Goal: Task Accomplishment & Management: Manage account settings

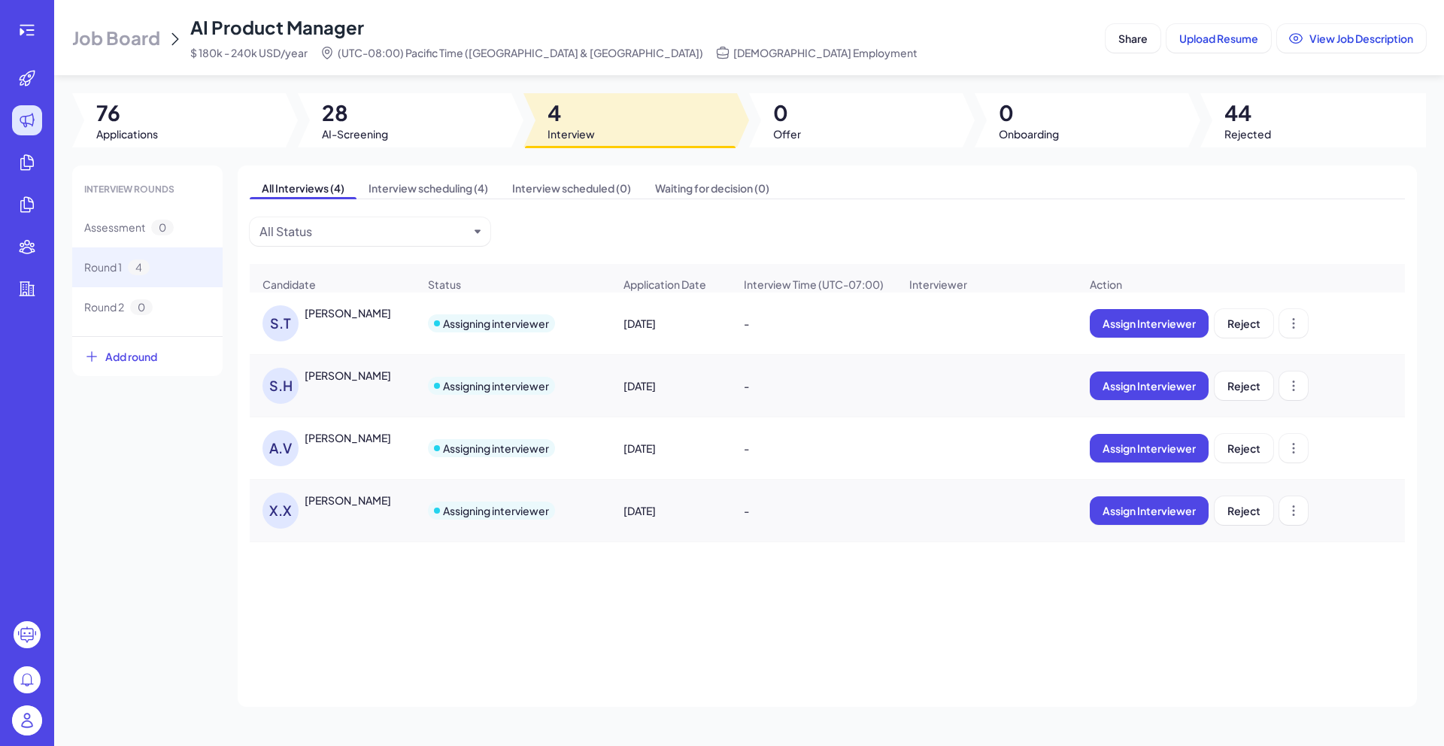
click at [414, 320] on div "[PERSON_NAME]" at bounding box center [361, 312] width 113 height 15
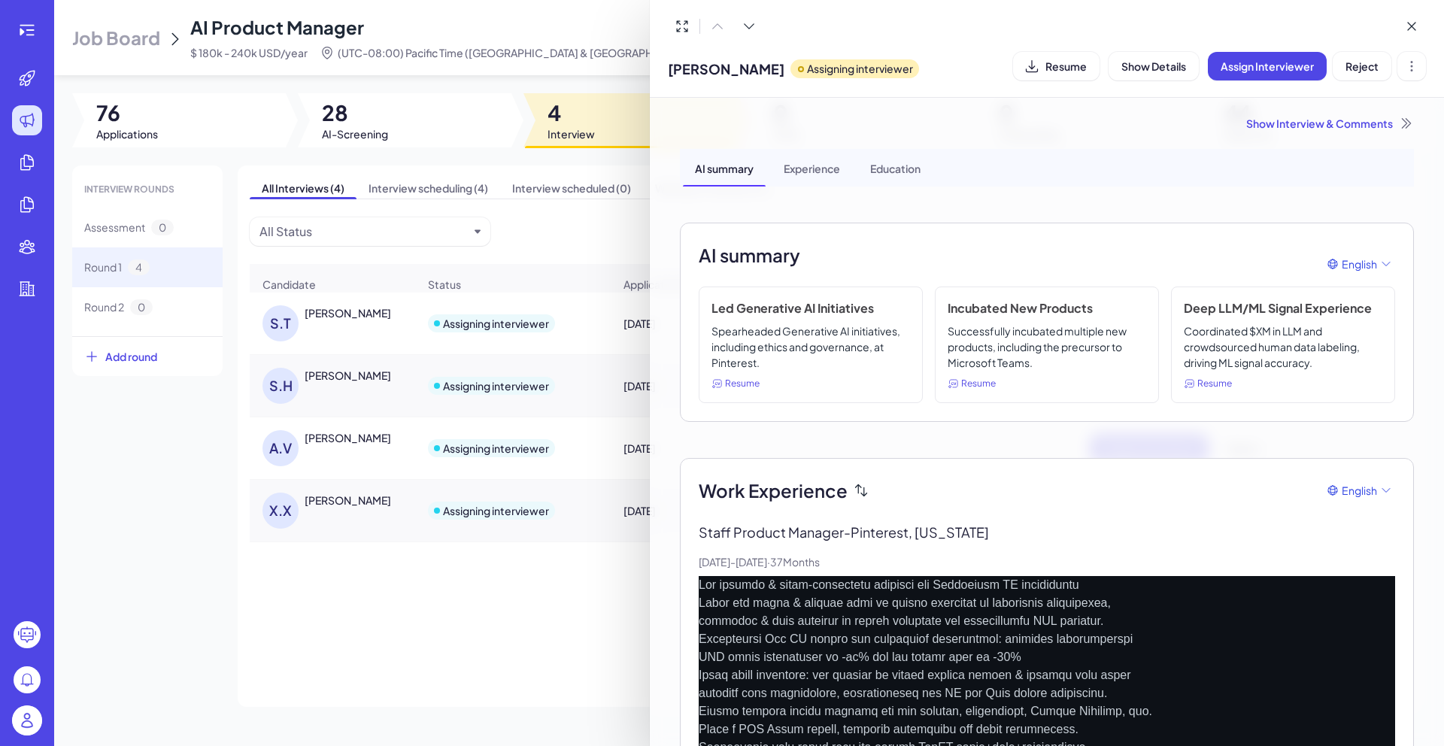
click at [1271, 117] on div "Show Interview & Comments" at bounding box center [1047, 123] width 734 height 15
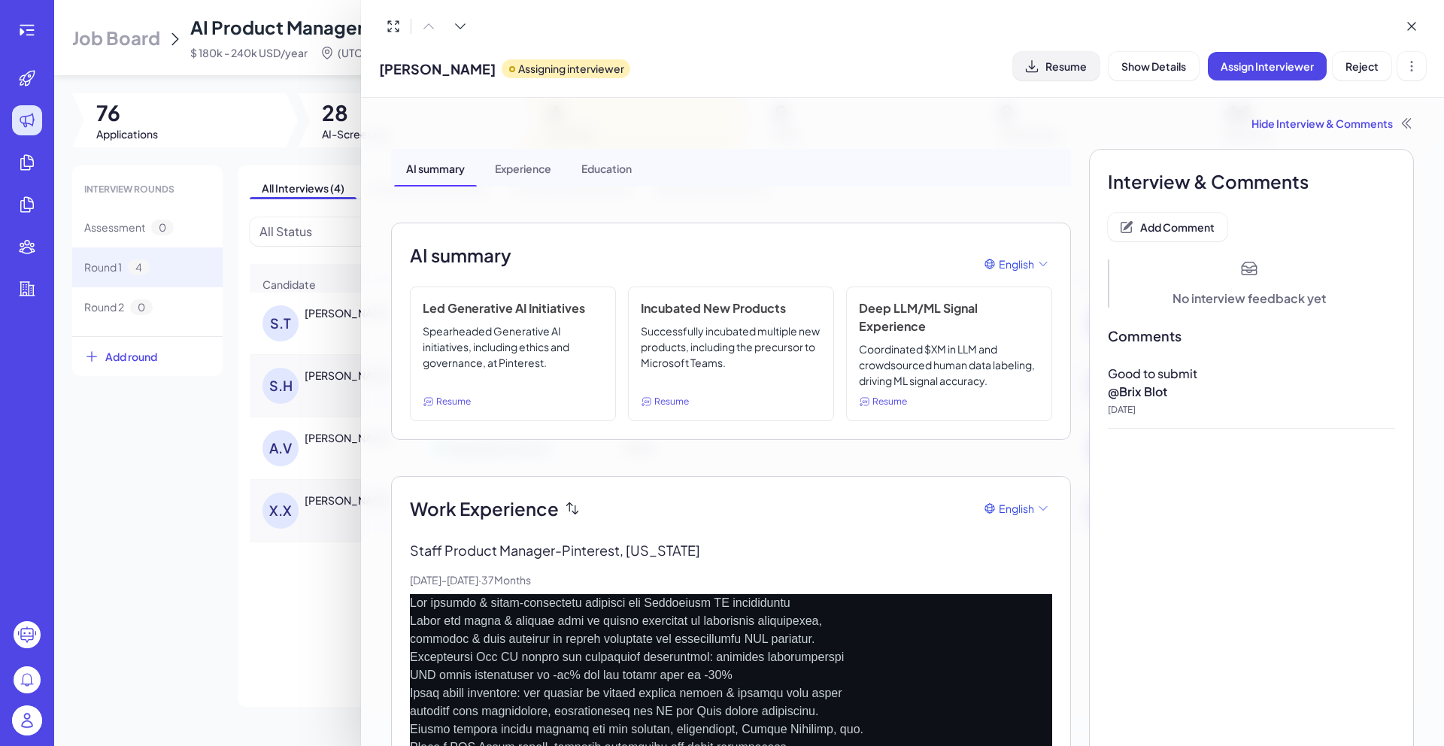
click at [1034, 68] on icon at bounding box center [1031, 66] width 15 height 15
click at [1179, 226] on span "Add Comment" at bounding box center [1177, 227] width 74 height 14
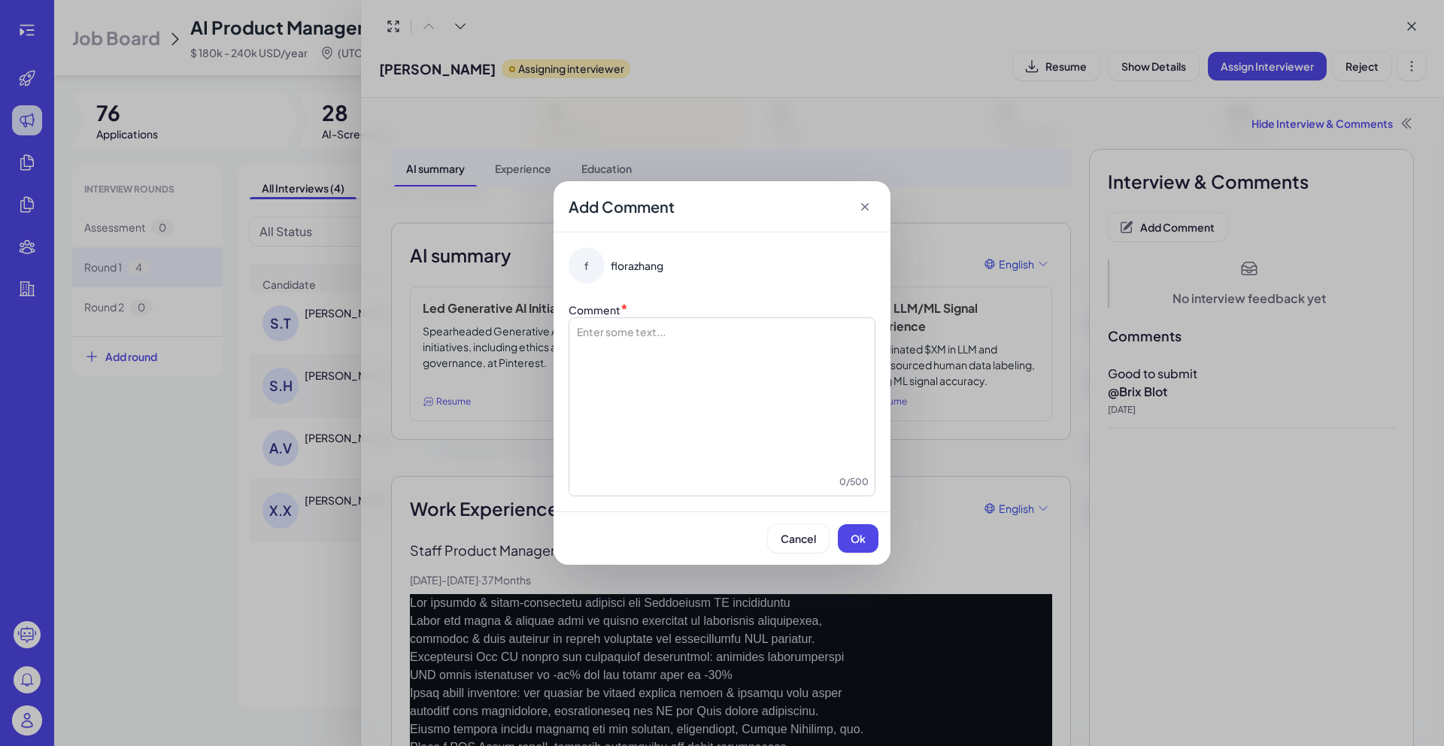
click at [782, 347] on div at bounding box center [721, 399] width 293 height 150
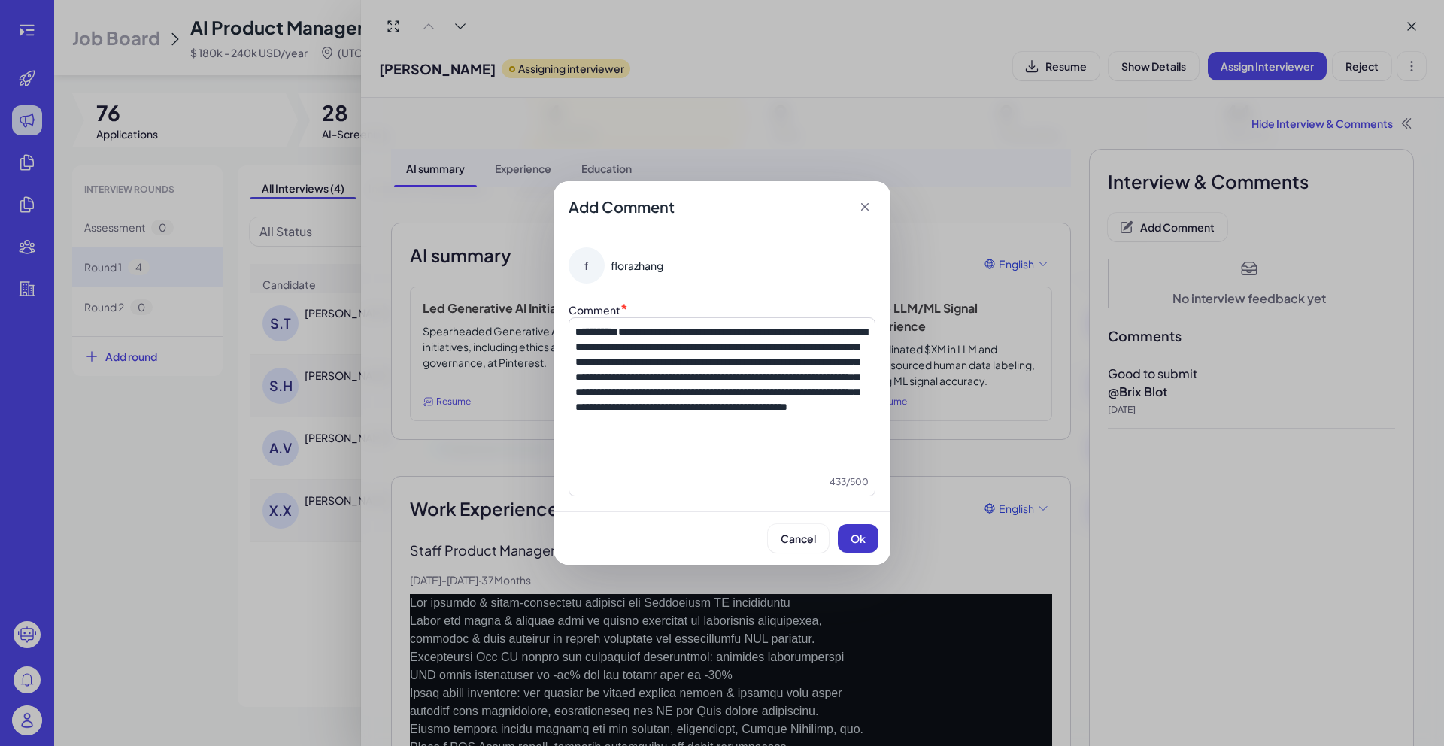
click at [870, 543] on button "Ok" at bounding box center [858, 538] width 41 height 29
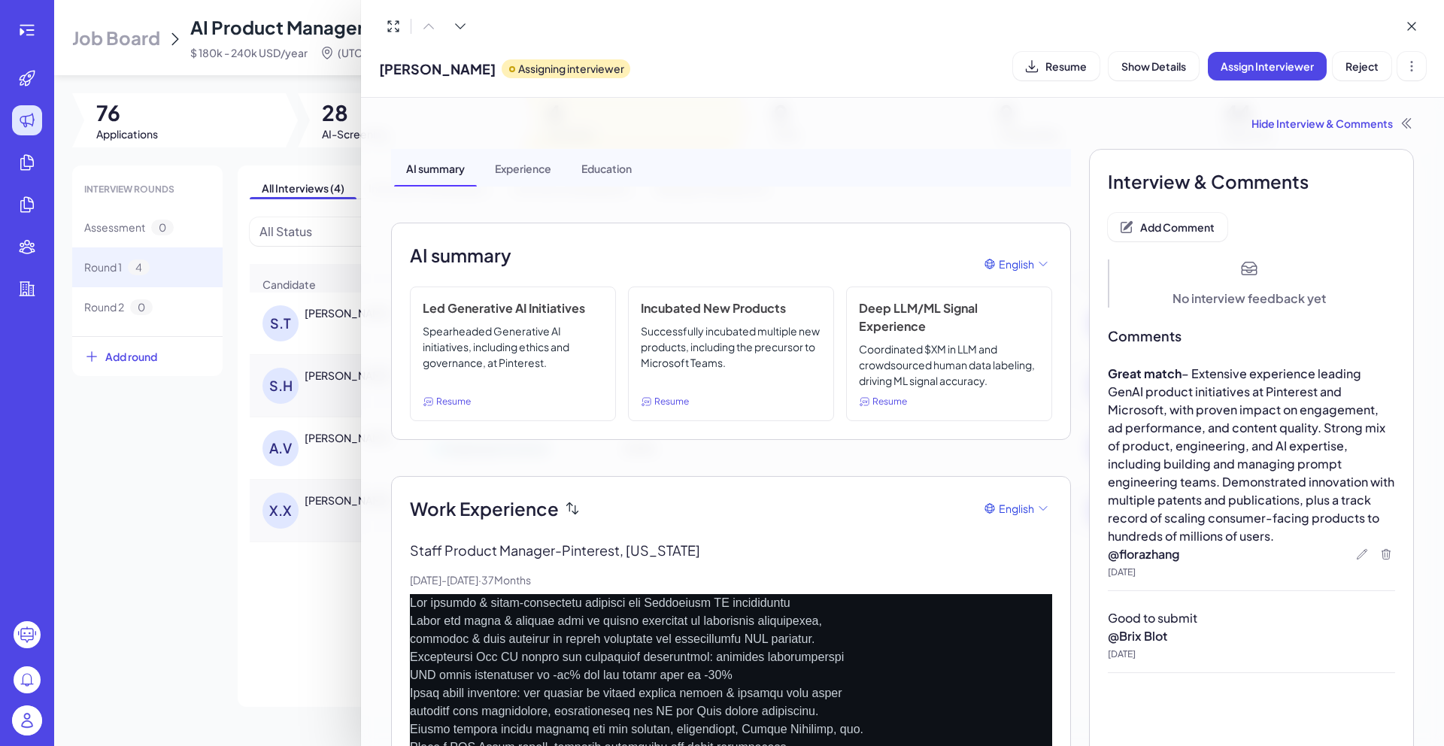
click at [222, 654] on div at bounding box center [722, 373] width 1444 height 746
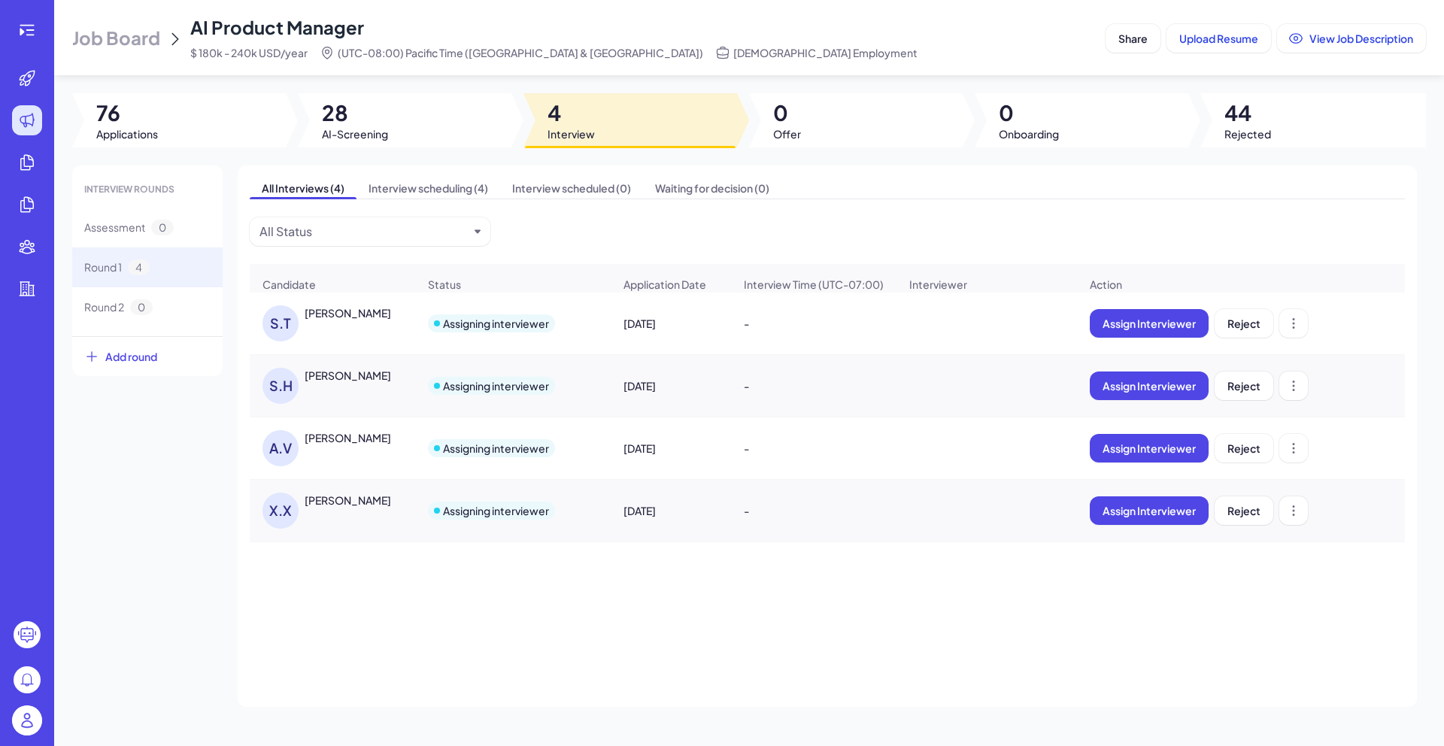
click at [340, 383] on div "[PERSON_NAME]" at bounding box center [348, 375] width 87 height 15
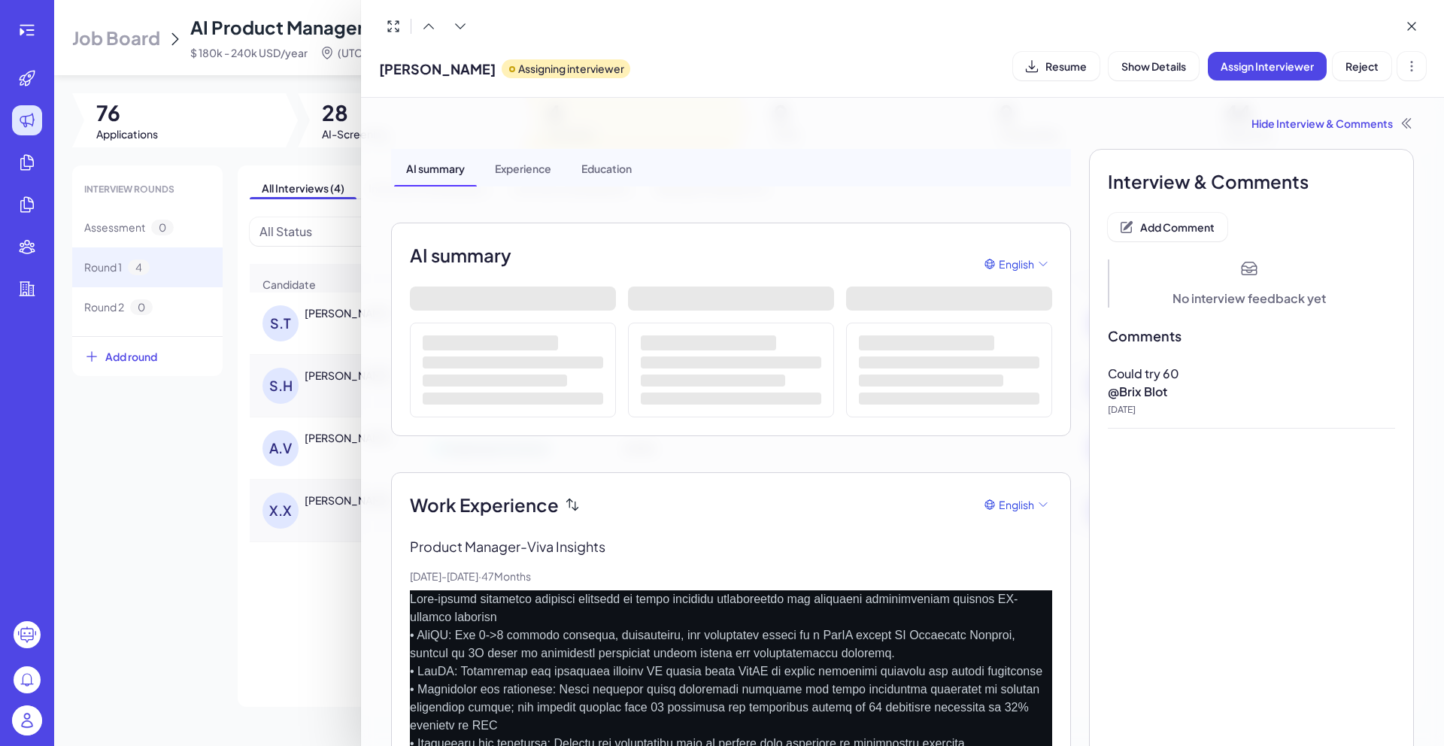
click at [276, 565] on div at bounding box center [722, 373] width 1444 height 746
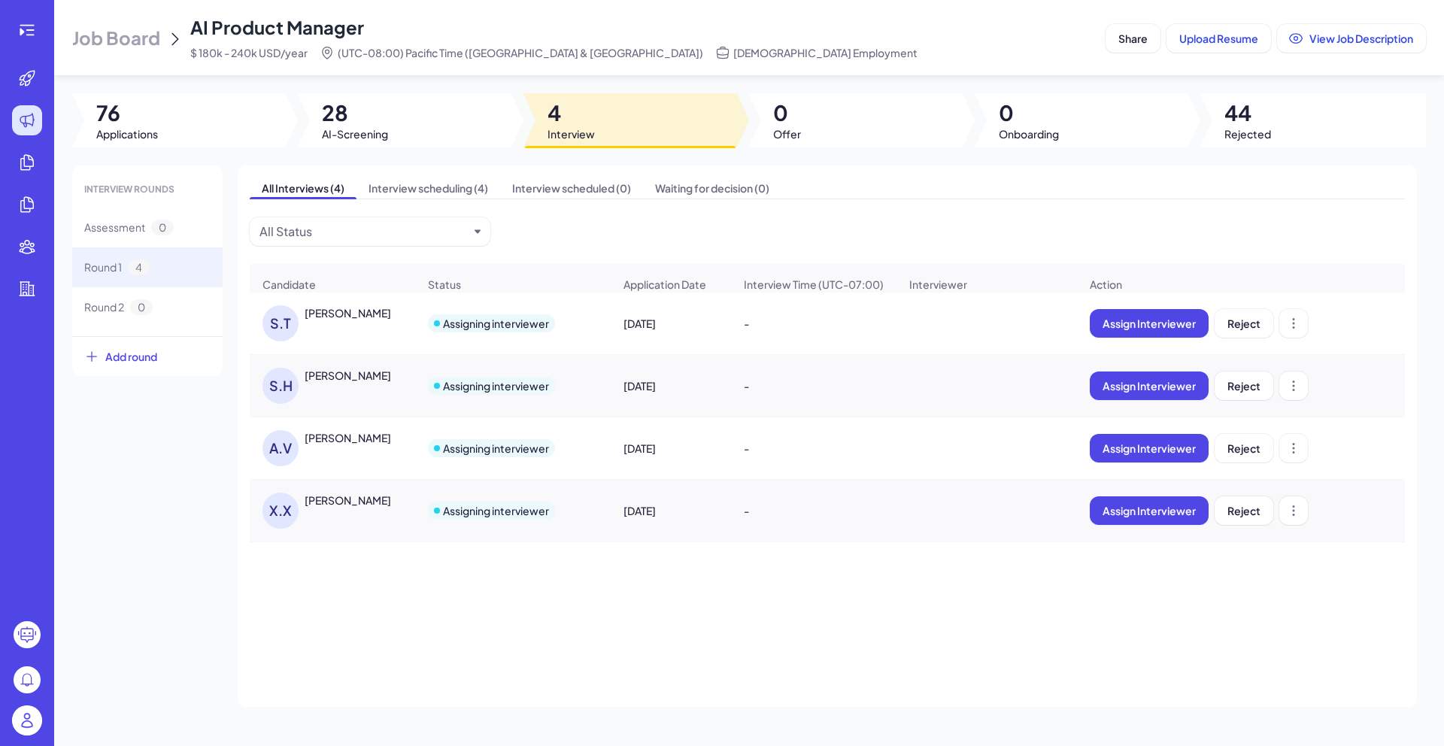
click at [338, 443] on div "[PERSON_NAME]" at bounding box center [348, 437] width 87 height 15
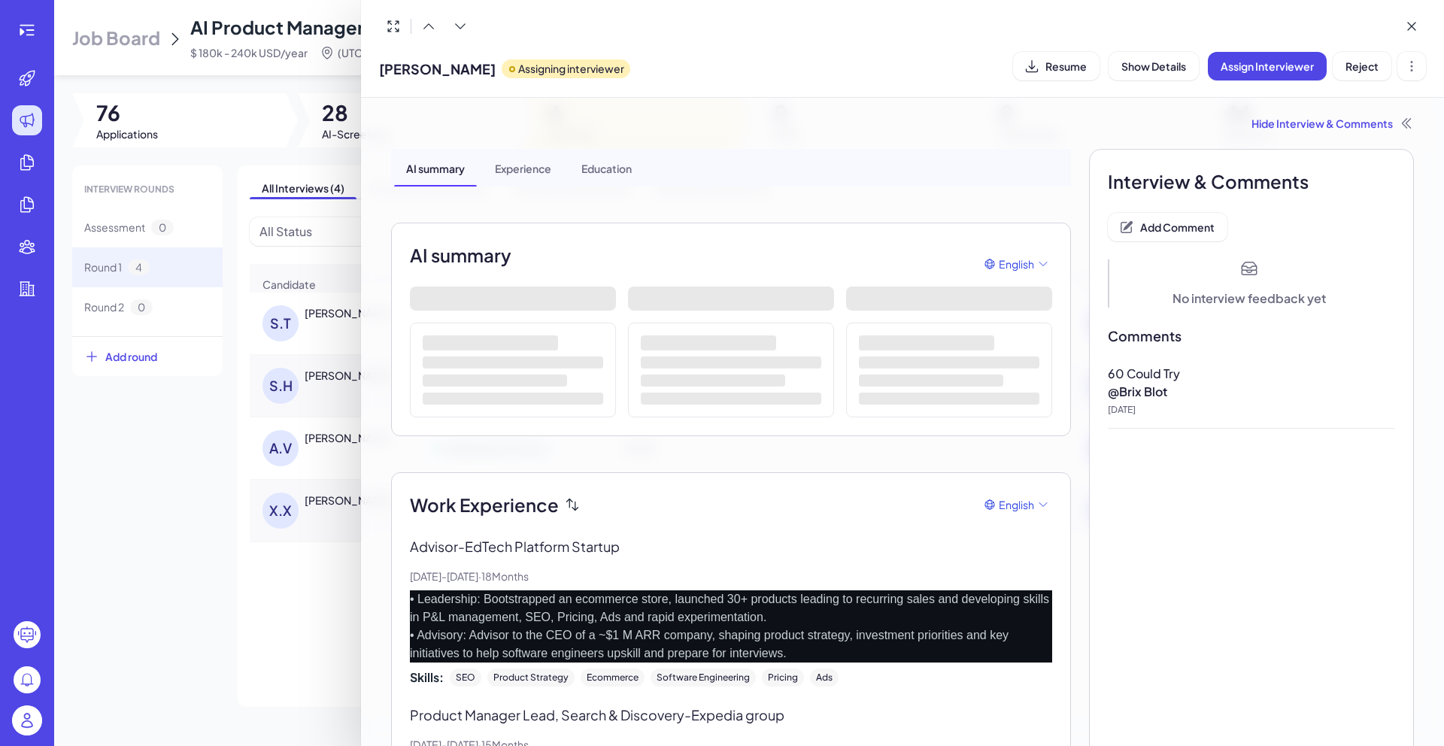
click at [266, 605] on div at bounding box center [722, 373] width 1444 height 746
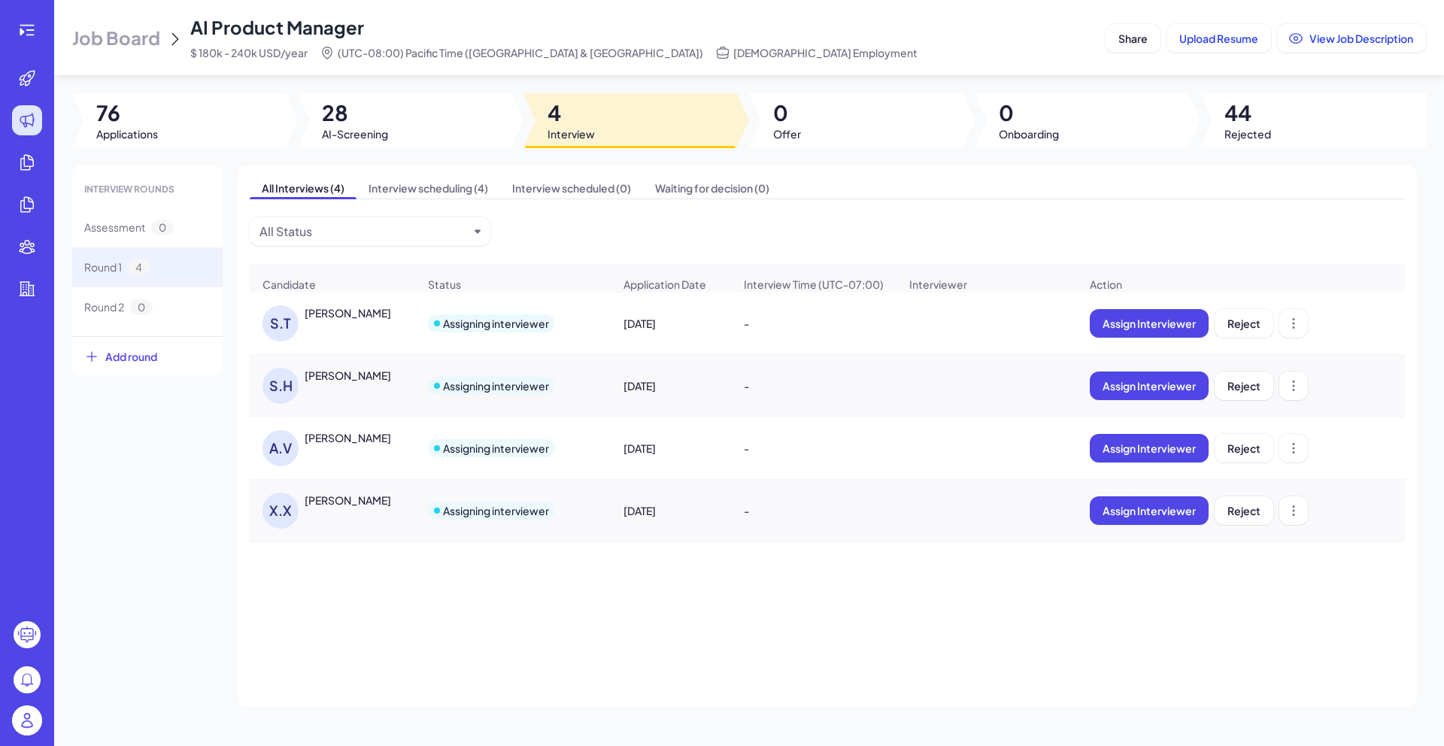
click at [335, 508] on div "[PERSON_NAME]" at bounding box center [348, 500] width 87 height 15
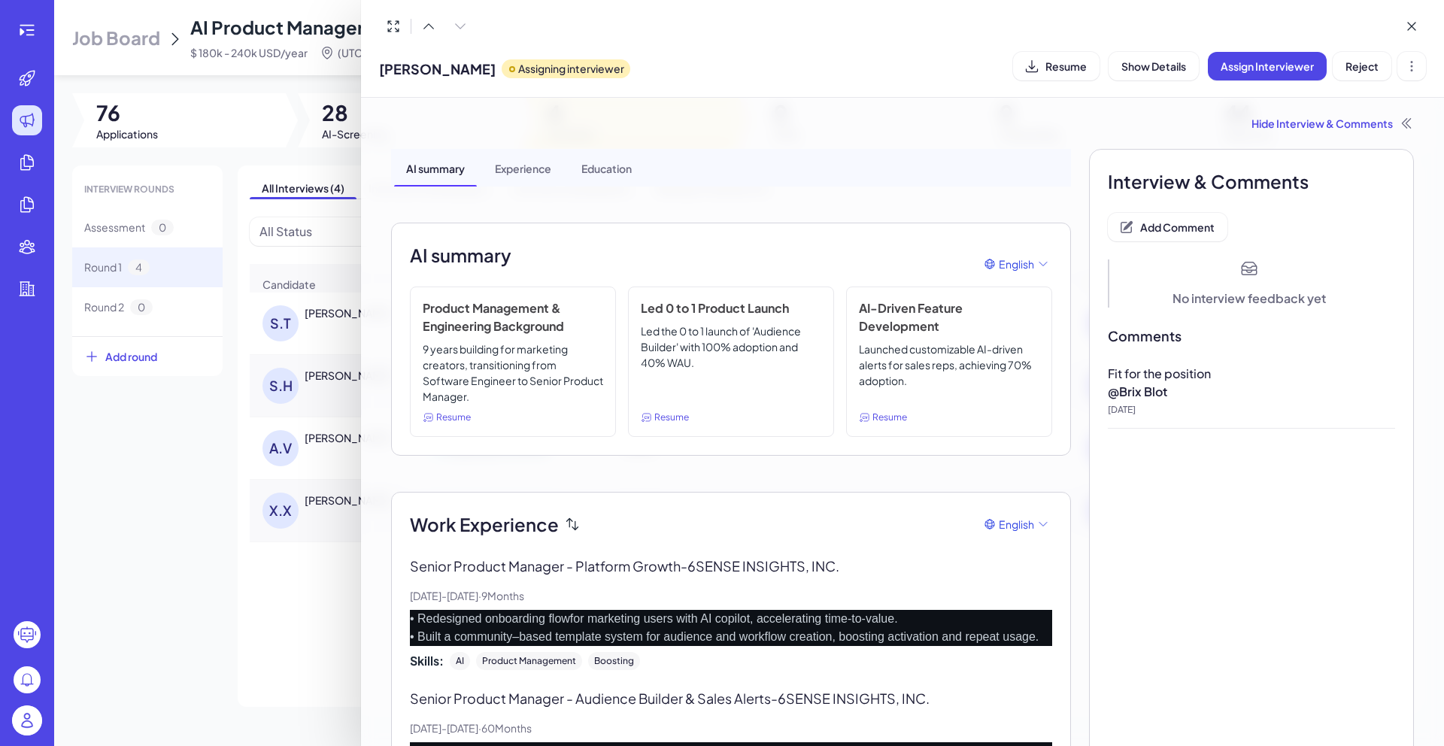
click at [329, 601] on div at bounding box center [722, 373] width 1444 height 746
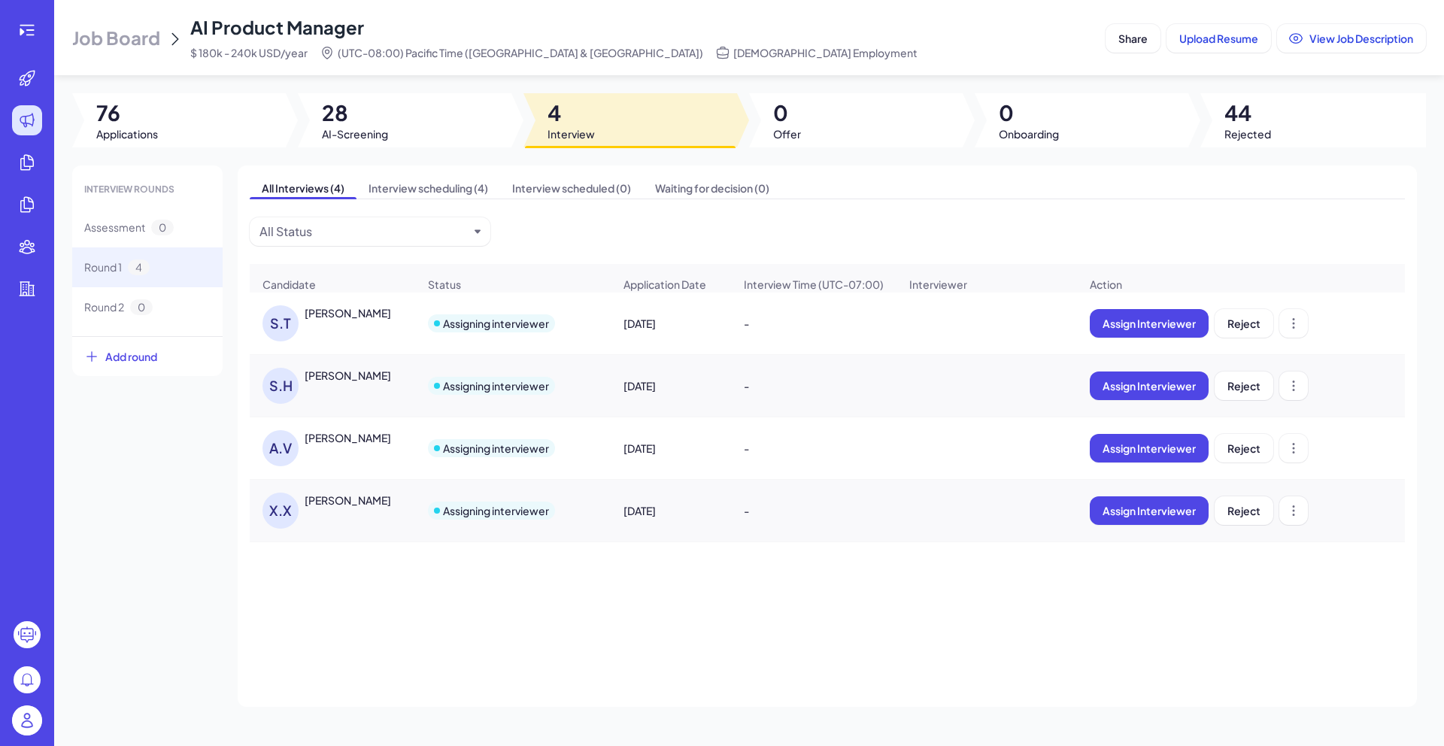
click at [402, 101] on div at bounding box center [405, 120] width 214 height 54
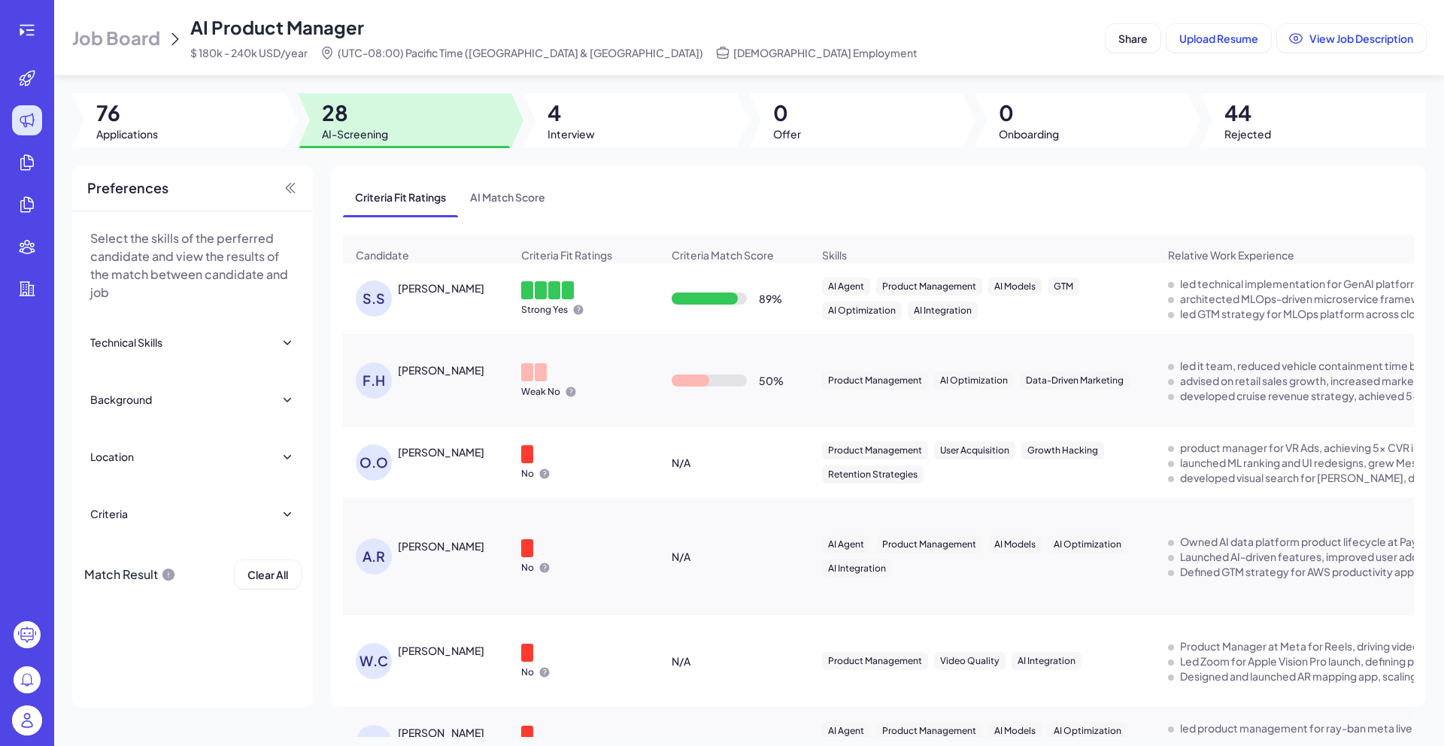
click at [414, 296] on div "[PERSON_NAME]" at bounding box center [441, 288] width 87 height 15
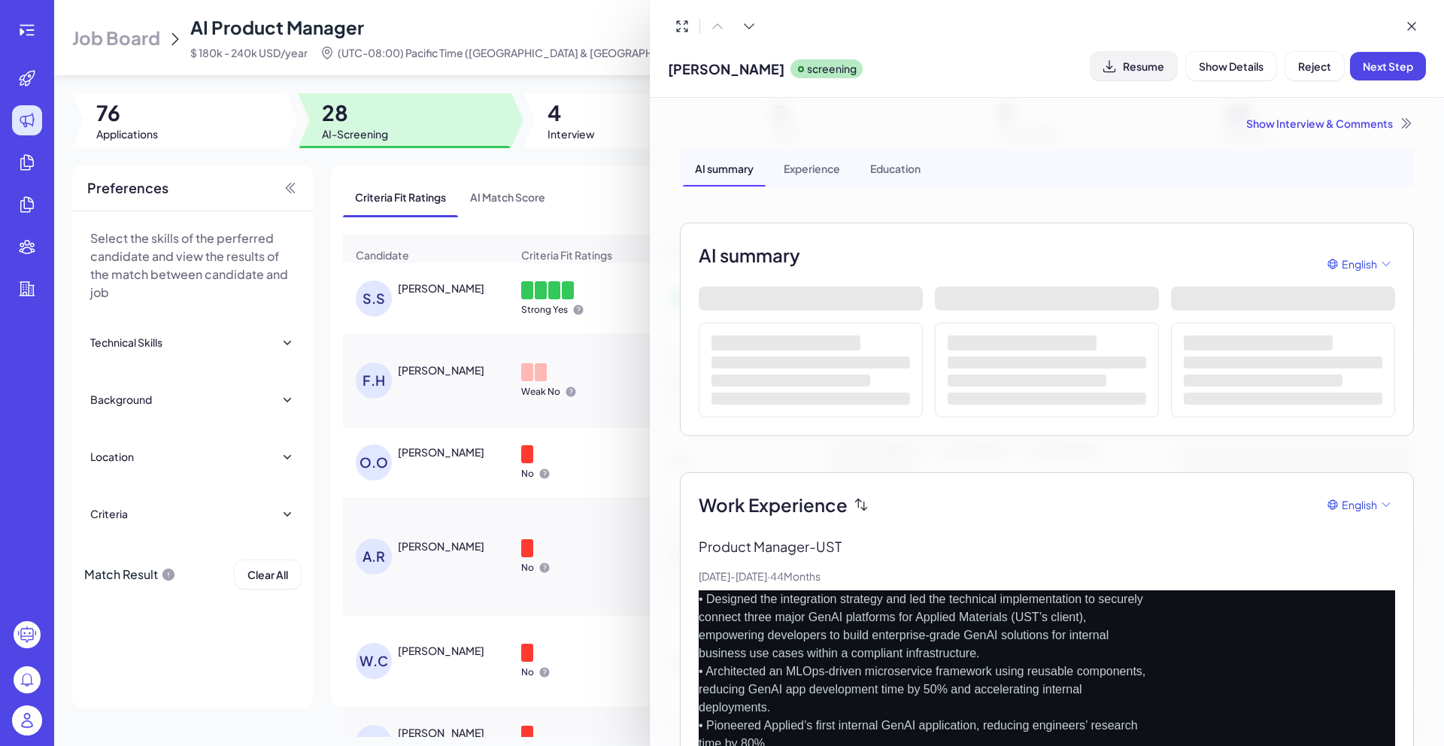
click at [1148, 65] on span "Resume" at bounding box center [1143, 66] width 41 height 14
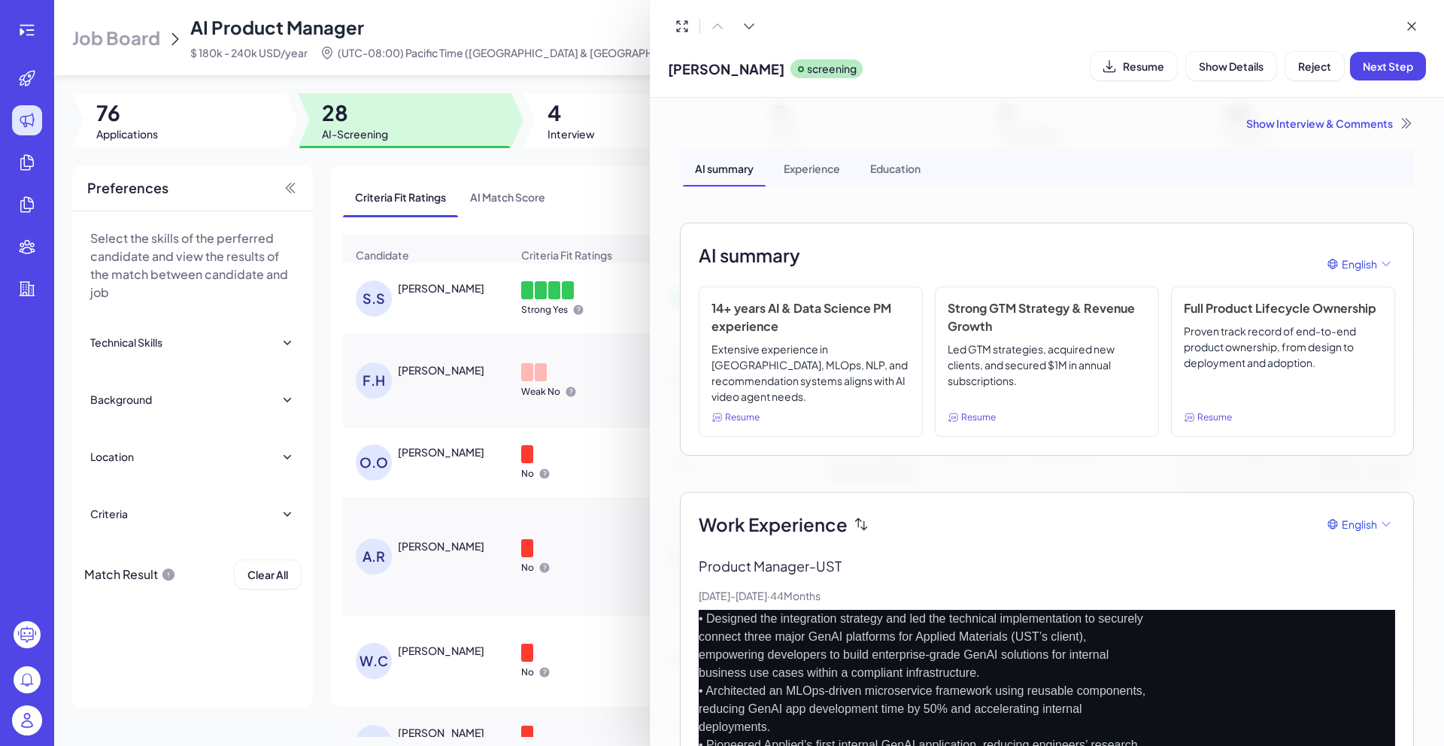
click at [1336, 120] on div "Show Interview & Comments" at bounding box center [1047, 123] width 734 height 15
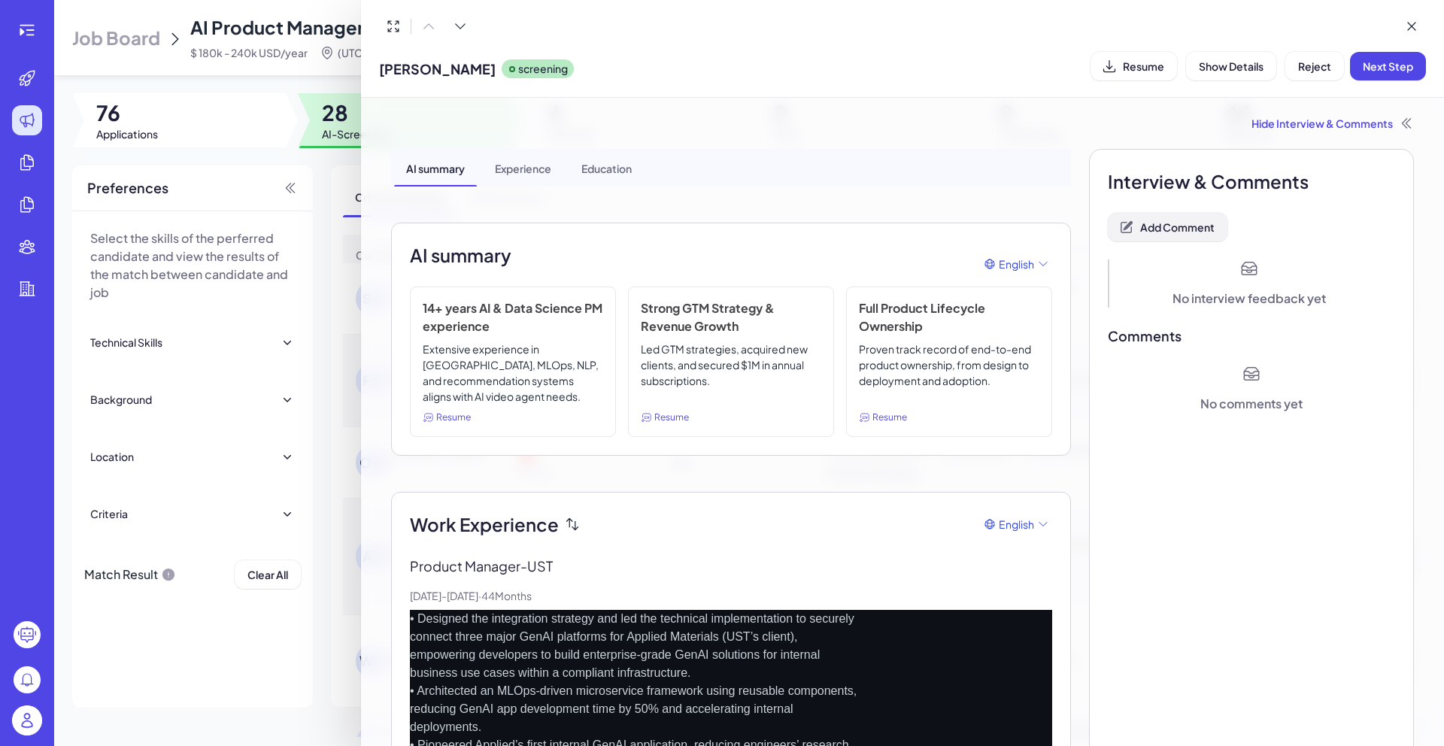
click at [1203, 232] on span "Add Comment" at bounding box center [1177, 227] width 74 height 14
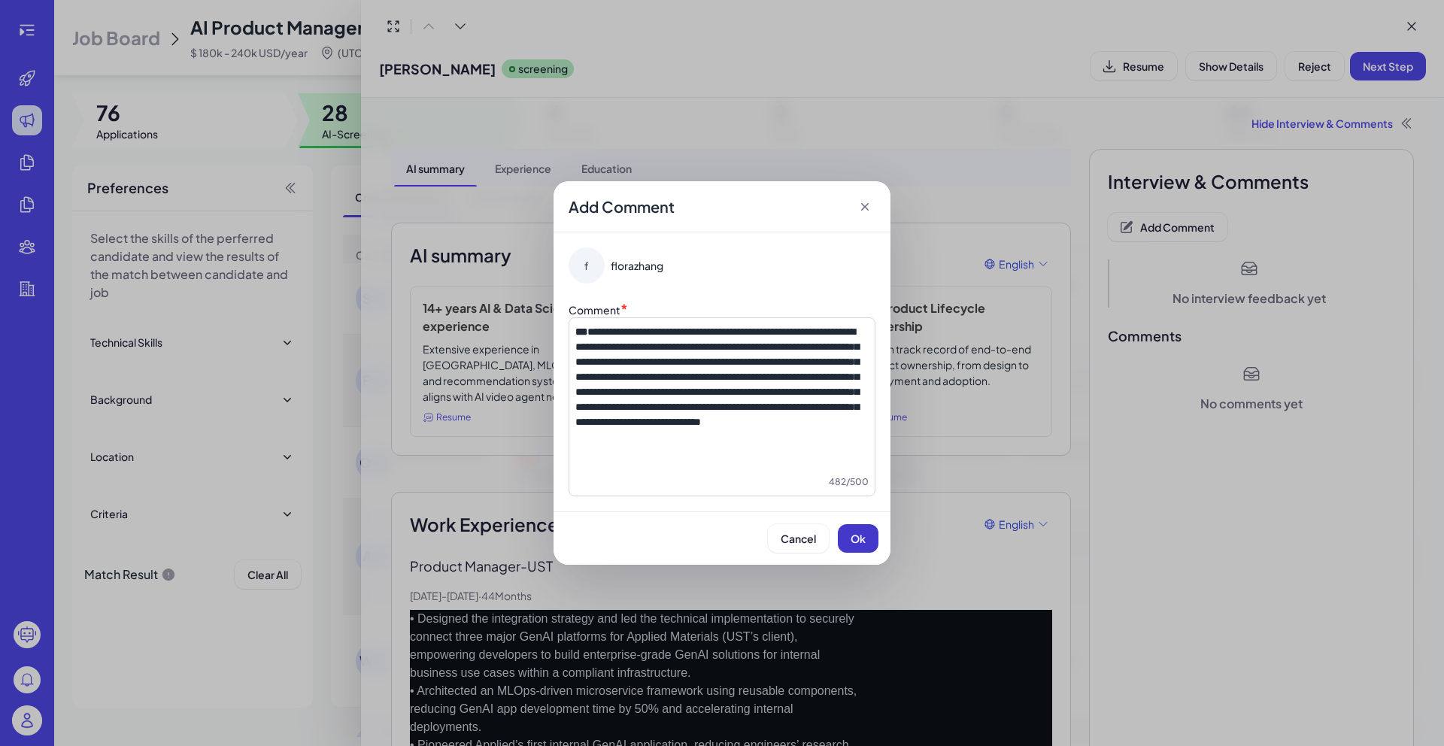
click at [861, 535] on span "Ok" at bounding box center [858, 539] width 15 height 14
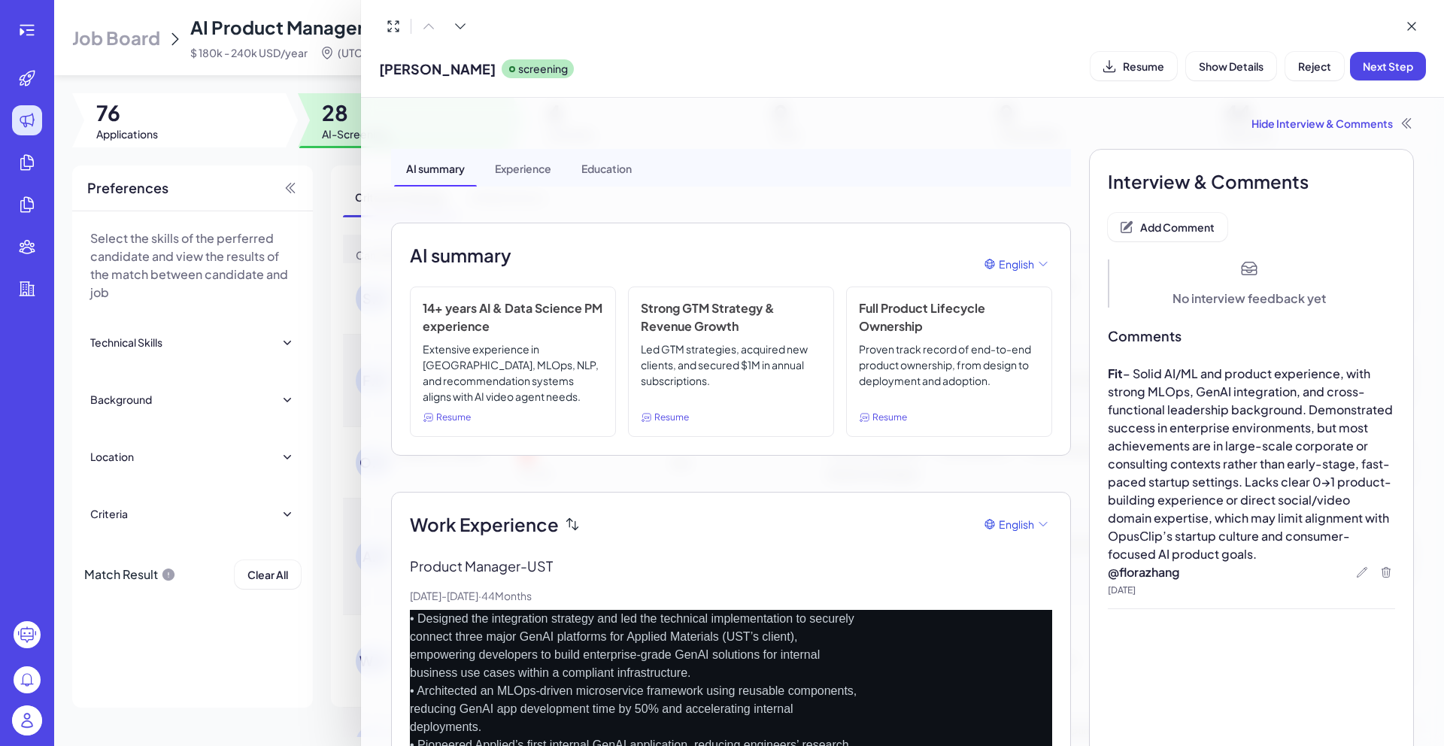
click at [1375, 81] on div "Sunit Sushil screening Resume Show Details Reject Next Step" at bounding box center [902, 66] width 1047 height 38
click at [1377, 68] on span "Next Step" at bounding box center [1388, 66] width 50 height 14
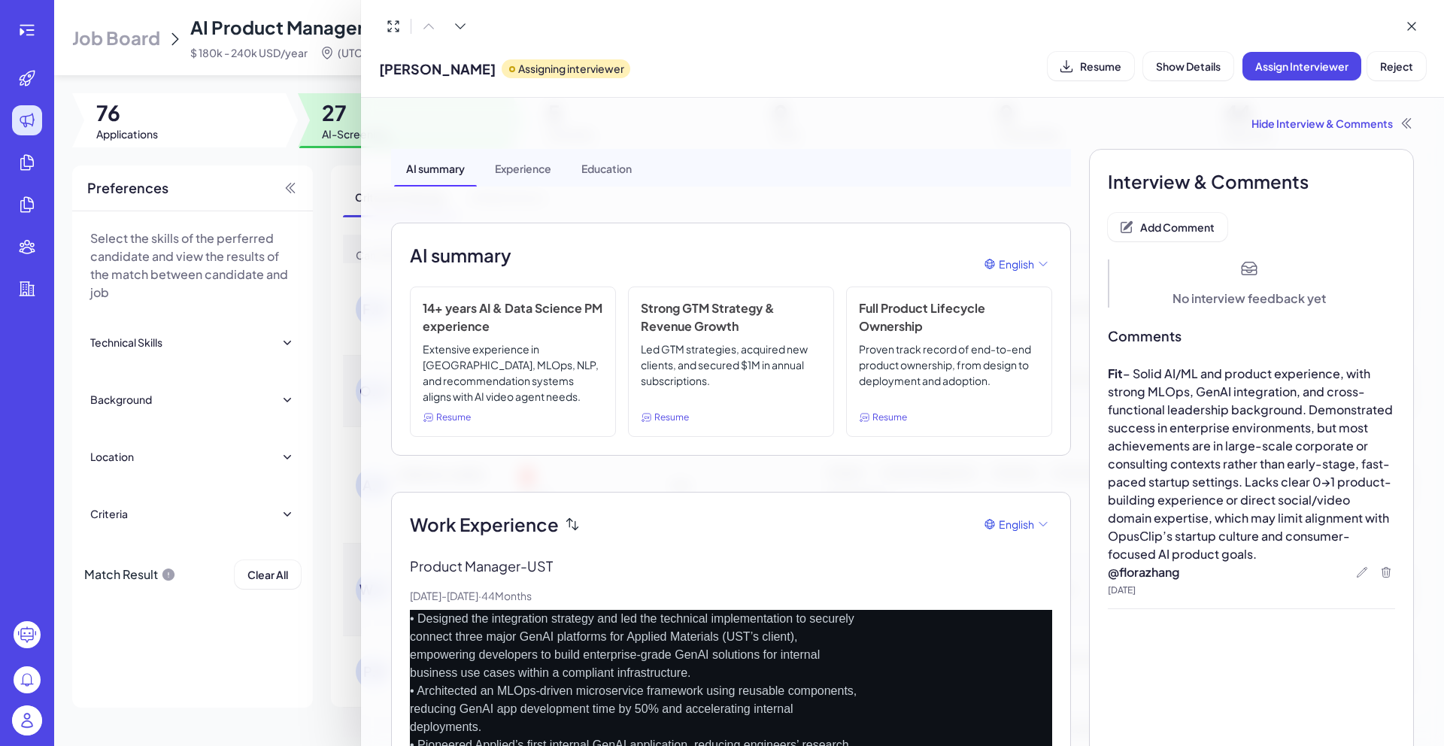
click at [320, 539] on div at bounding box center [722, 373] width 1444 height 746
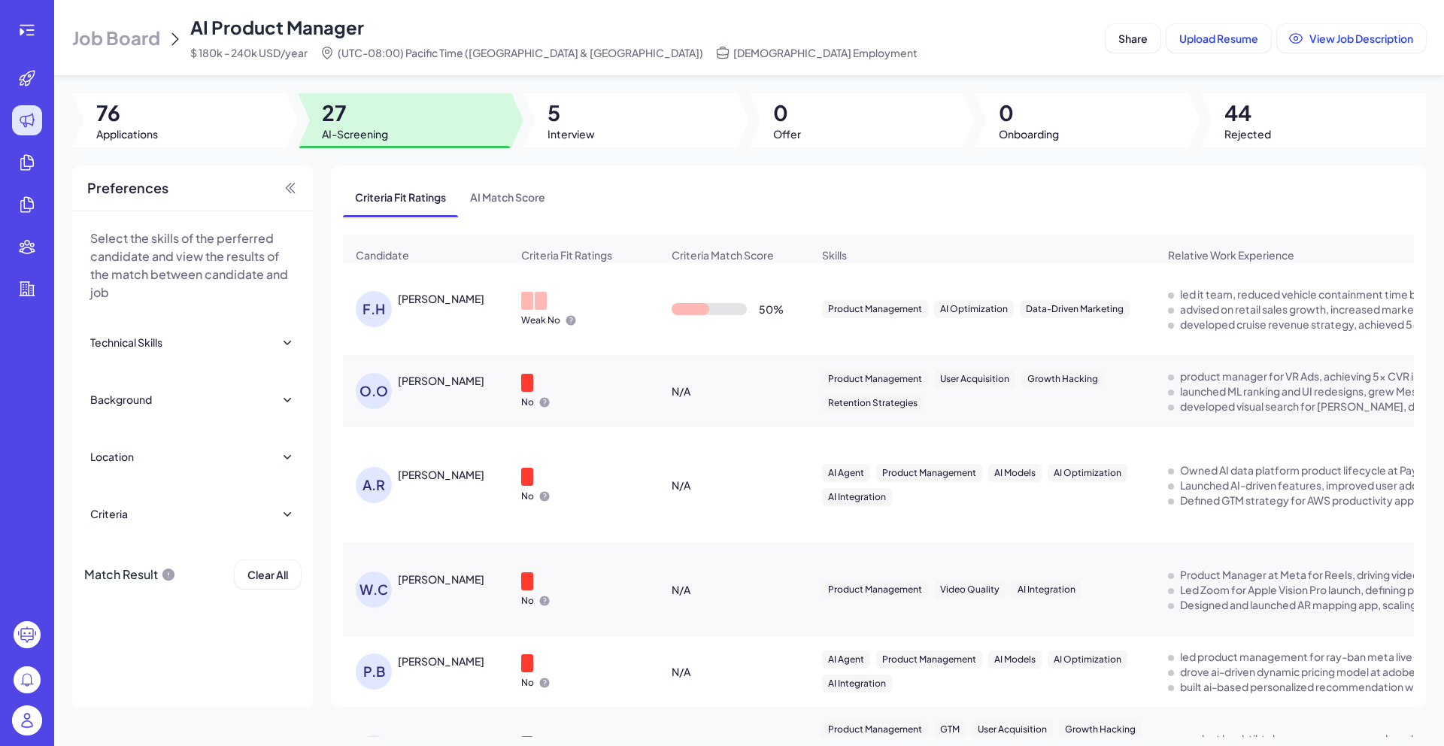
click at [446, 302] on div "[PERSON_NAME]" at bounding box center [441, 298] width 87 height 15
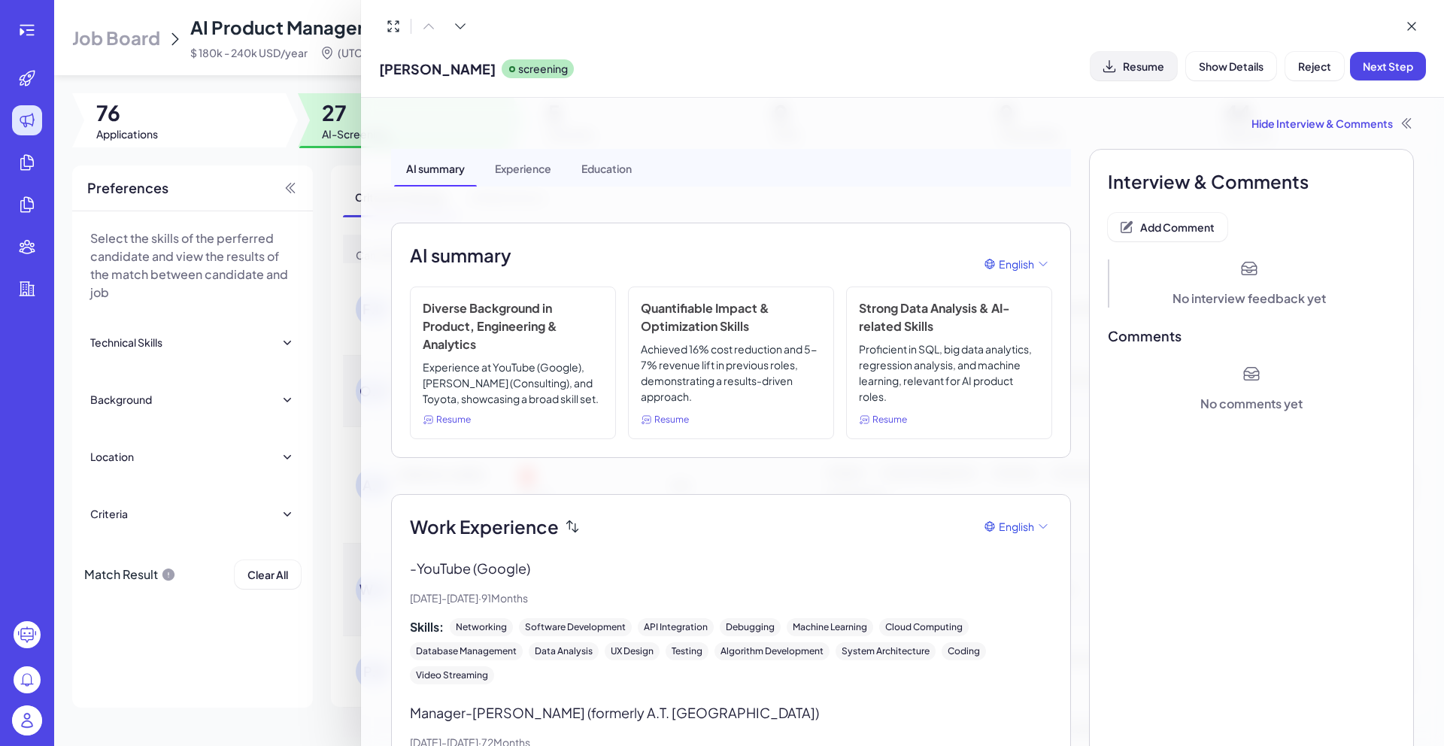
click at [1119, 68] on button "Resume" at bounding box center [1134, 66] width 87 height 29
click at [1178, 228] on span "Add Comment" at bounding box center [1177, 227] width 74 height 14
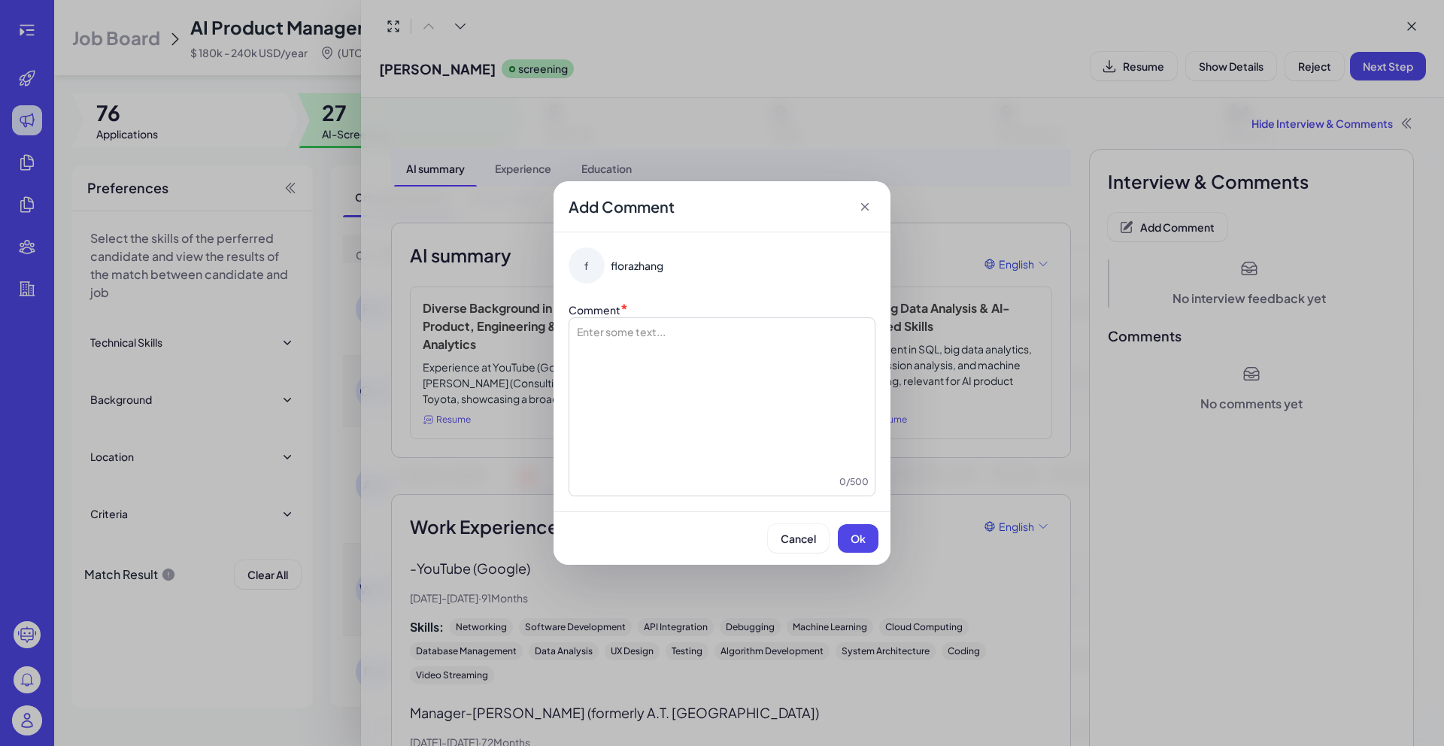
click at [825, 302] on div "Comment *" at bounding box center [722, 310] width 307 height 16
click at [765, 384] on div at bounding box center [721, 399] width 293 height 150
click at [863, 537] on span "Ok" at bounding box center [858, 539] width 15 height 14
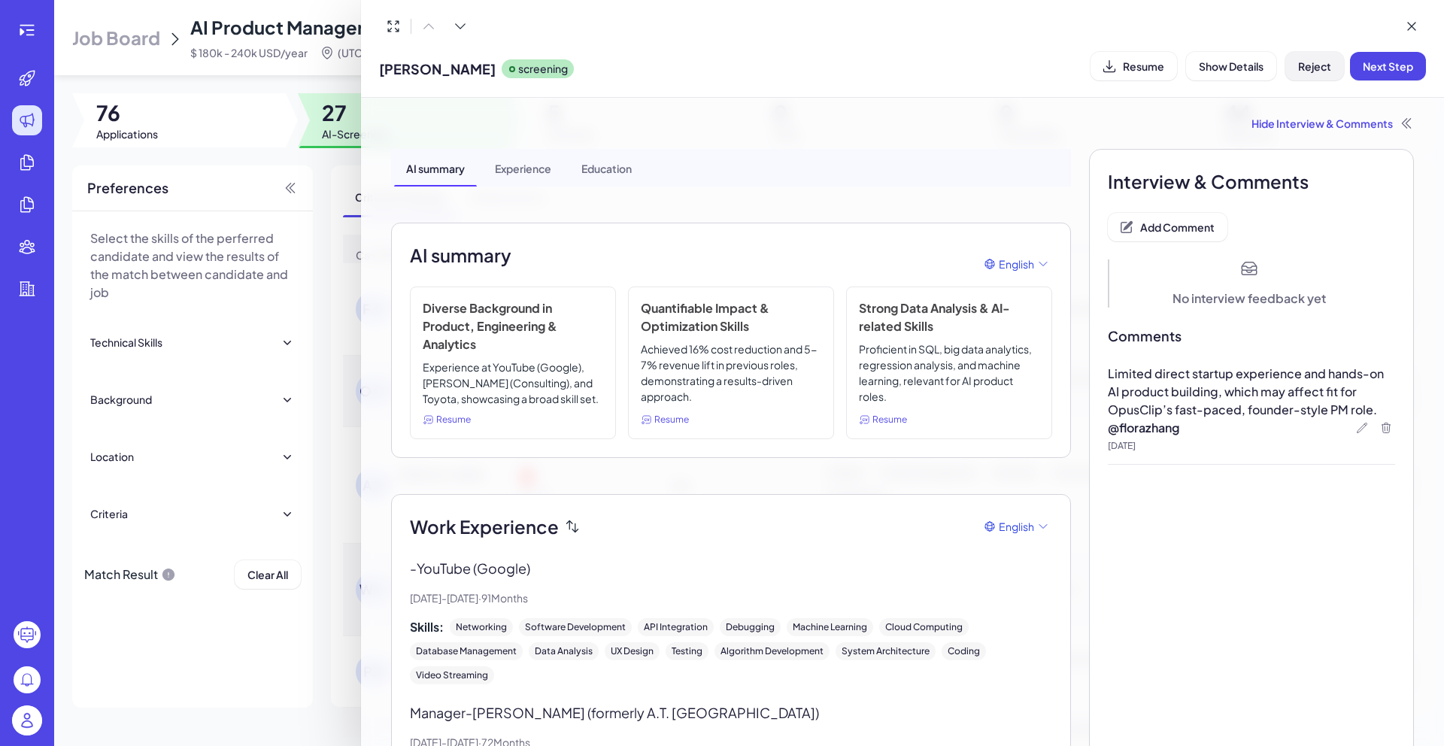
click at [1315, 73] on button "Reject" at bounding box center [1314, 66] width 59 height 29
click at [1395, 166] on span "Ok" at bounding box center [1397, 163] width 15 height 14
click at [337, 179] on div at bounding box center [722, 373] width 1444 height 746
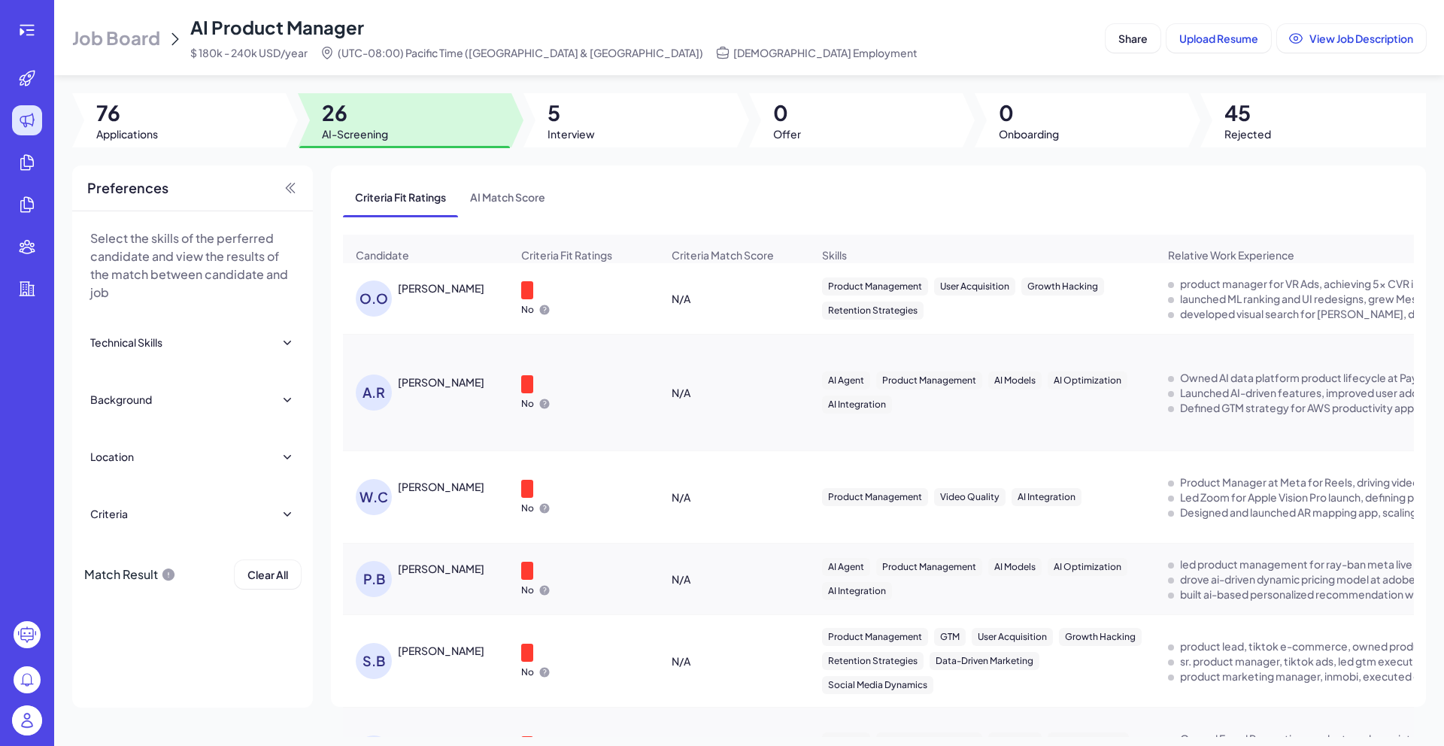
click at [433, 296] on div "[PERSON_NAME]" at bounding box center [441, 288] width 87 height 15
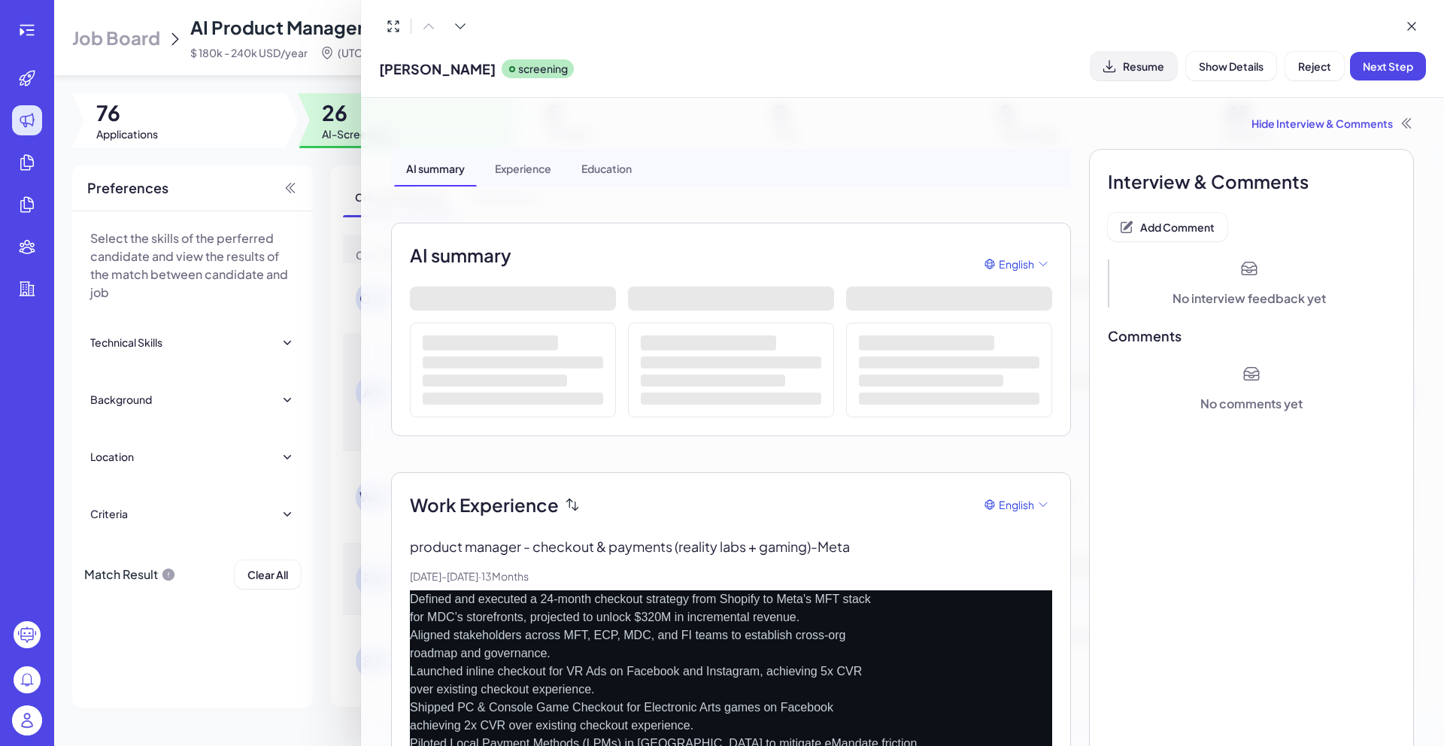
click at [1137, 58] on button "Resume" at bounding box center [1134, 66] width 87 height 29
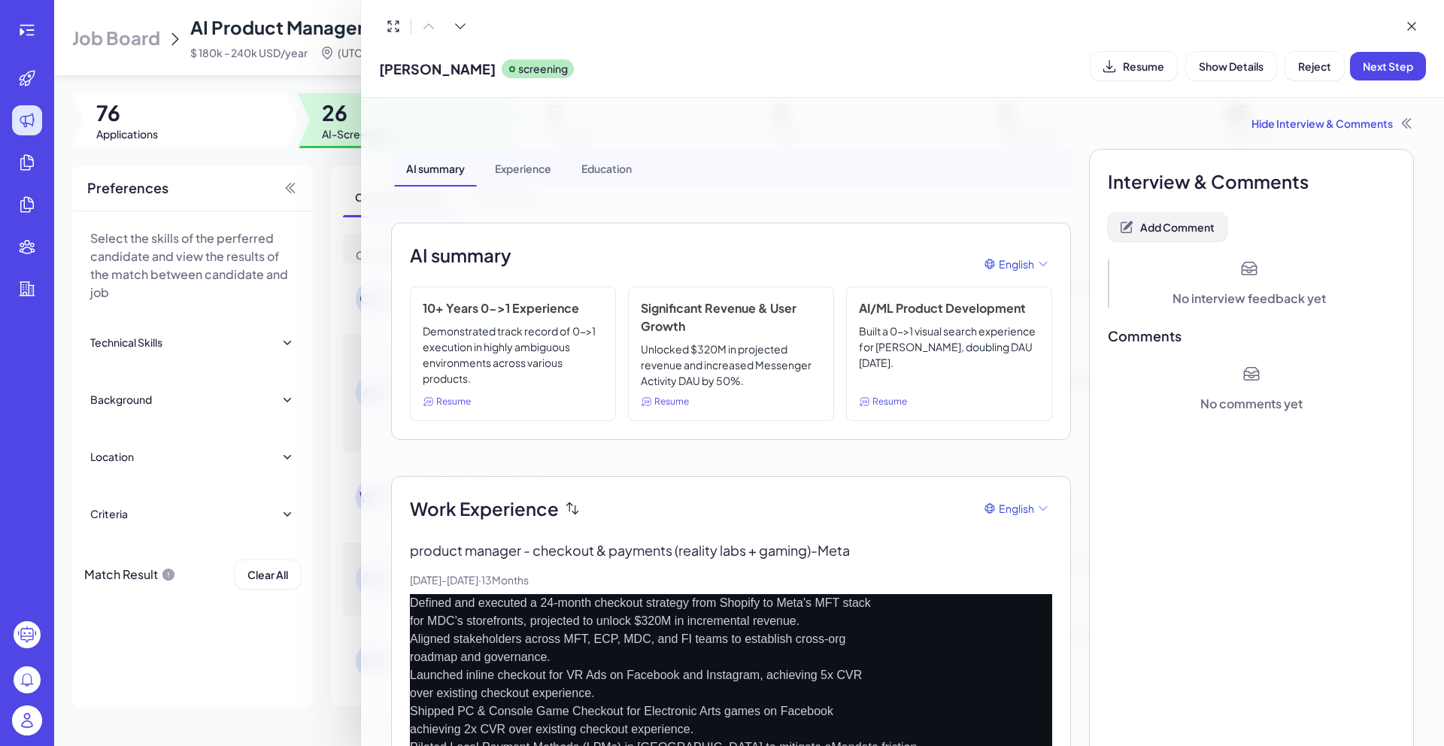
click at [1171, 226] on span "Add Comment" at bounding box center [1177, 227] width 74 height 14
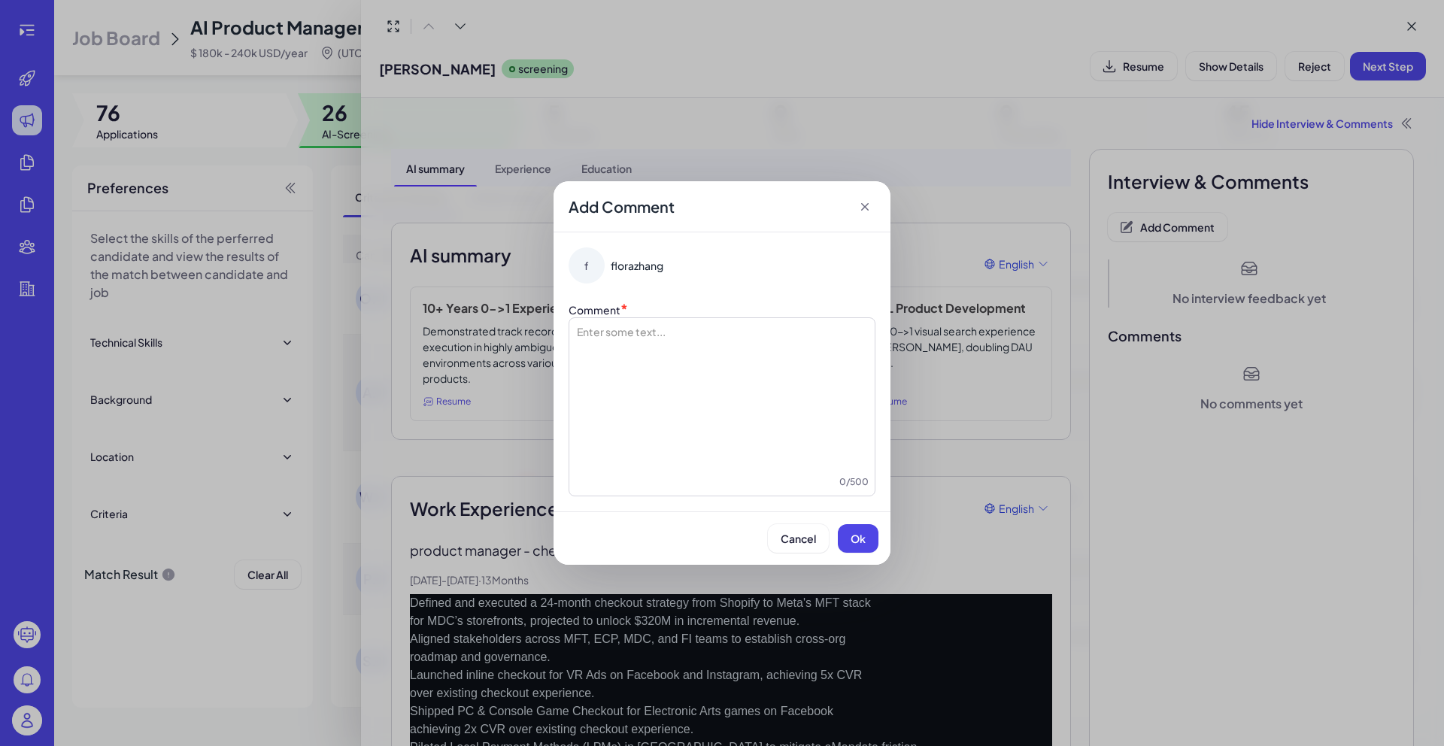
click at [796, 362] on div at bounding box center [721, 399] width 293 height 150
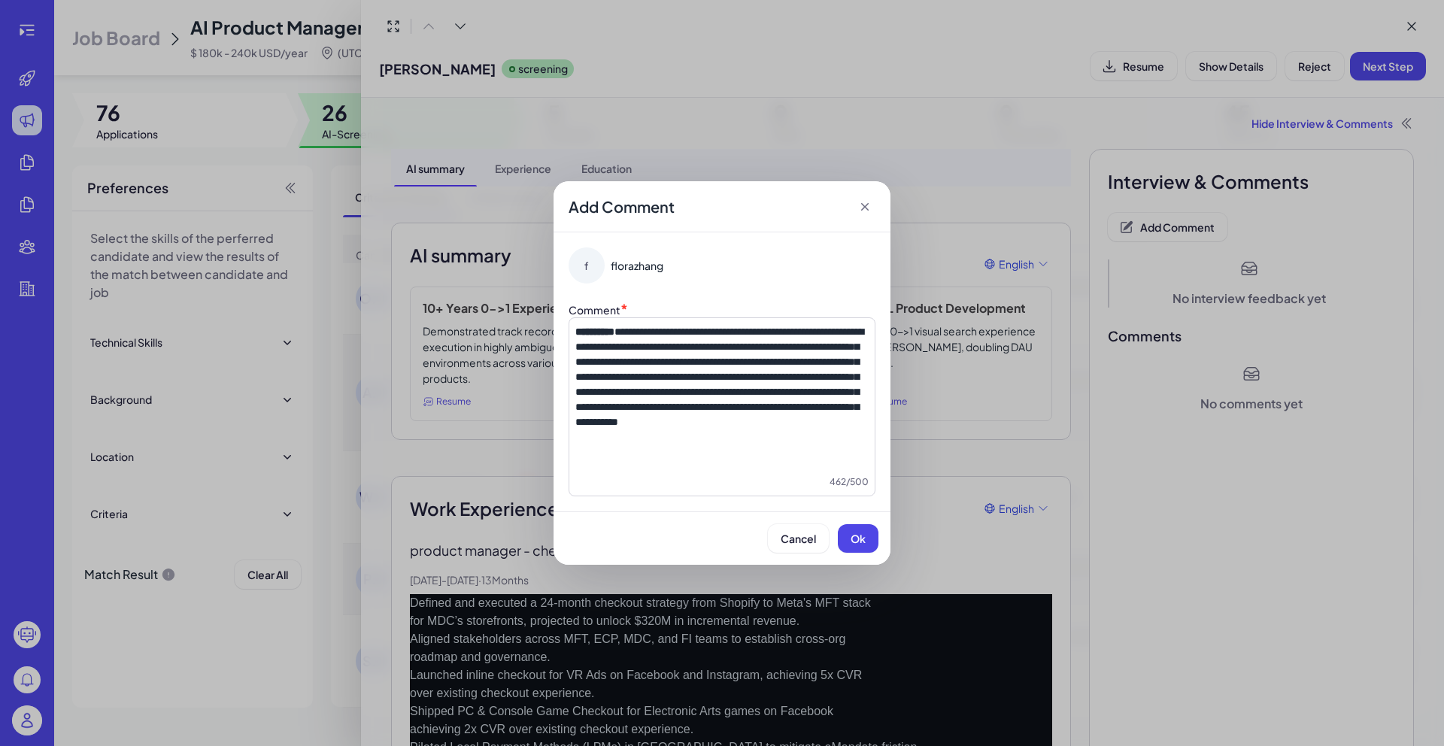
click at [577, 330] on strong "**********" at bounding box center [594, 331] width 39 height 11
click at [863, 534] on span "Ok" at bounding box center [858, 539] width 15 height 14
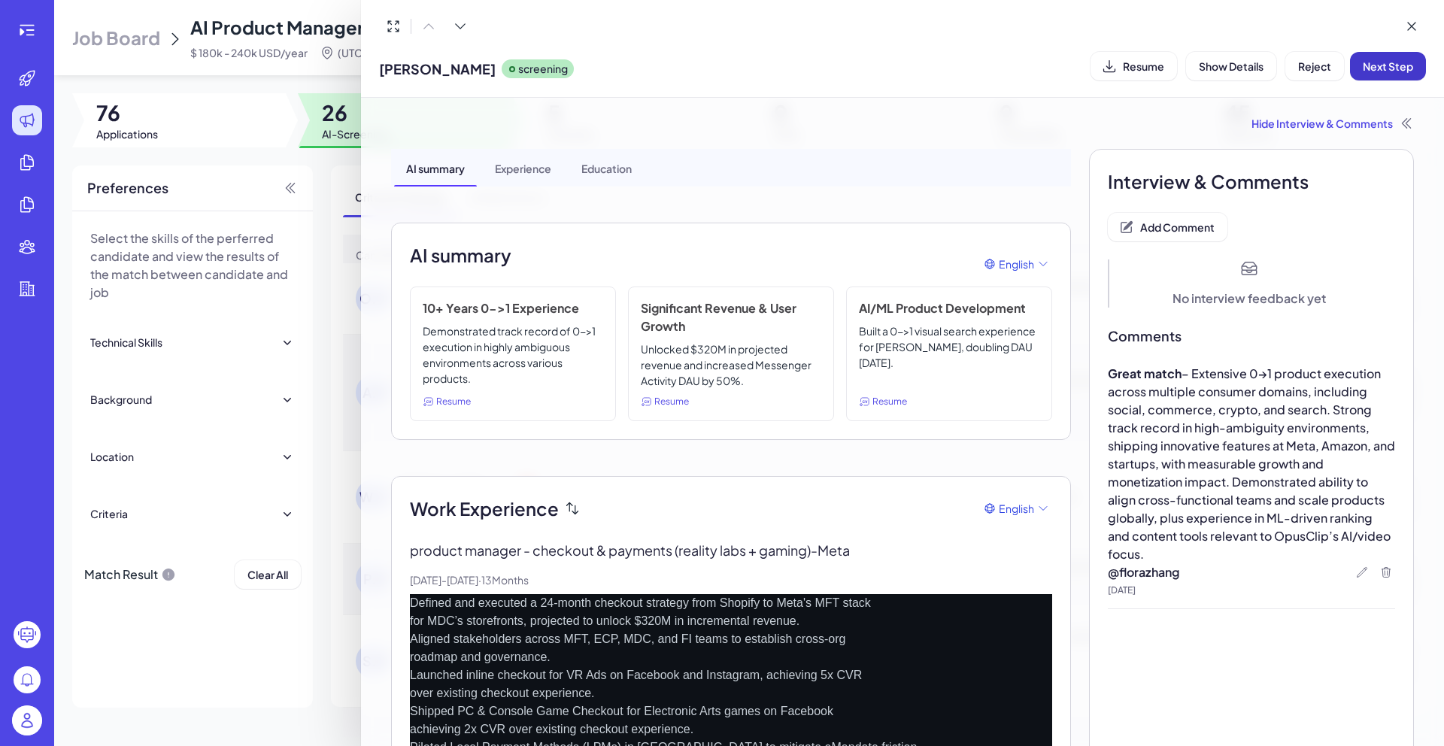
click at [1377, 74] on button "Next Step" at bounding box center [1388, 66] width 76 height 29
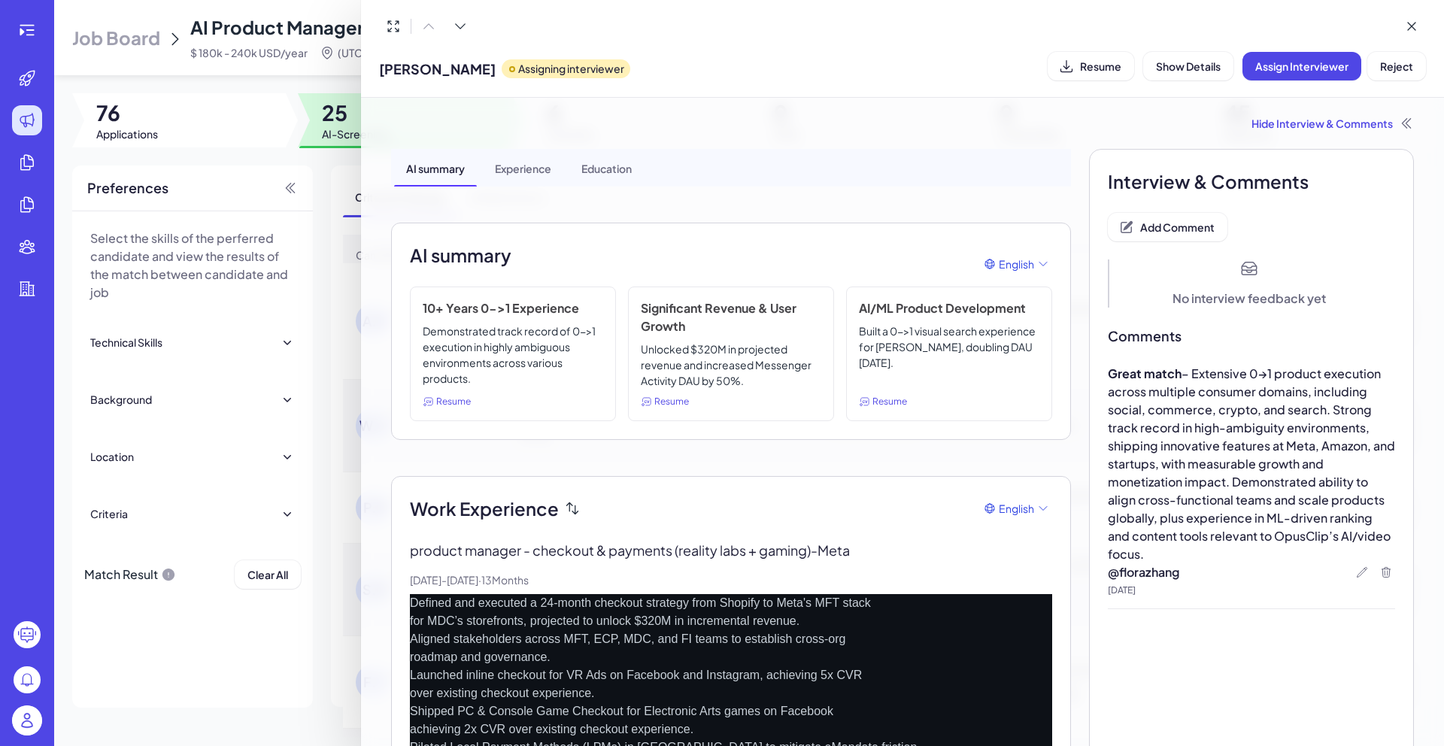
click at [323, 181] on div at bounding box center [722, 373] width 1444 height 746
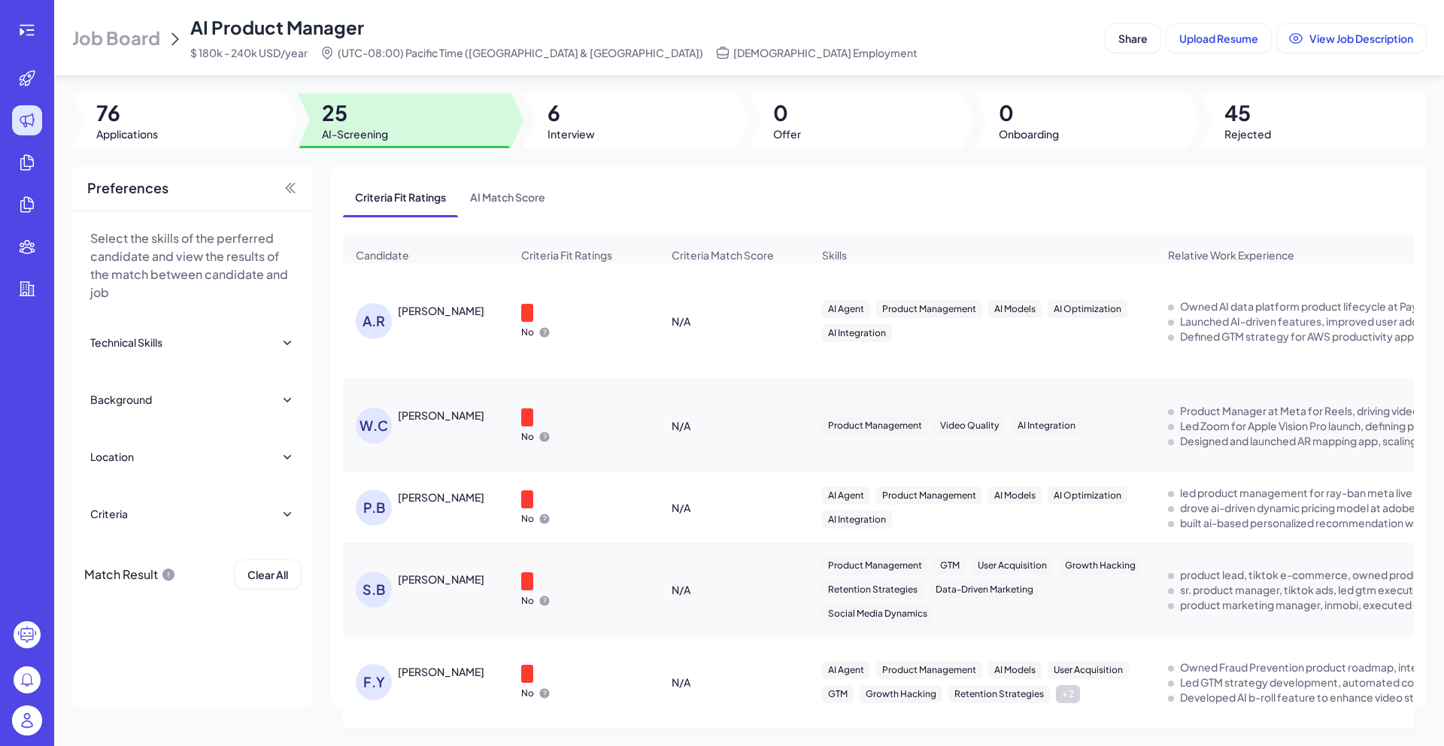
click at [449, 317] on div "[PERSON_NAME]" at bounding box center [441, 310] width 87 height 15
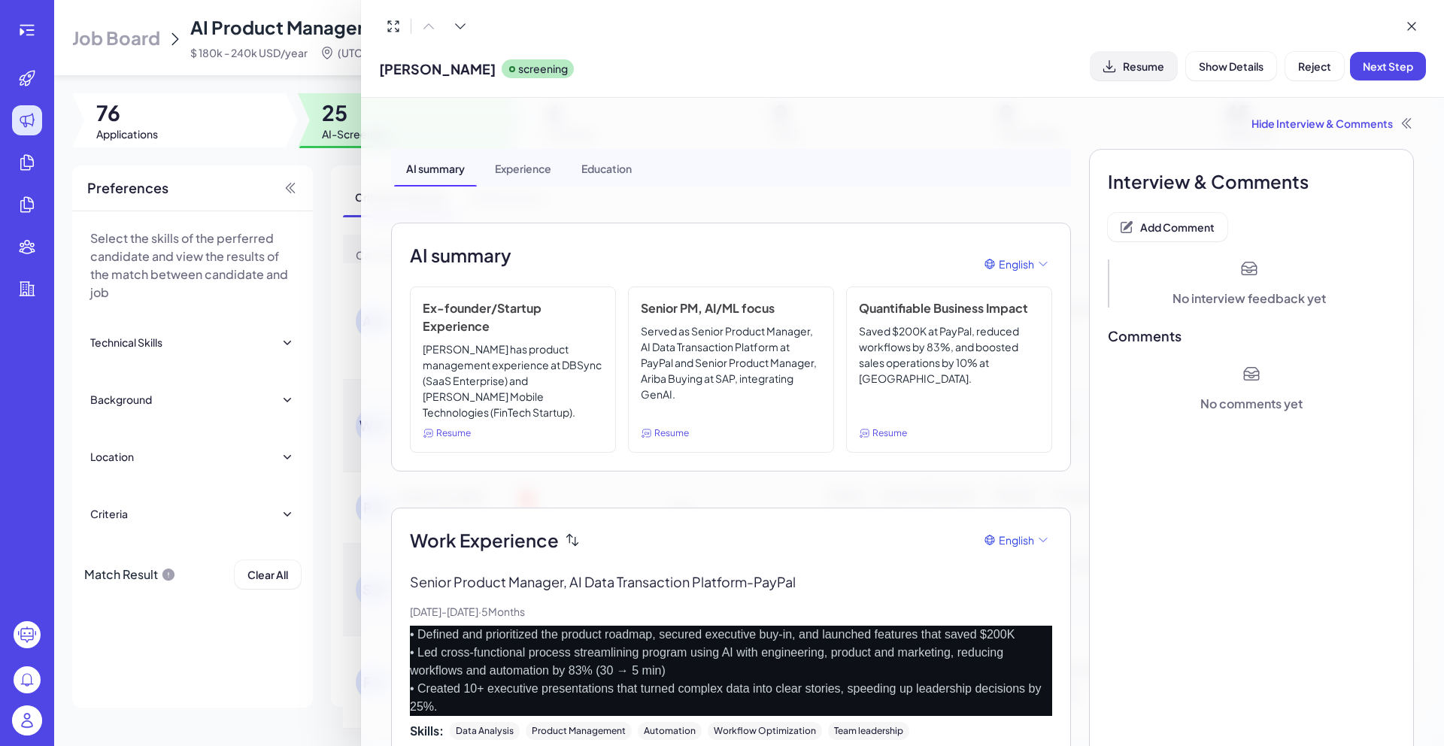
click at [1140, 67] on span "Resume" at bounding box center [1143, 66] width 41 height 14
click at [1190, 238] on button "Add Comment" at bounding box center [1168, 227] width 120 height 29
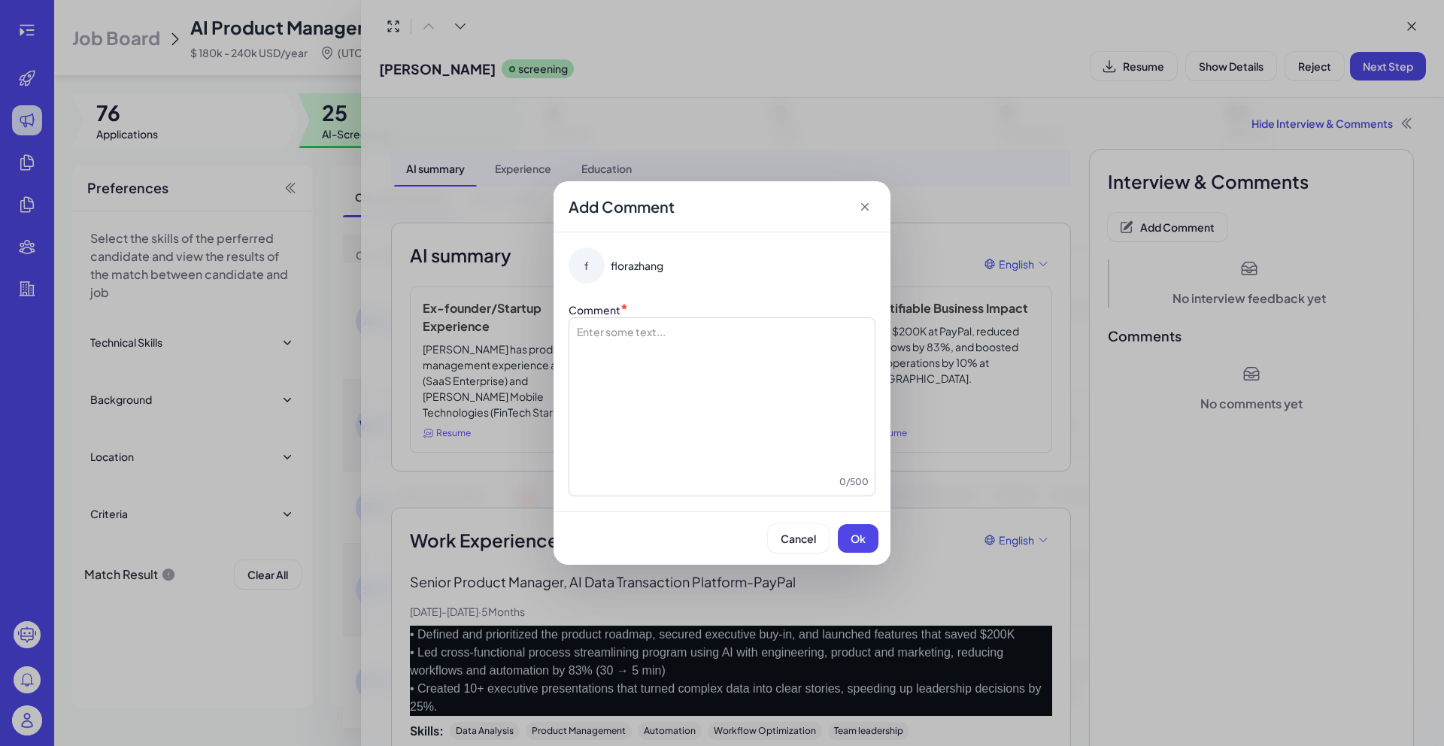
click at [827, 371] on div at bounding box center [721, 399] width 293 height 150
click at [860, 537] on span "Ok" at bounding box center [858, 539] width 15 height 14
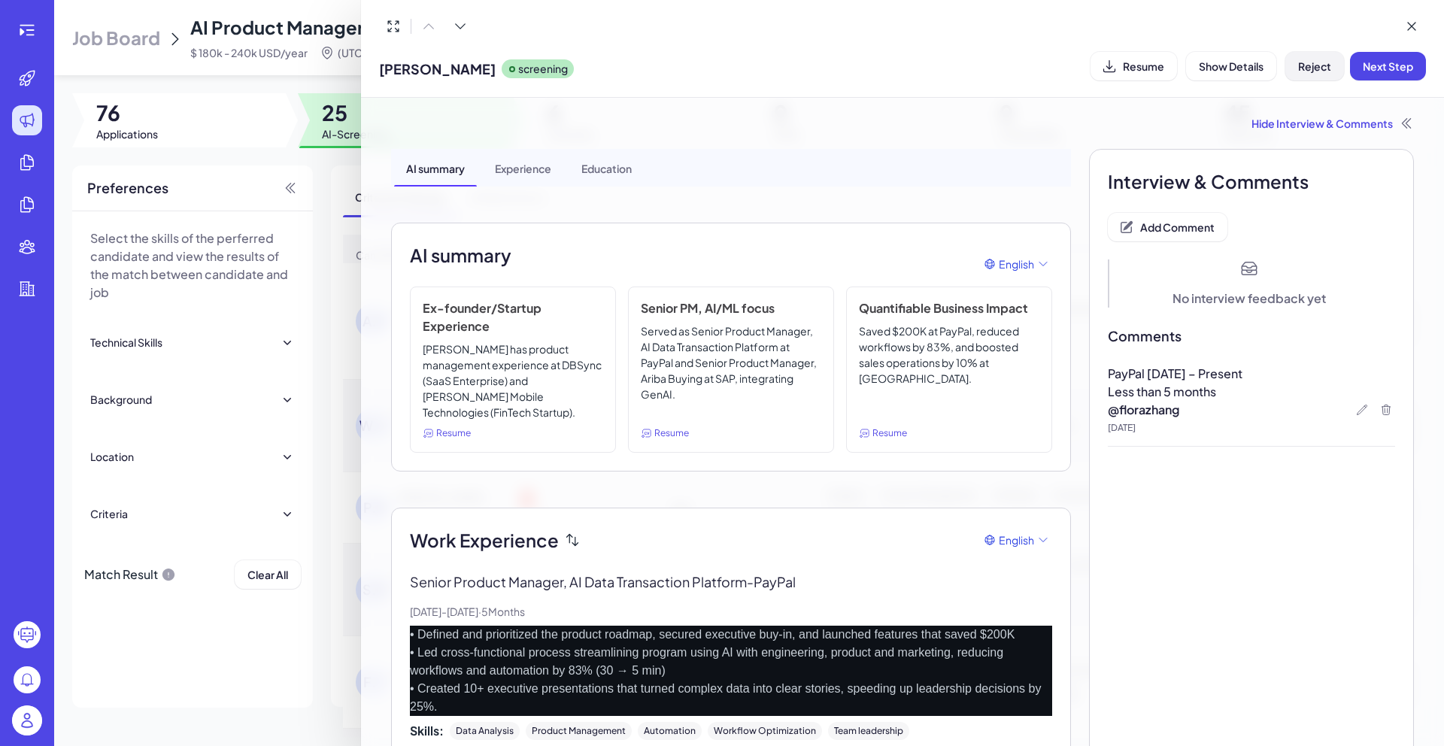
click at [1315, 72] on span "Reject" at bounding box center [1314, 66] width 33 height 14
click at [1390, 169] on span "Ok" at bounding box center [1397, 163] width 15 height 14
click at [335, 182] on div at bounding box center [722, 373] width 1444 height 746
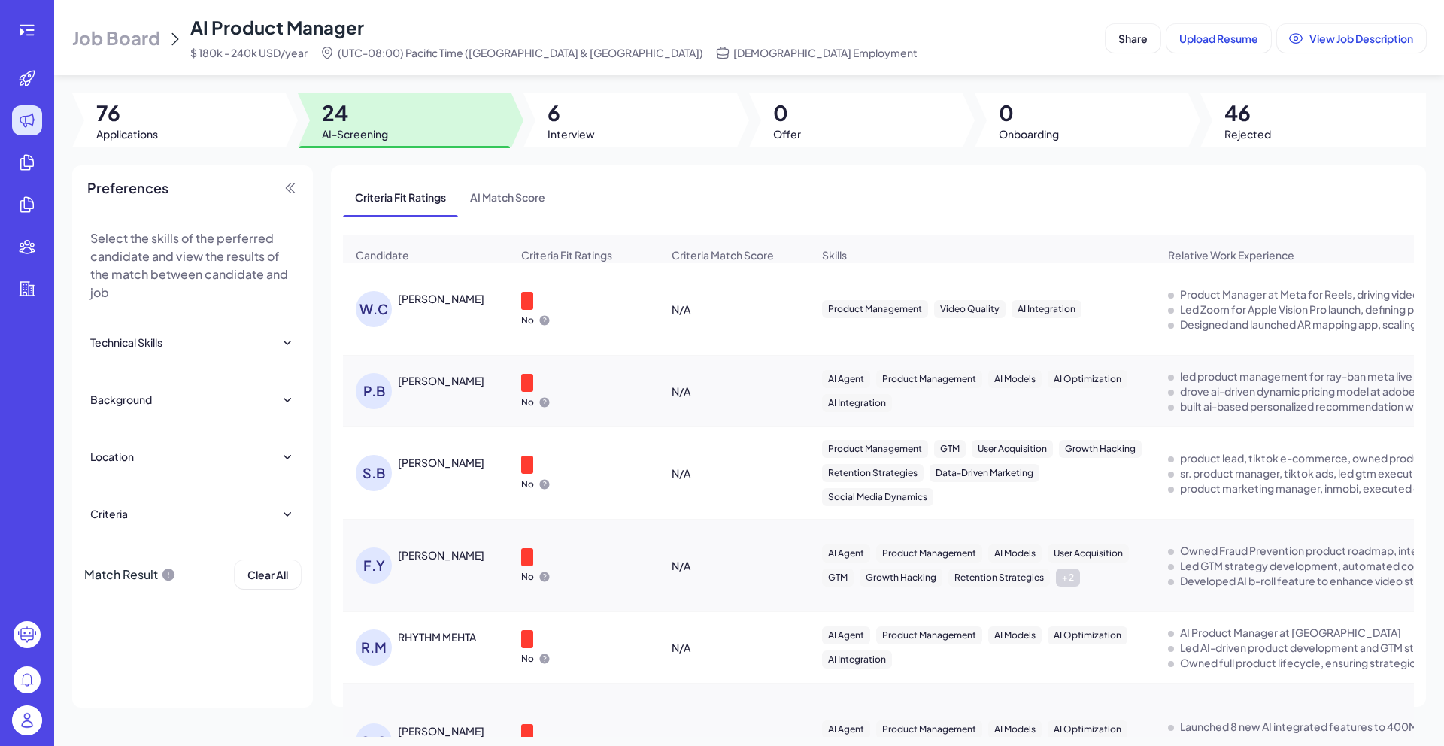
click at [416, 327] on div "[PERSON_NAME] [PERSON_NAME]" at bounding box center [433, 309] width 155 height 36
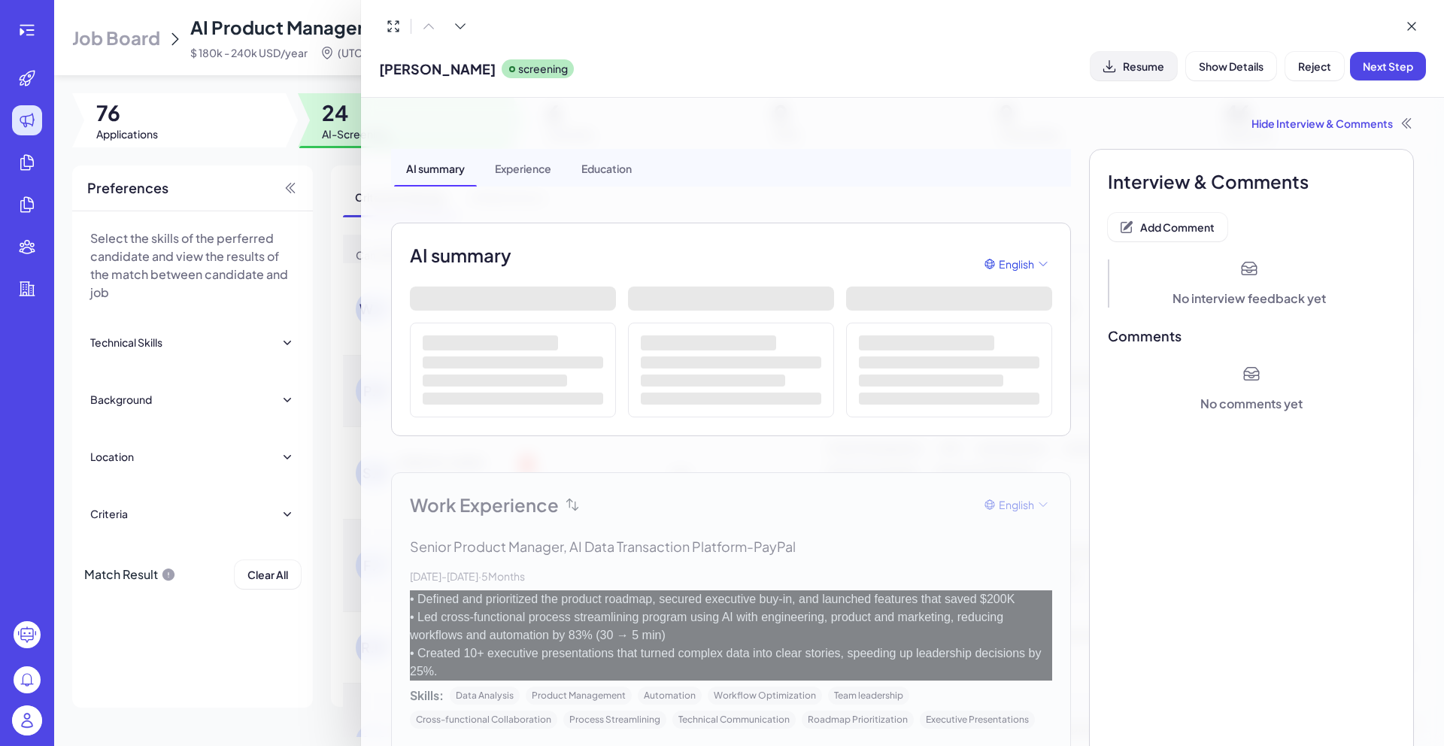
click at [1147, 65] on span "Resume" at bounding box center [1143, 66] width 41 height 14
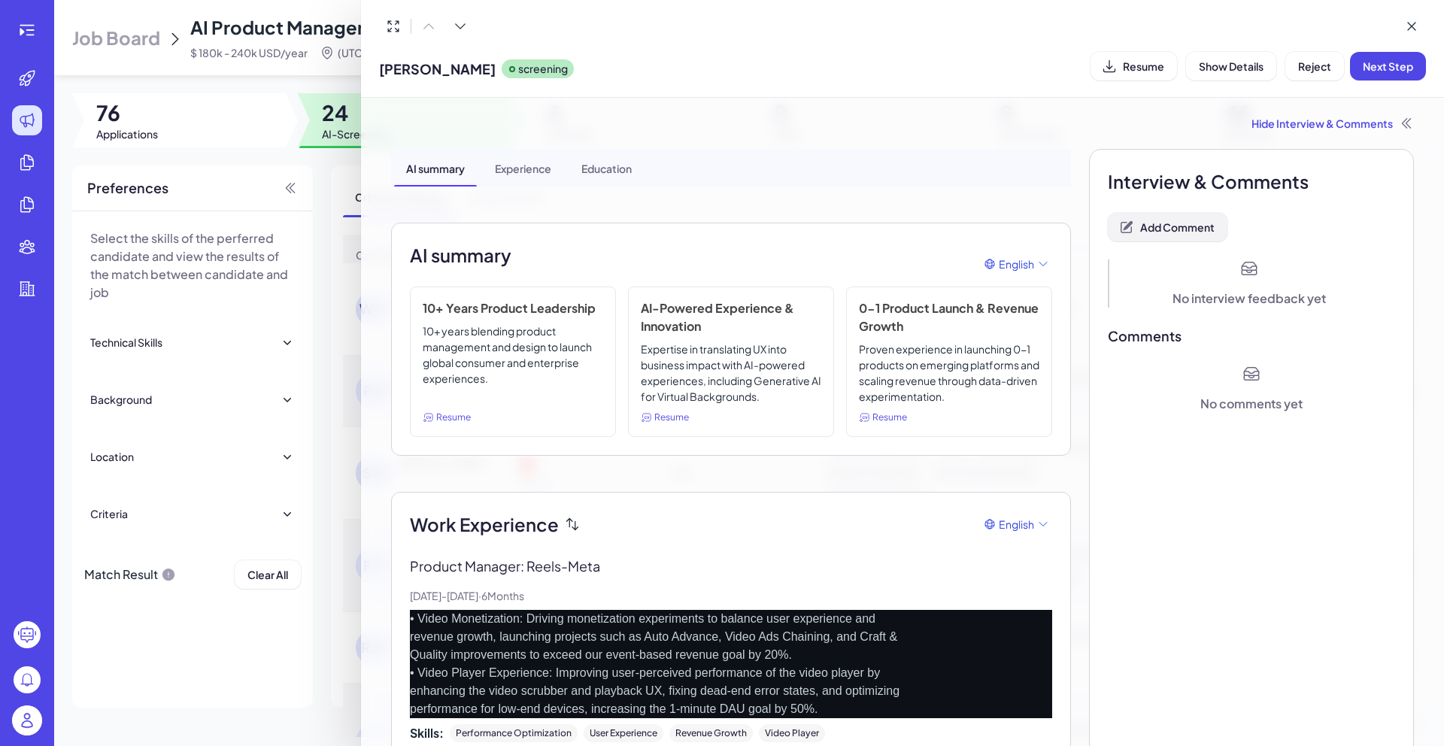
click at [1208, 214] on button "Add Comment" at bounding box center [1168, 227] width 120 height 29
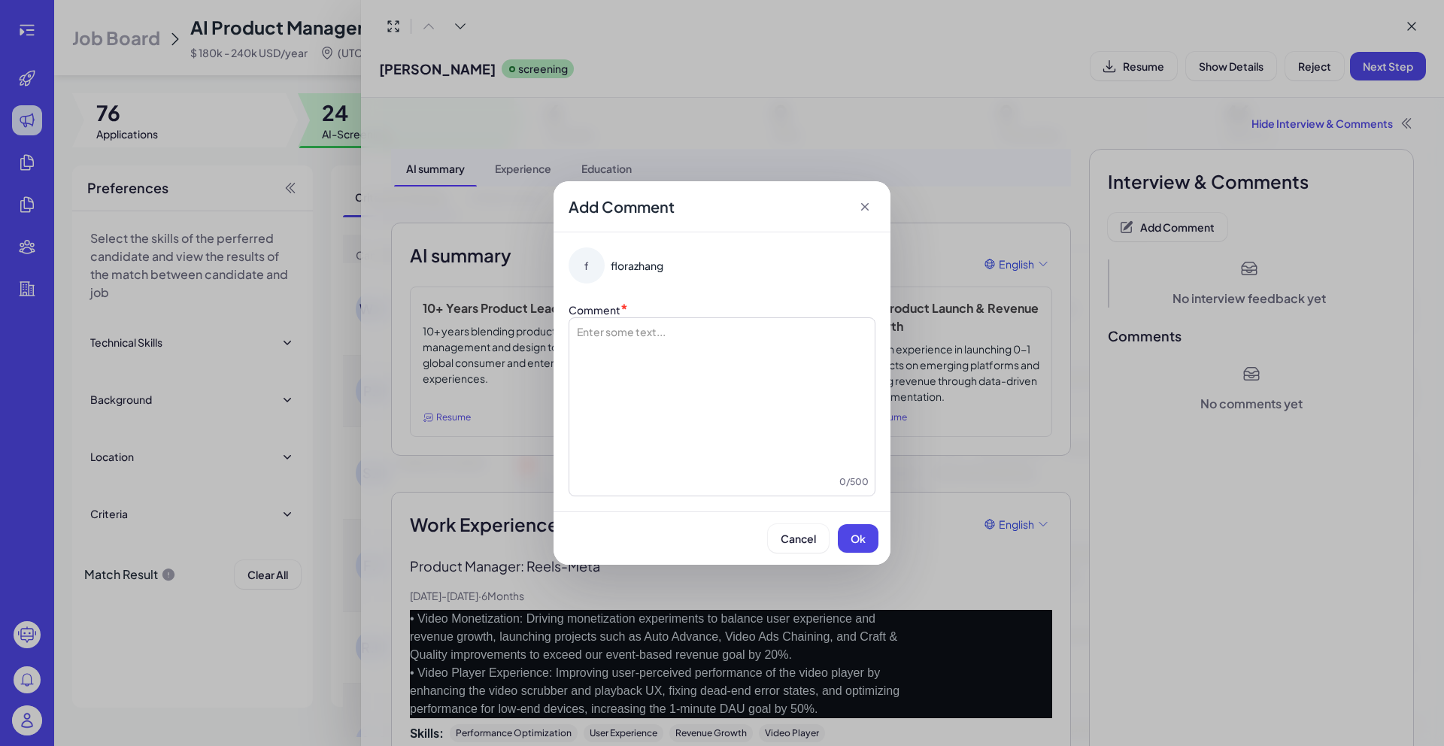
click at [890, 360] on div "f florazhang Comment * Enter some text... 0 / 500" at bounding box center [722, 371] width 337 height 279
click at [809, 356] on div at bounding box center [721, 399] width 293 height 150
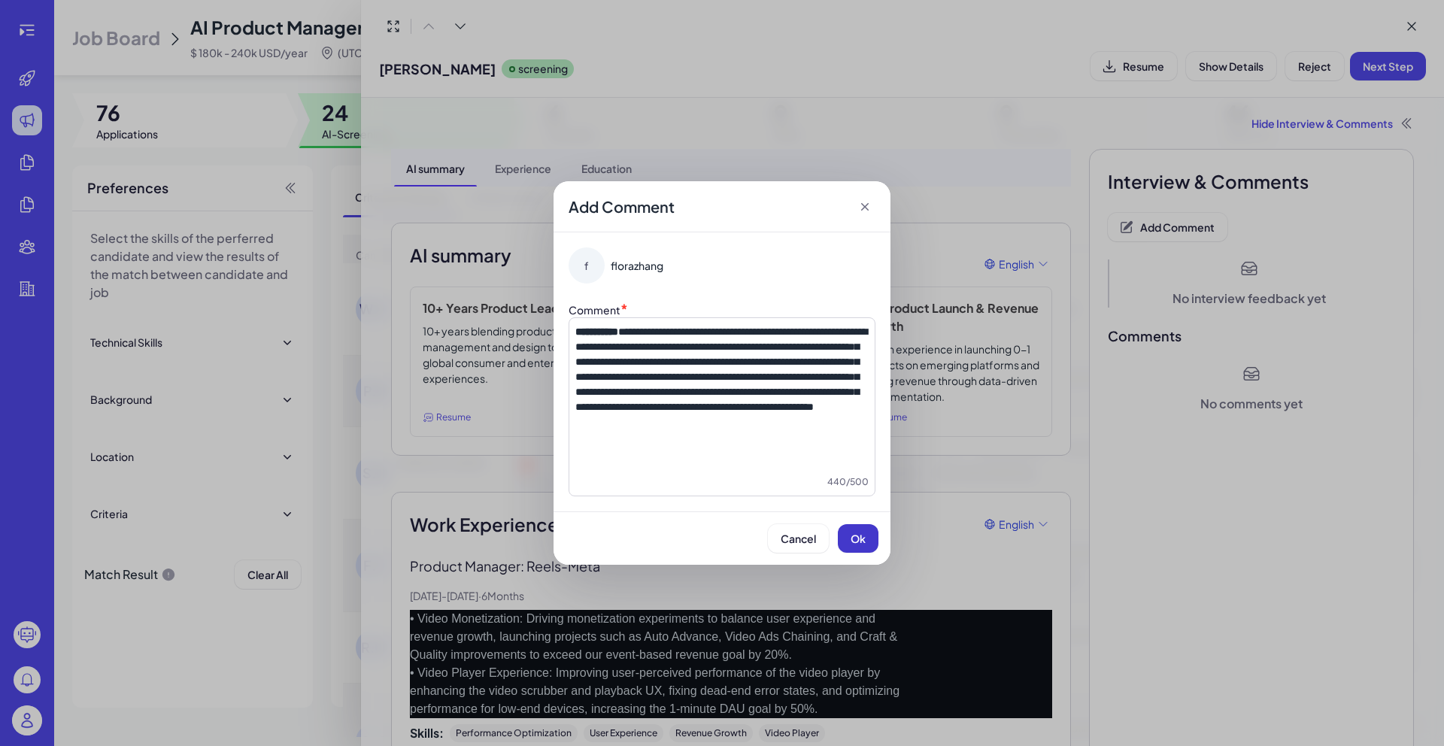
click at [864, 534] on span "Ok" at bounding box center [858, 539] width 15 height 14
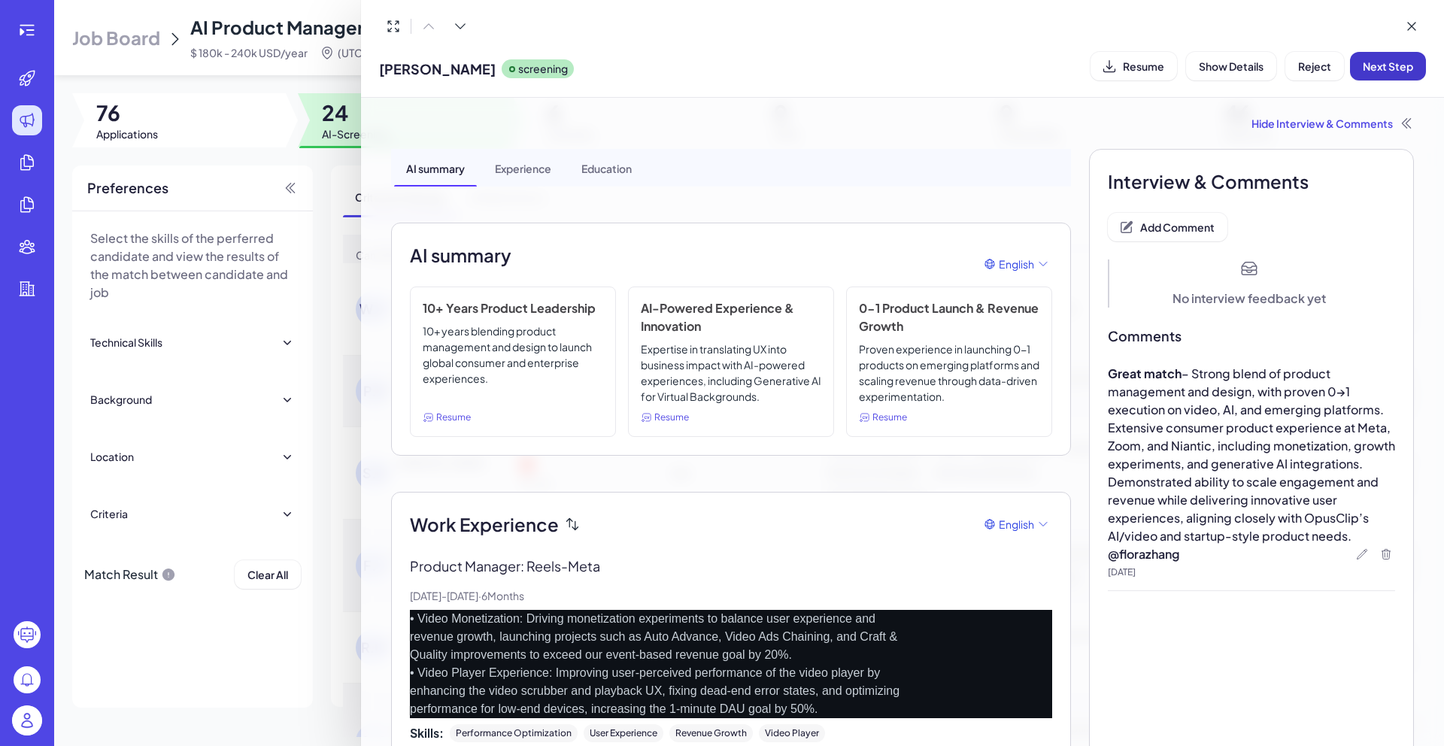
click at [1383, 73] on button "Next Step" at bounding box center [1388, 66] width 76 height 29
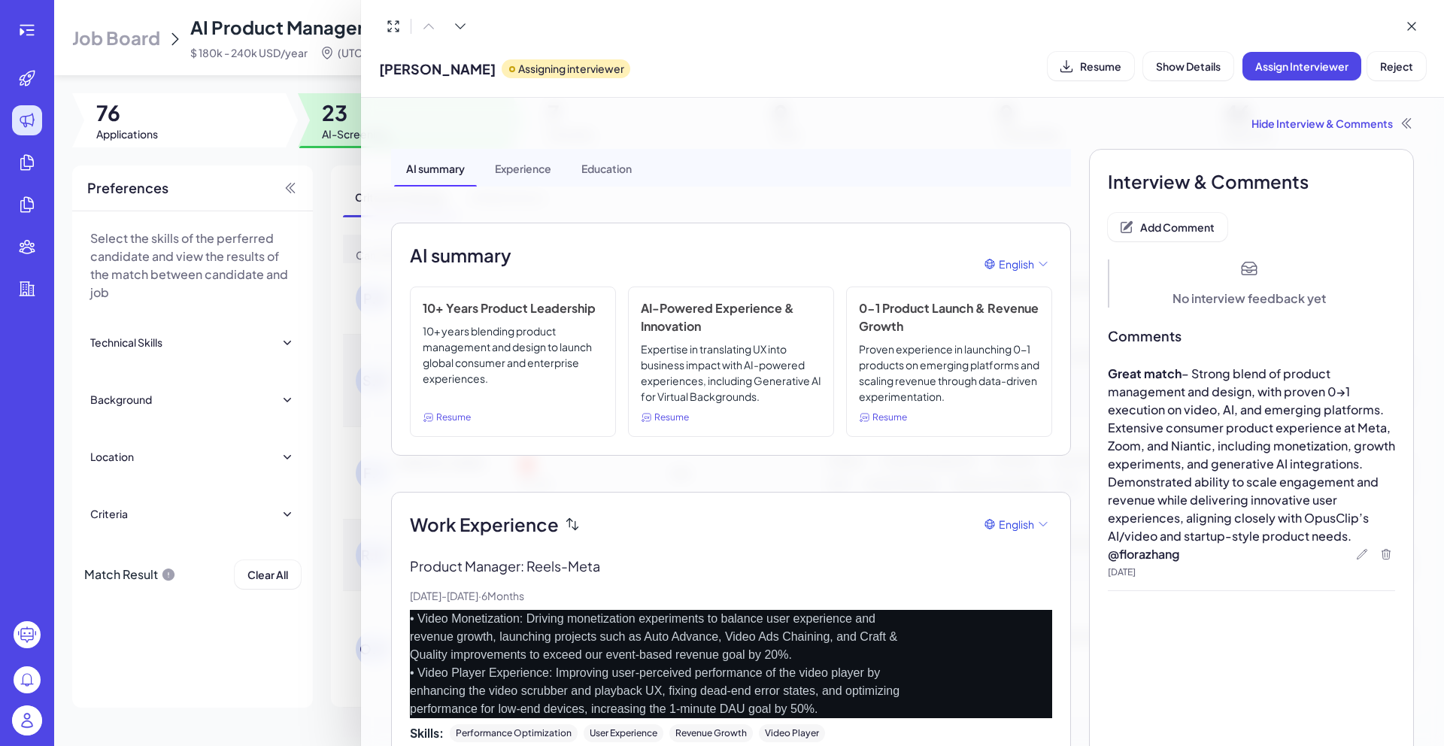
click at [319, 161] on div at bounding box center [722, 373] width 1444 height 746
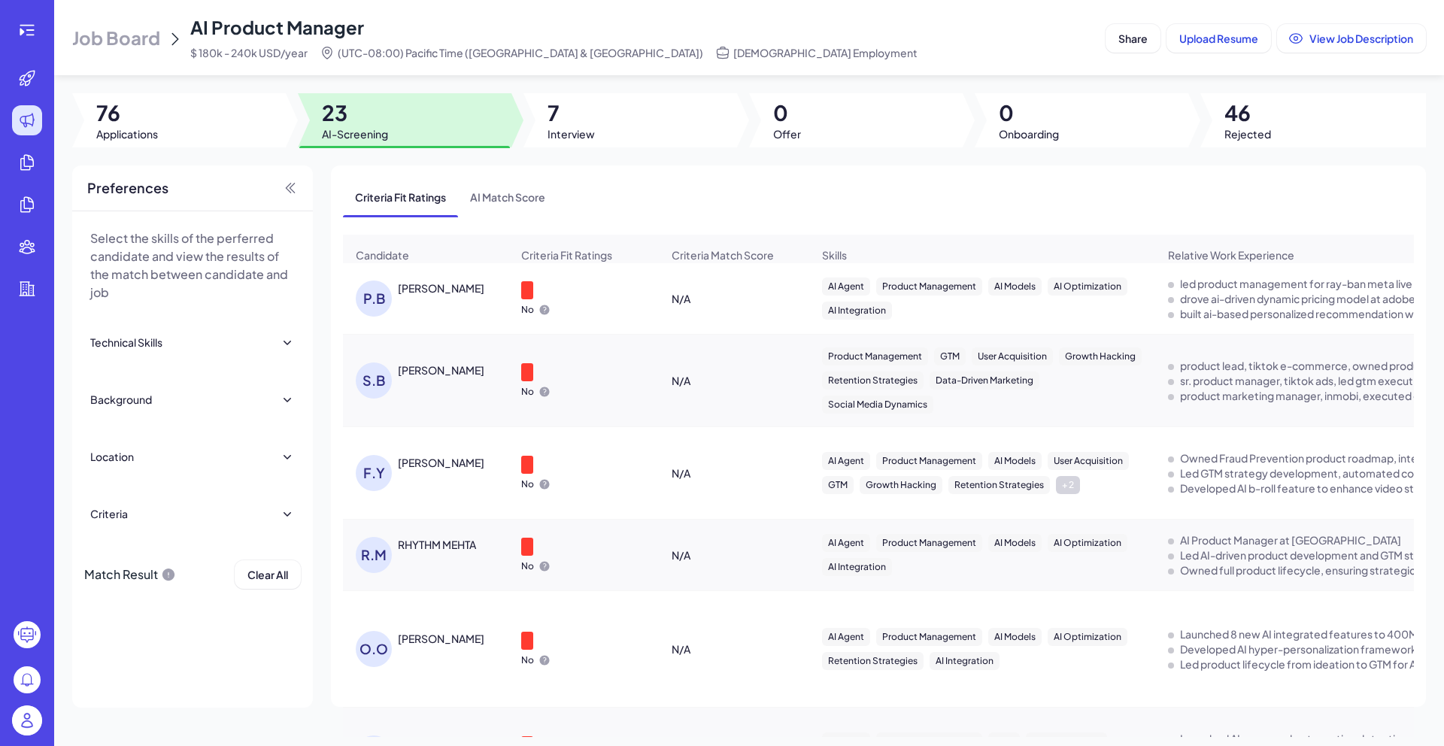
click at [426, 311] on div "P.B [PERSON_NAME]" at bounding box center [433, 299] width 155 height 36
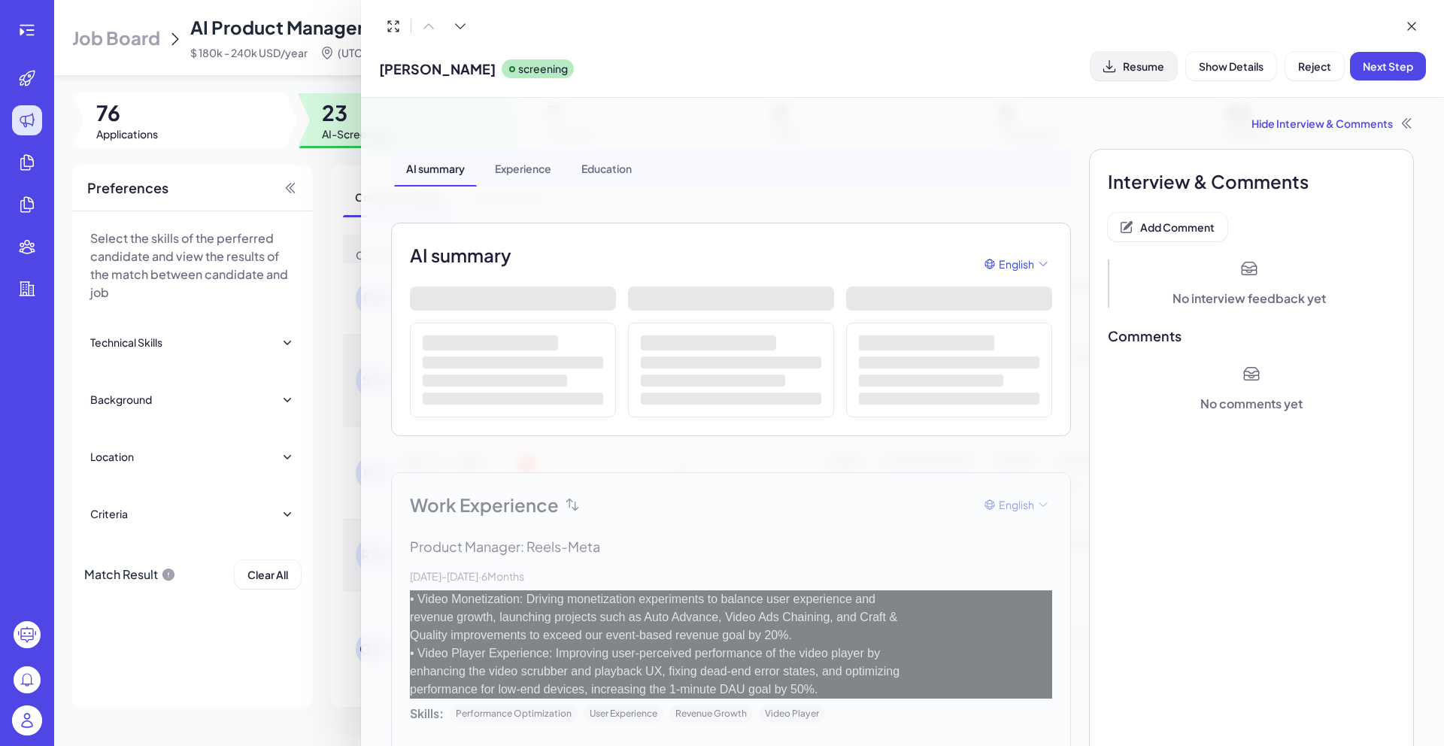
click at [1145, 59] on span "Resume" at bounding box center [1143, 66] width 41 height 14
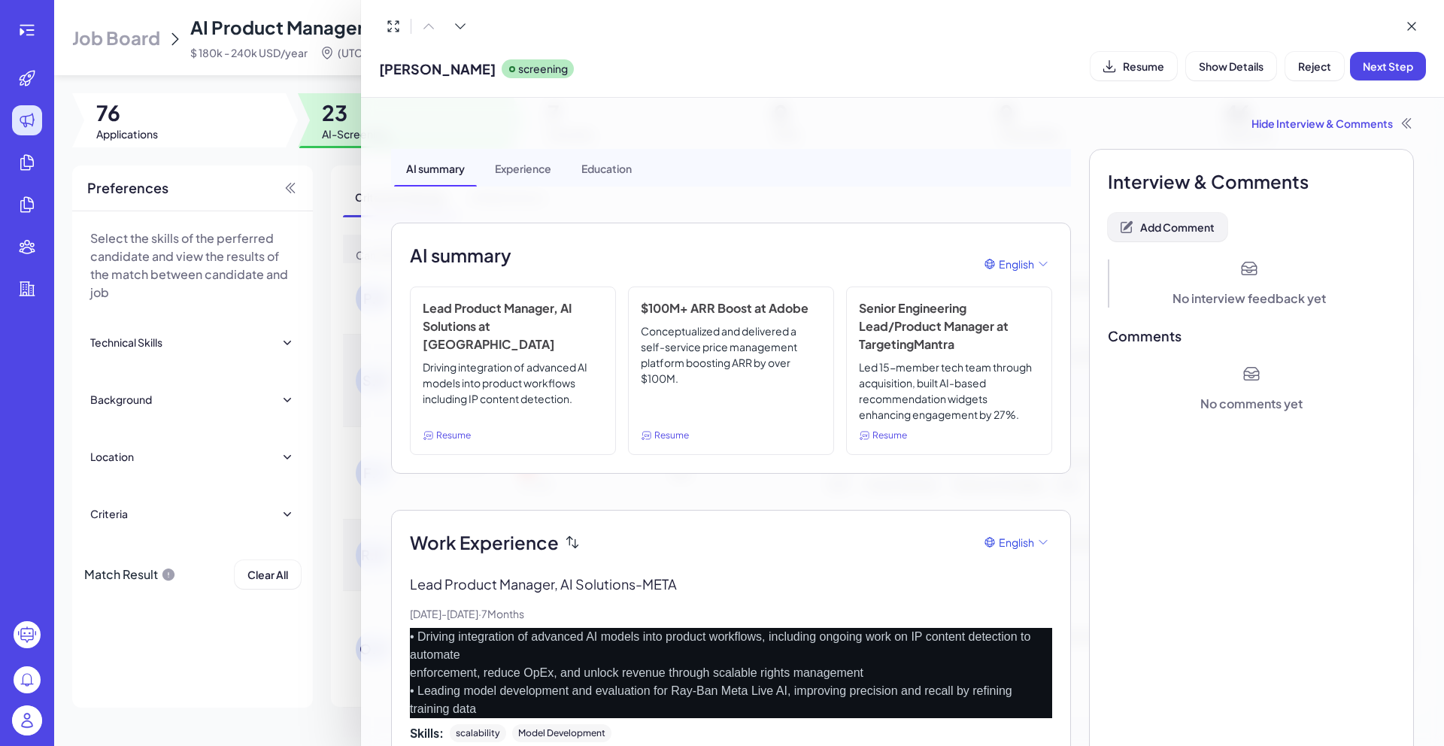
click at [1180, 229] on span "Add Comment" at bounding box center [1177, 227] width 74 height 14
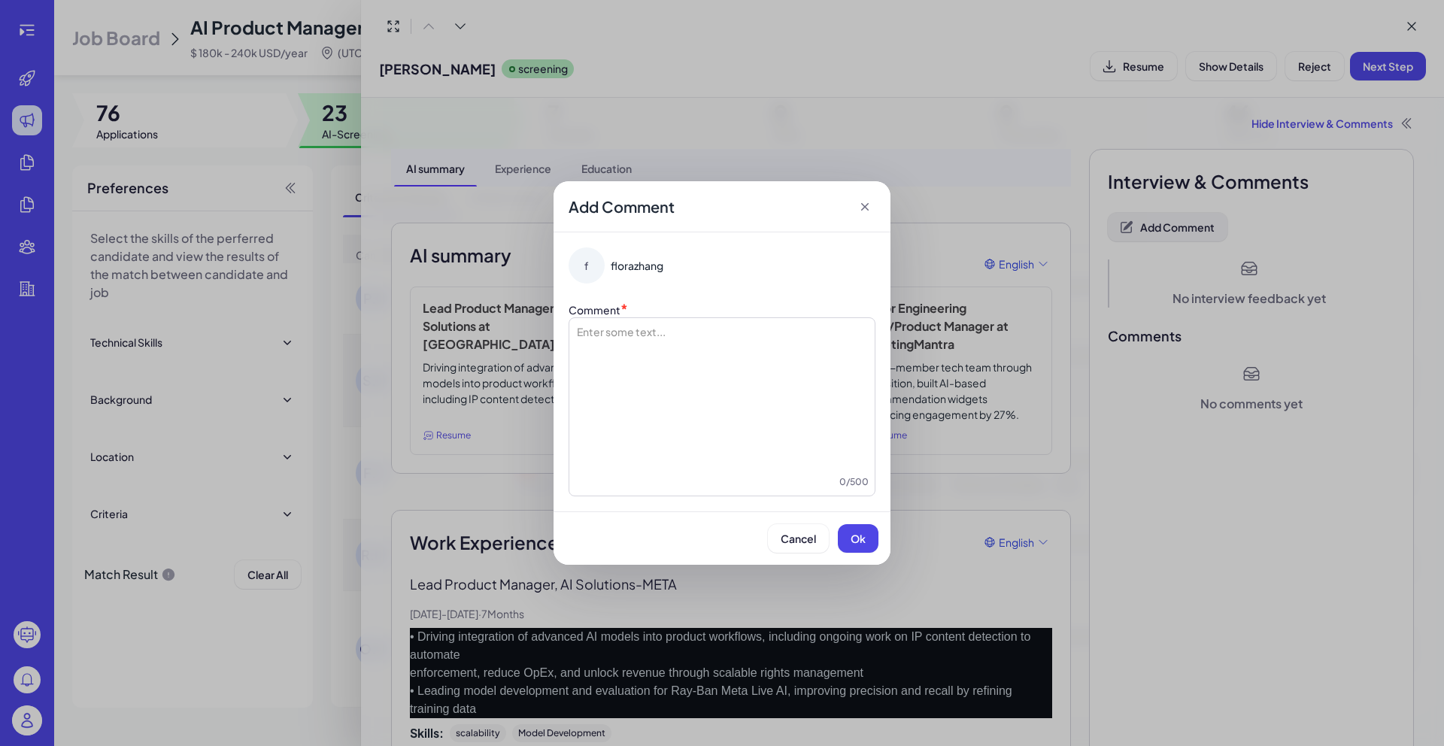
click at [1180, 229] on div "Add Comment f florazhang Comment * Enter some text... 0 / 500 Cancel Ok" at bounding box center [722, 373] width 1444 height 746
click at [817, 366] on div at bounding box center [721, 399] width 293 height 150
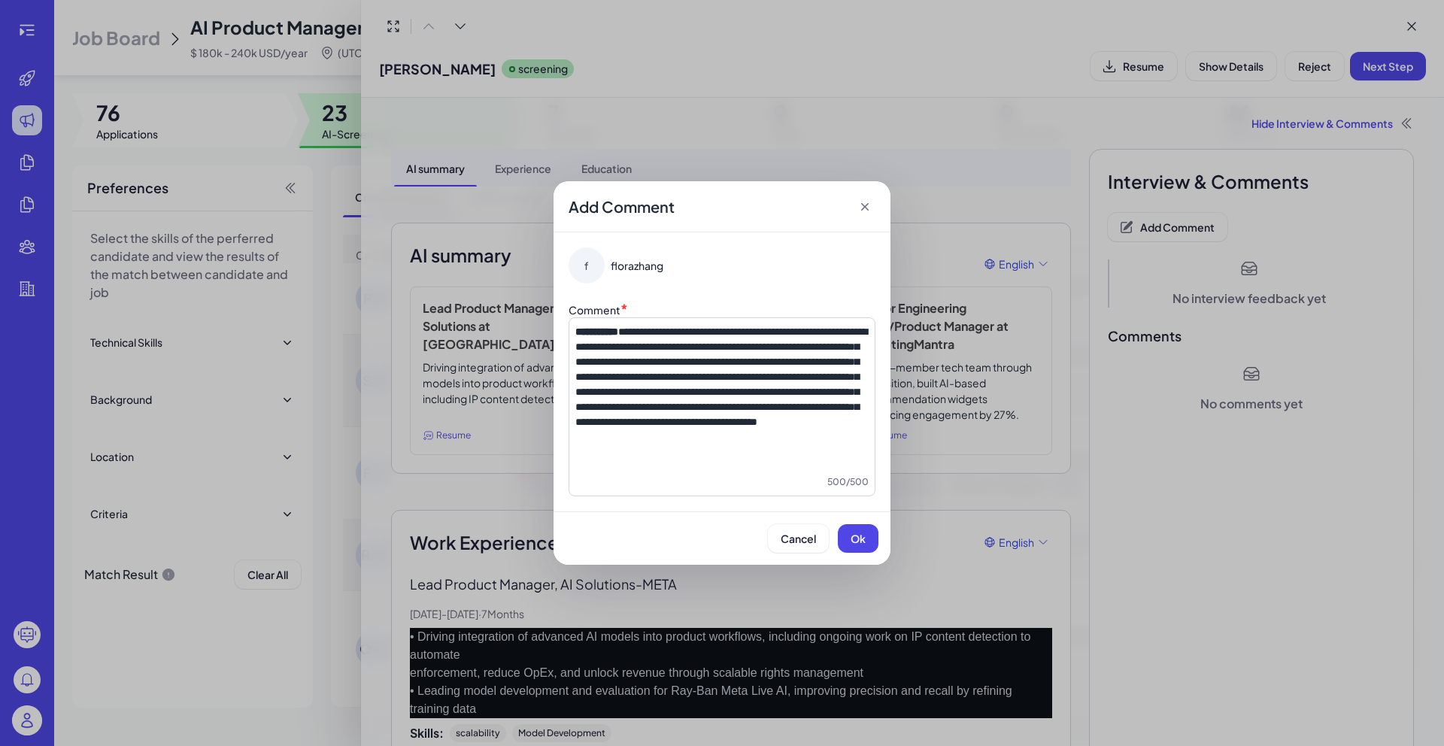
click at [734, 430] on p "**********" at bounding box center [721, 376] width 293 height 105
drag, startPoint x: 679, startPoint y: 451, endPoint x: 736, endPoint y: 469, distance: 59.9
click at [736, 430] on p "**********" at bounding box center [721, 376] width 293 height 105
click at [859, 529] on button "Ok" at bounding box center [858, 538] width 41 height 29
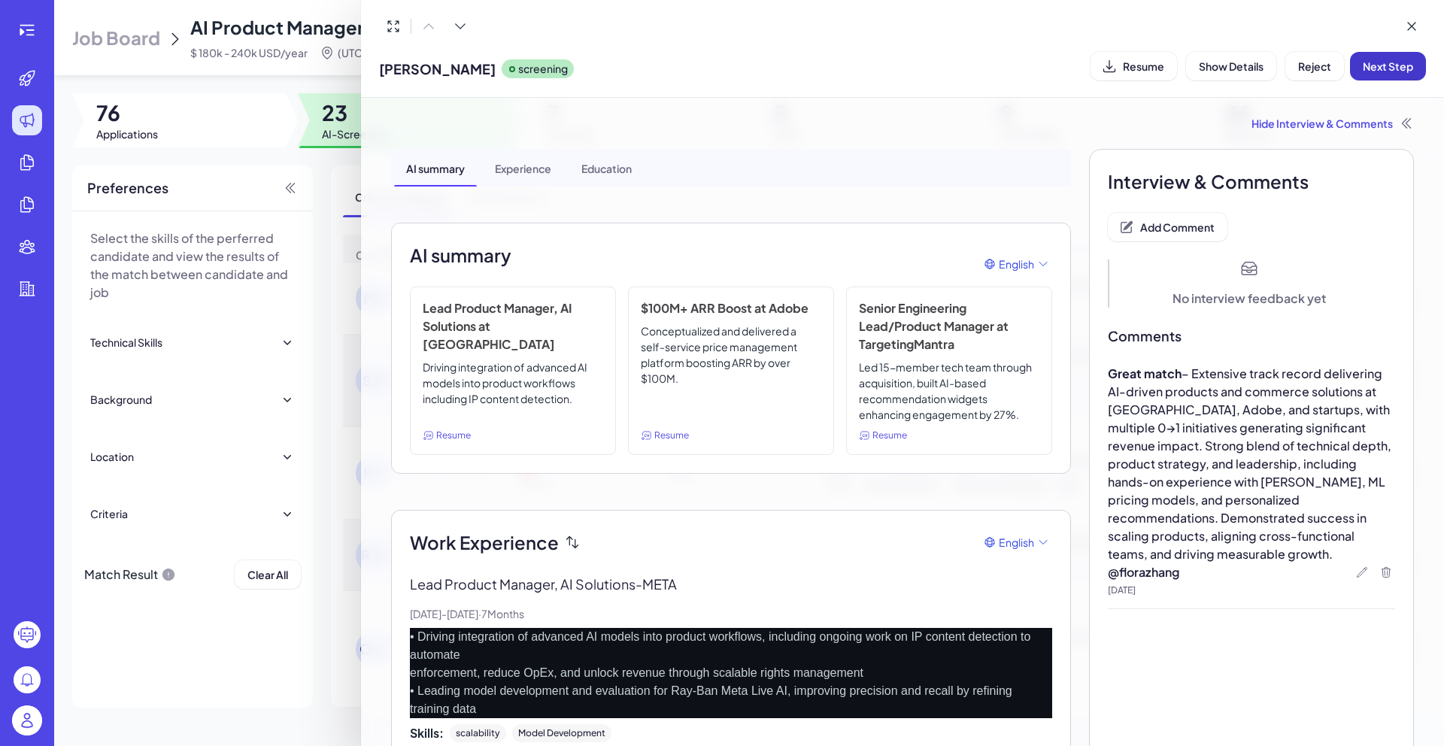
click at [1383, 72] on span "Next Step" at bounding box center [1388, 66] width 50 height 14
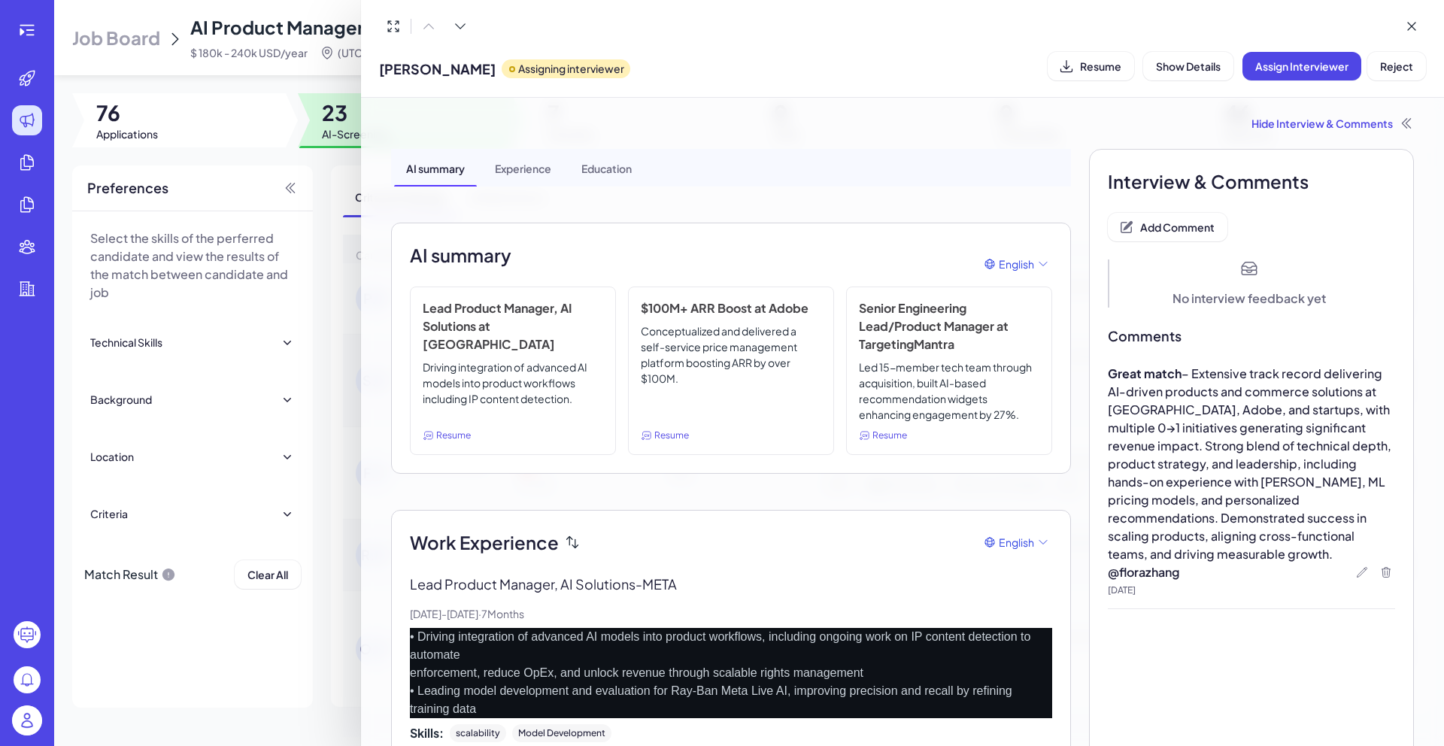
click at [332, 189] on div at bounding box center [722, 373] width 1444 height 746
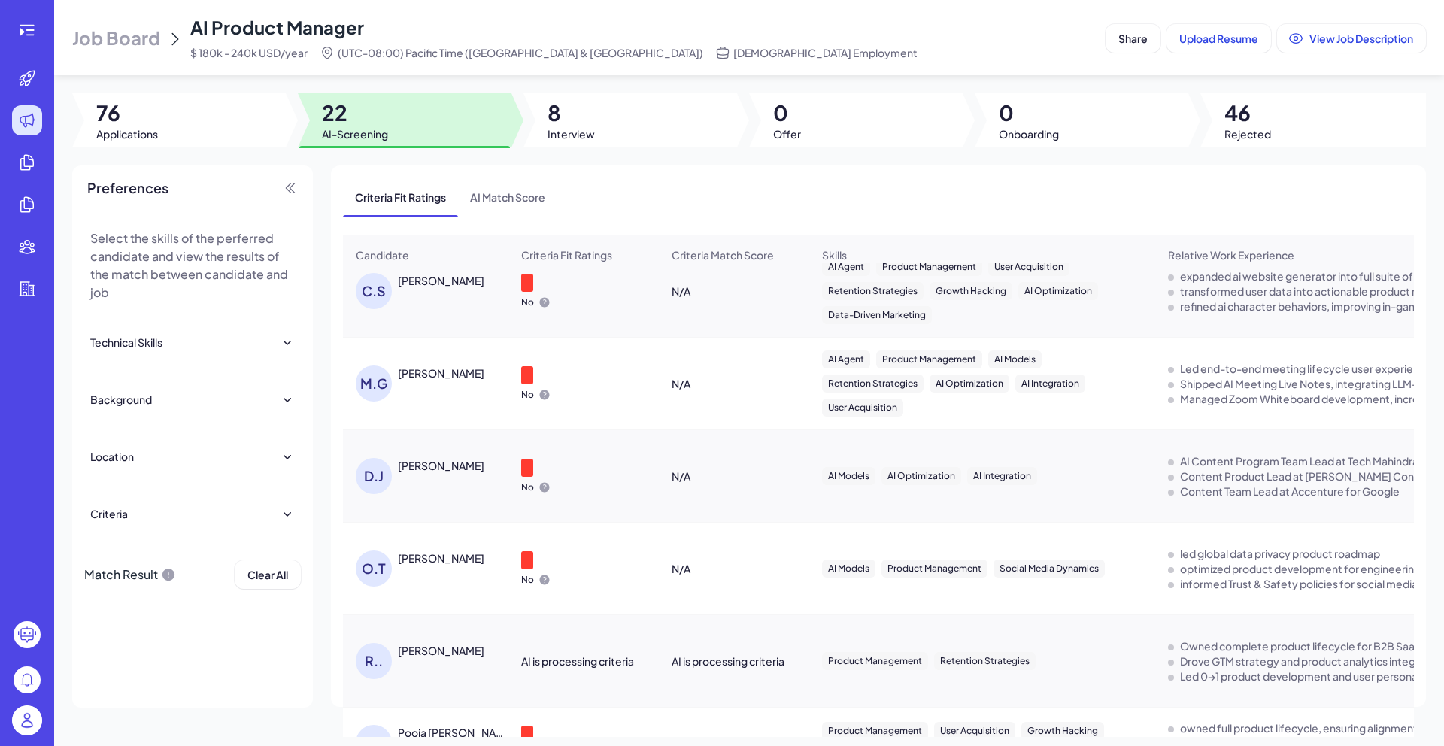
scroll to position [1582, 0]
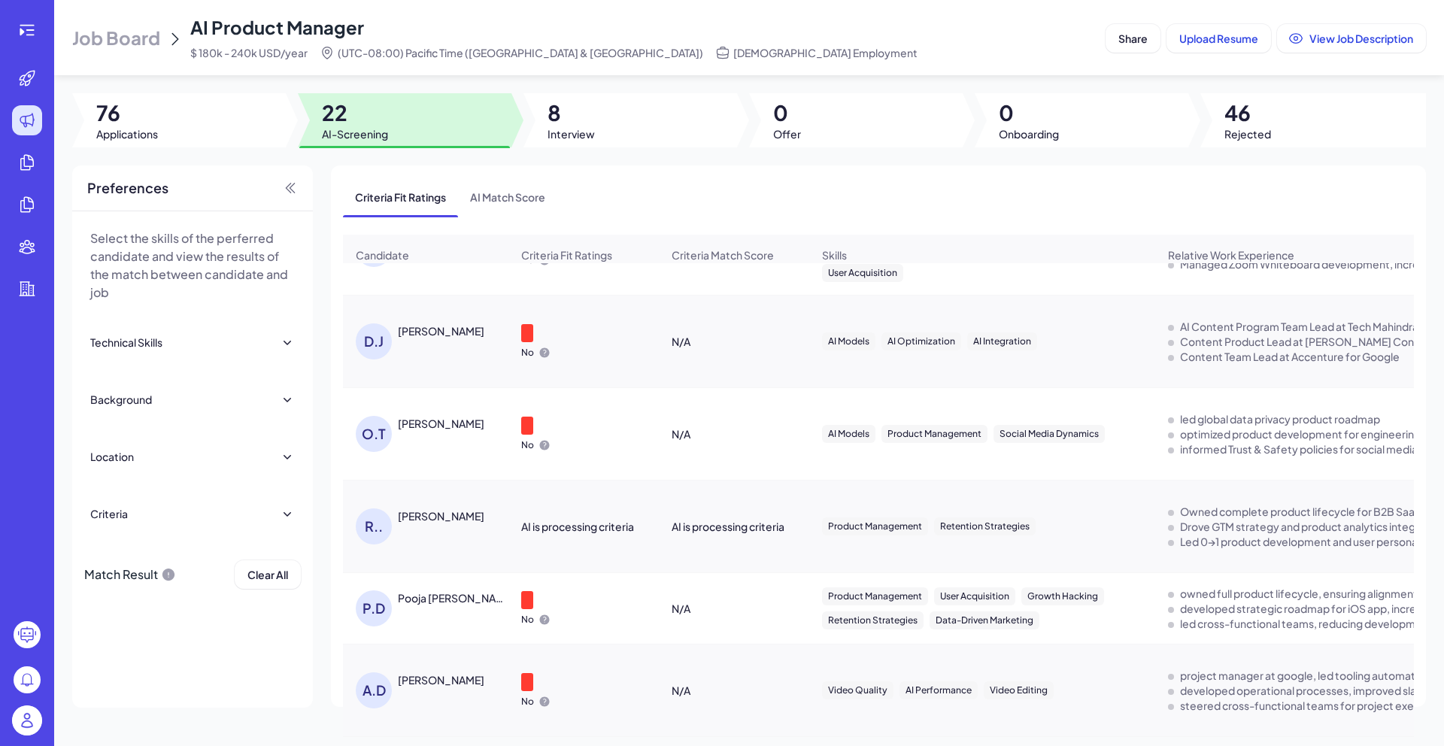
click at [434, 685] on div "[PERSON_NAME]" at bounding box center [441, 679] width 87 height 15
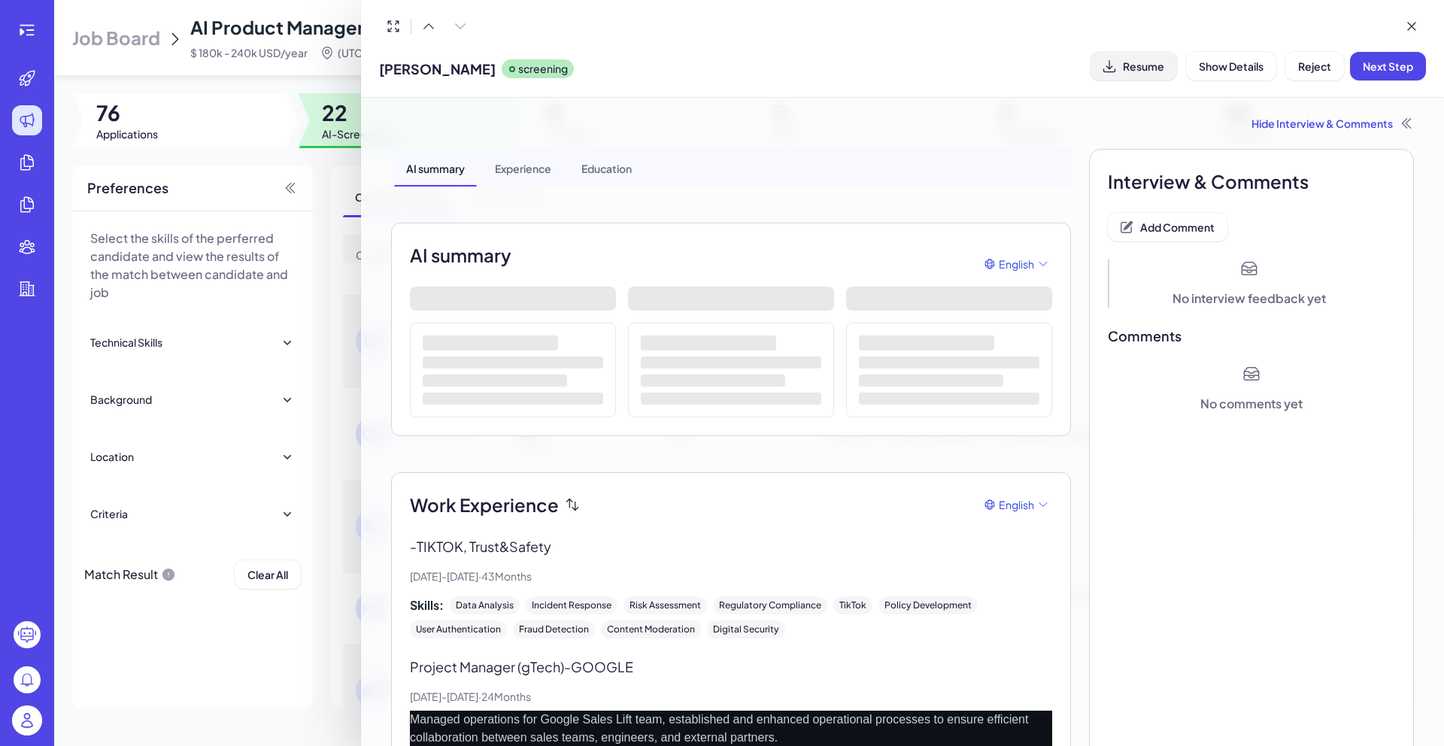
click at [1130, 64] on span "Resume" at bounding box center [1143, 66] width 41 height 14
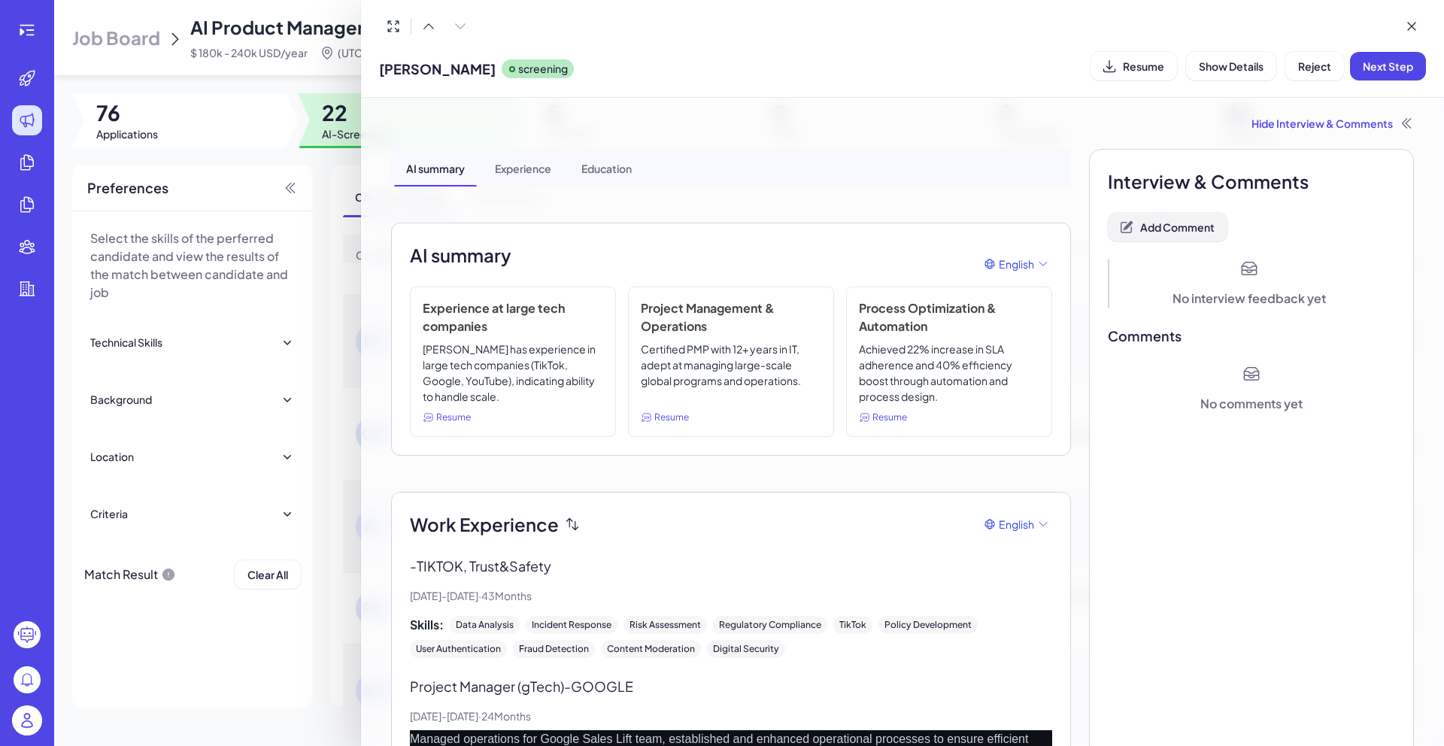
click at [1164, 225] on span "Add Comment" at bounding box center [1177, 227] width 74 height 14
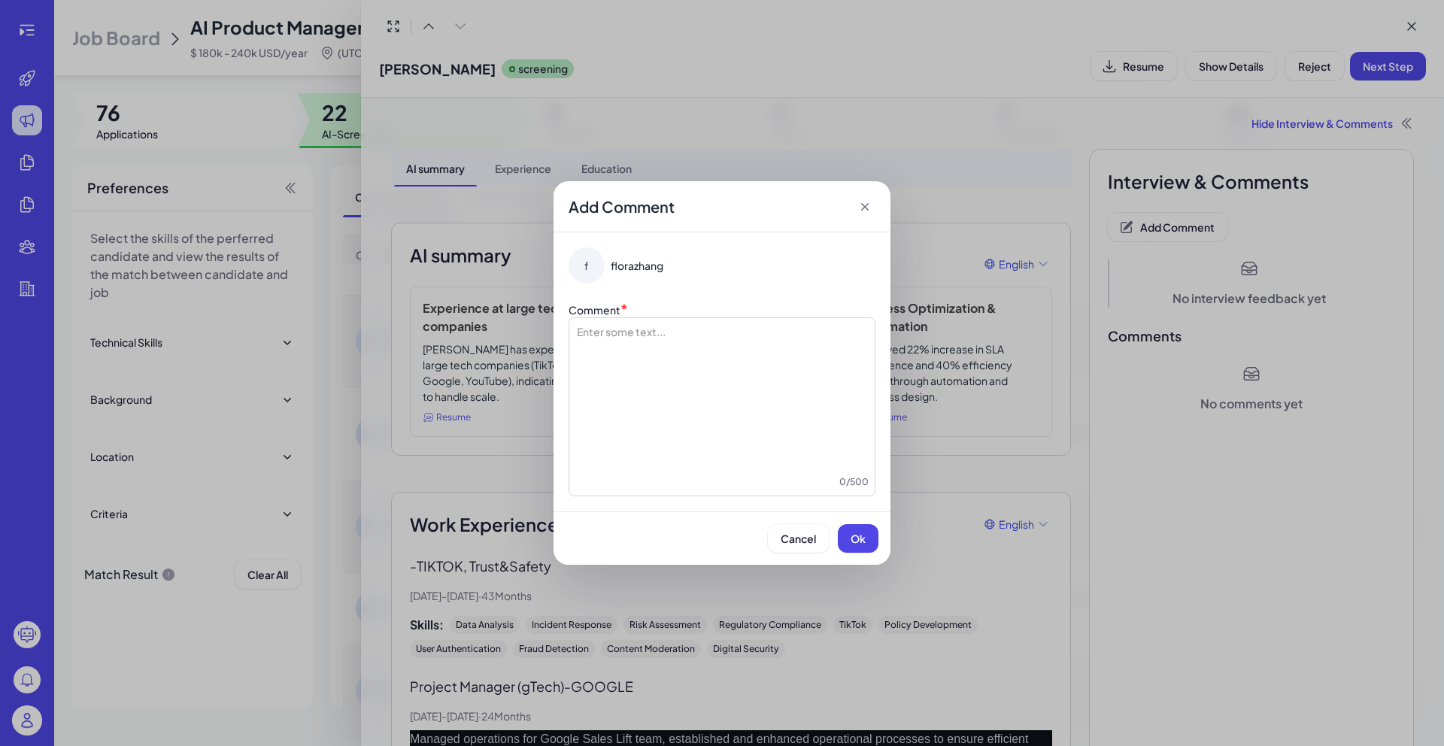
click at [566, 356] on div "f florazhang Comment * Enter some text... 0 / 500" at bounding box center [722, 371] width 337 height 279
click at [656, 355] on div at bounding box center [721, 399] width 293 height 150
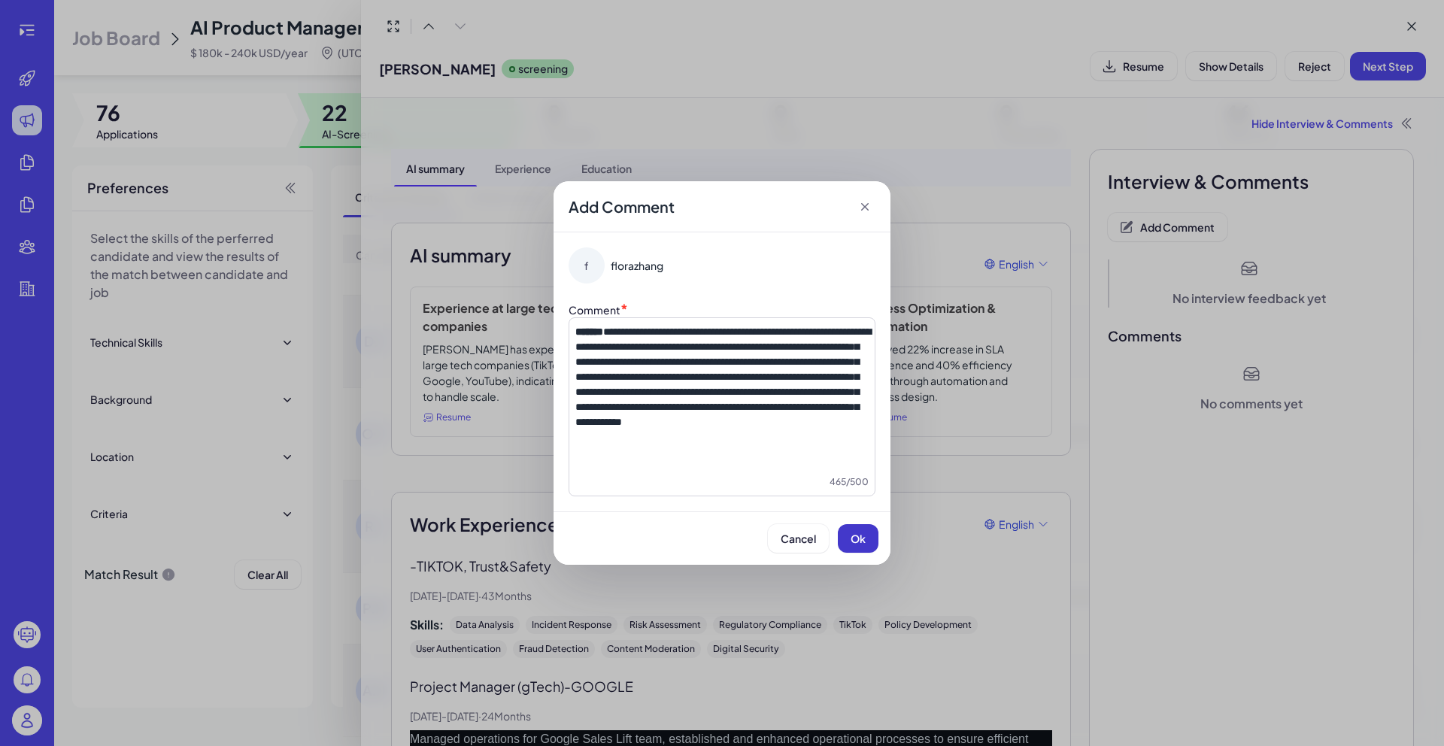
click at [851, 532] on span "Ok" at bounding box center [858, 539] width 15 height 14
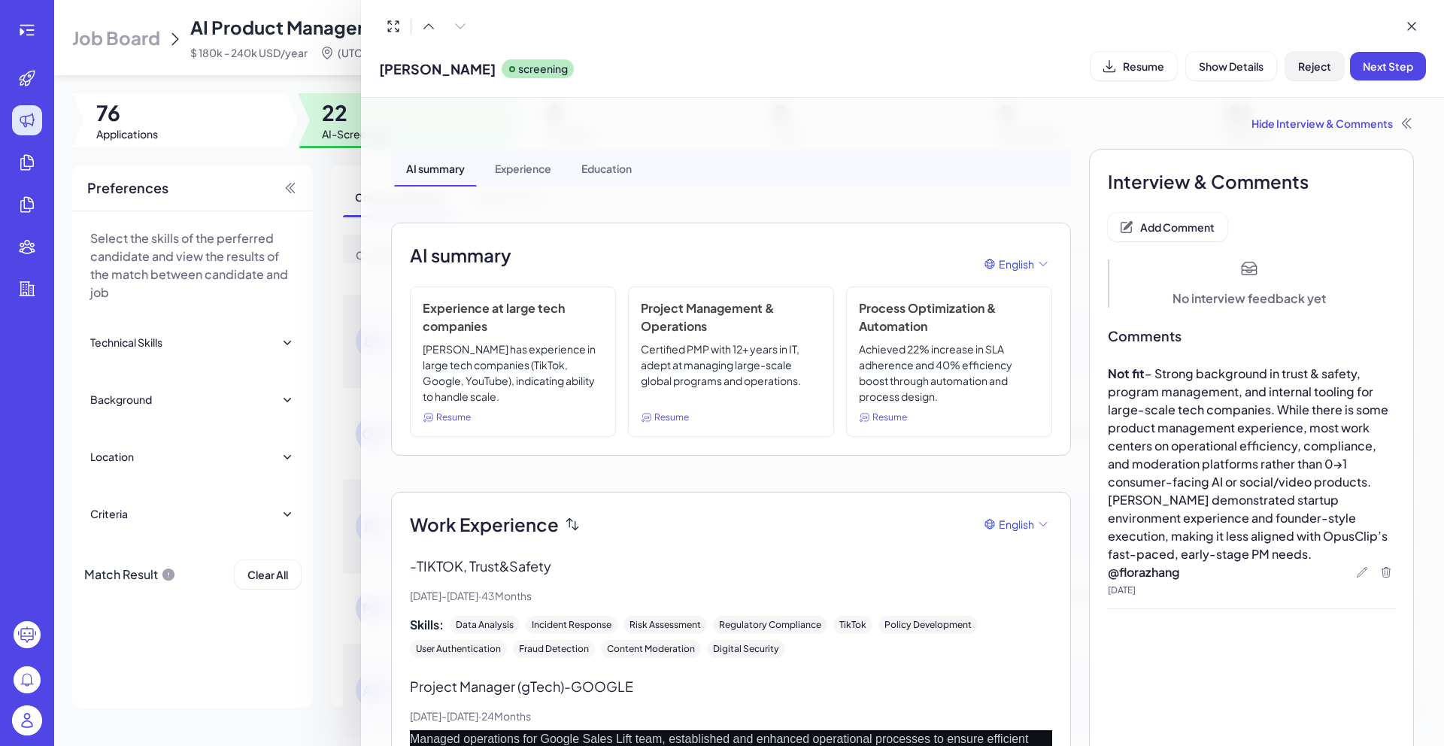
click at [1307, 68] on span "Reject" at bounding box center [1314, 66] width 33 height 14
click at [1399, 165] on span "Ok" at bounding box center [1397, 163] width 15 height 14
click at [349, 426] on div at bounding box center [722, 373] width 1444 height 746
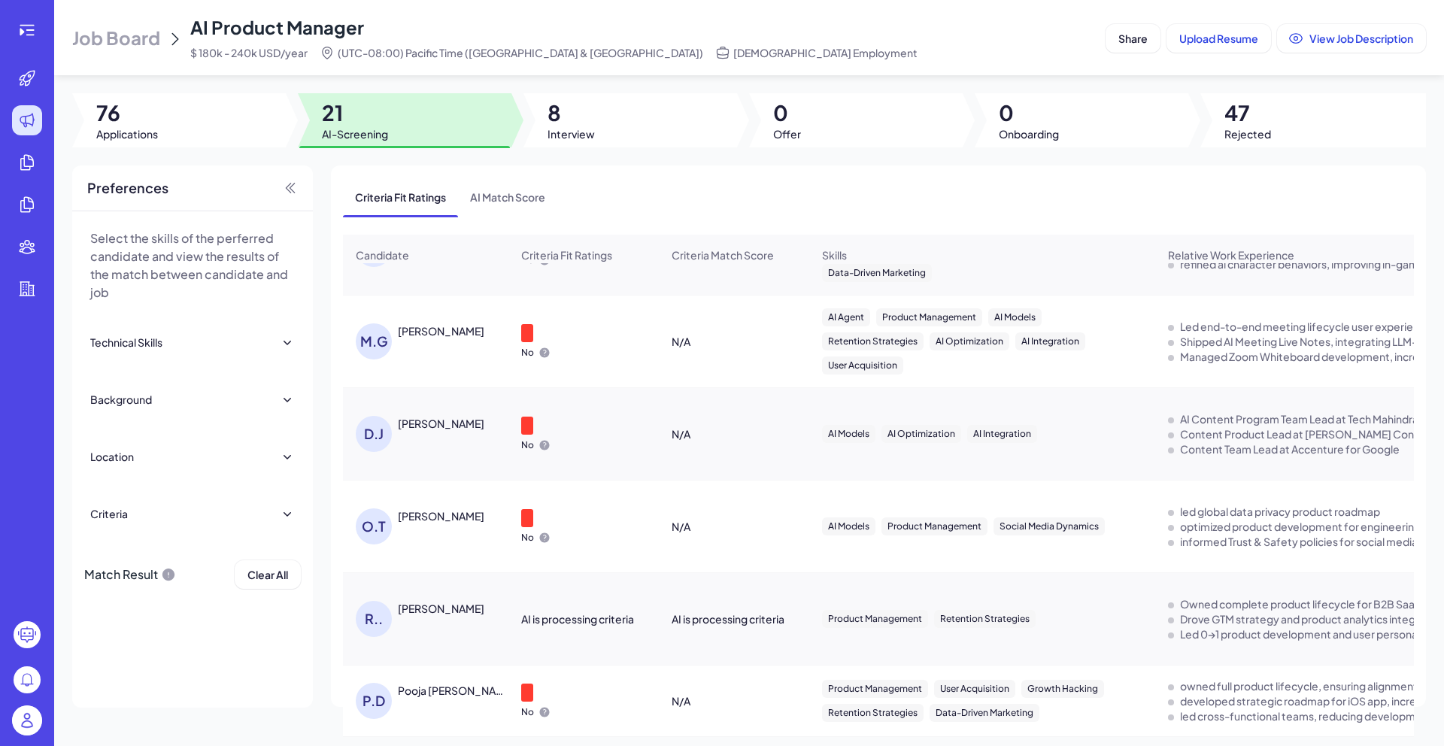
scroll to position [1489, 0]
click at [450, 694] on div "Pooja [PERSON_NAME]" at bounding box center [453, 690] width 111 height 15
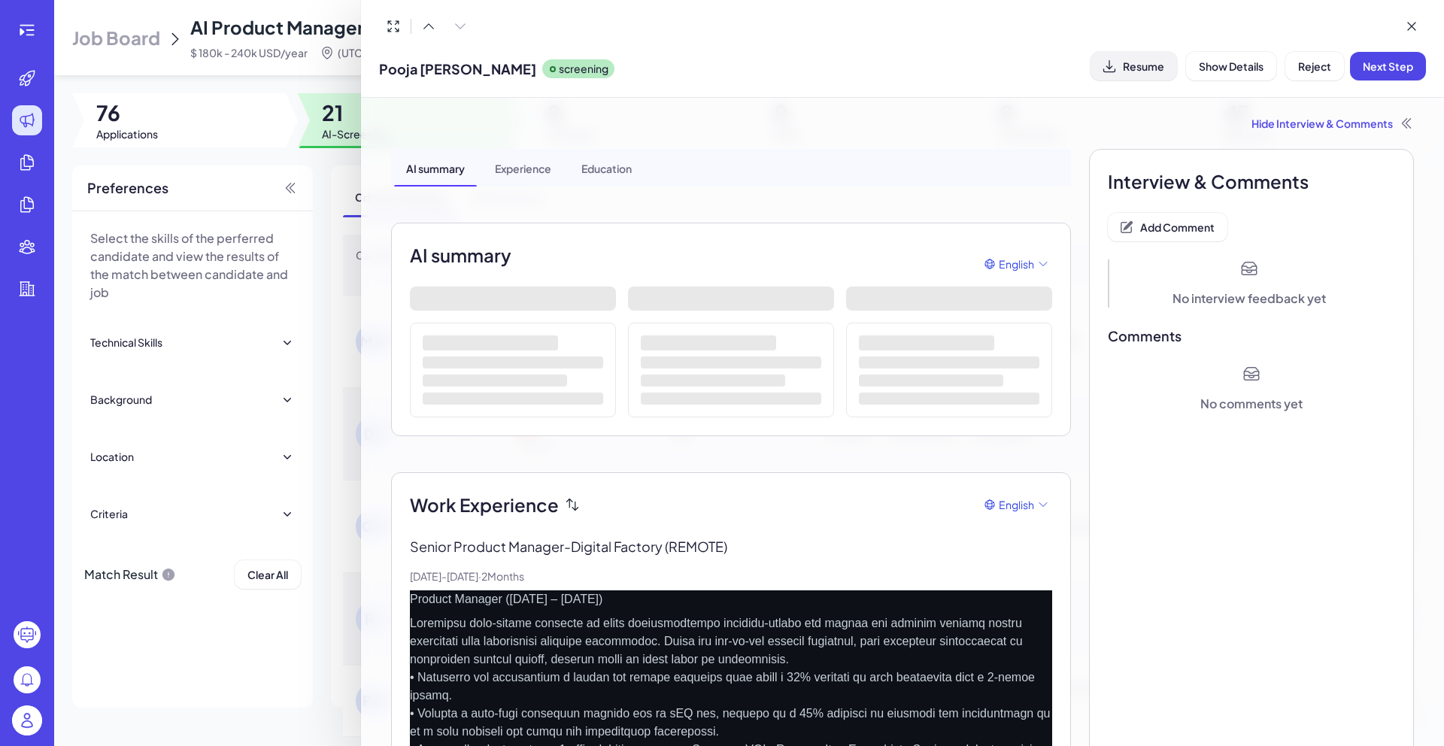
click at [1148, 73] on button "Resume" at bounding box center [1134, 66] width 87 height 29
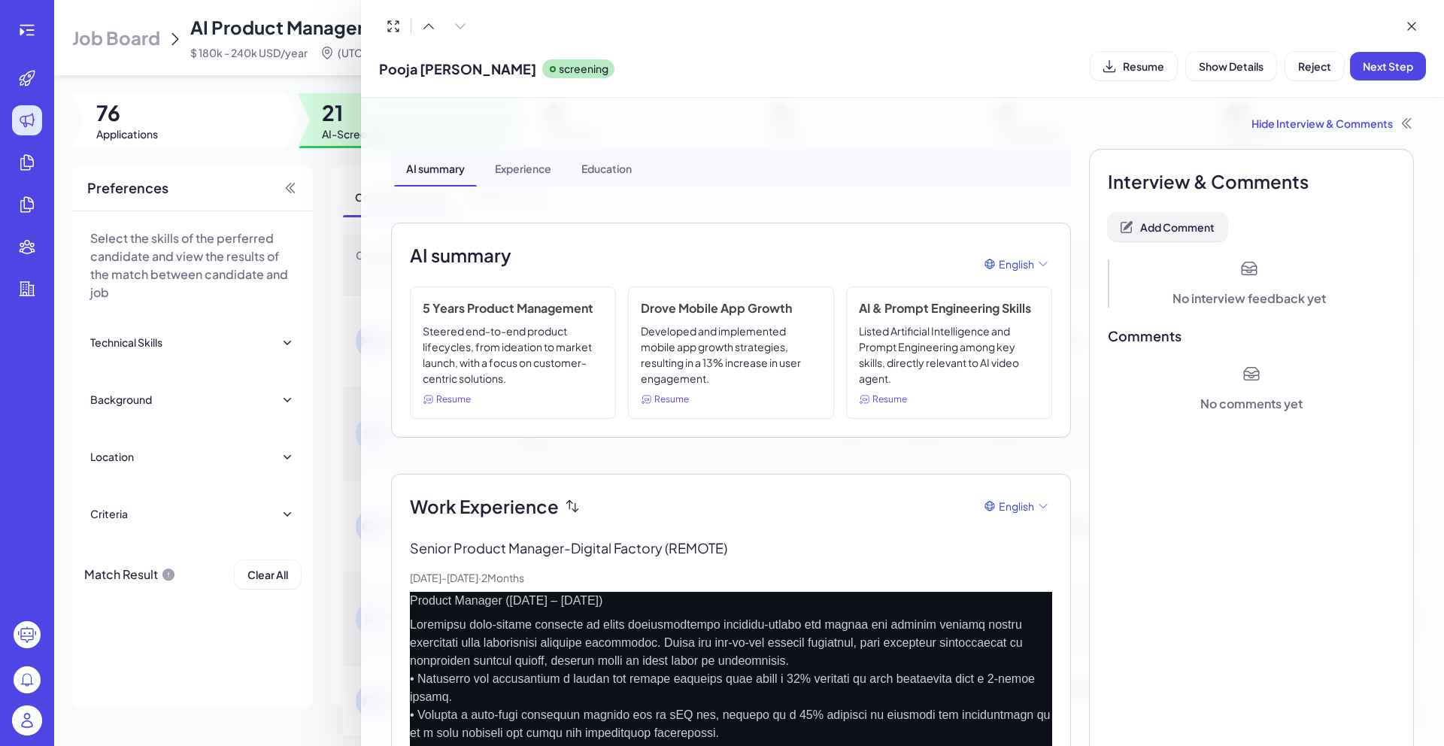
click at [1167, 223] on span "Add Comment" at bounding box center [1177, 227] width 74 height 14
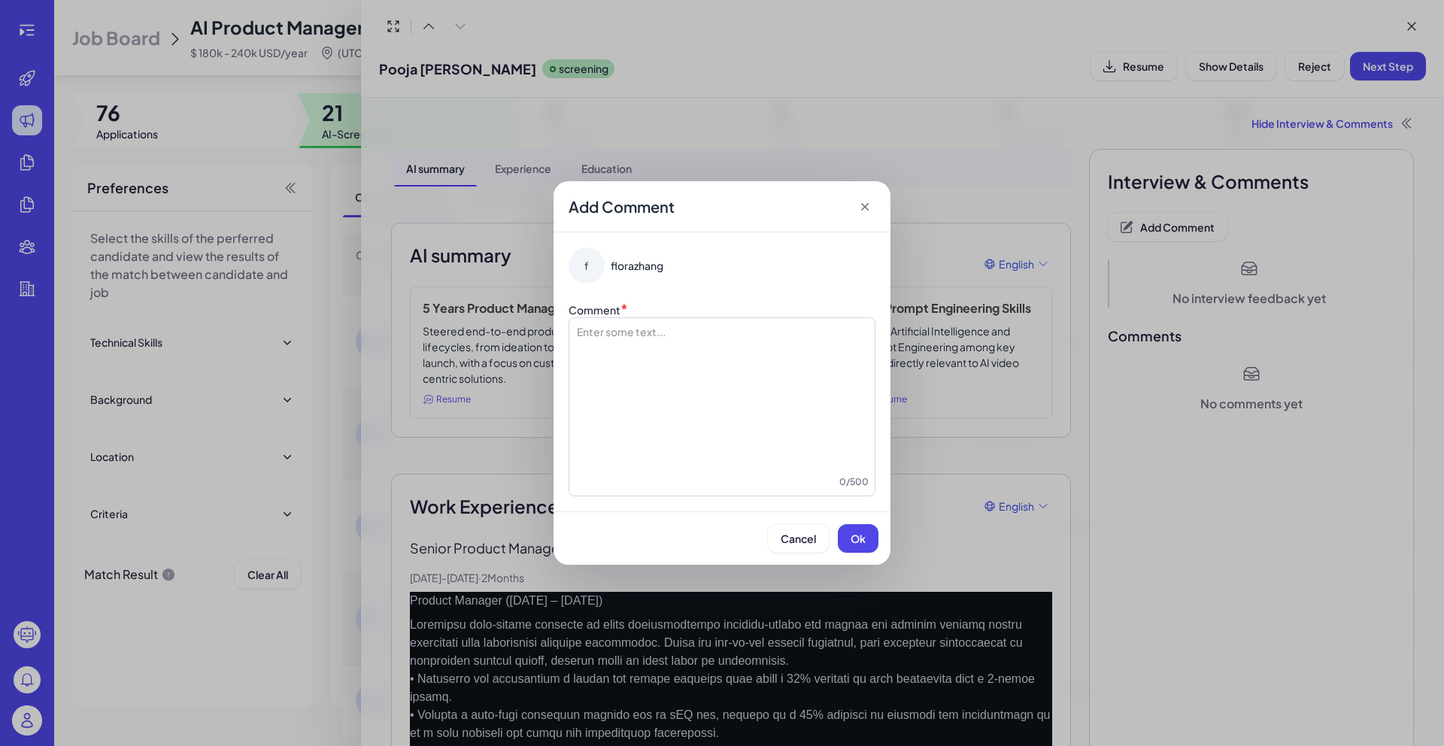
click at [715, 395] on div at bounding box center [721, 399] width 293 height 150
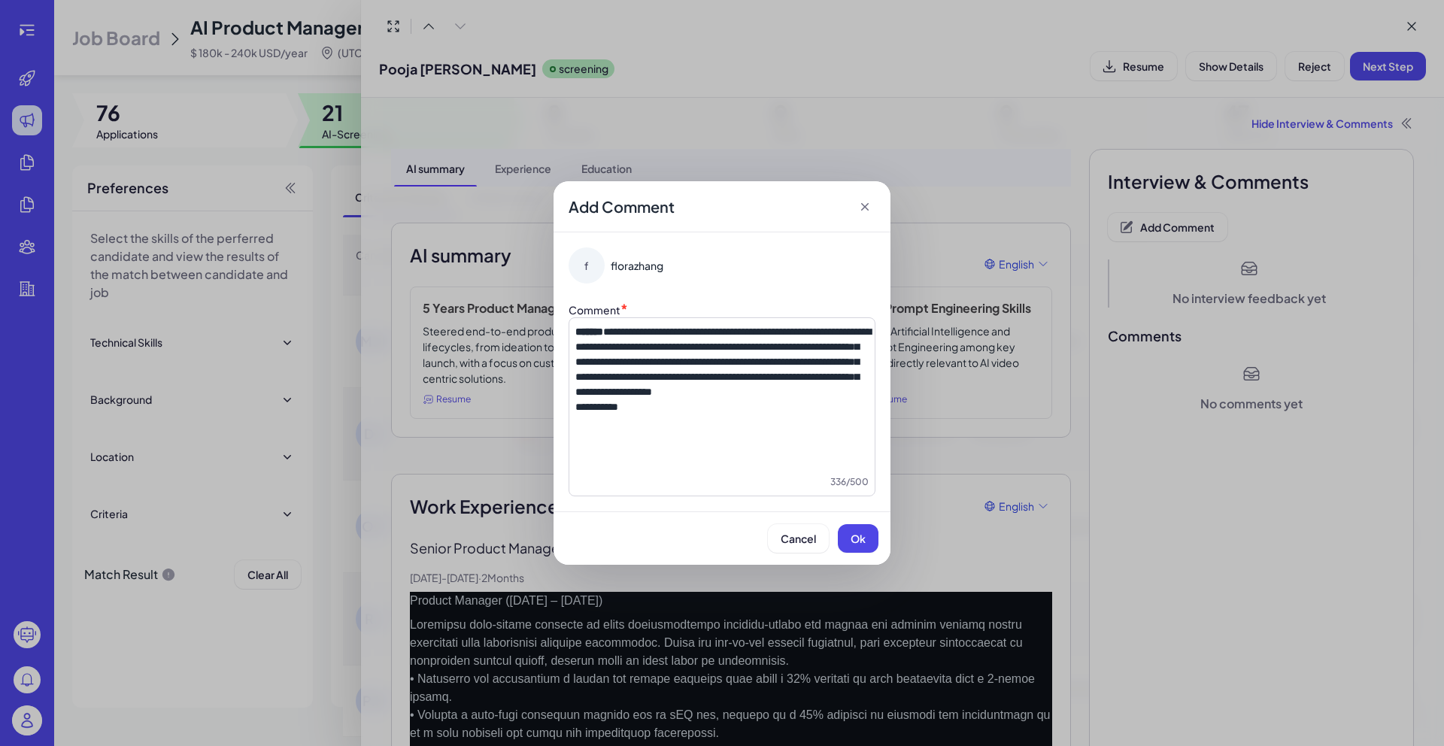
click at [610, 412] on span "**********" at bounding box center [596, 407] width 43 height 11
click at [853, 538] on span "Ok" at bounding box center [858, 539] width 15 height 14
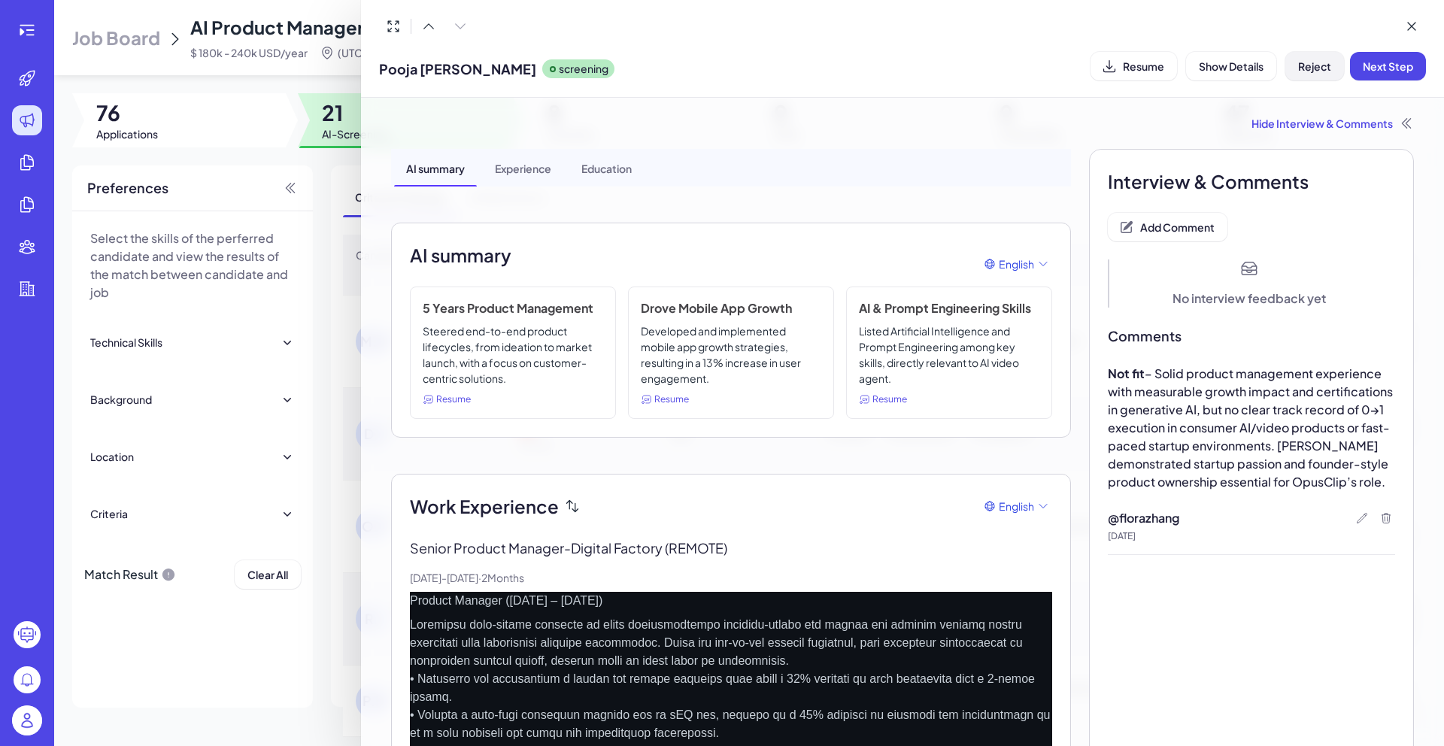
click at [1322, 74] on button "Reject" at bounding box center [1314, 66] width 59 height 29
click at [1385, 165] on button "Ok" at bounding box center [1397, 163] width 35 height 26
click at [345, 176] on div at bounding box center [722, 373] width 1444 height 746
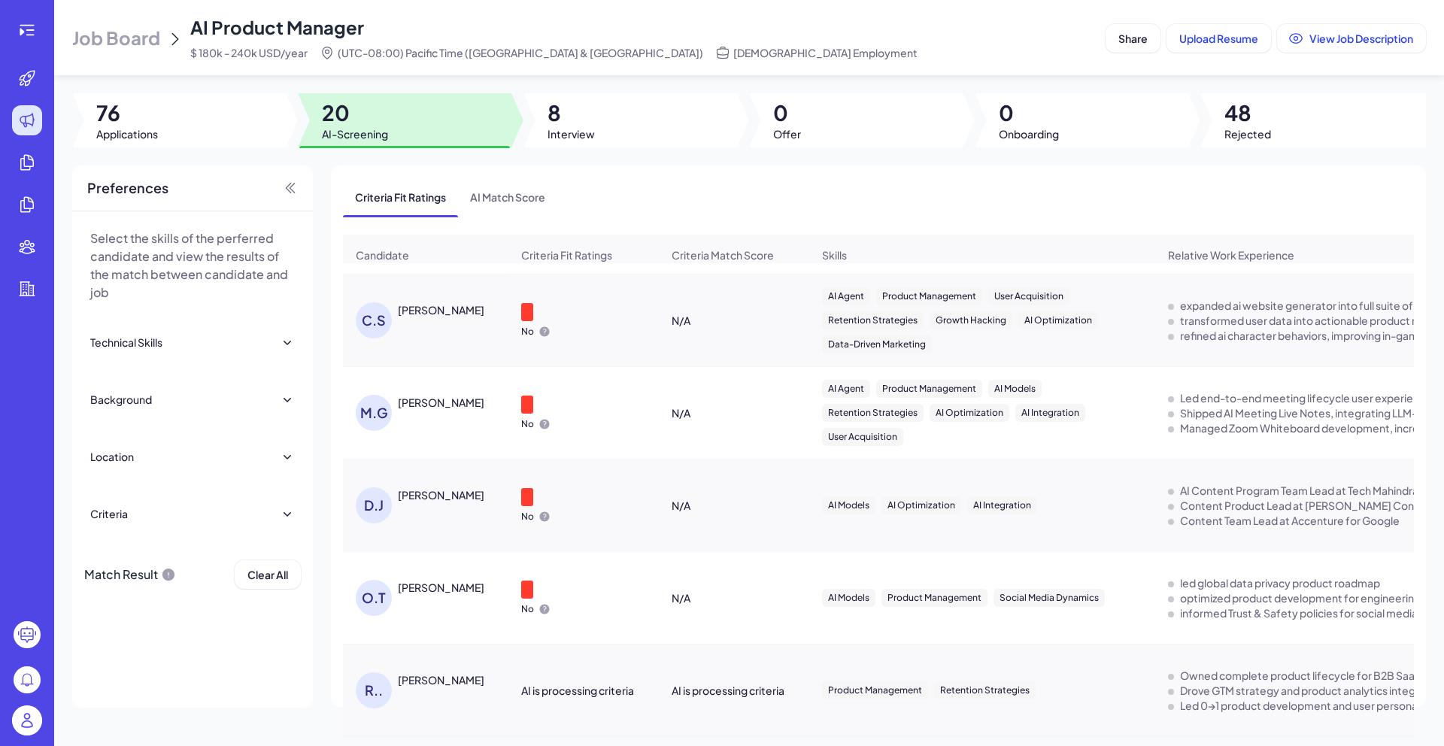
click at [1337, 150] on div "Job Board AI Product Manager $ 180k - 240k USD/year (UTC-08:00) Pacific Time ([…" at bounding box center [749, 373] width 1390 height 746
click at [1331, 135] on div at bounding box center [1313, 120] width 226 height 54
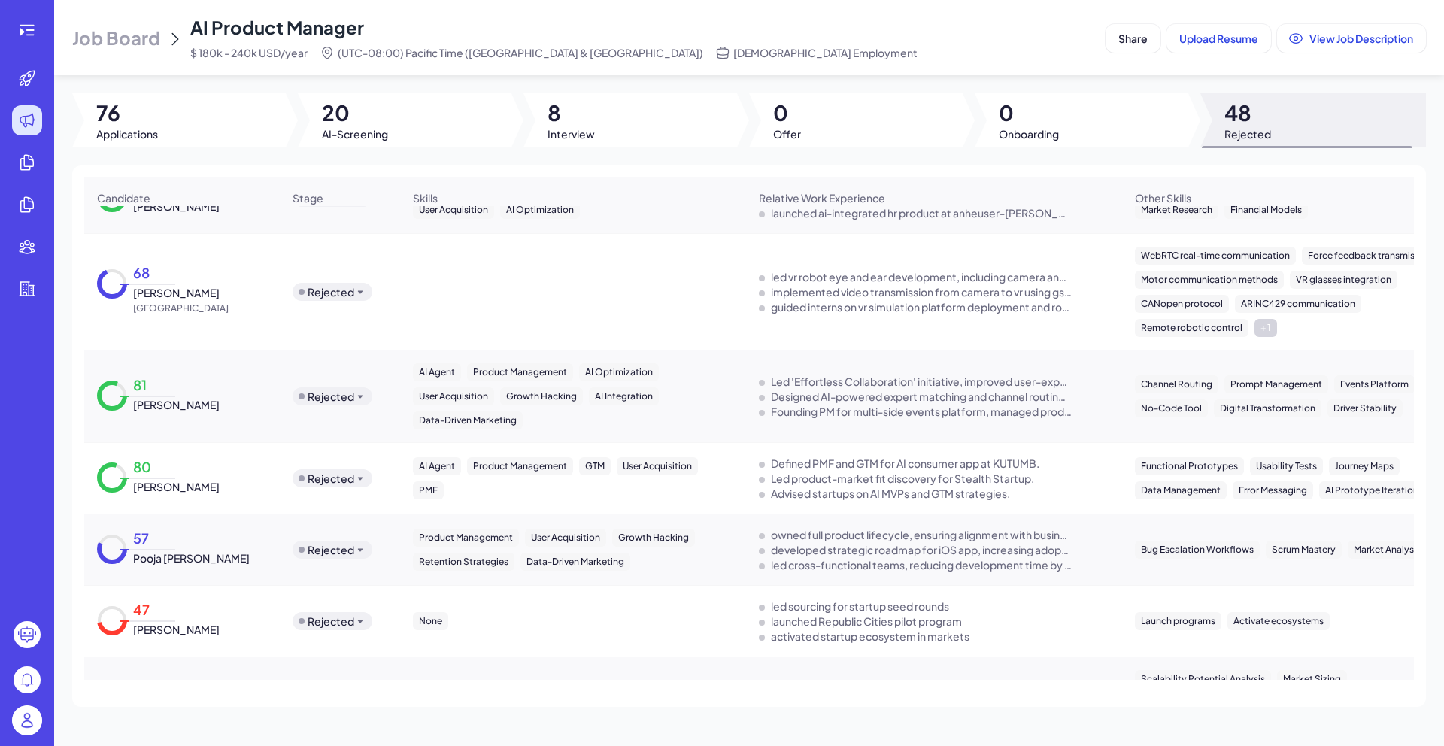
scroll to position [1355, 0]
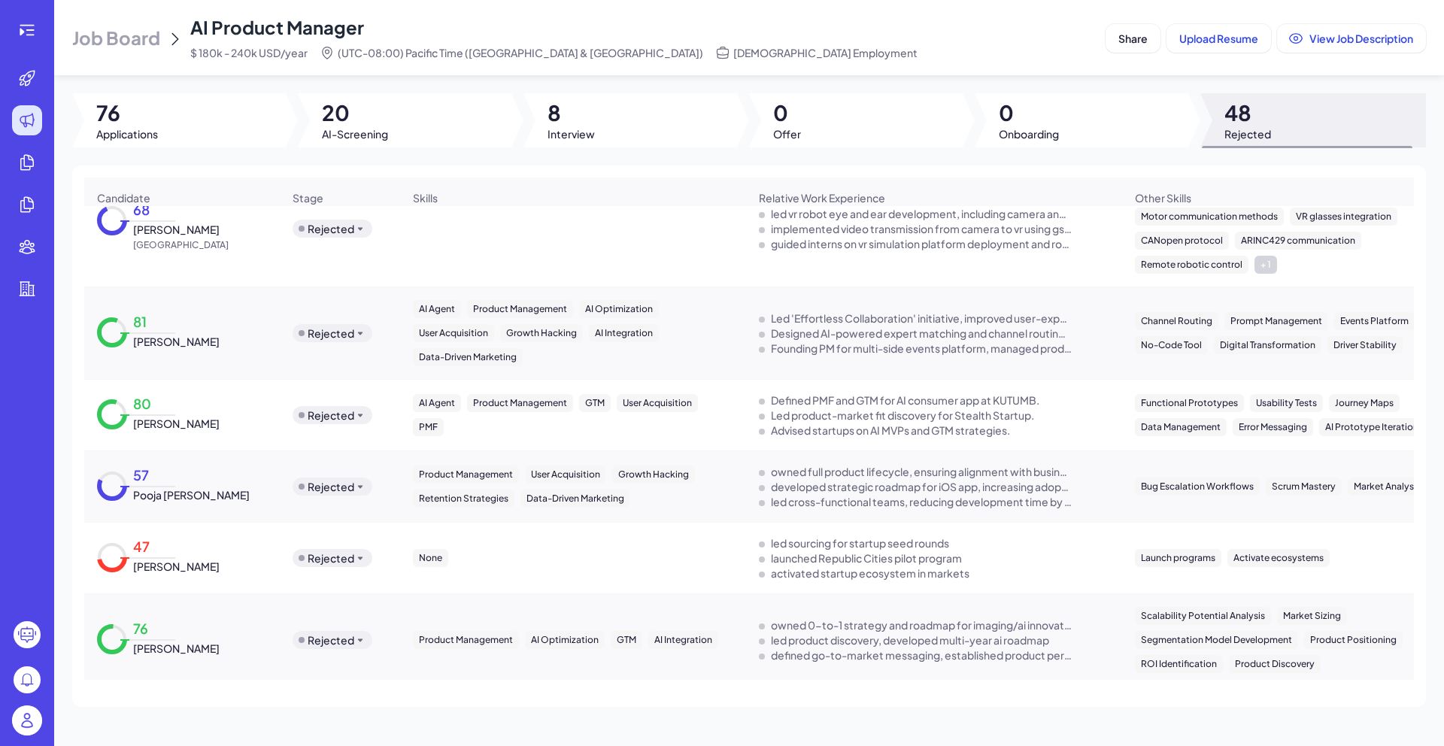
click at [412, 129] on div at bounding box center [405, 120] width 214 height 54
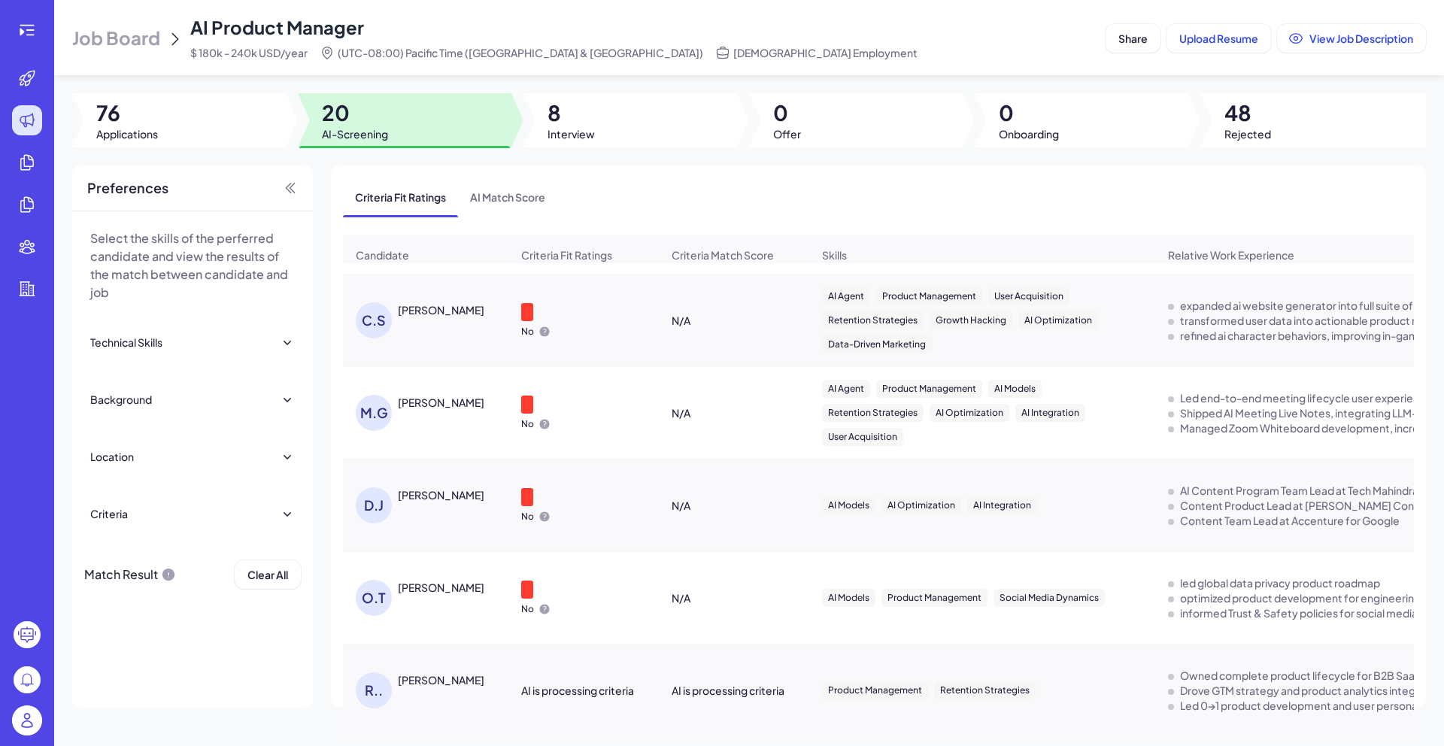
scroll to position [1418, 0]
click at [481, 679] on div "[PERSON_NAME]" at bounding box center [441, 679] width 87 height 15
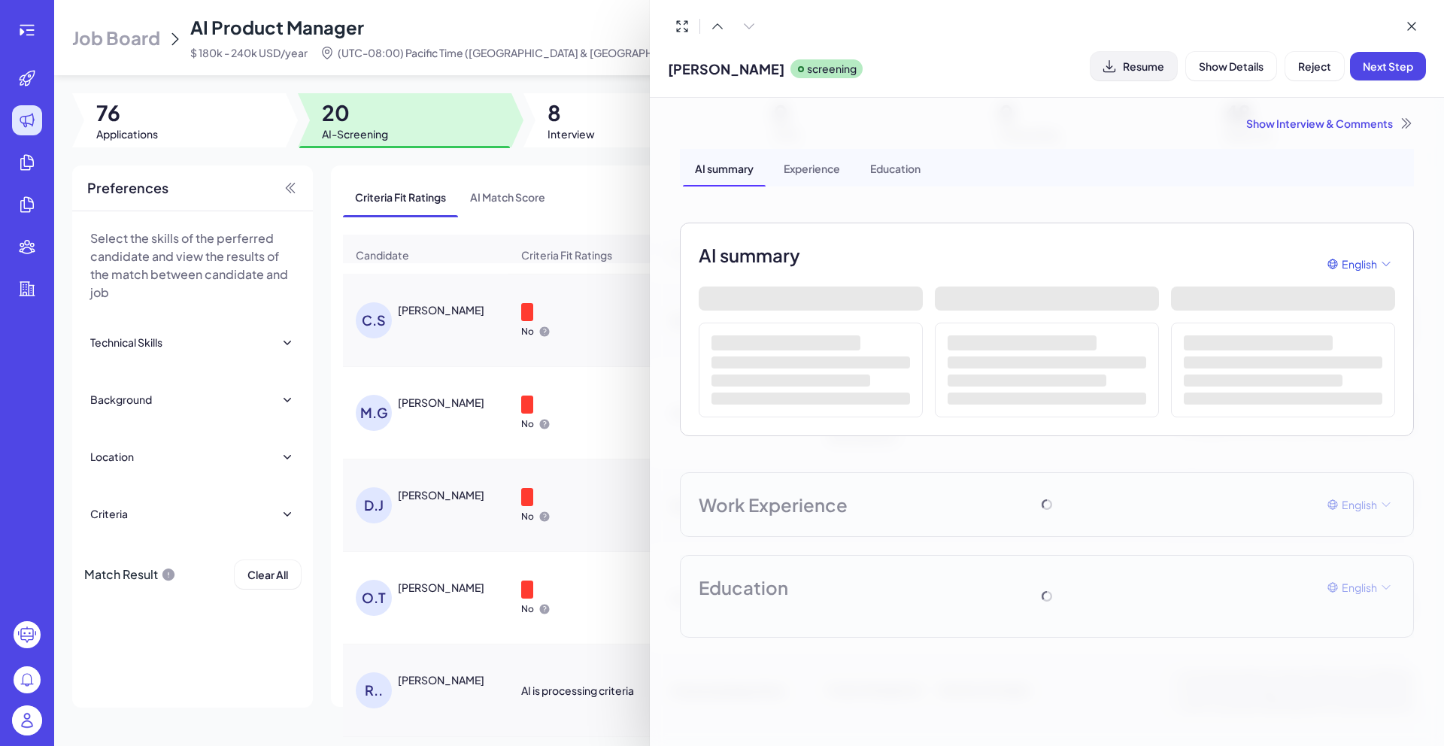
click at [1157, 77] on button "Resume" at bounding box center [1134, 66] width 87 height 29
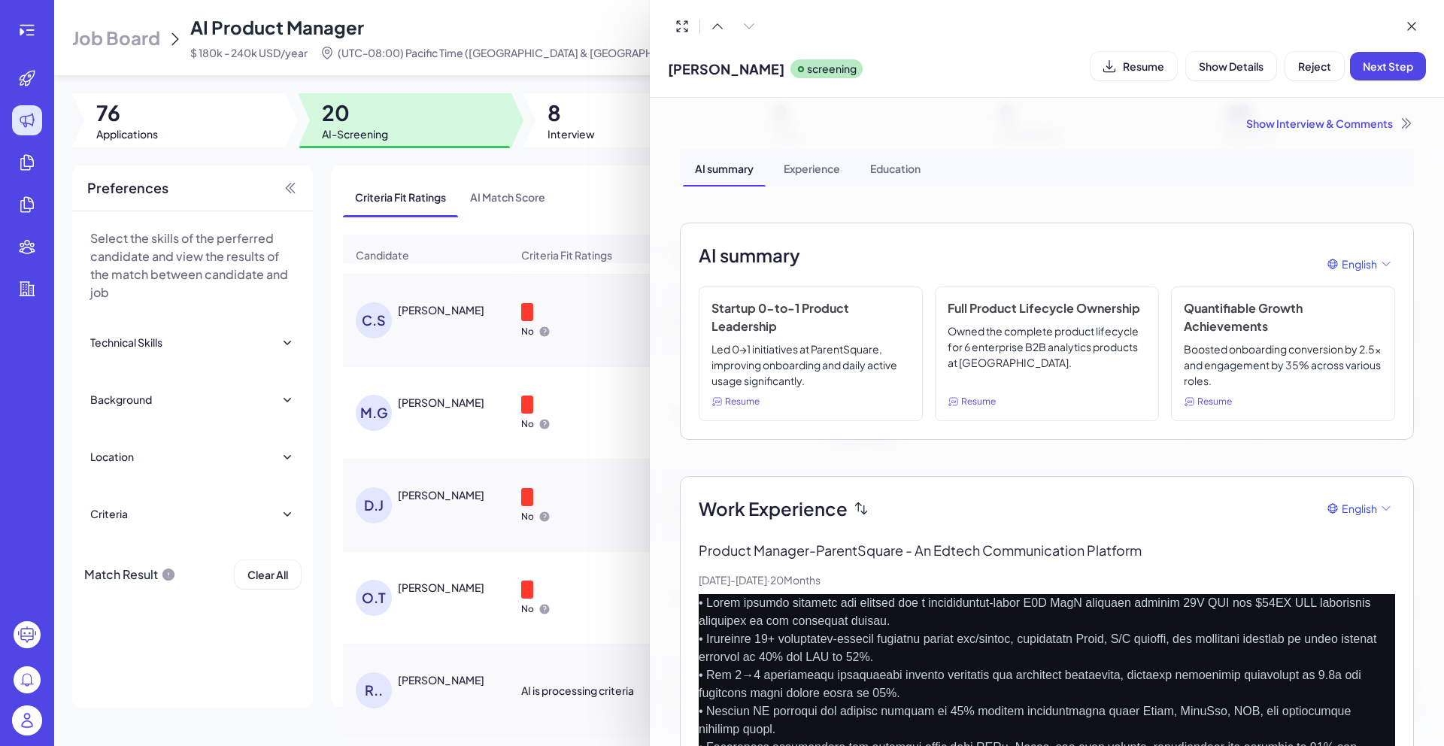
click at [1270, 125] on div "Show Interview & Comments" at bounding box center [1047, 123] width 734 height 15
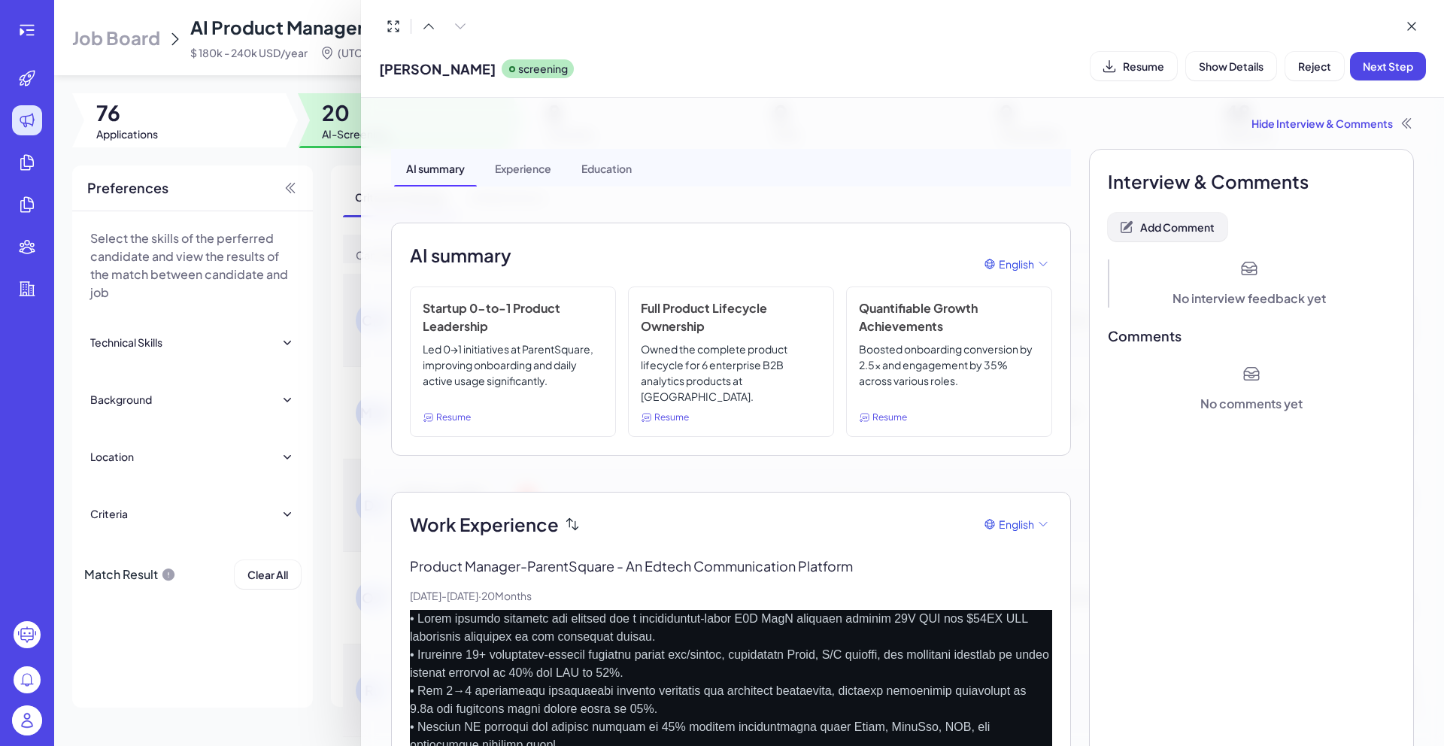
click at [1167, 227] on span "Add Comment" at bounding box center [1177, 227] width 74 height 14
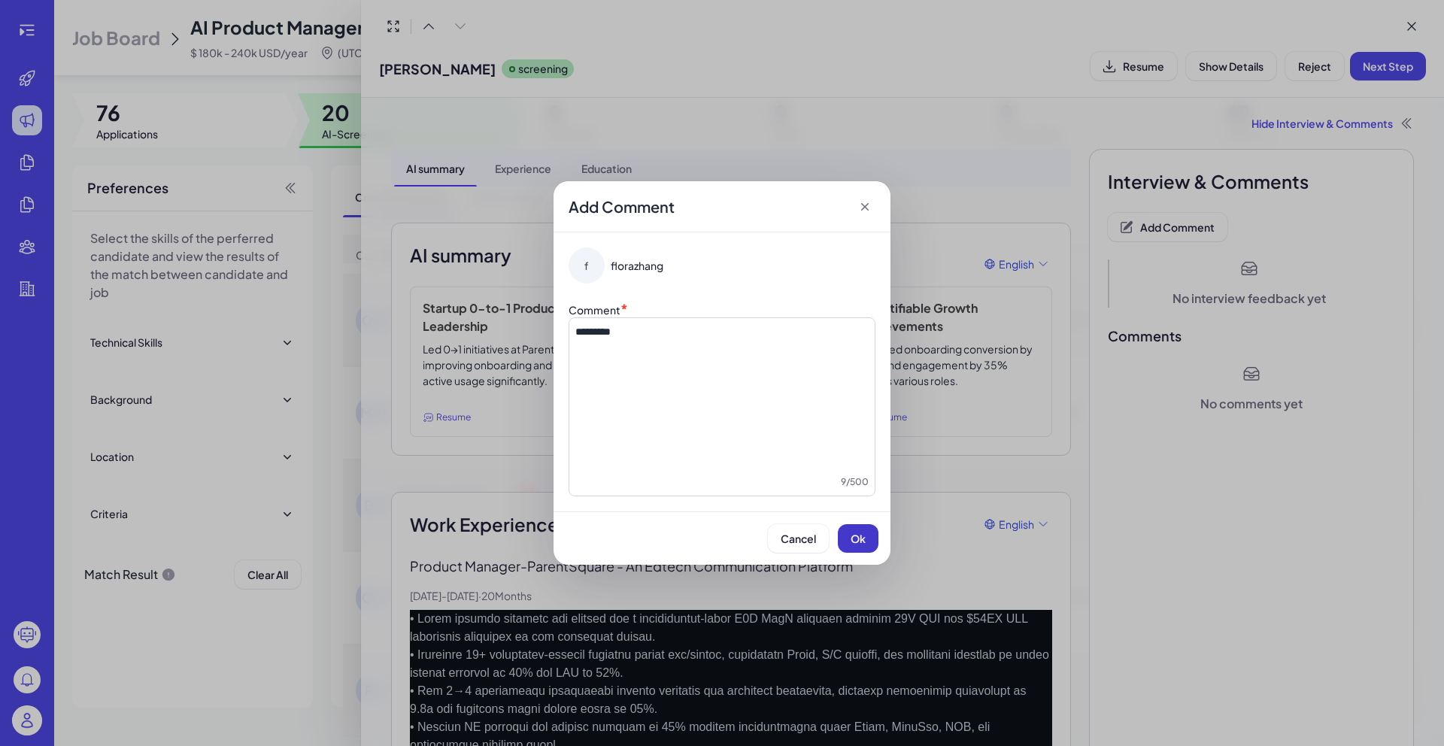
click at [853, 538] on span "Ok" at bounding box center [858, 539] width 15 height 14
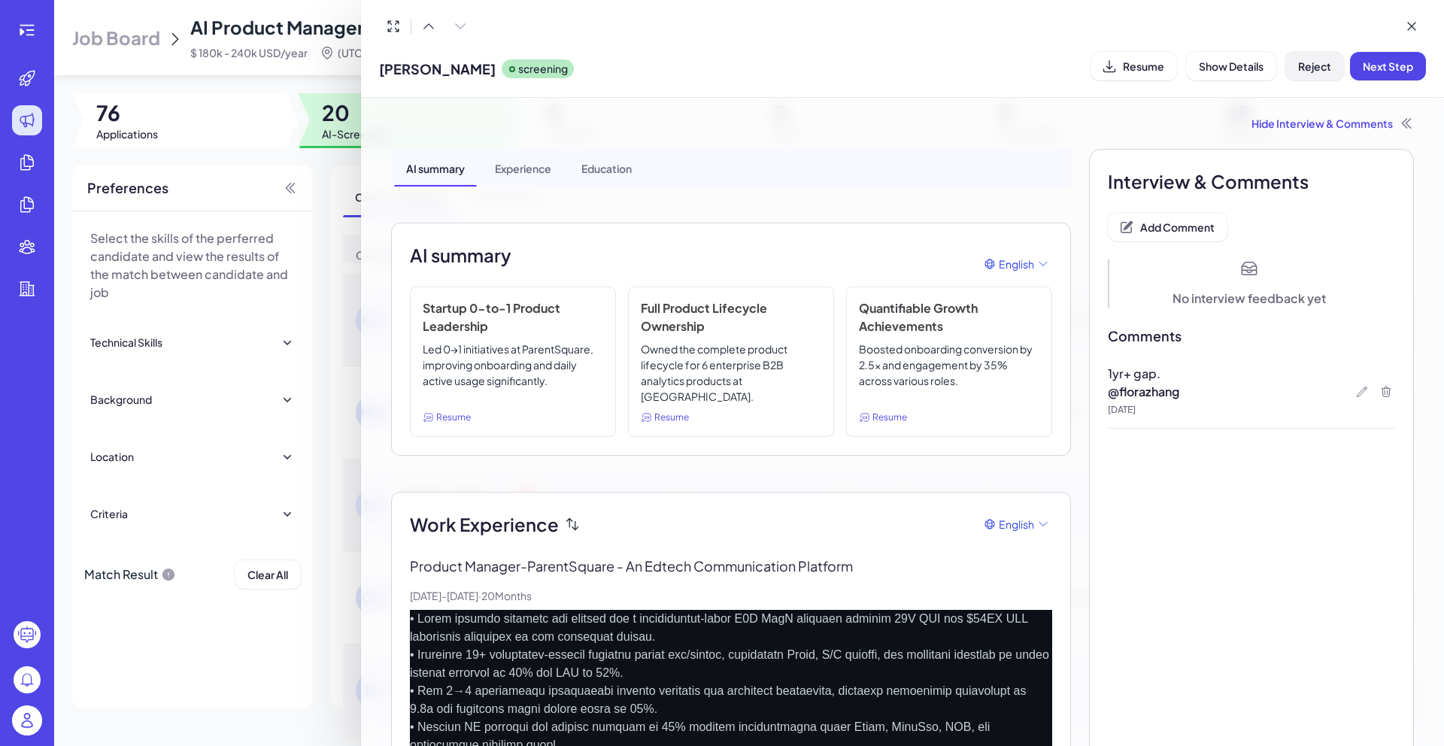
click at [1328, 74] on button "Reject" at bounding box center [1314, 66] width 59 height 29
click at [1403, 159] on span "Ok" at bounding box center [1397, 163] width 15 height 14
click at [324, 192] on div at bounding box center [722, 373] width 1444 height 746
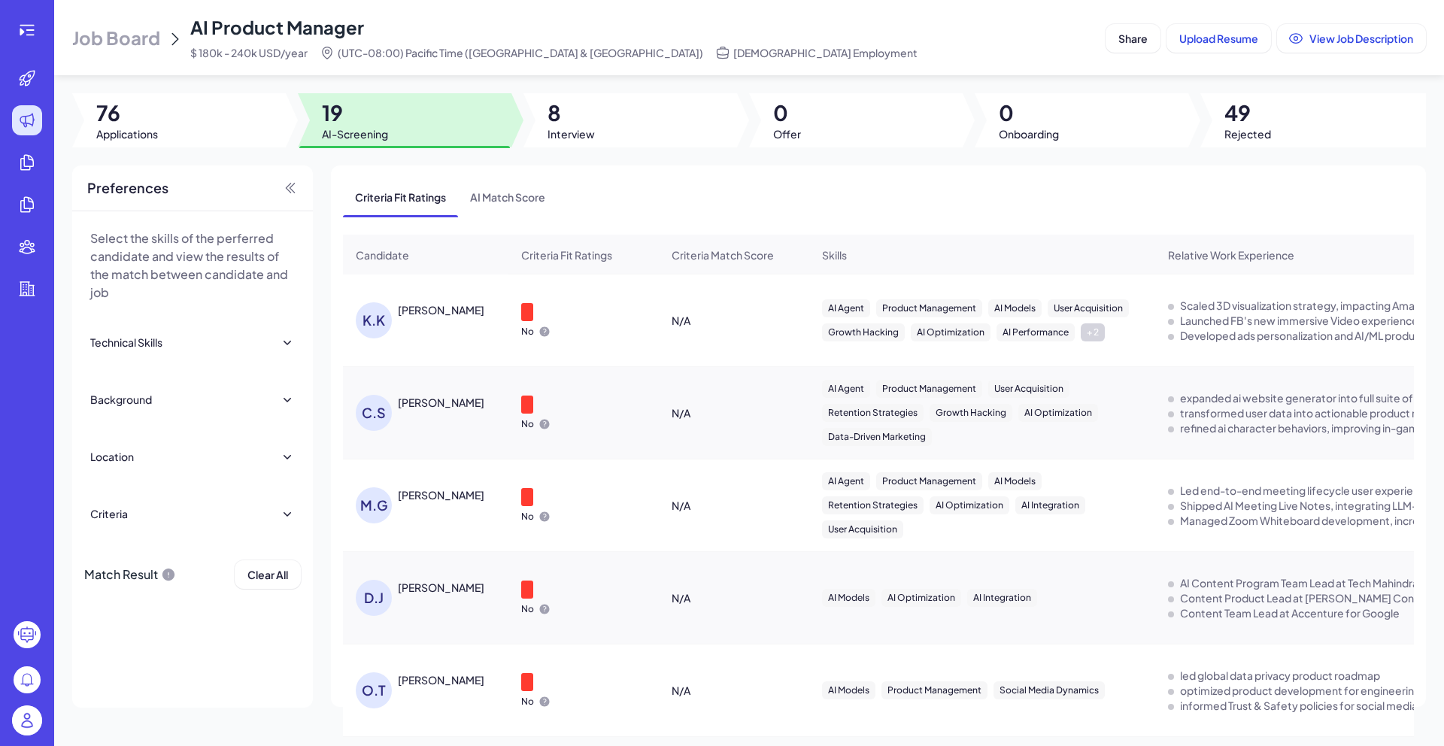
scroll to position [1325, 0]
click at [435, 678] on div "[PERSON_NAME]" at bounding box center [441, 679] width 87 height 15
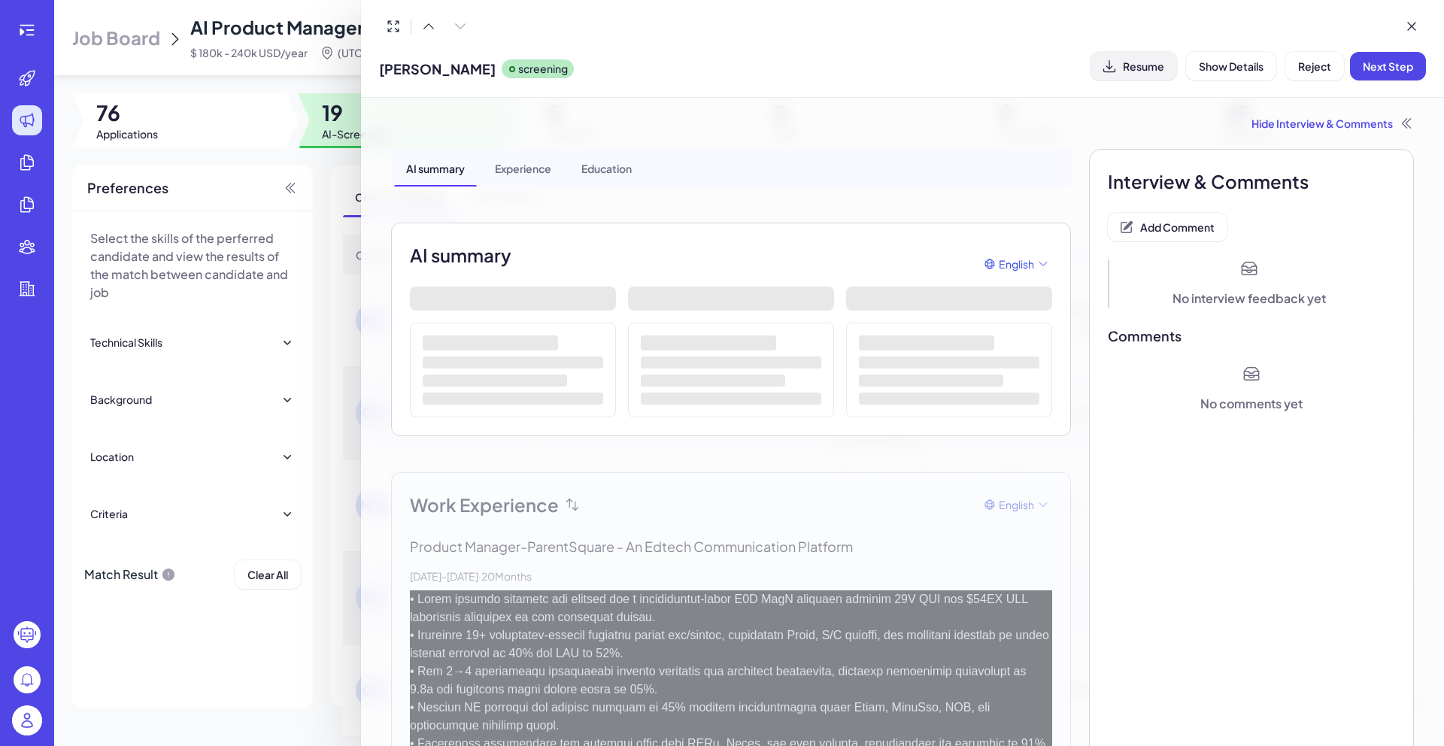
click at [1163, 62] on span "Resume" at bounding box center [1143, 66] width 41 height 14
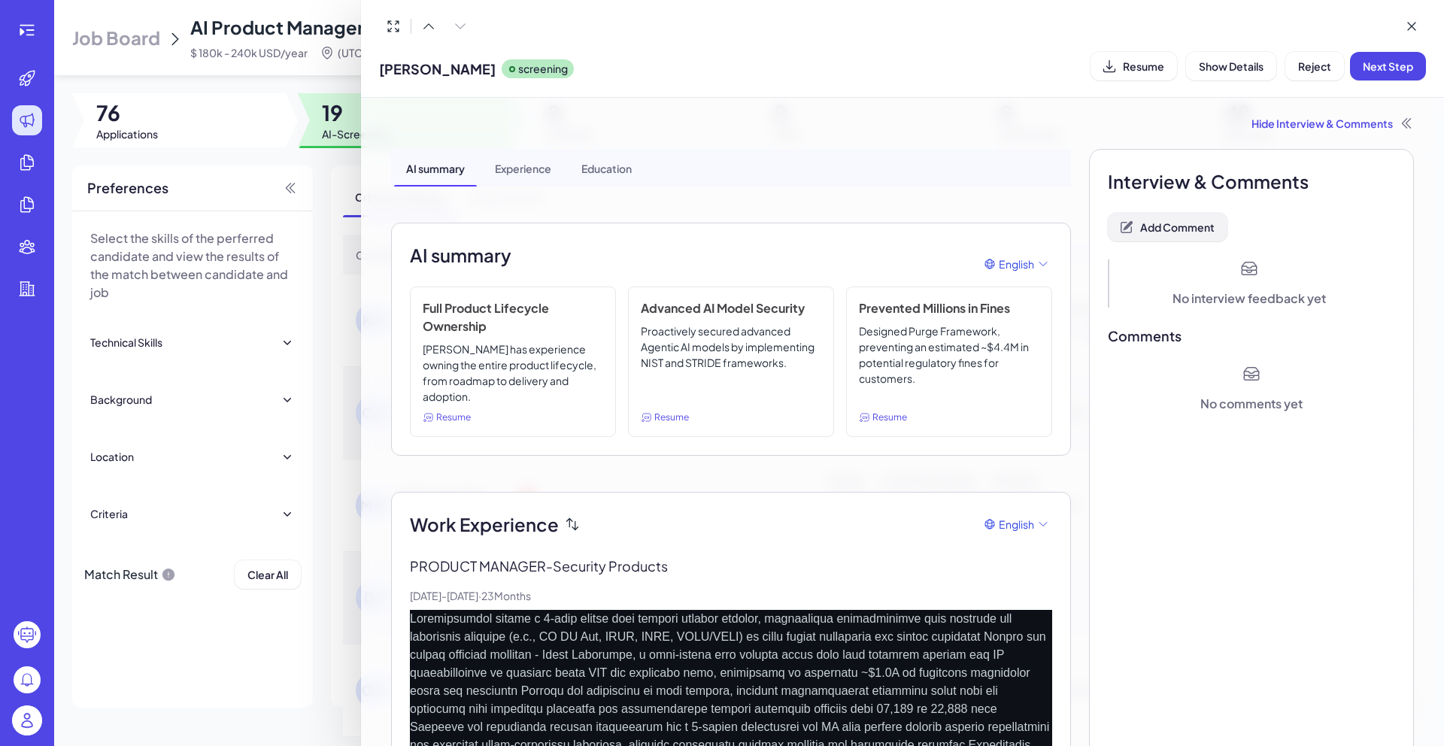
click at [1176, 233] on span "Add Comment" at bounding box center [1177, 227] width 74 height 14
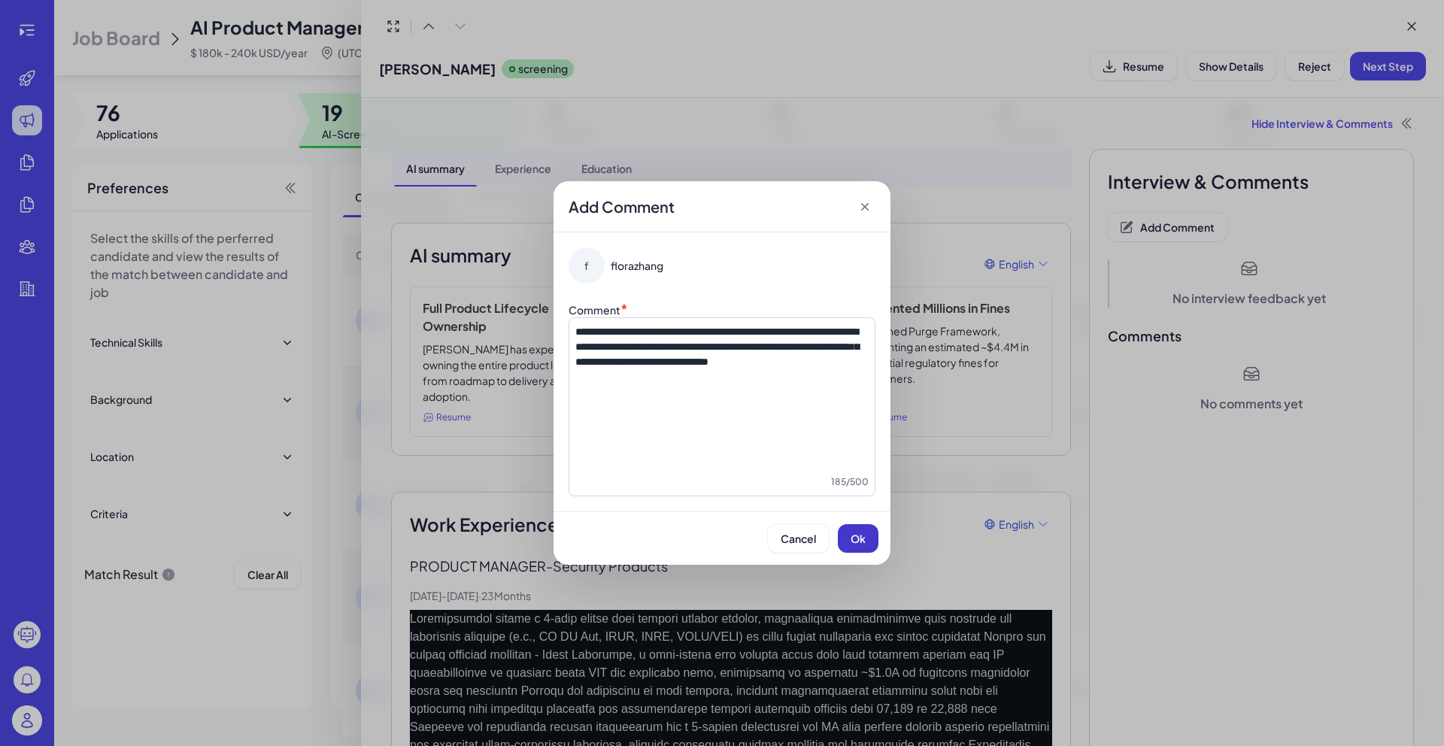
click at [856, 545] on span "Ok" at bounding box center [858, 539] width 15 height 14
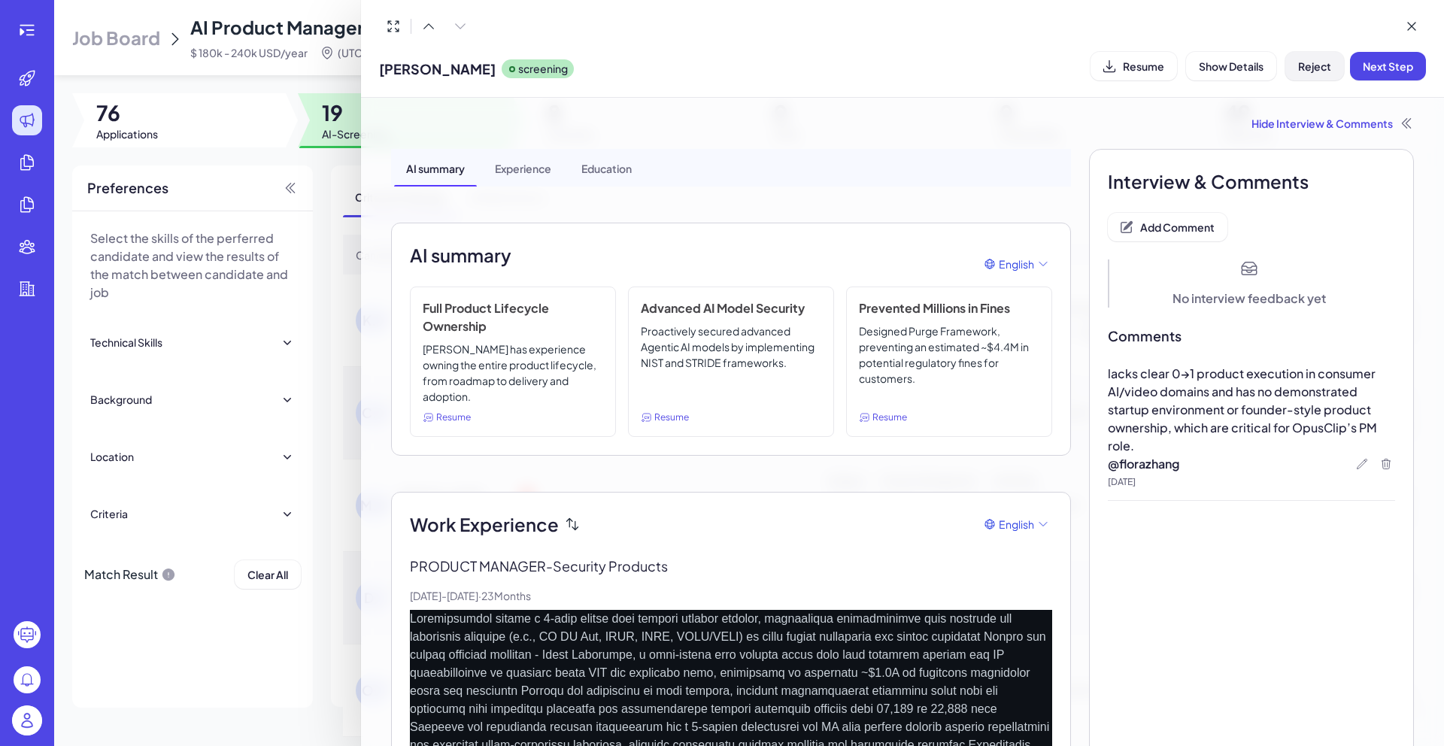
click at [1295, 76] on button "Reject" at bounding box center [1314, 66] width 59 height 29
click at [1386, 161] on button "Ok" at bounding box center [1397, 163] width 35 height 26
click at [1412, 26] on icon at bounding box center [1412, 27] width 8 height 8
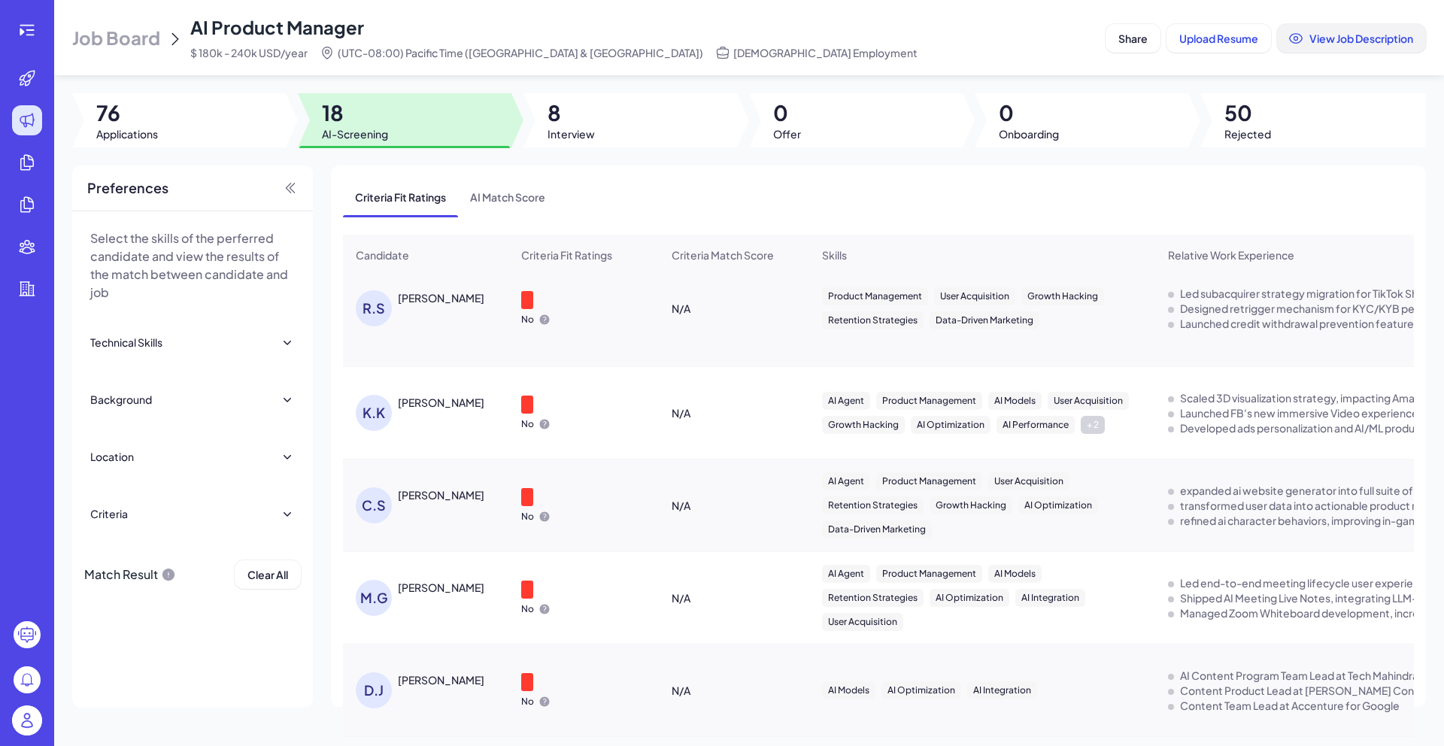
click at [1413, 26] on button "View Job Description" at bounding box center [1351, 38] width 149 height 29
click at [444, 308] on div "[PERSON_NAME]" at bounding box center [433, 308] width 155 height 36
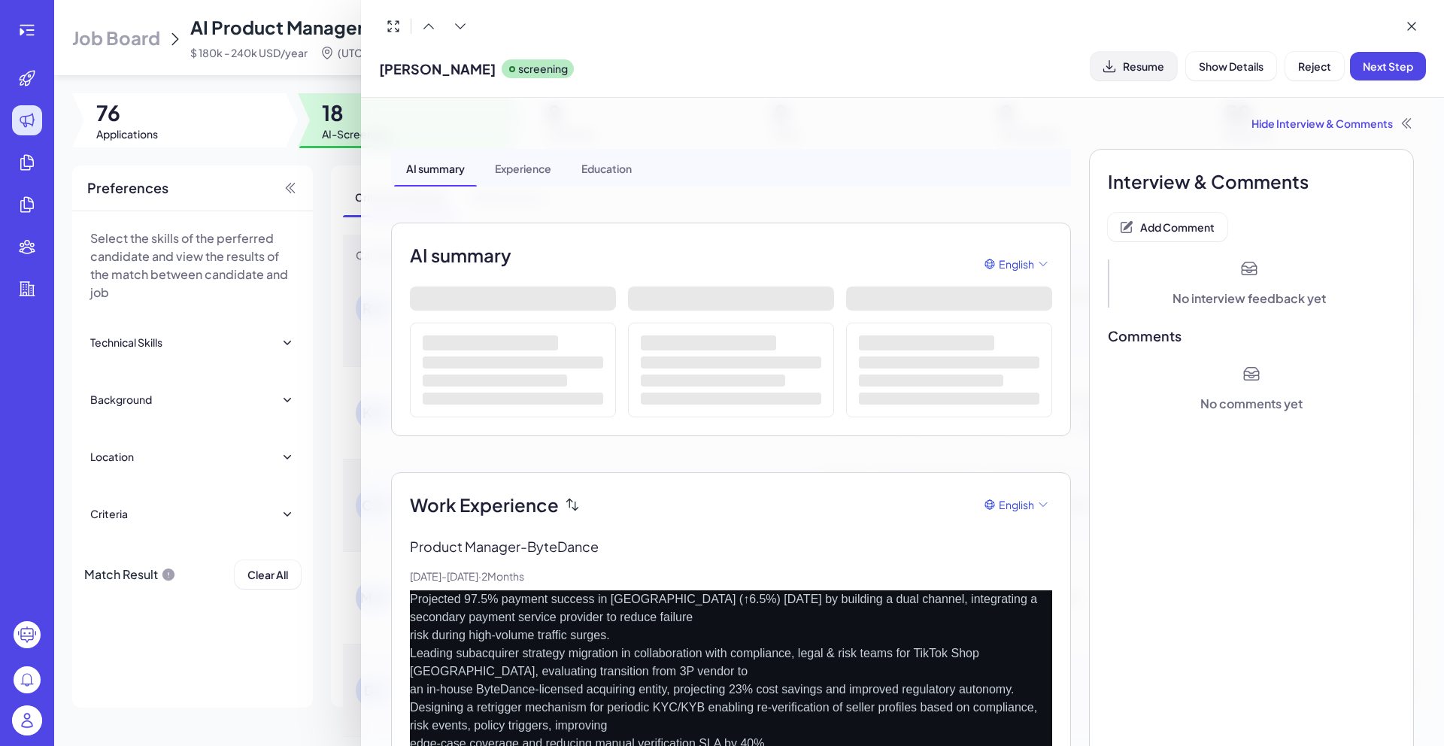
click at [1152, 65] on span "Resume" at bounding box center [1143, 66] width 41 height 14
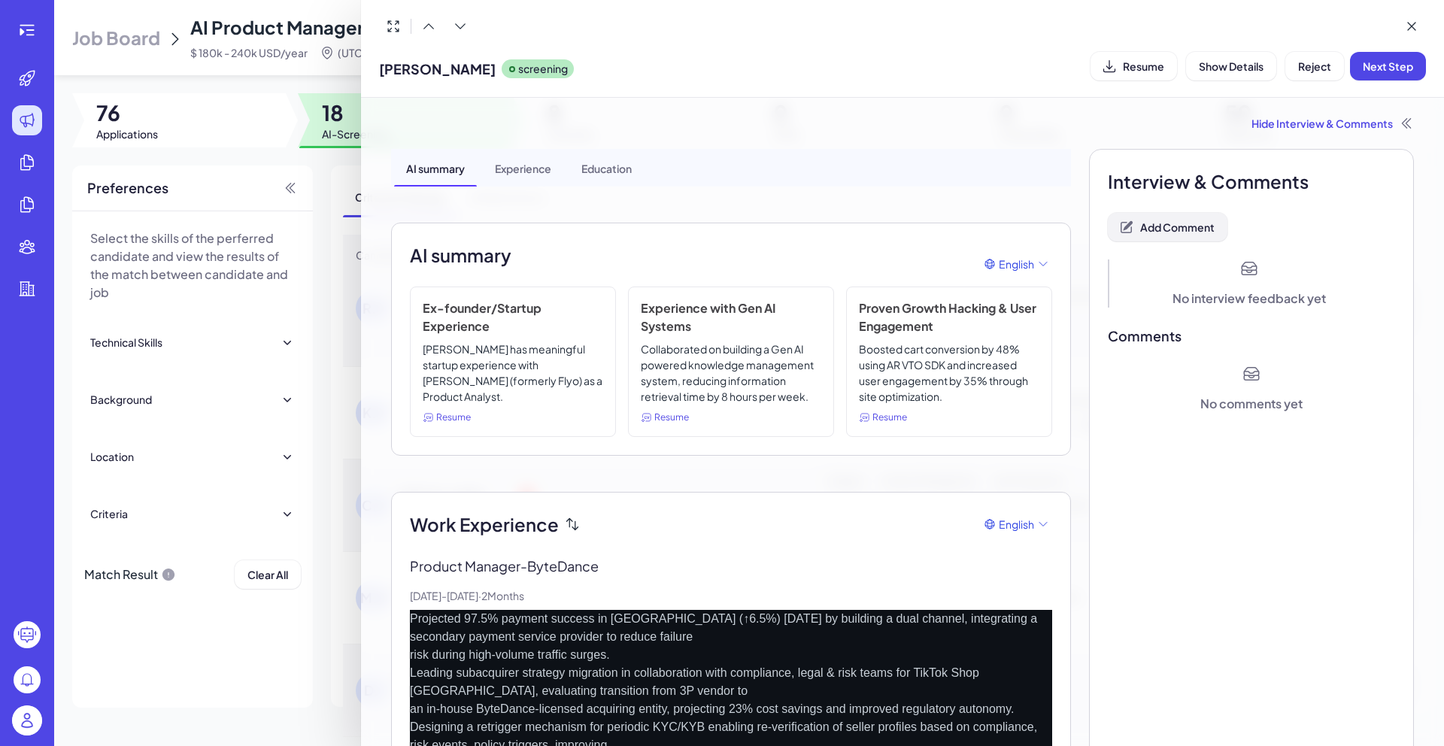
click at [1182, 227] on span "Add Comment" at bounding box center [1177, 227] width 74 height 14
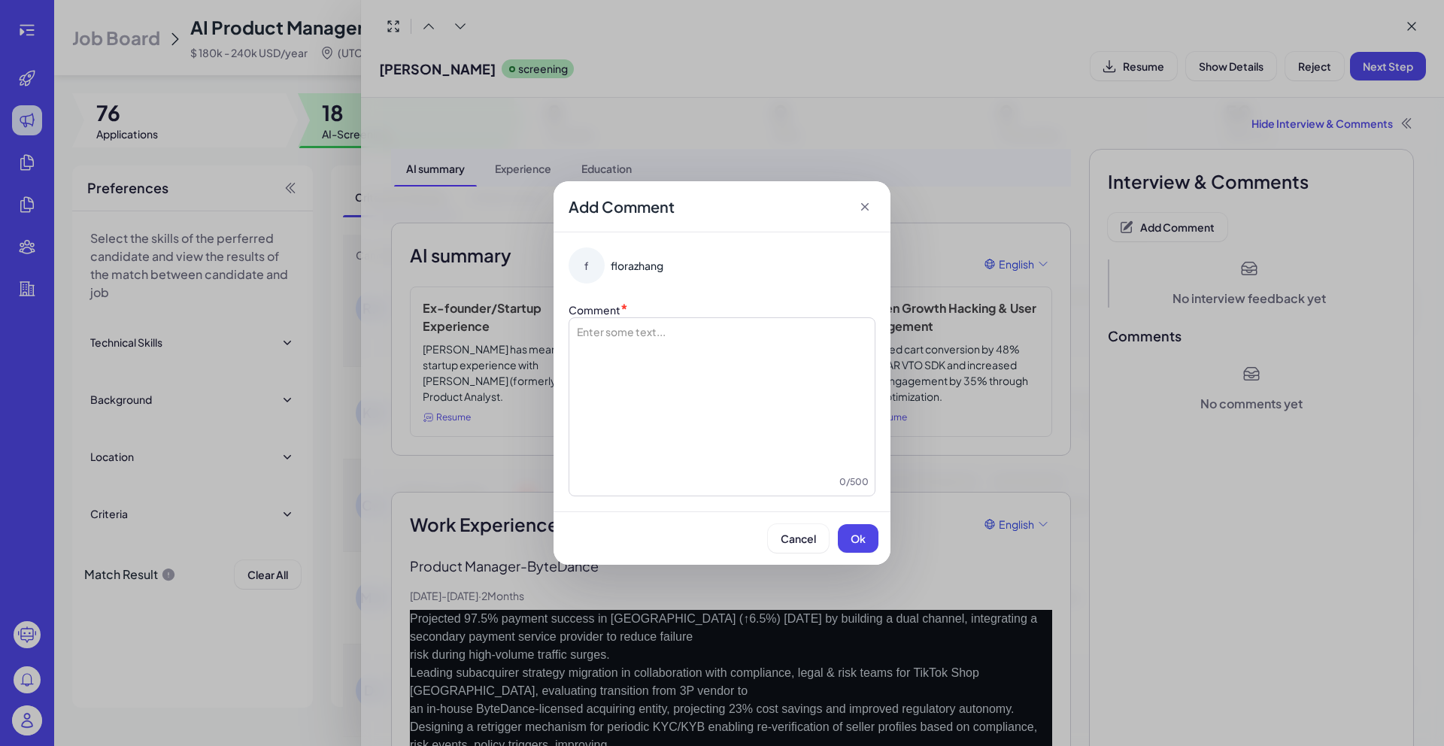
click at [815, 357] on div at bounding box center [721, 399] width 293 height 150
click at [722, 335] on span "**********" at bounding box center [660, 331] width 171 height 11
click at [864, 548] on button "Ok" at bounding box center [858, 538] width 41 height 29
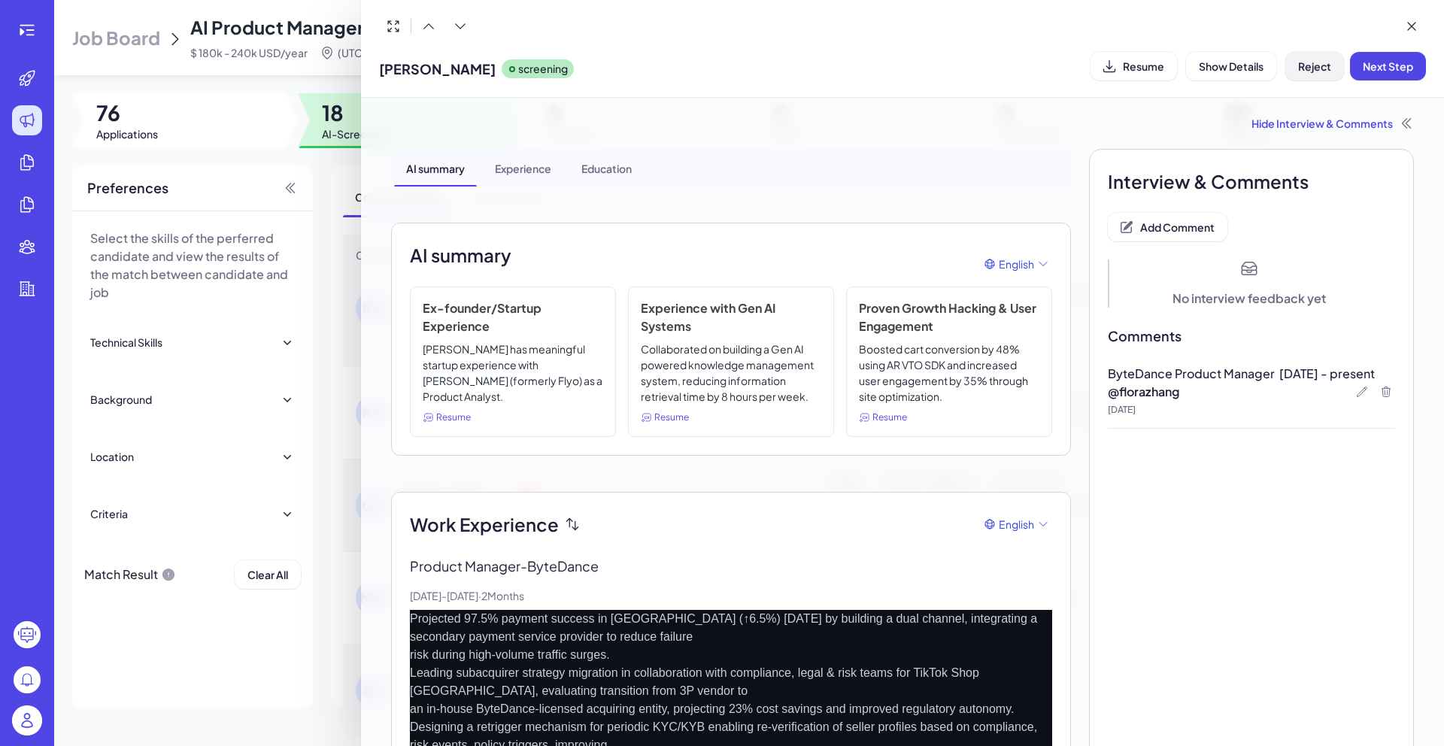
click at [1304, 76] on button "Reject" at bounding box center [1314, 66] width 59 height 29
click at [1405, 175] on button "Ok" at bounding box center [1397, 163] width 35 height 26
click at [355, 190] on div at bounding box center [722, 373] width 1444 height 746
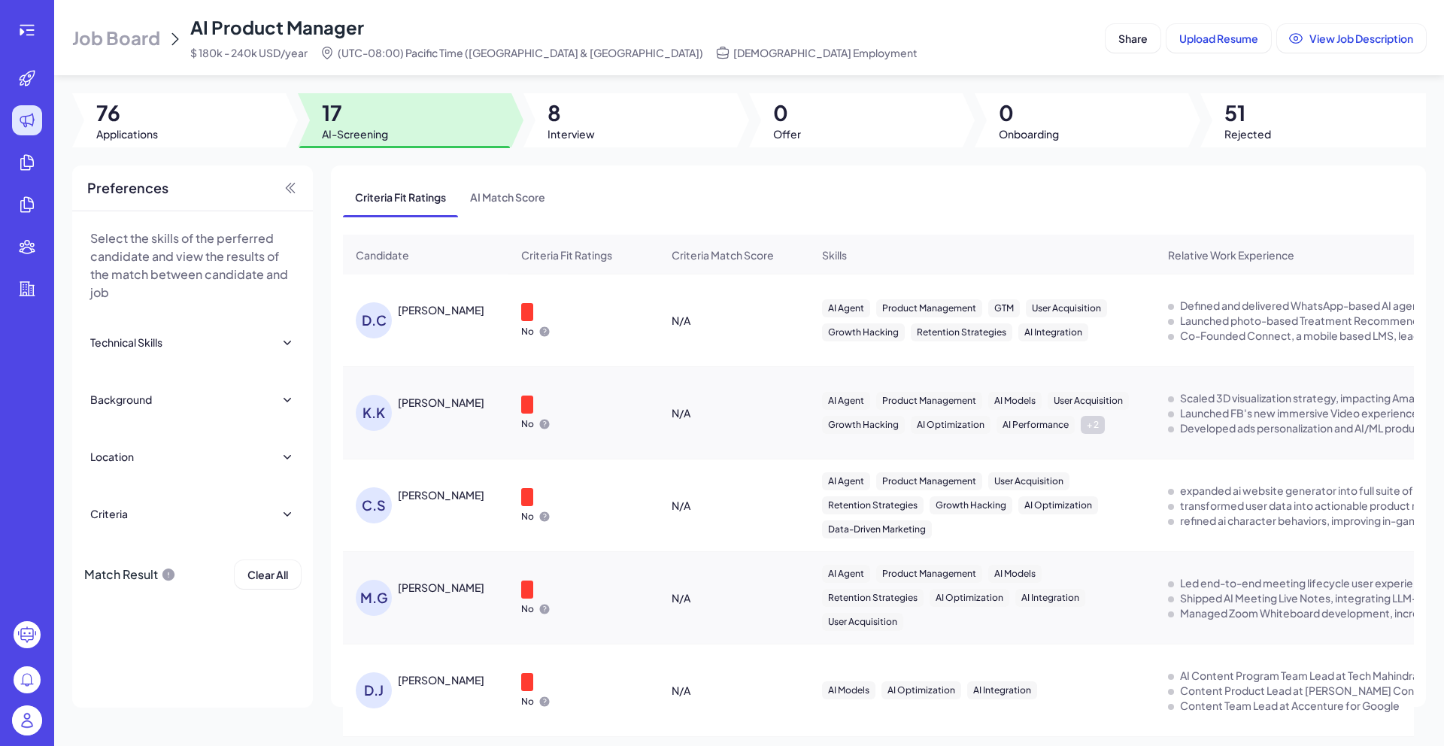
click at [468, 308] on div "[PERSON_NAME]" at bounding box center [441, 309] width 87 height 15
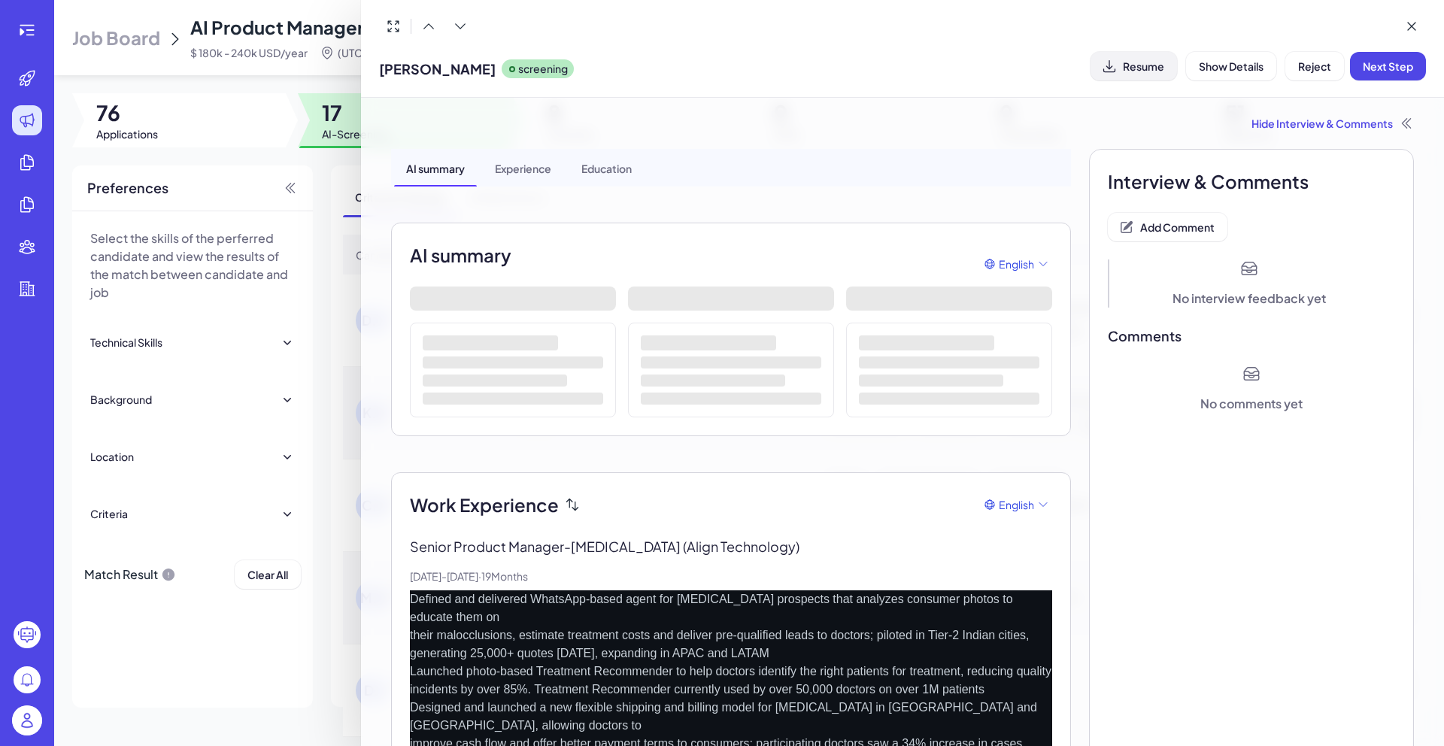
click at [1166, 77] on button "Resume" at bounding box center [1134, 66] width 87 height 29
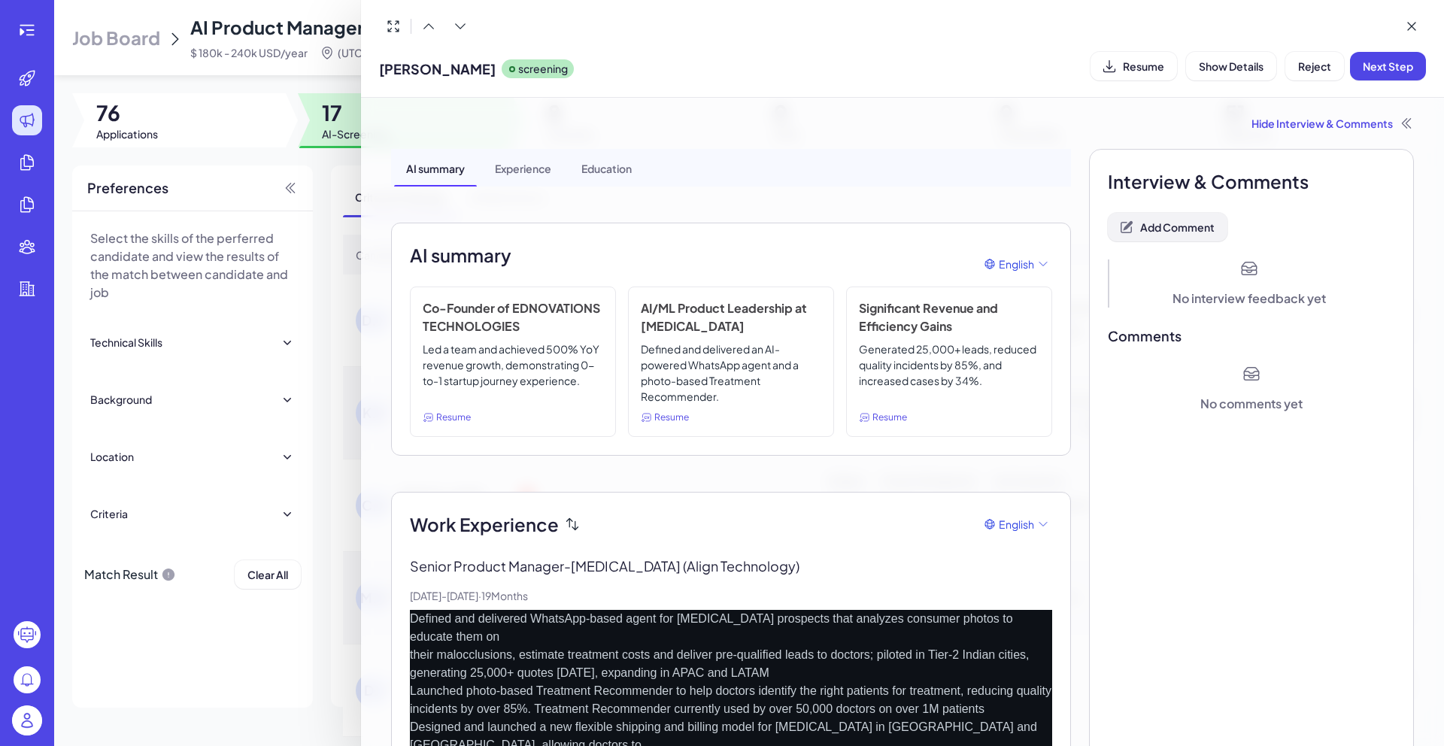
click at [1180, 230] on span "Add Comment" at bounding box center [1177, 227] width 74 height 14
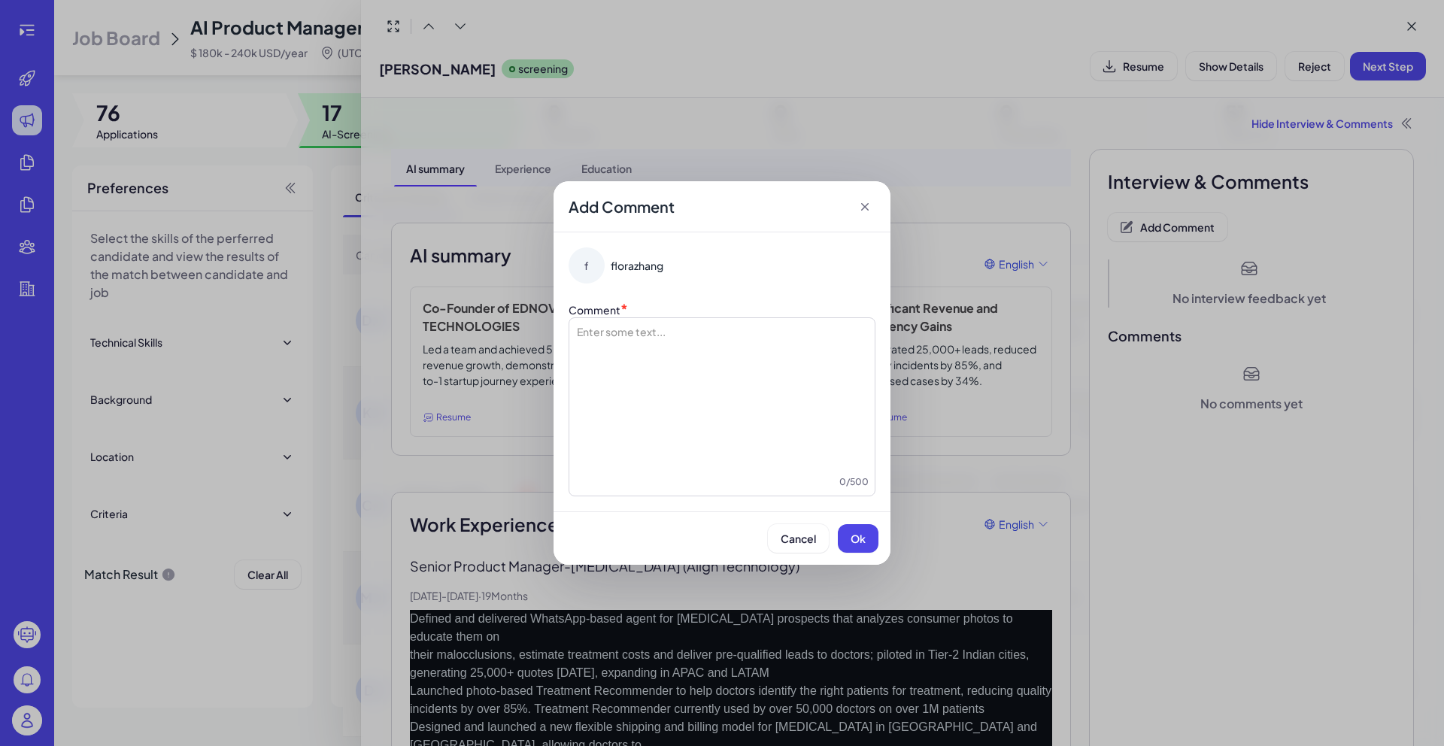
click at [796, 359] on div at bounding box center [721, 399] width 293 height 150
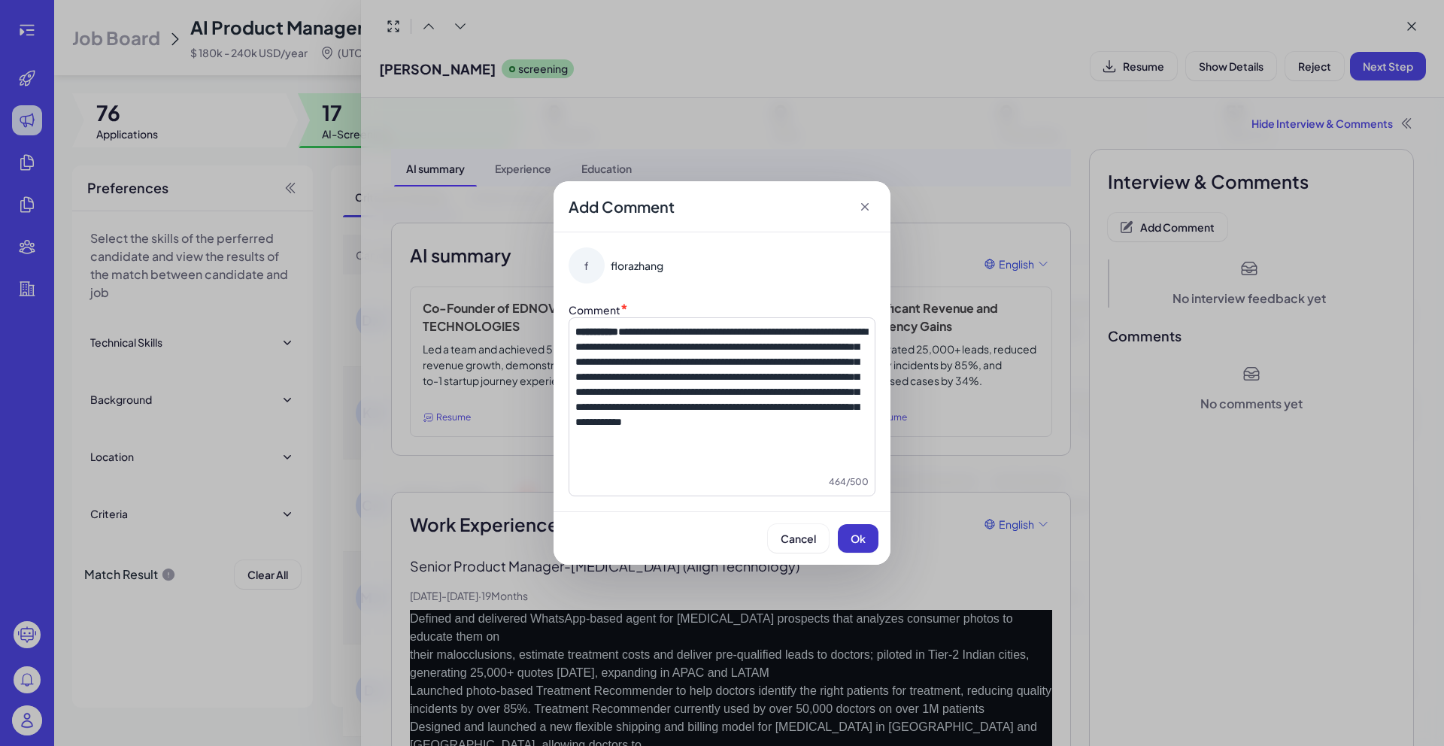
click at [862, 533] on span "Ok" at bounding box center [858, 539] width 15 height 14
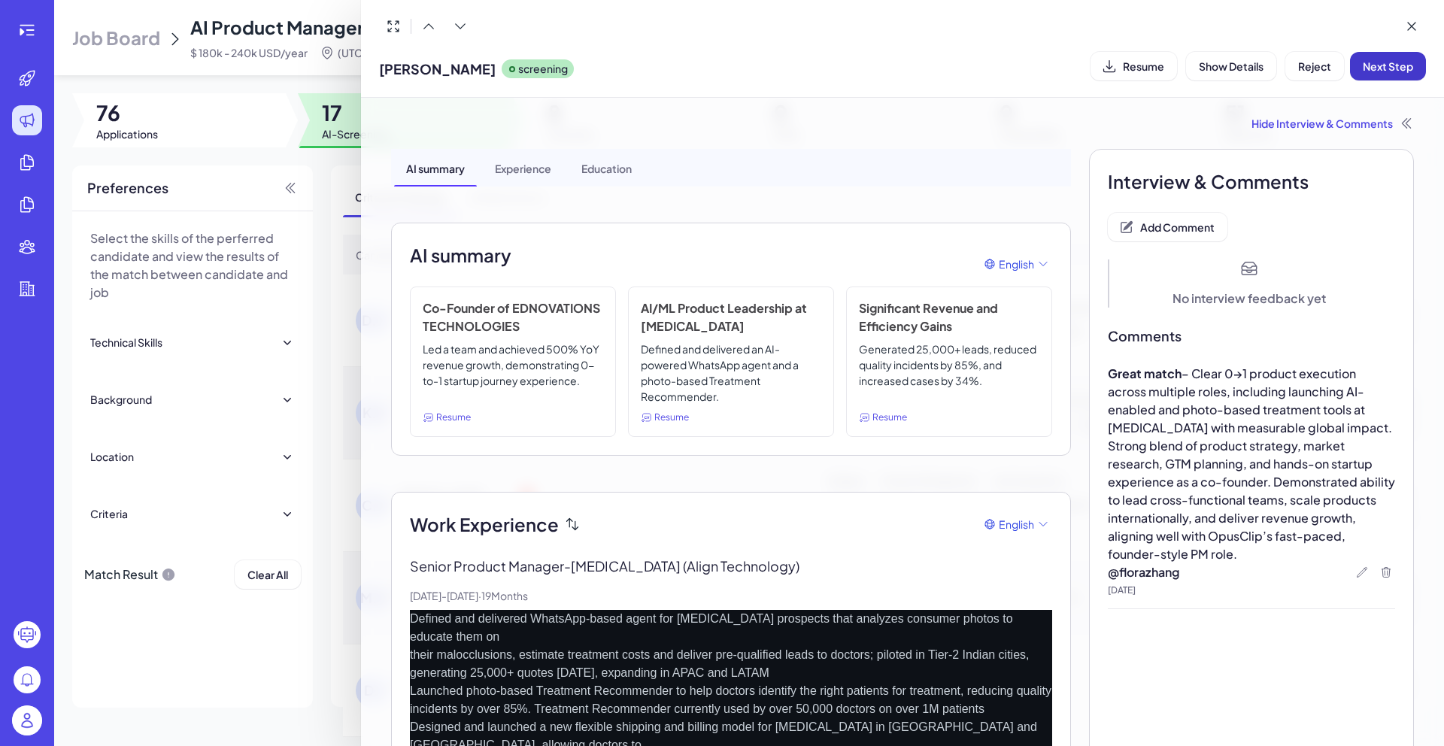
click at [1370, 78] on button "Next Step" at bounding box center [1388, 66] width 76 height 29
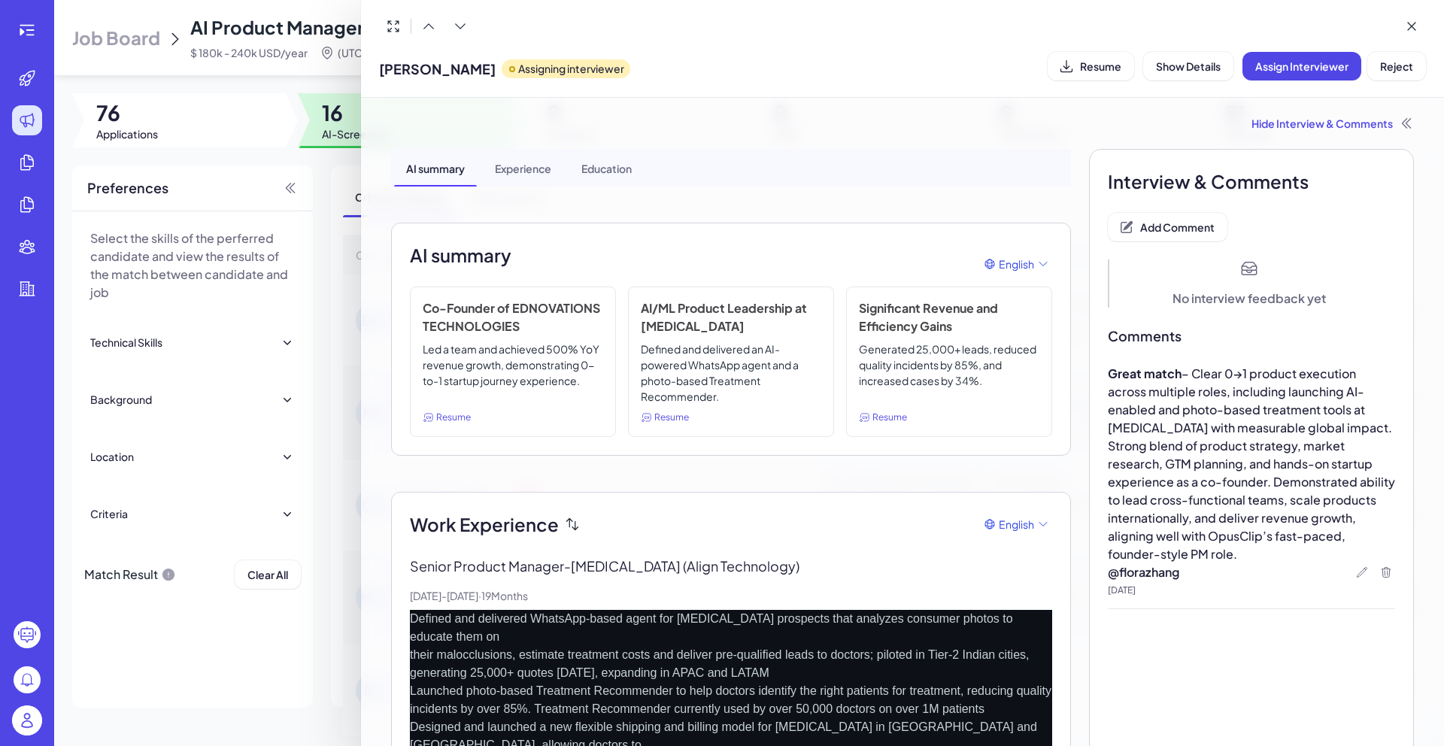
click at [313, 165] on div at bounding box center [722, 373] width 1444 height 746
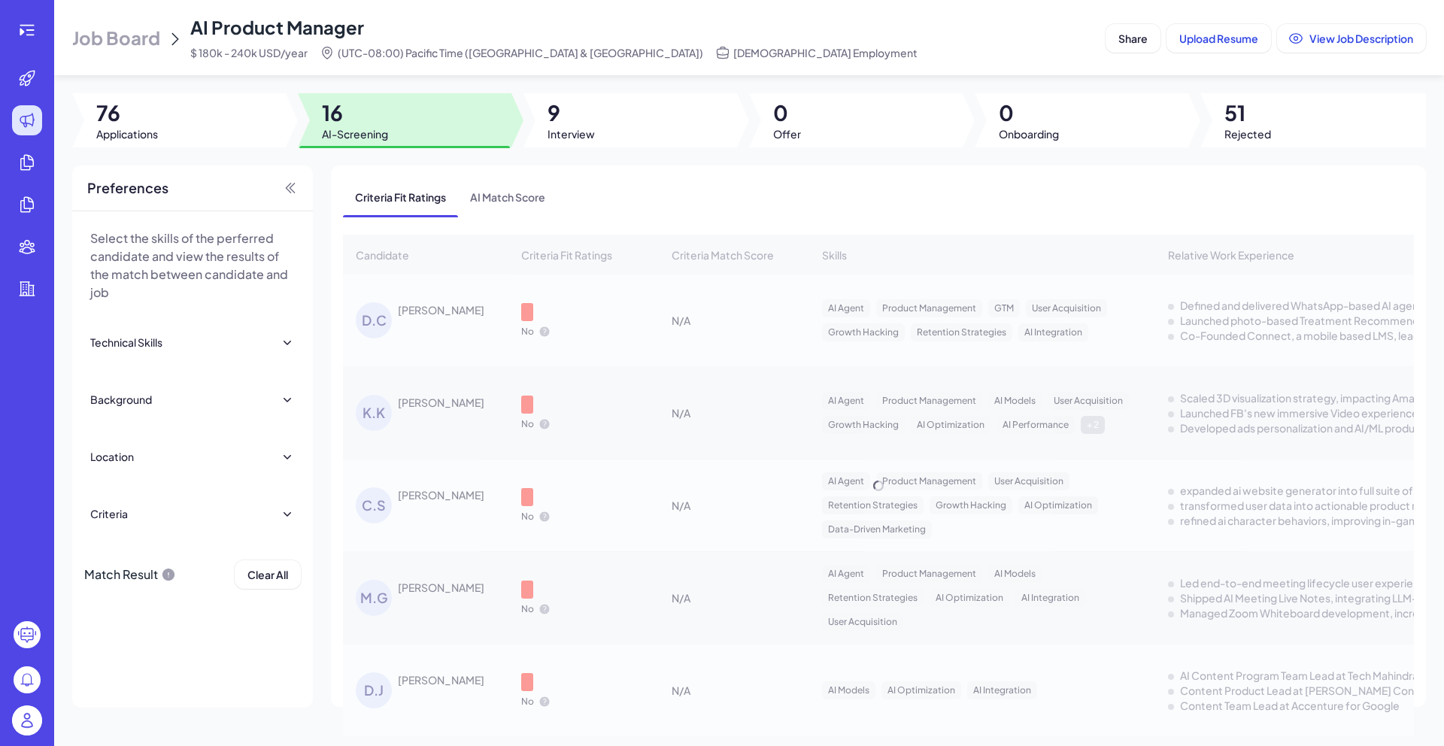
scroll to position [1024, 0]
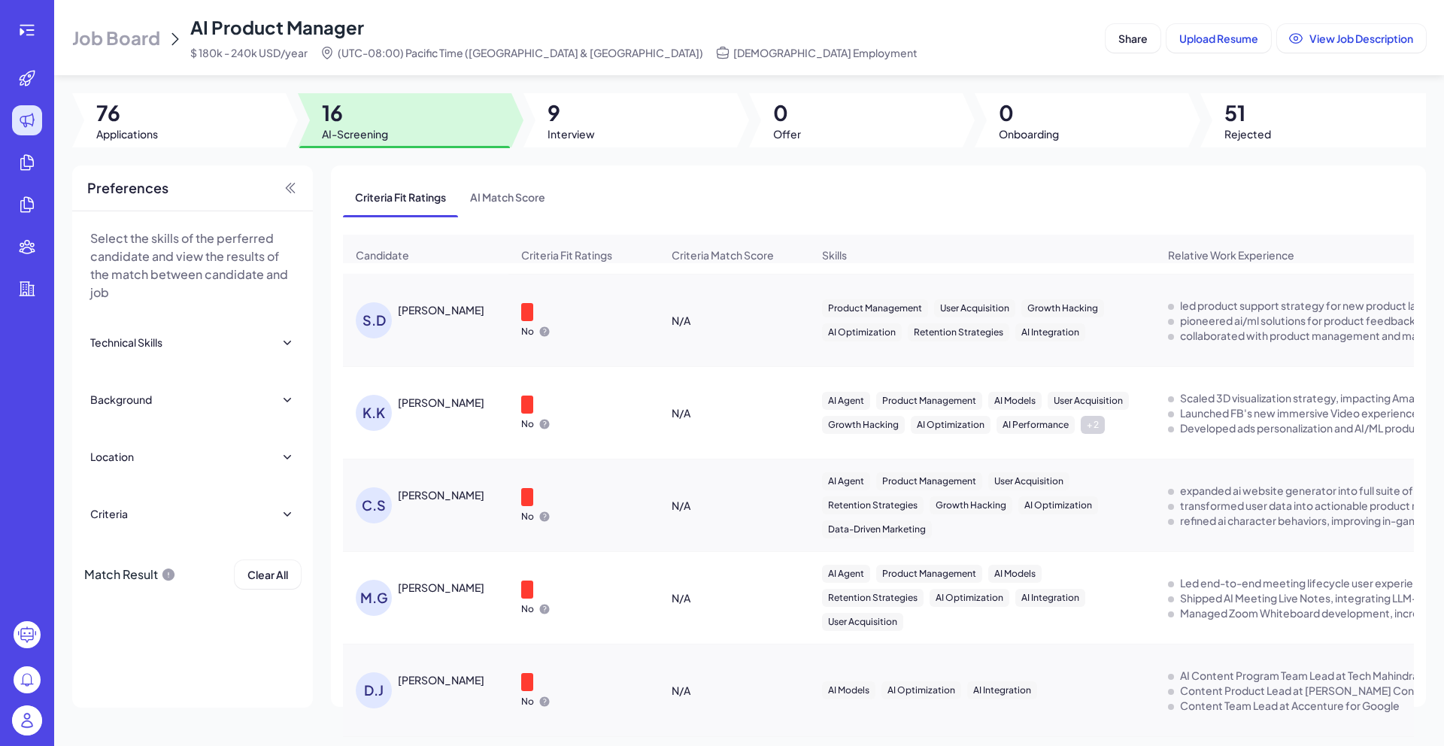
click at [415, 308] on div "[PERSON_NAME]" at bounding box center [441, 309] width 87 height 15
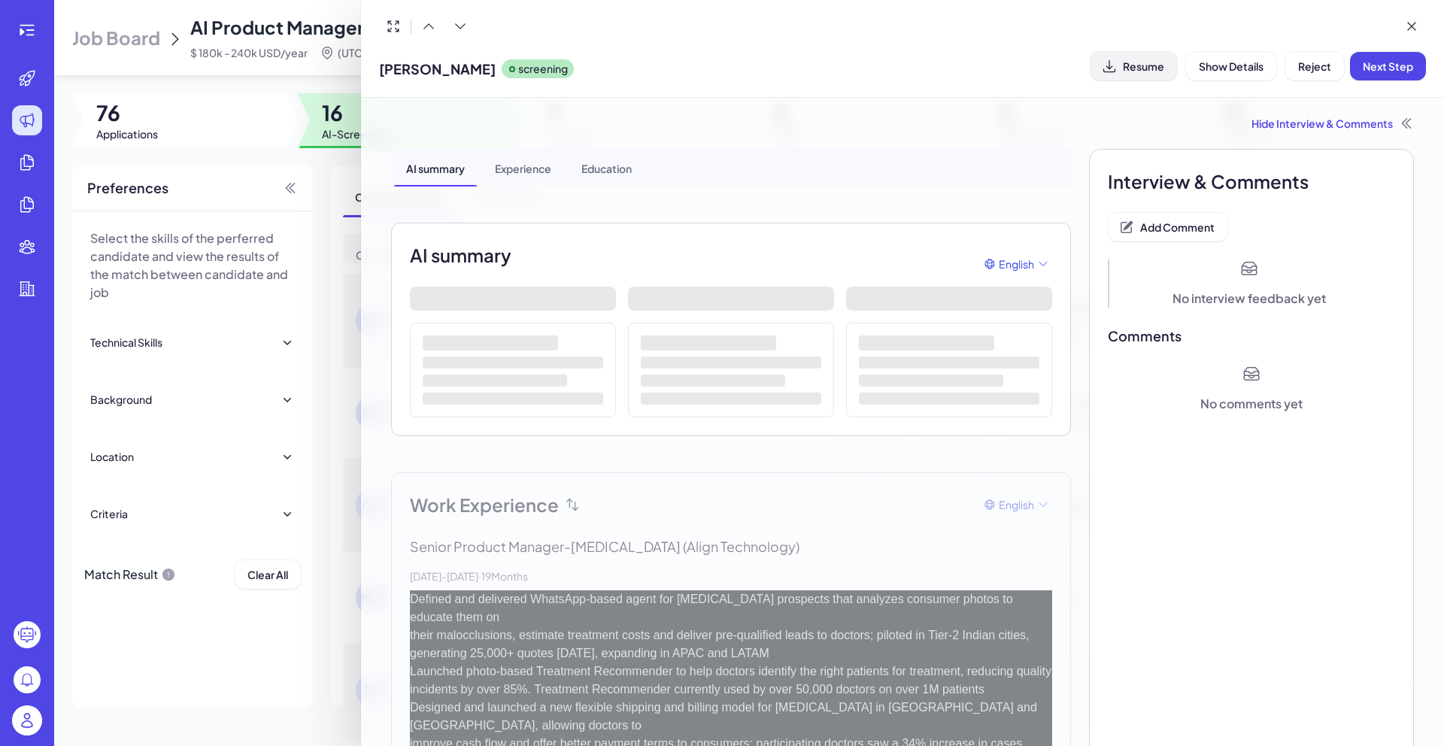
click at [1161, 67] on span "Resume" at bounding box center [1143, 66] width 41 height 14
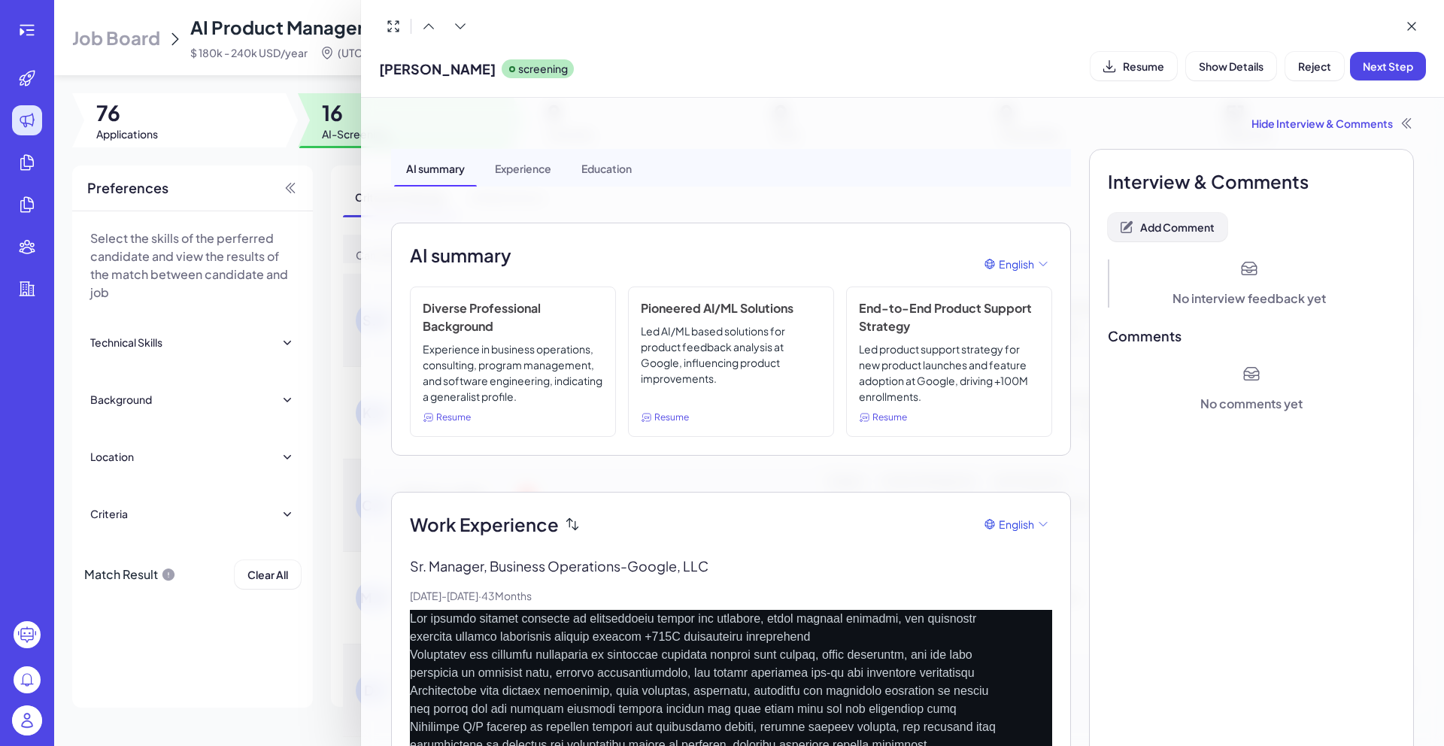
click at [1167, 229] on span "Add Comment" at bounding box center [1177, 227] width 74 height 14
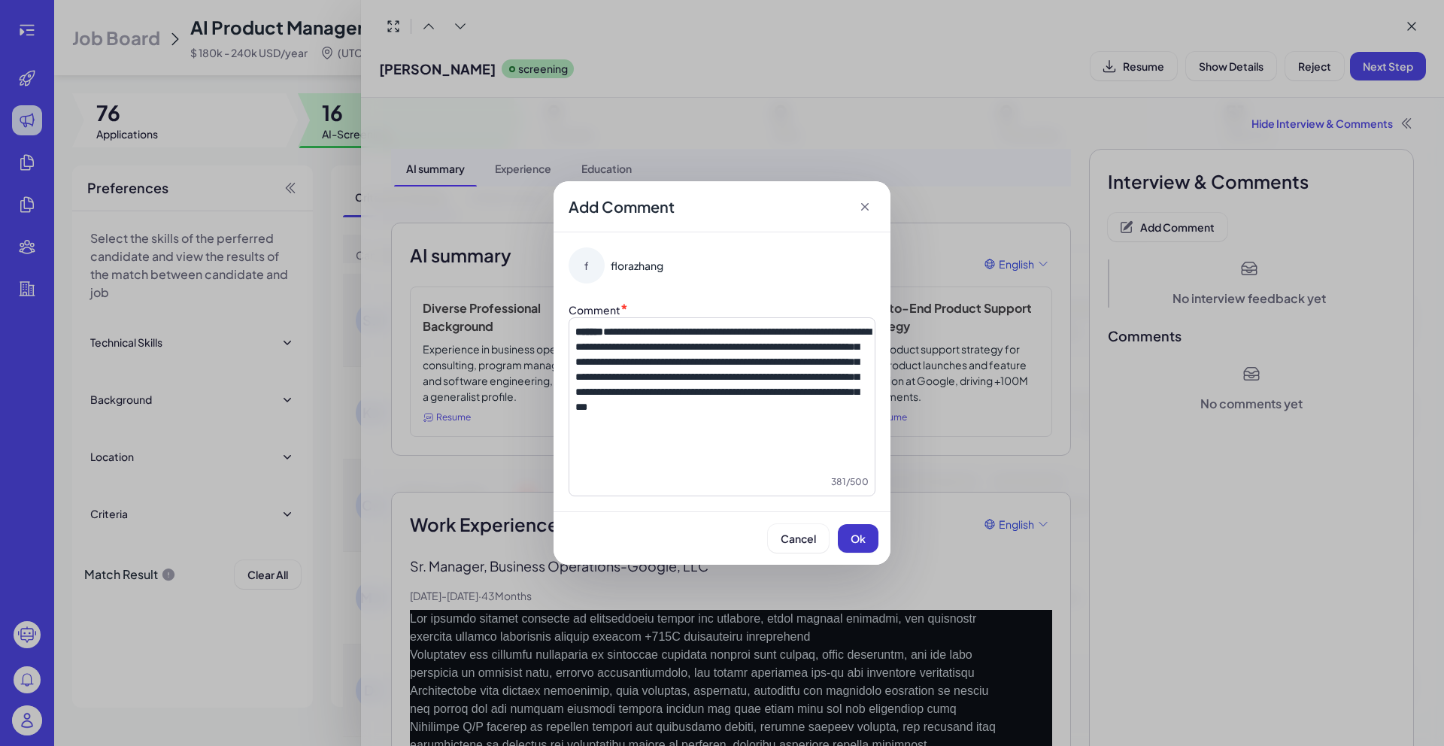
click at [856, 536] on span "Ok" at bounding box center [858, 539] width 15 height 14
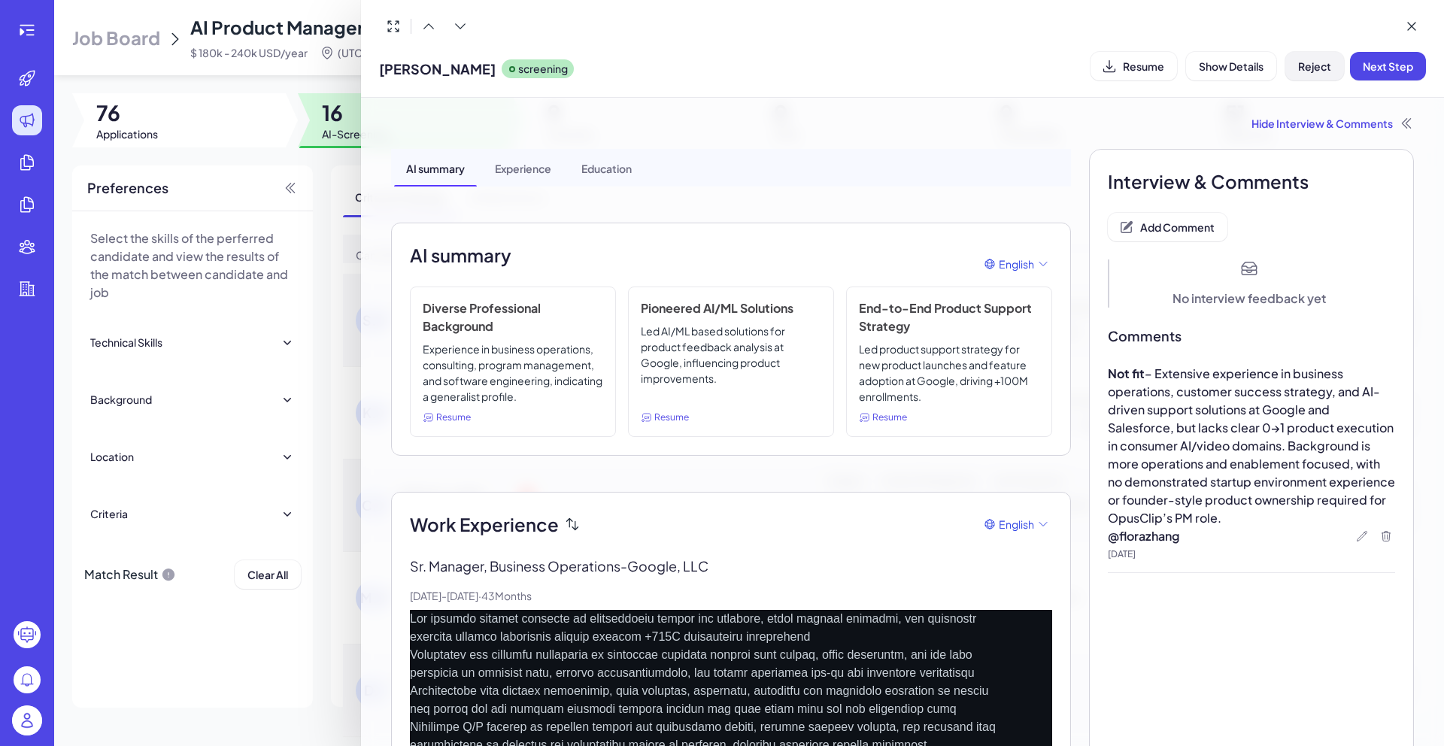
click at [1311, 68] on span "Reject" at bounding box center [1314, 66] width 33 height 14
click at [1395, 170] on button "Ok" at bounding box center [1397, 163] width 35 height 26
click at [333, 173] on div at bounding box center [722, 373] width 1444 height 746
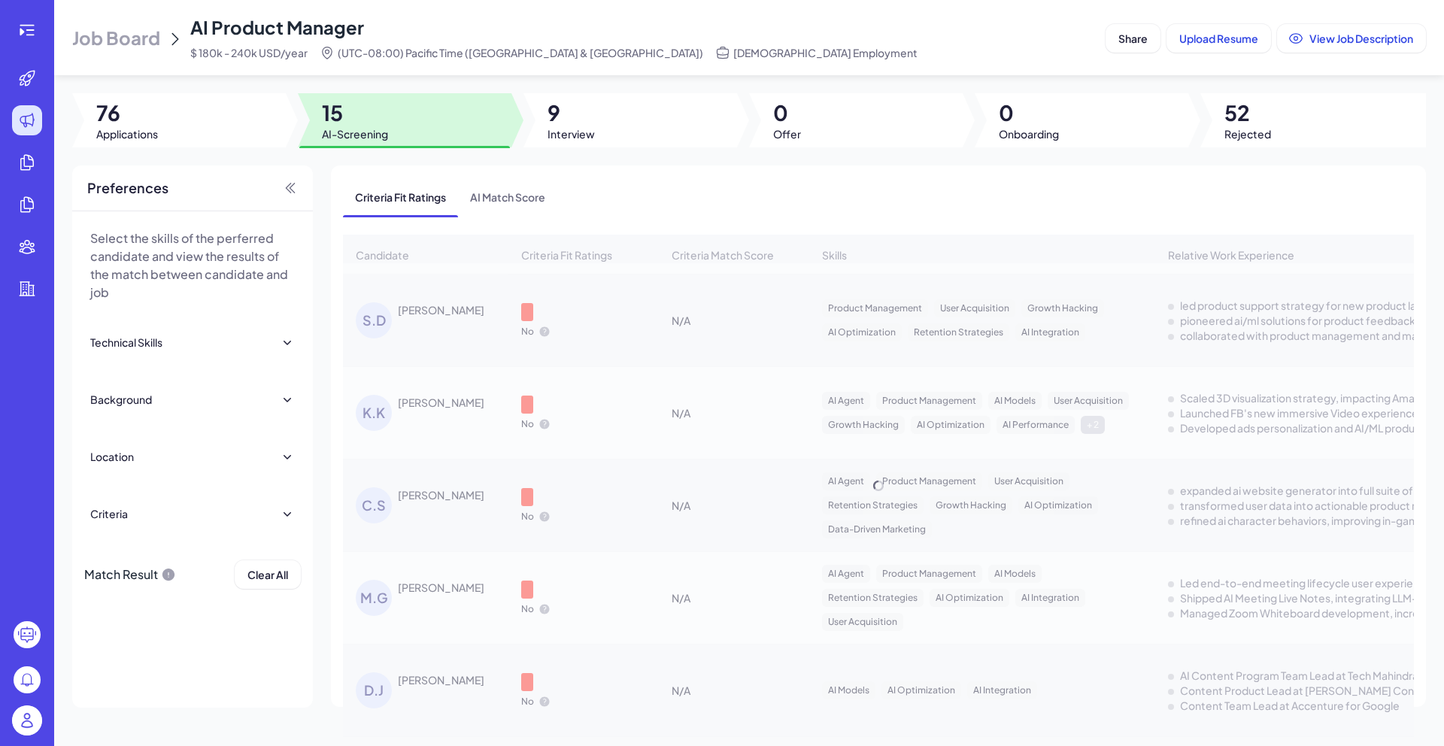
scroll to position [931, 0]
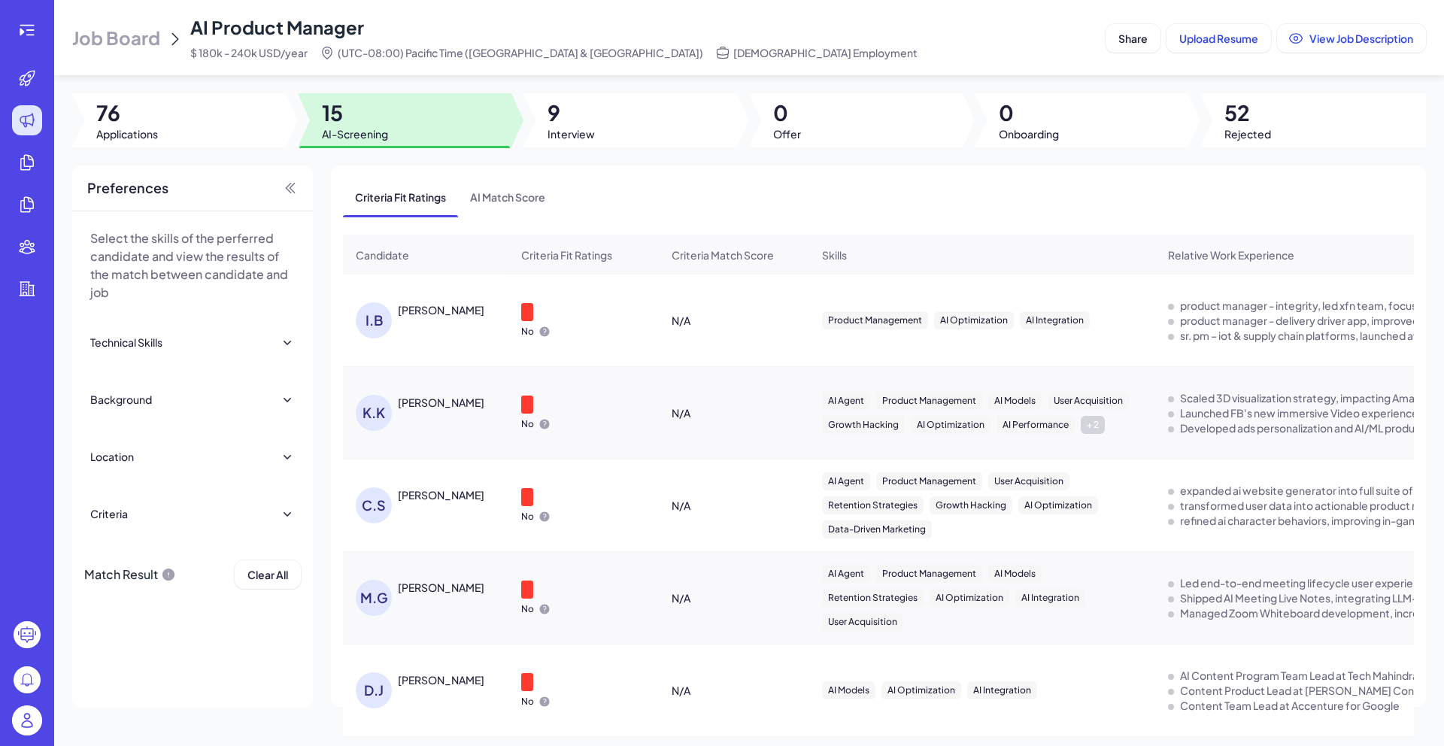
click at [445, 309] on div "[PERSON_NAME]" at bounding box center [441, 309] width 87 height 15
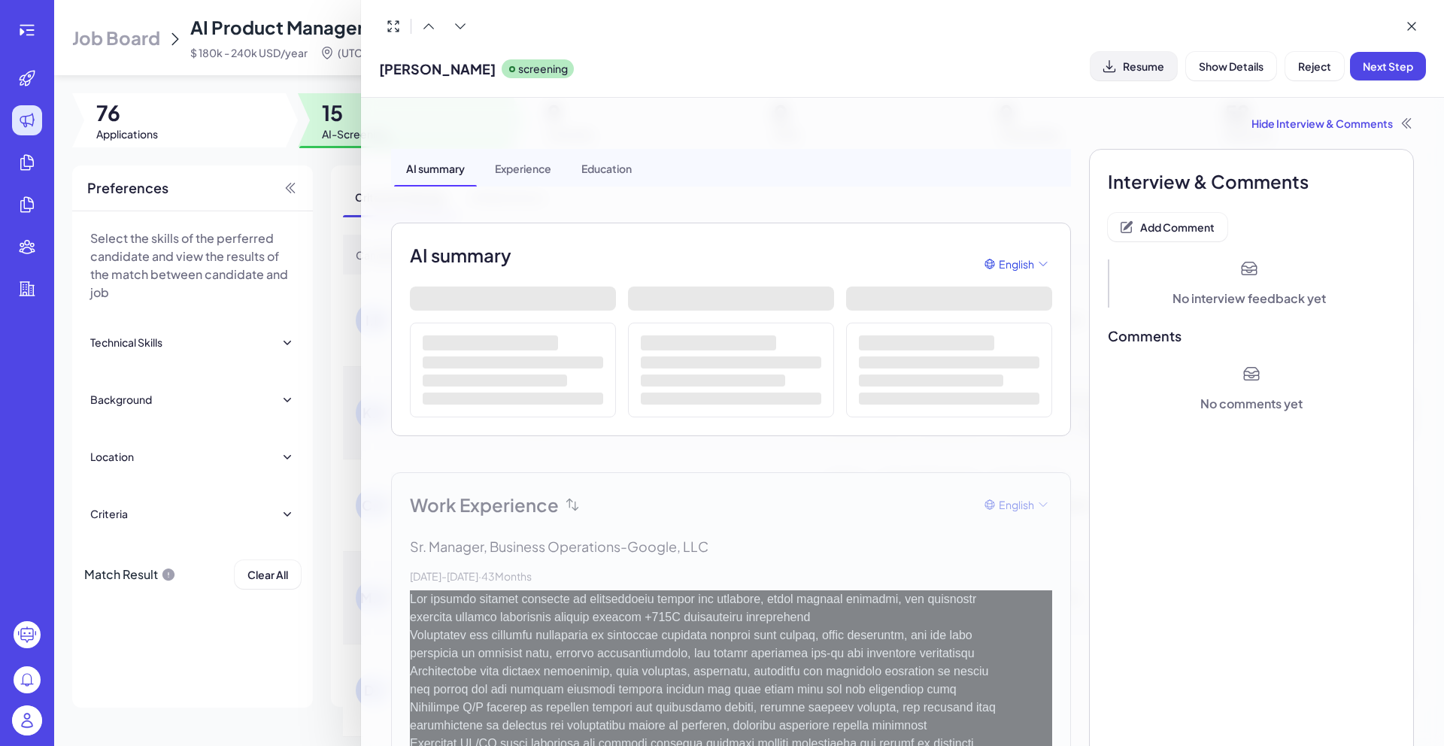
click at [1167, 68] on button "Resume" at bounding box center [1134, 66] width 87 height 29
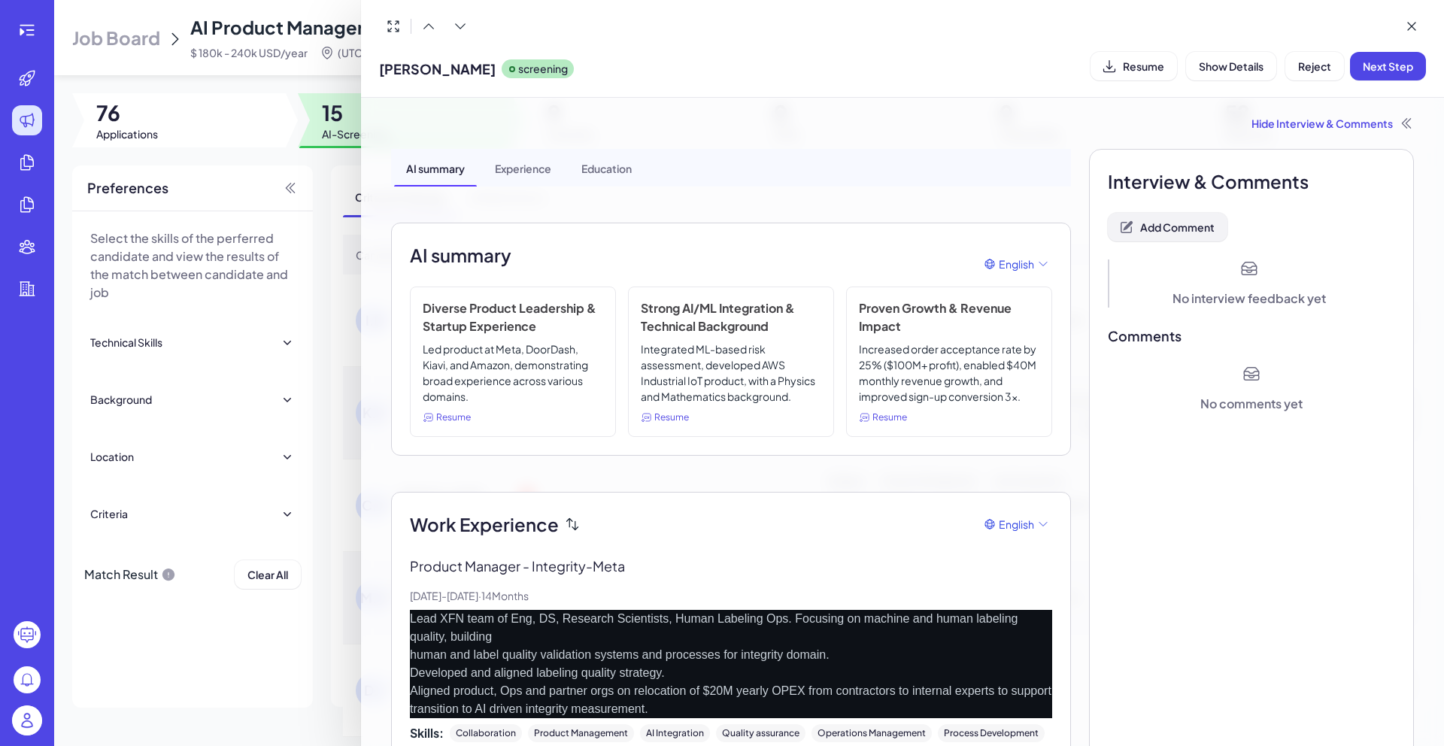
click at [1167, 226] on span "Add Comment" at bounding box center [1177, 227] width 74 height 14
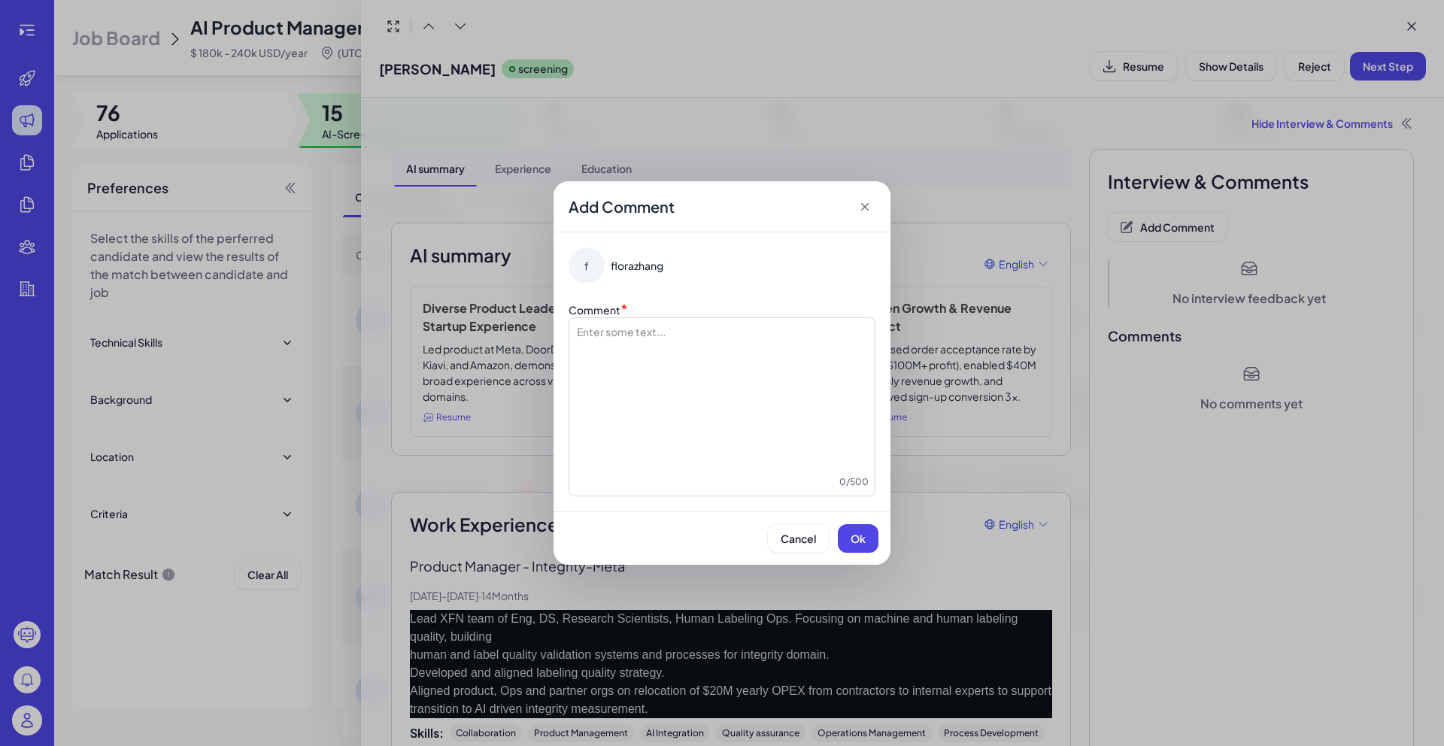
click at [697, 374] on div at bounding box center [721, 399] width 293 height 150
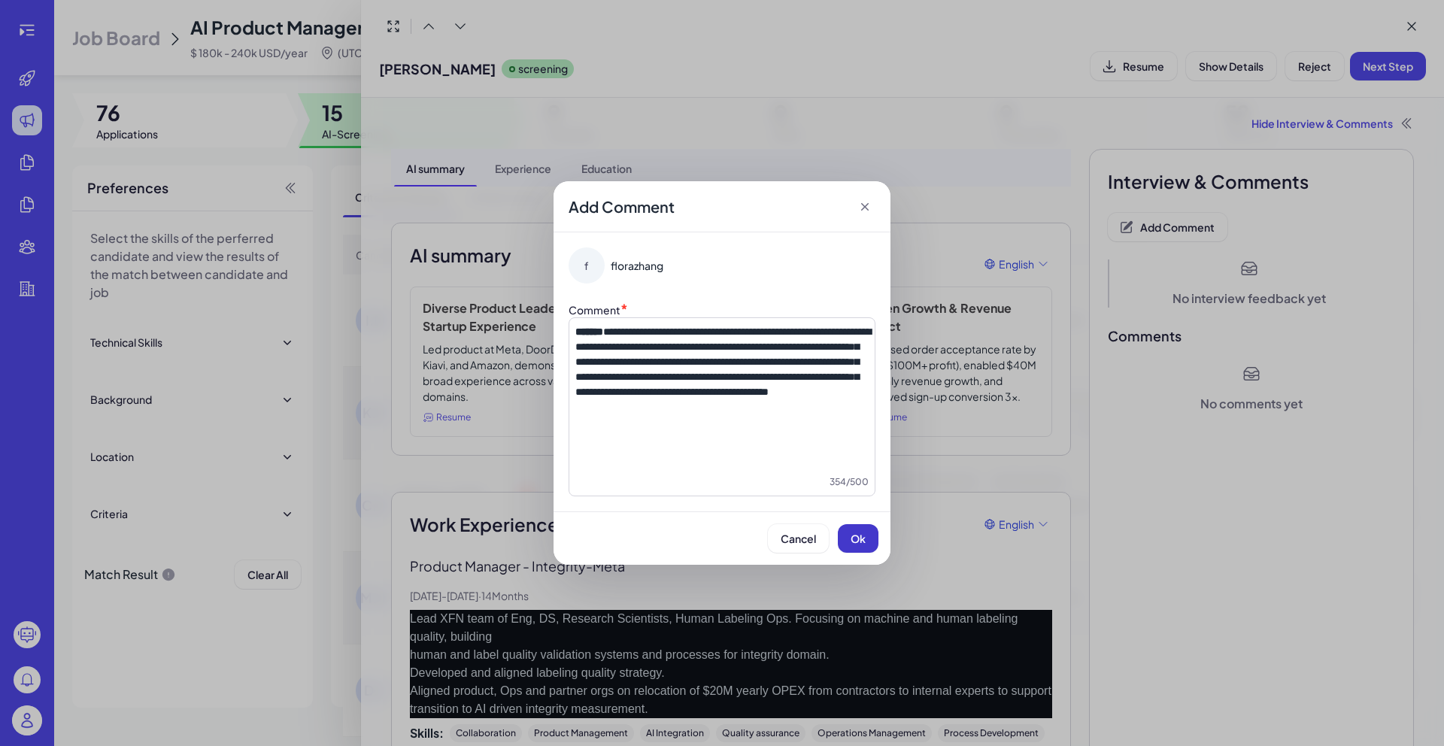
click at [867, 543] on button "Ok" at bounding box center [858, 538] width 41 height 29
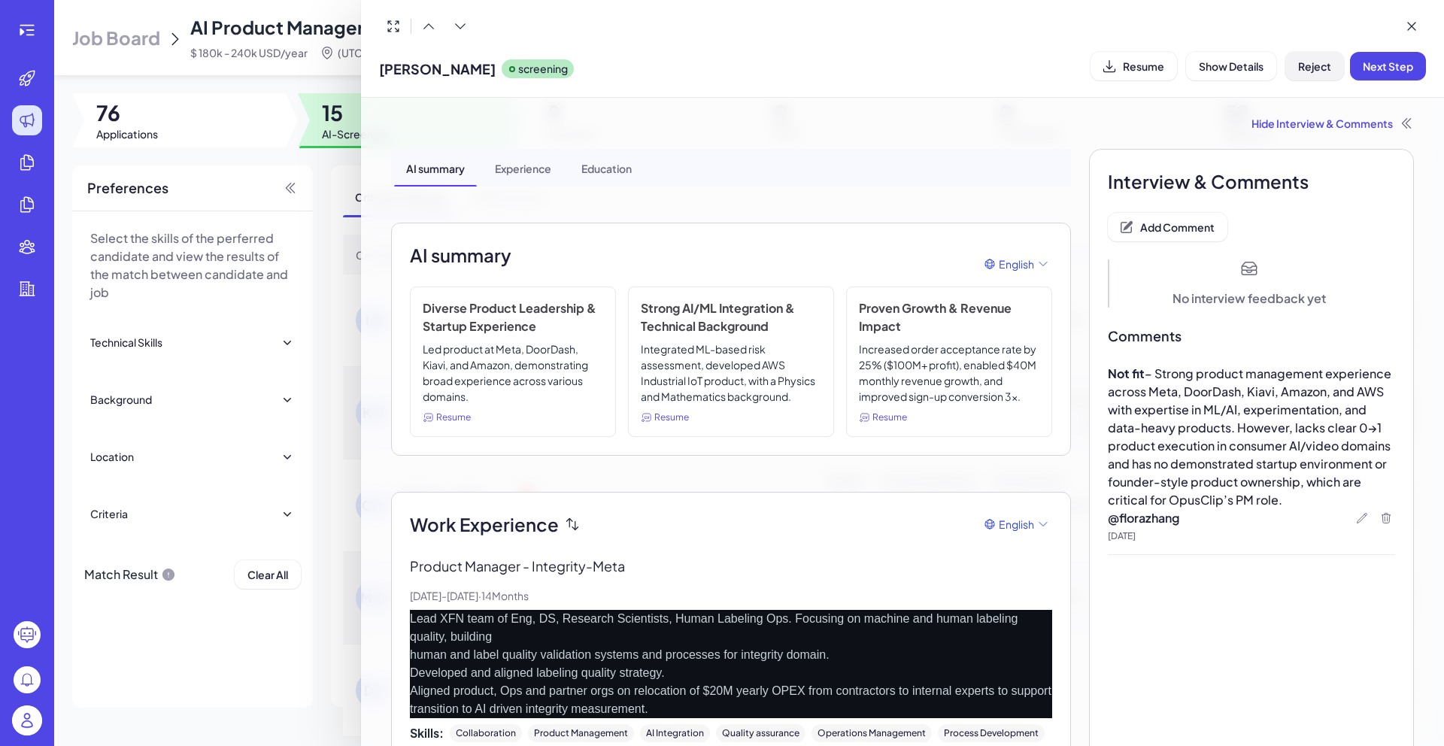
click at [1300, 74] on button "Reject" at bounding box center [1314, 66] width 59 height 29
click at [1400, 170] on button "Ok" at bounding box center [1397, 163] width 35 height 26
click at [351, 164] on div at bounding box center [722, 373] width 1444 height 746
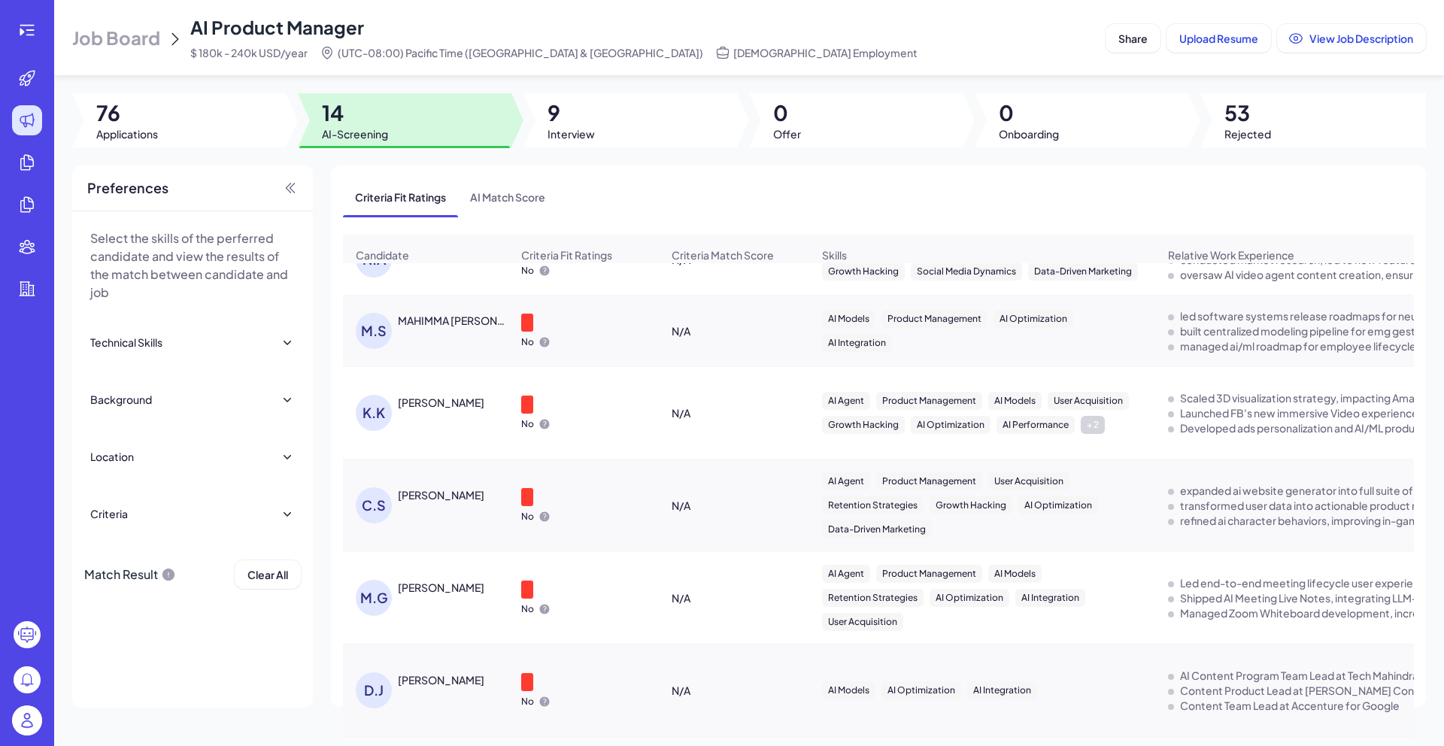
scroll to position [0, 0]
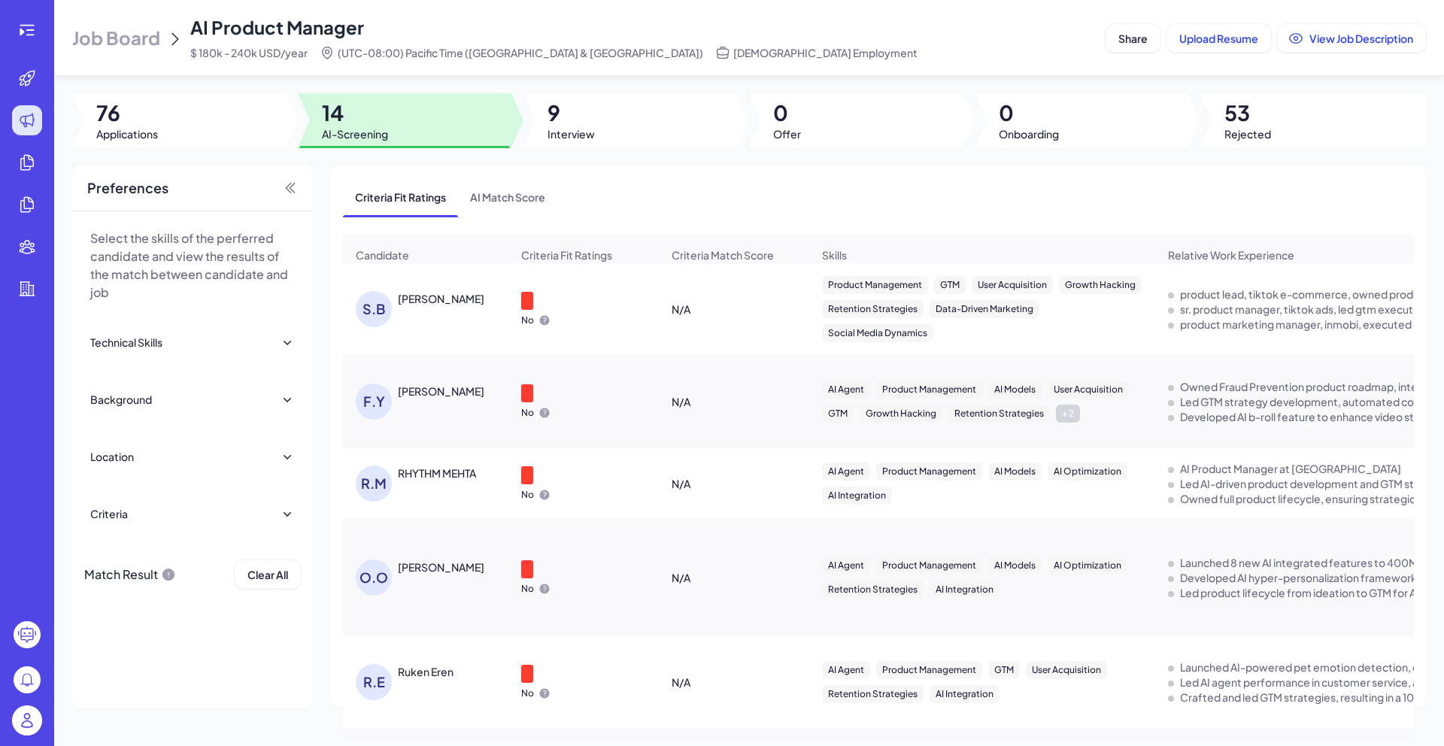
click at [445, 306] on div "[PERSON_NAME]" at bounding box center [441, 298] width 87 height 15
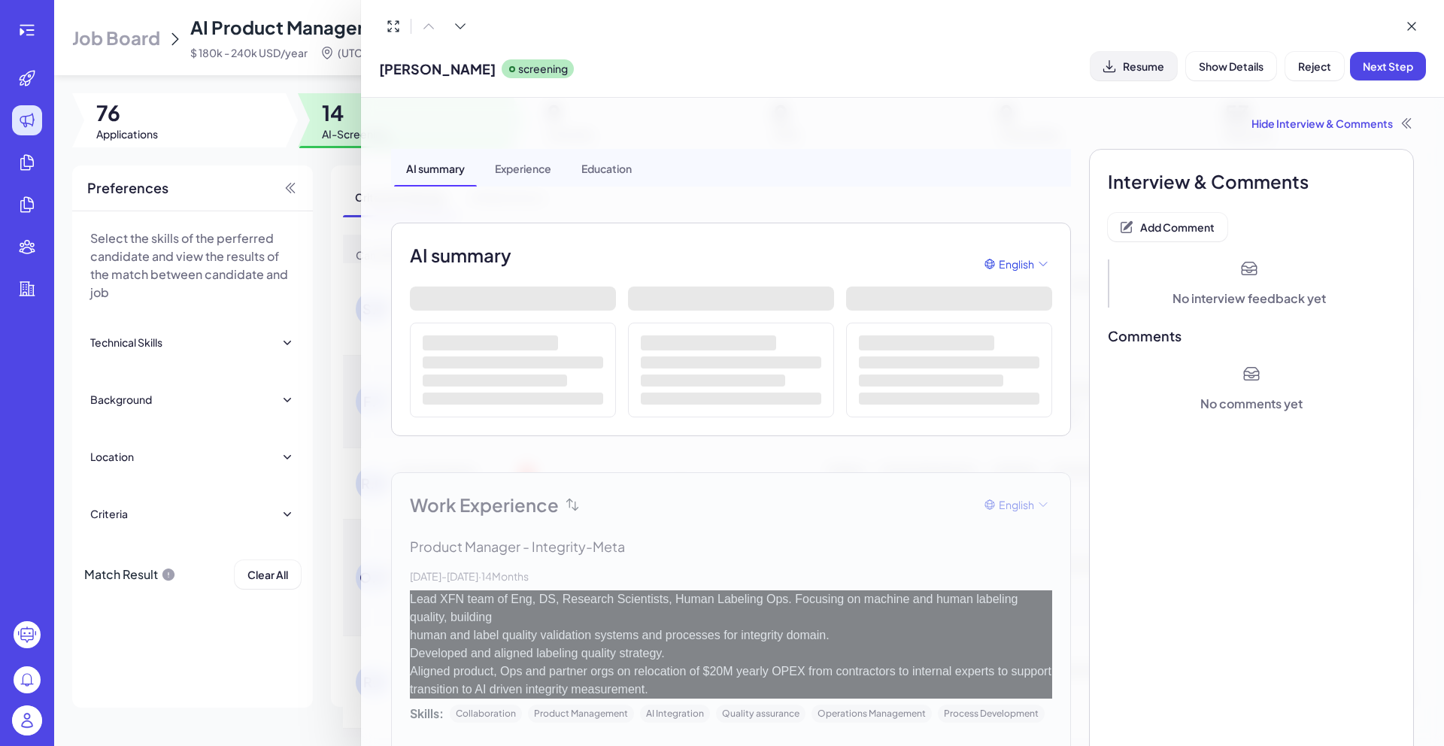
click at [1120, 74] on button "Resume" at bounding box center [1134, 66] width 87 height 29
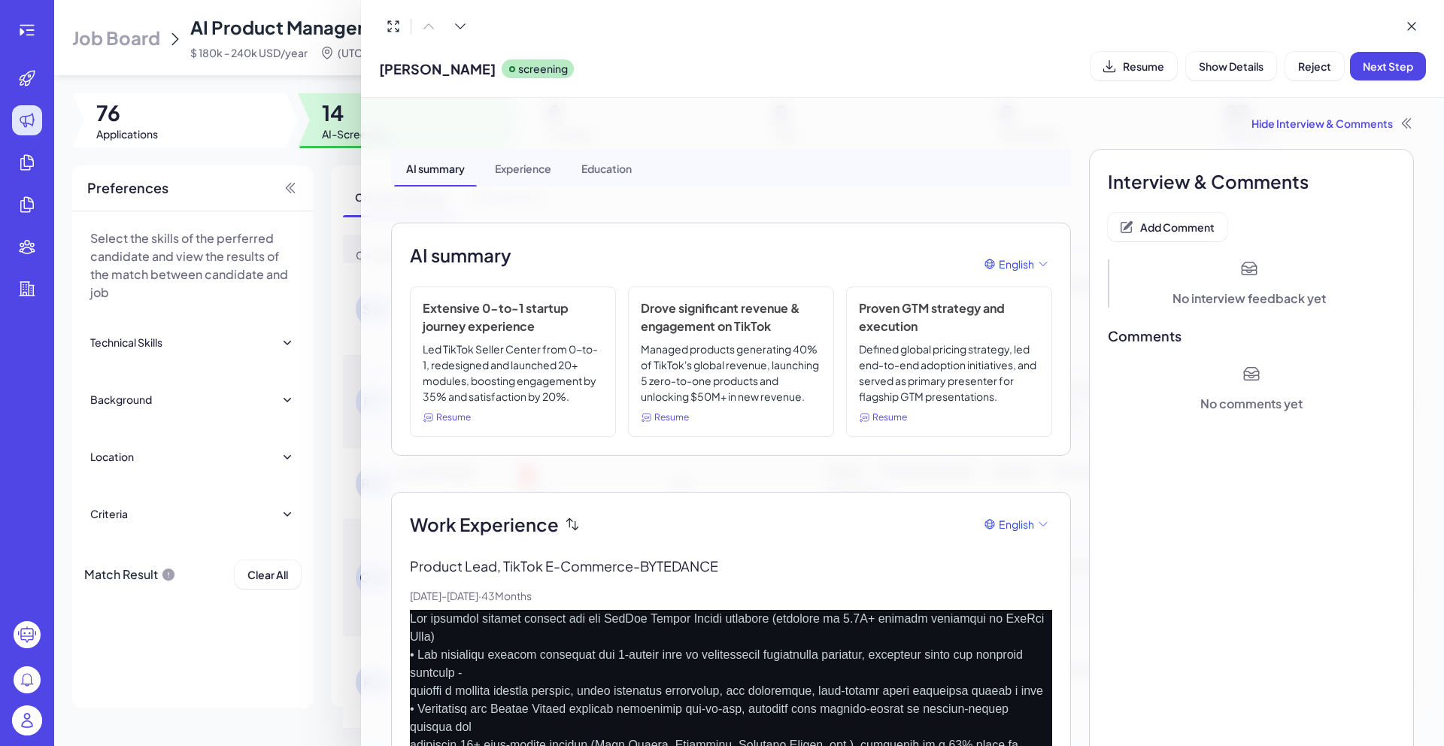
click at [1281, 123] on div "Hide Interview & Comments" at bounding box center [902, 123] width 1023 height 15
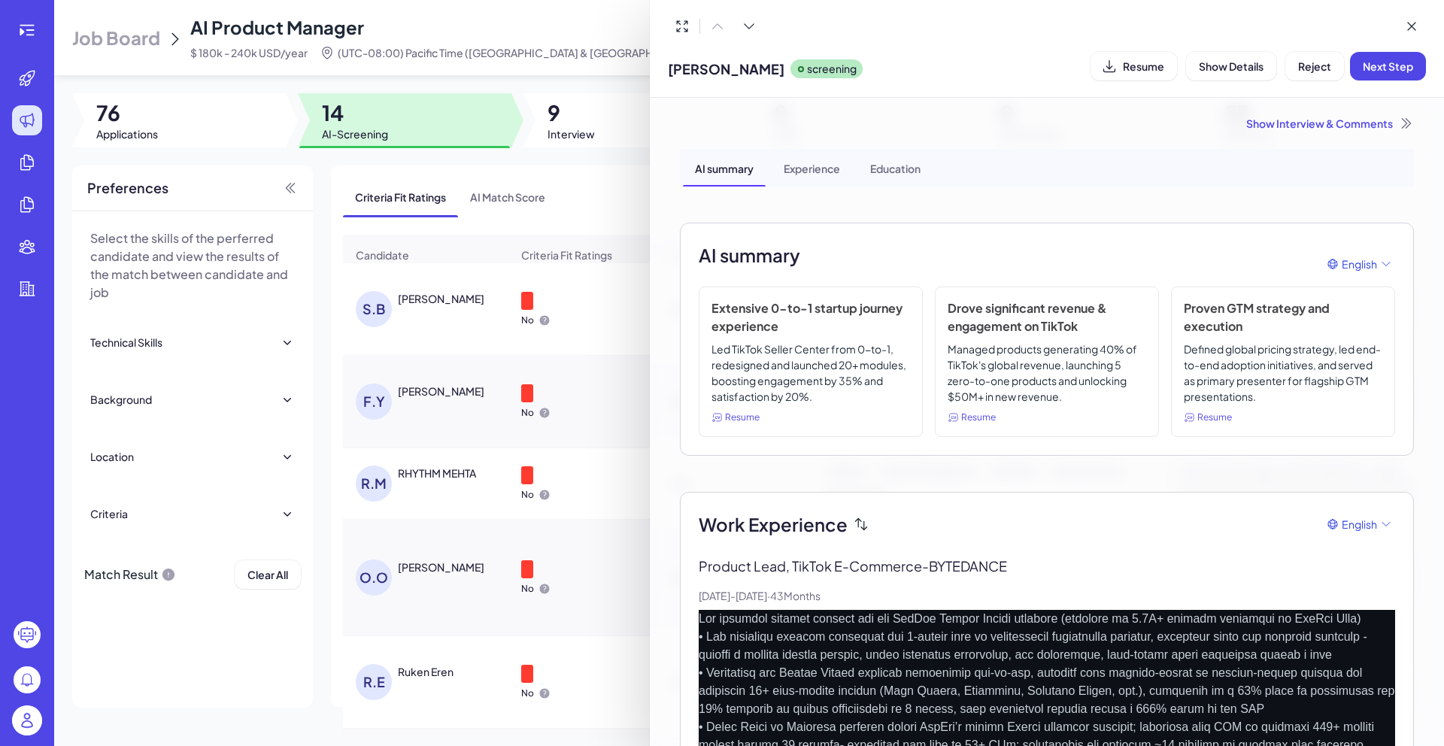
click at [1273, 123] on div "Show Interview & Comments" at bounding box center [1047, 123] width 734 height 15
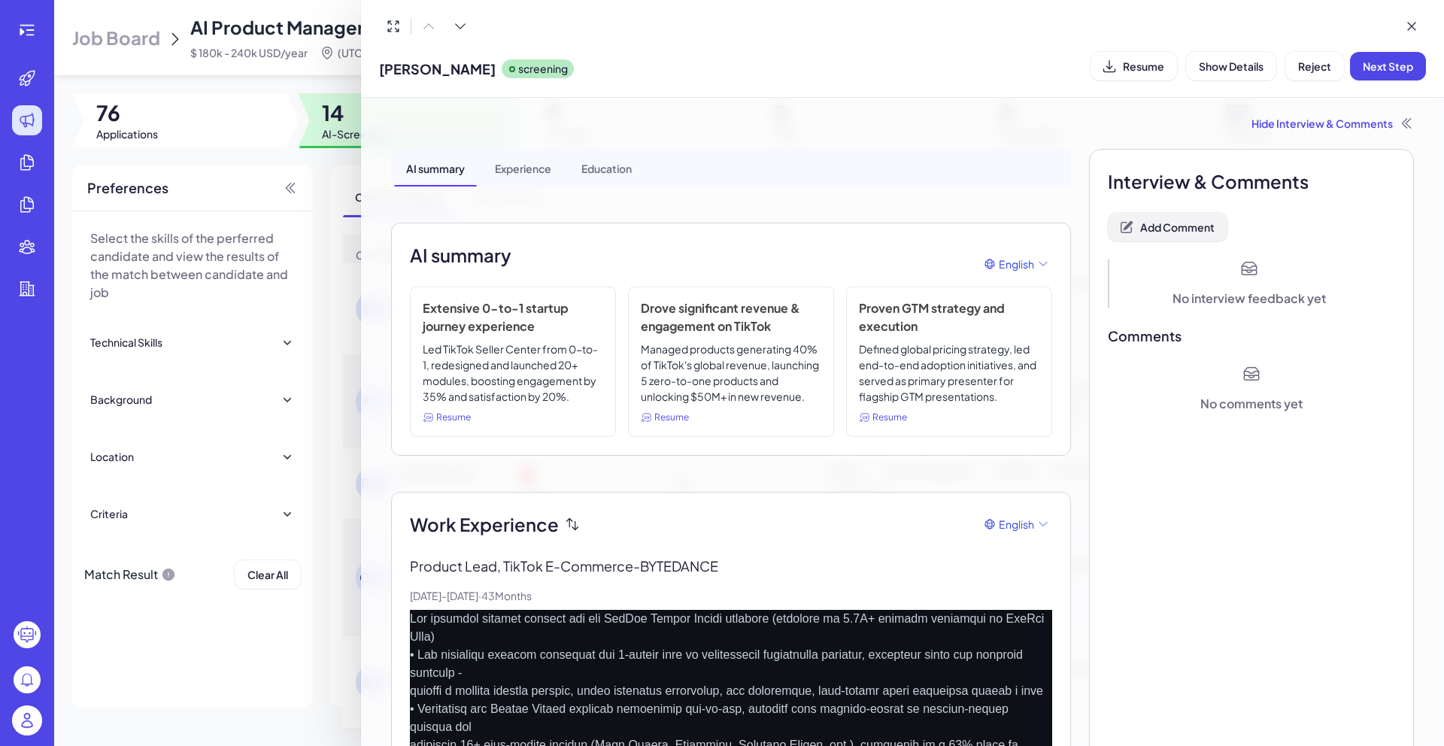
click at [1171, 220] on span "Add Comment" at bounding box center [1177, 227] width 74 height 14
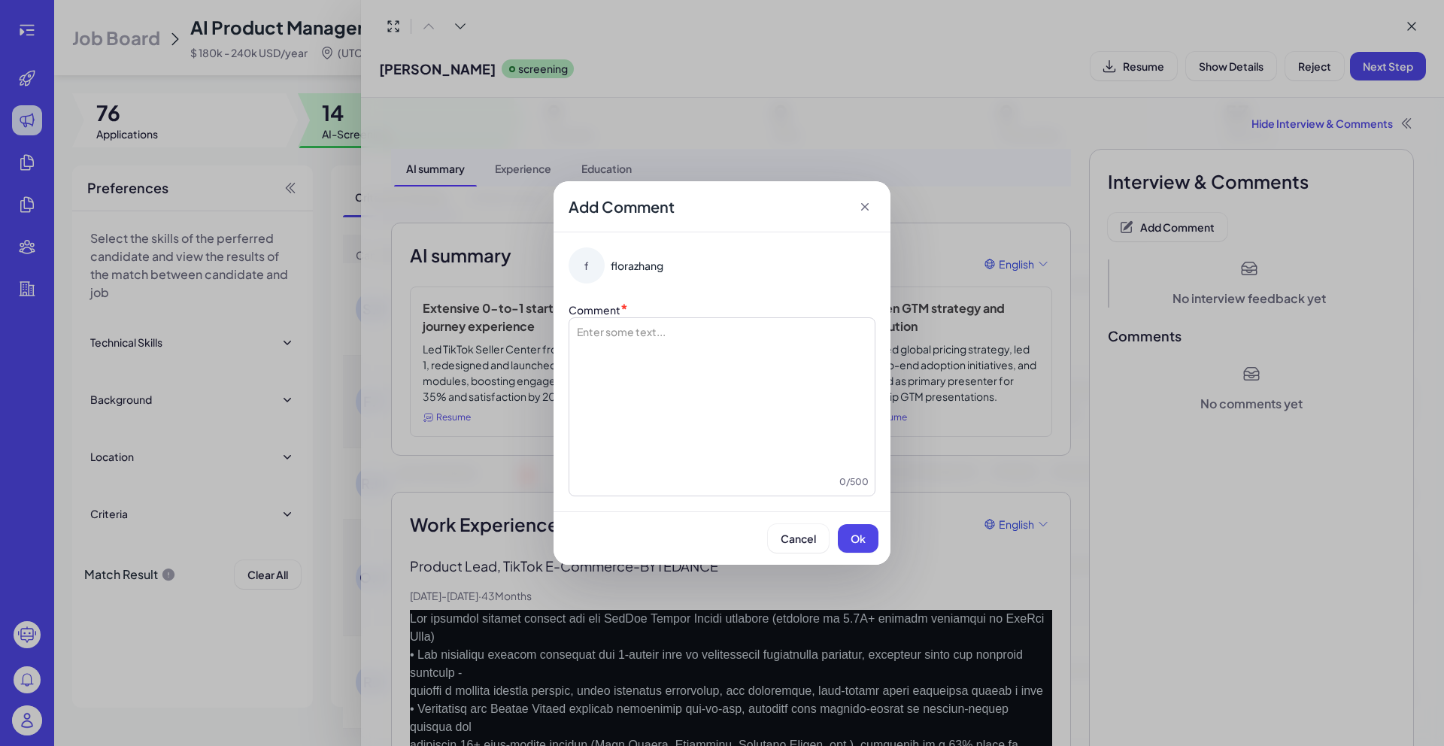
click at [782, 378] on div at bounding box center [721, 399] width 293 height 150
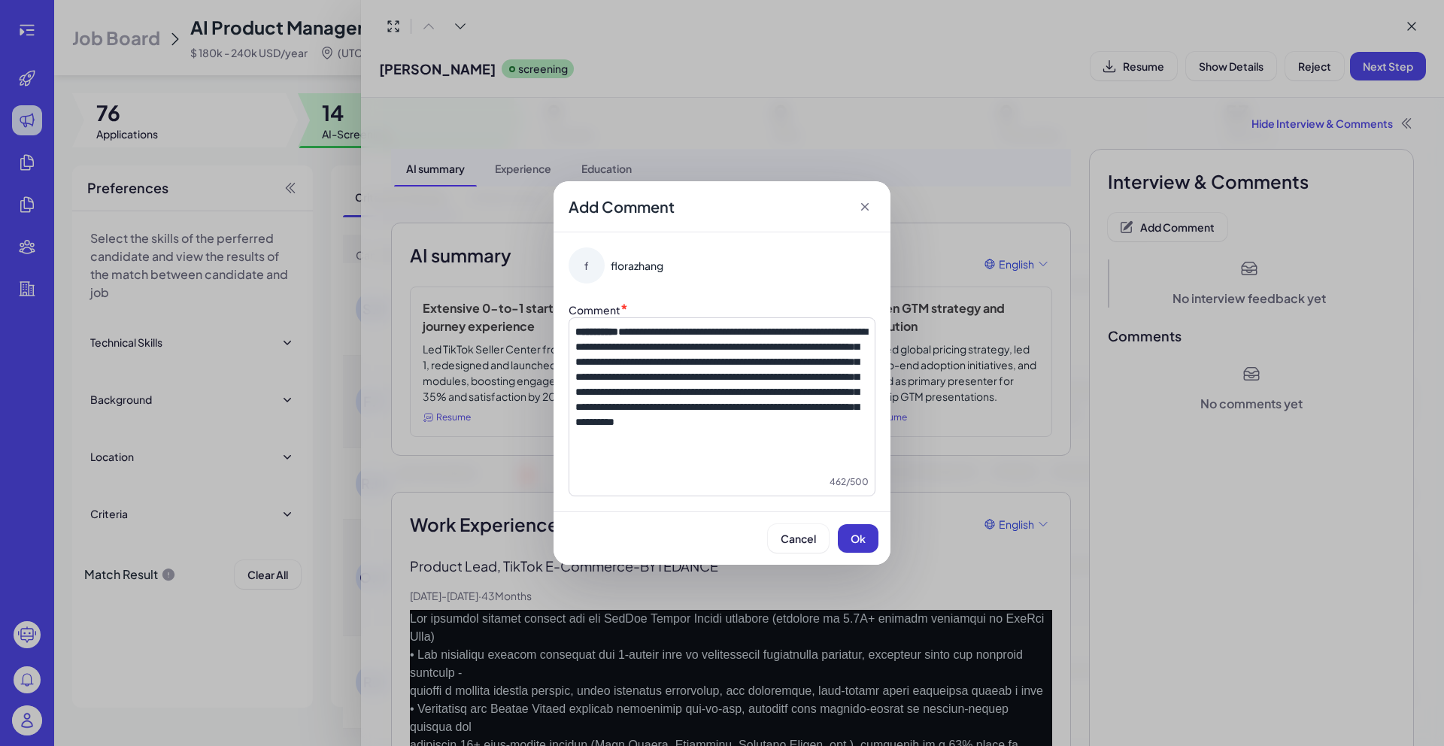
click at [863, 527] on button "Ok" at bounding box center [858, 538] width 41 height 29
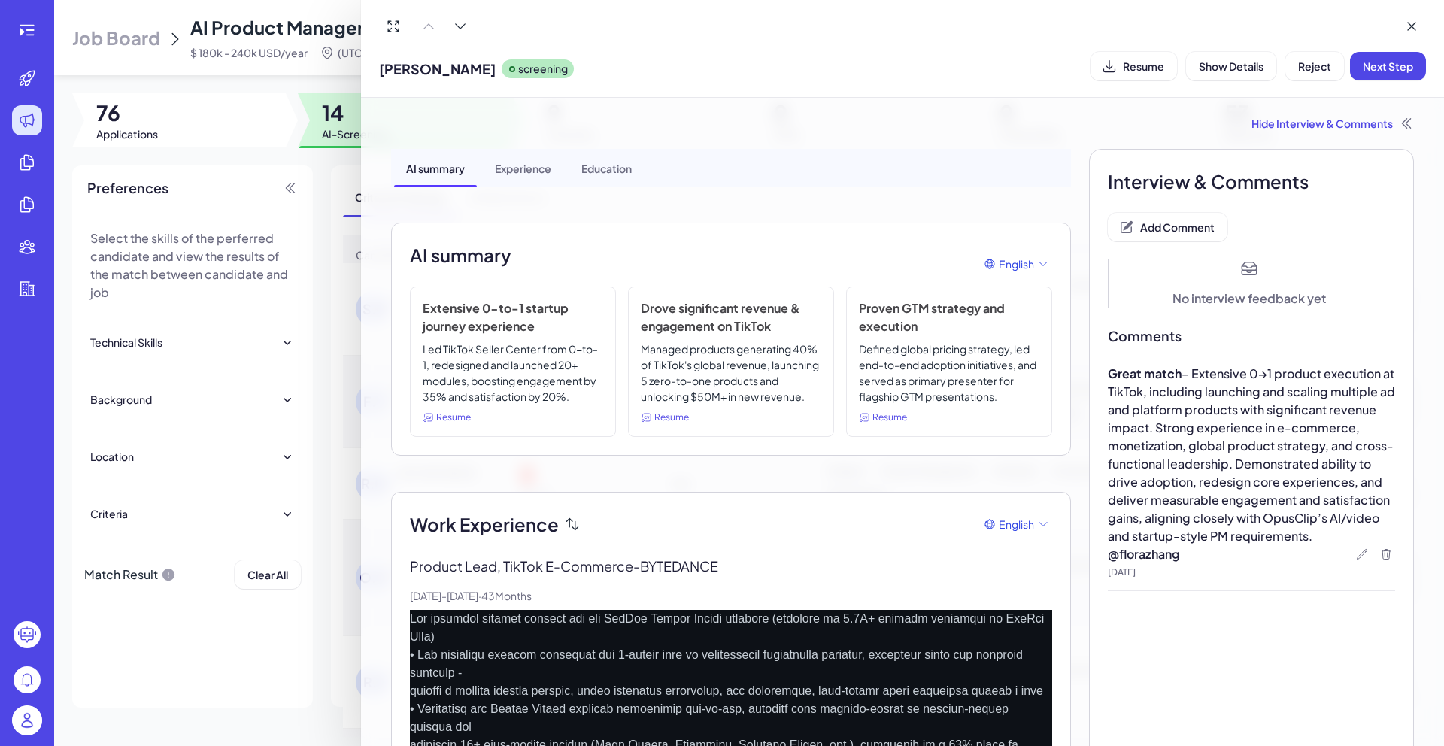
click at [1395, 80] on div "[PERSON_NAME] screening Resume Show Details Reject Next Step" at bounding box center [902, 66] width 1047 height 38
click at [1394, 72] on span "Next Step" at bounding box center [1388, 66] width 50 height 14
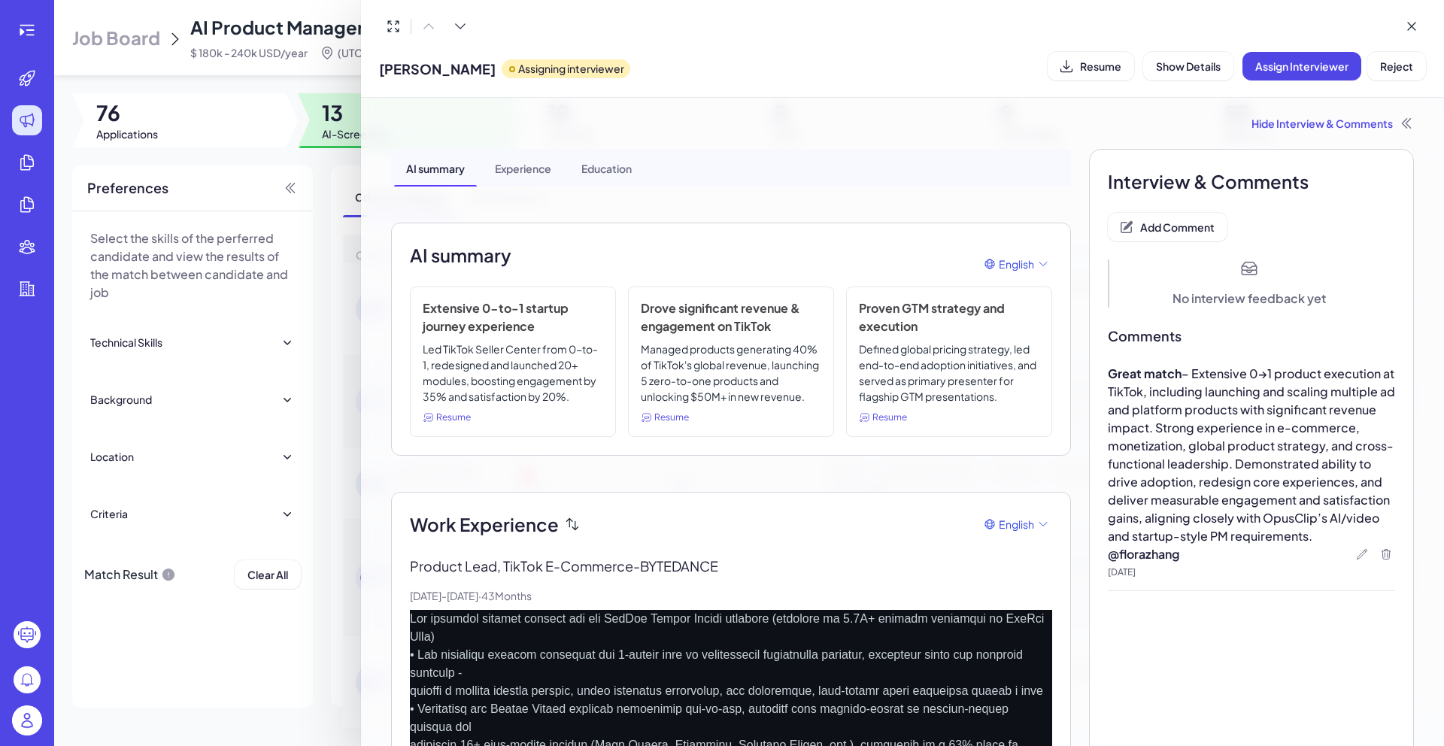
click at [320, 78] on div at bounding box center [722, 373] width 1444 height 746
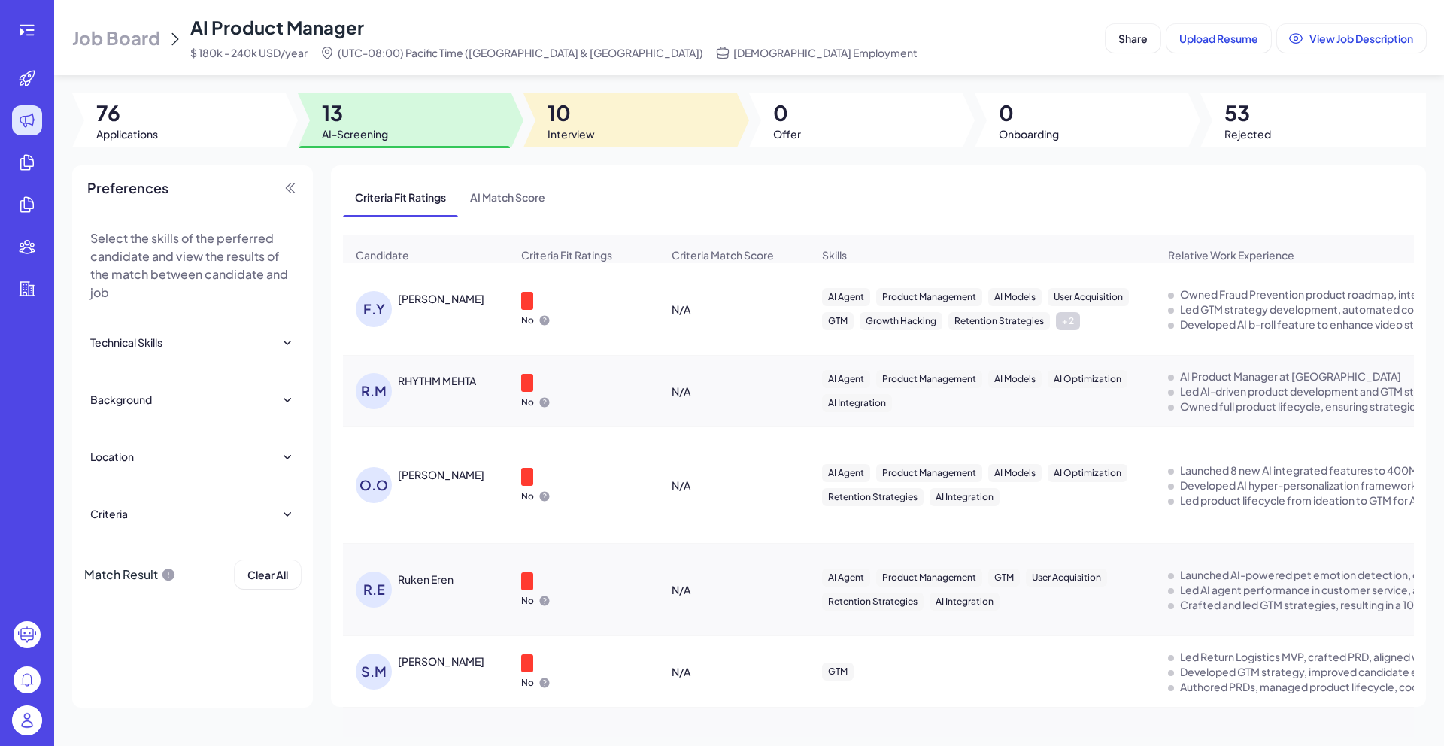
click at [571, 131] on span "Interview" at bounding box center [571, 133] width 47 height 15
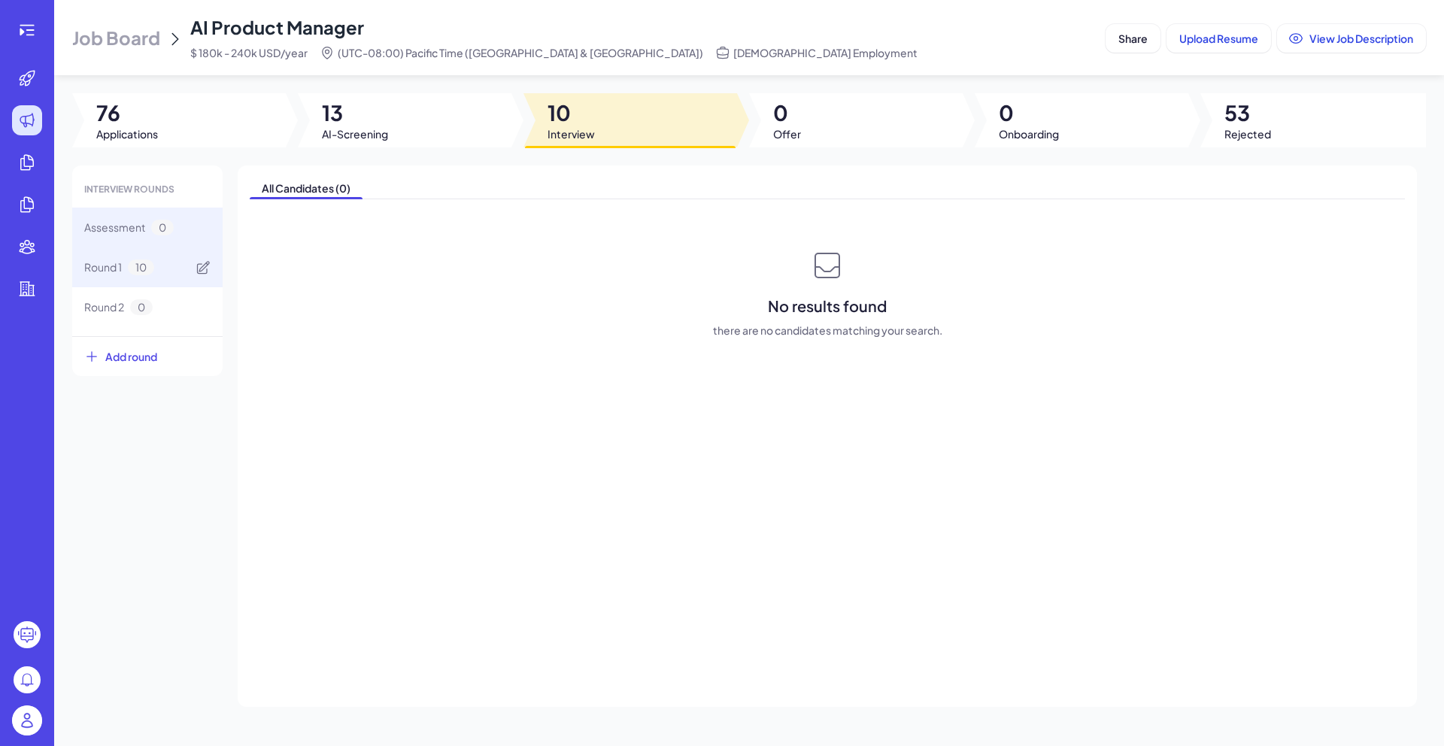
click at [123, 265] on div "Round 1 10" at bounding box center [119, 268] width 70 height 16
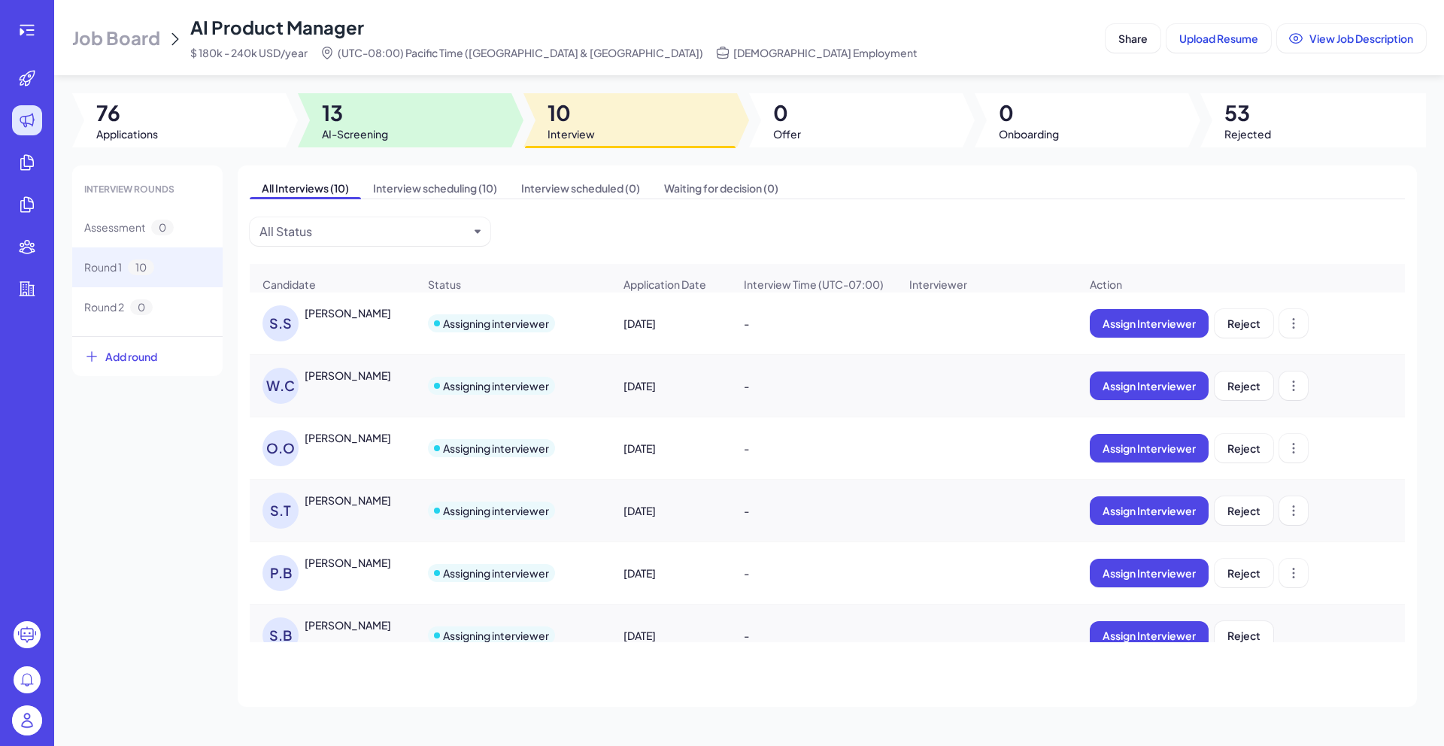
click at [380, 132] on span "AI-Screening" at bounding box center [355, 133] width 66 height 15
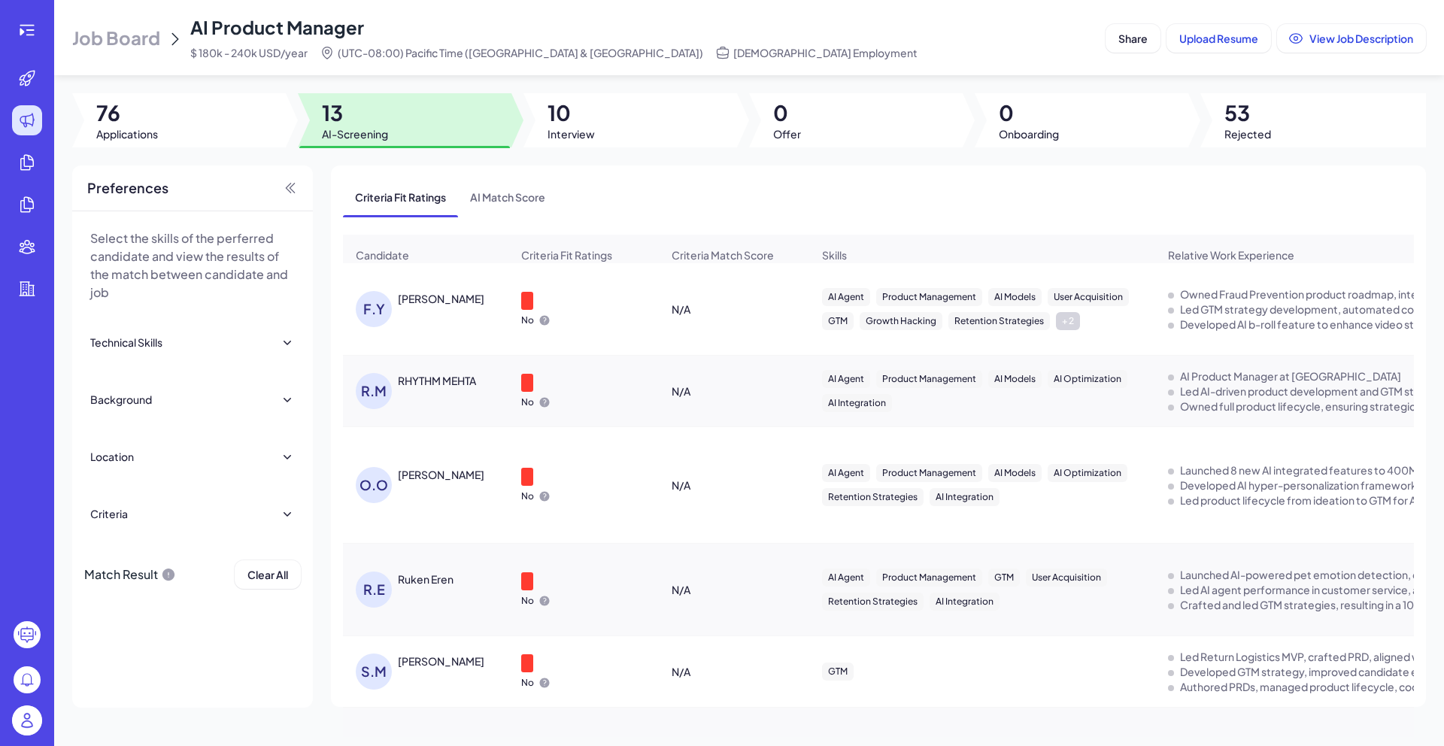
click at [438, 306] on div "[PERSON_NAME]" at bounding box center [441, 298] width 87 height 15
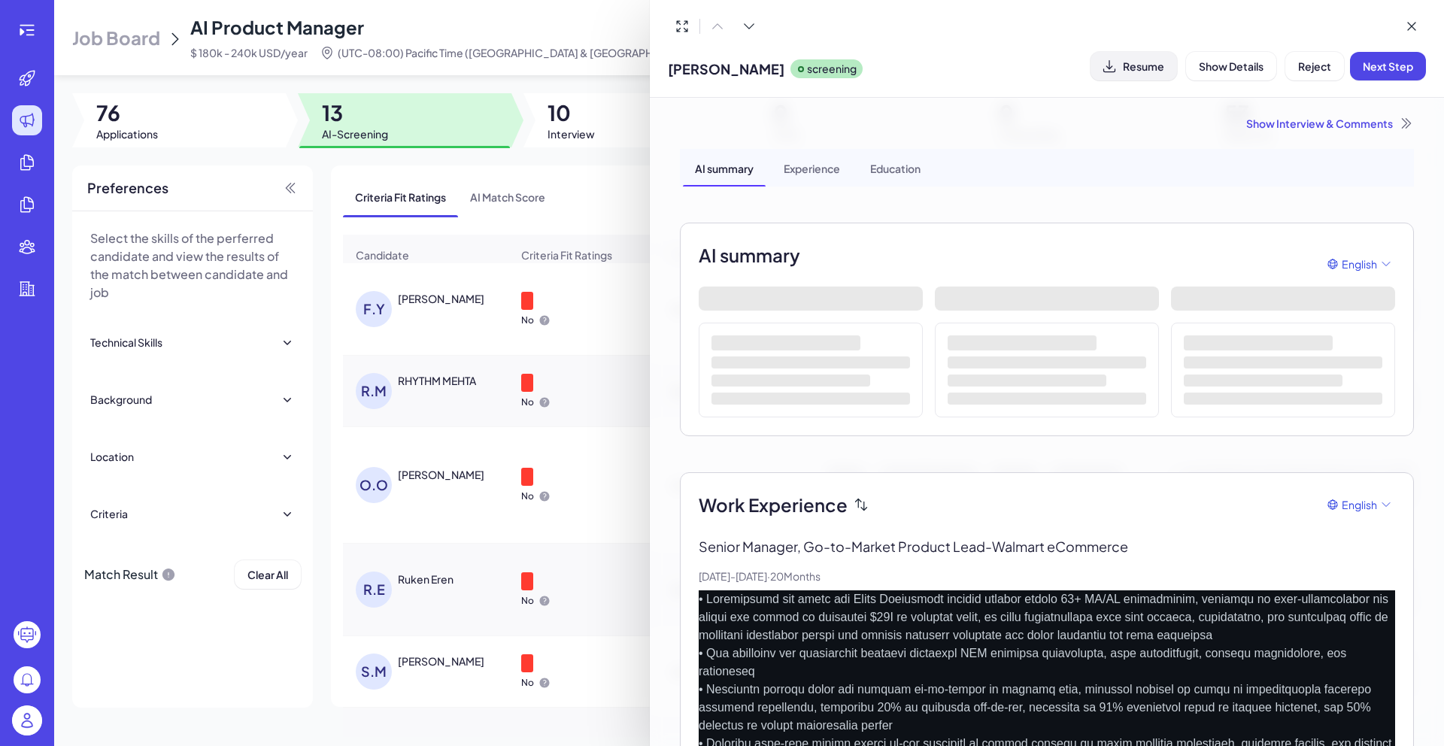
click at [1130, 63] on span "Resume" at bounding box center [1143, 66] width 41 height 14
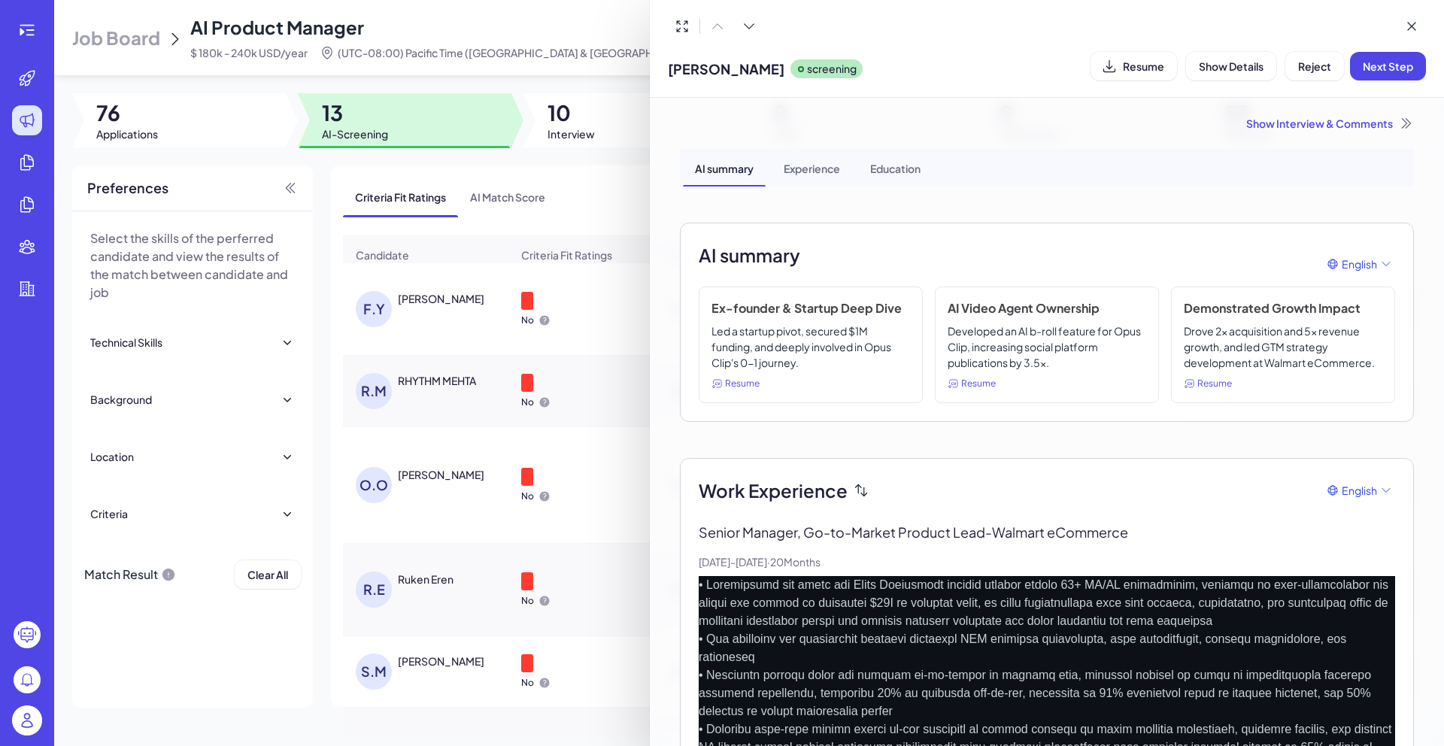
click at [1319, 129] on div "Show Interview & Comments" at bounding box center [1047, 123] width 734 height 15
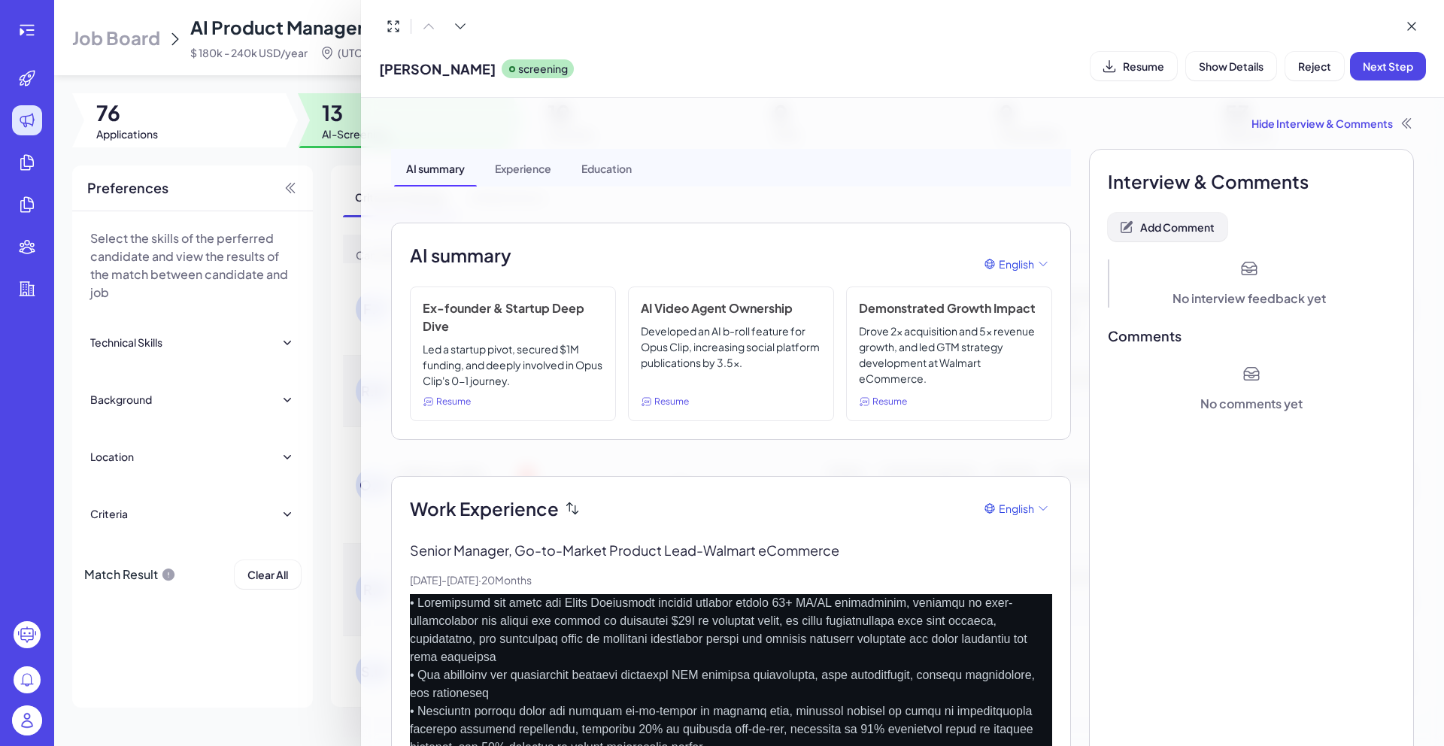
click at [1185, 224] on span "Add Comment" at bounding box center [1177, 227] width 74 height 14
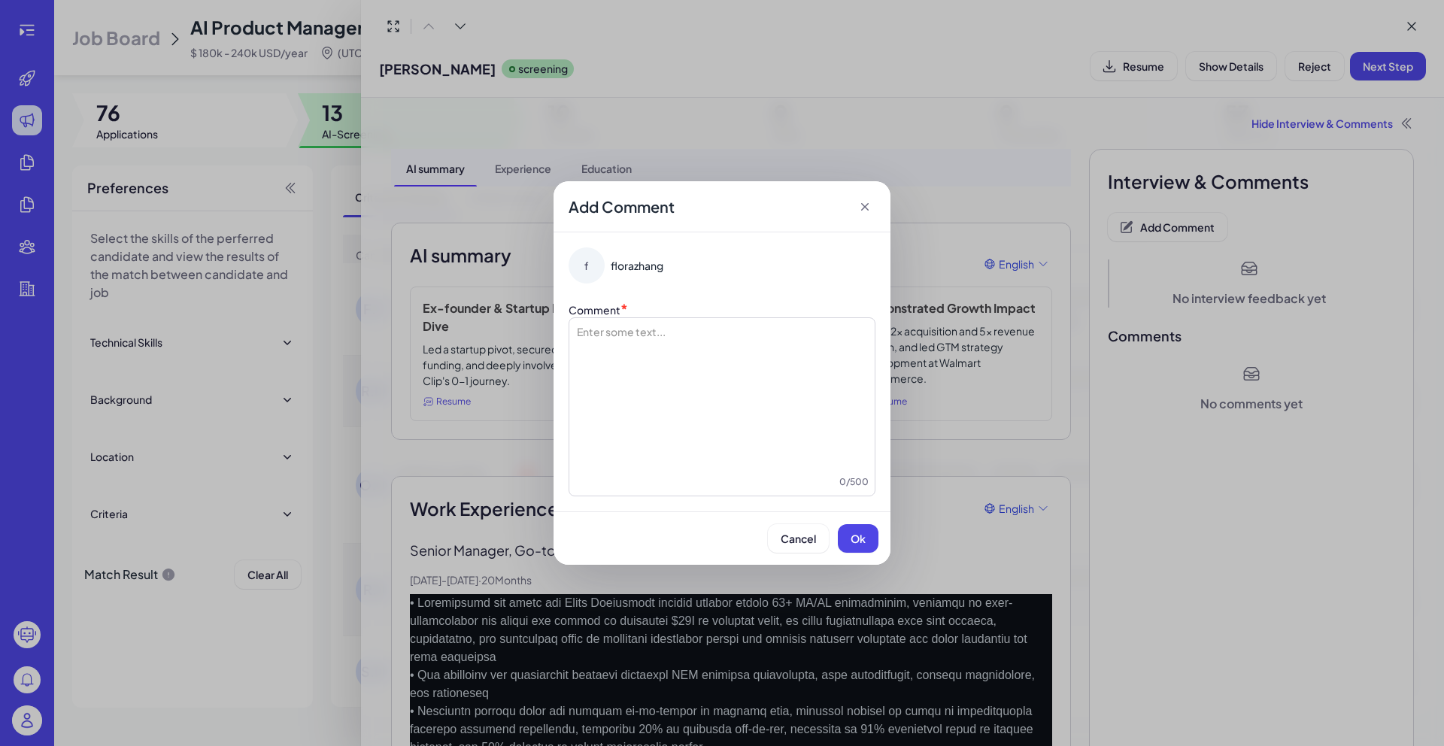
click at [827, 364] on div at bounding box center [721, 399] width 293 height 150
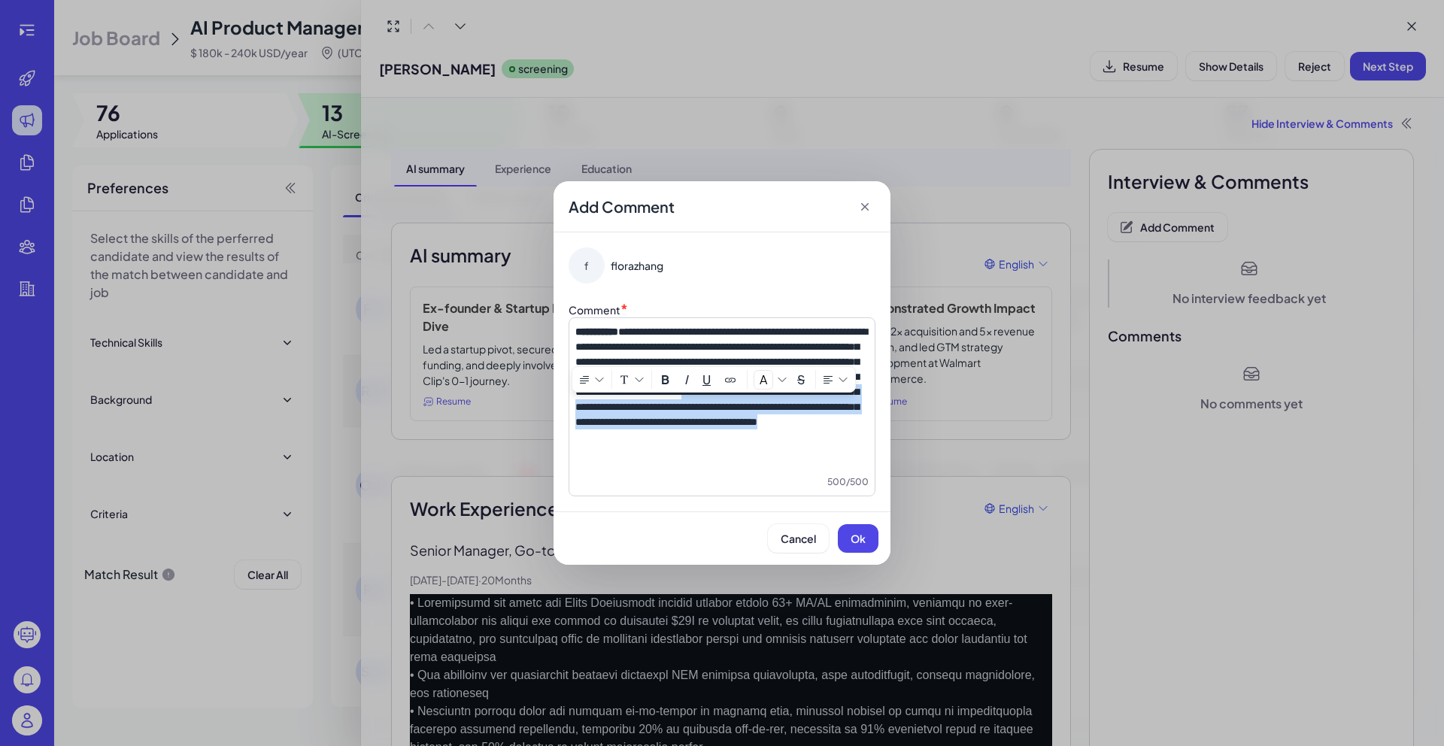
drag, startPoint x: 833, startPoint y: 411, endPoint x: 861, endPoint y: 465, distance: 60.6
click at [875, 471] on div "**********" at bounding box center [722, 406] width 307 height 179
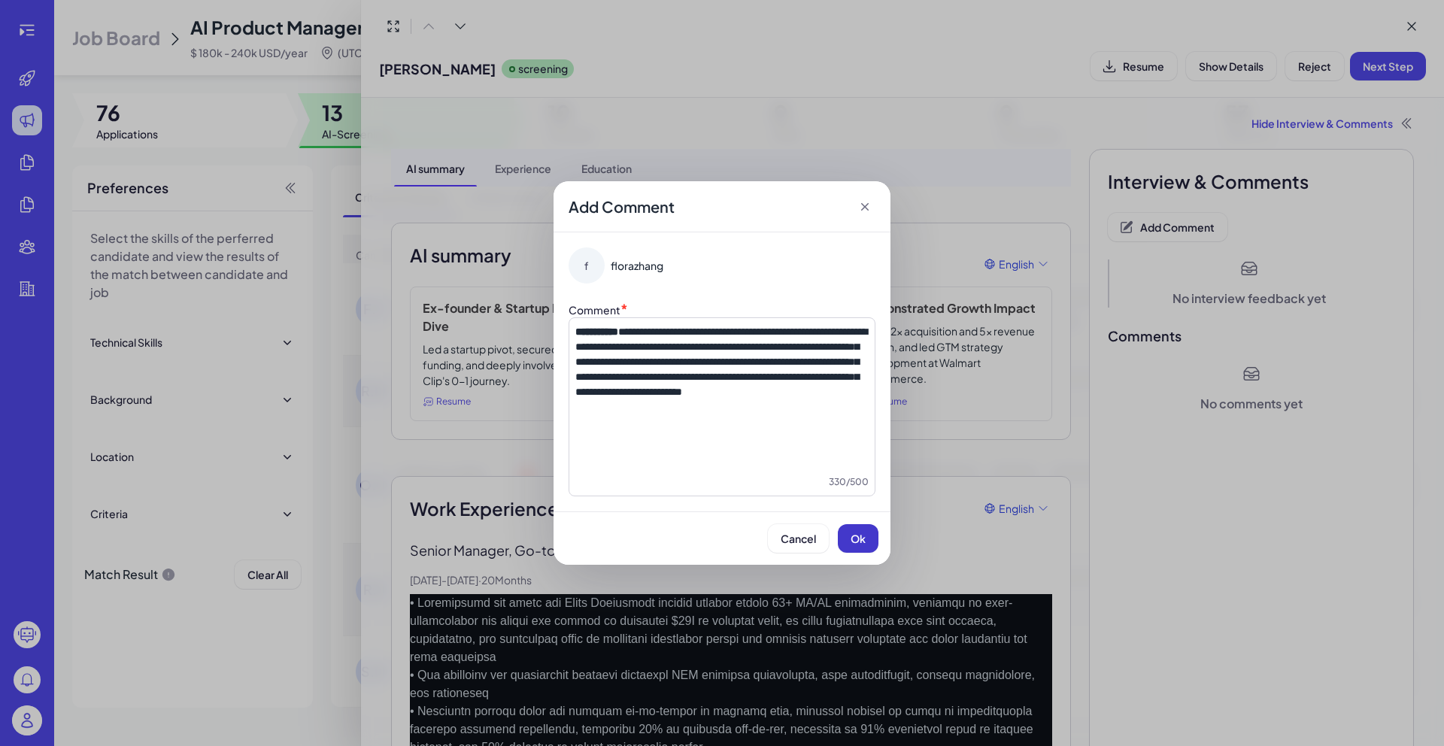
click at [875, 542] on button "Ok" at bounding box center [858, 538] width 41 height 29
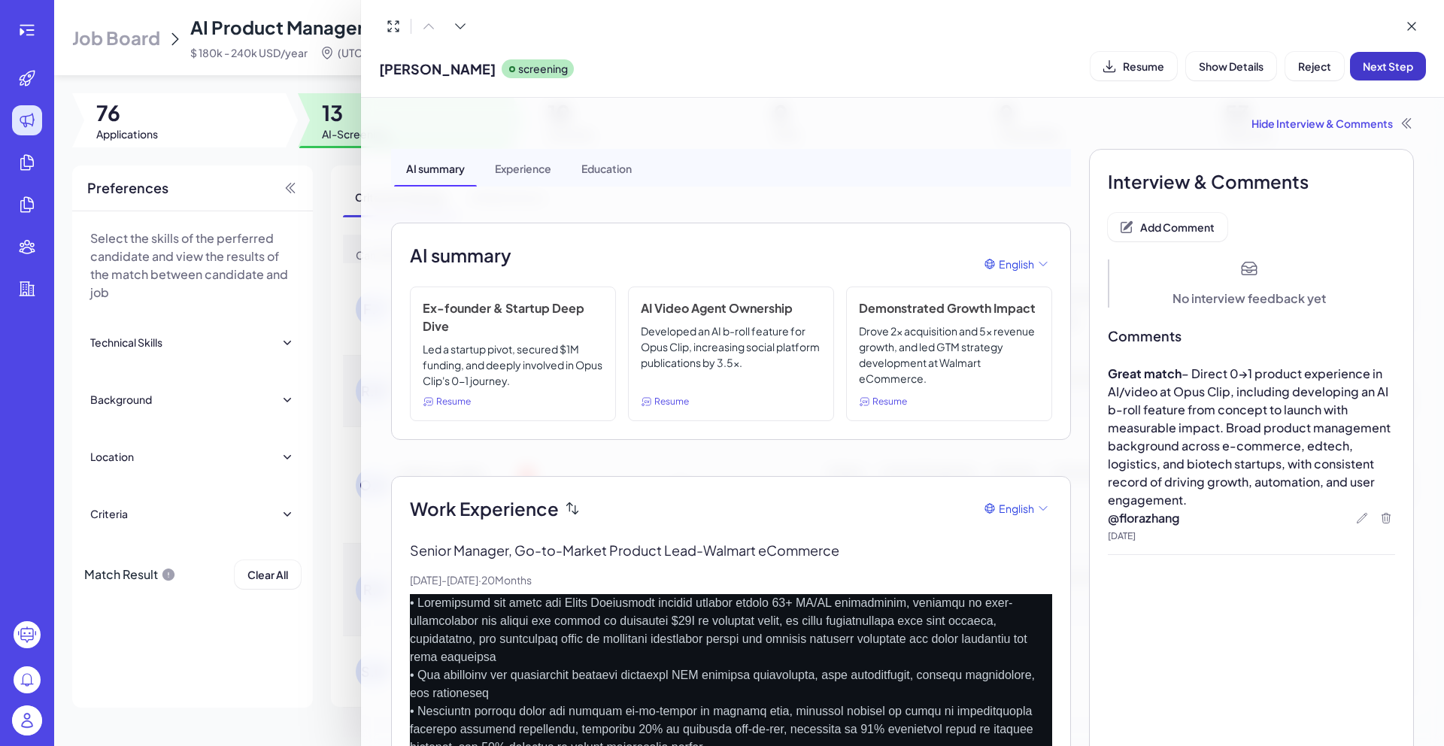
click at [1375, 75] on button "Next Step" at bounding box center [1388, 66] width 76 height 29
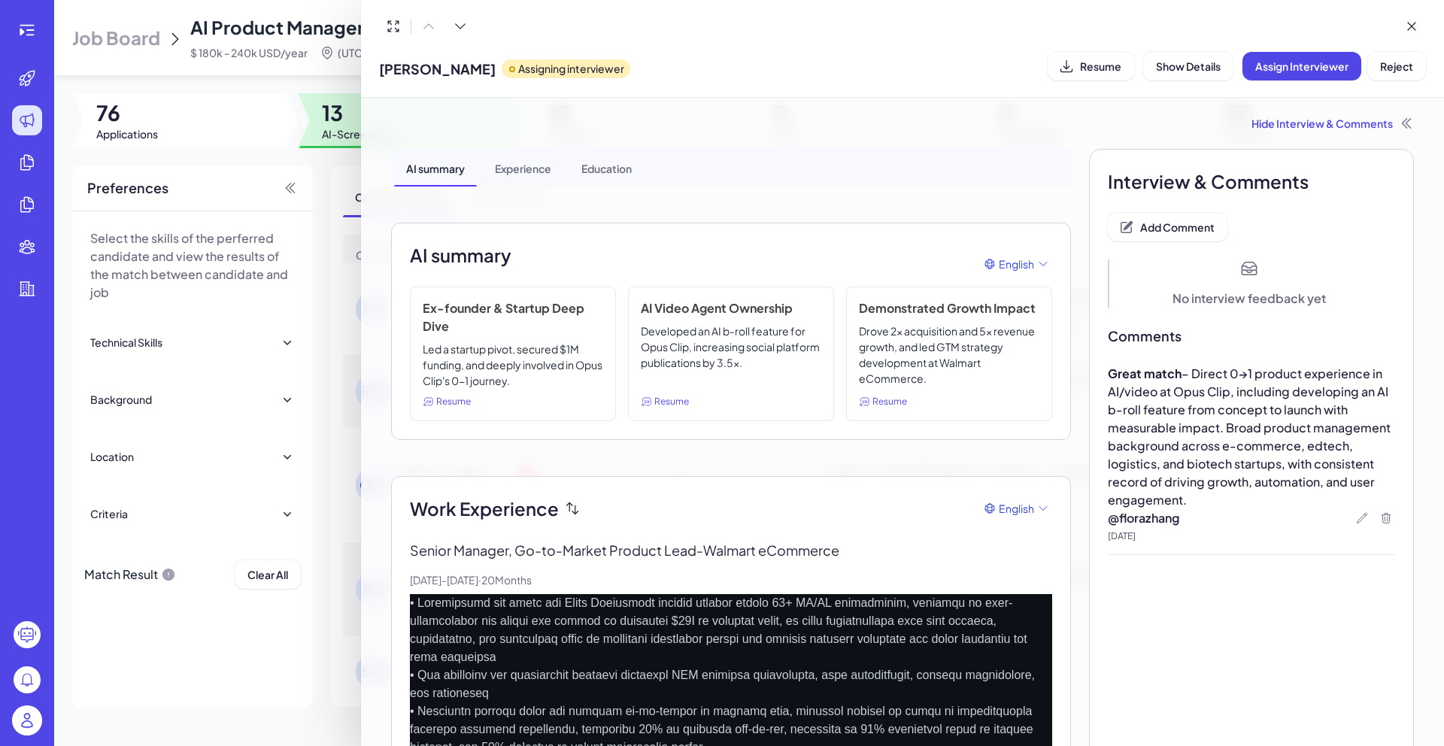
click at [325, 159] on div at bounding box center [722, 373] width 1444 height 746
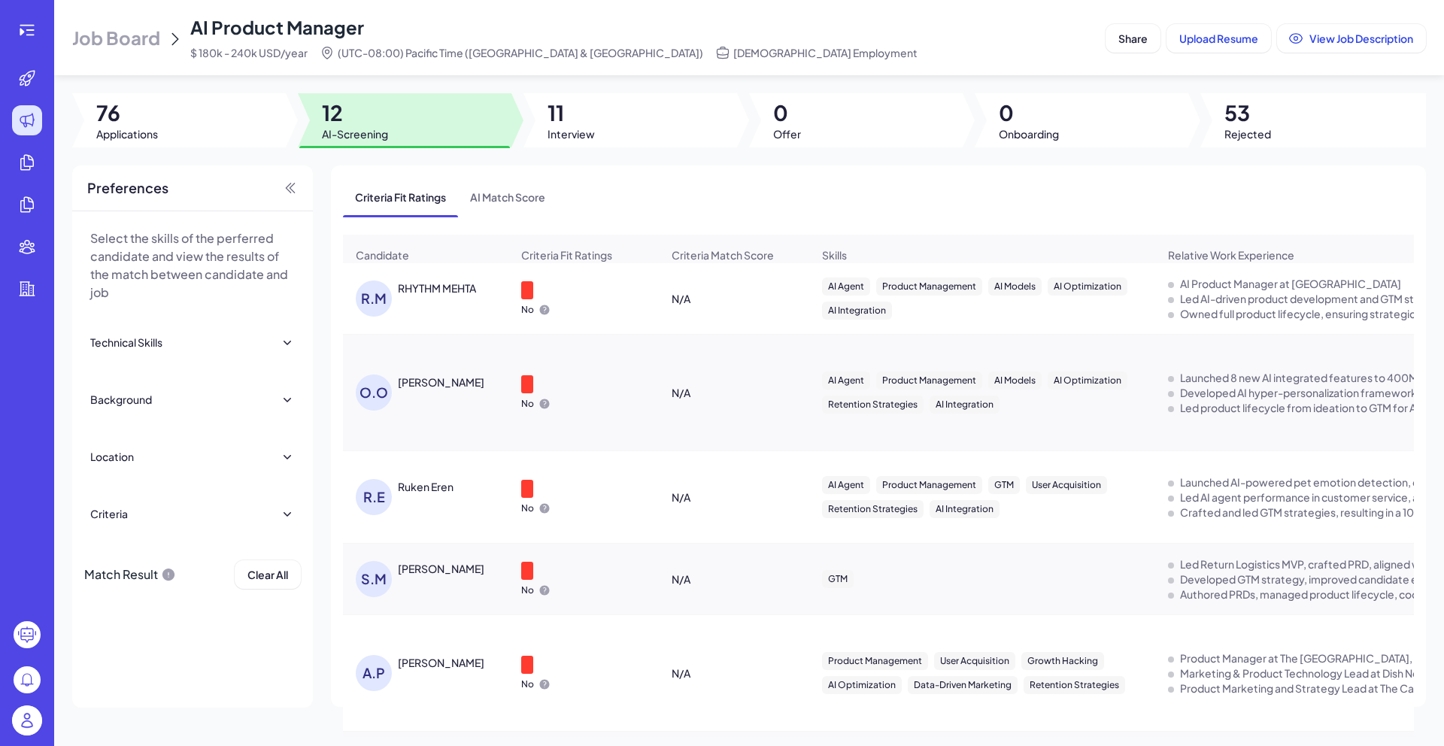
click at [470, 296] on div "RHYTHM MEHTA" at bounding box center [437, 288] width 78 height 15
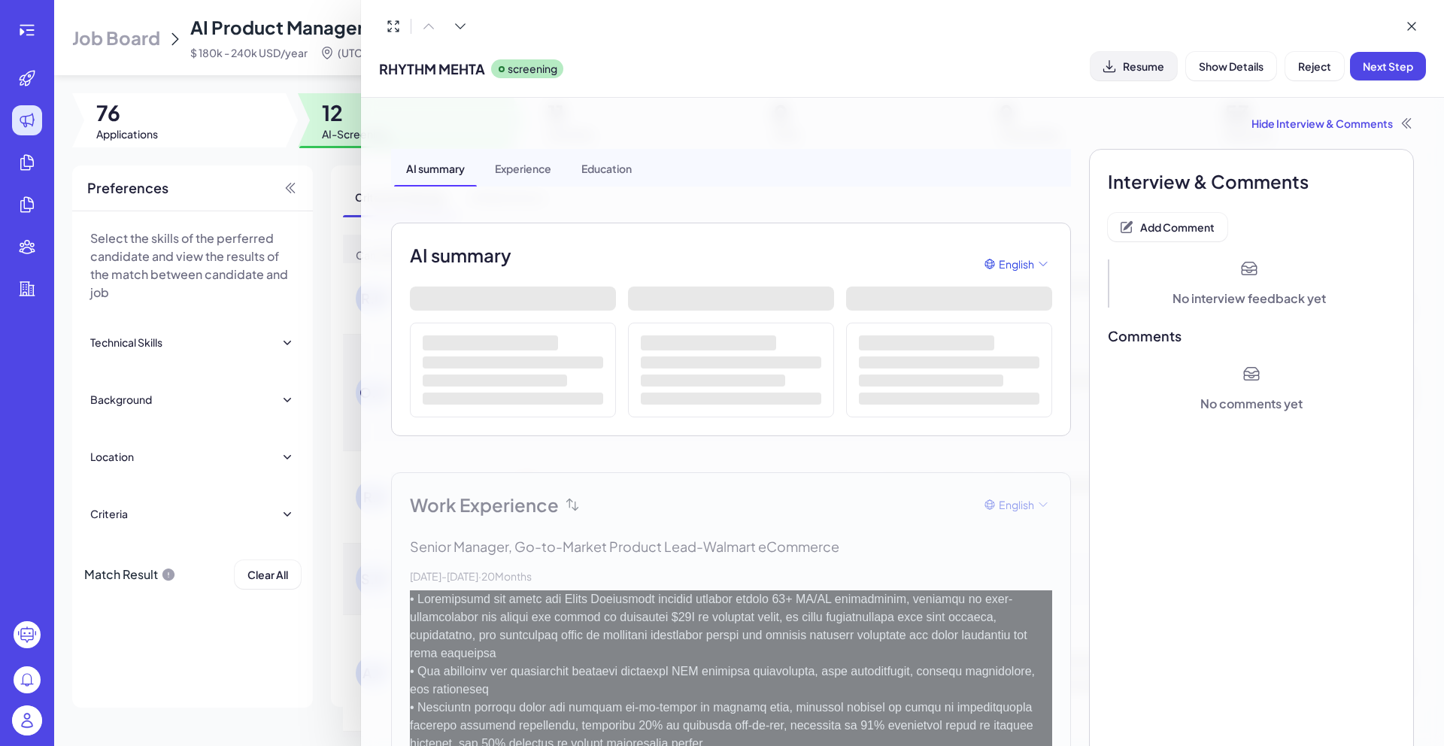
click at [1144, 68] on span "Resume" at bounding box center [1143, 66] width 41 height 14
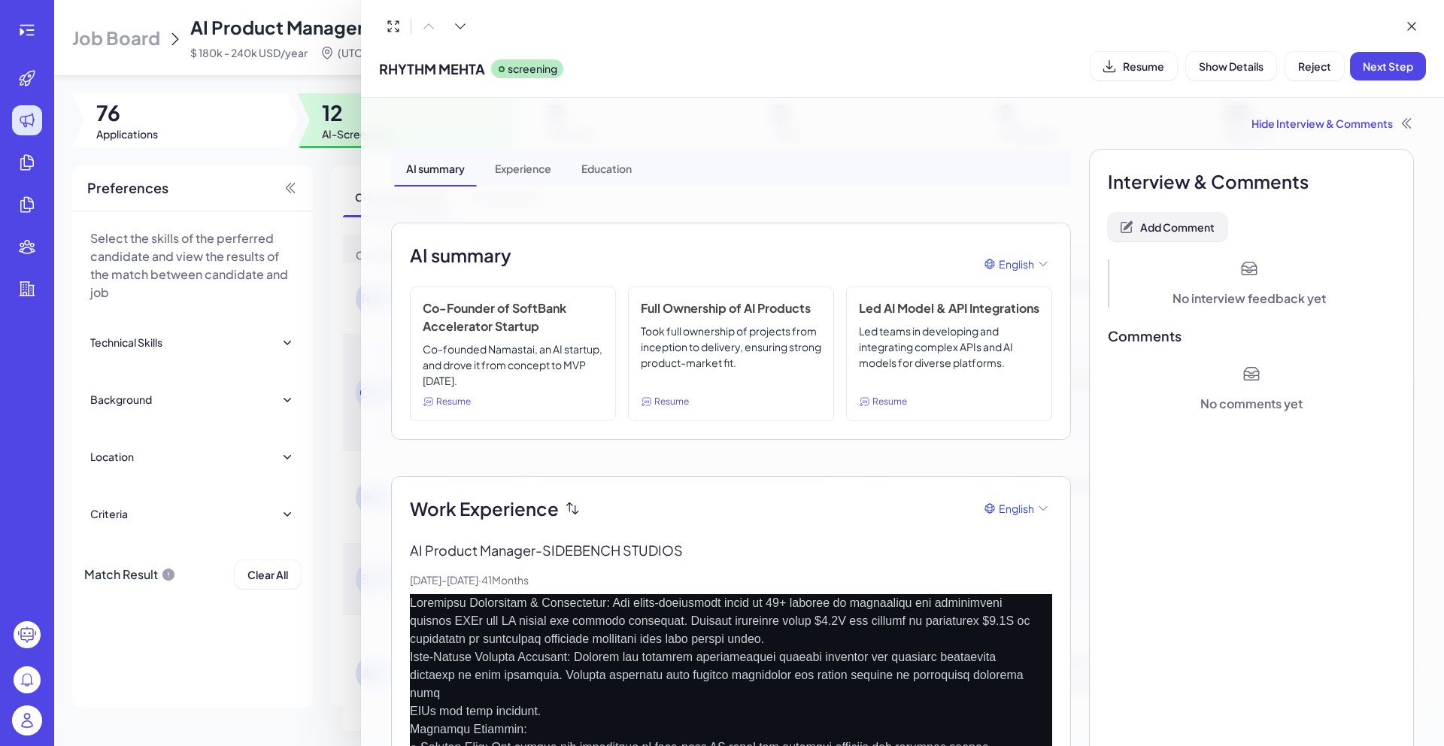
click at [1179, 225] on span "Add Comment" at bounding box center [1177, 227] width 74 height 14
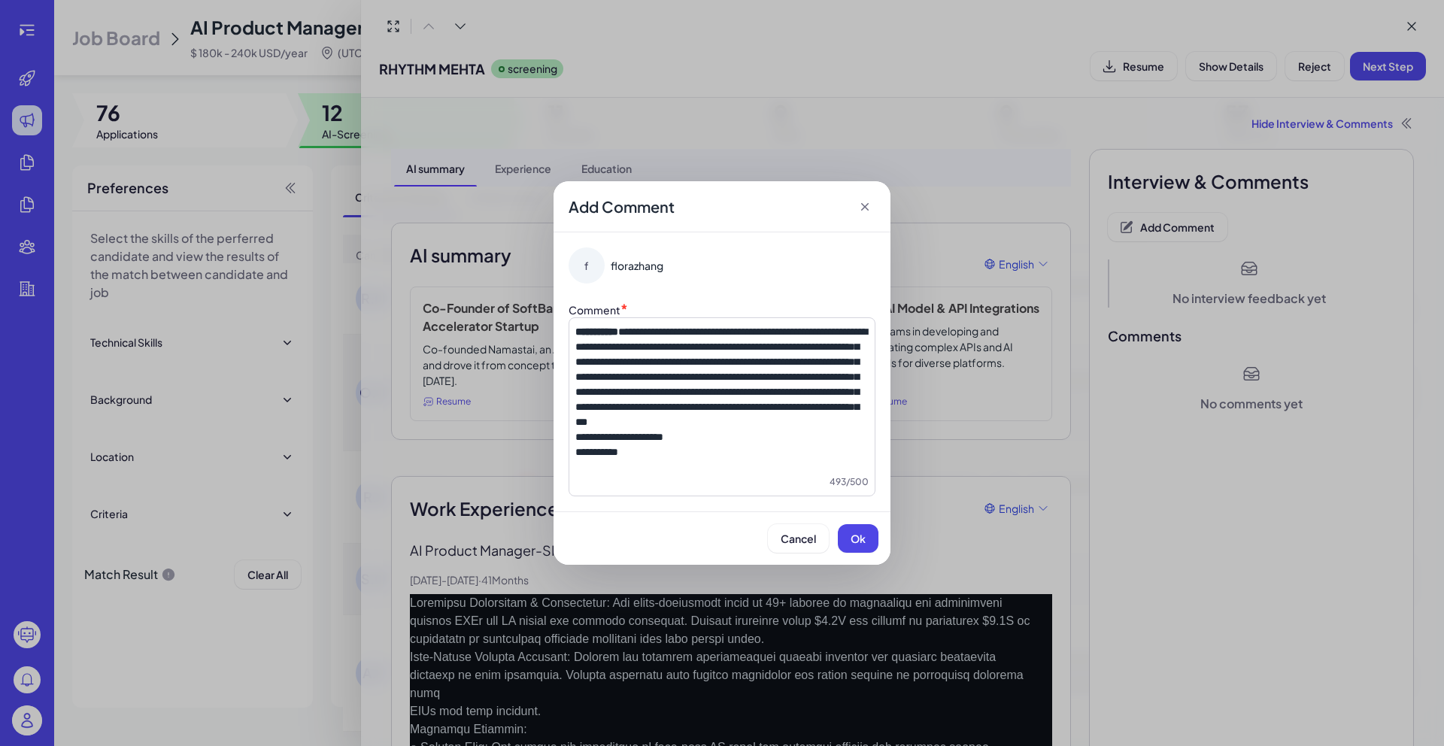
click at [609, 457] on span "**********" at bounding box center [596, 452] width 43 height 11
drag, startPoint x: 657, startPoint y: 474, endPoint x: 551, endPoint y: 456, distance: 107.6
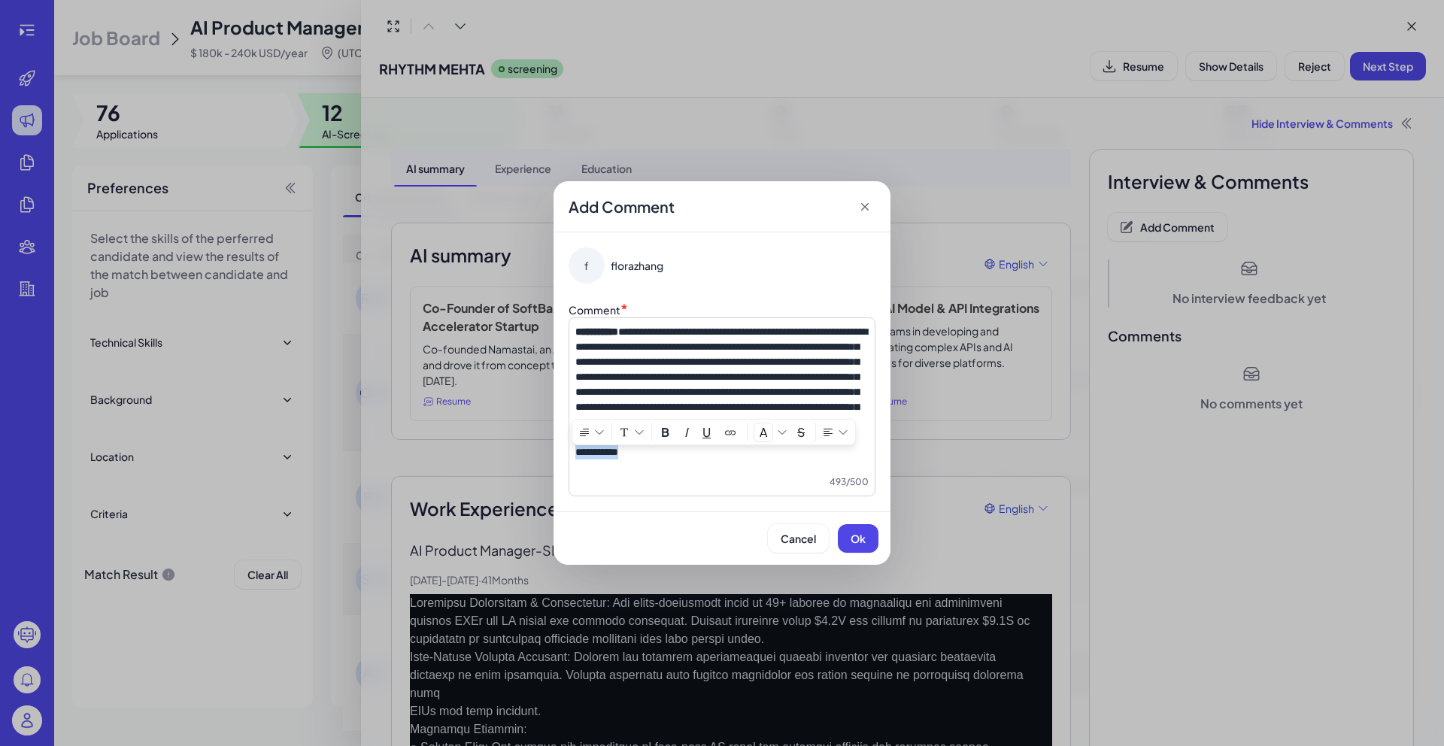
click at [551, 456] on div "**********" at bounding box center [722, 373] width 1444 height 746
click at [857, 534] on span "Ok" at bounding box center [858, 539] width 15 height 14
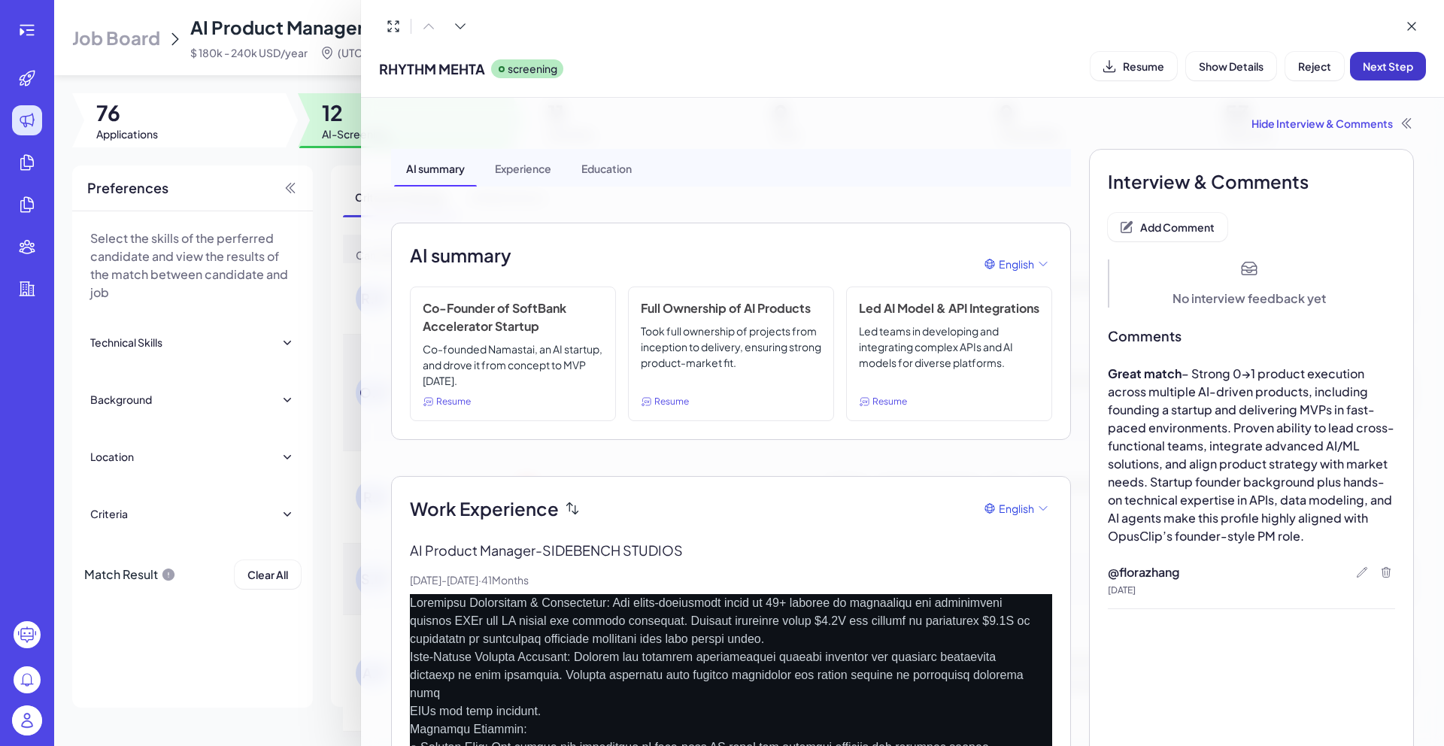
click at [1368, 71] on span "Next Step" at bounding box center [1388, 66] width 50 height 14
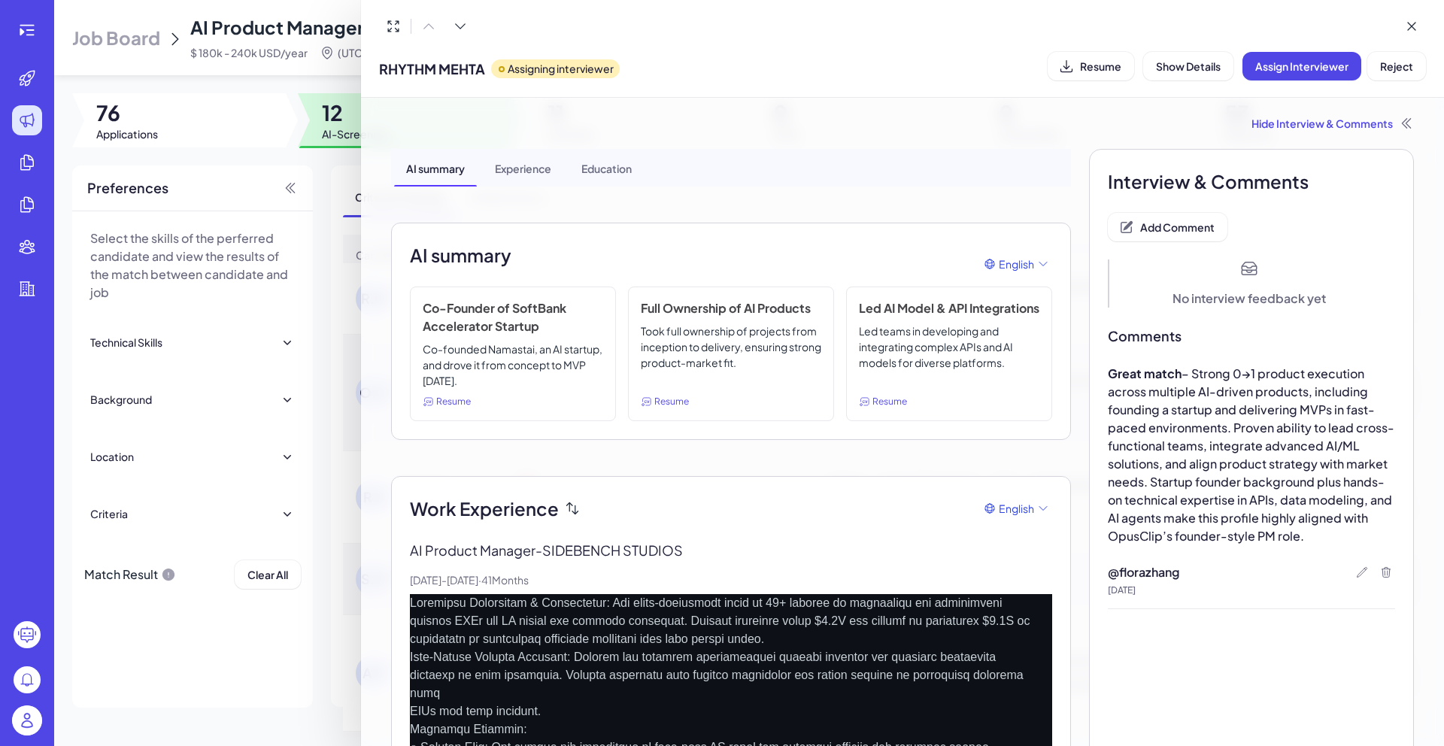
click at [322, 118] on div at bounding box center [722, 373] width 1444 height 746
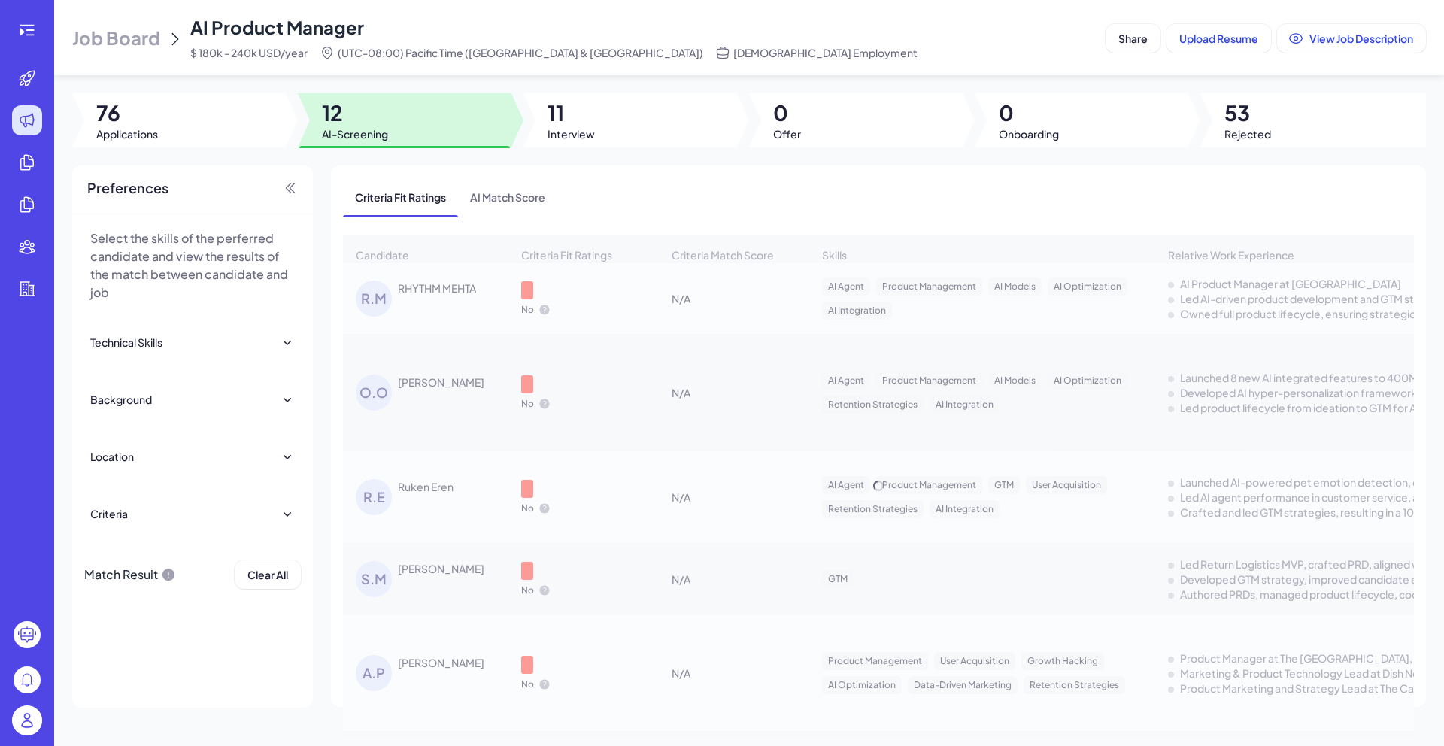
click at [322, 118] on span "12" at bounding box center [355, 112] width 66 height 27
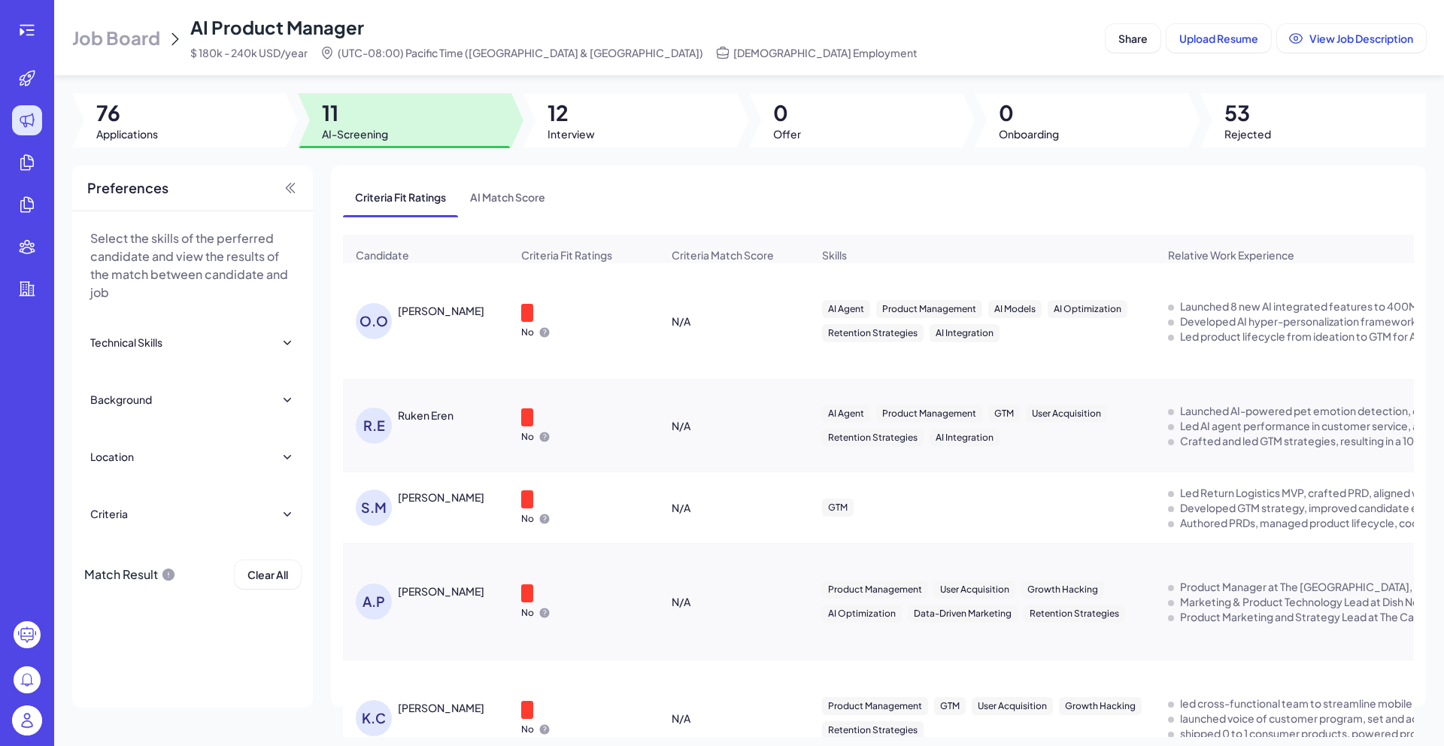
click at [460, 318] on div "[PERSON_NAME]" at bounding box center [441, 310] width 87 height 15
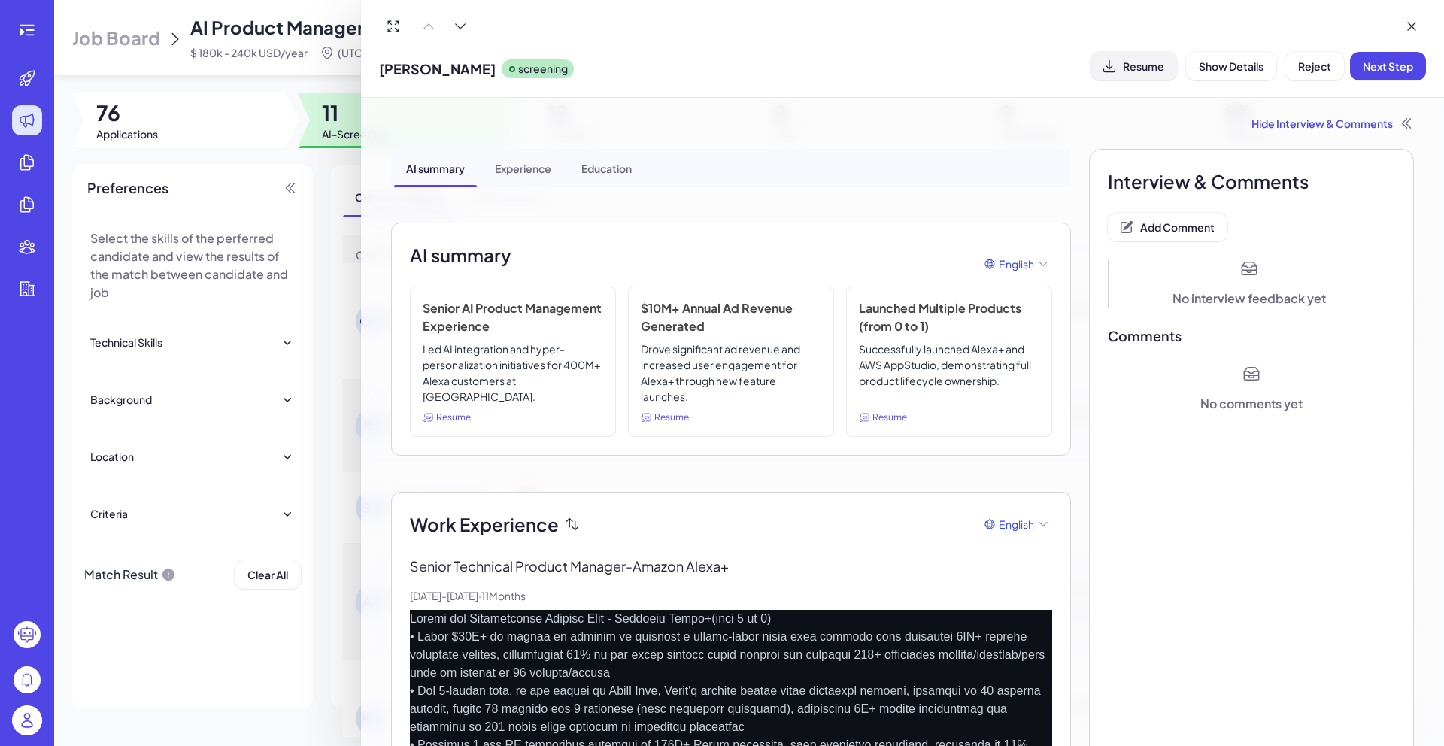
click at [1123, 66] on span "Resume" at bounding box center [1143, 66] width 41 height 14
click at [1122, 66] on div "Resume" at bounding box center [1134, 66] width 87 height 29
click at [1301, 128] on div "Hide Interview & Comments" at bounding box center [902, 123] width 1023 height 15
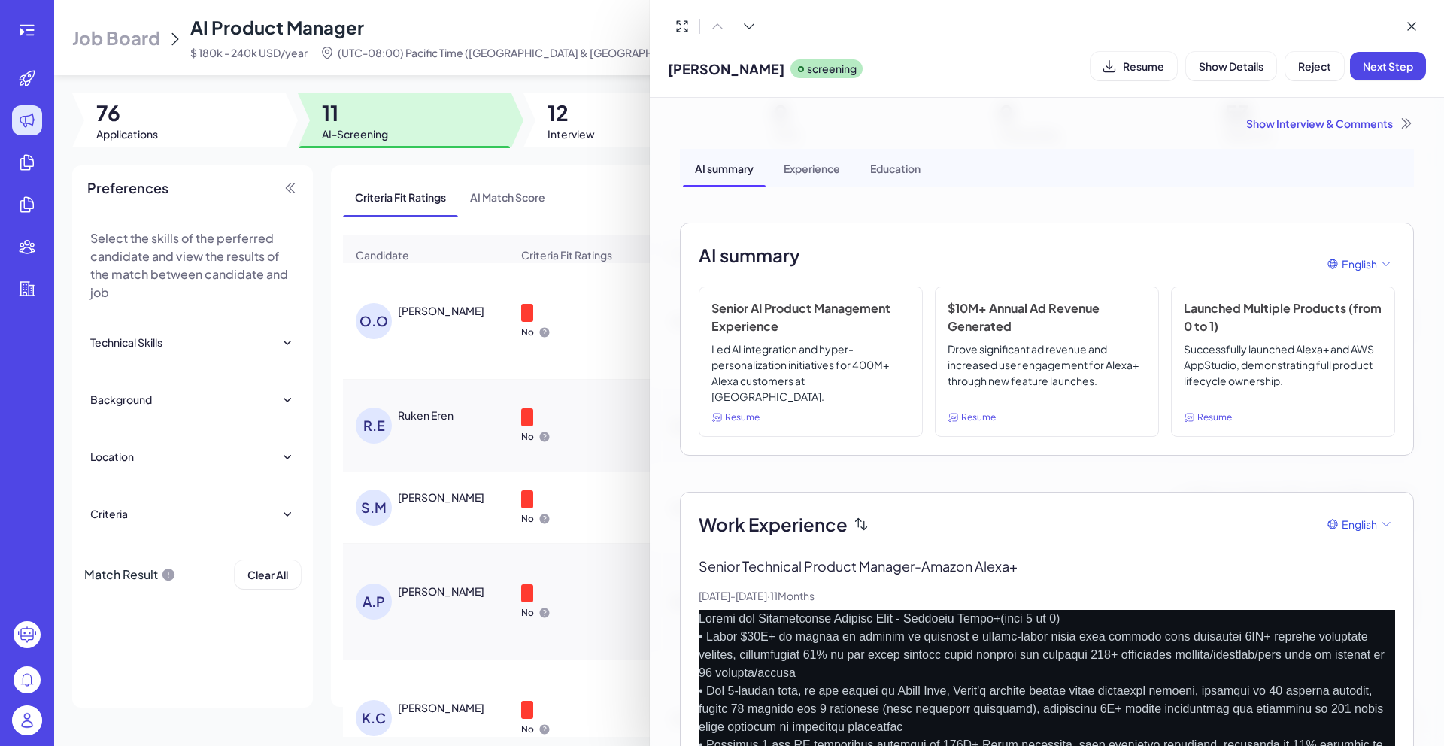
click at [1302, 126] on div "Show Interview & Comments" at bounding box center [1047, 123] width 734 height 15
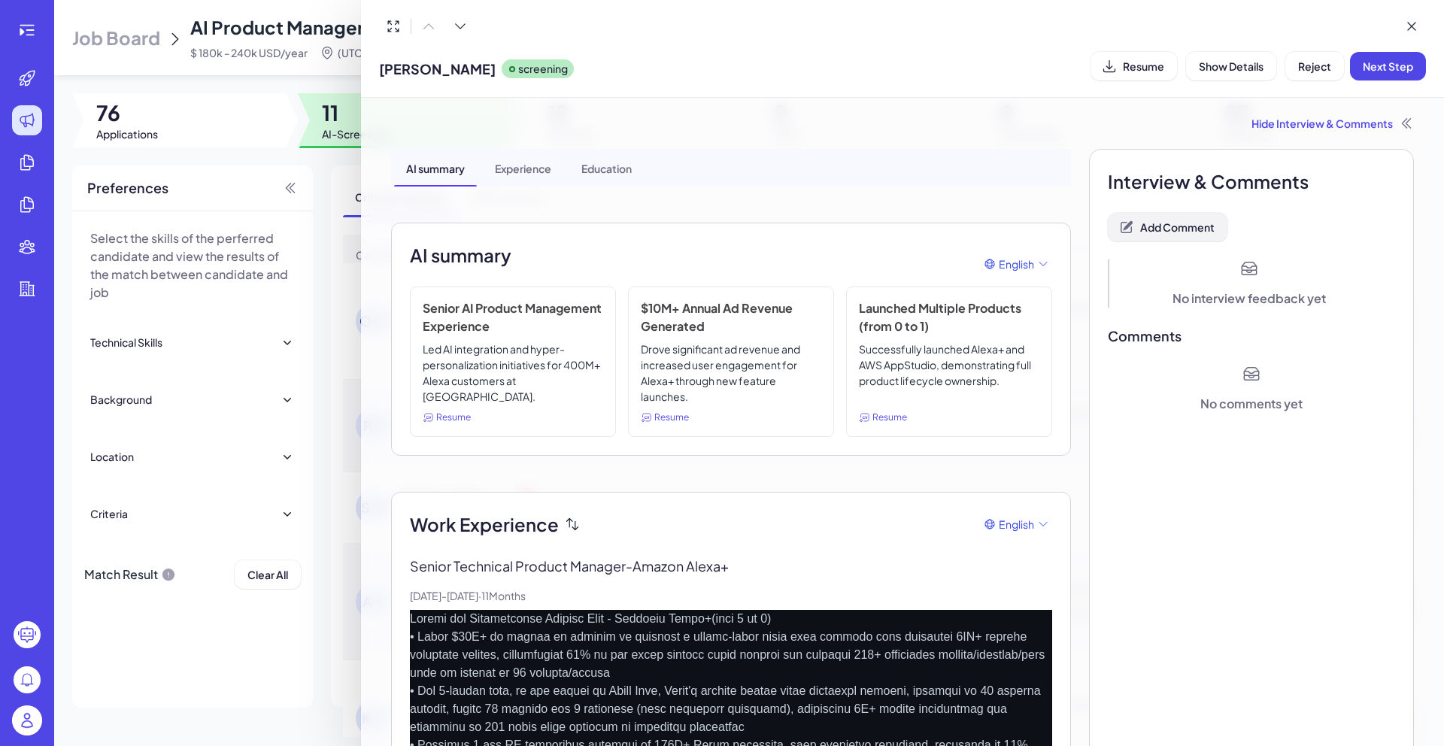
click at [1143, 223] on span "Add Comment" at bounding box center [1177, 227] width 74 height 14
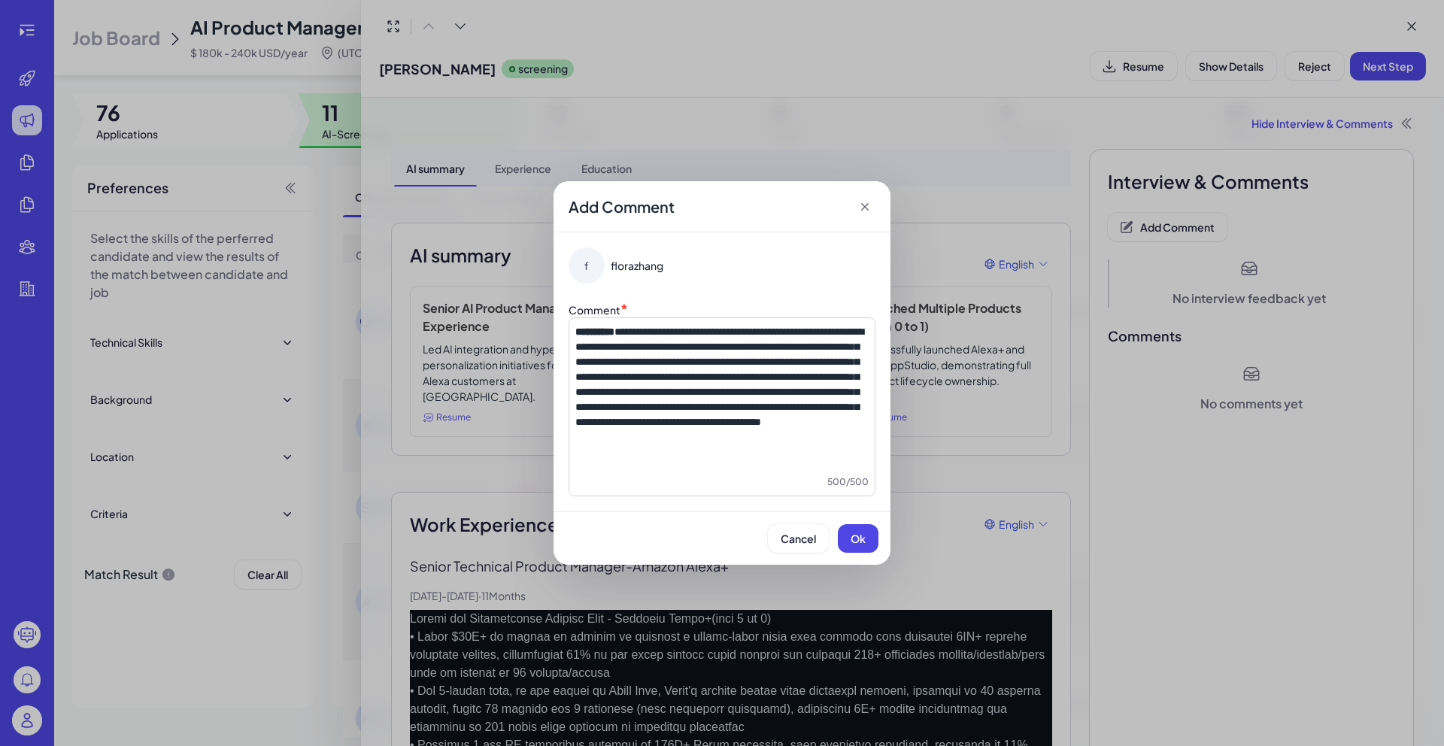
click at [575, 334] on strong "**********" at bounding box center [594, 331] width 39 height 11
click at [725, 430] on p "**********" at bounding box center [721, 376] width 293 height 105
drag, startPoint x: 684, startPoint y: 470, endPoint x: 566, endPoint y: 436, distance: 123.1
click at [566, 436] on div "**********" at bounding box center [722, 371] width 337 height 279
click at [573, 331] on div "**********" at bounding box center [722, 406] width 307 height 179
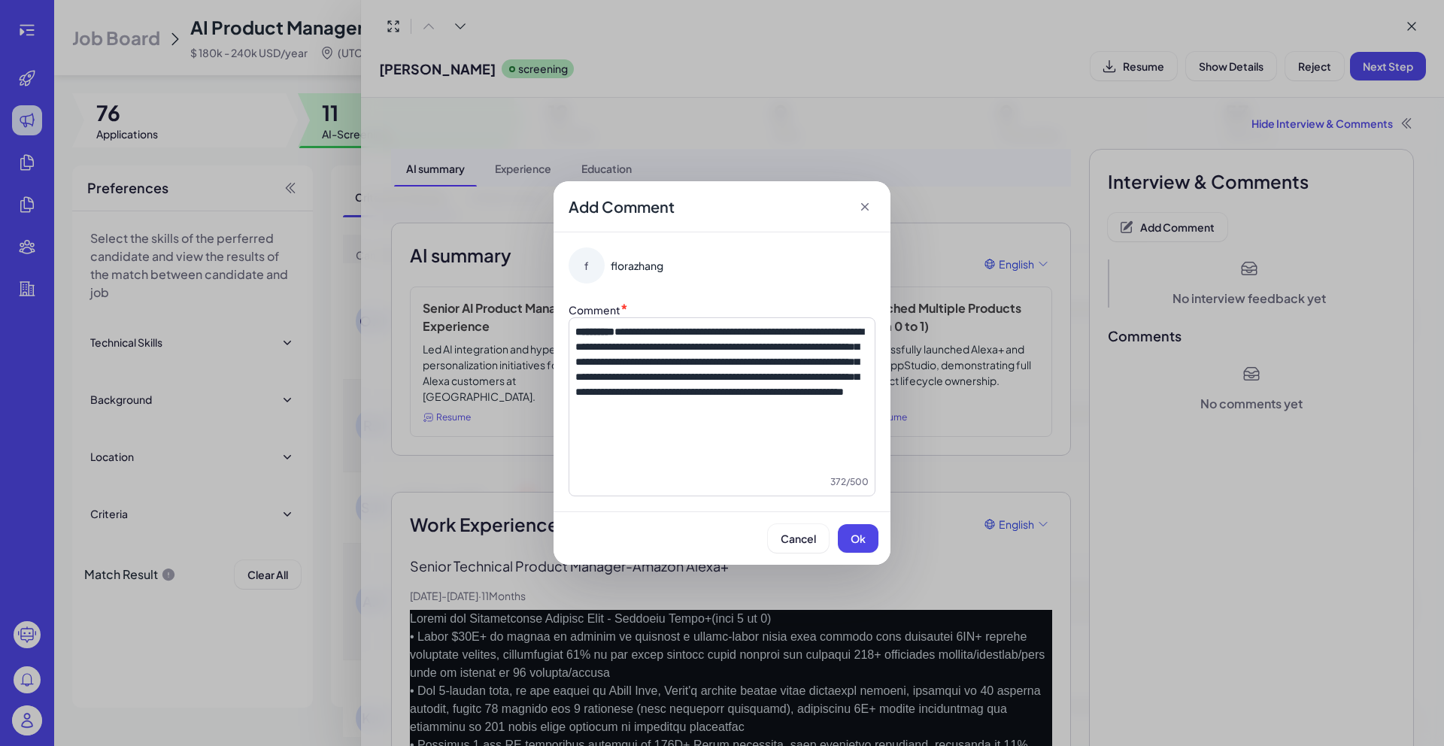
click at [575, 331] on strong "**********" at bounding box center [594, 331] width 39 height 11
click at [860, 543] on span "Ok" at bounding box center [858, 539] width 15 height 14
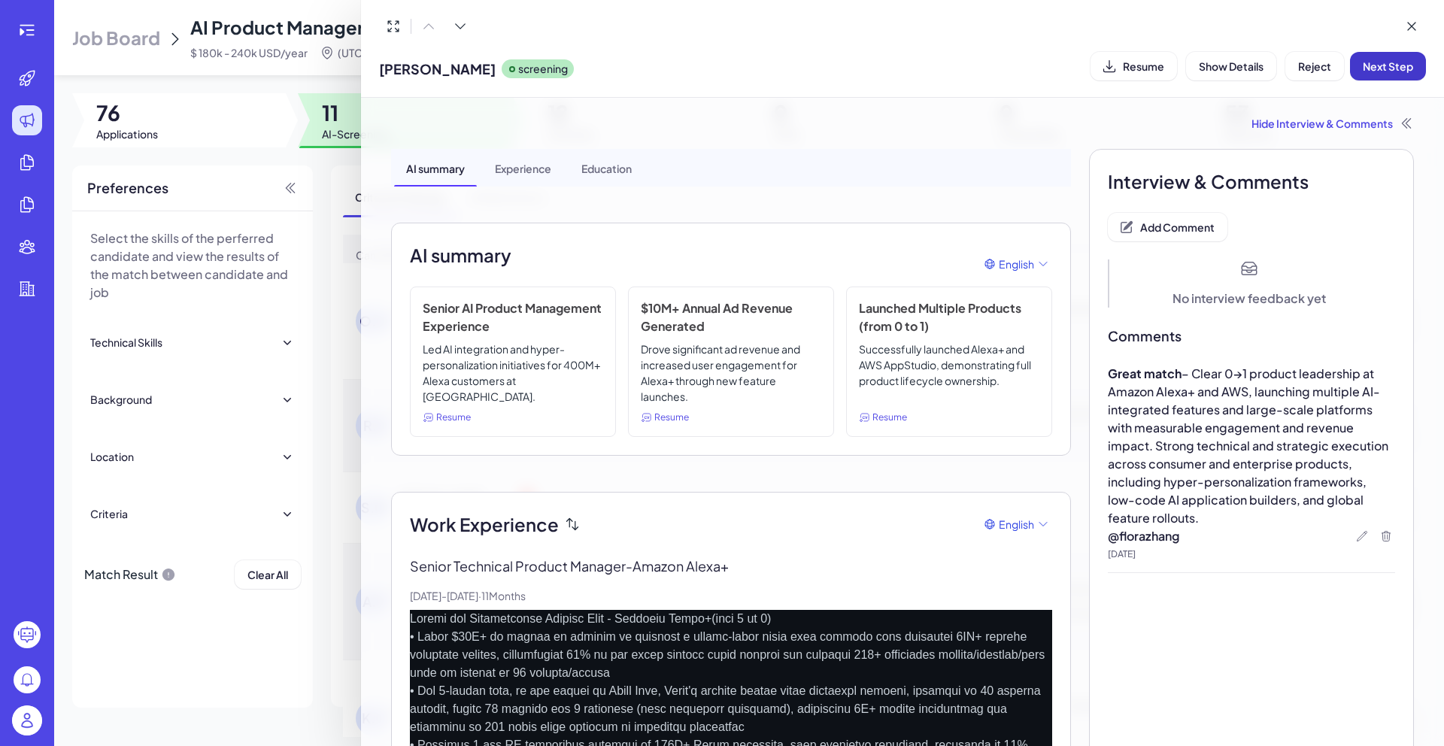
click at [1408, 69] on span "Next Step" at bounding box center [1388, 66] width 50 height 14
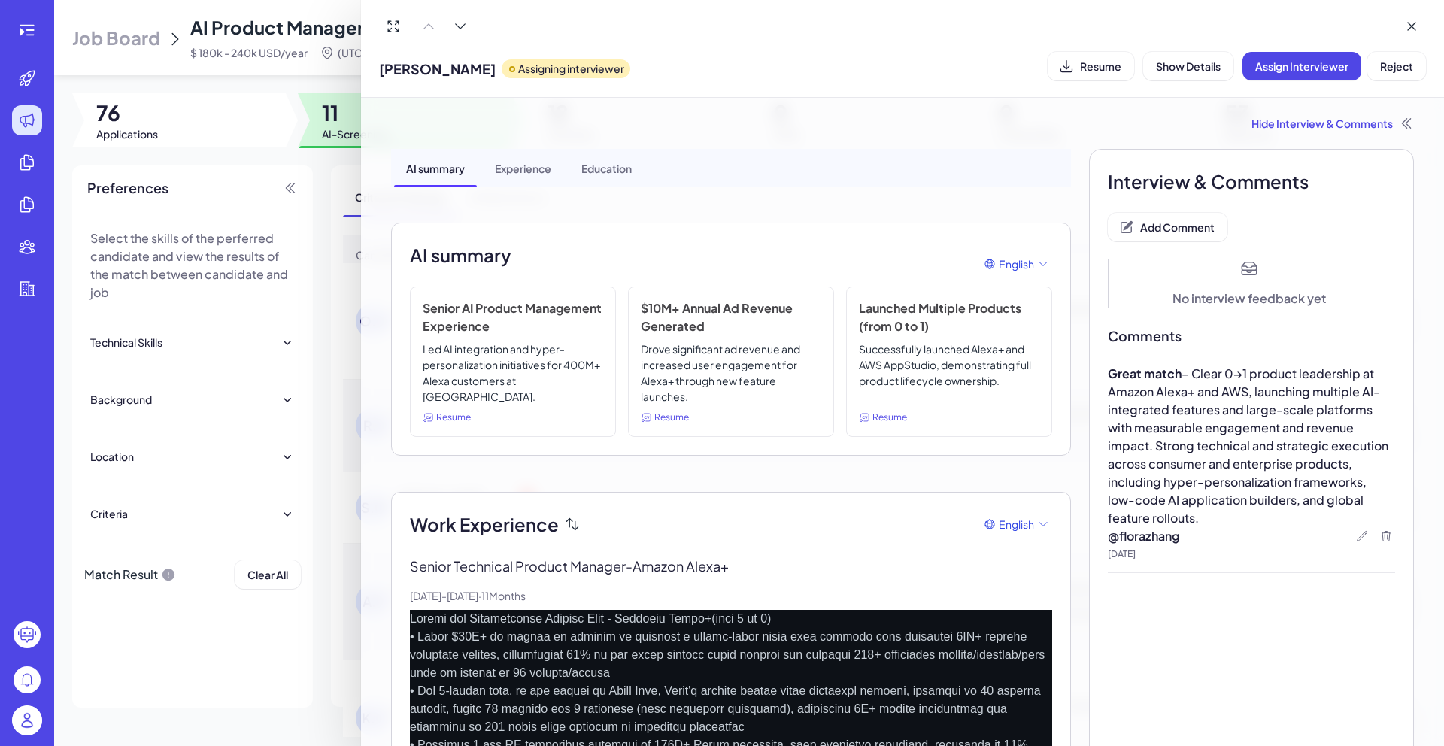
click at [311, 403] on div at bounding box center [722, 373] width 1444 height 746
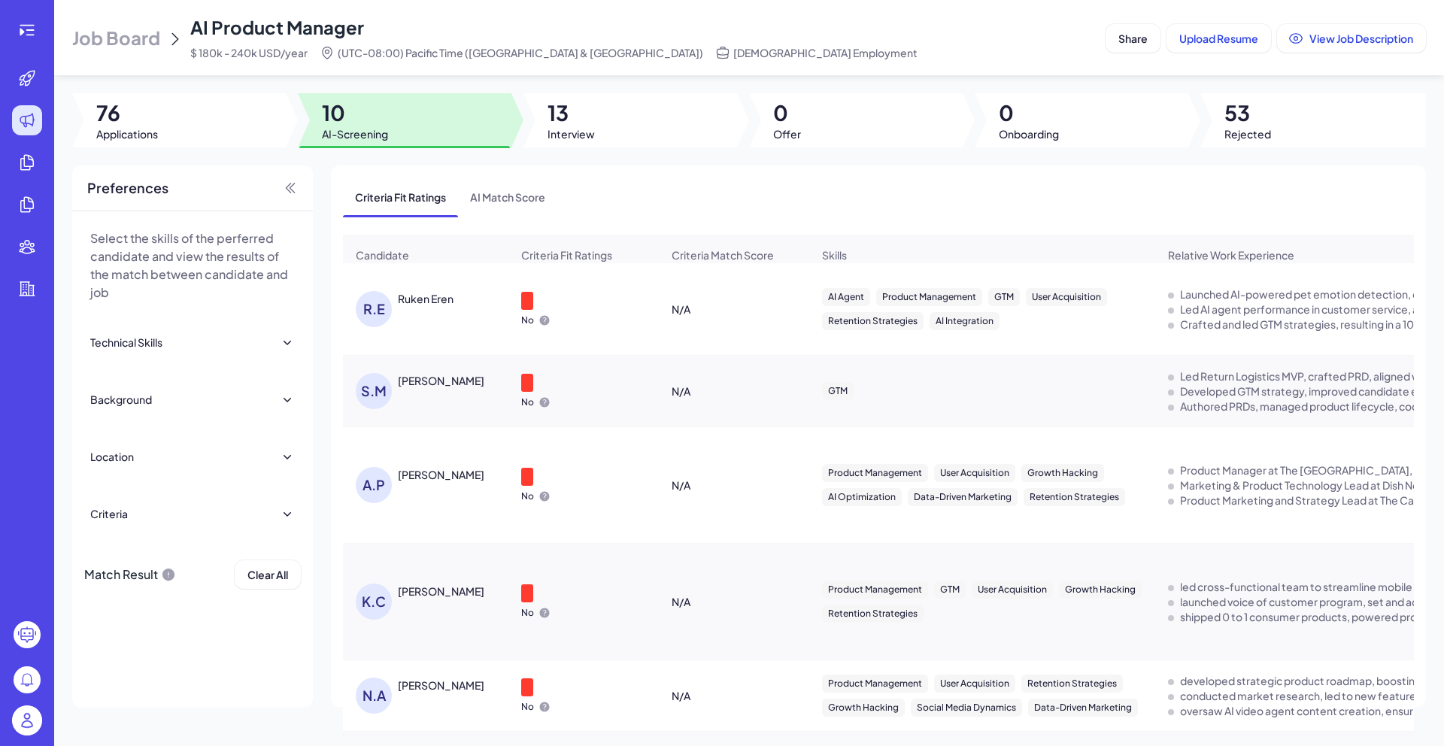
click at [430, 299] on div "Ruken Eren" at bounding box center [426, 298] width 56 height 15
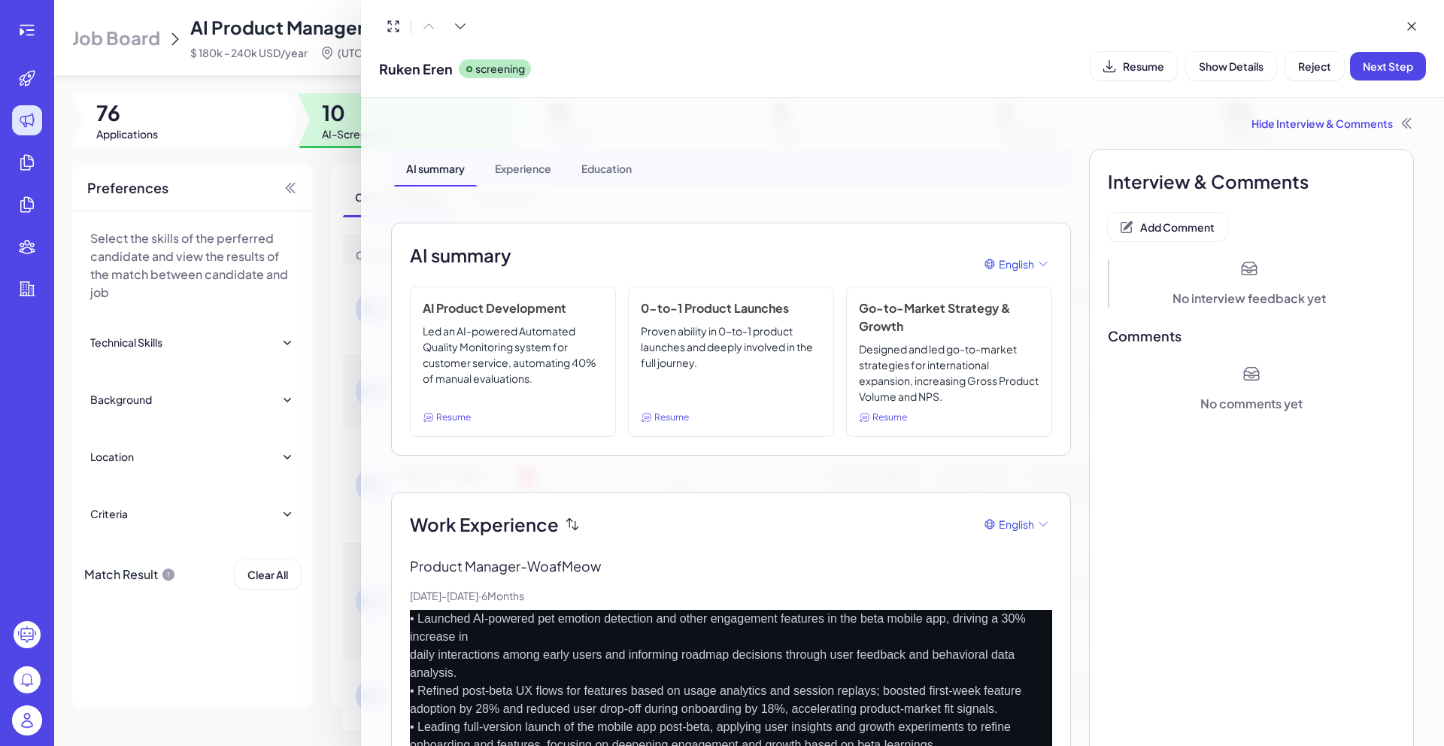
click at [1150, 81] on div "Ruken Eren screening Resume Show Details Reject Next Step" at bounding box center [902, 66] width 1047 height 38
click at [1148, 78] on button "Resume" at bounding box center [1134, 66] width 87 height 29
click at [1197, 230] on span "Add Comment" at bounding box center [1177, 227] width 74 height 14
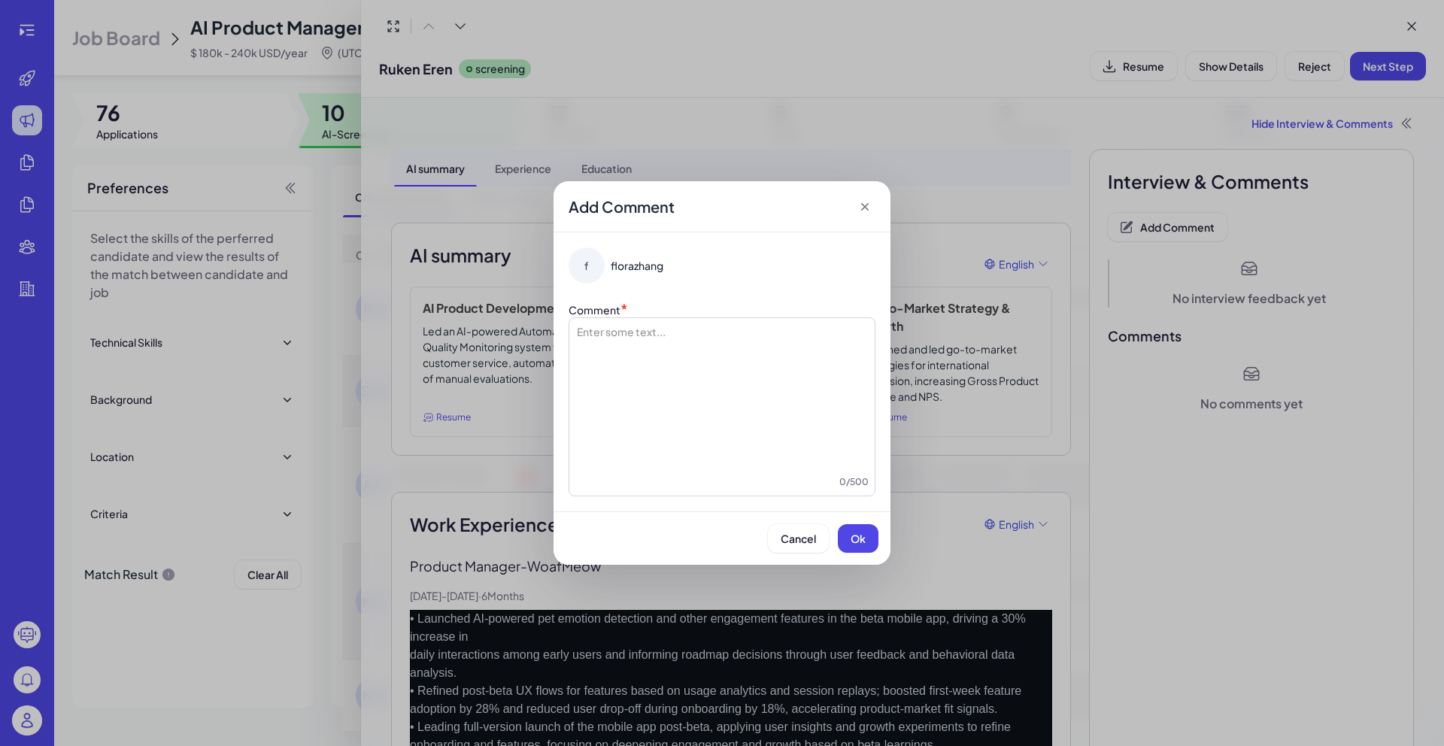
click at [804, 339] on div at bounding box center [721, 399] width 293 height 150
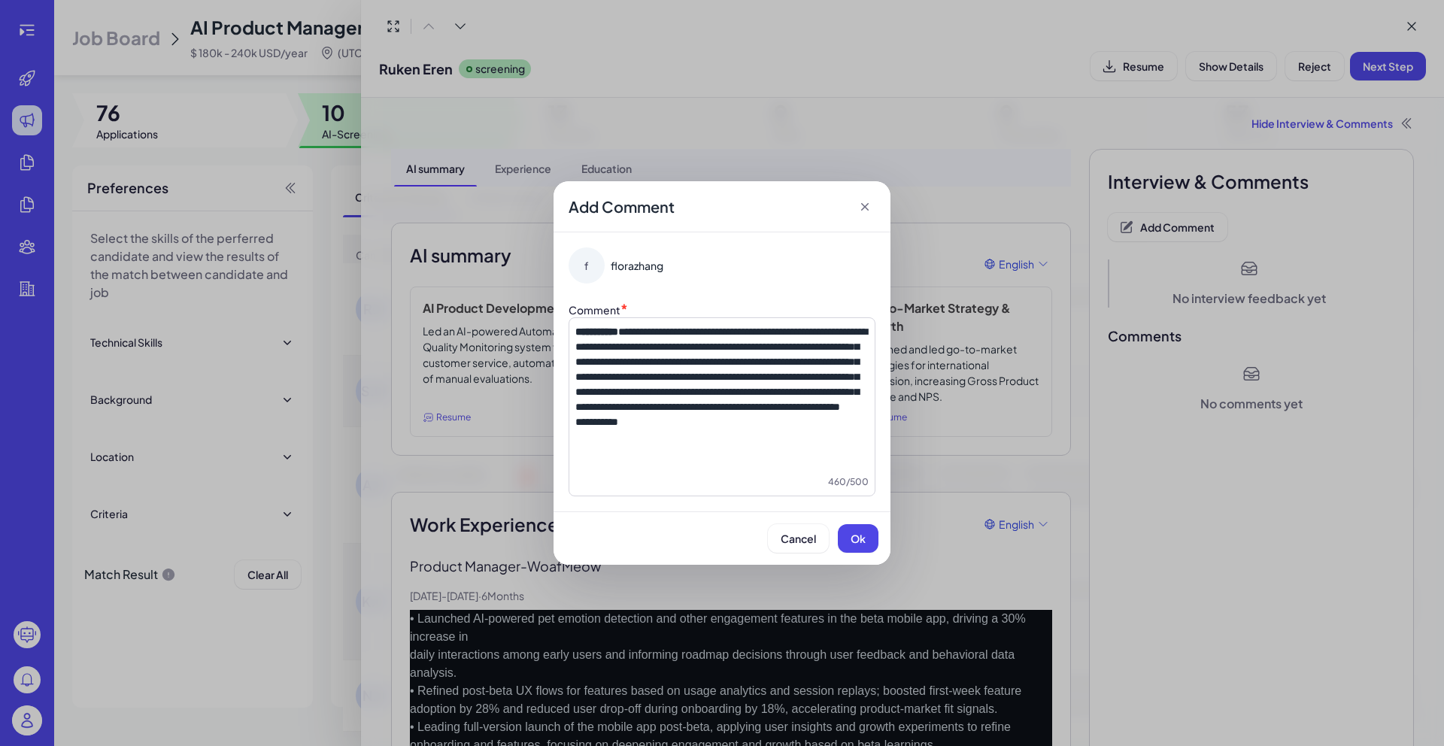
click at [618, 427] on span "**********" at bounding box center [596, 422] width 43 height 11
click at [862, 544] on span "Ok" at bounding box center [858, 539] width 15 height 14
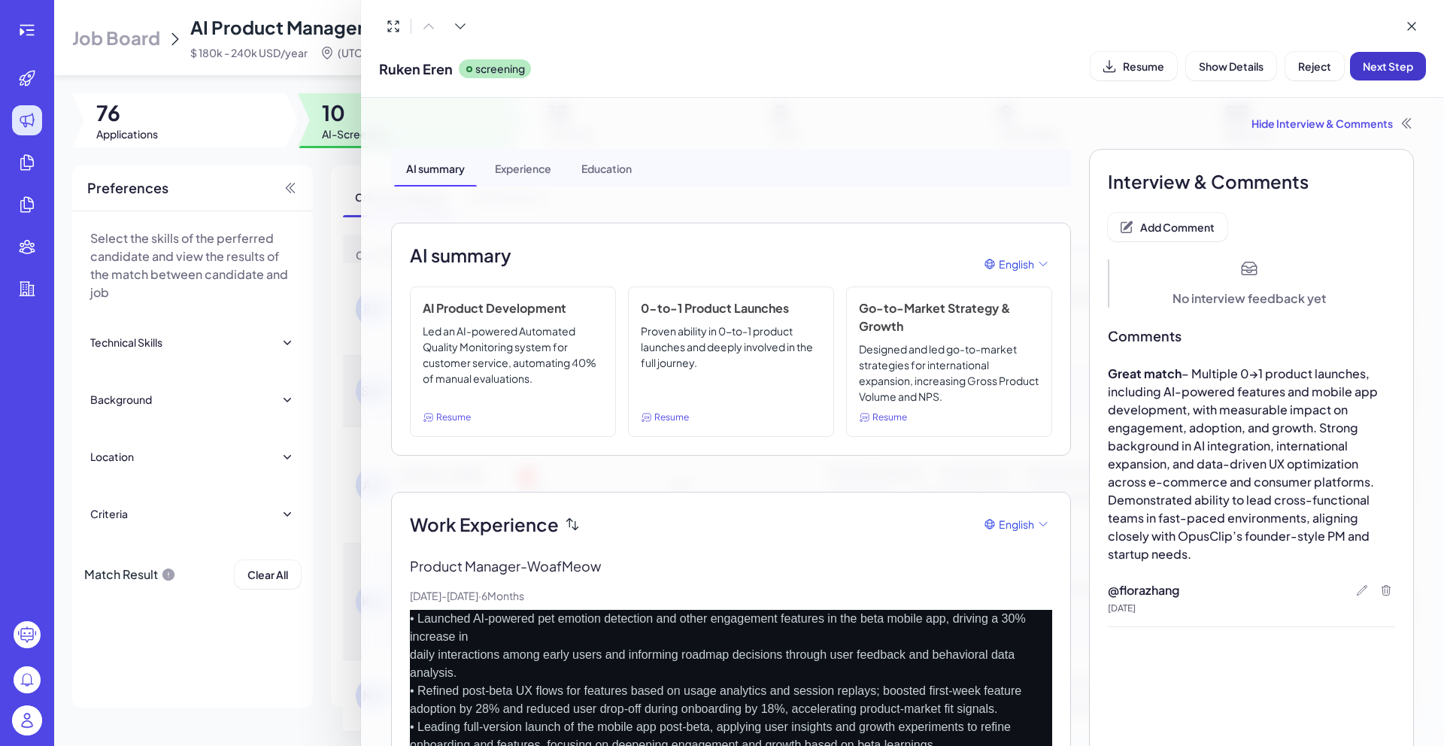
click at [1366, 75] on button "Next Step" at bounding box center [1388, 66] width 76 height 29
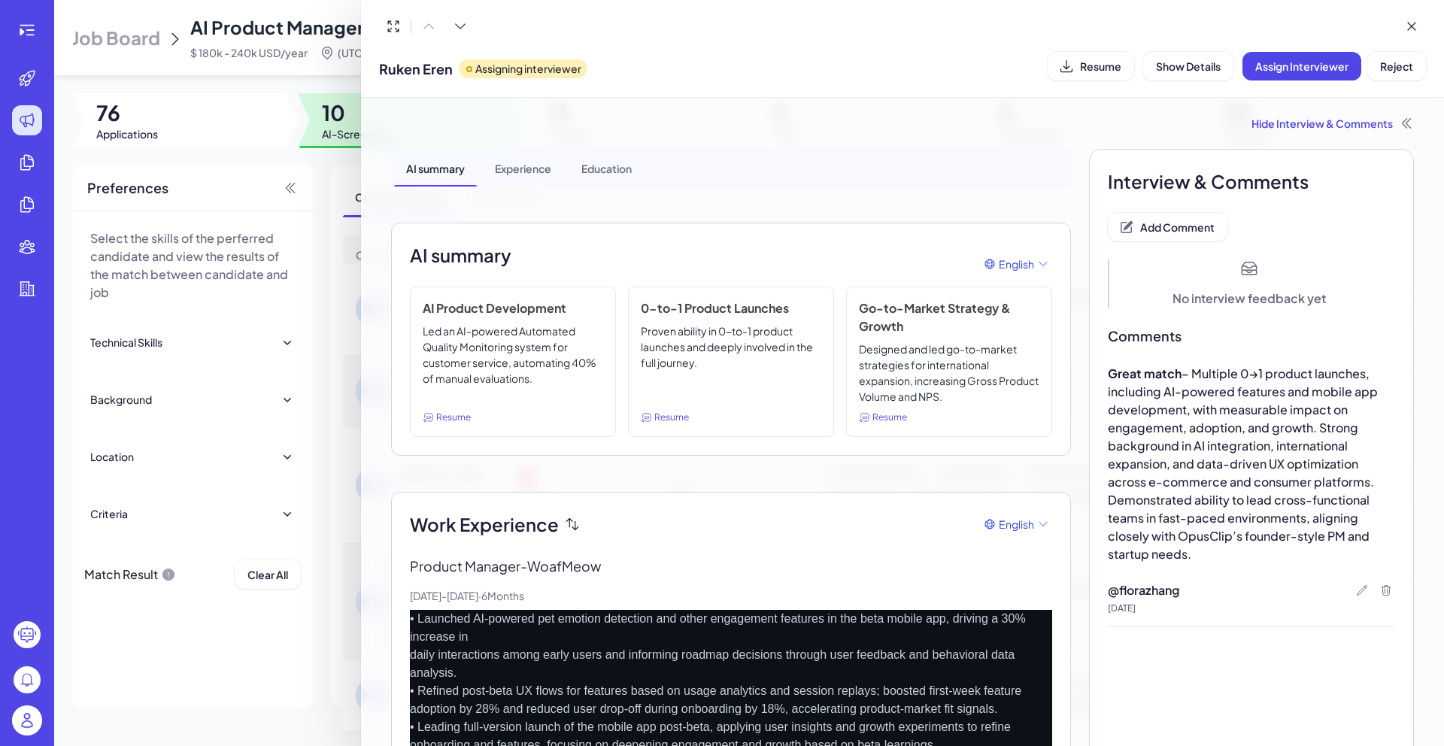
click at [323, 114] on div at bounding box center [722, 373] width 1444 height 746
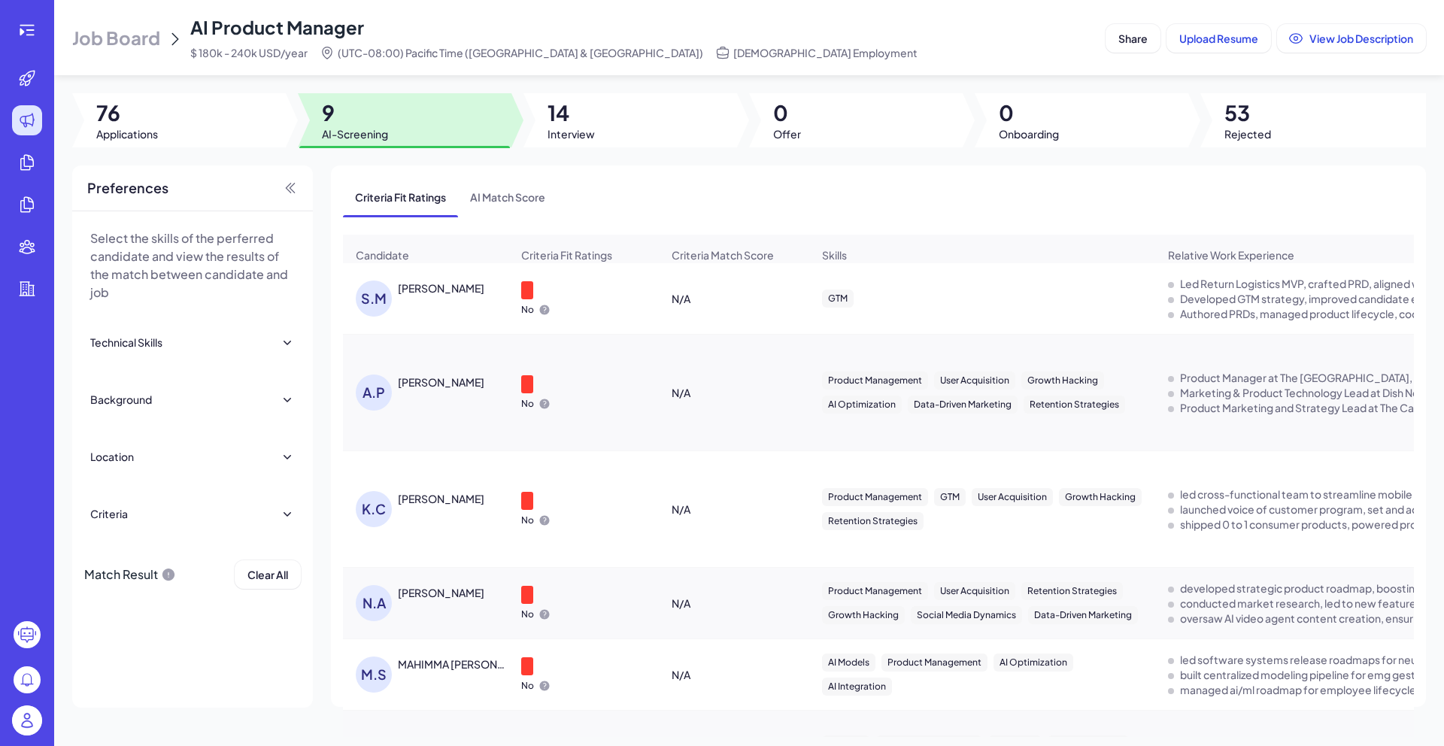
click at [426, 296] on div "[PERSON_NAME]" at bounding box center [441, 288] width 87 height 15
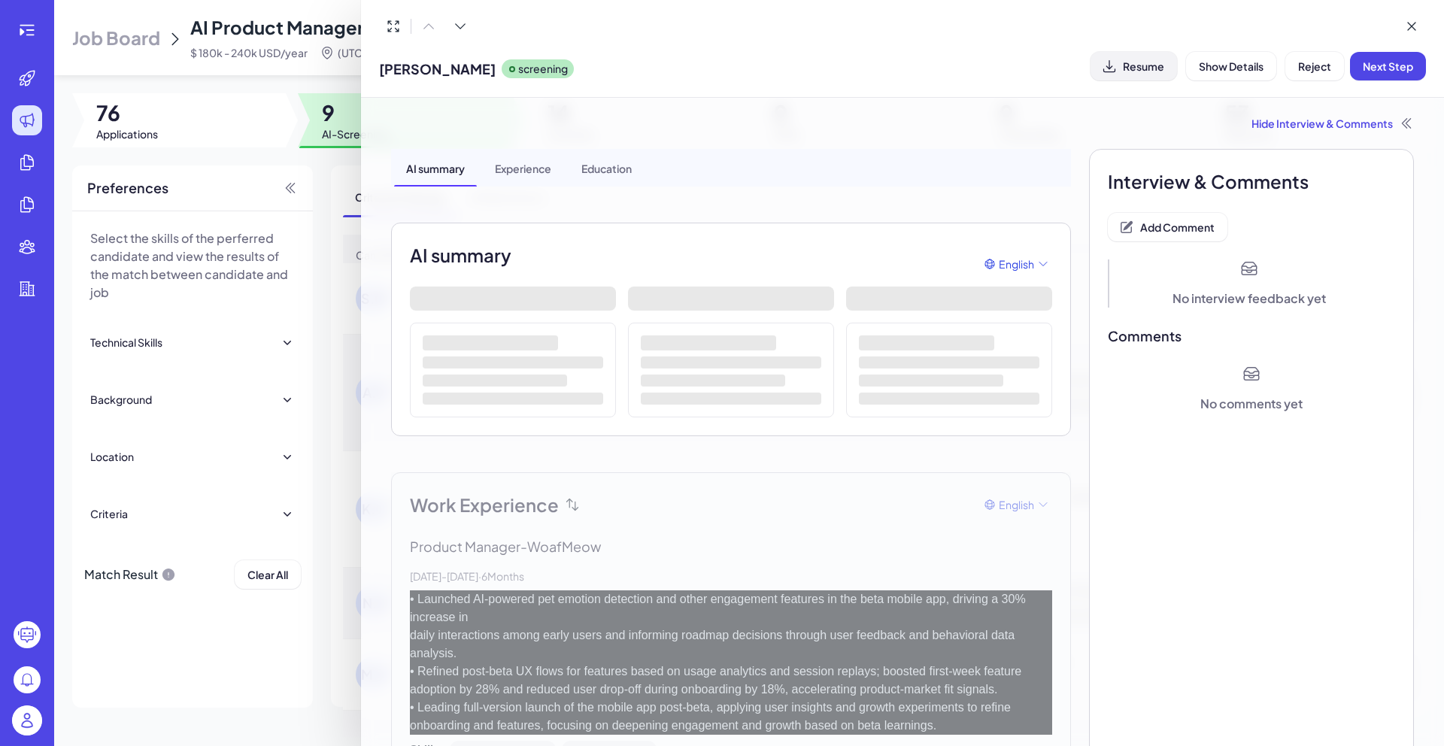
click at [1111, 65] on icon at bounding box center [1109, 66] width 15 height 15
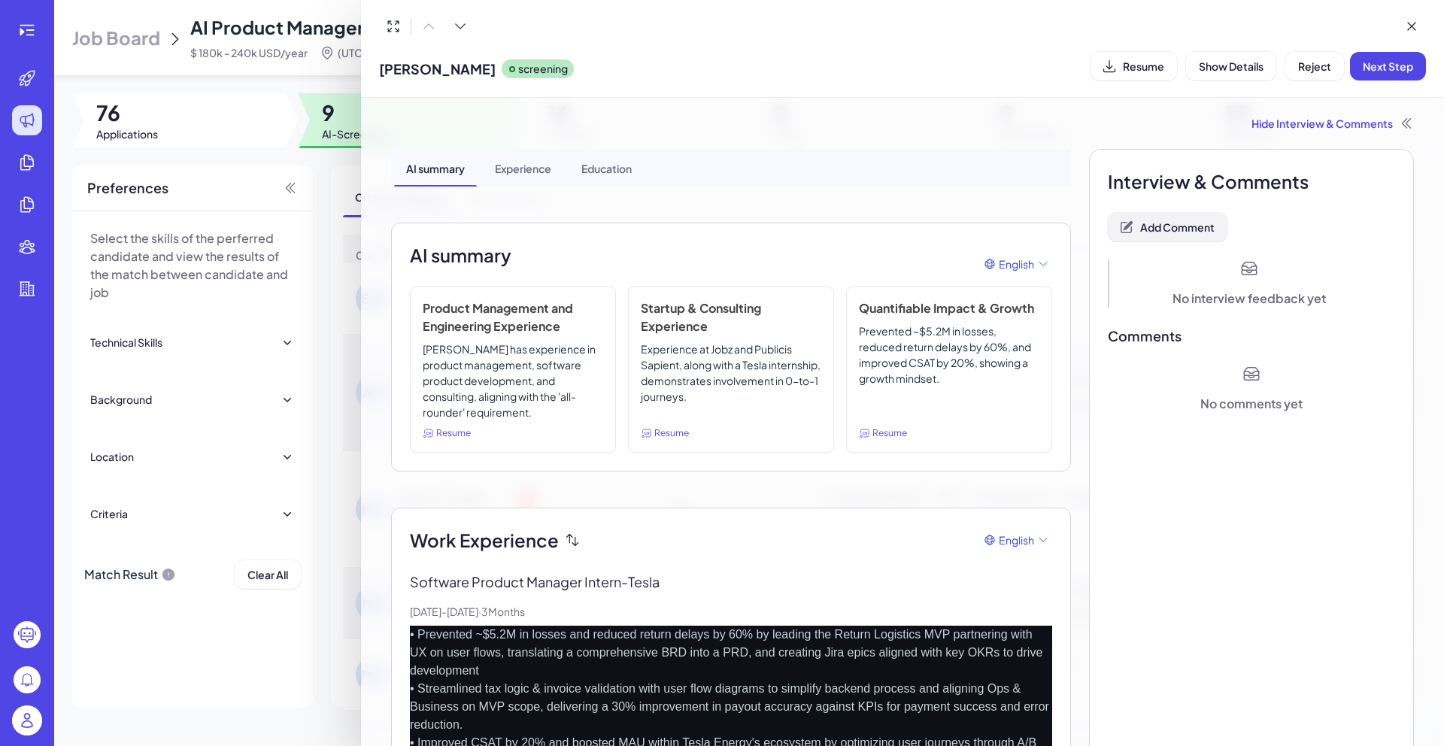
click at [1173, 235] on button "Add Comment" at bounding box center [1168, 227] width 120 height 29
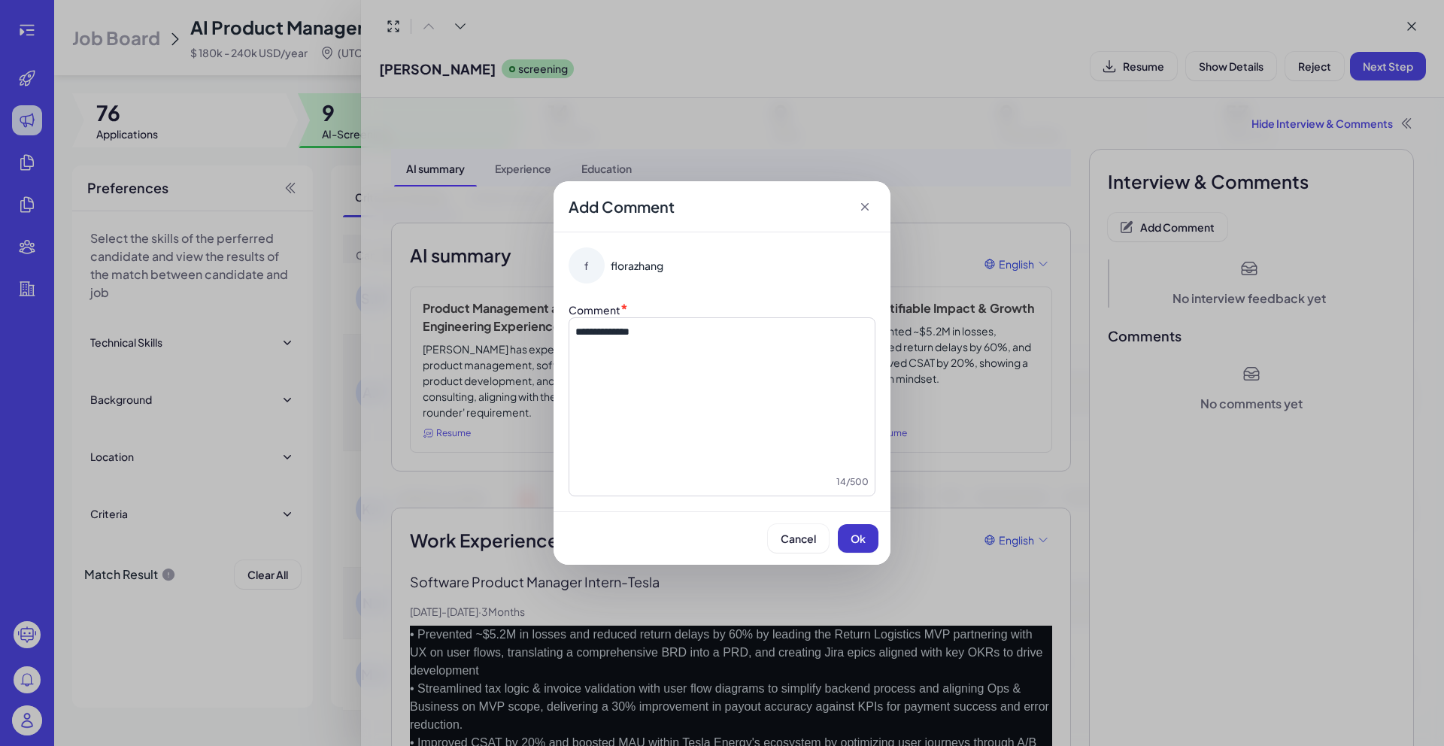
click at [867, 544] on button "Ok" at bounding box center [858, 538] width 41 height 29
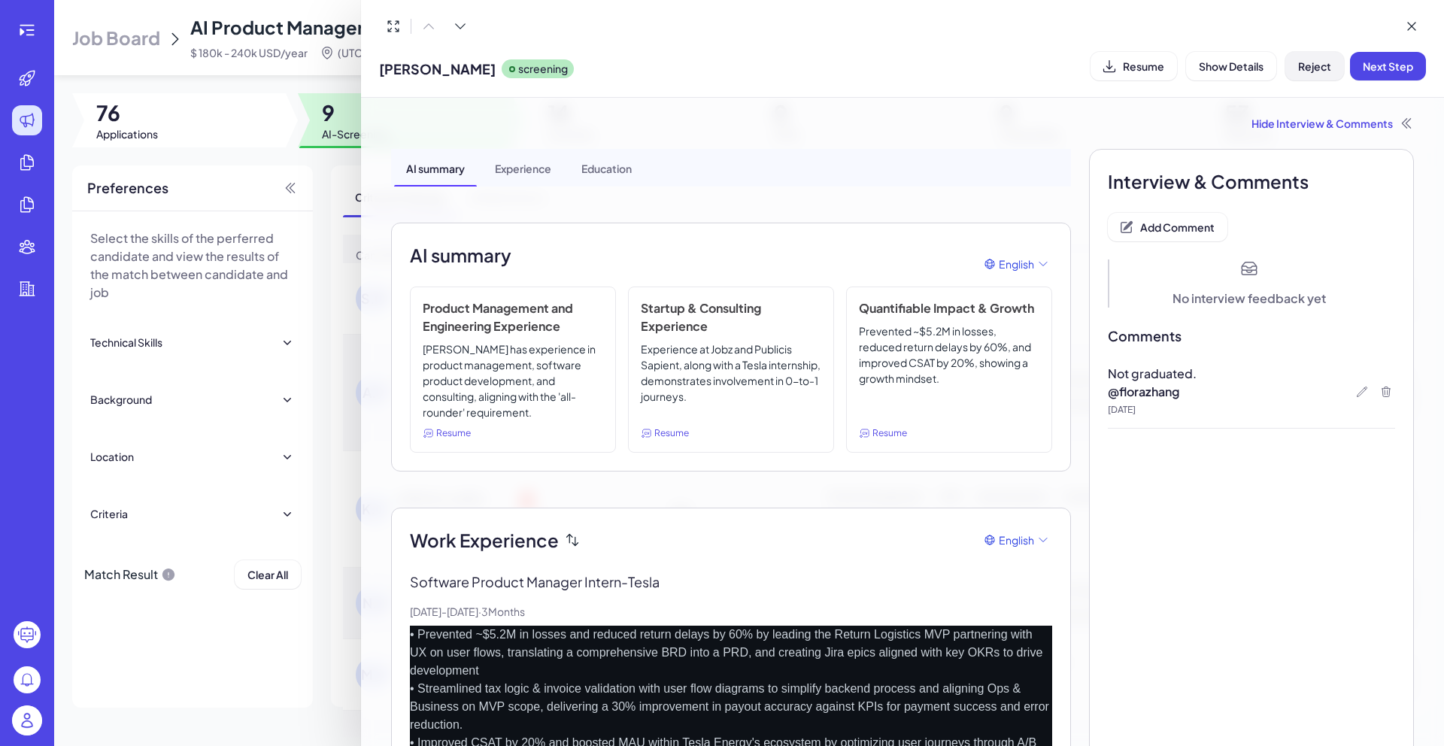
click at [1316, 57] on button "Reject" at bounding box center [1314, 66] width 59 height 29
click at [1404, 159] on span "Ok" at bounding box center [1397, 163] width 15 height 14
click at [336, 167] on div at bounding box center [722, 373] width 1444 height 746
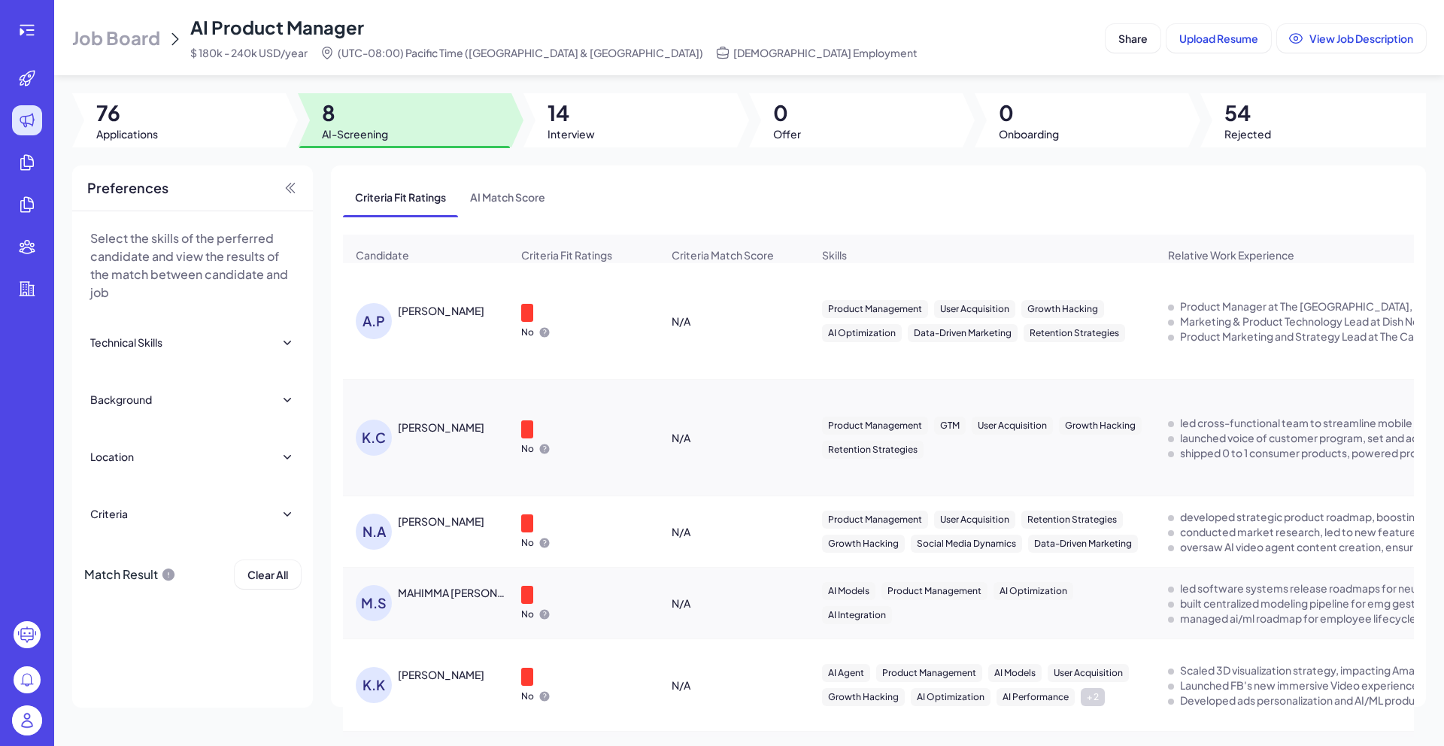
click at [430, 314] on div "[PERSON_NAME]" at bounding box center [441, 310] width 87 height 15
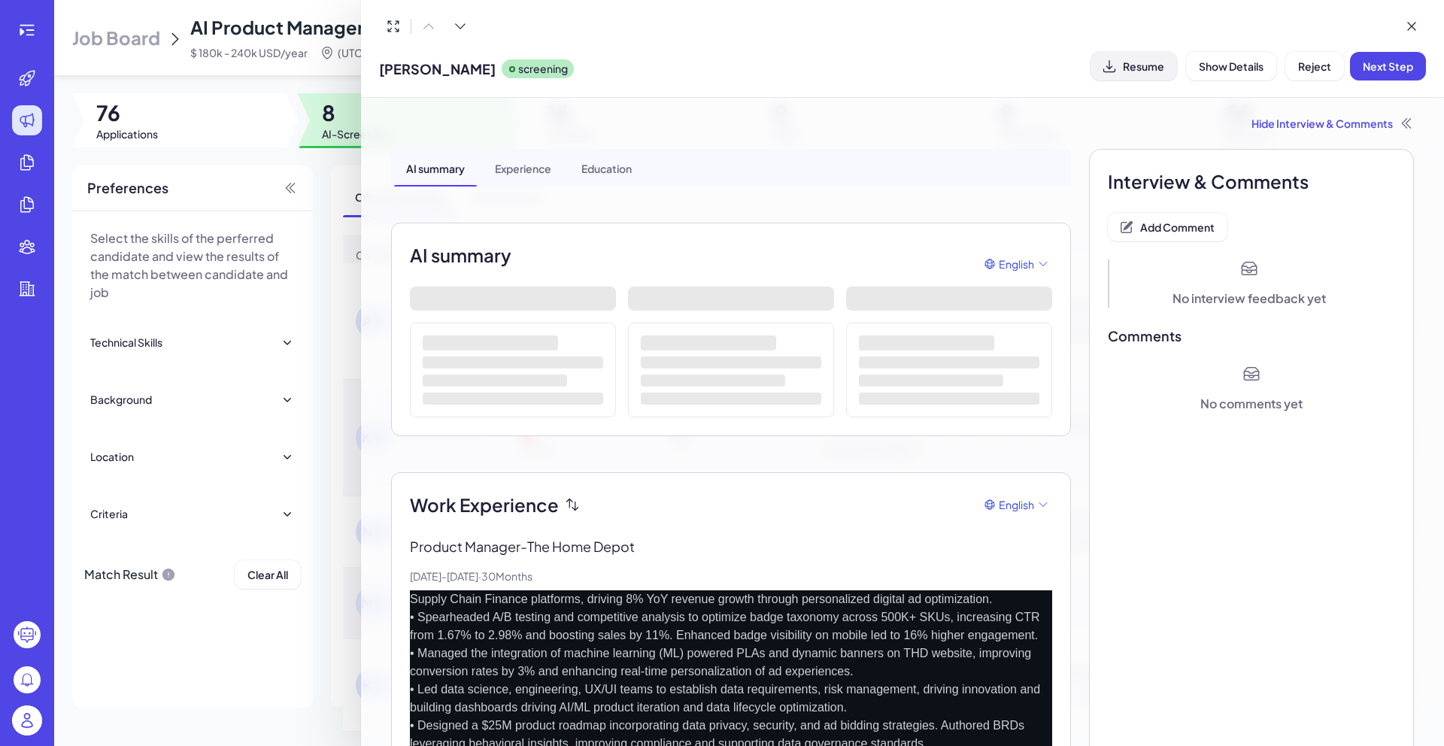
click at [1140, 70] on span "Resume" at bounding box center [1143, 66] width 41 height 14
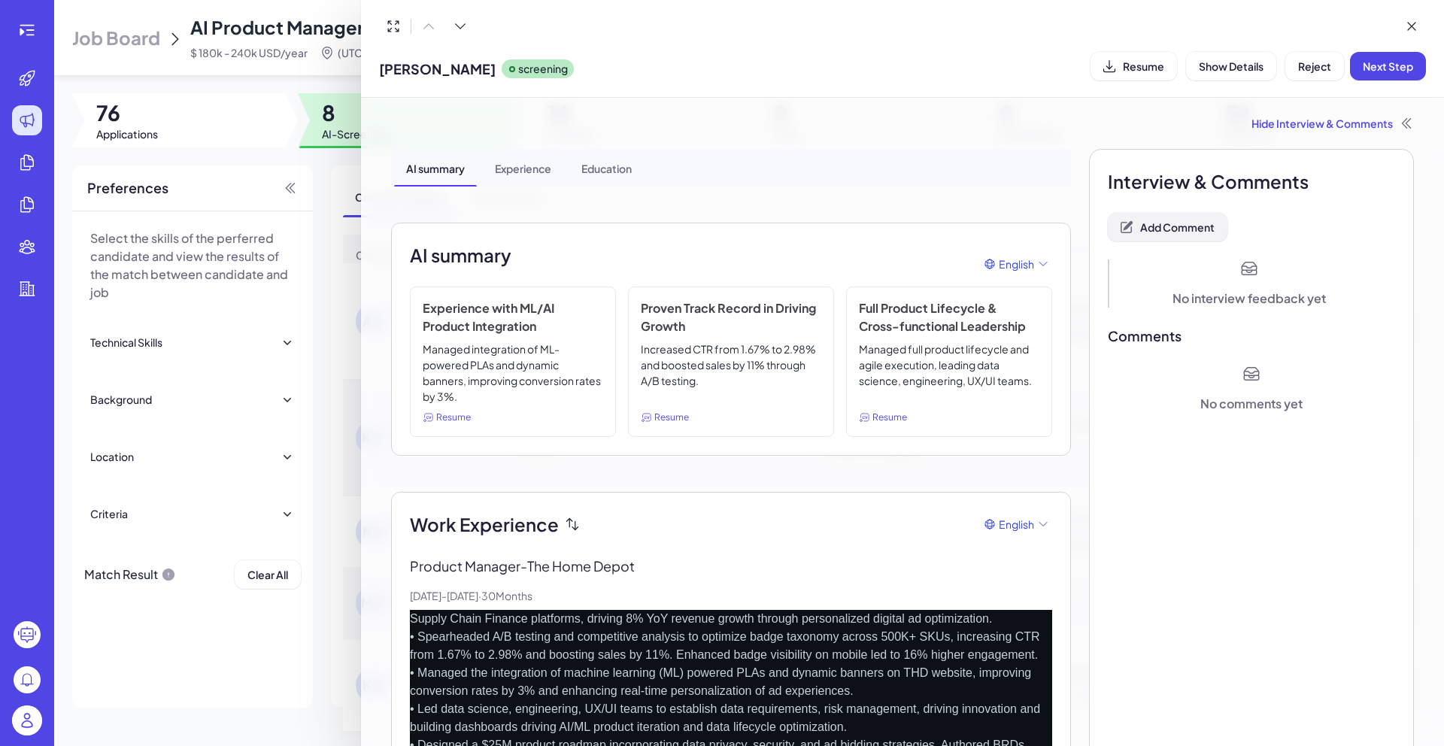
click at [1173, 232] on span "Add Comment" at bounding box center [1177, 227] width 74 height 14
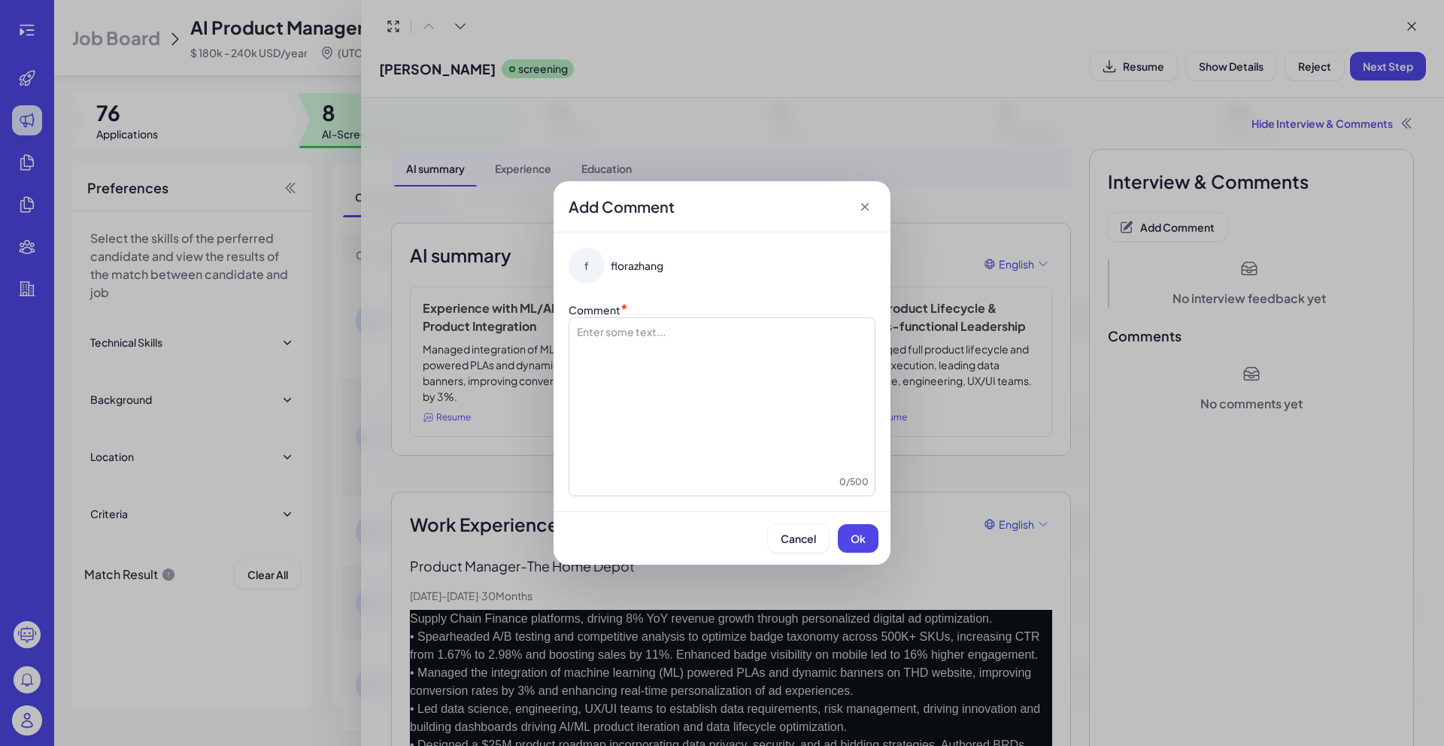
click at [760, 357] on div at bounding box center [721, 399] width 293 height 150
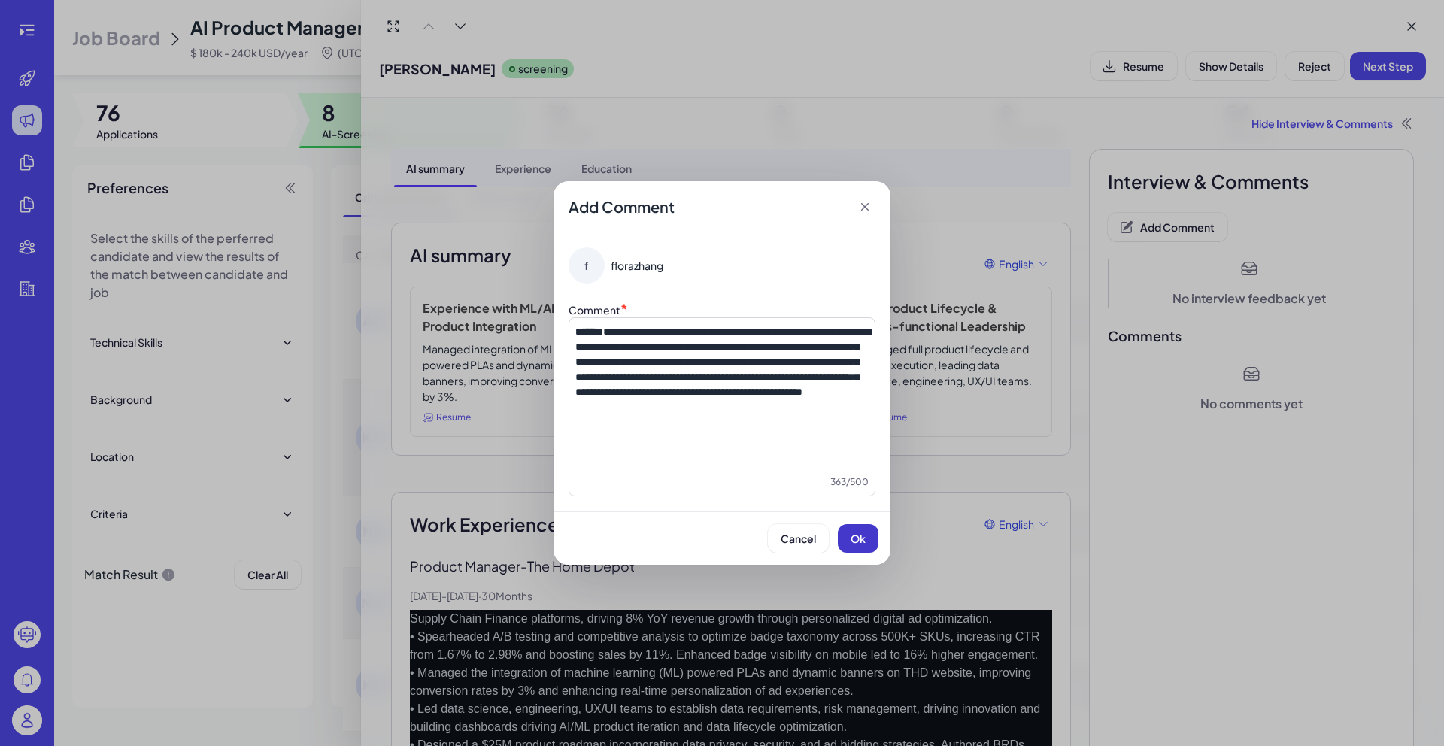
click at [873, 542] on button "Ok" at bounding box center [858, 538] width 41 height 29
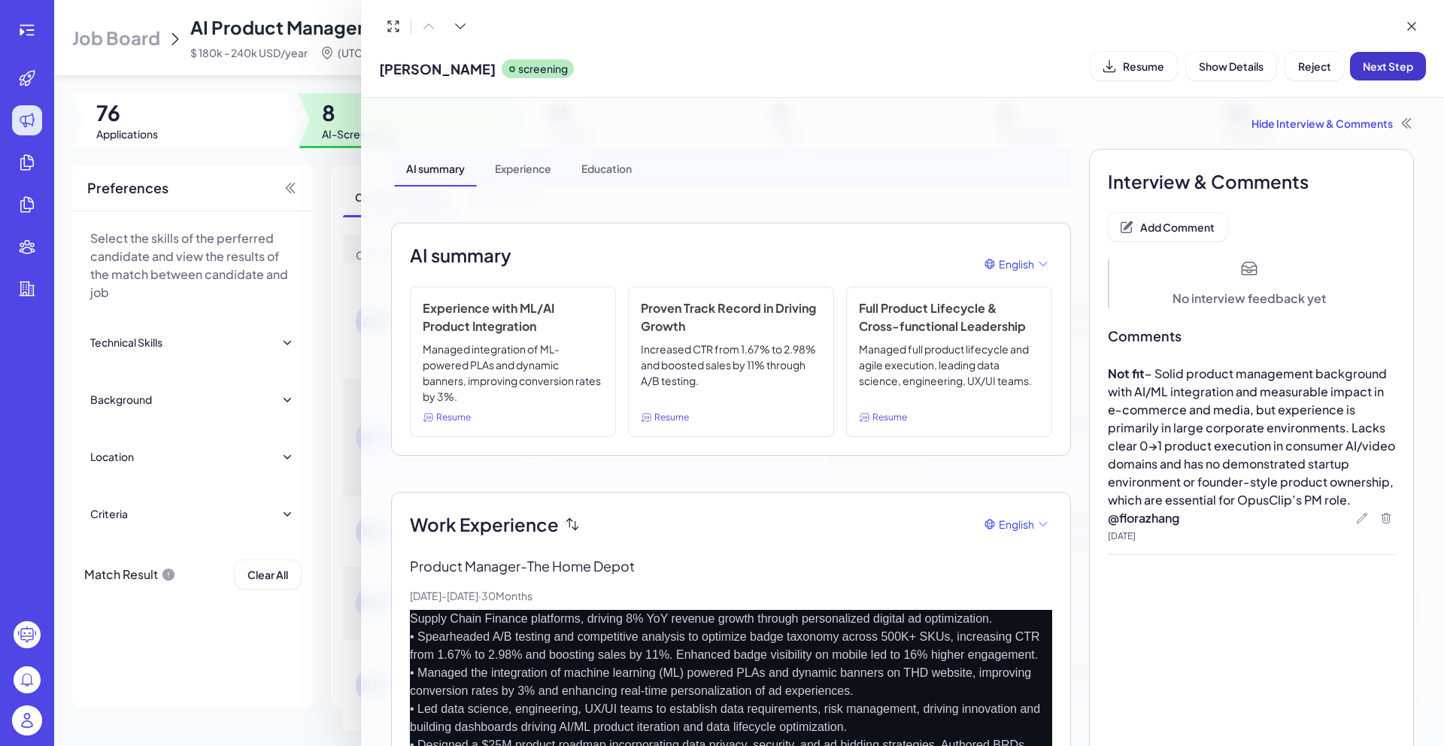
click at [1391, 75] on button "Next Step" at bounding box center [1388, 66] width 76 height 29
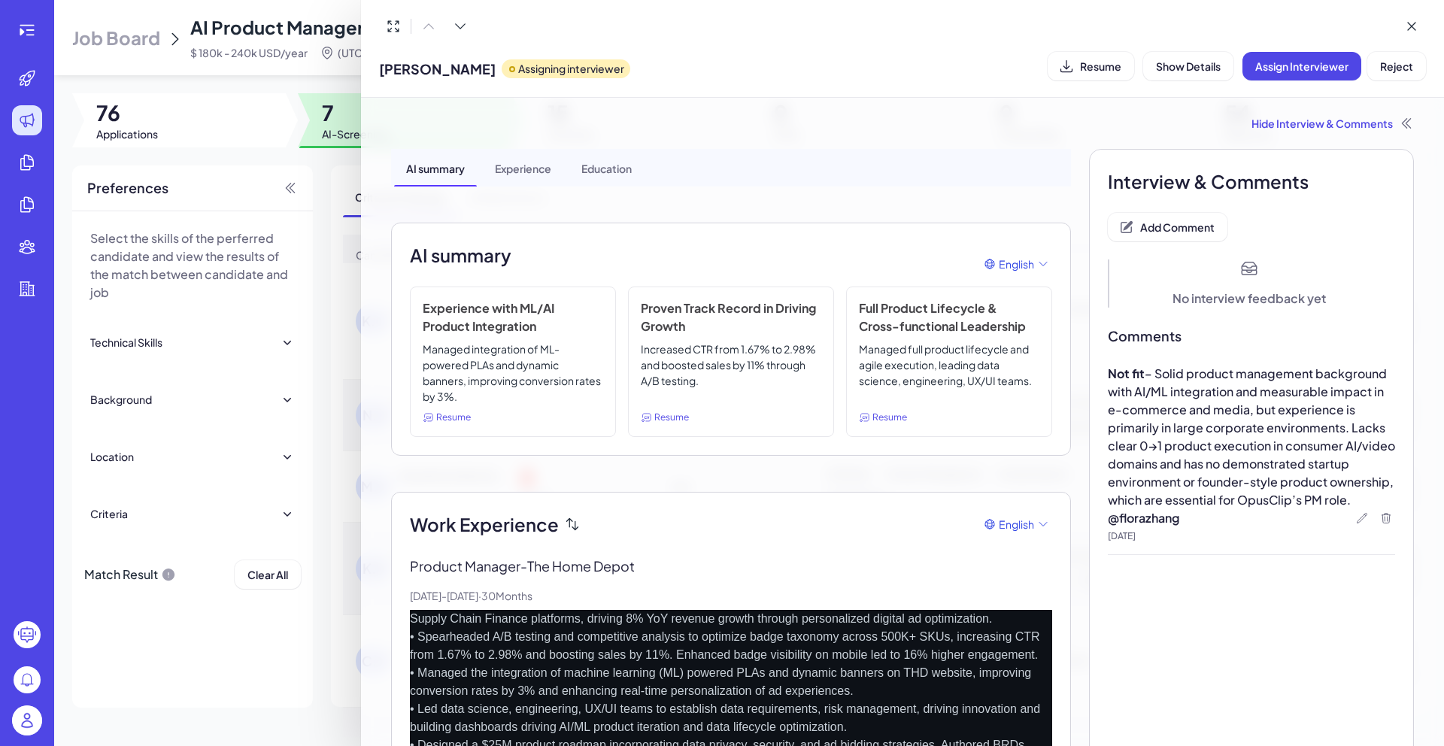
click at [326, 208] on div at bounding box center [722, 373] width 1444 height 746
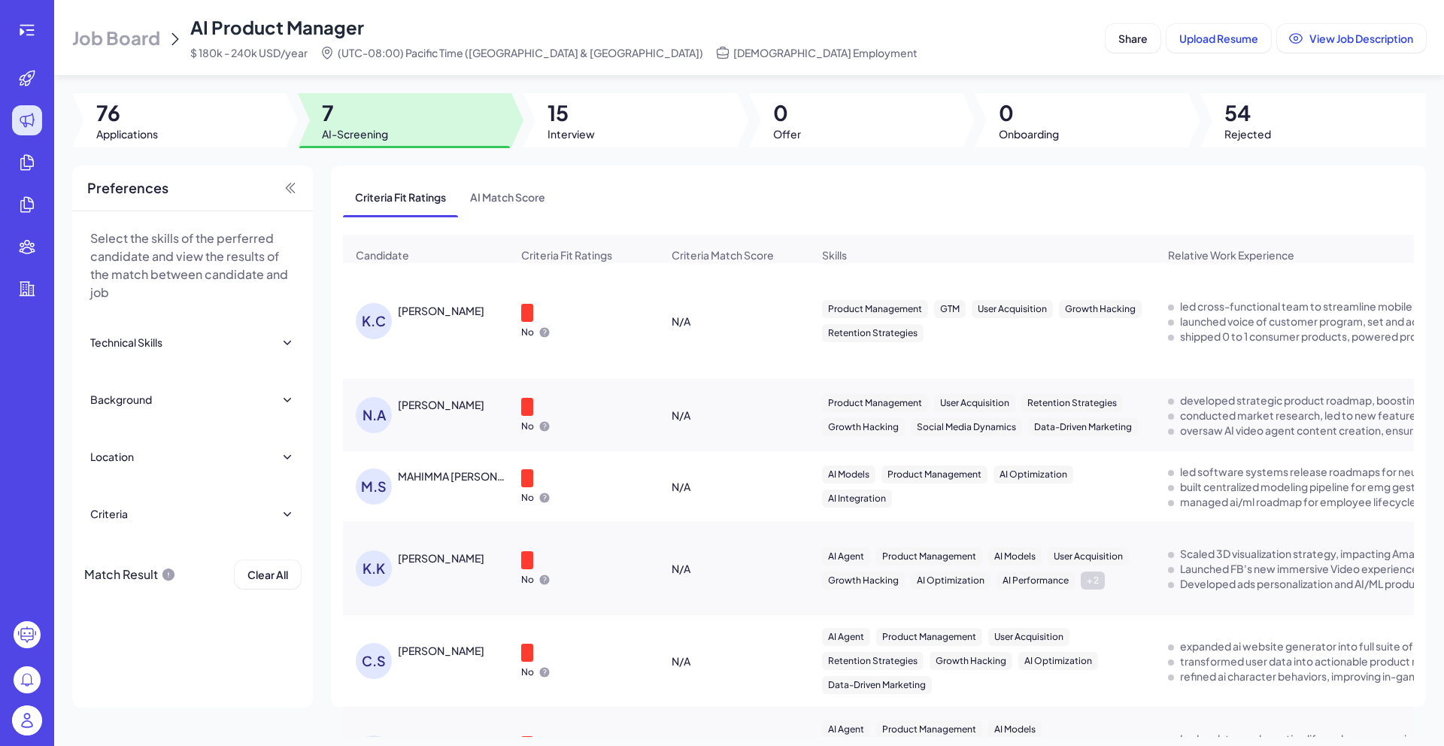
click at [455, 315] on div "[PERSON_NAME]" at bounding box center [441, 310] width 87 height 15
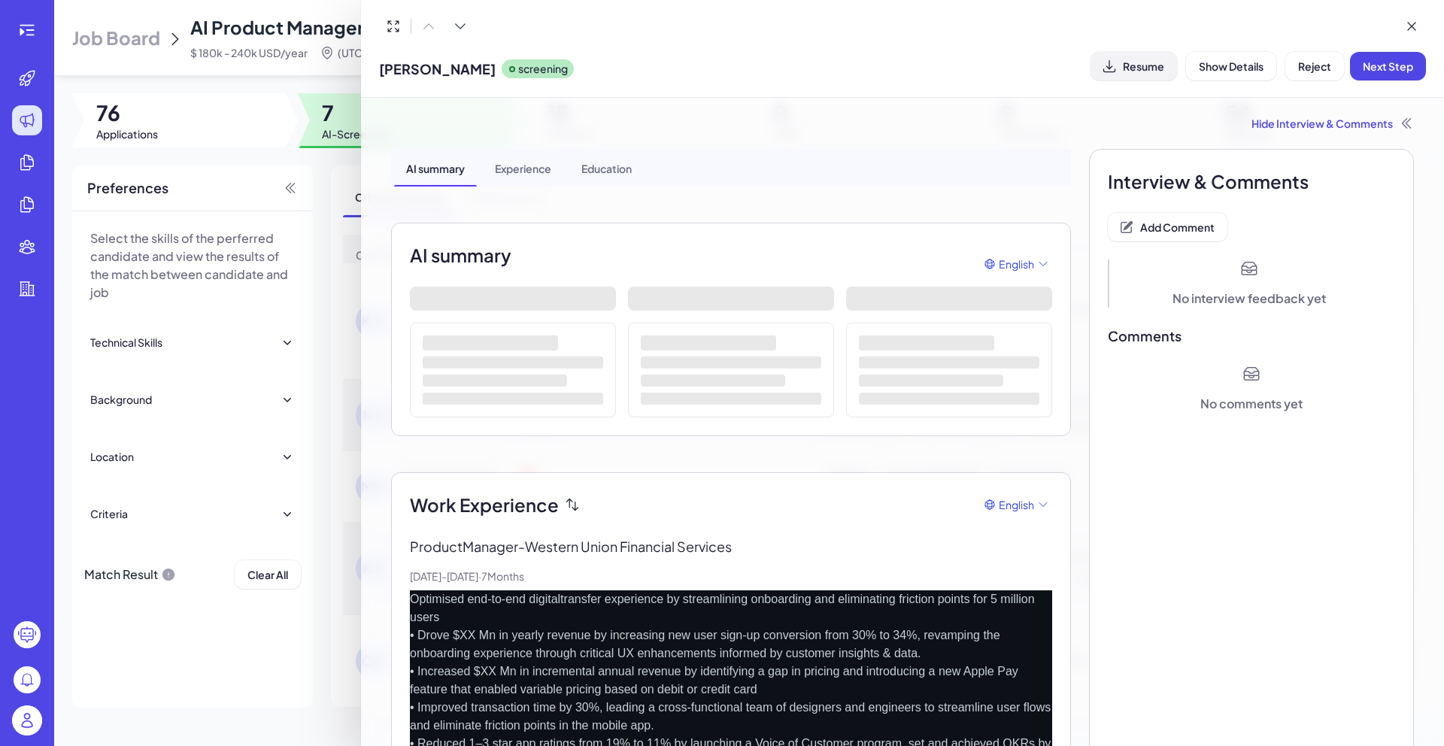
click at [1155, 74] on button "Resume" at bounding box center [1134, 66] width 87 height 29
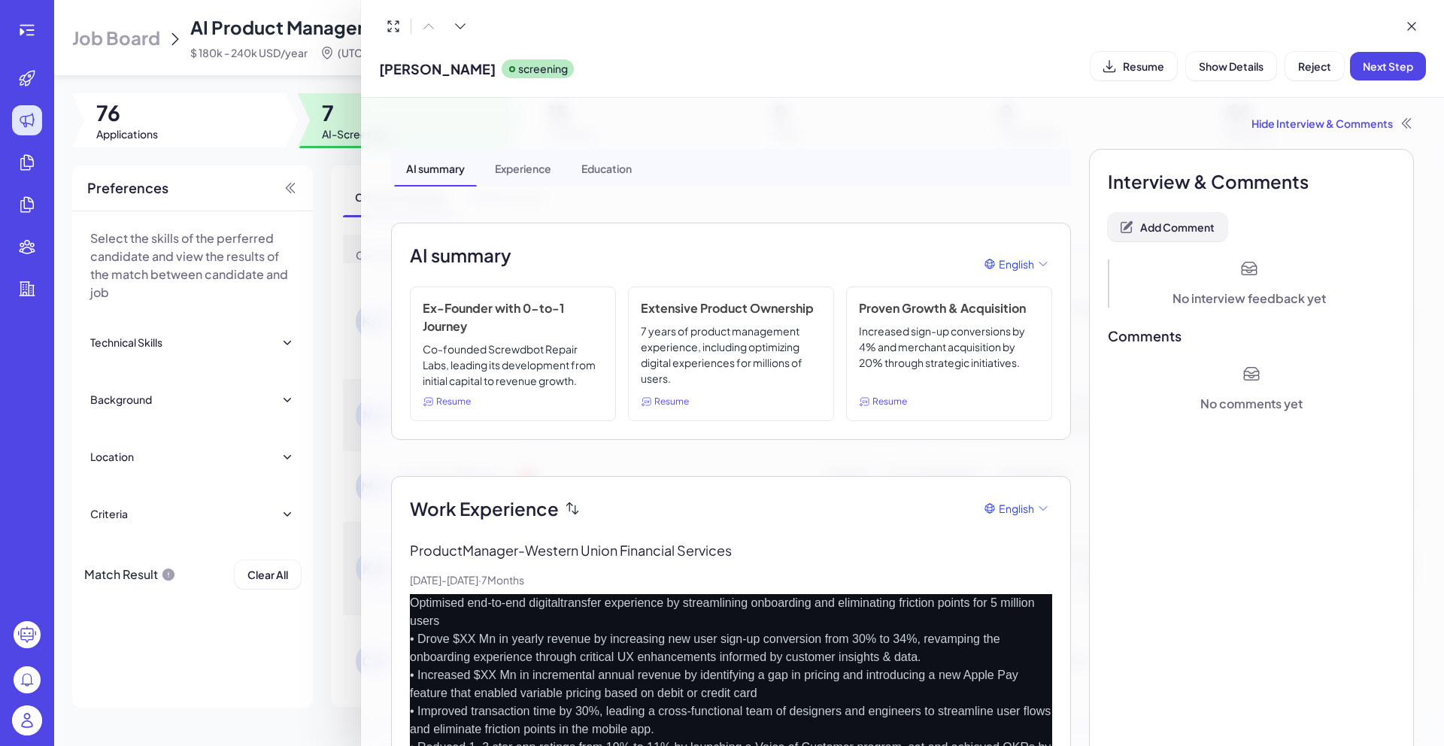
click at [1196, 229] on span "Add Comment" at bounding box center [1177, 227] width 74 height 14
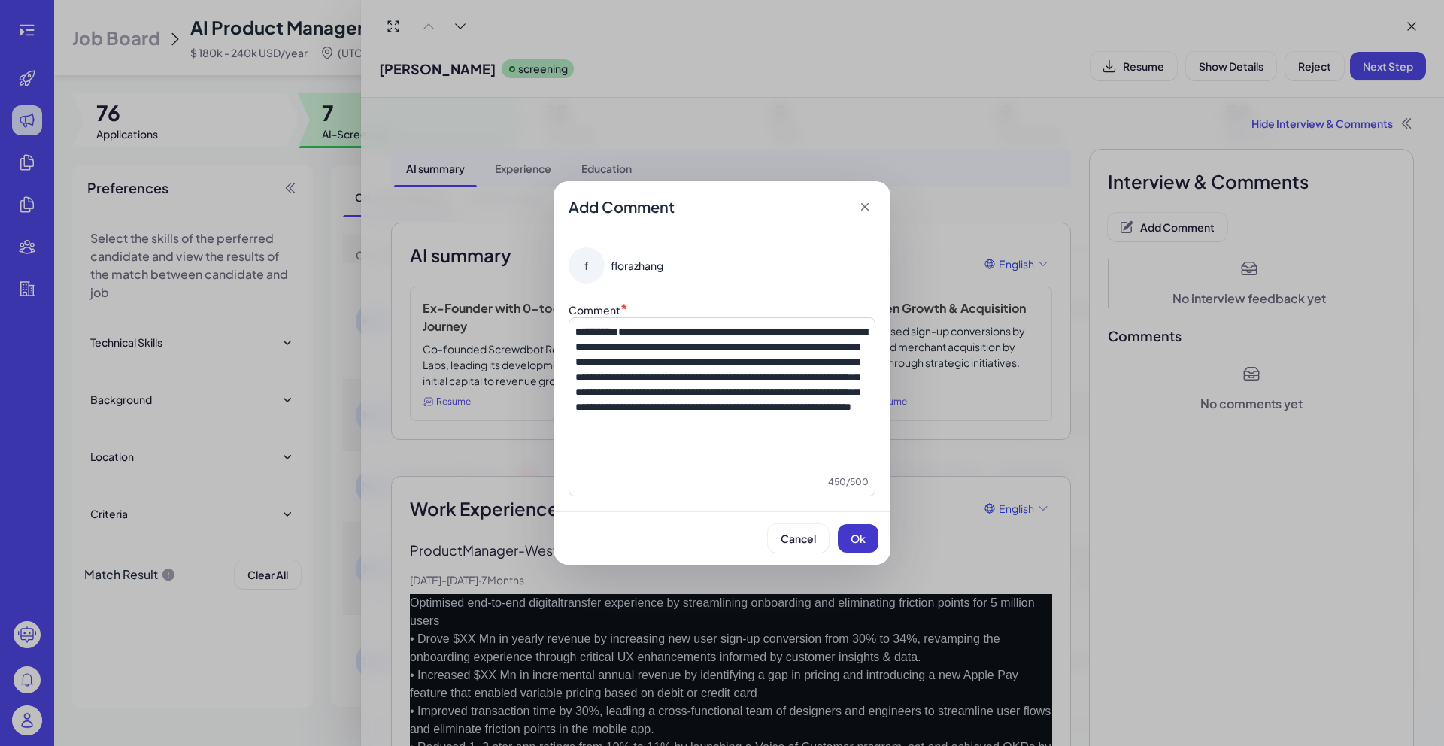
click at [856, 539] on span "Ok" at bounding box center [858, 539] width 15 height 14
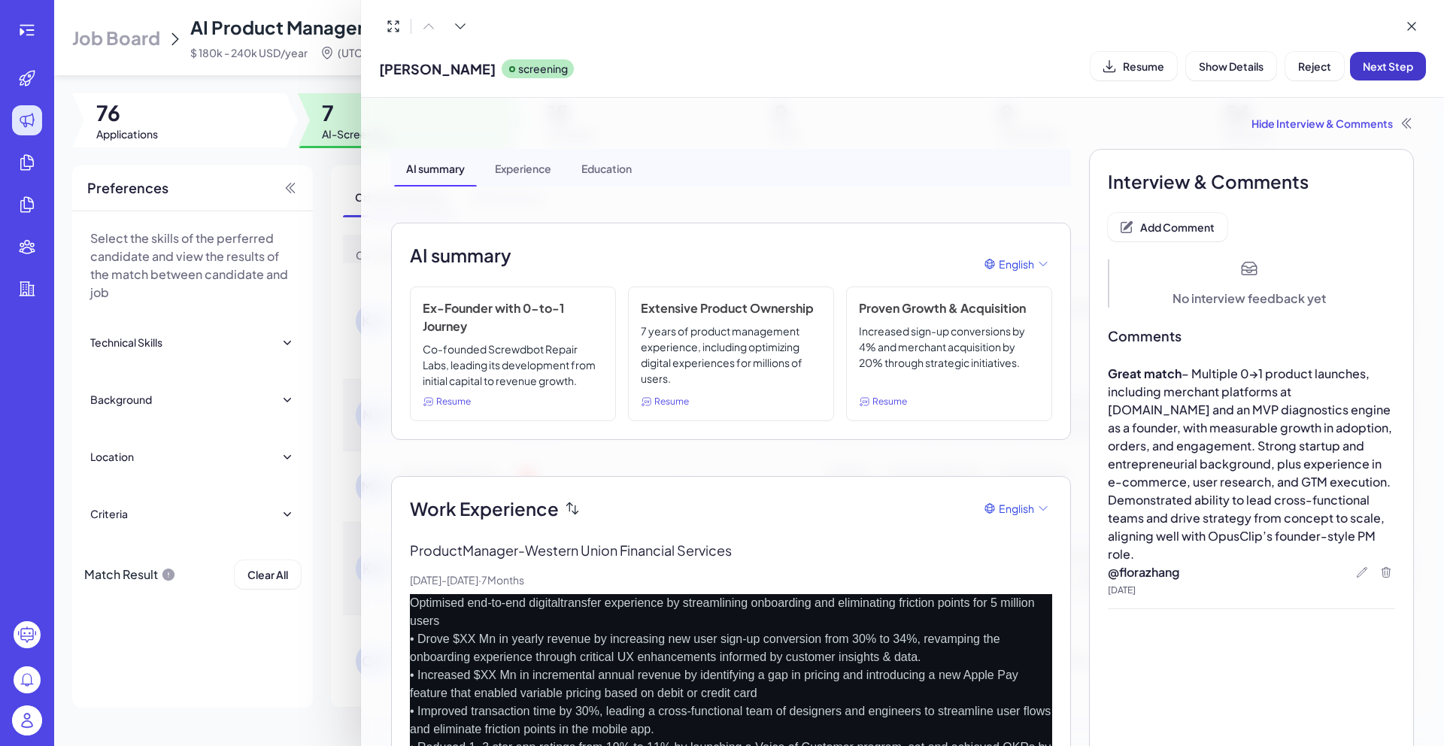
click at [1399, 71] on span "Next Step" at bounding box center [1388, 66] width 50 height 14
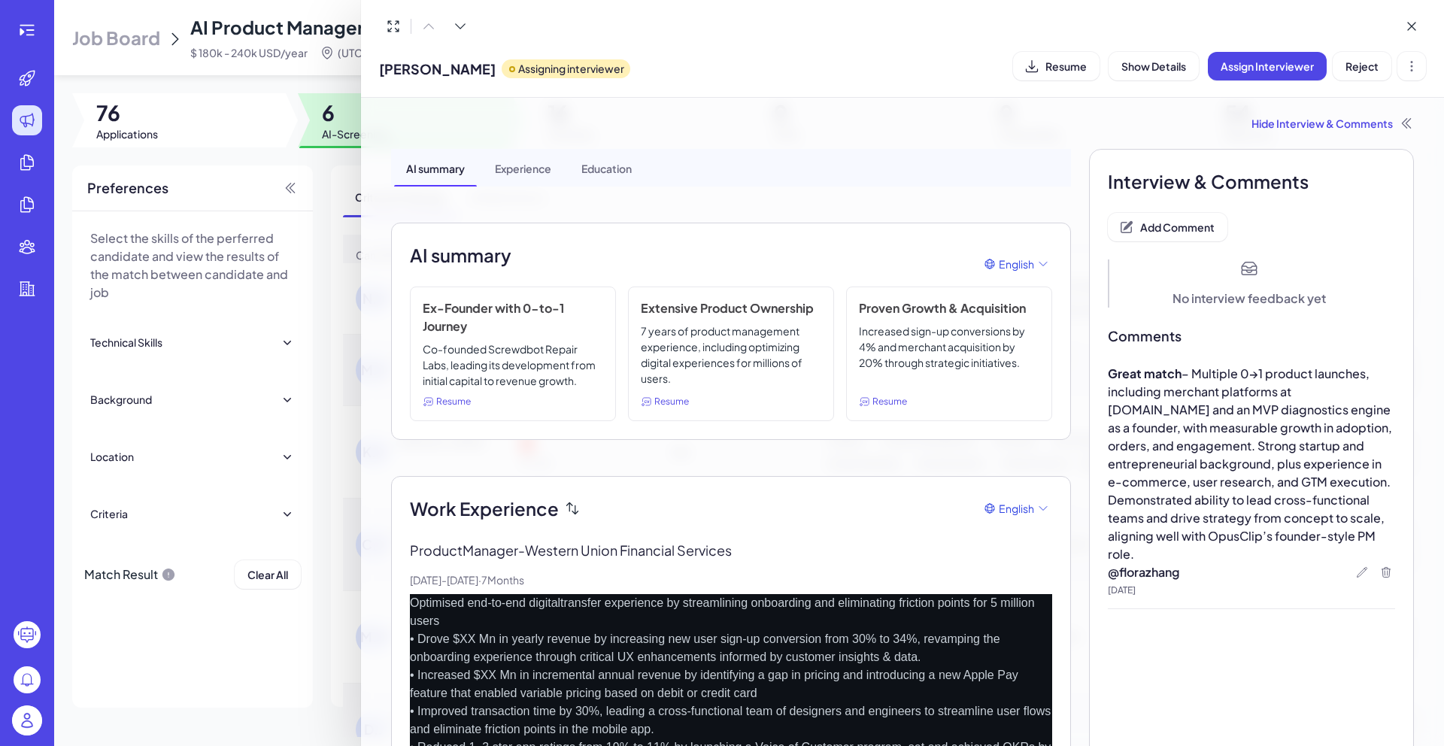
click at [349, 171] on div at bounding box center [722, 373] width 1444 height 746
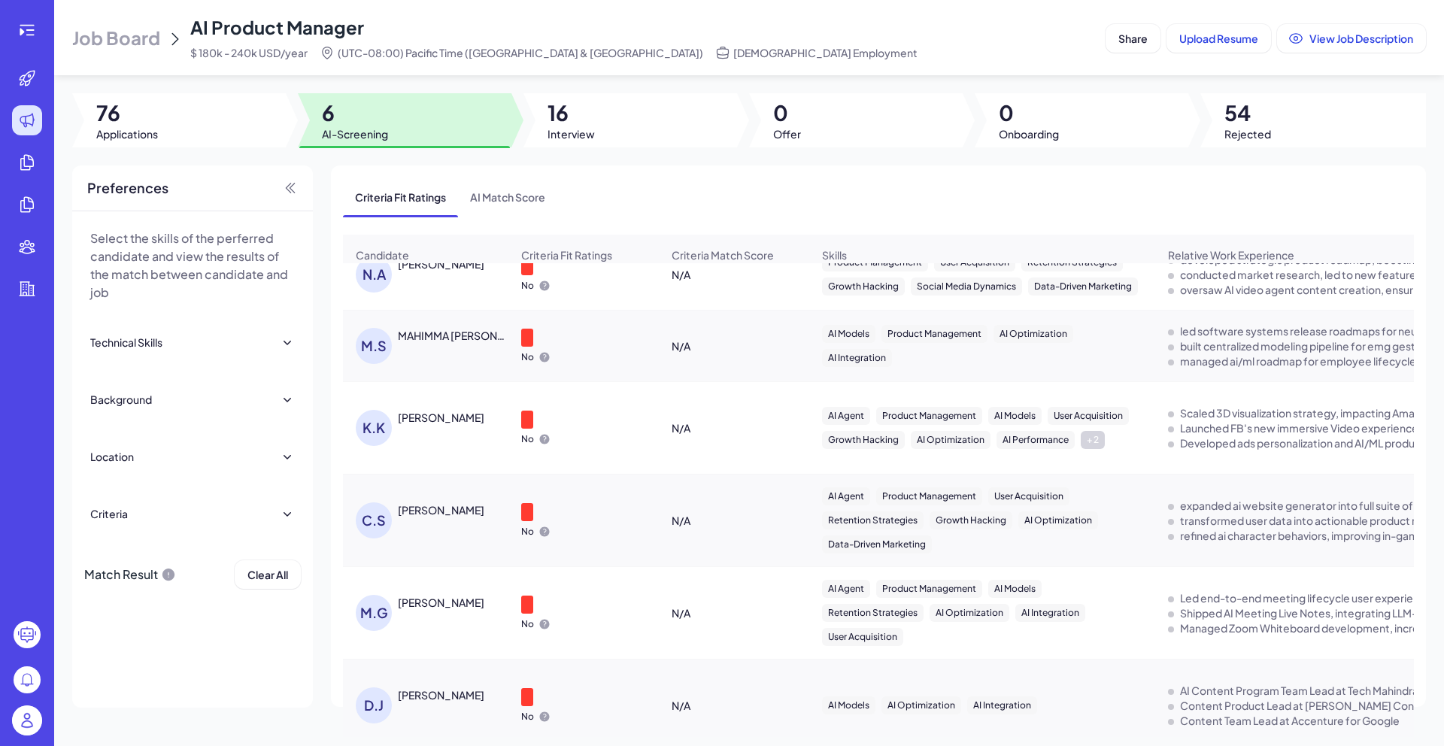
scroll to position [47, 0]
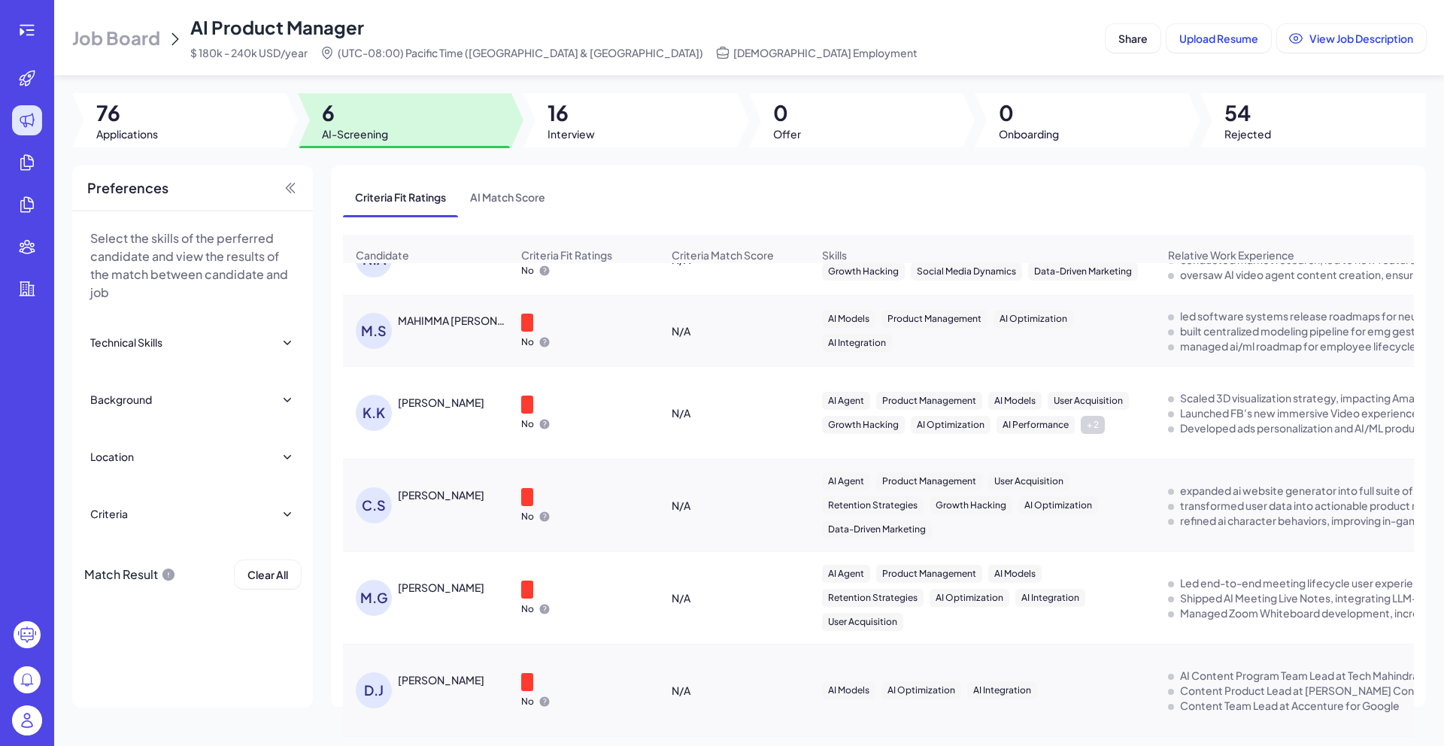
click at [466, 675] on div "[PERSON_NAME]" at bounding box center [441, 679] width 87 height 15
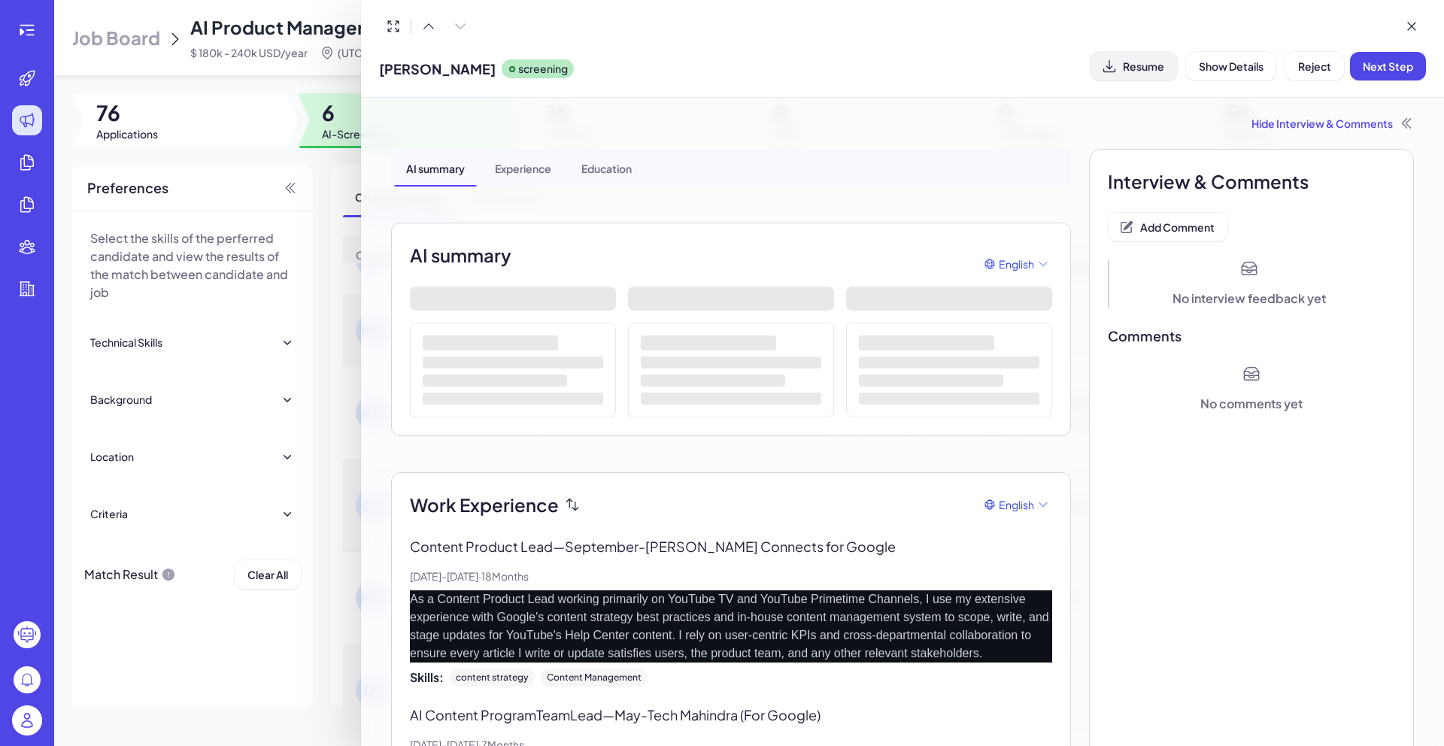
click at [1144, 73] on button "Resume" at bounding box center [1134, 66] width 87 height 29
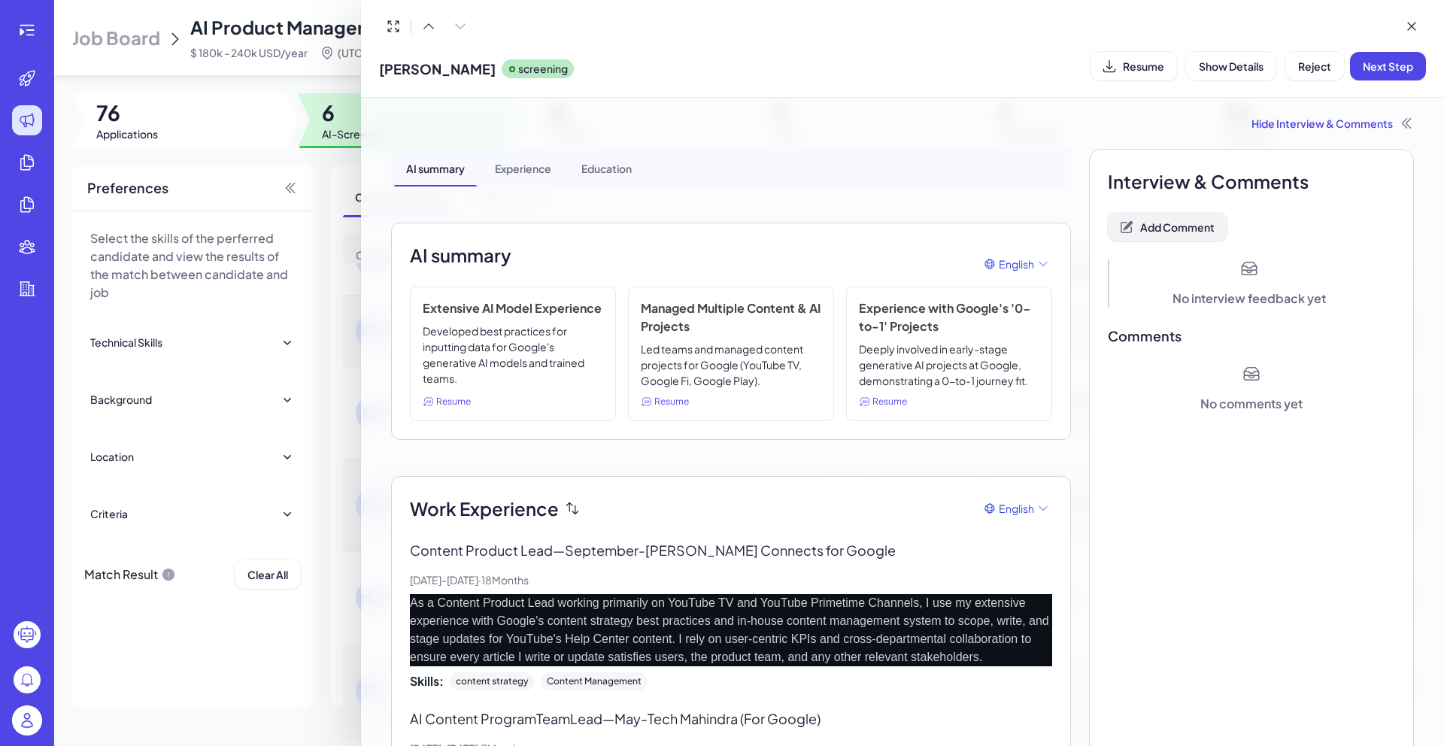
click at [1152, 239] on button "Add Comment" at bounding box center [1168, 227] width 120 height 29
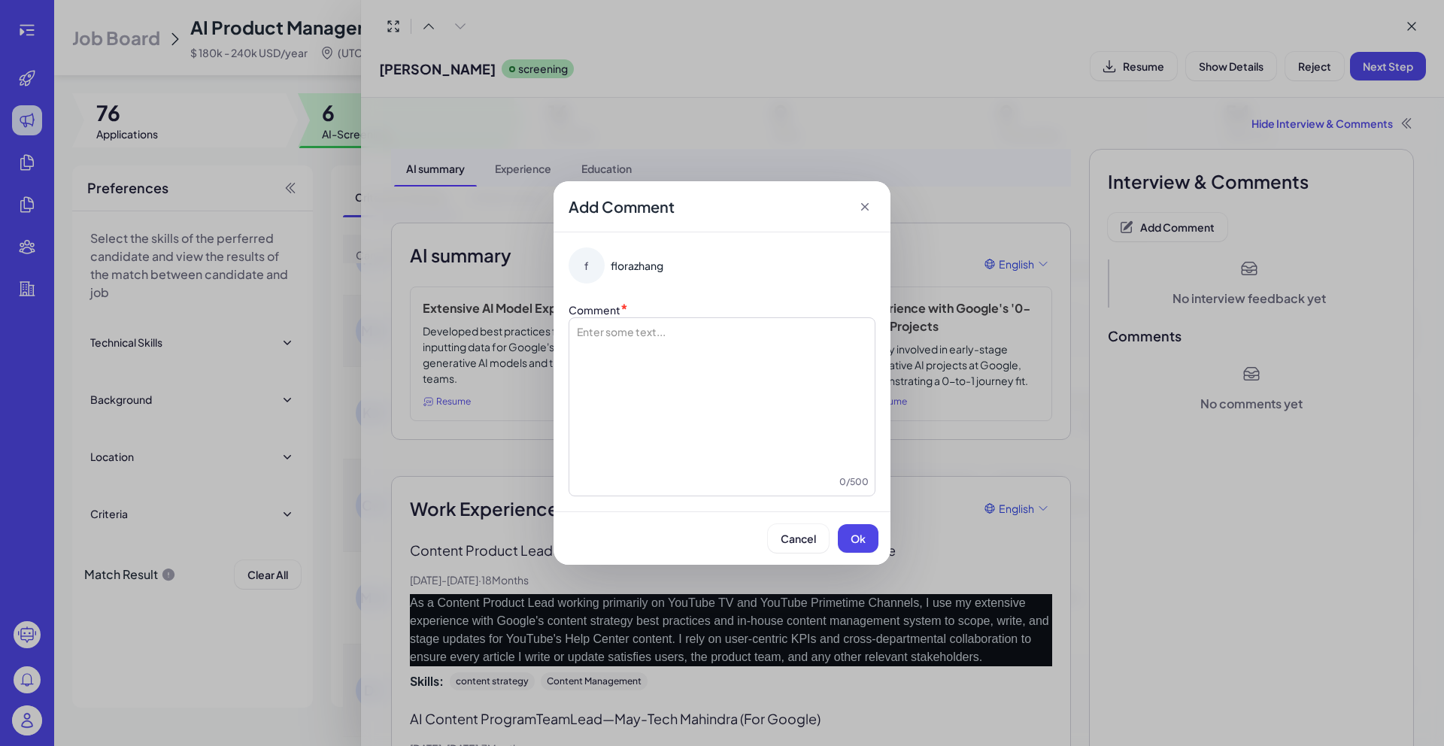
drag, startPoint x: 625, startPoint y: 346, endPoint x: 638, endPoint y: 346, distance: 12.8
click at [625, 346] on div at bounding box center [721, 399] width 293 height 150
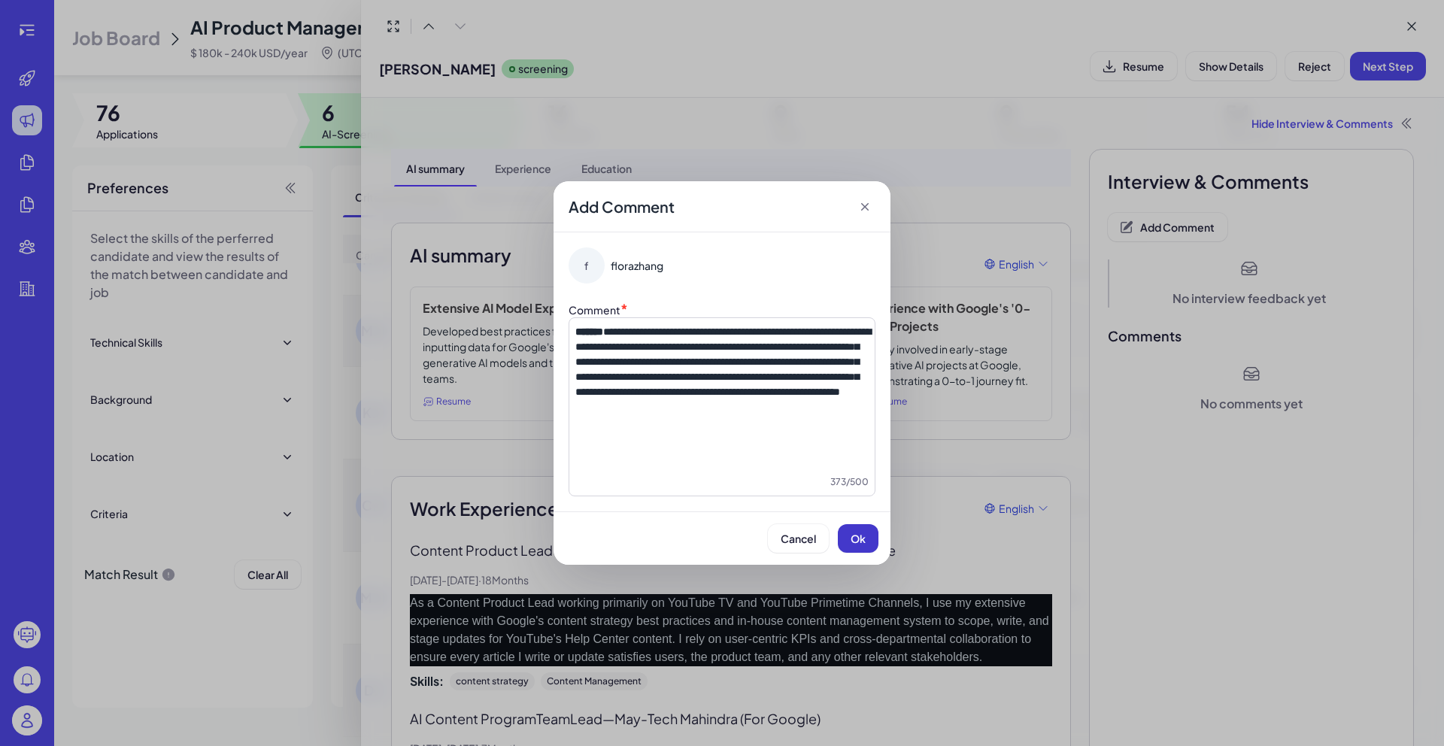
click at [863, 536] on span "Ok" at bounding box center [858, 539] width 15 height 14
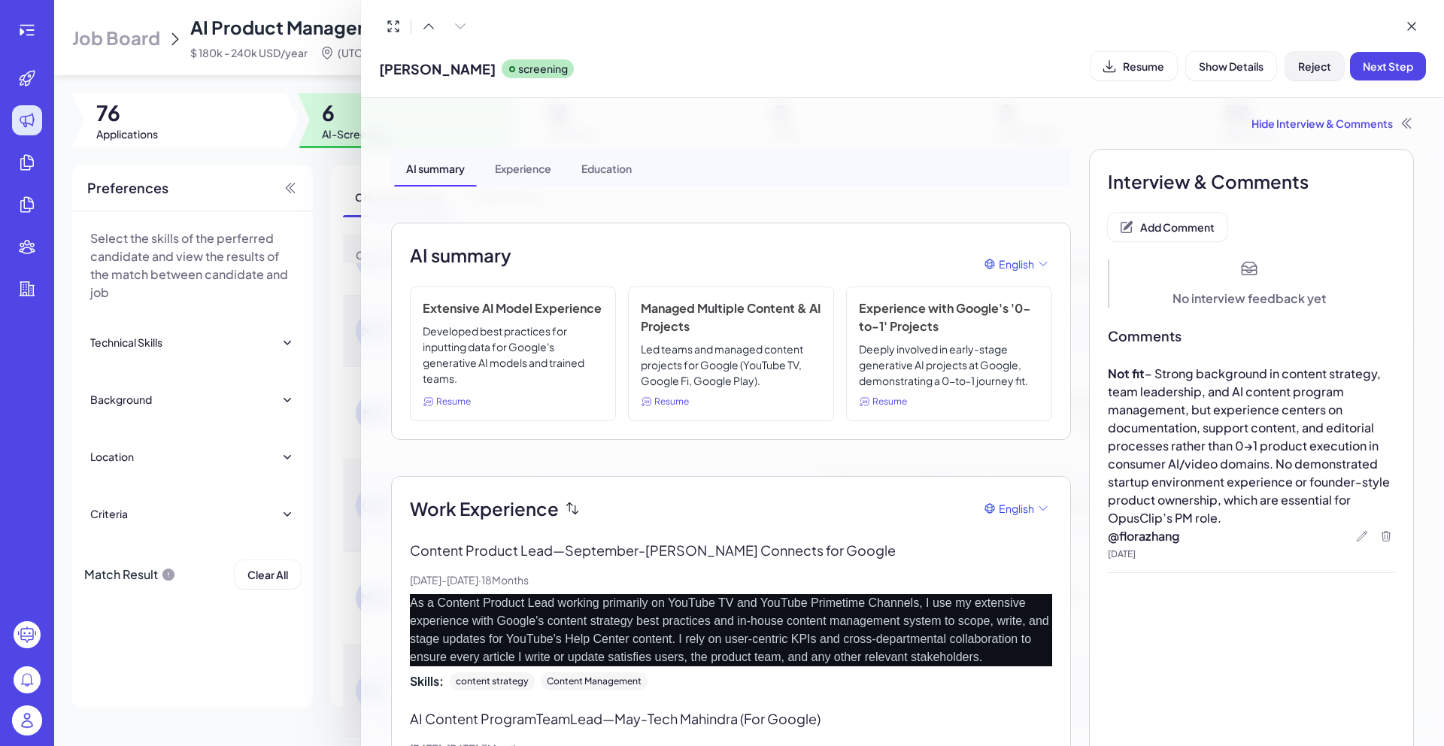
click at [1298, 72] on span "Reject" at bounding box center [1314, 66] width 33 height 14
click at [1394, 164] on span "Ok" at bounding box center [1397, 163] width 15 height 14
click at [304, 79] on div at bounding box center [722, 373] width 1444 height 746
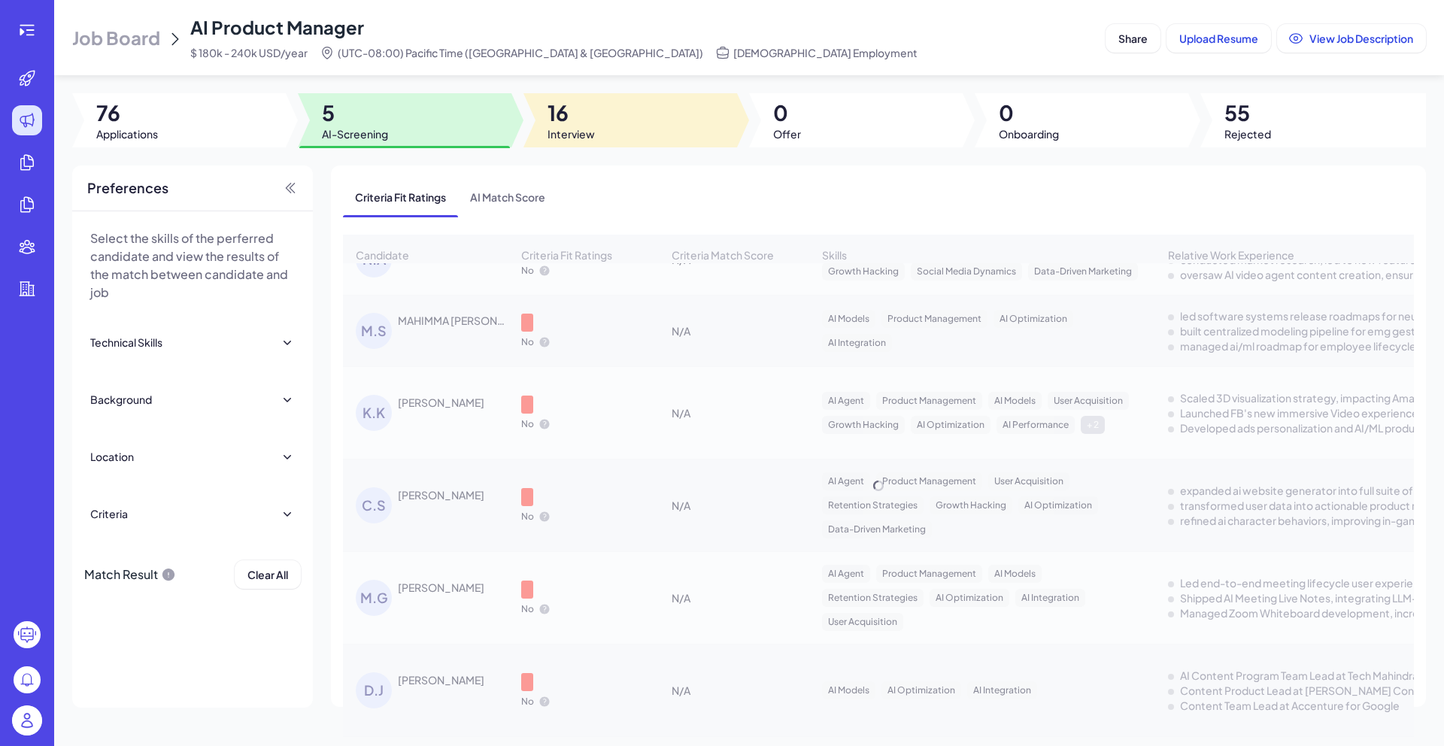
scroll to position [0, 0]
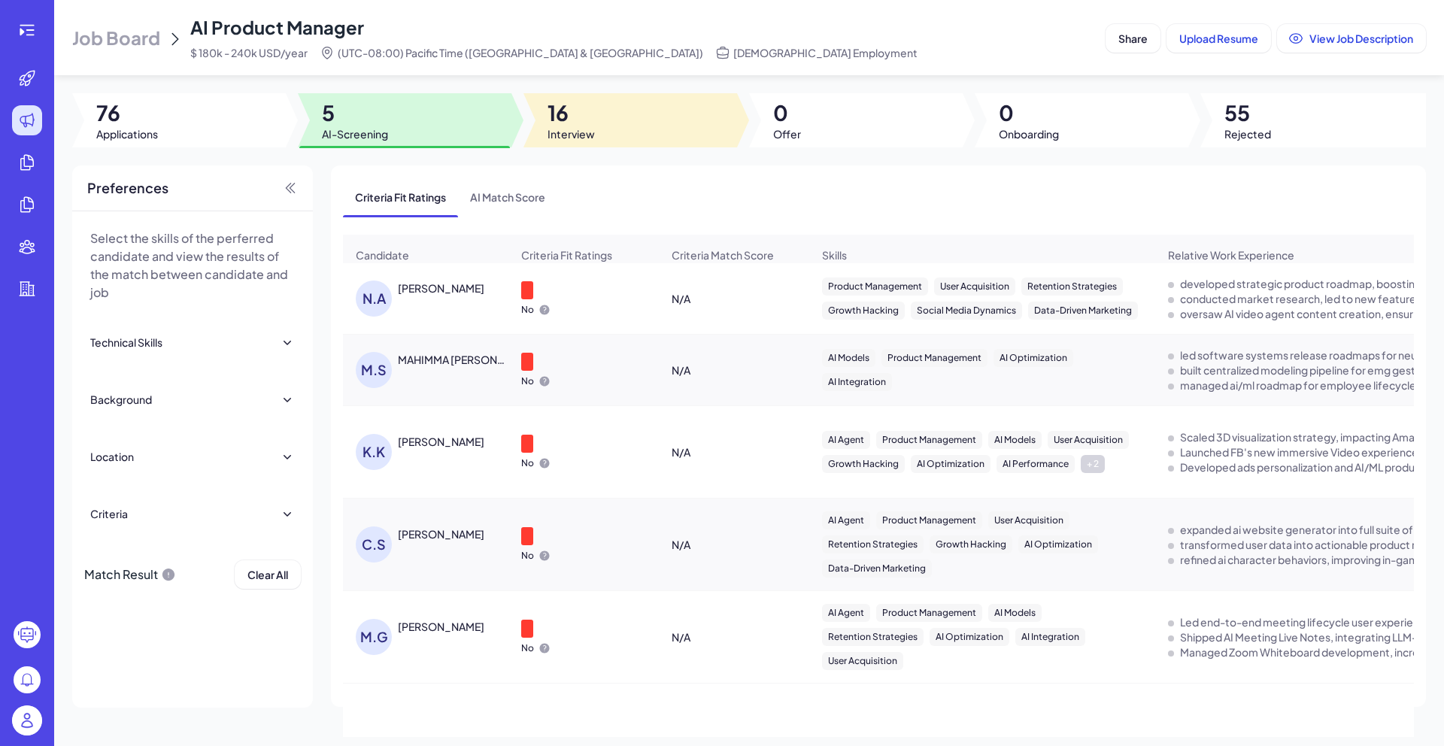
click at [578, 123] on span "16" at bounding box center [571, 112] width 47 height 27
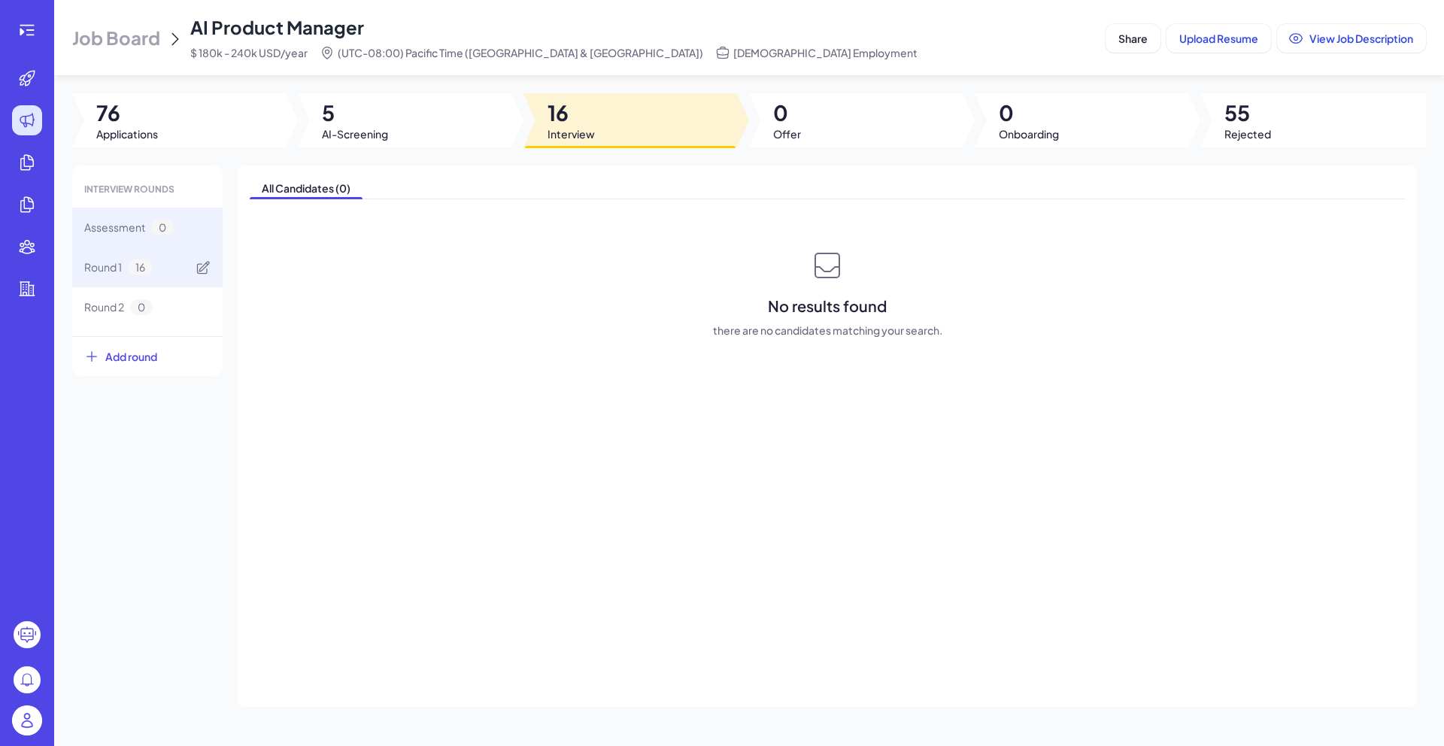
click at [131, 262] on span "16" at bounding box center [140, 268] width 25 height 16
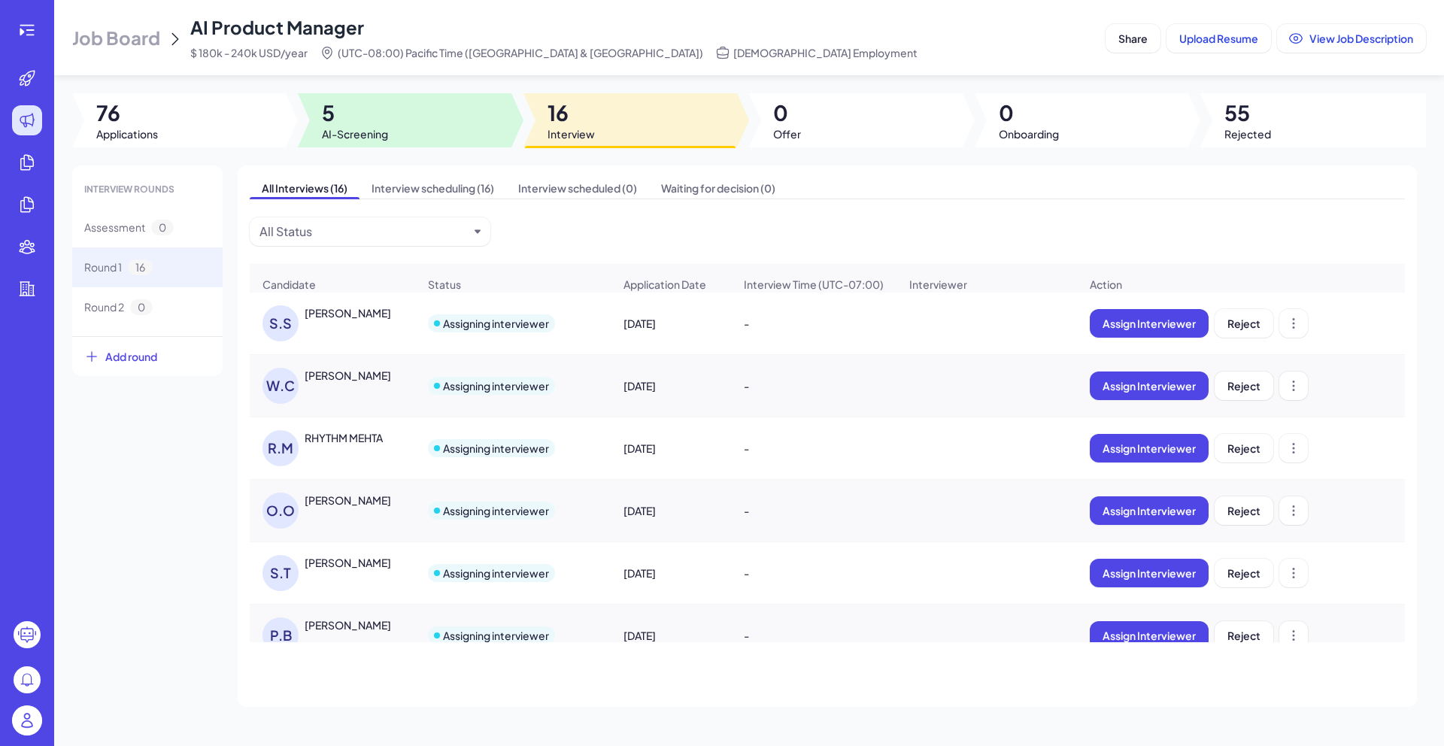
click at [431, 132] on div at bounding box center [405, 120] width 214 height 54
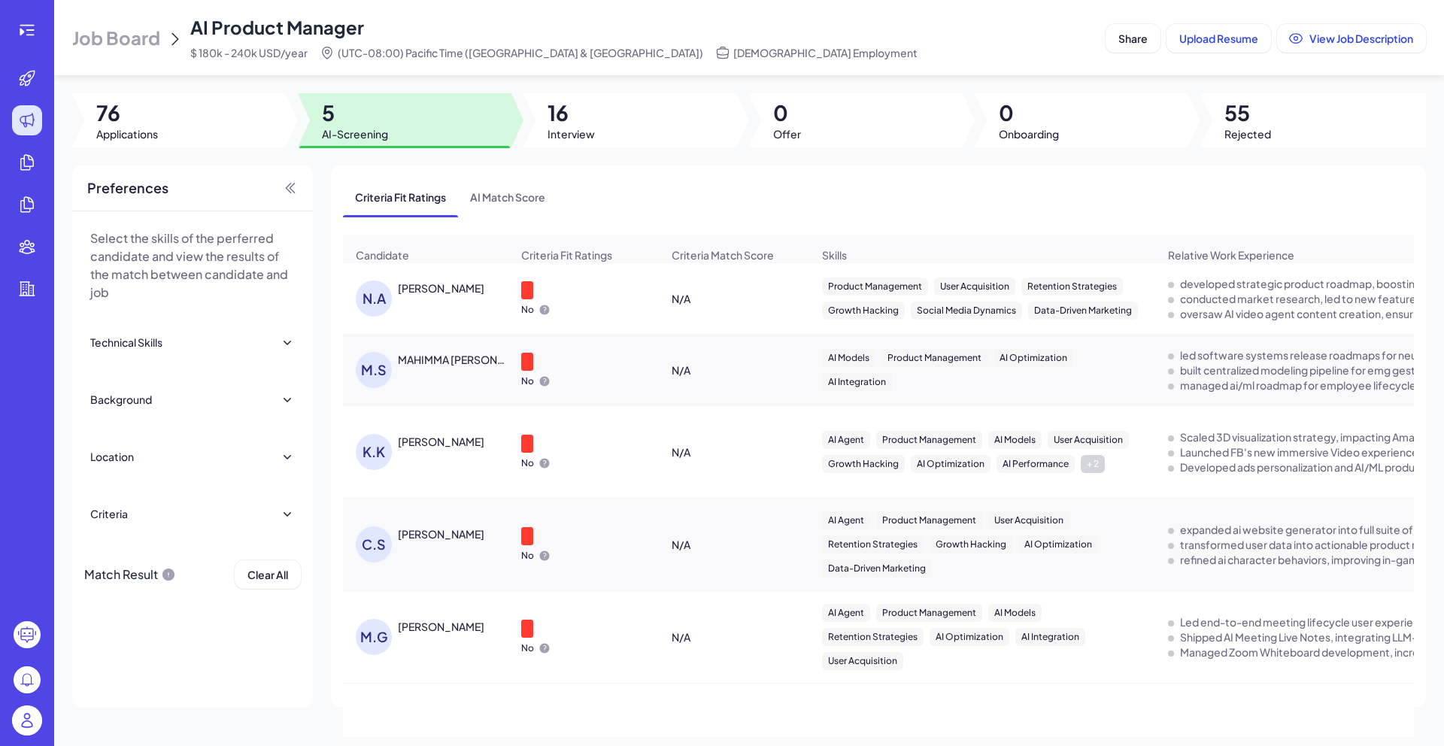
click at [435, 306] on div "N.A [PERSON_NAME]" at bounding box center [433, 299] width 155 height 36
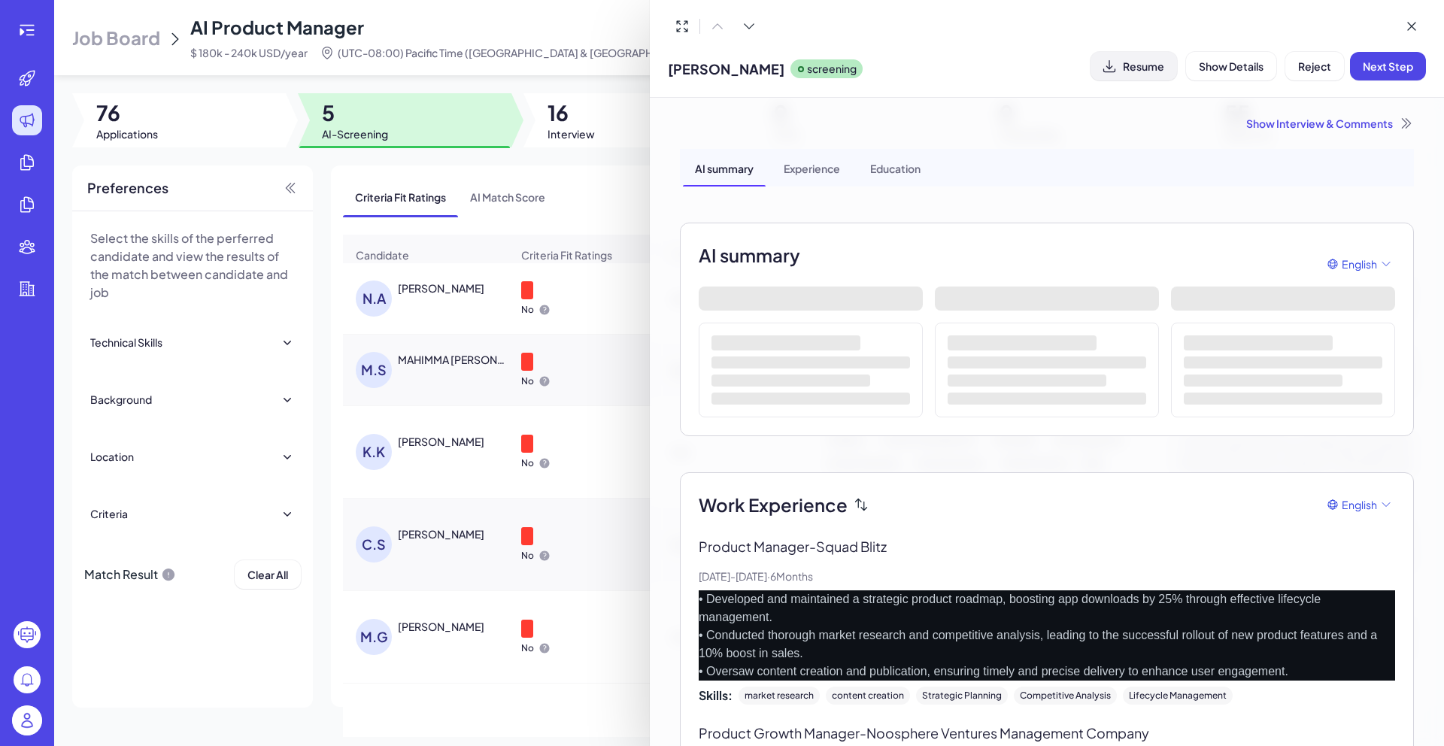
click at [1152, 78] on button "Resume" at bounding box center [1134, 66] width 87 height 29
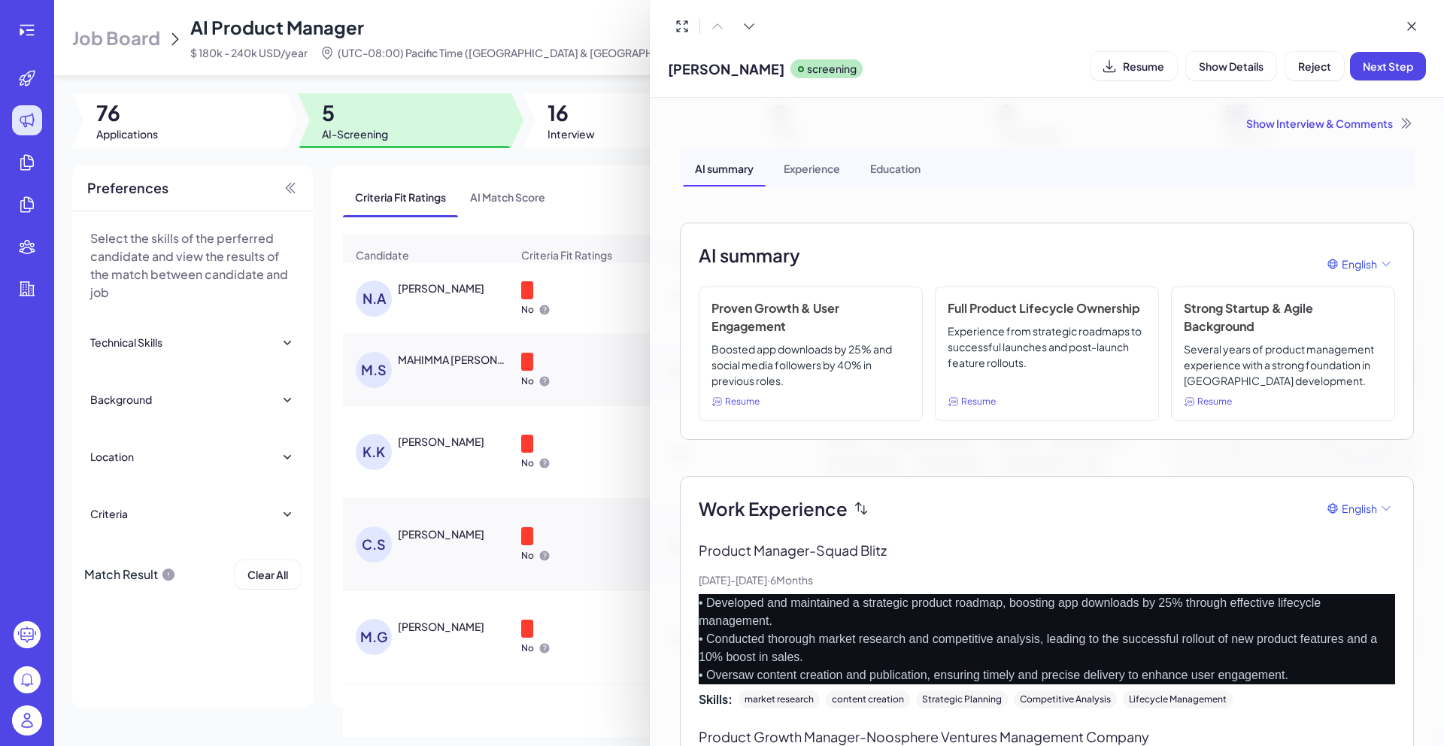
click at [1317, 127] on div "Show Interview & Comments" at bounding box center [1047, 123] width 734 height 15
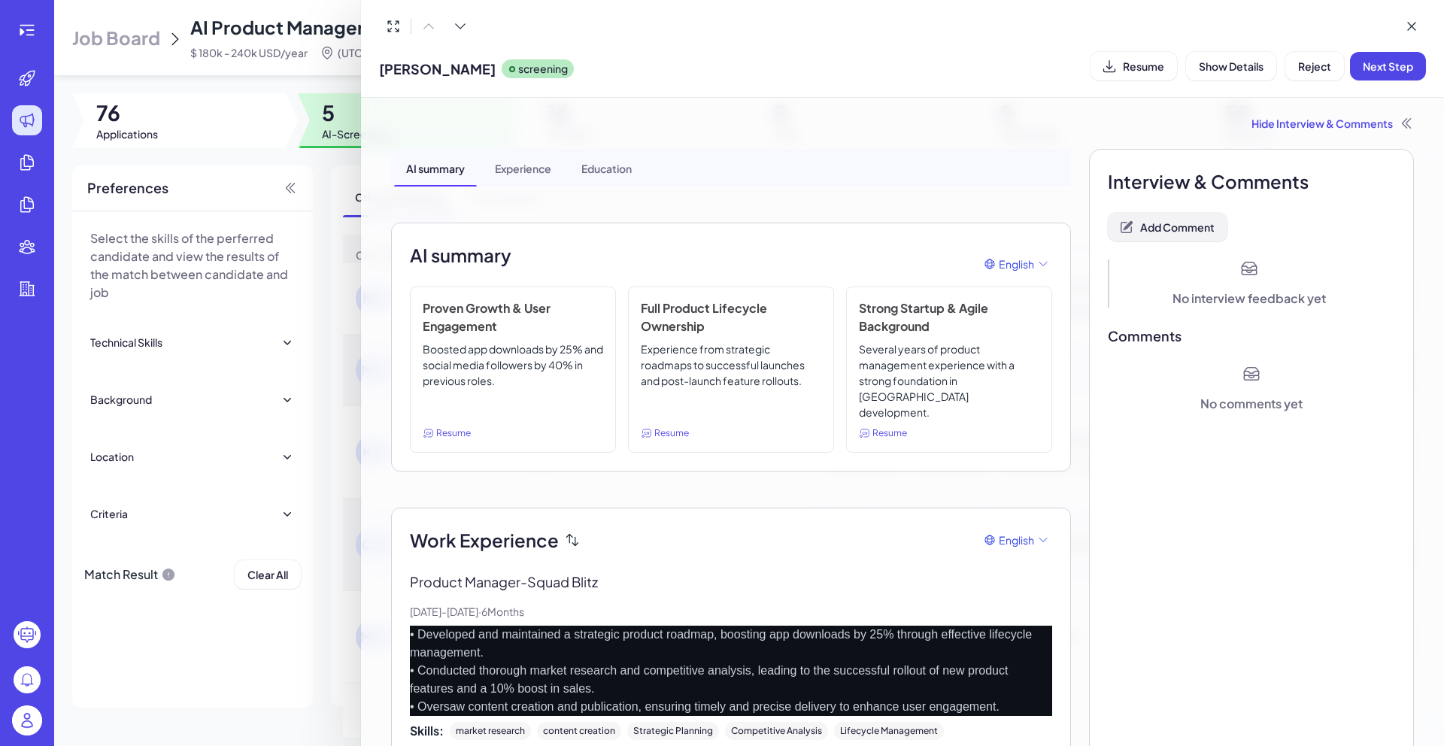
click at [1164, 217] on button "Add Comment" at bounding box center [1168, 227] width 120 height 29
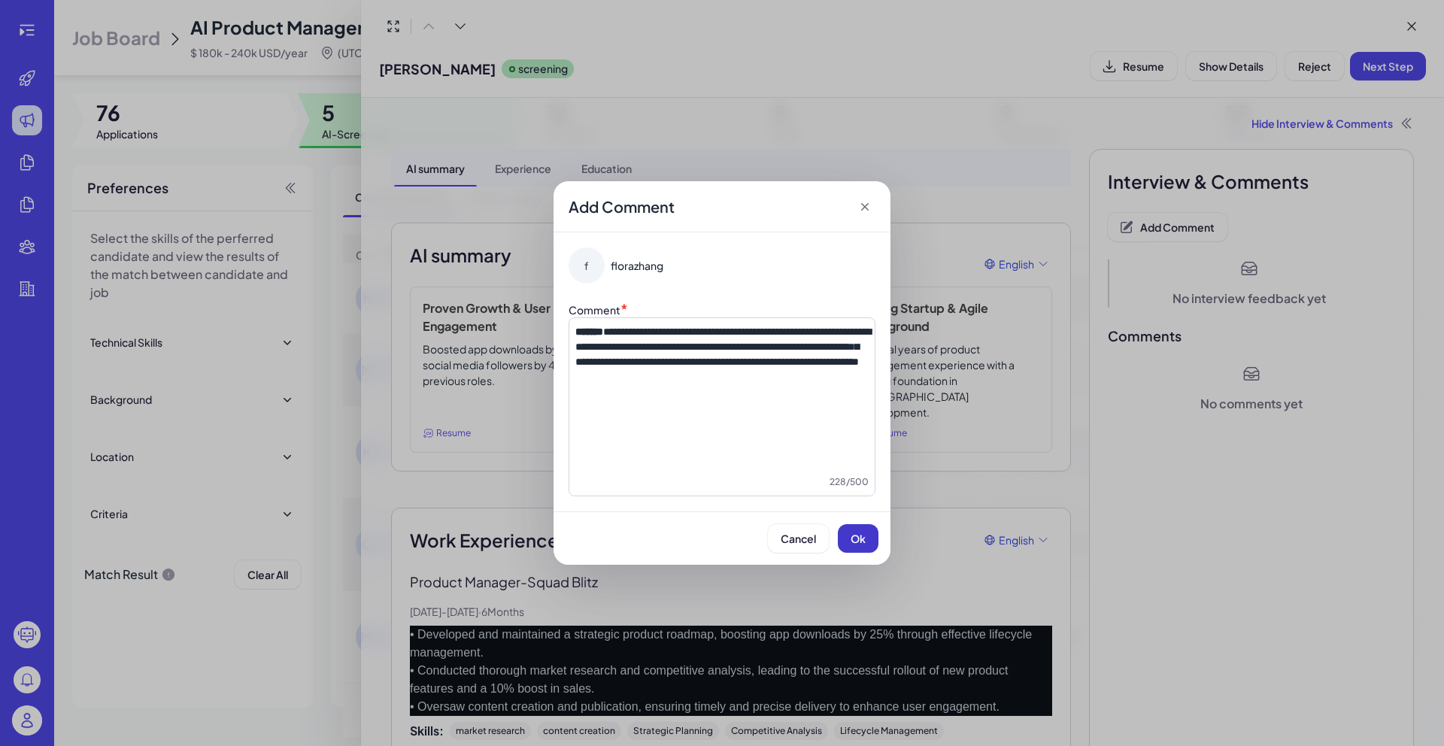
click at [846, 530] on button "Ok" at bounding box center [858, 538] width 41 height 29
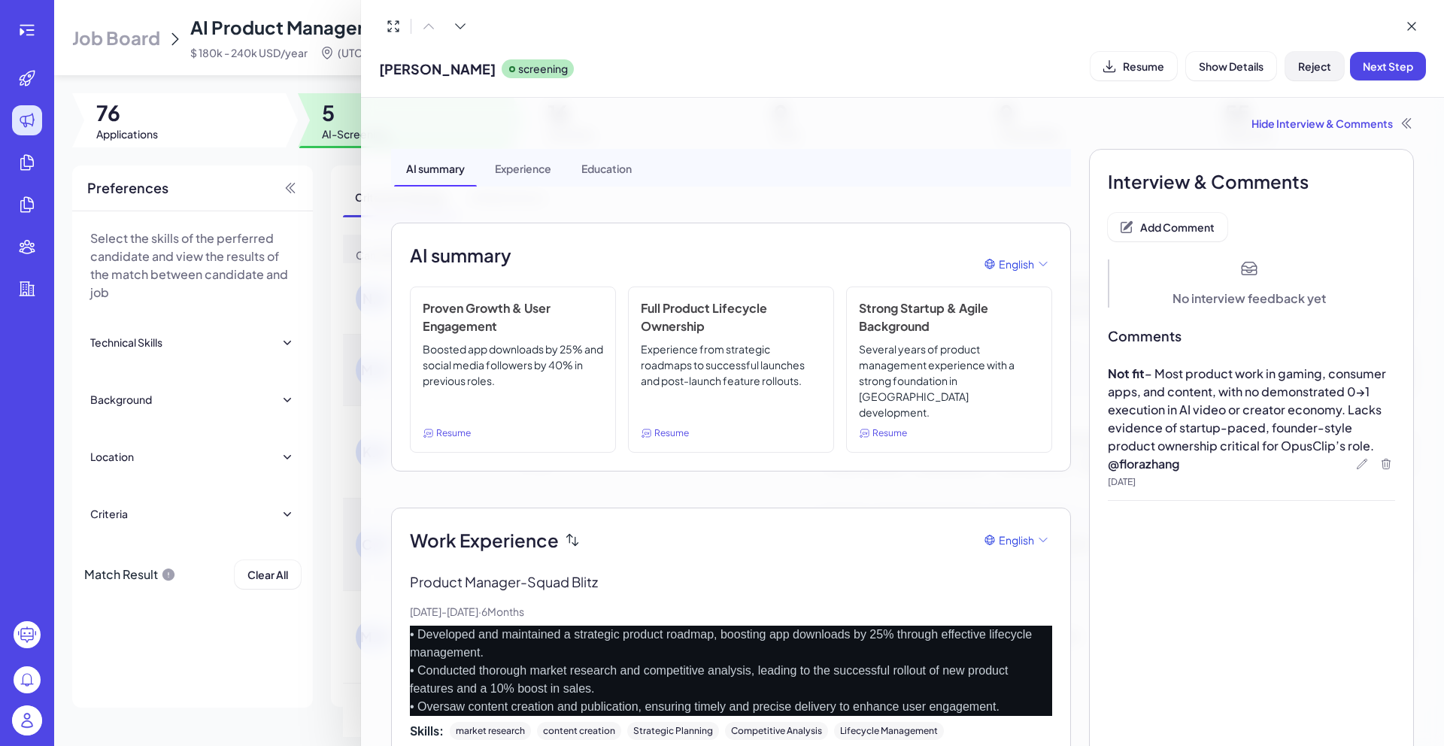
click at [1327, 73] on button "Reject" at bounding box center [1314, 66] width 59 height 29
click at [1402, 169] on span "Ok" at bounding box center [1397, 163] width 15 height 14
click at [1413, 32] on icon at bounding box center [1411, 26] width 15 height 15
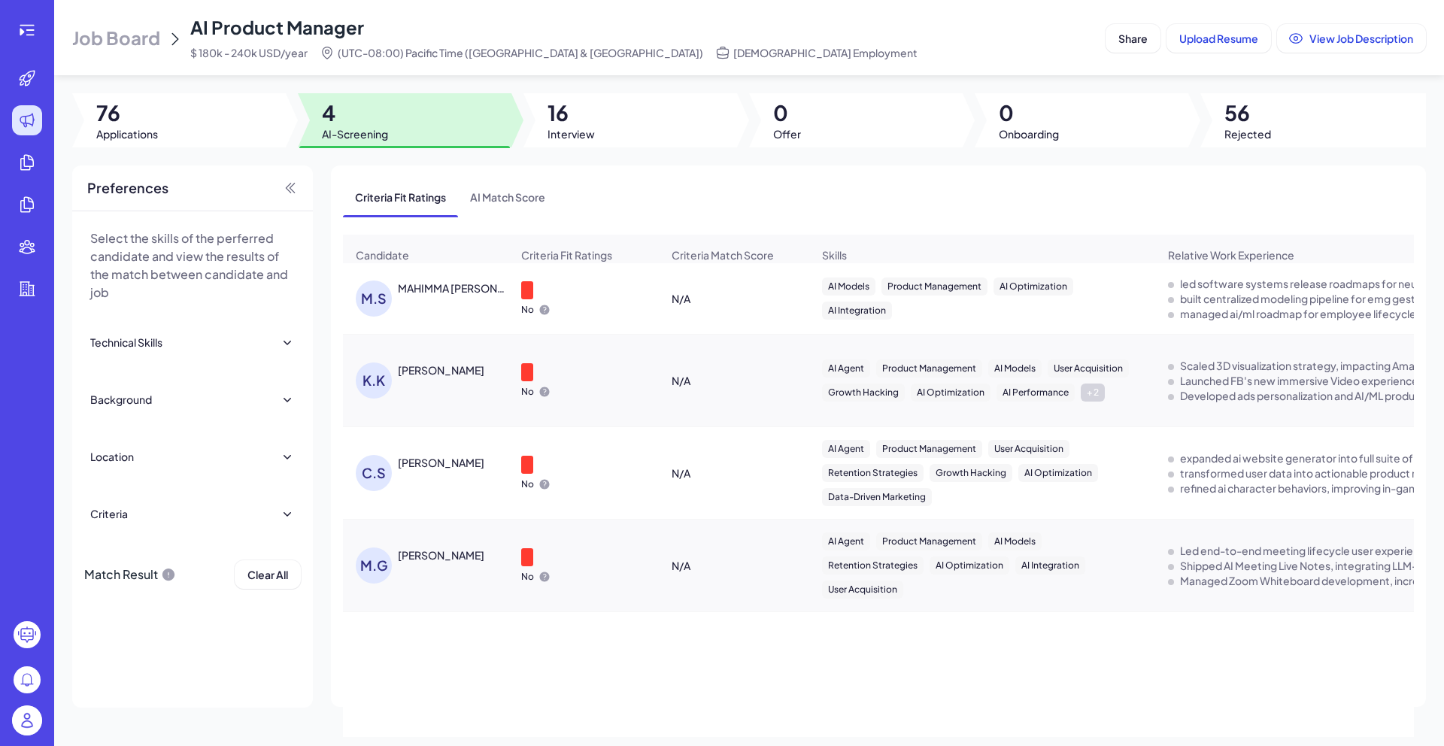
click at [430, 296] on div "MAHIMMA [PERSON_NAME]" at bounding box center [453, 288] width 111 height 15
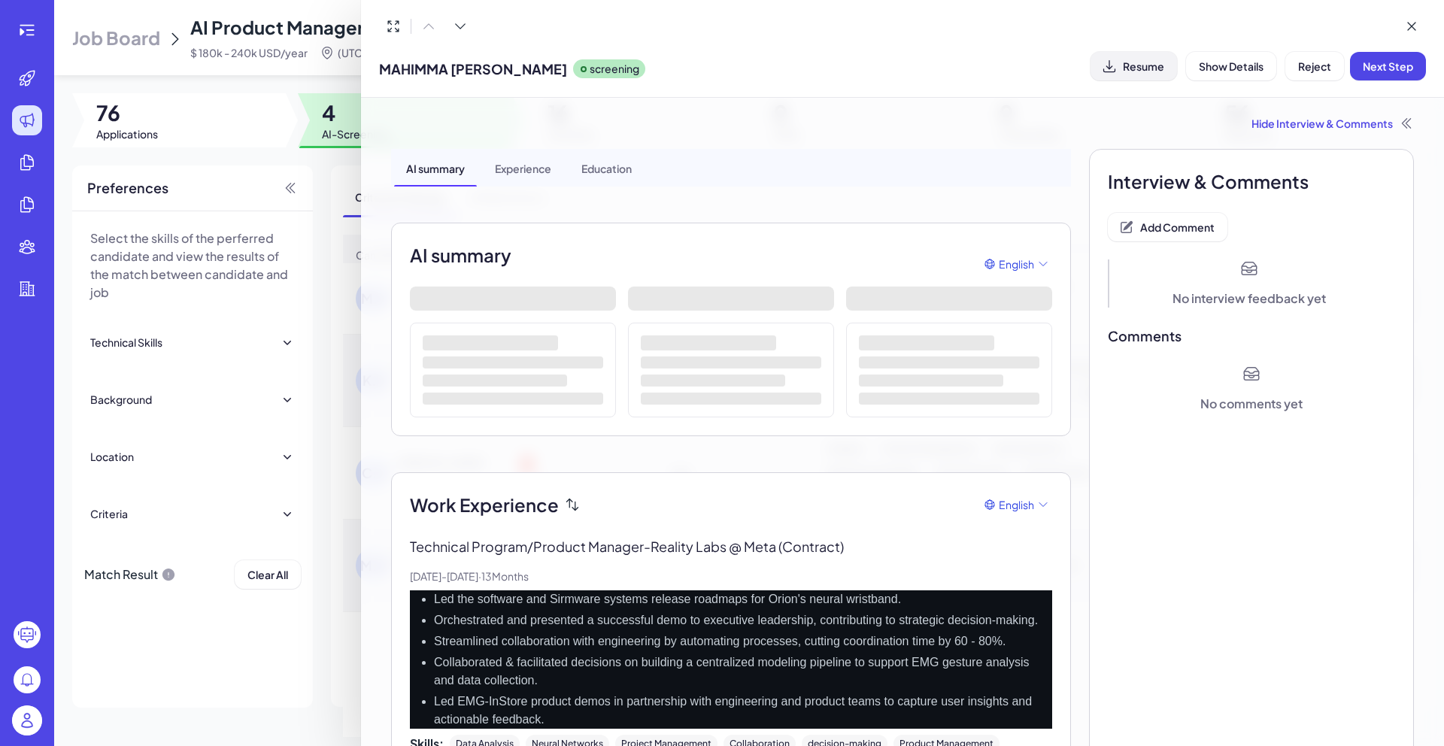
click at [1133, 74] on button "Resume" at bounding box center [1134, 66] width 87 height 29
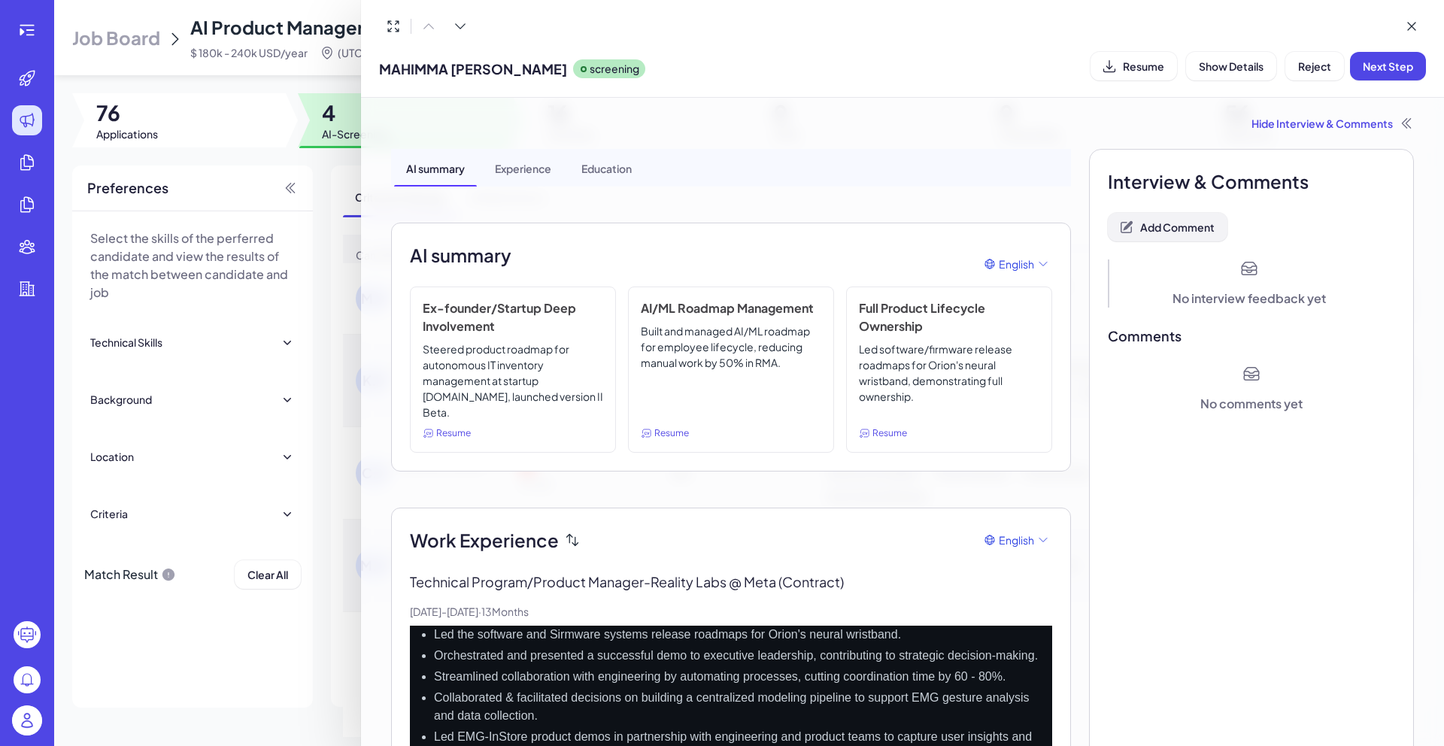
click at [1194, 232] on span "Add Comment" at bounding box center [1177, 227] width 74 height 14
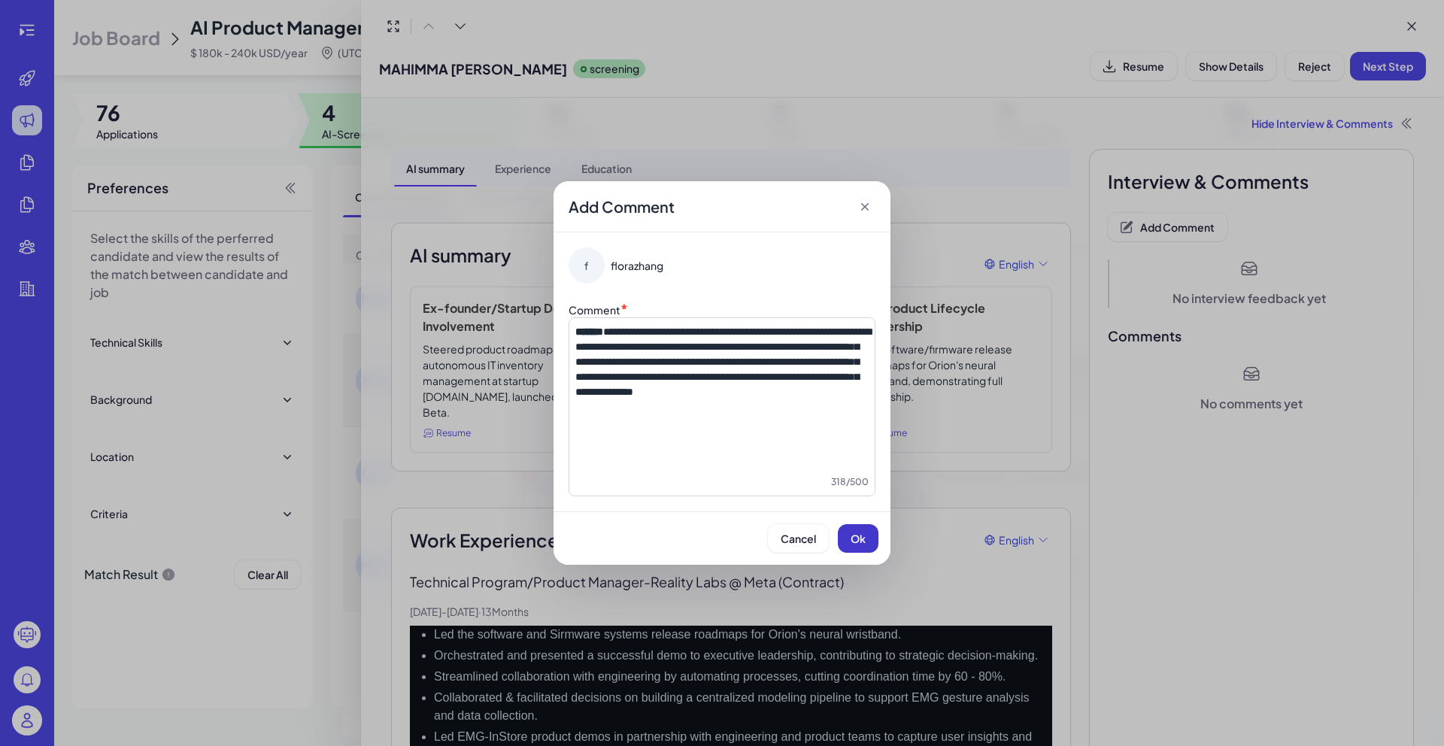
click at [861, 551] on button "Ok" at bounding box center [858, 538] width 41 height 29
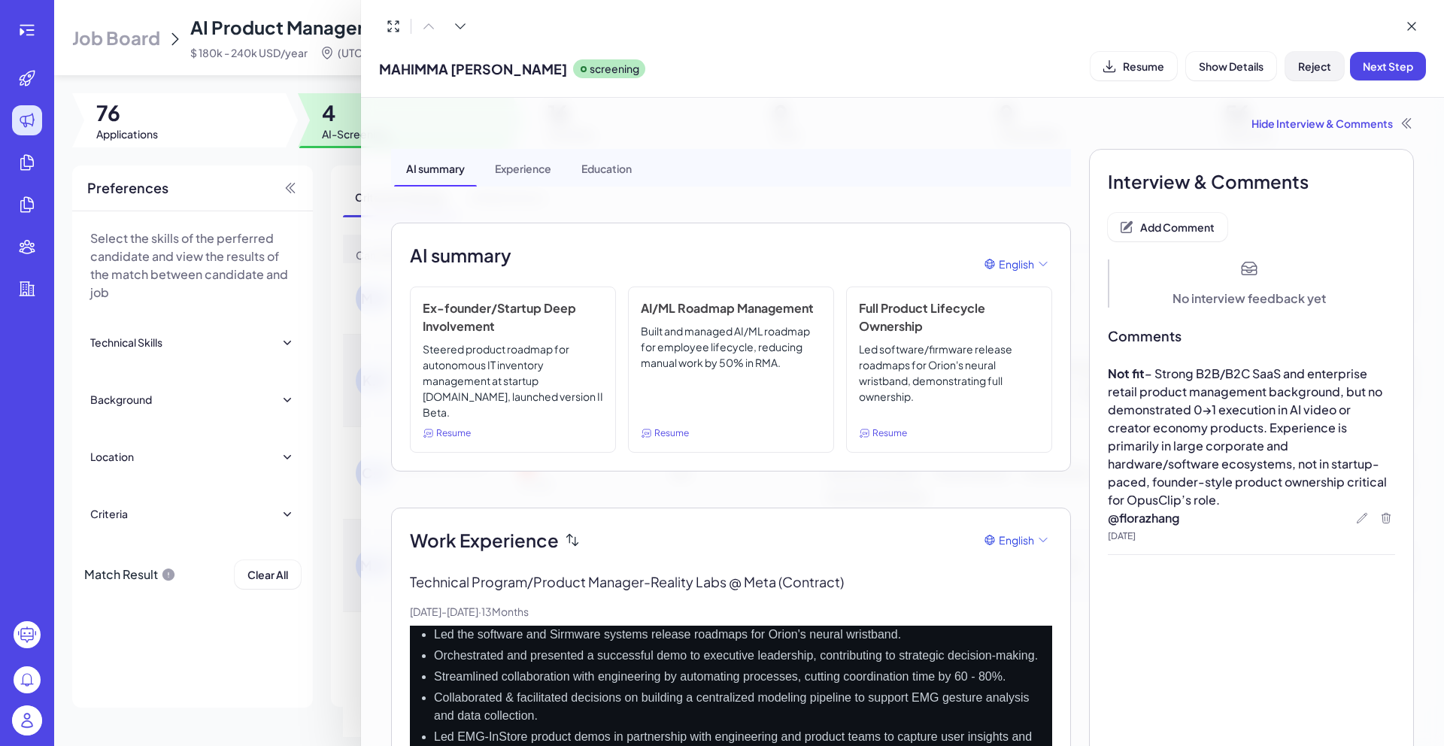
click at [1328, 65] on span "Reject" at bounding box center [1314, 66] width 33 height 14
click at [1392, 165] on span "Ok" at bounding box center [1397, 163] width 15 height 14
click at [335, 164] on div at bounding box center [722, 373] width 1444 height 746
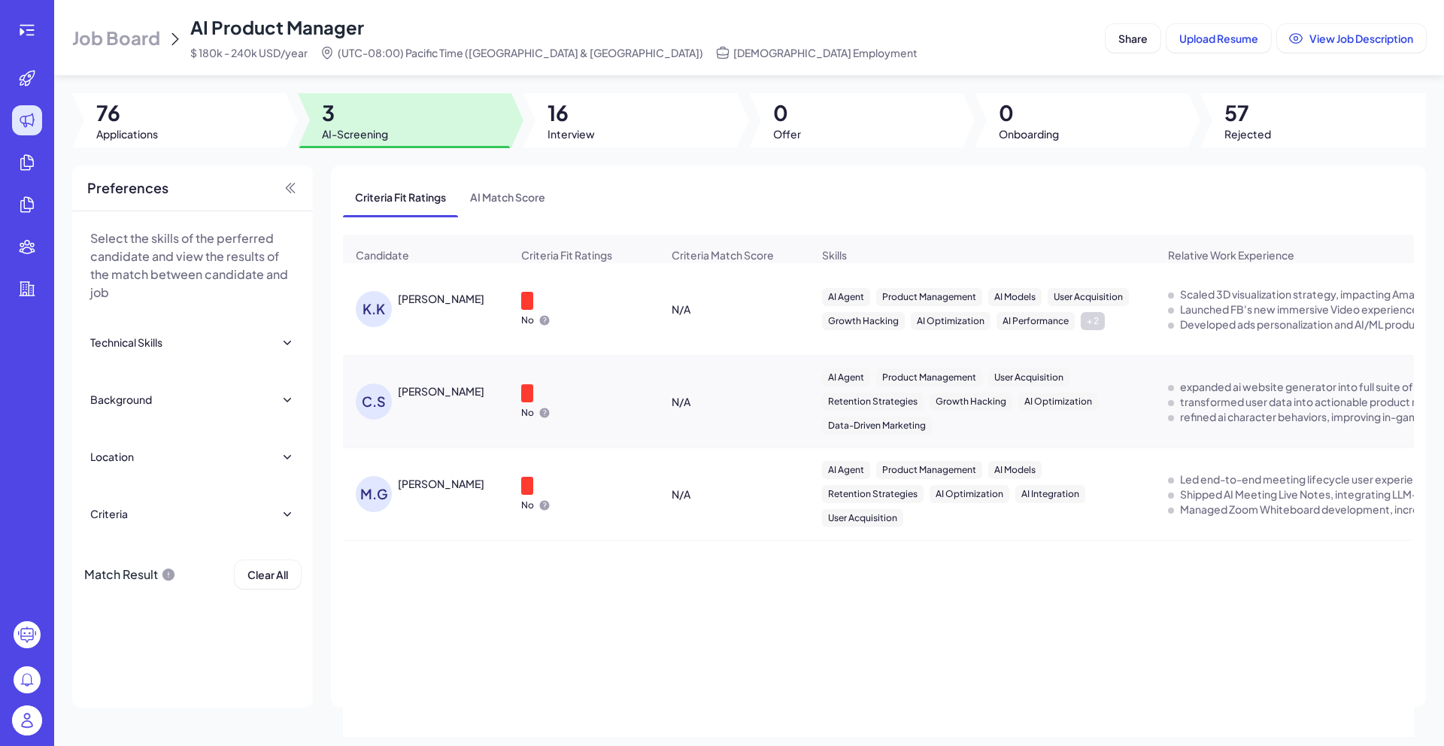
click at [409, 301] on div "[PERSON_NAME]" at bounding box center [441, 298] width 87 height 15
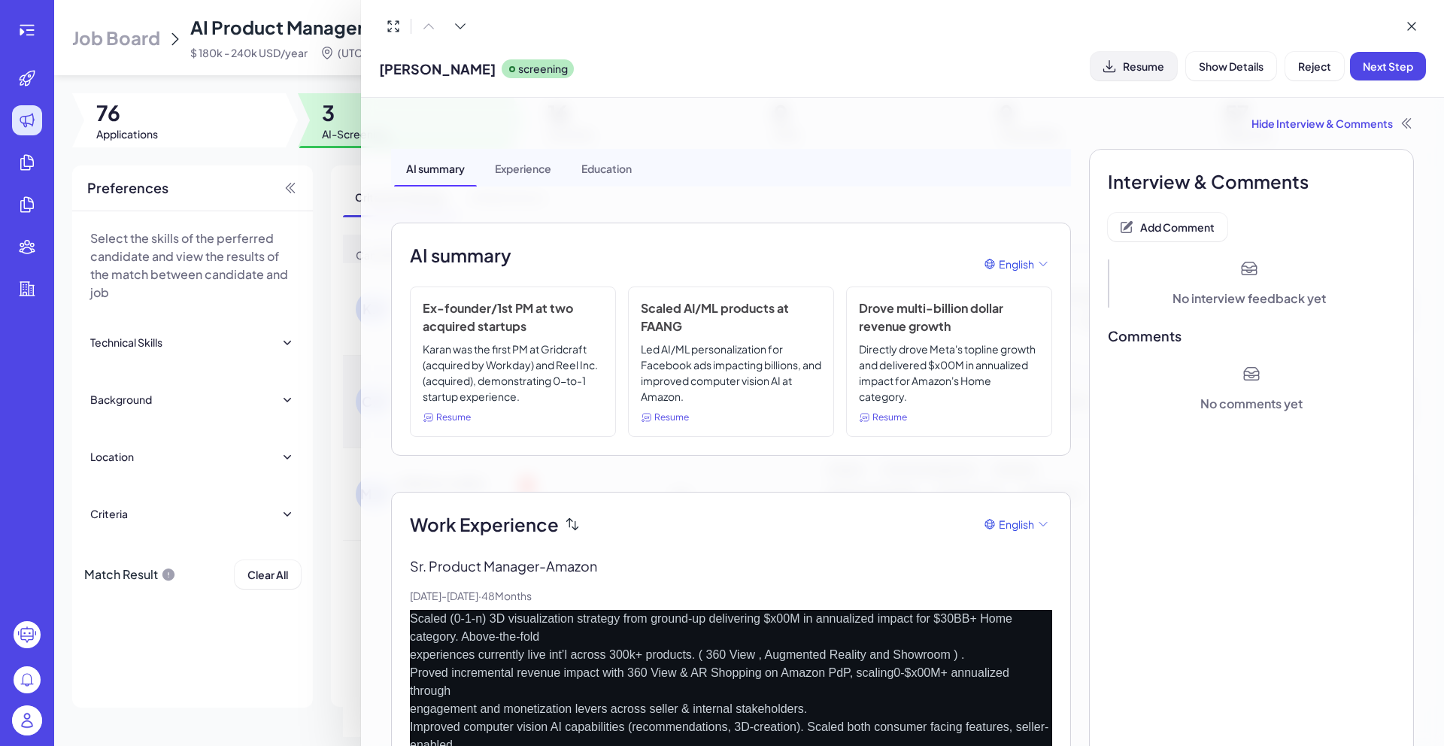
click at [1150, 68] on span "Resume" at bounding box center [1143, 66] width 41 height 14
click at [1137, 238] on button "Add Comment" at bounding box center [1168, 227] width 120 height 29
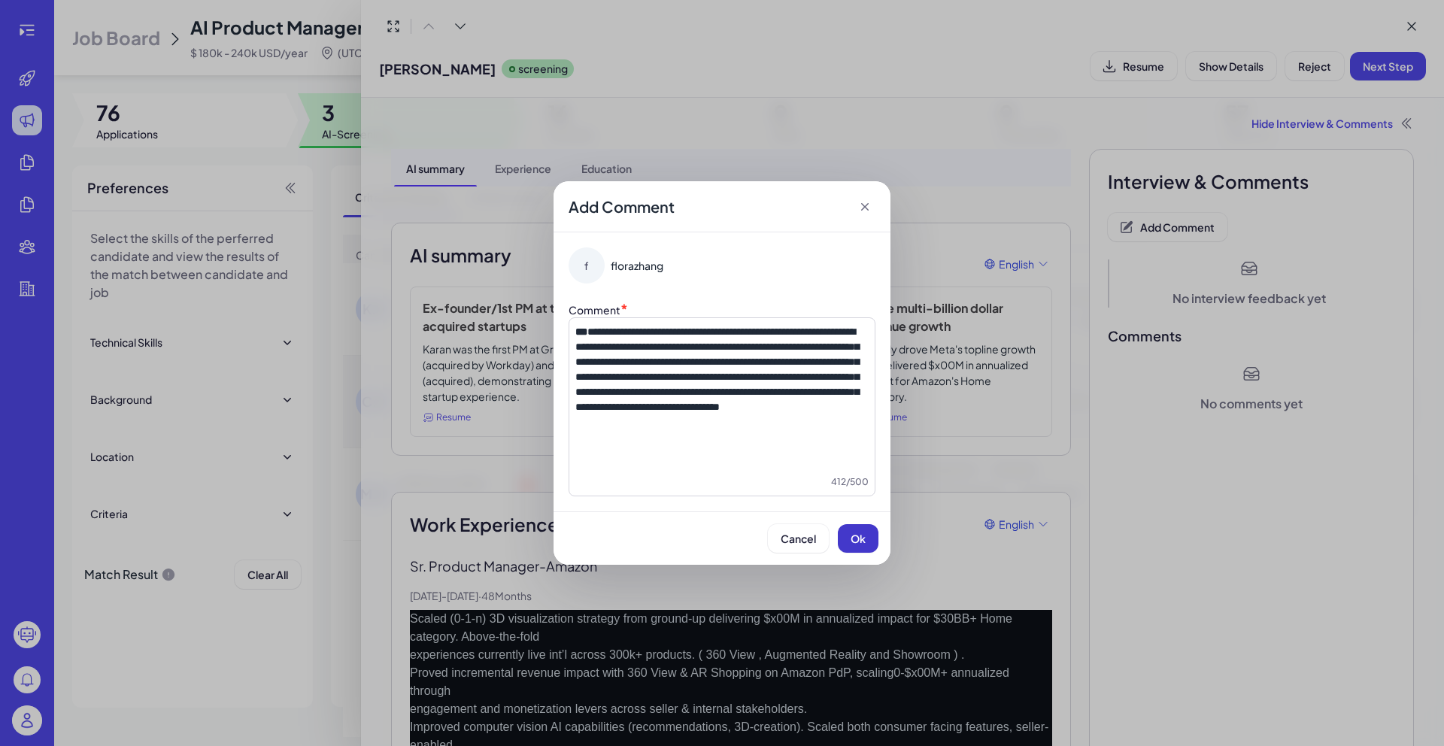
click at [865, 538] on span "Ok" at bounding box center [858, 539] width 15 height 14
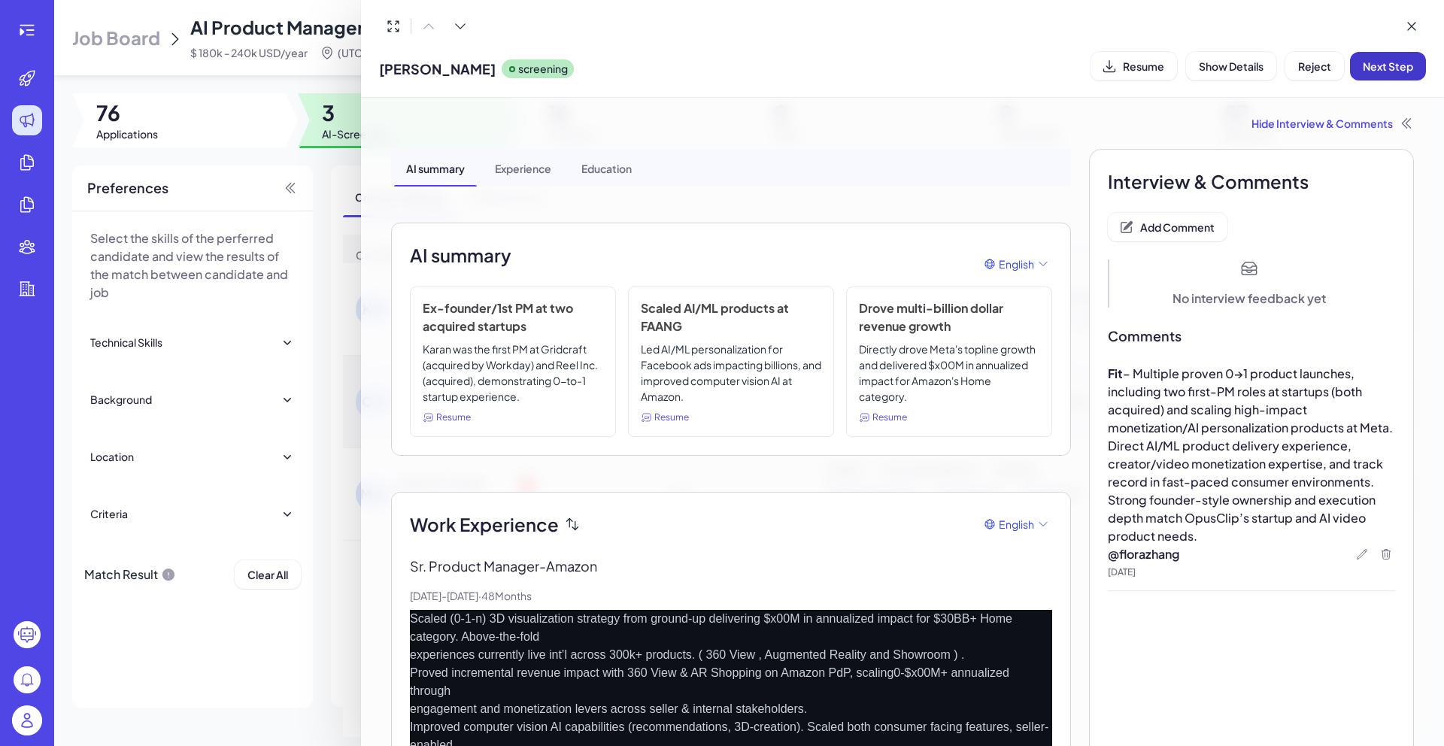
click at [1380, 77] on button "Next Step" at bounding box center [1388, 66] width 76 height 29
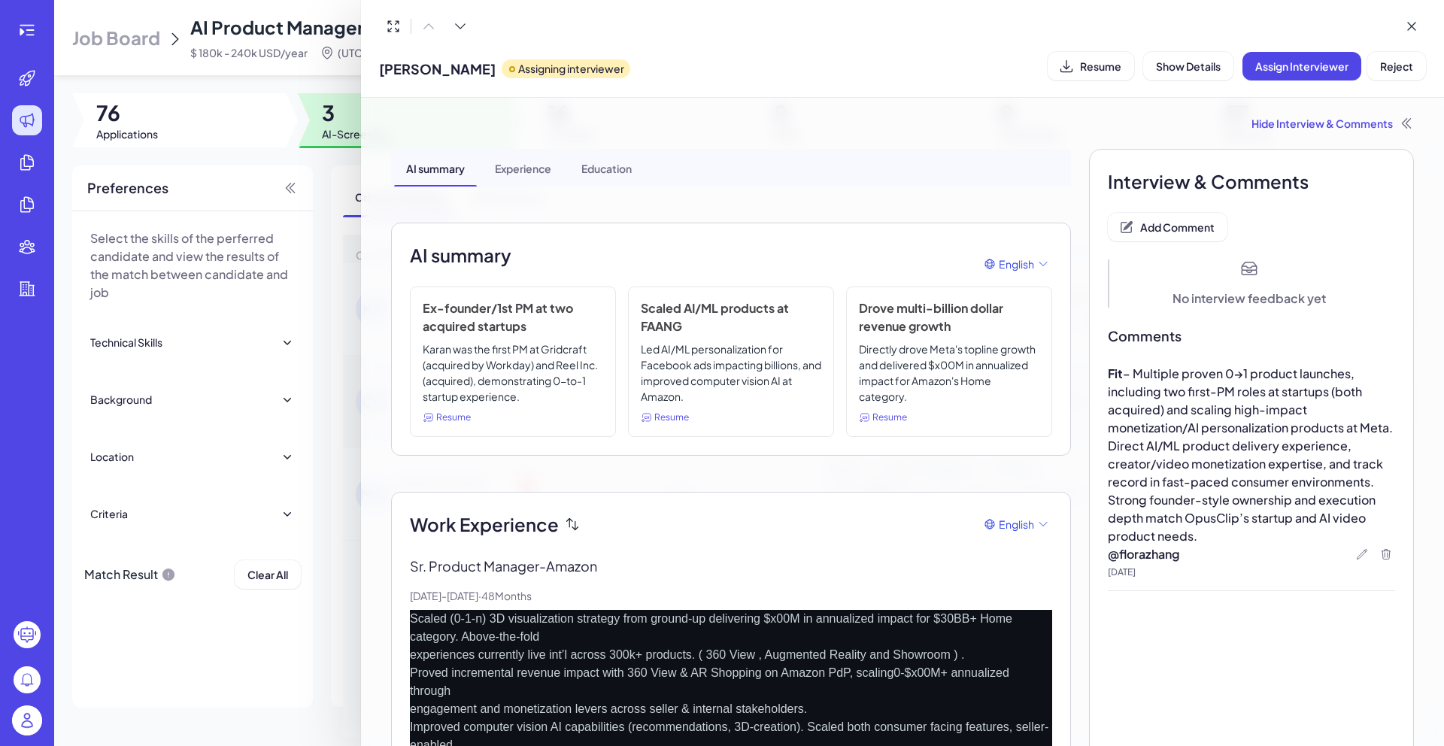
click at [286, 81] on div at bounding box center [722, 373] width 1444 height 746
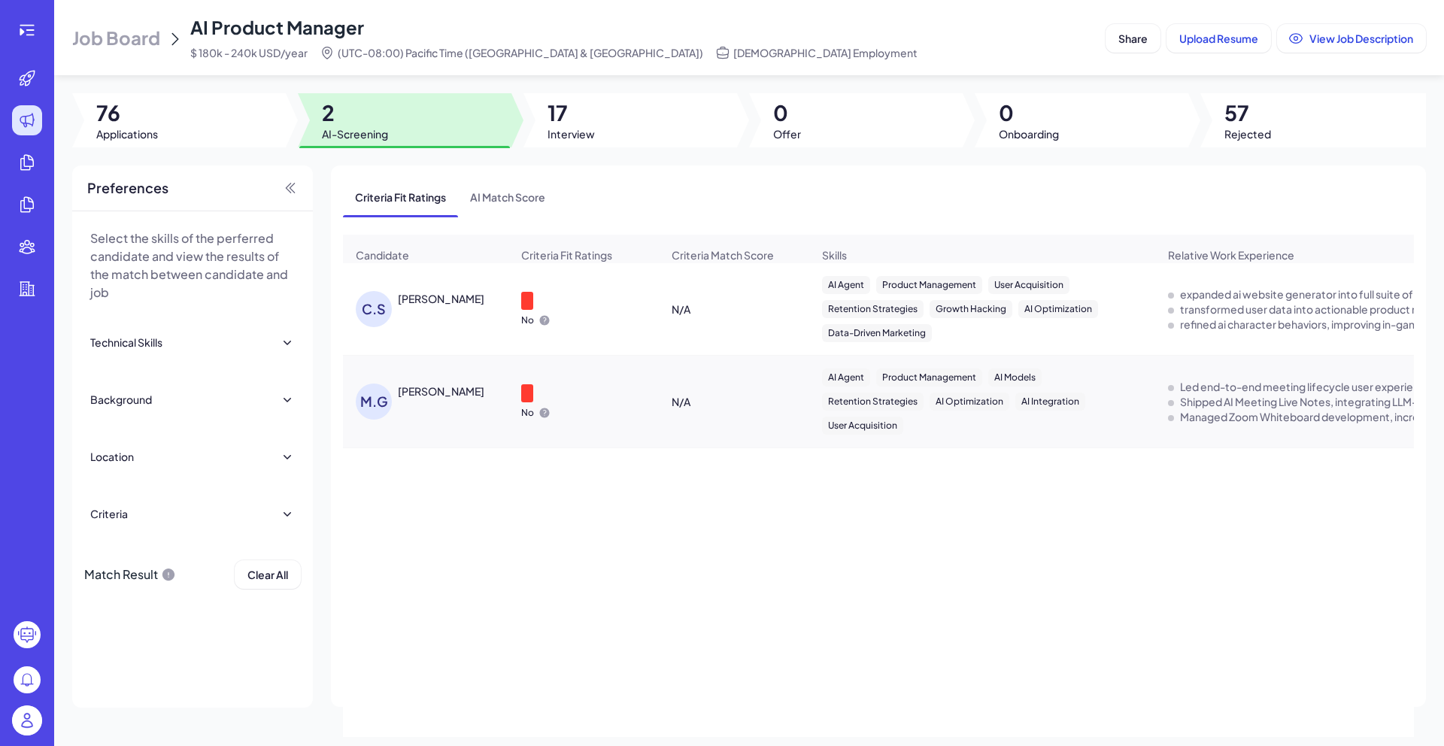
click at [424, 304] on div "[PERSON_NAME]" at bounding box center [441, 298] width 87 height 15
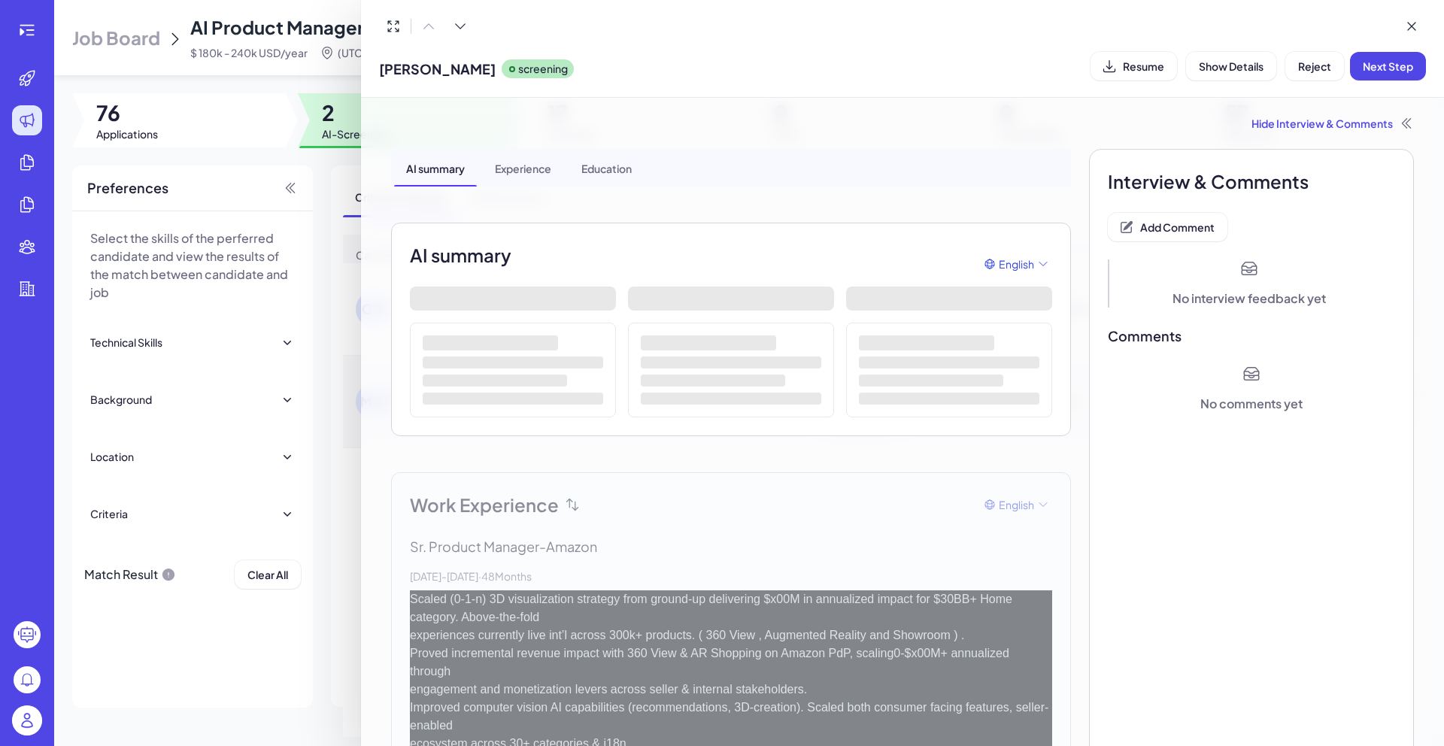
click at [1143, 71] on span "Resume" at bounding box center [1143, 66] width 41 height 14
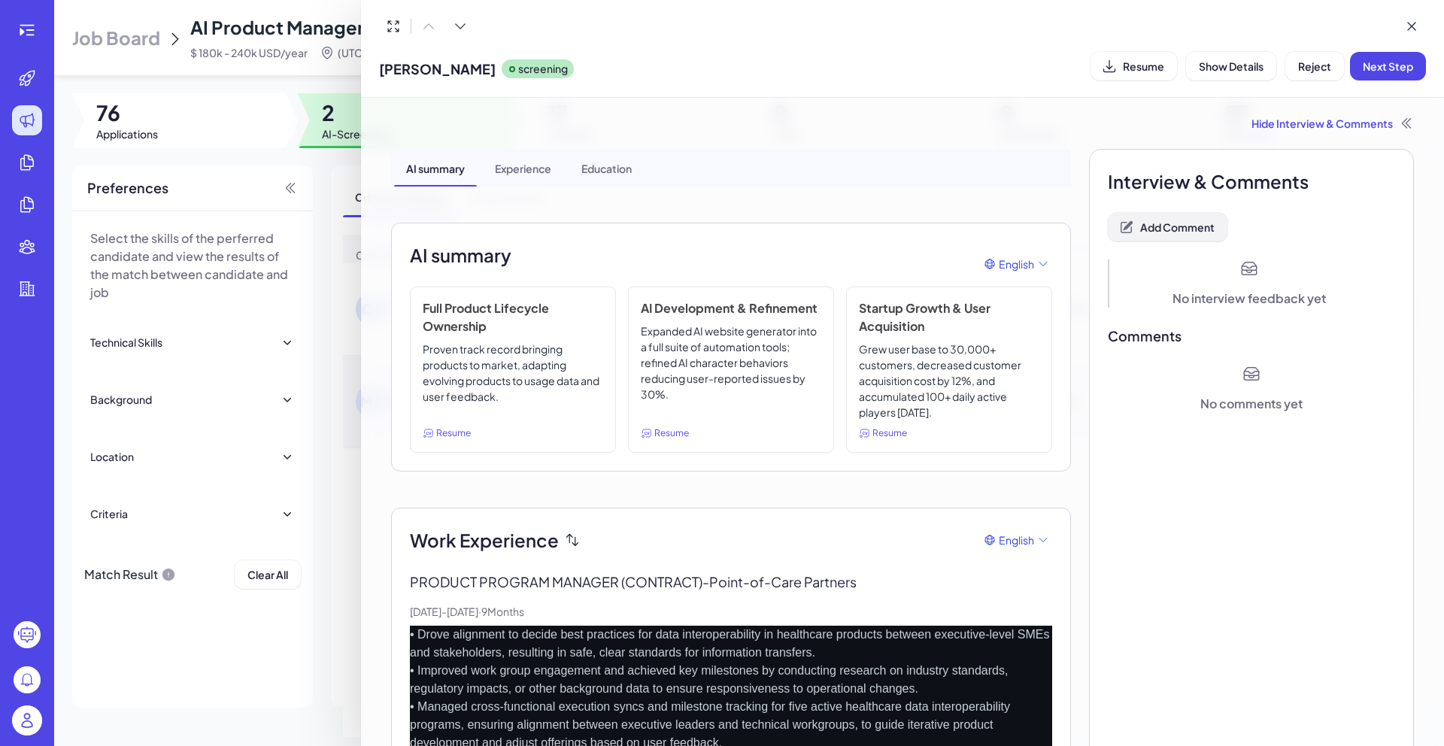
click at [1182, 225] on span "Add Comment" at bounding box center [1177, 227] width 74 height 14
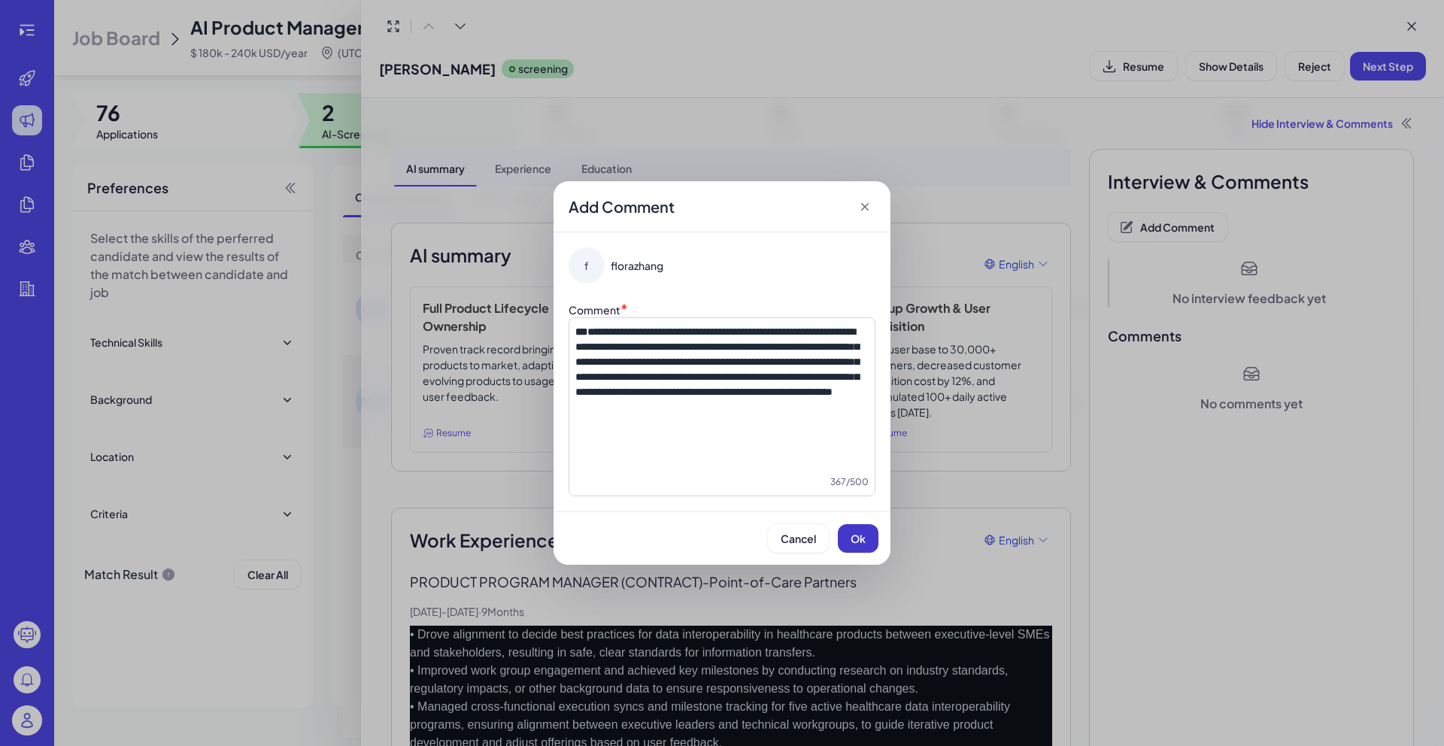
click at [861, 548] on button "Ok" at bounding box center [858, 538] width 41 height 29
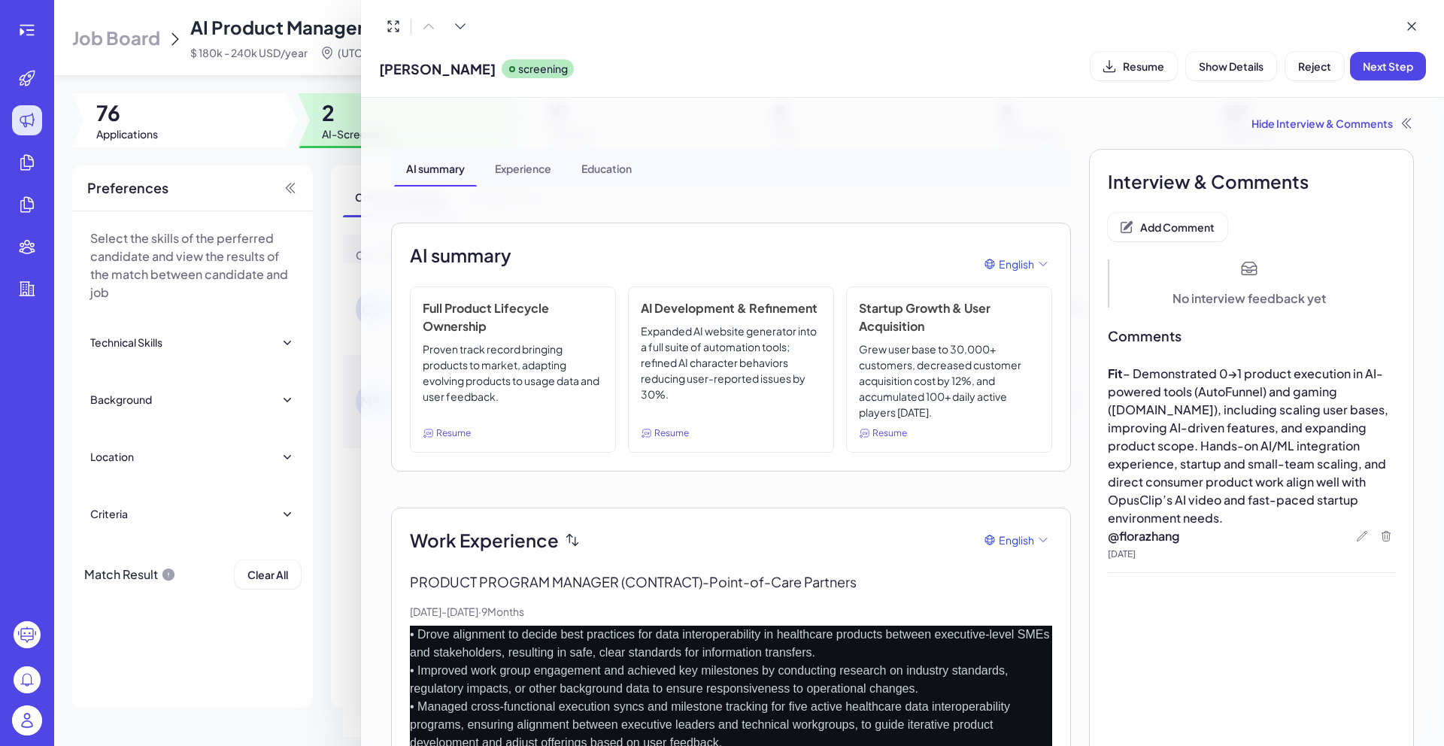
click at [1377, 73] on button "Next Step" at bounding box center [1388, 66] width 76 height 29
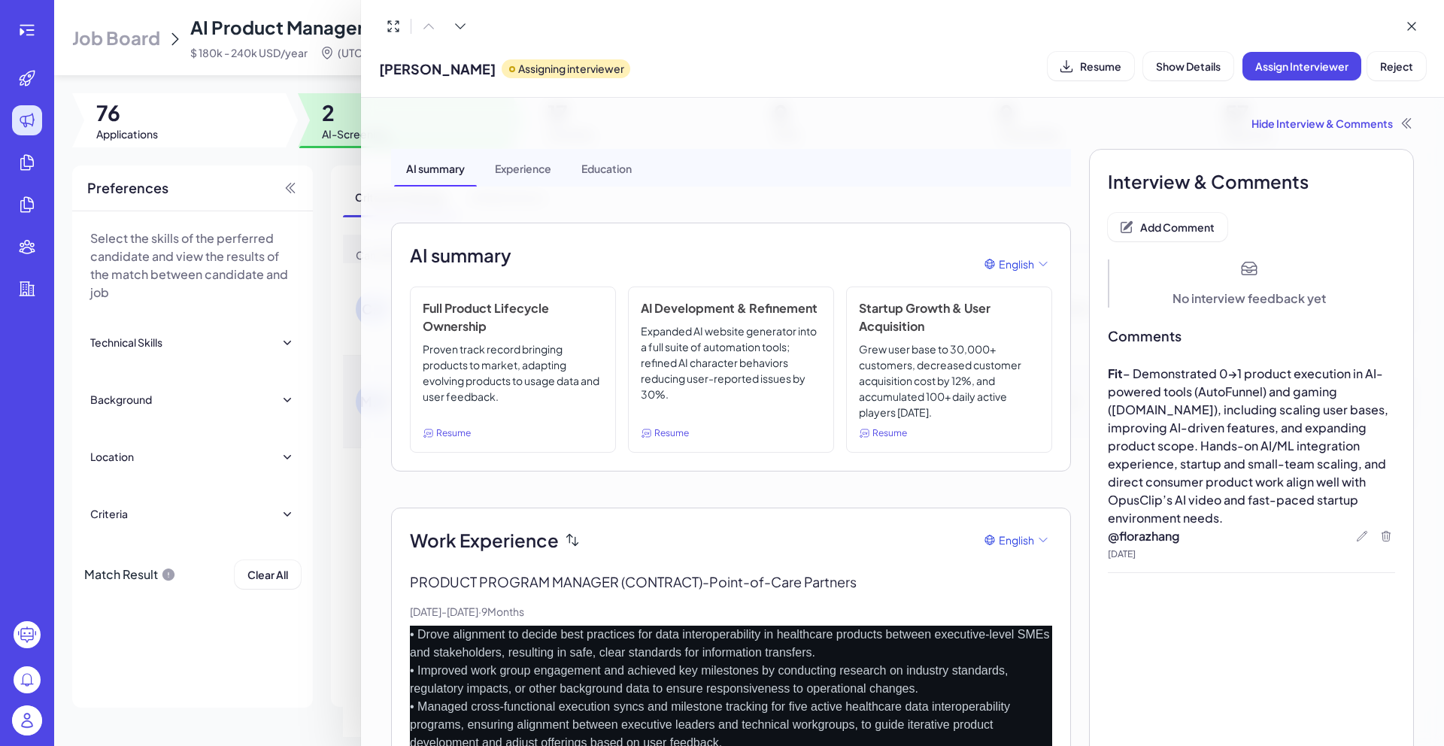
click at [337, 84] on div at bounding box center [722, 373] width 1444 height 746
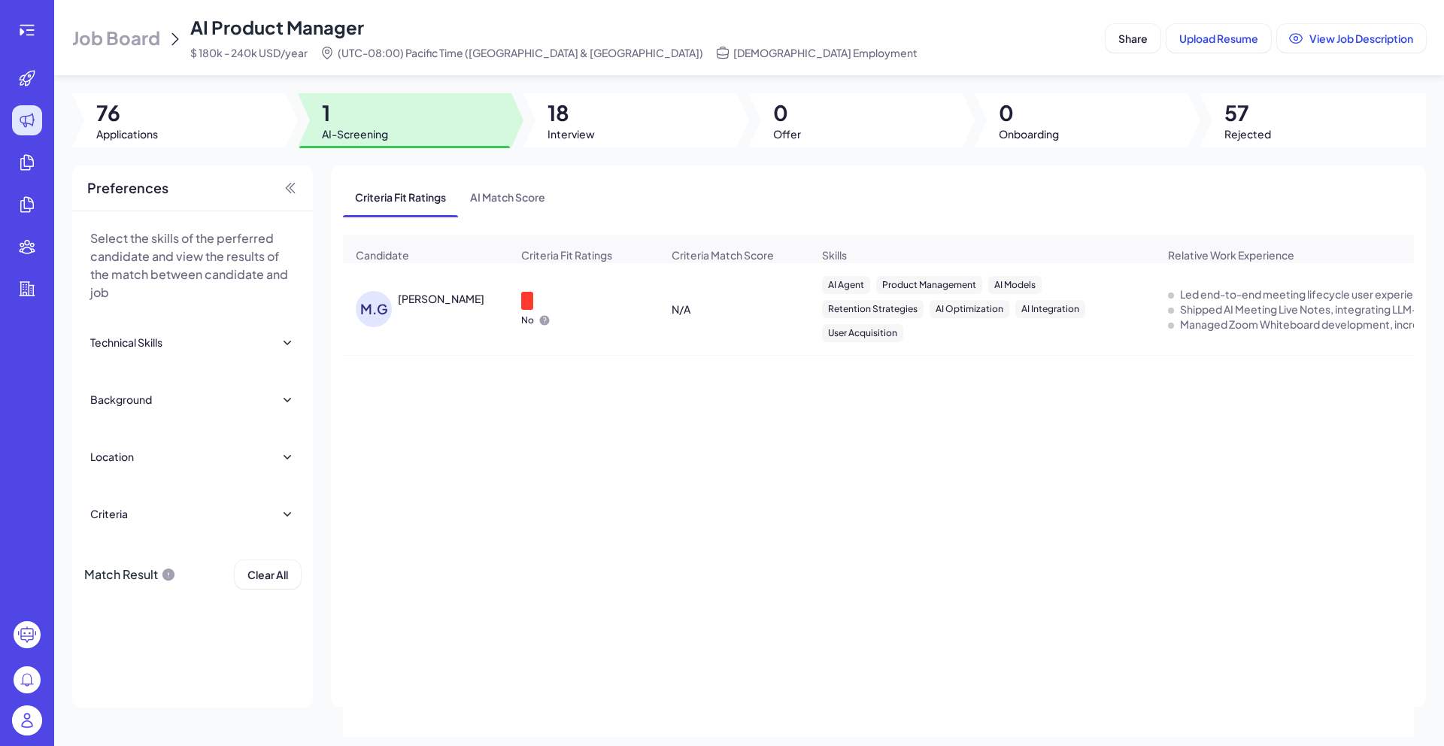
click at [446, 306] on div "[PERSON_NAME]" at bounding box center [441, 298] width 87 height 15
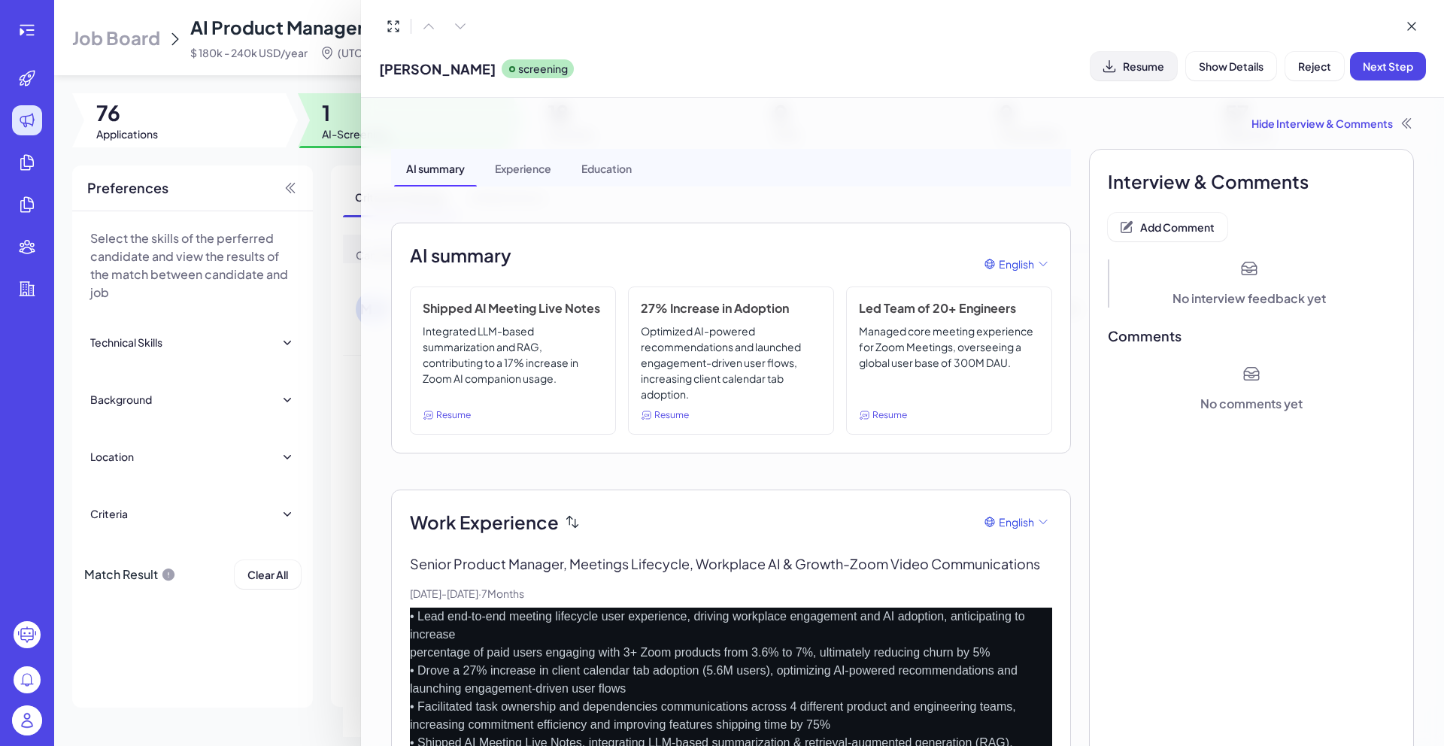
click at [1131, 71] on span "Resume" at bounding box center [1143, 66] width 41 height 14
click at [1147, 223] on span "Add Comment" at bounding box center [1177, 227] width 74 height 14
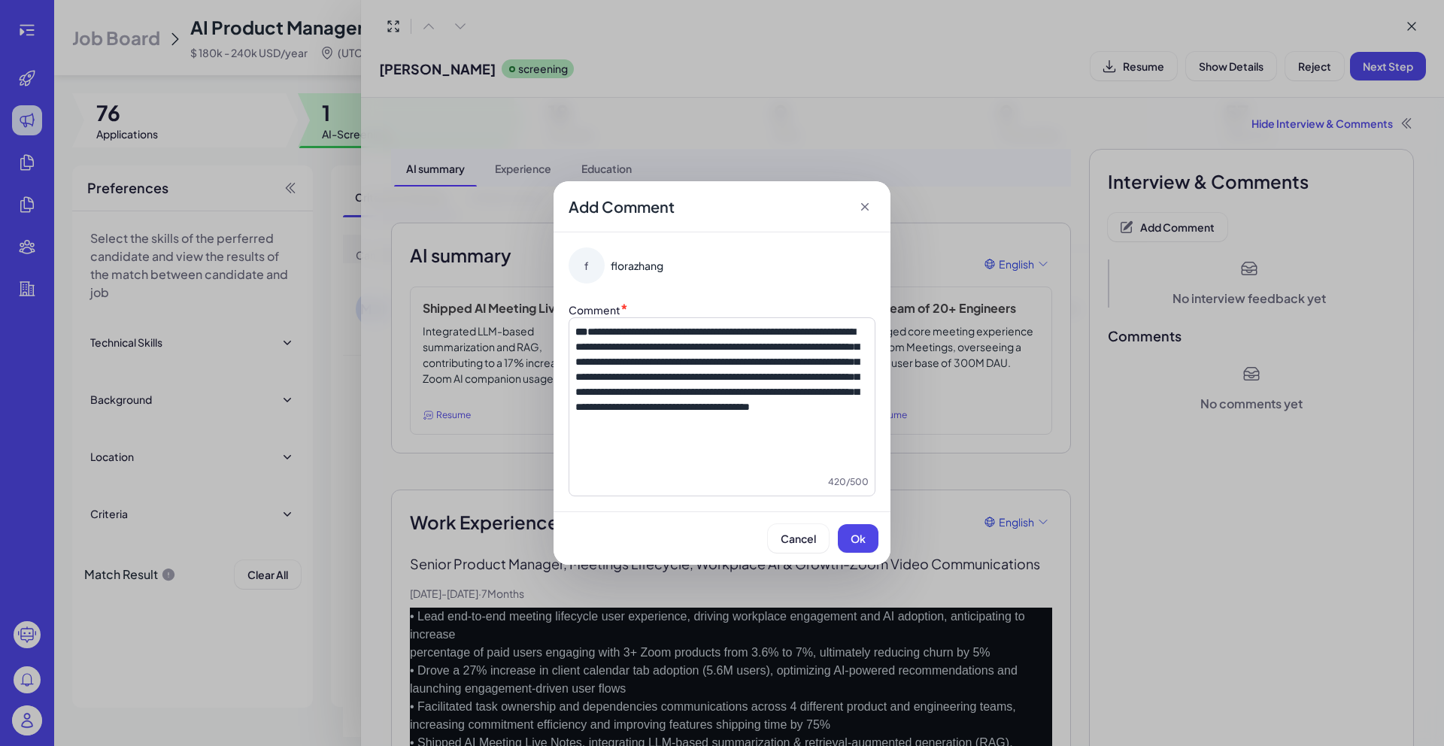
click at [879, 536] on div "Cancel Ok" at bounding box center [722, 537] width 337 height 53
click at [876, 538] on button "Ok" at bounding box center [858, 538] width 41 height 29
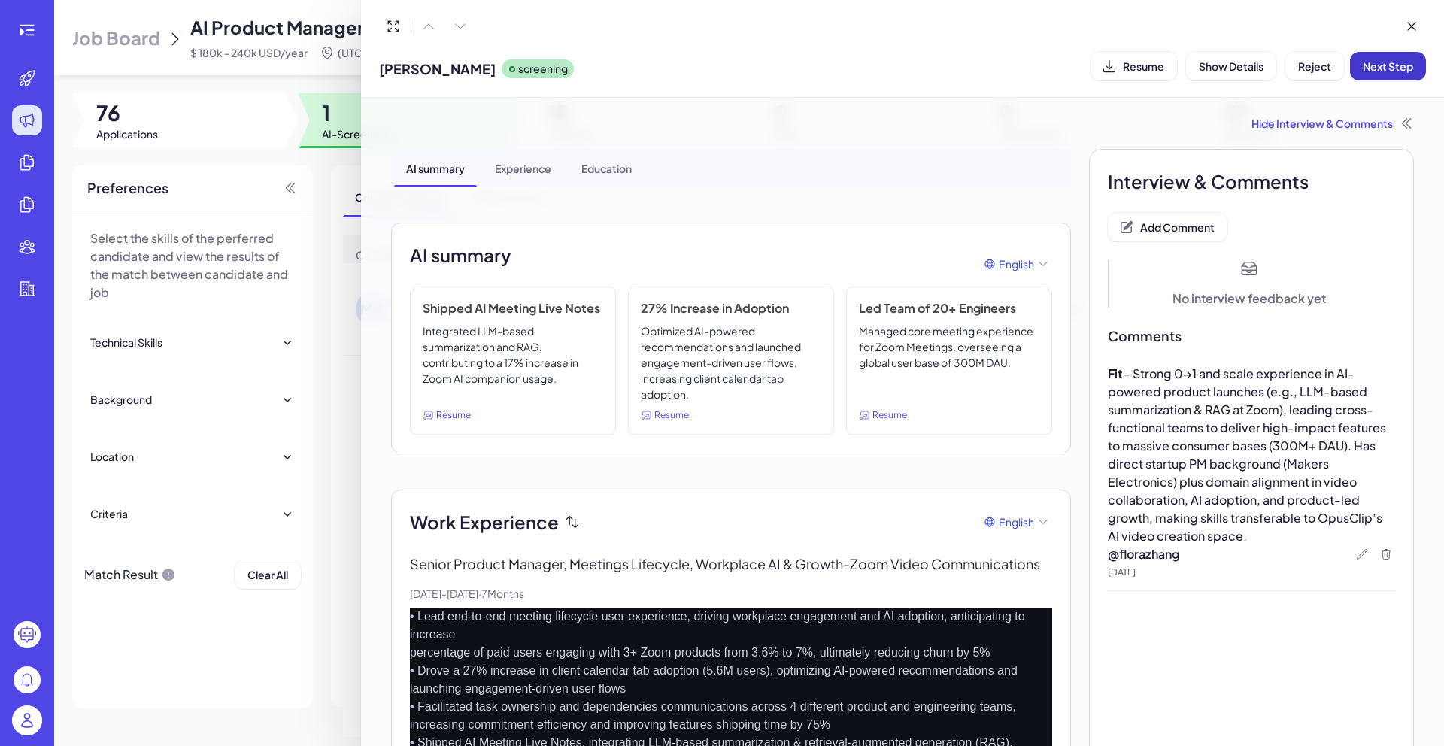
click at [1392, 56] on button "Next Step" at bounding box center [1388, 66] width 76 height 29
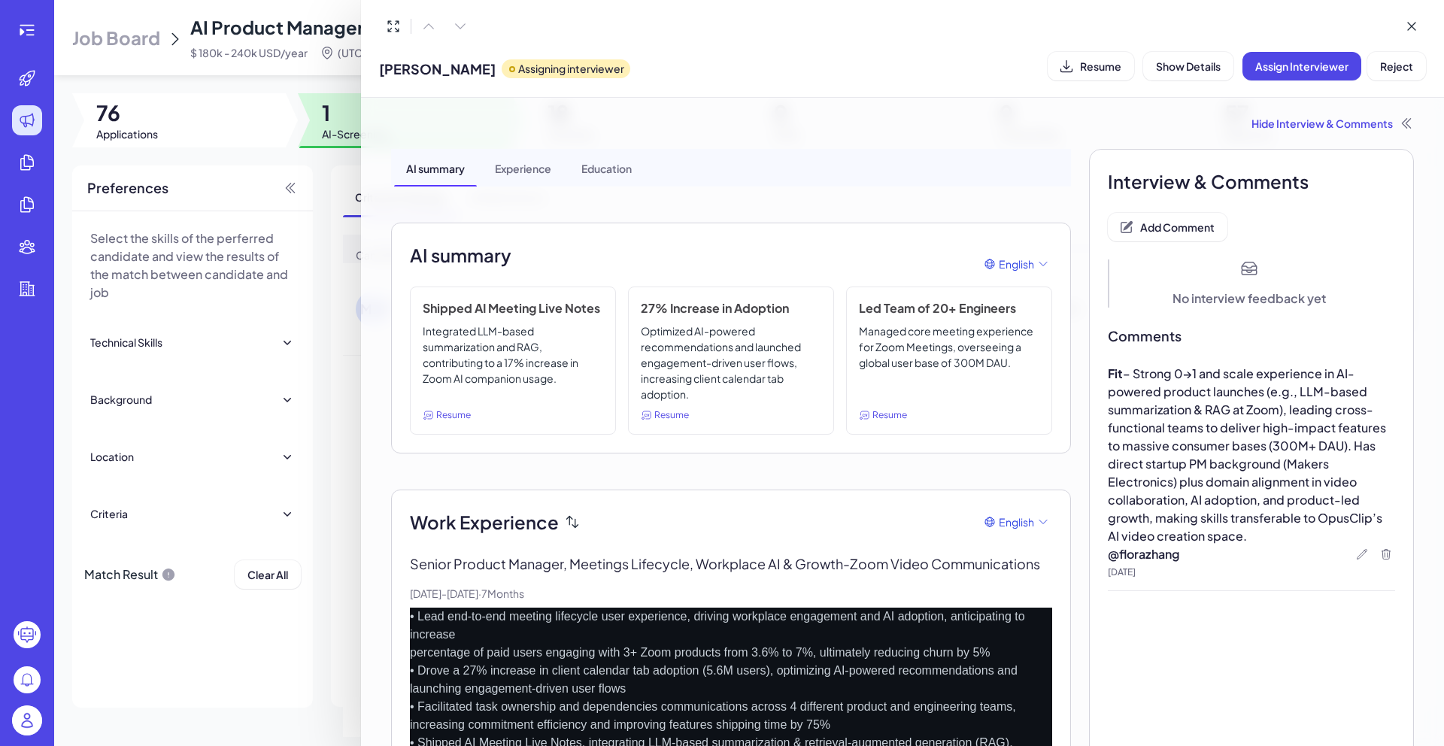
click at [317, 82] on div at bounding box center [722, 373] width 1444 height 746
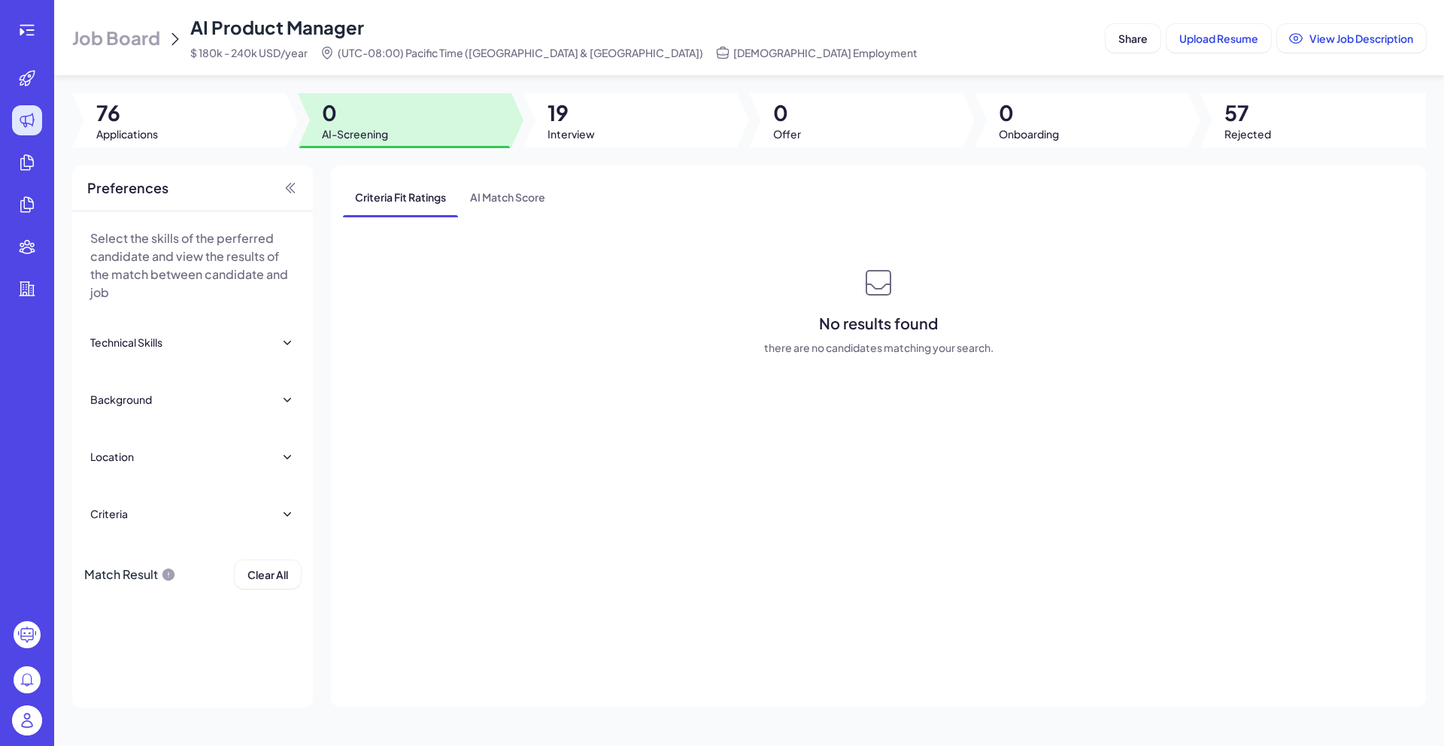
click at [560, 123] on span "19" at bounding box center [571, 112] width 47 height 27
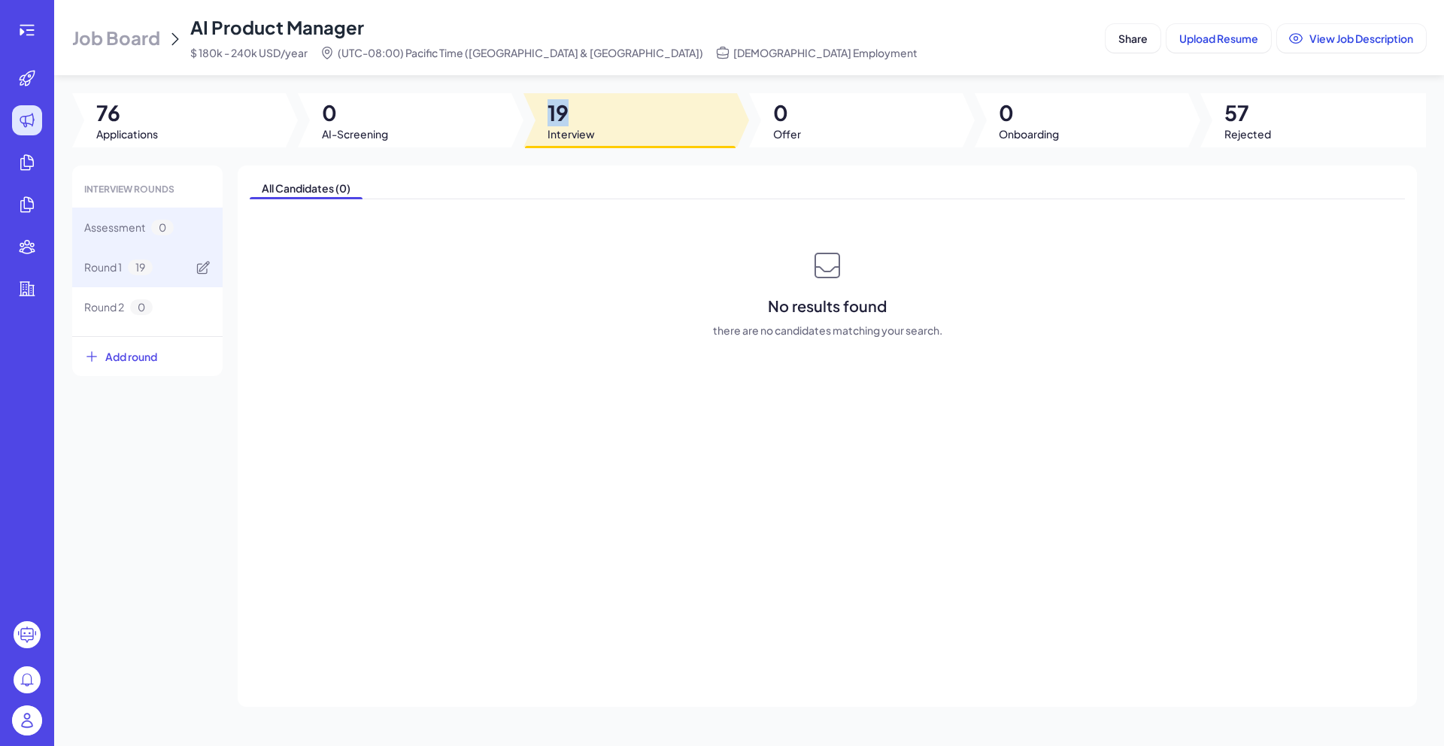
click at [151, 261] on span "19" at bounding box center [140, 268] width 25 height 16
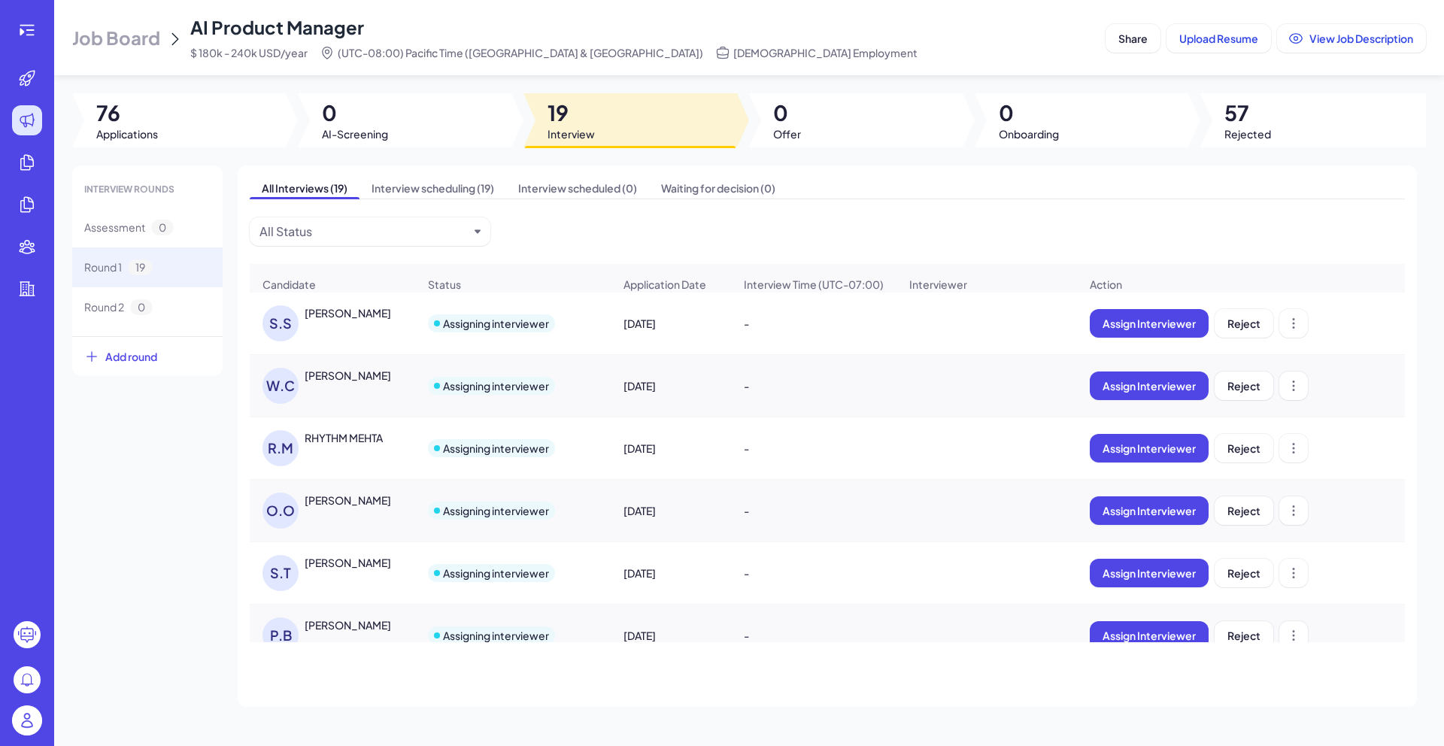
click at [34, 713] on img at bounding box center [27, 721] width 30 height 30
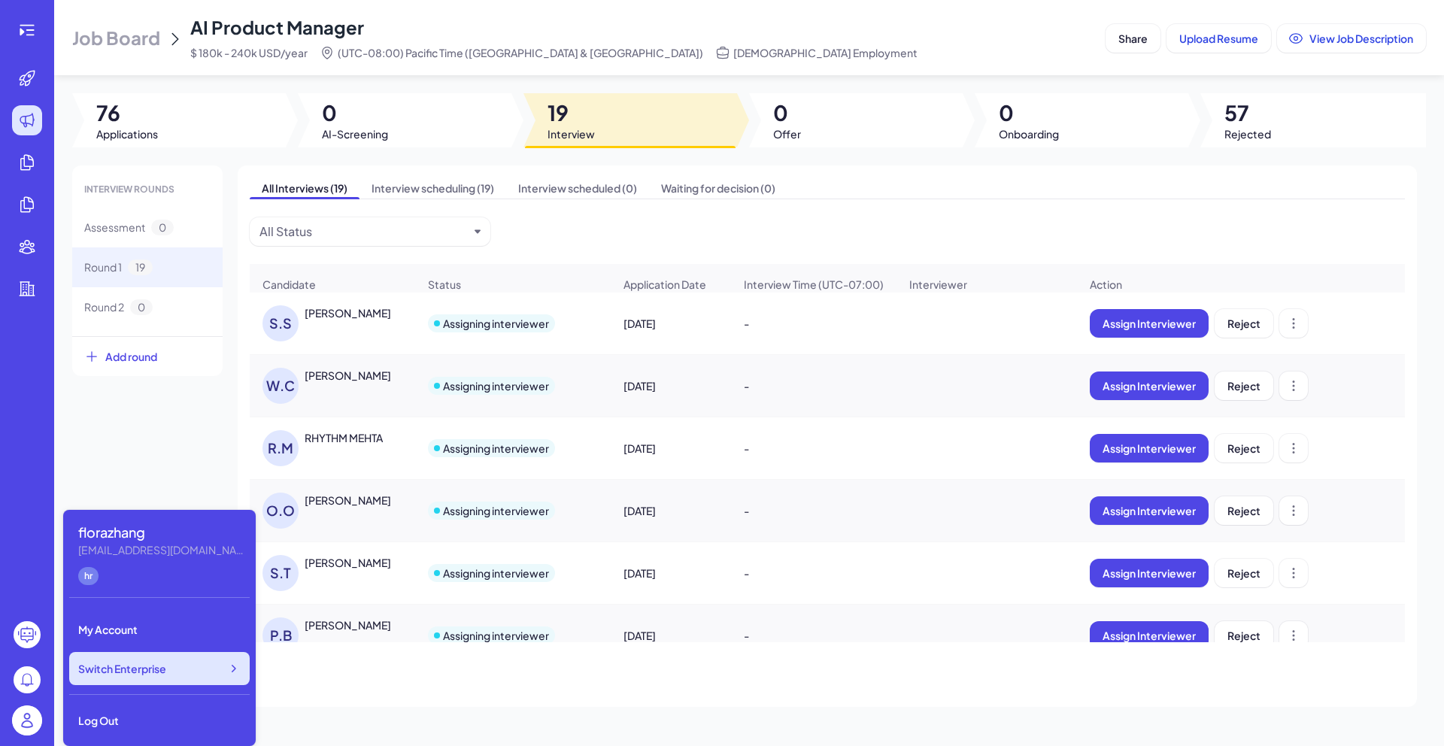
click at [135, 670] on span "Switch Enterprise" at bounding box center [122, 668] width 88 height 15
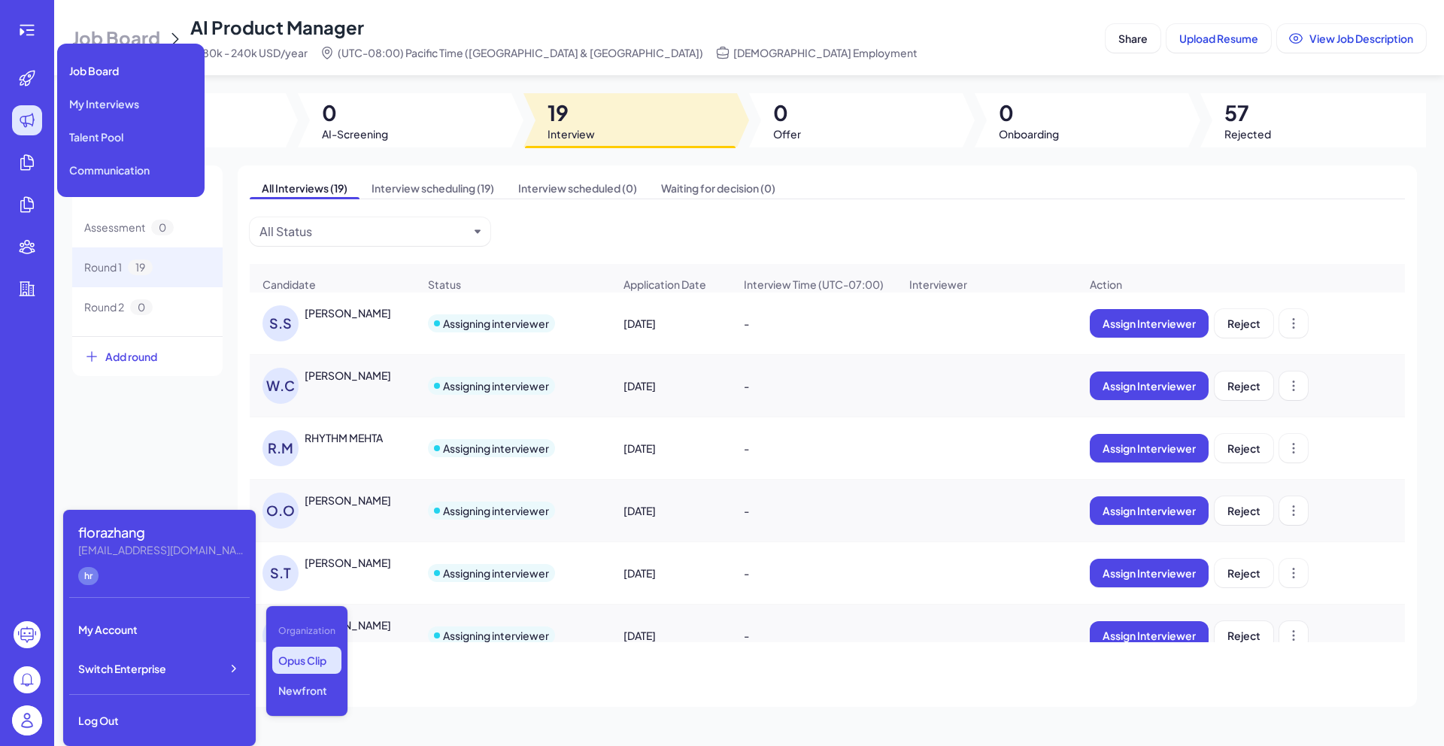
click at [27, 126] on icon at bounding box center [27, 120] width 18 height 18
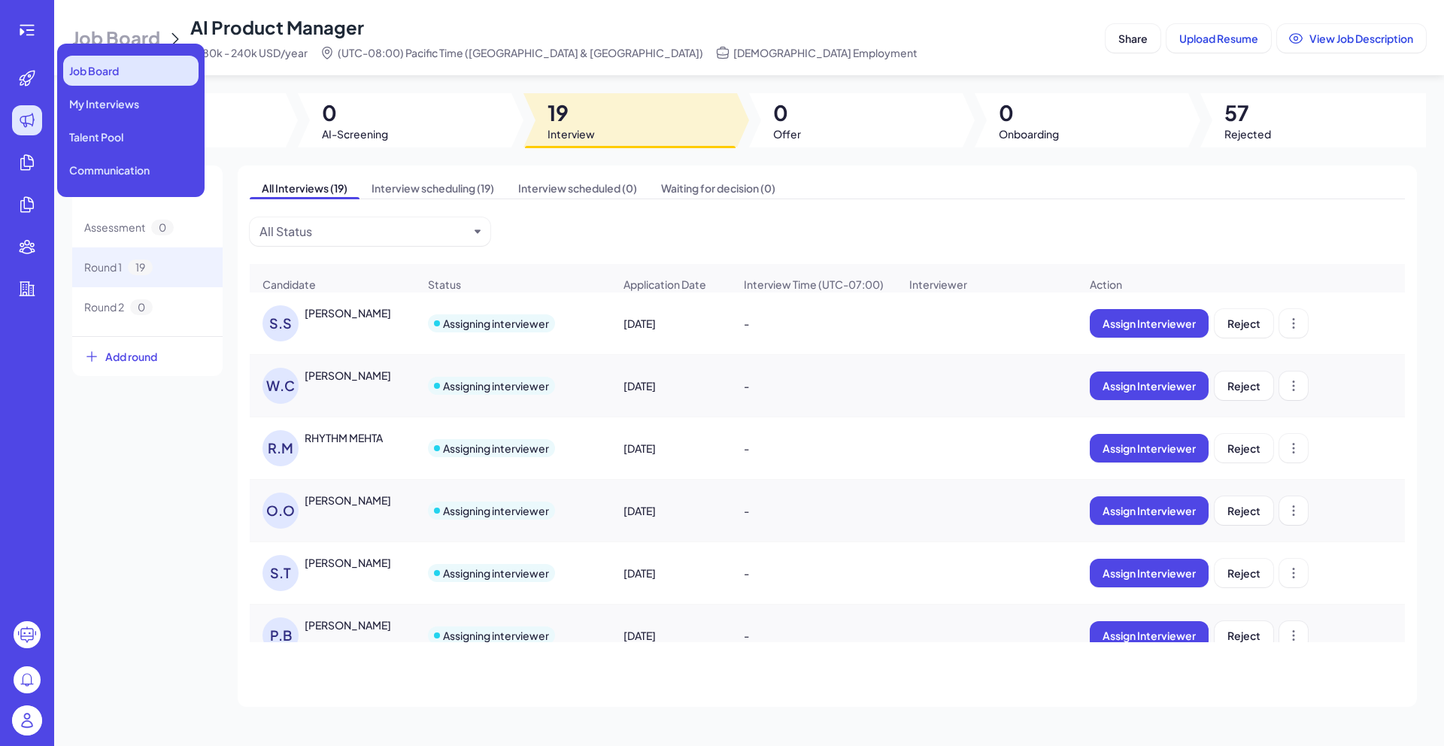
click at [106, 79] on div "Job Board" at bounding box center [130, 71] width 135 height 30
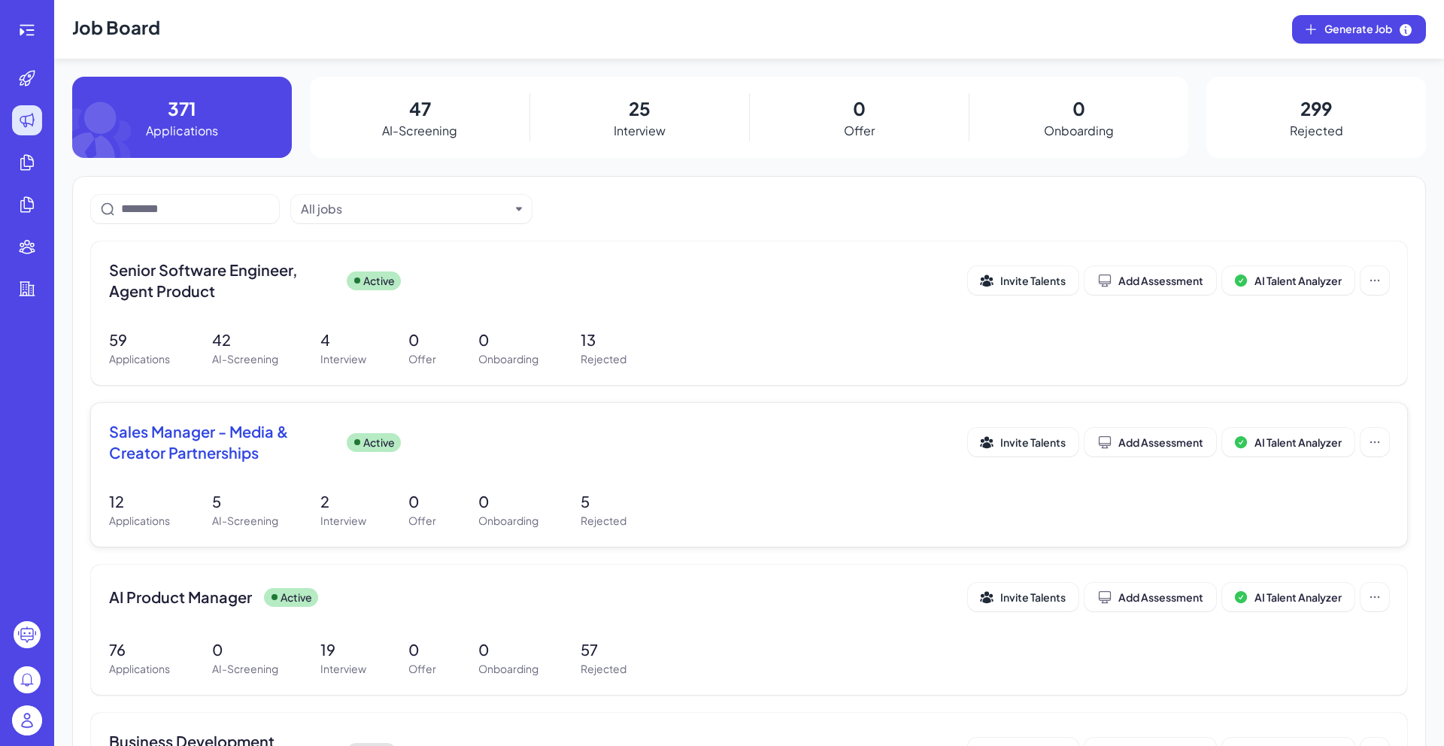
click at [244, 451] on span "Sales Manager - Media & Creator Partnerships" at bounding box center [222, 442] width 226 height 42
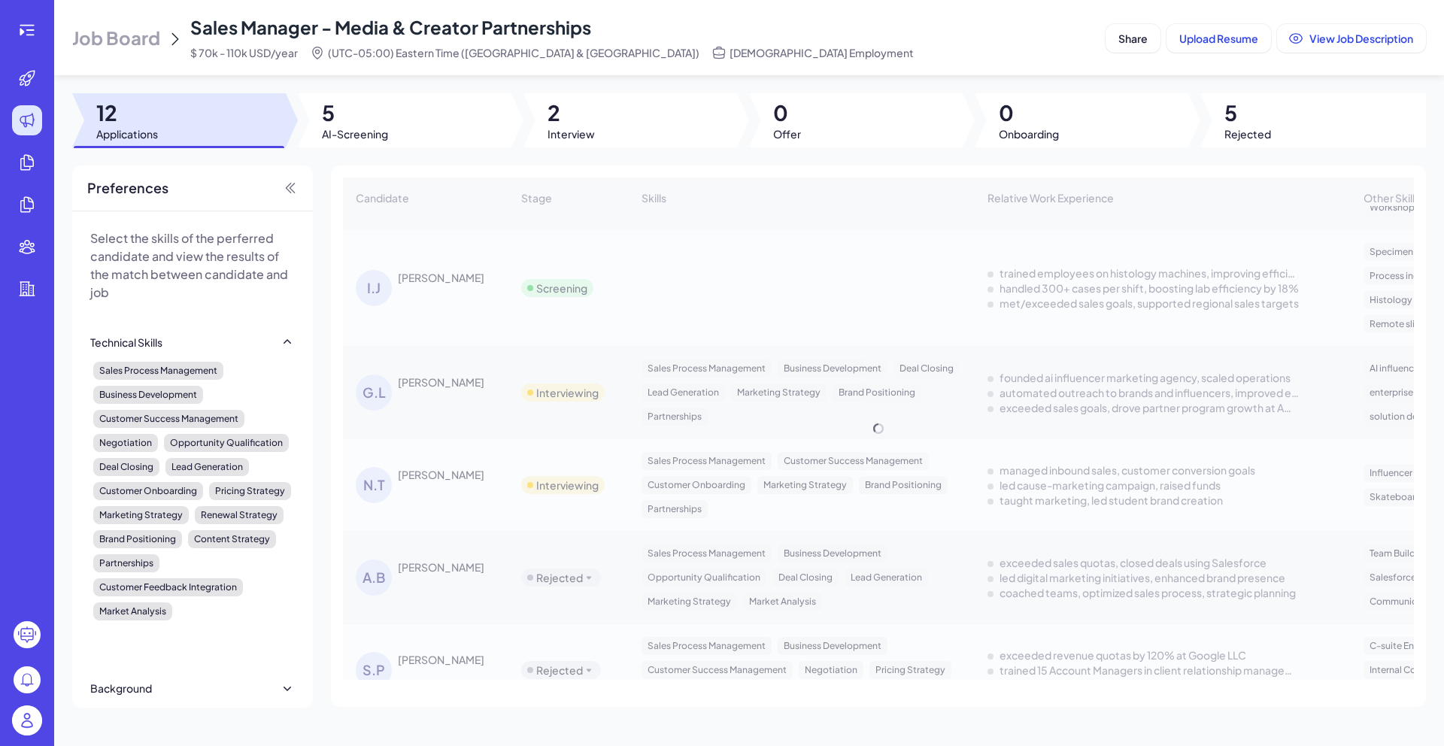
scroll to position [442, 0]
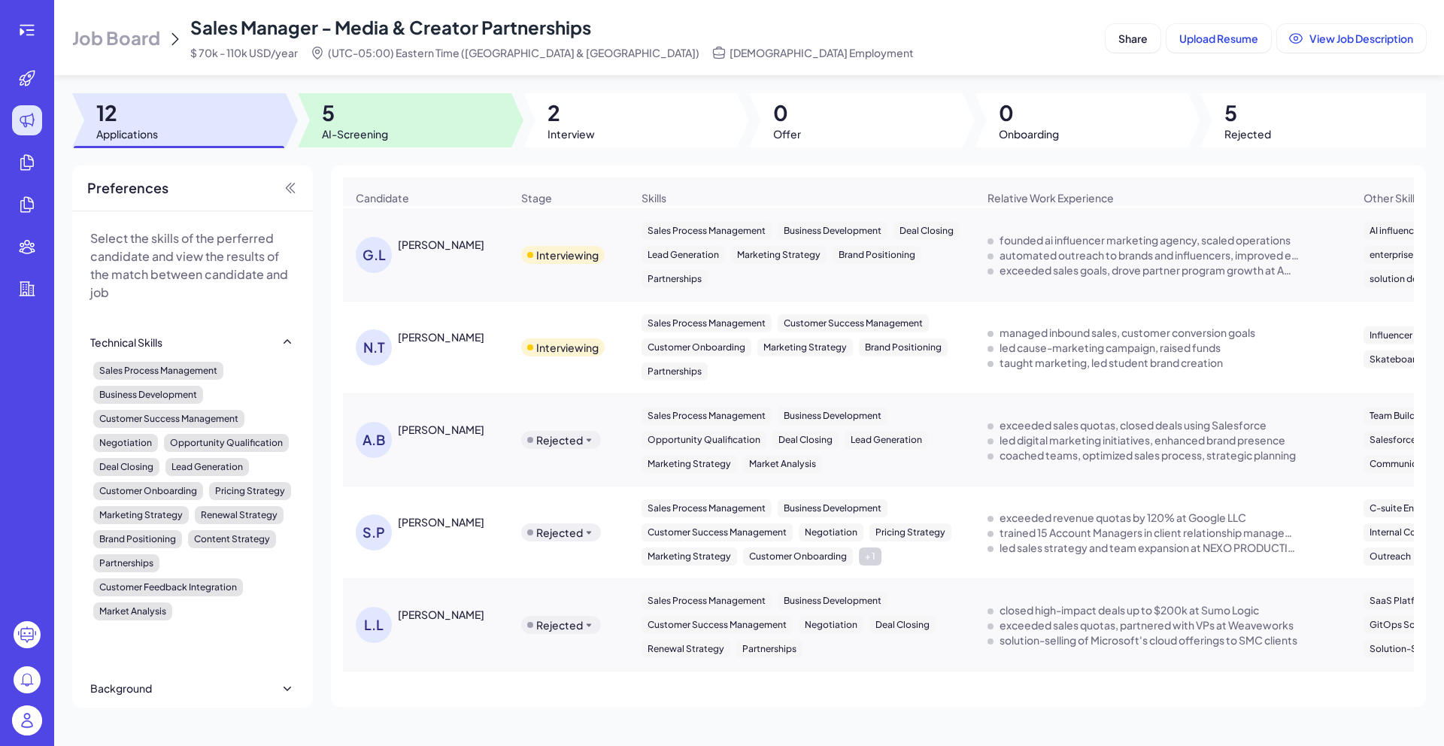
click at [431, 120] on div at bounding box center [405, 120] width 214 height 54
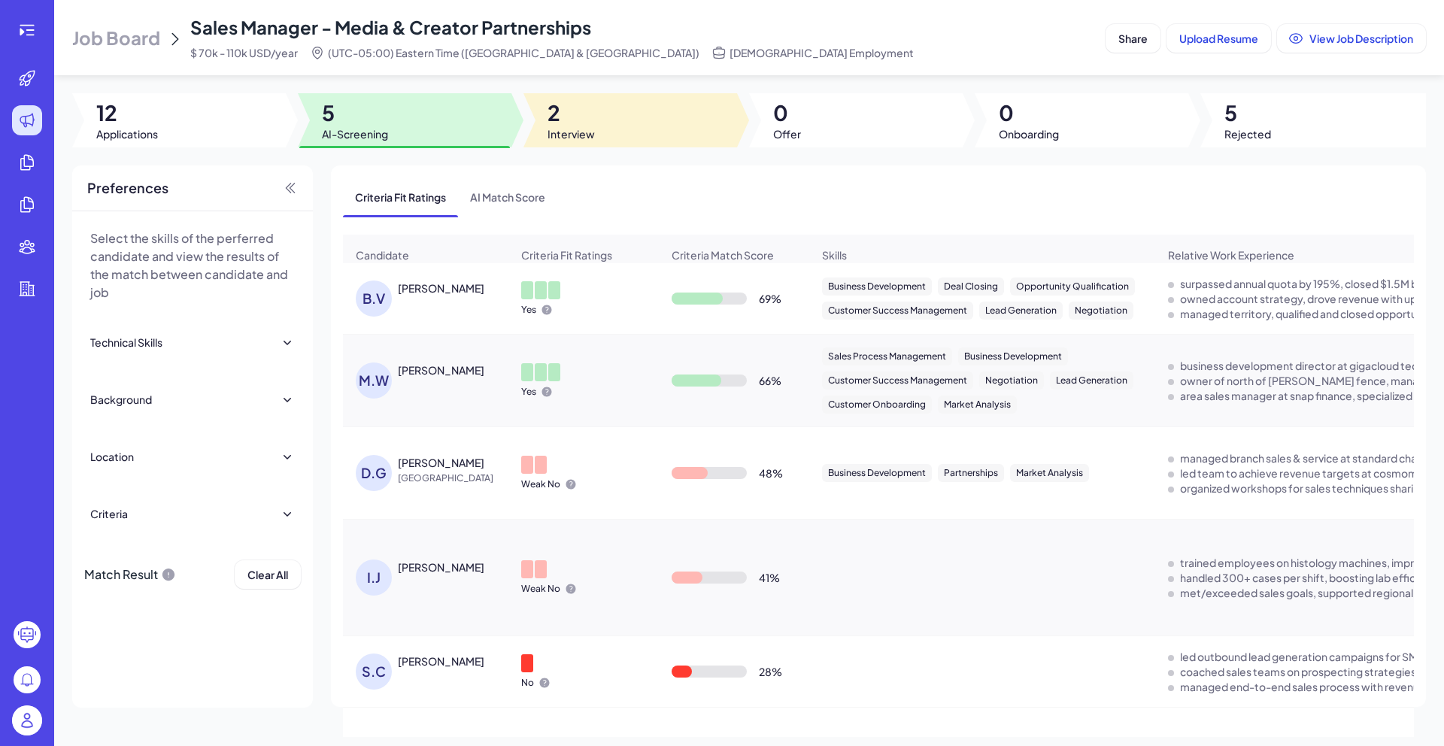
click at [566, 114] on span "2" at bounding box center [571, 112] width 47 height 27
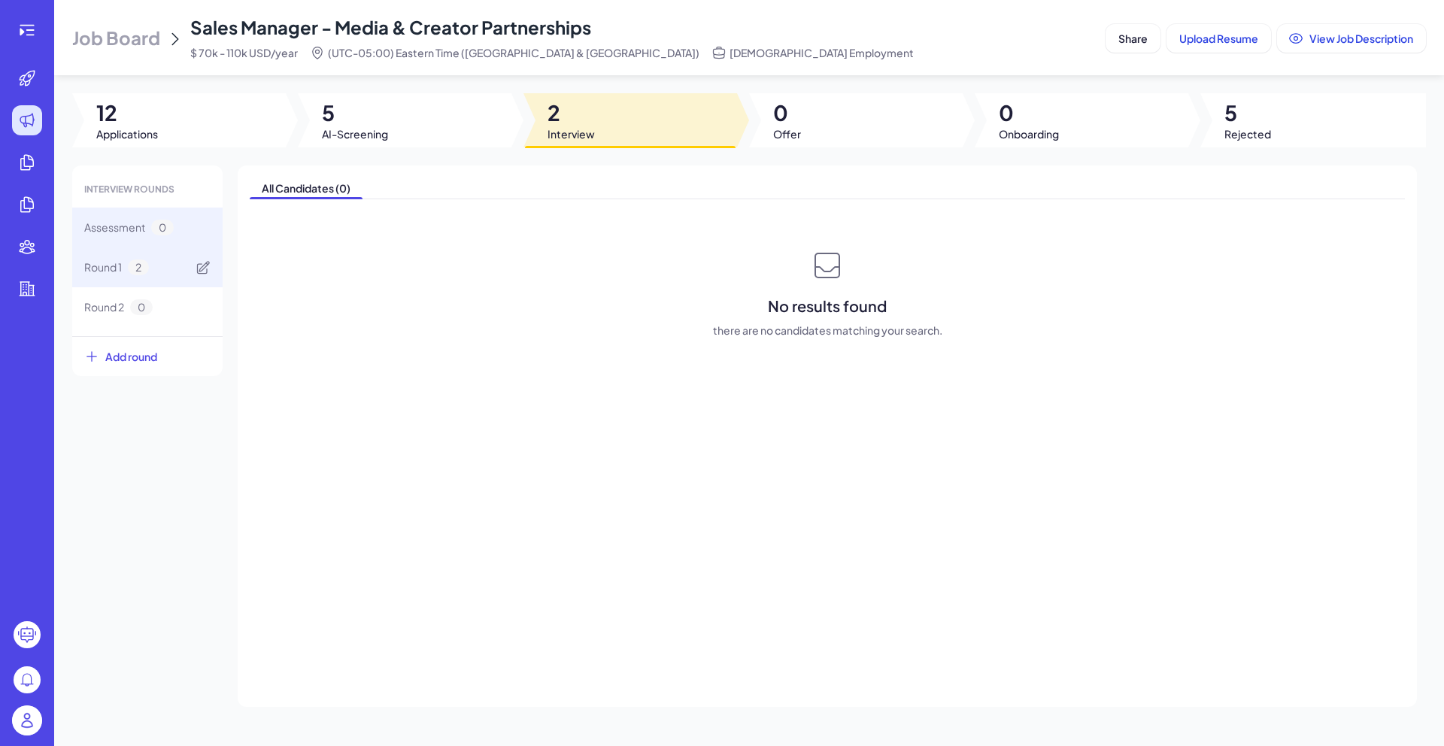
click at [162, 263] on div "Round 1 2" at bounding box center [147, 267] width 150 height 40
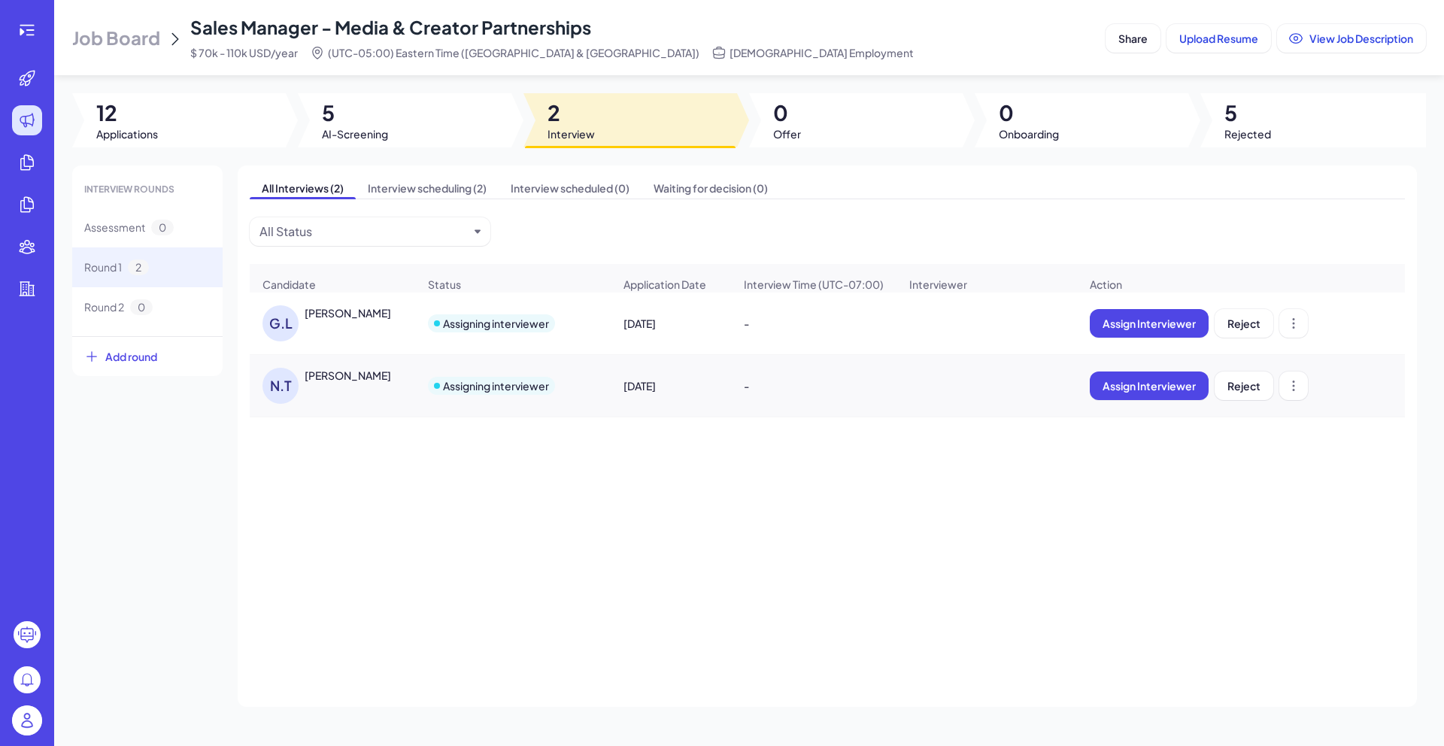
click at [457, 31] on span "Sales Manager - Media & Creator Partnerships" at bounding box center [390, 27] width 401 height 23
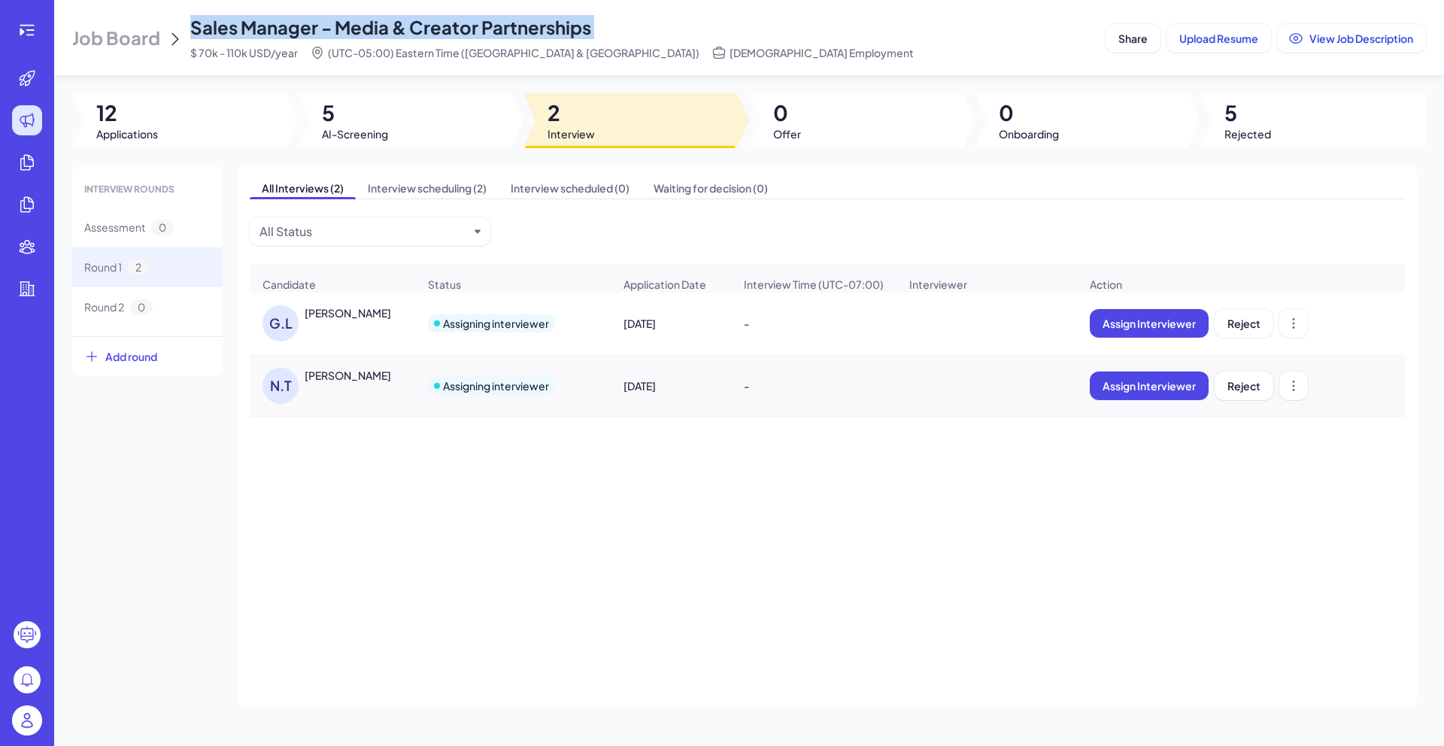
copy span "Sales Manager - Media & Creator Partnerships"
click at [325, 314] on div "[PERSON_NAME]" at bounding box center [348, 312] width 87 height 15
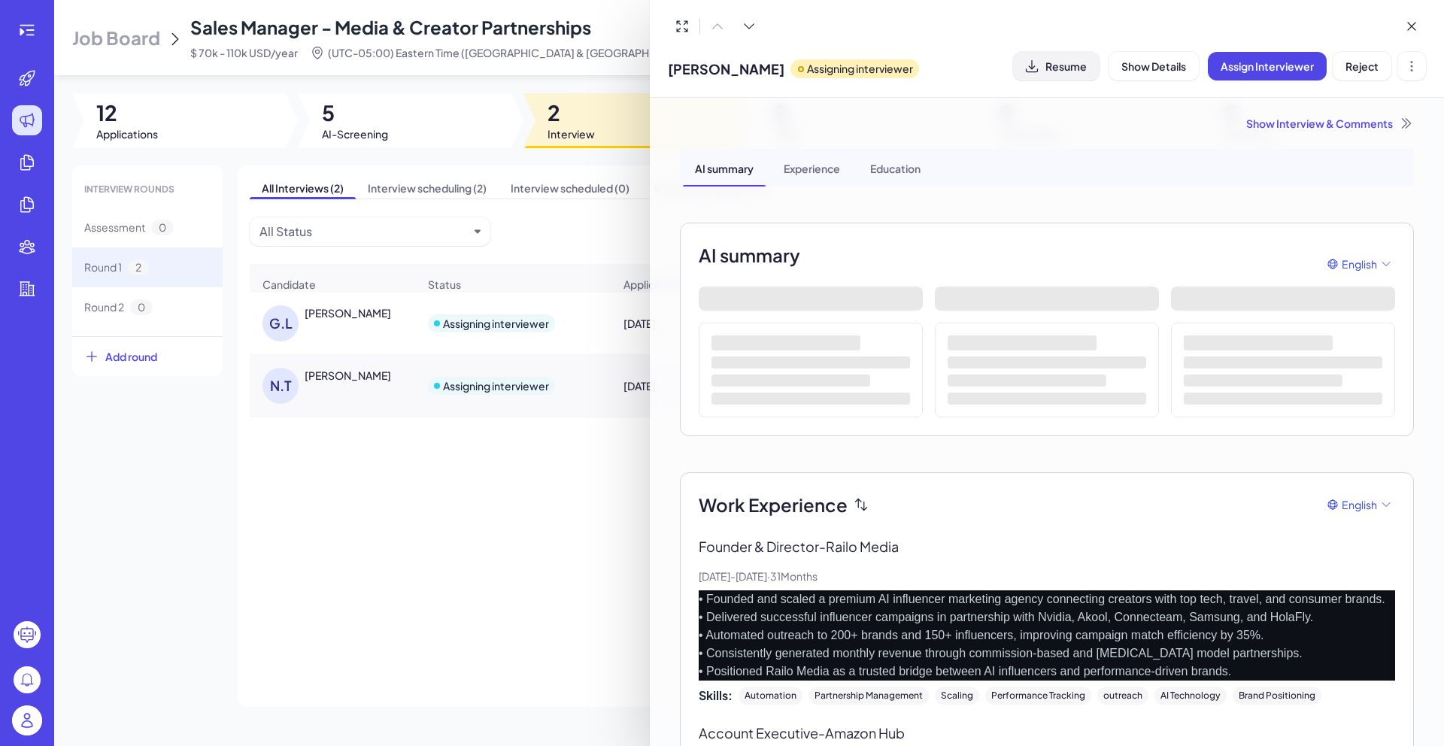
click at [1084, 76] on button "Resume" at bounding box center [1056, 66] width 87 height 29
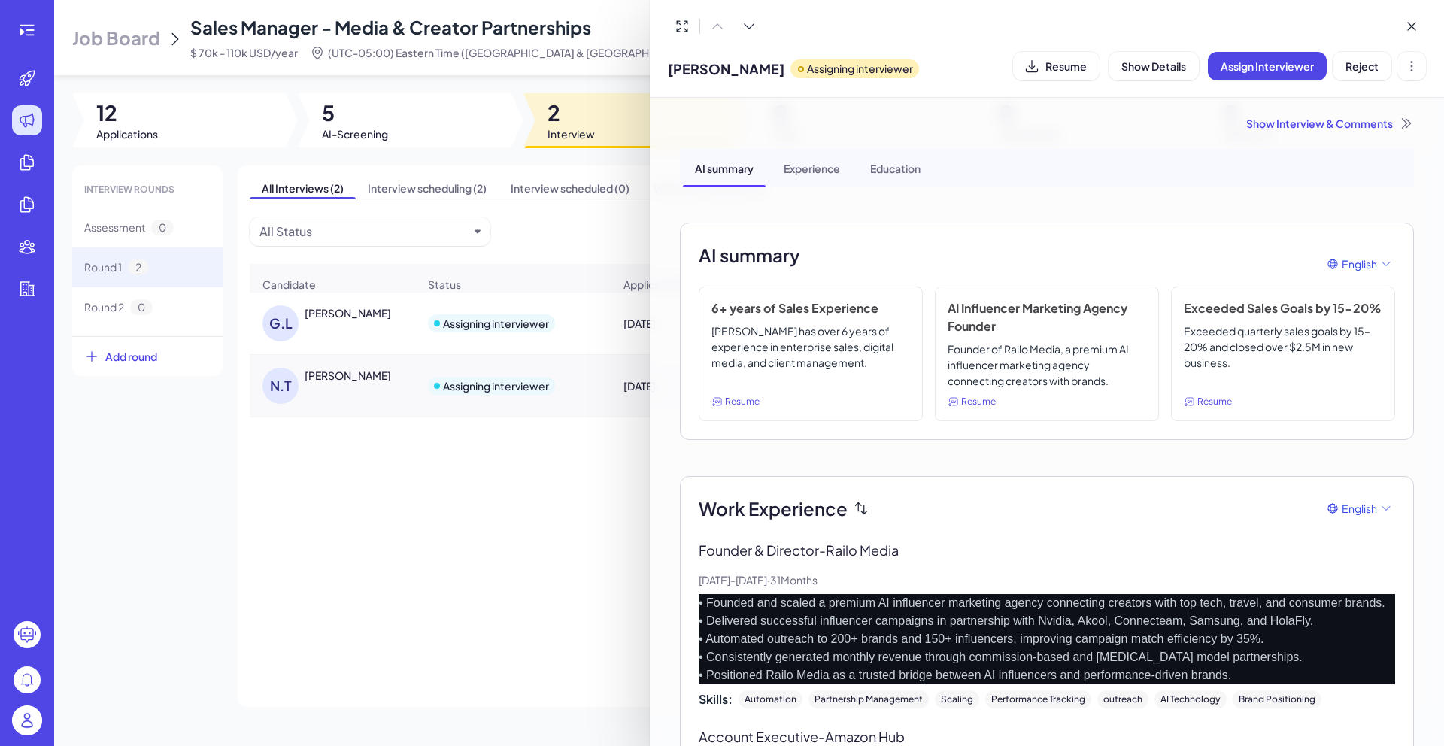
click at [1153, 109] on div "Show Interview & Comments AI summary Experience Education AI summary English 6+…" at bounding box center [1047, 640] width 770 height 1085
click at [1256, 128] on div "Show Interview & Comments" at bounding box center [1047, 123] width 734 height 15
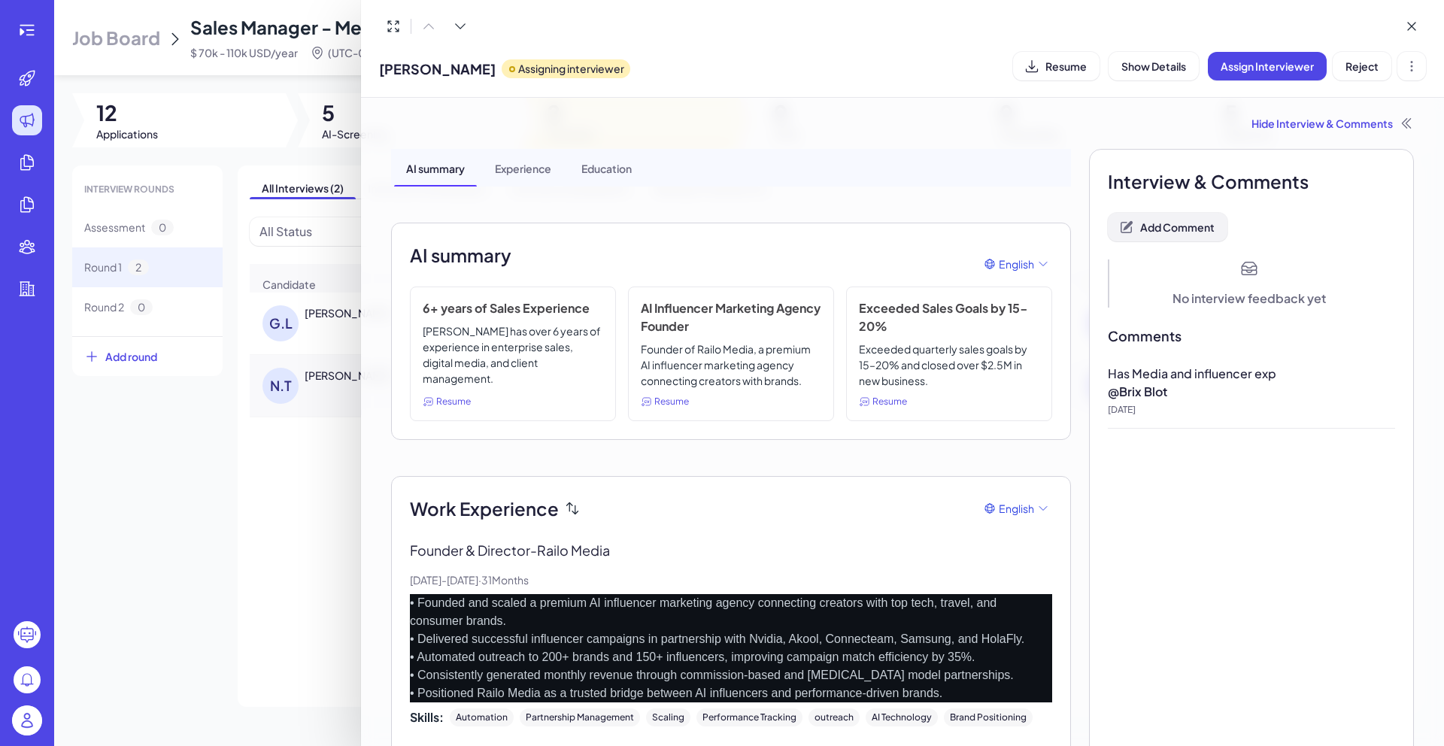
click at [1191, 232] on span "Add Comment" at bounding box center [1177, 227] width 74 height 14
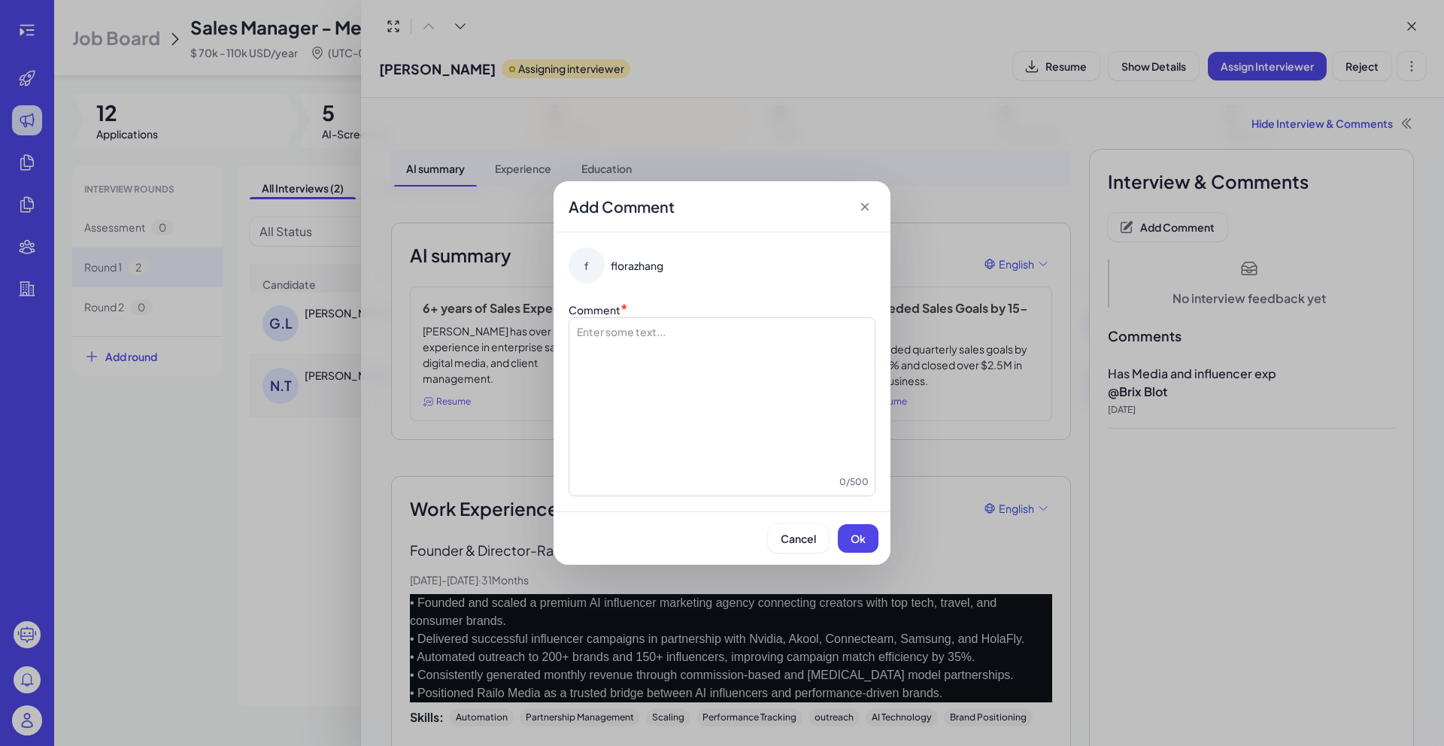
click at [812, 417] on div at bounding box center [721, 399] width 293 height 150
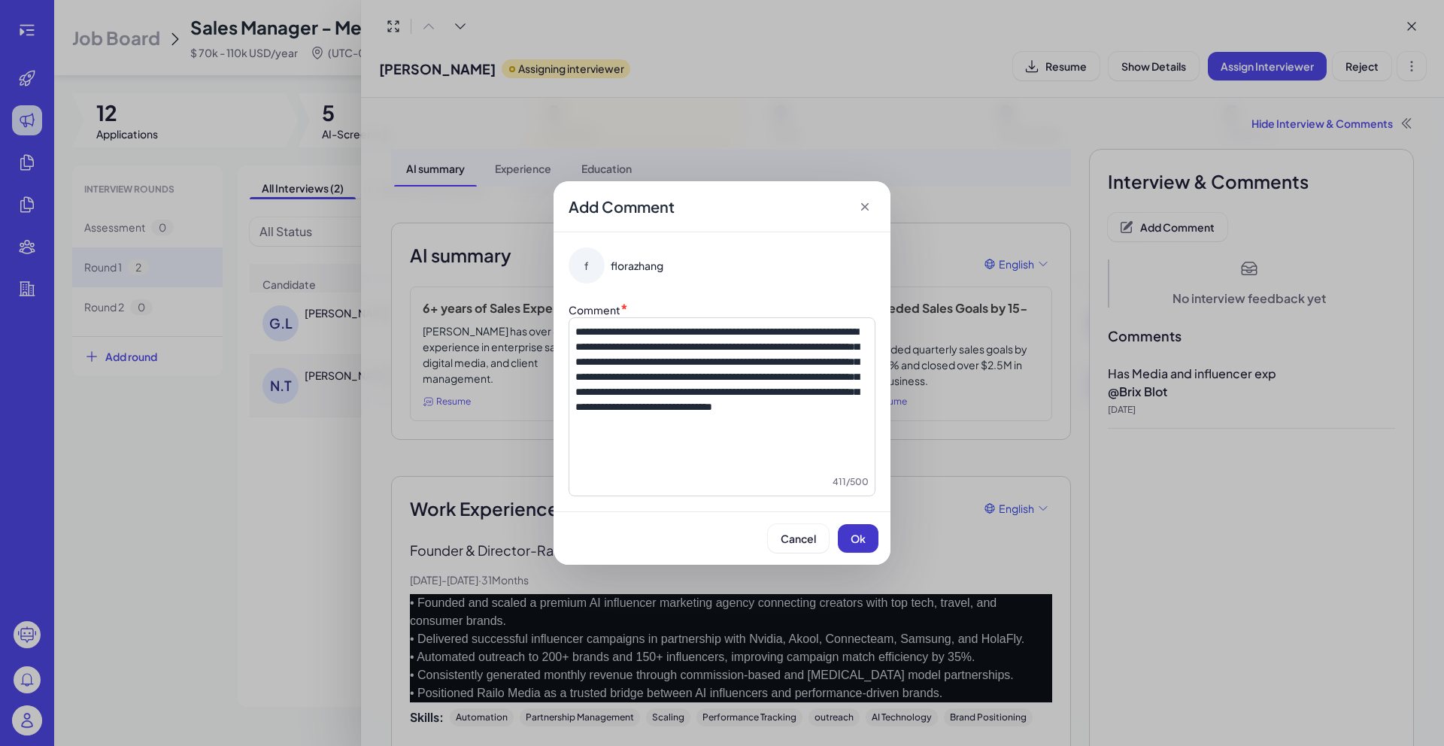
click at [854, 549] on button "Ok" at bounding box center [858, 538] width 41 height 29
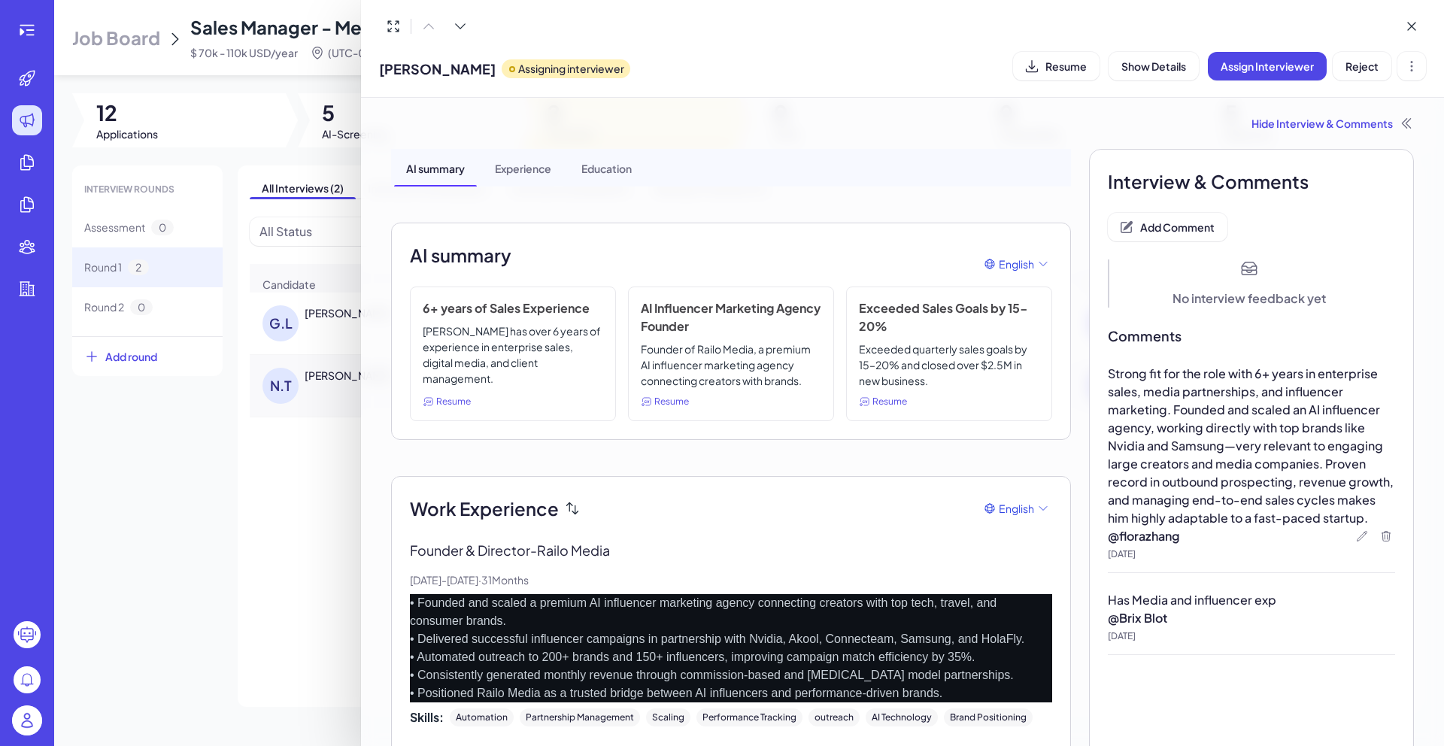
click at [299, 521] on div at bounding box center [722, 373] width 1444 height 746
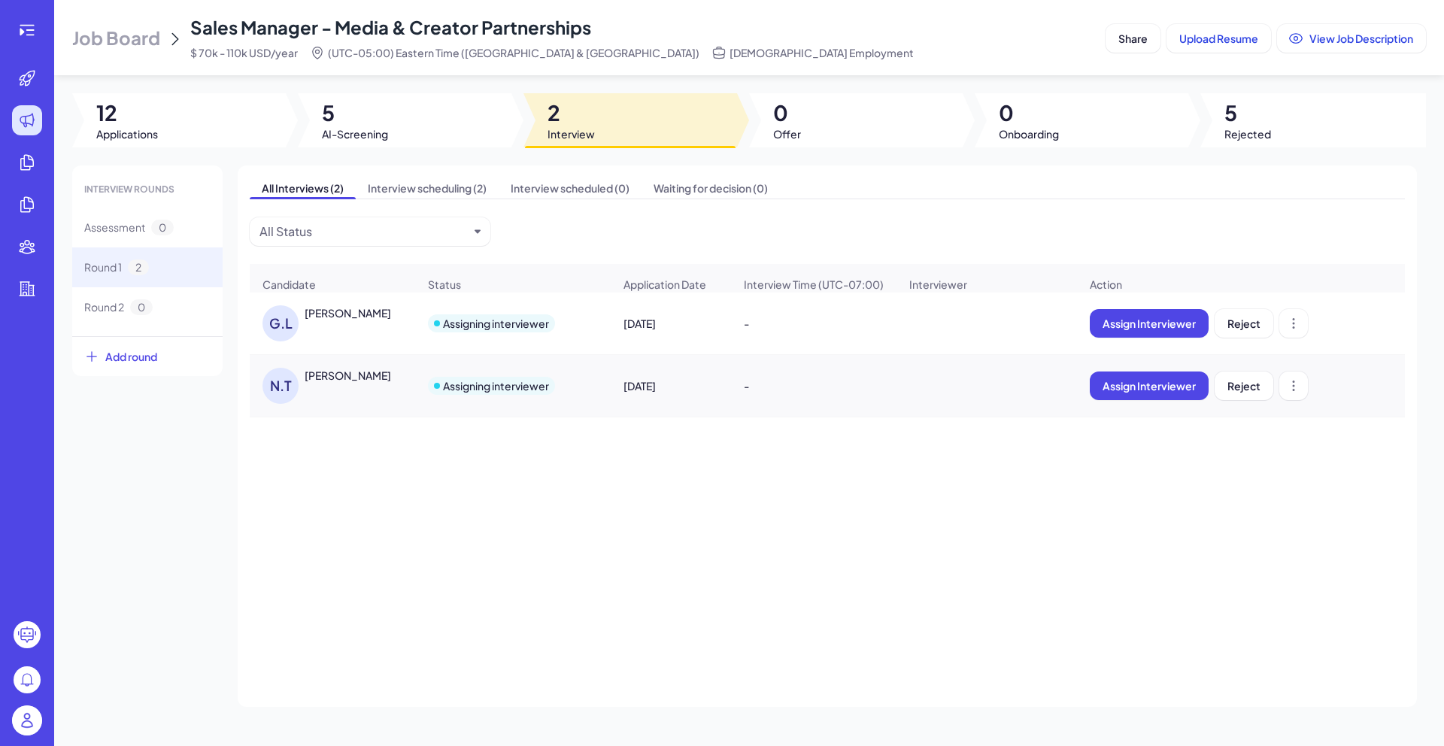
click at [347, 383] on div "[PERSON_NAME]" at bounding box center [348, 375] width 87 height 15
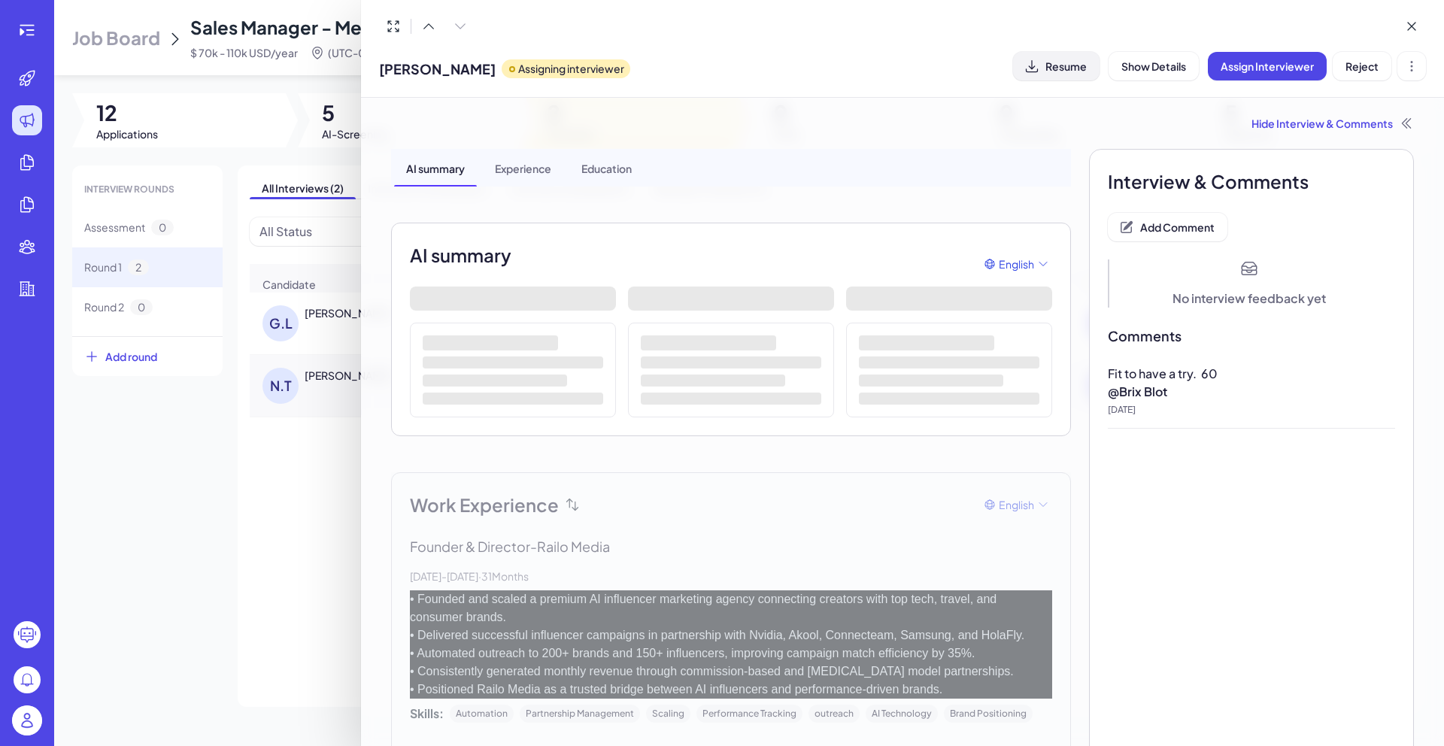
click at [1064, 71] on span "Resume" at bounding box center [1066, 66] width 41 height 14
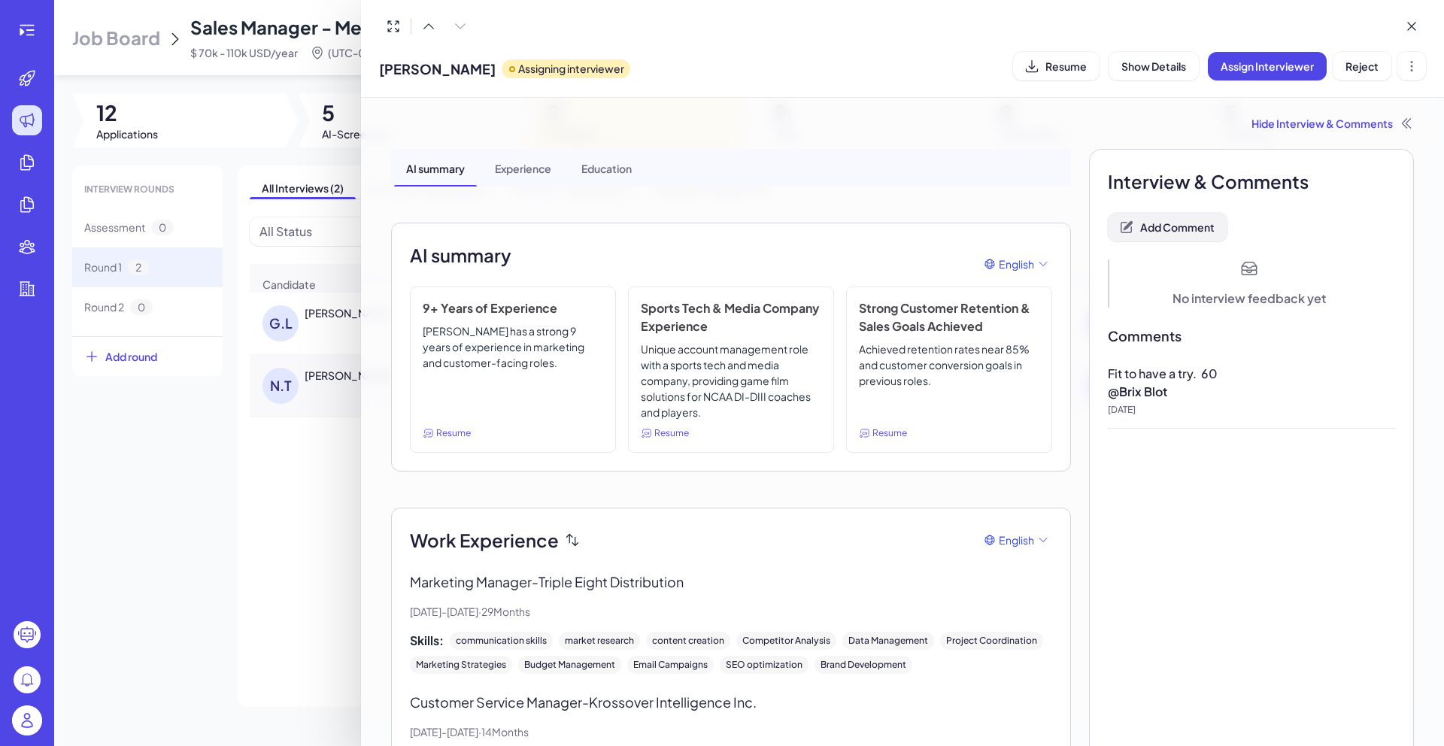
click at [1175, 235] on button "Add Comment" at bounding box center [1168, 227] width 120 height 29
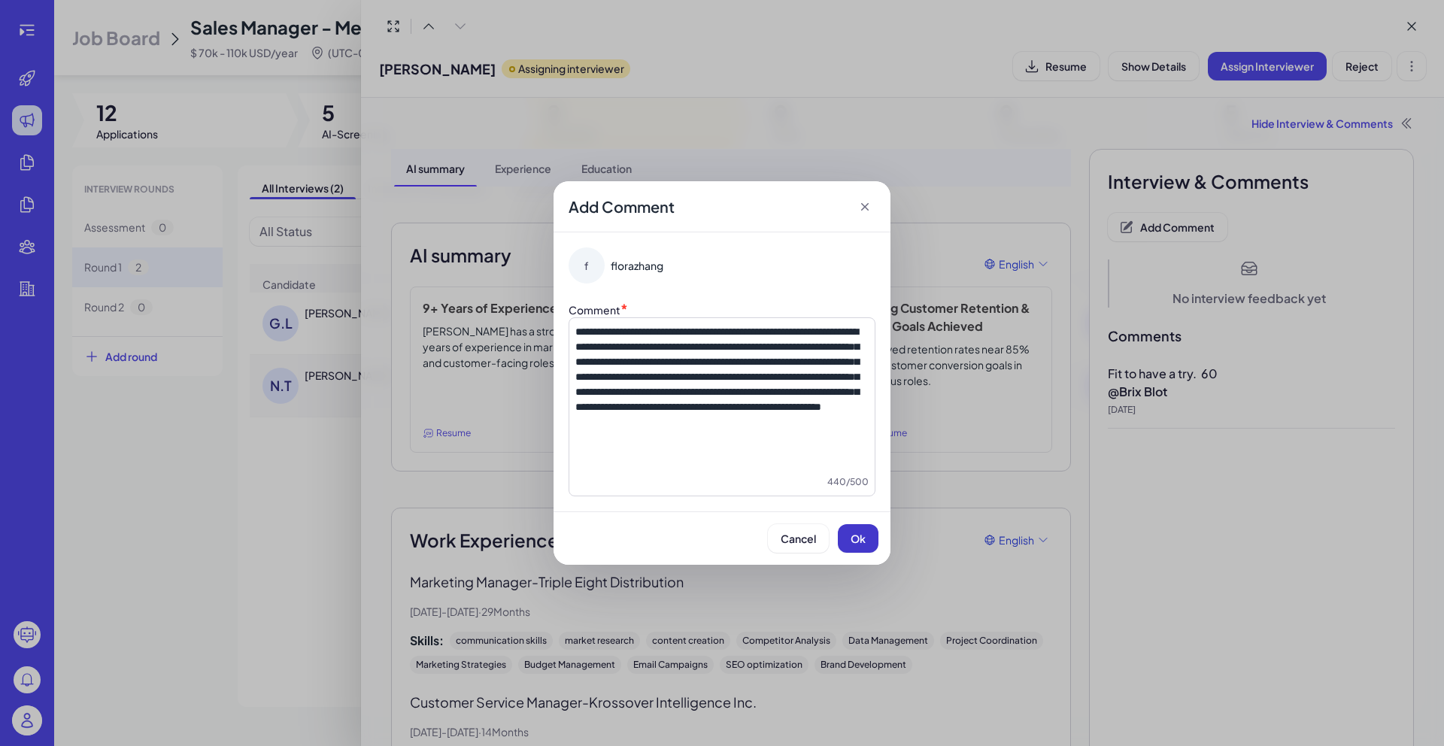
click at [851, 536] on span "Ok" at bounding box center [858, 539] width 15 height 14
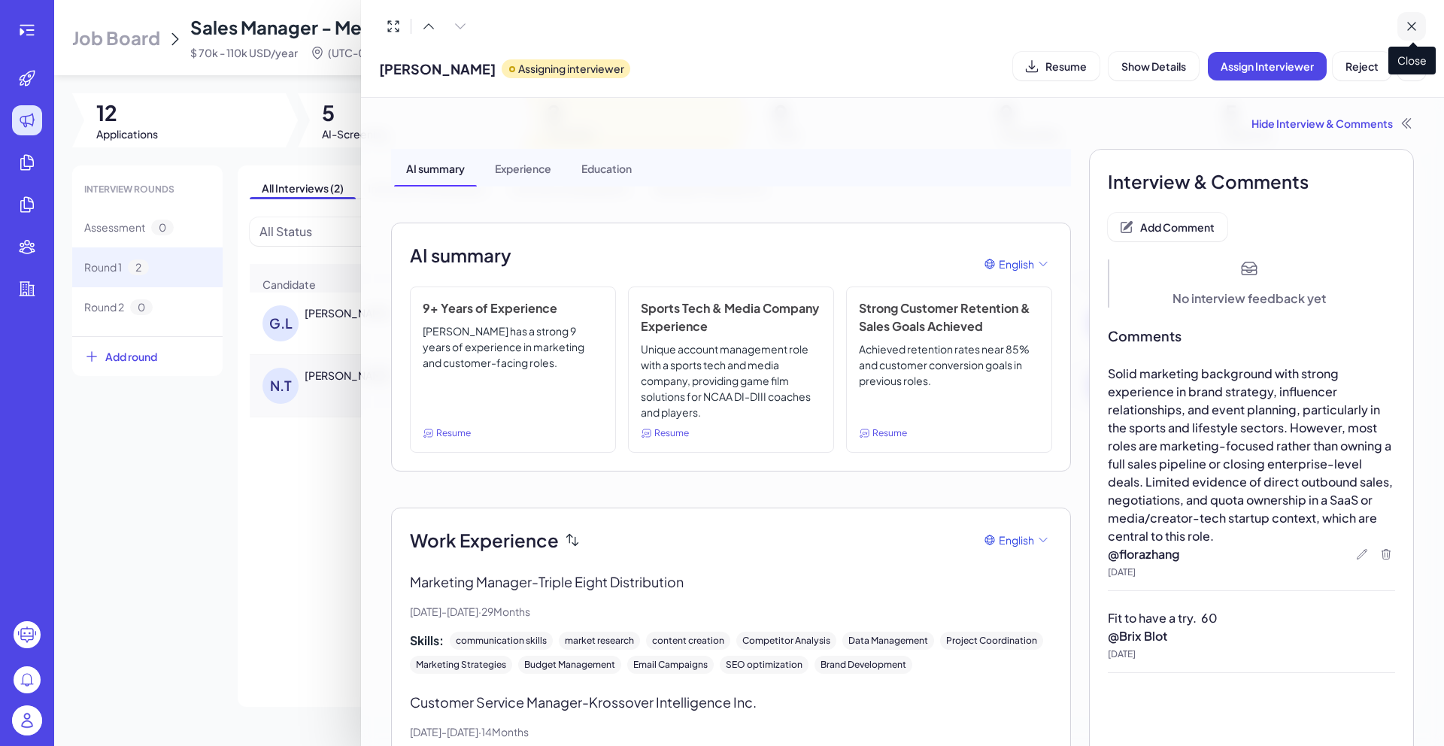
click at [1414, 30] on icon at bounding box center [1411, 26] width 15 height 15
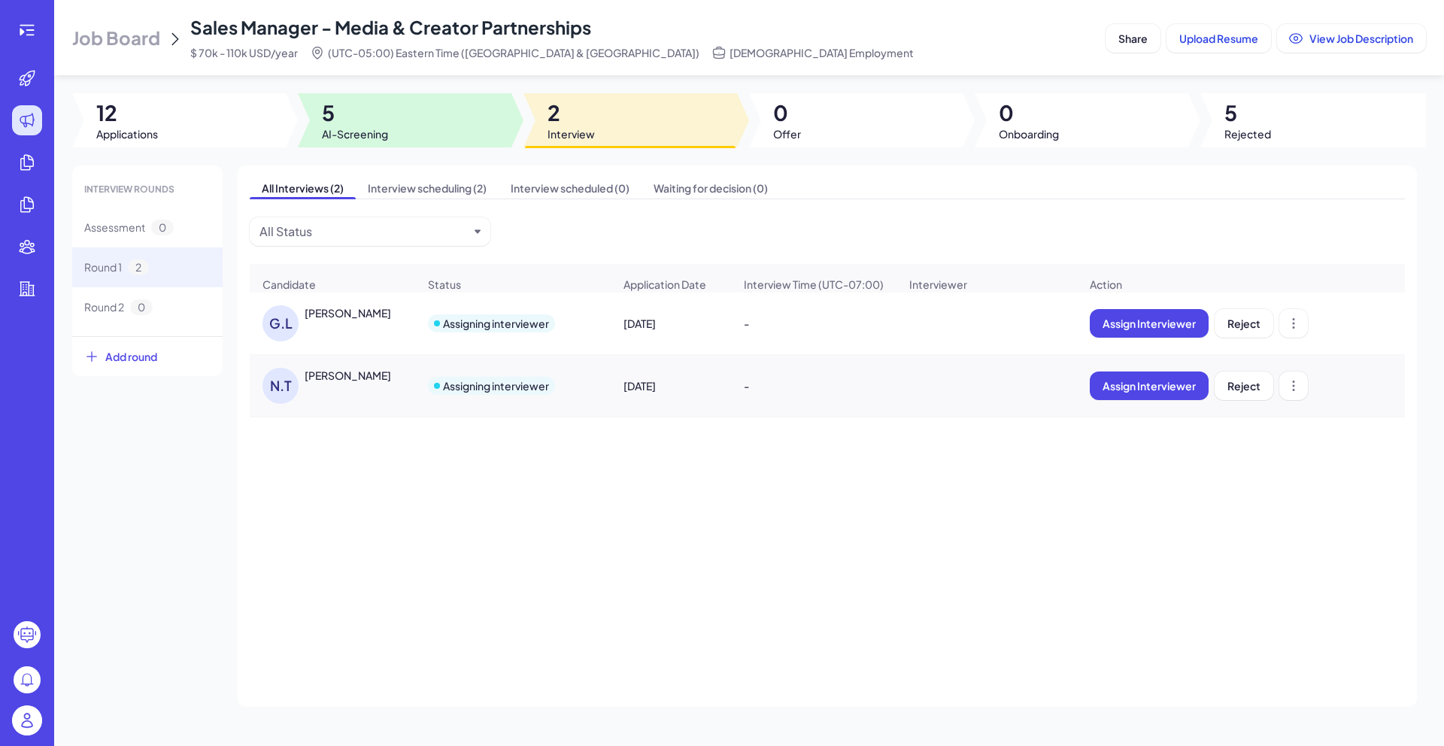
click at [416, 126] on div at bounding box center [405, 120] width 214 height 54
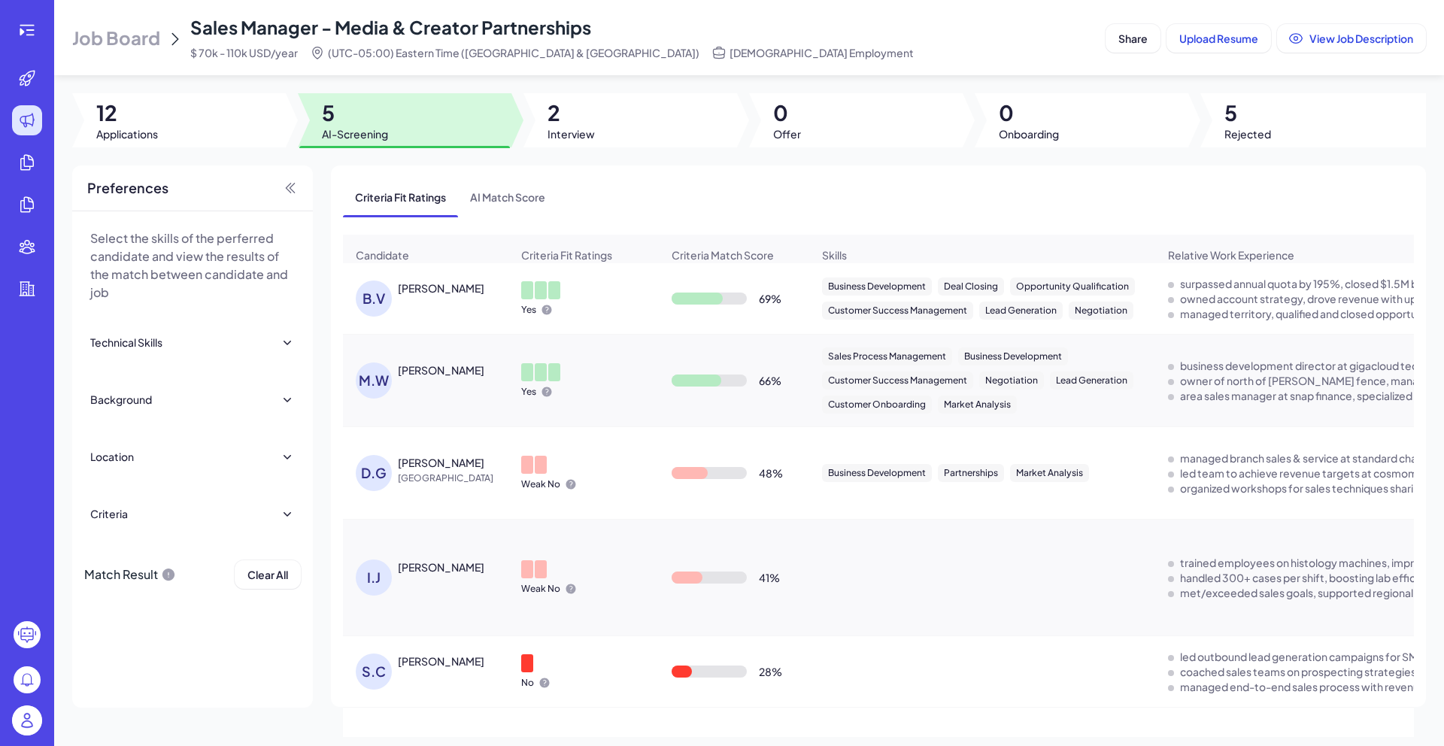
click at [452, 683] on div "[PERSON_NAME]" at bounding box center [433, 672] width 155 height 36
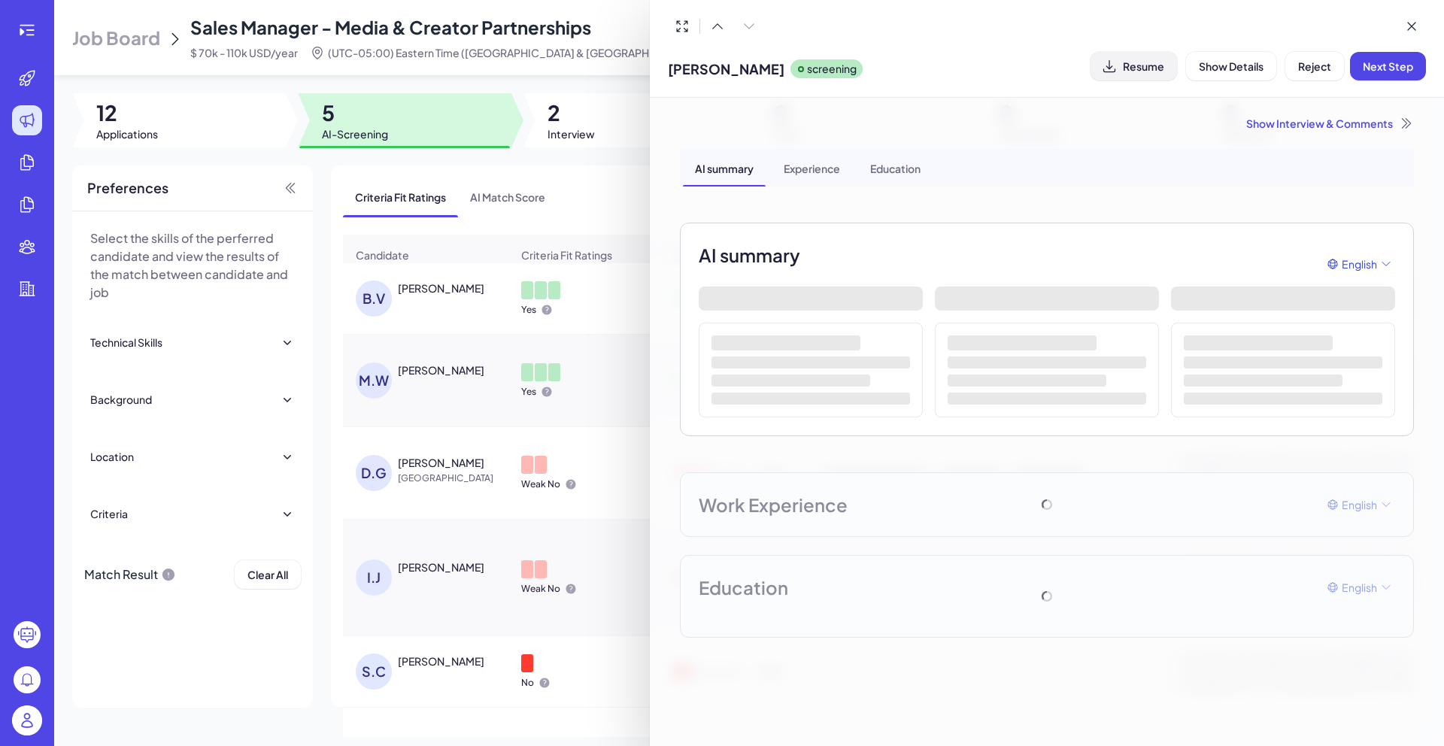
click at [1128, 74] on button "Resume" at bounding box center [1134, 66] width 87 height 29
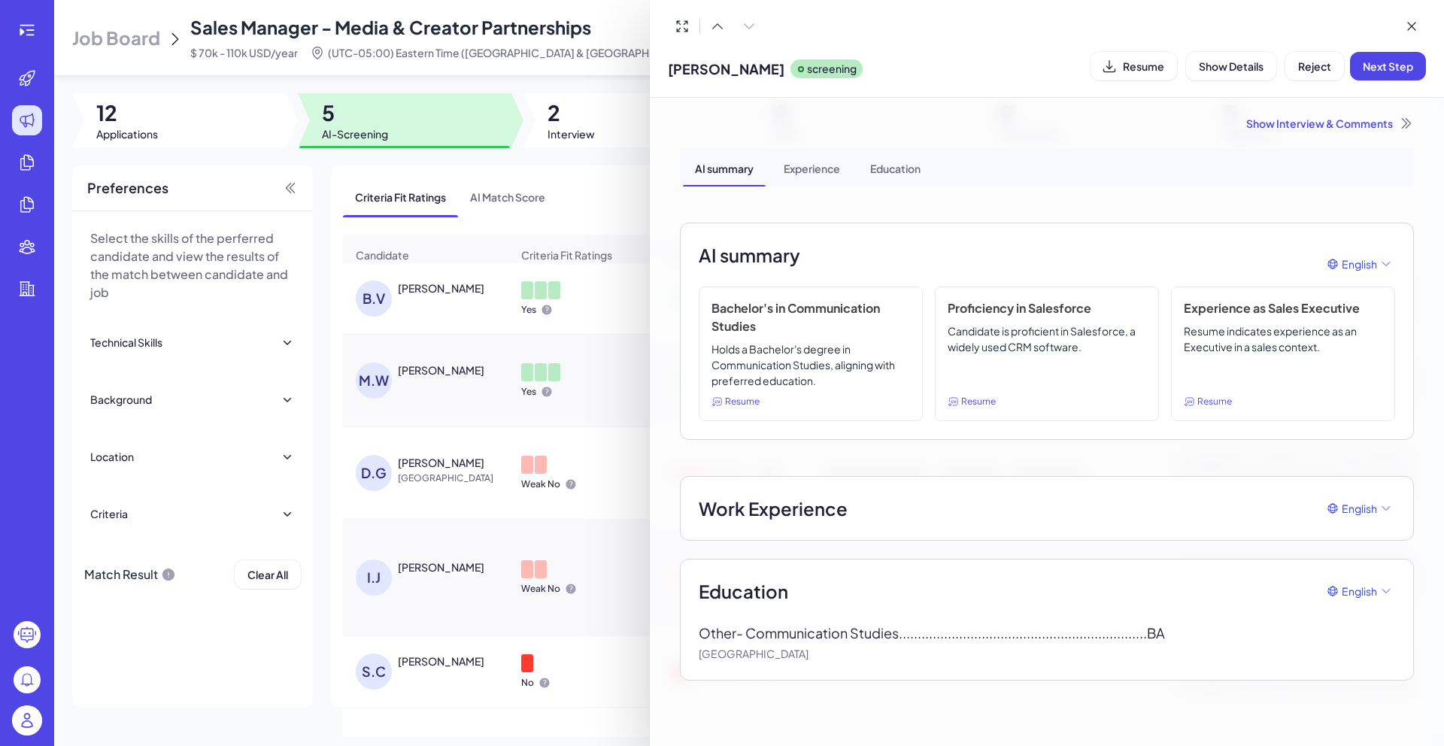
click at [1185, 116] on div "Show Interview & Comments" at bounding box center [1047, 123] width 734 height 15
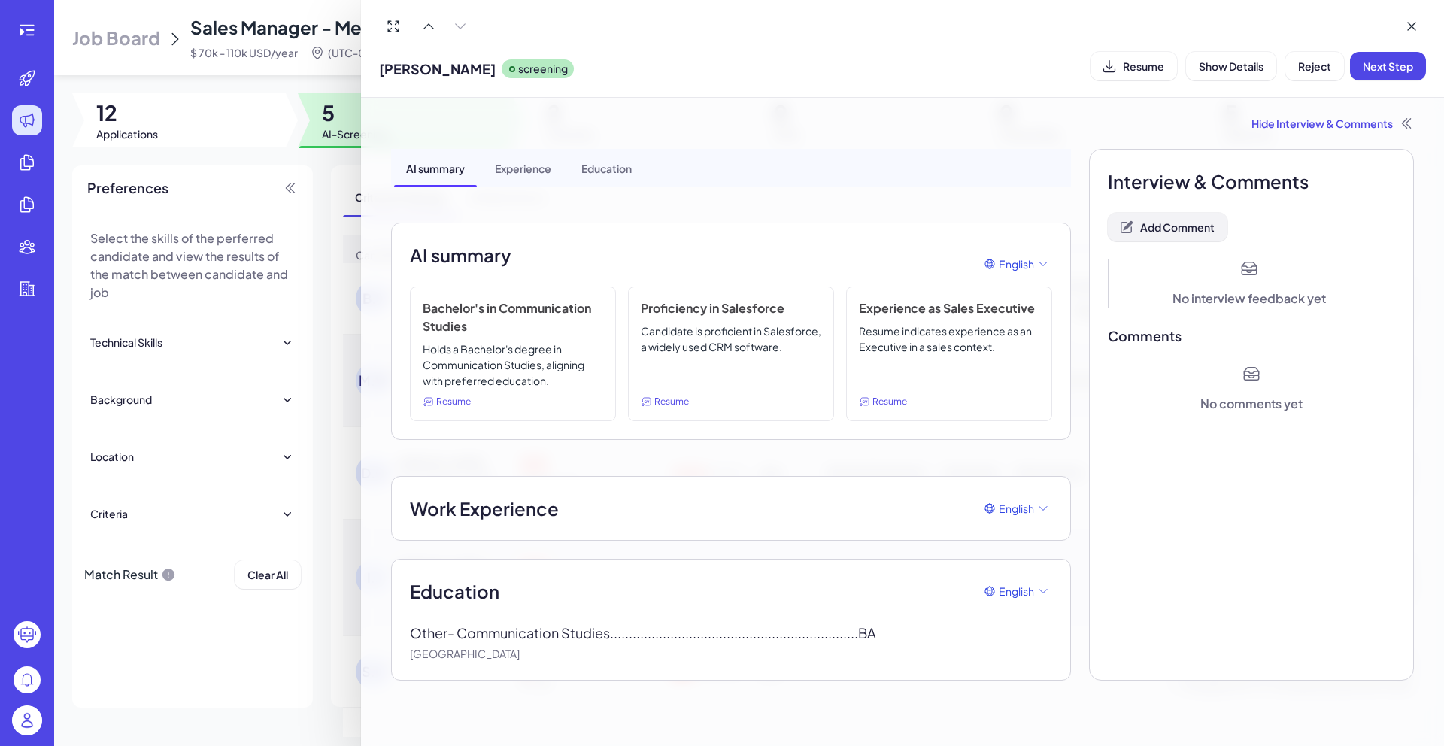
click at [1182, 227] on span "Add Comment" at bounding box center [1177, 227] width 74 height 14
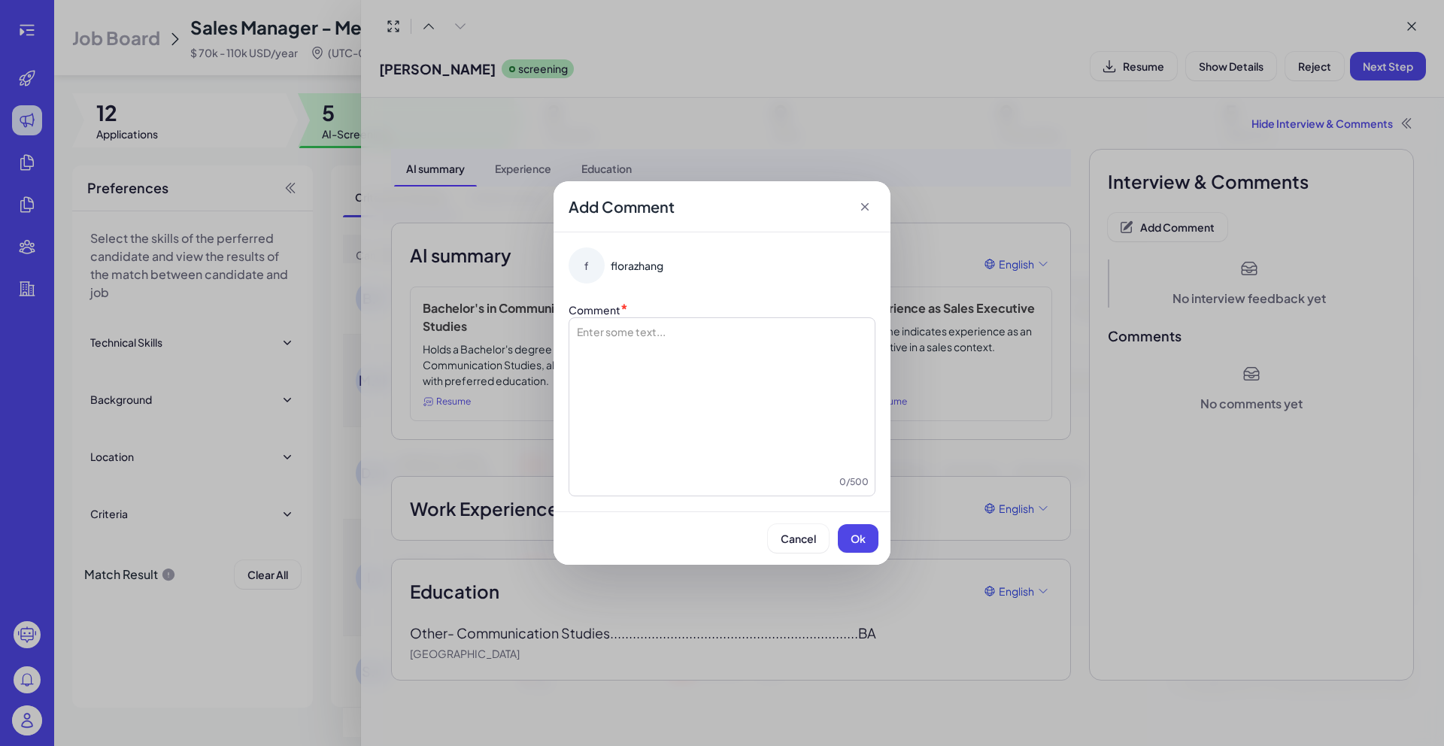
click at [777, 346] on div at bounding box center [721, 399] width 293 height 150
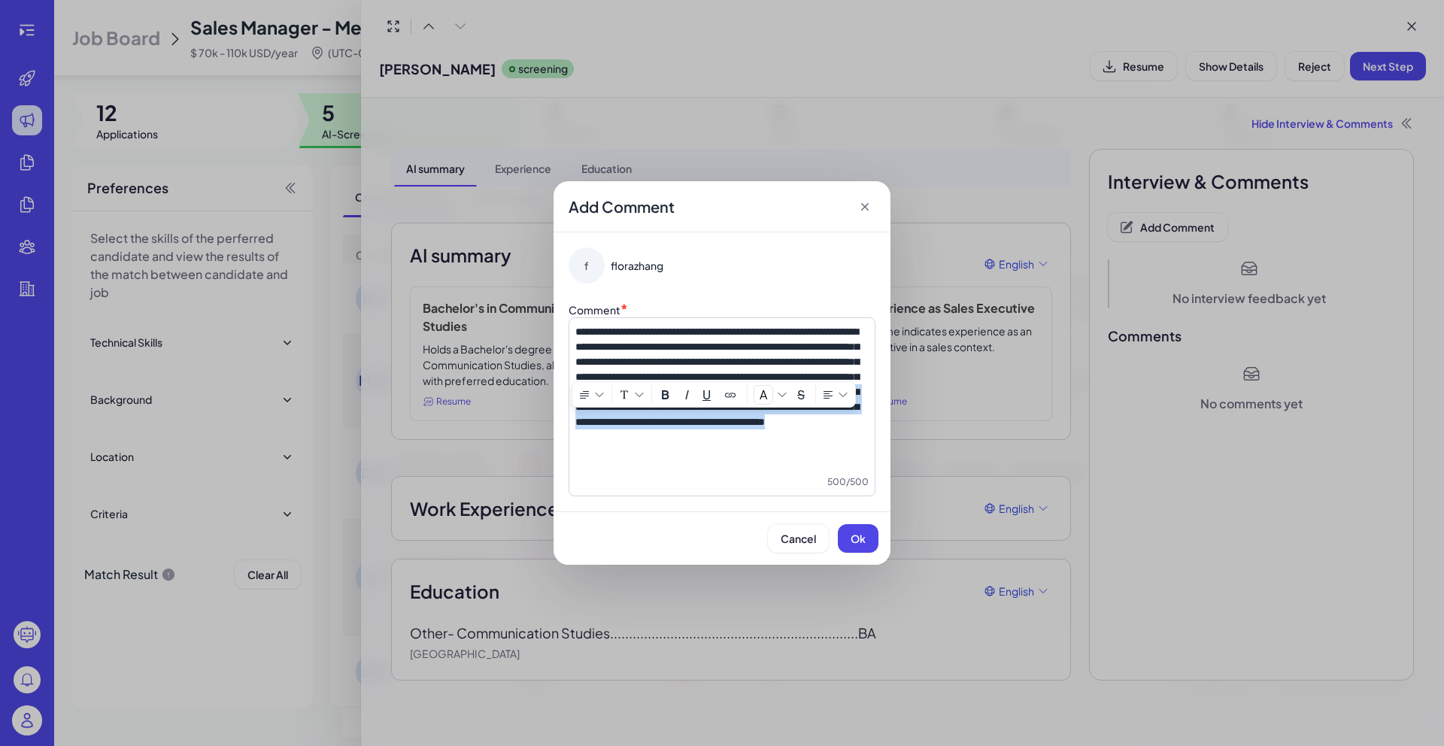
drag, startPoint x: 673, startPoint y: 423, endPoint x: 782, endPoint y: 483, distance: 123.5
click at [782, 483] on div "**********" at bounding box center [722, 406] width 307 height 179
click at [862, 541] on span "Ok" at bounding box center [858, 539] width 15 height 14
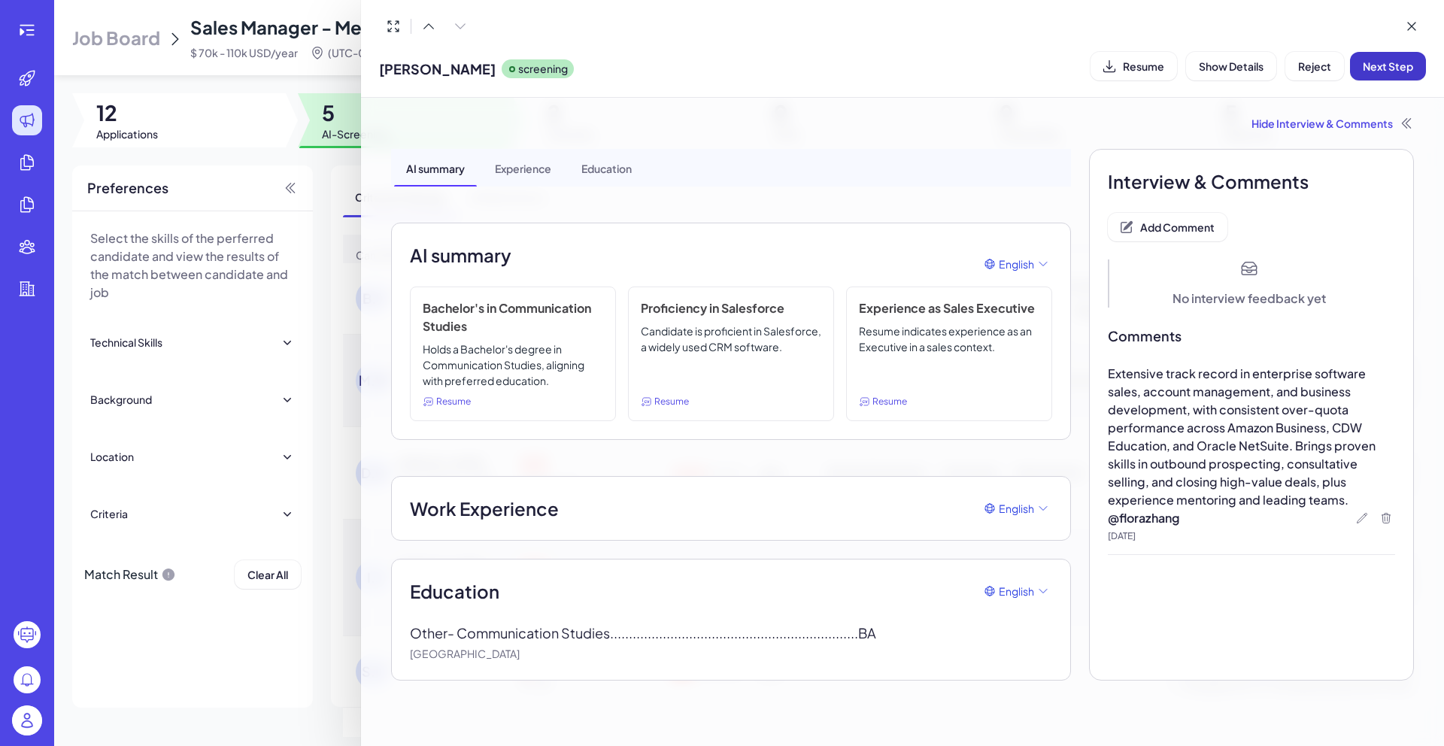
click at [1364, 68] on span "Next Step" at bounding box center [1388, 66] width 50 height 14
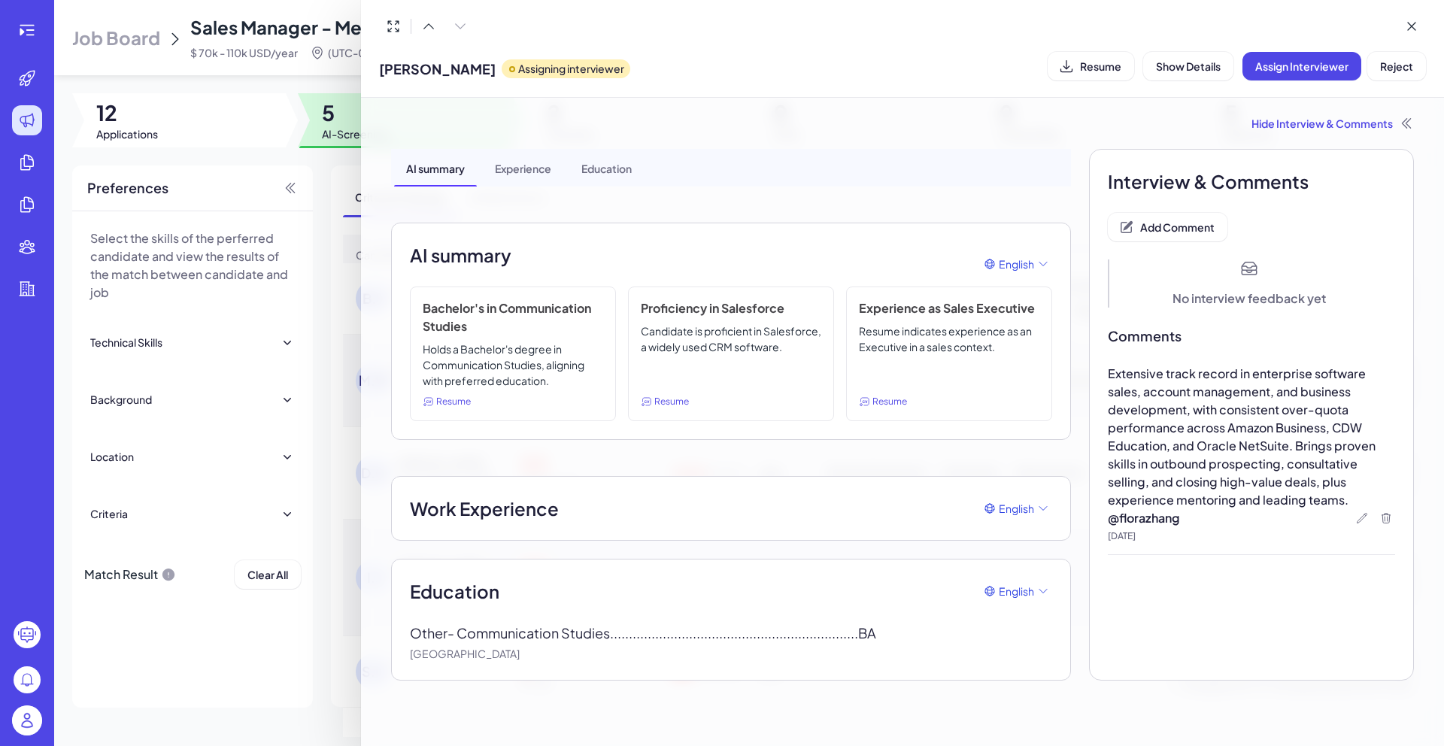
click at [316, 81] on div at bounding box center [722, 373] width 1444 height 746
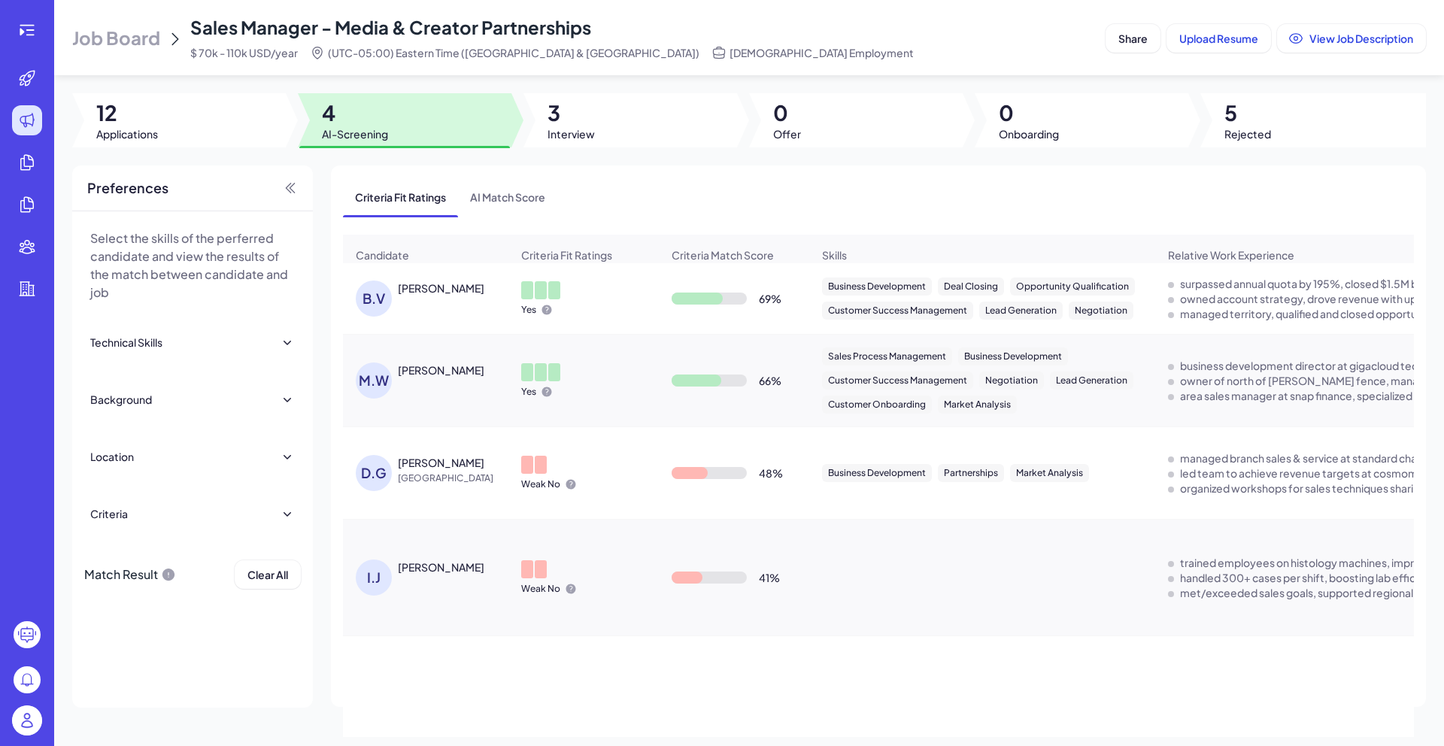
click at [444, 296] on div "[PERSON_NAME]" at bounding box center [441, 288] width 87 height 15
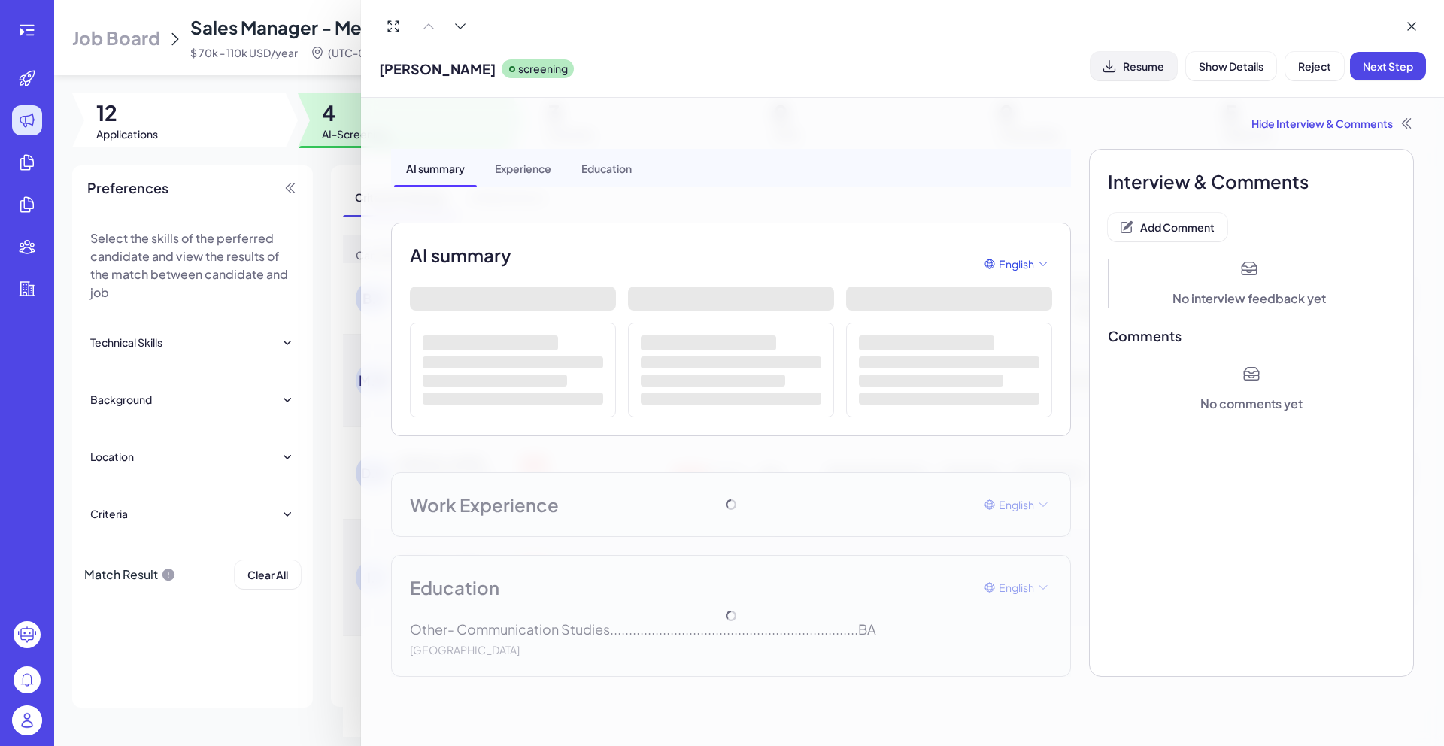
click at [1149, 72] on span "Resume" at bounding box center [1143, 66] width 41 height 14
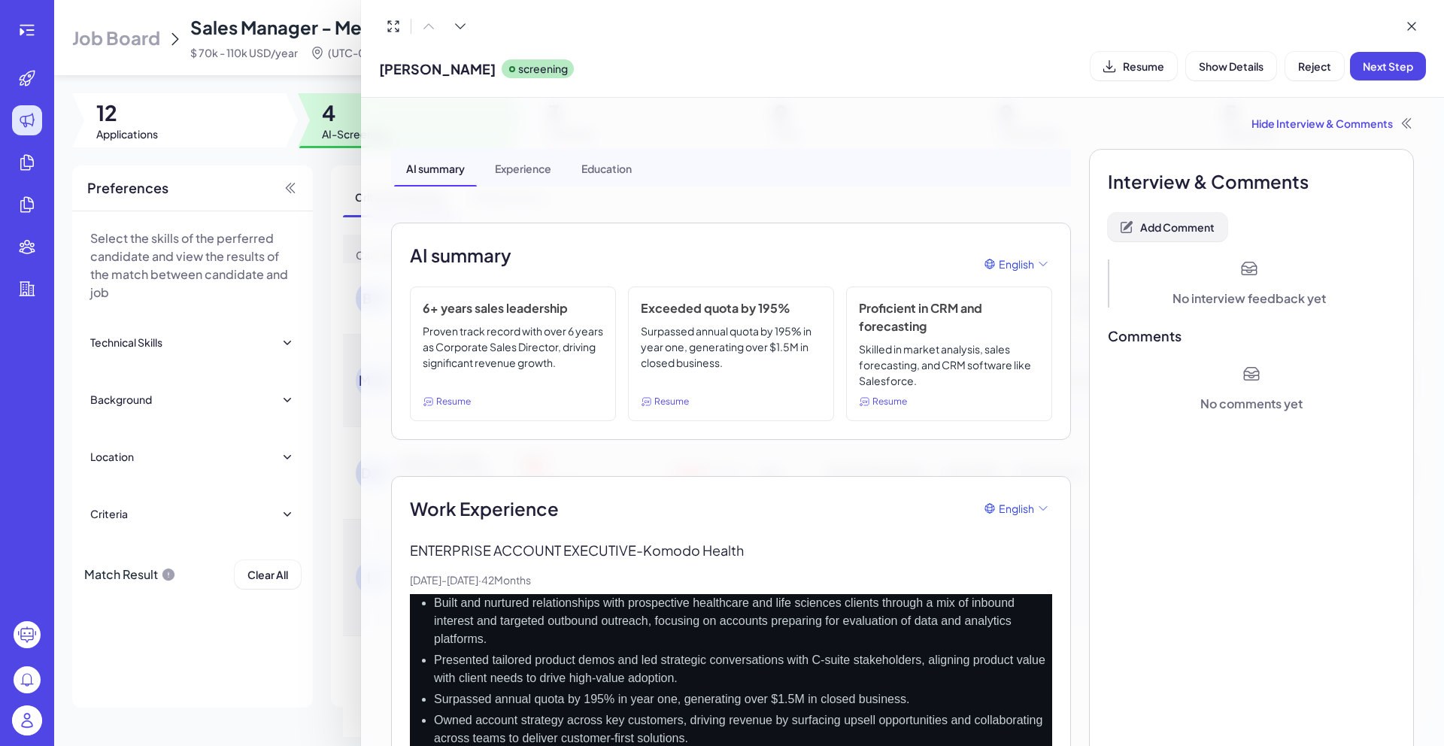
click at [1168, 217] on button "Add Comment" at bounding box center [1168, 227] width 120 height 29
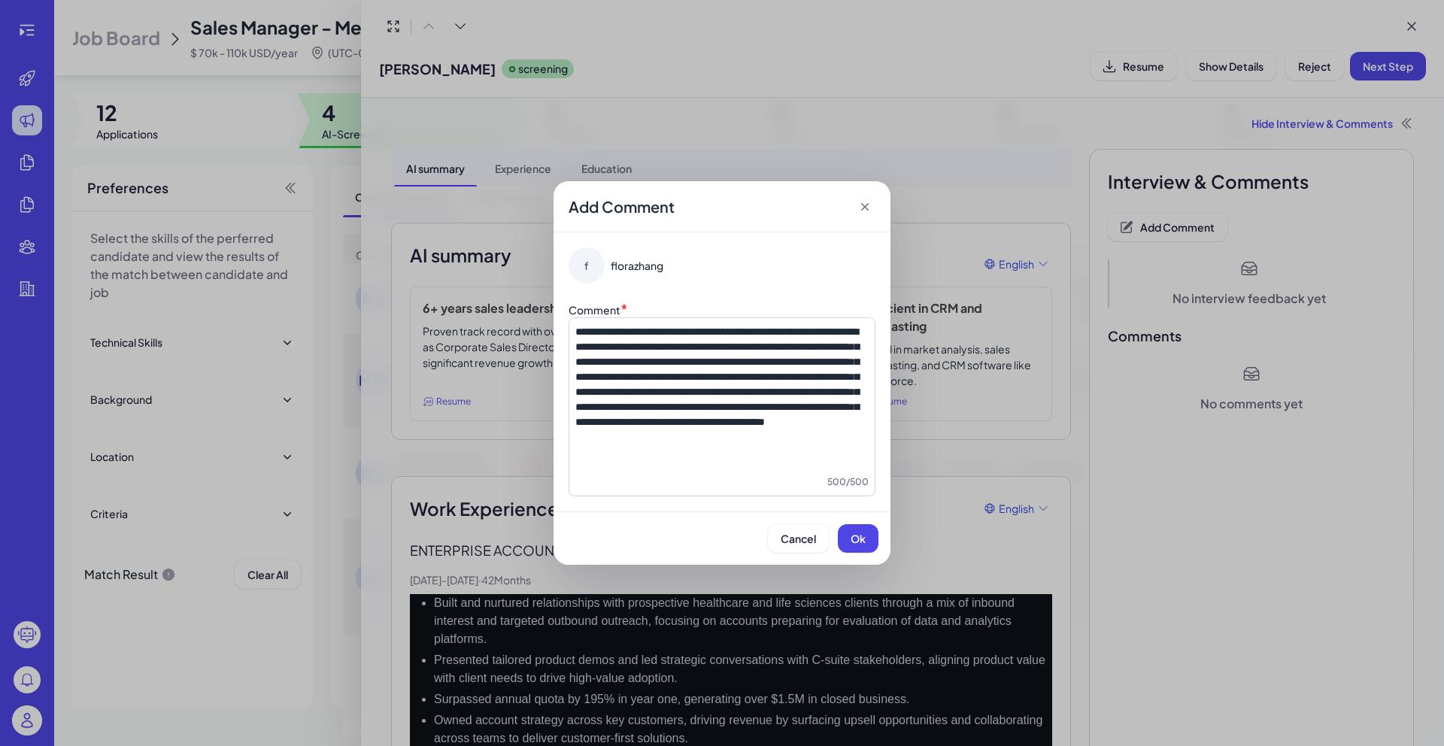
drag, startPoint x: 581, startPoint y: 329, endPoint x: 610, endPoint y: 345, distance: 33.0
click at [581, 329] on span "**********" at bounding box center [717, 376] width 284 height 101
drag, startPoint x: 769, startPoint y: 437, endPoint x: 809, endPoint y: 469, distance: 50.9
click at [809, 430] on p "**********" at bounding box center [721, 376] width 293 height 105
click at [869, 536] on button "Ok" at bounding box center [858, 538] width 41 height 29
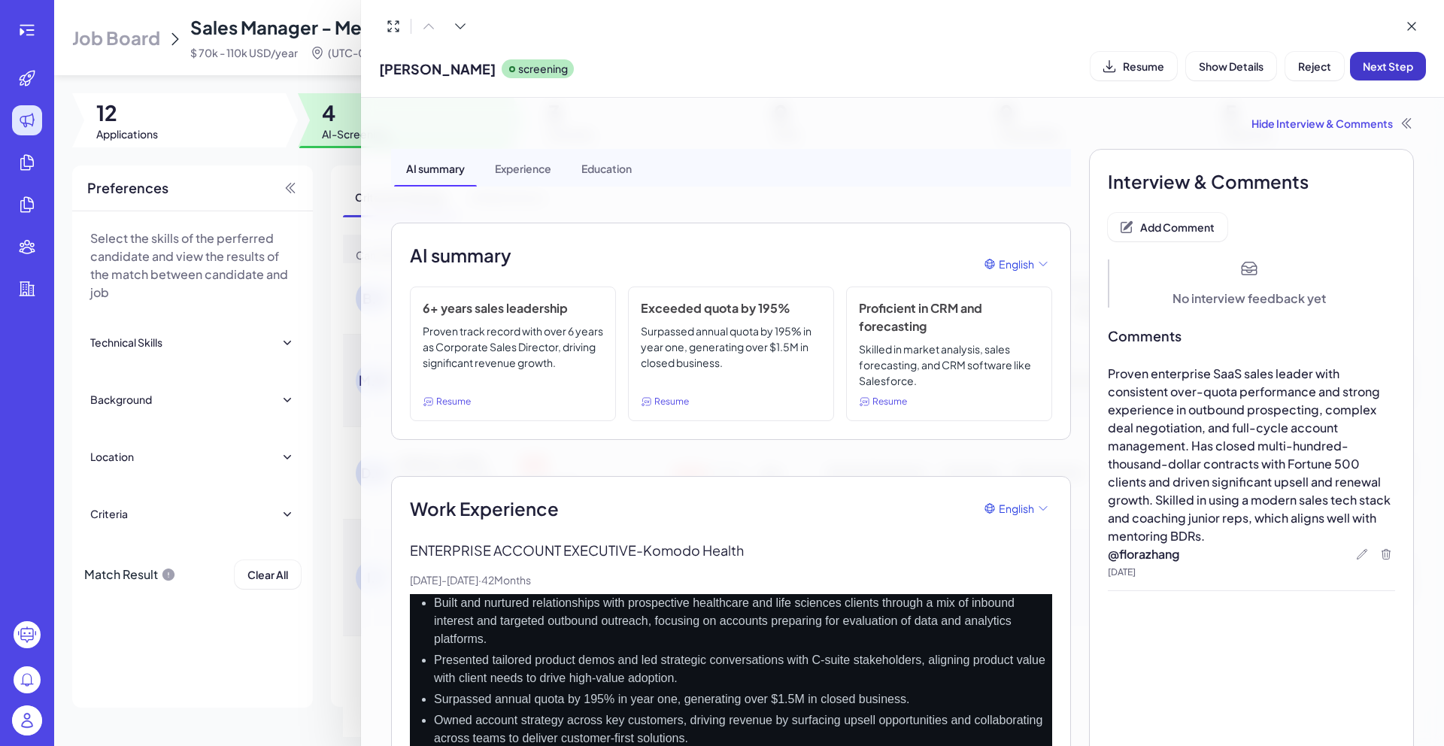
click at [1386, 74] on button "Next Step" at bounding box center [1388, 66] width 76 height 29
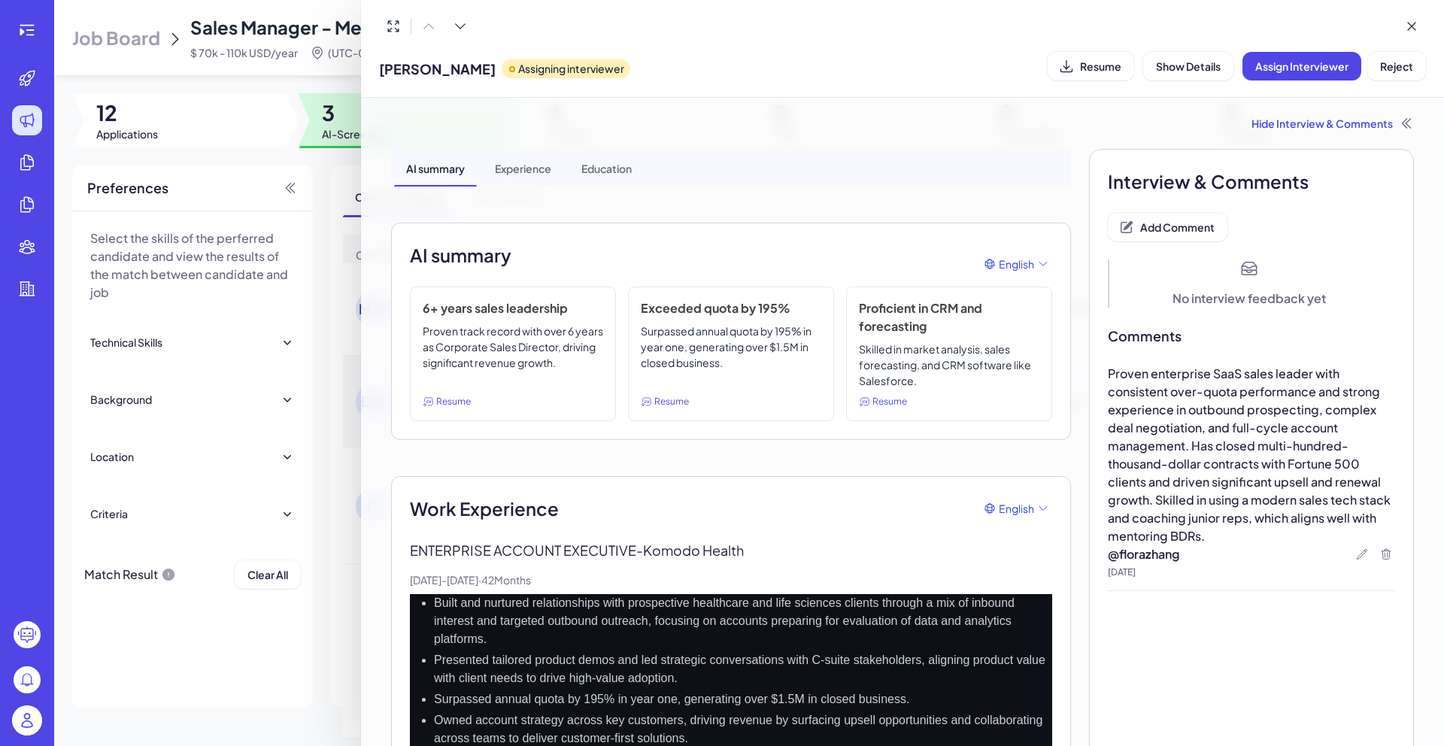
click at [340, 73] on div at bounding box center [722, 373] width 1444 height 746
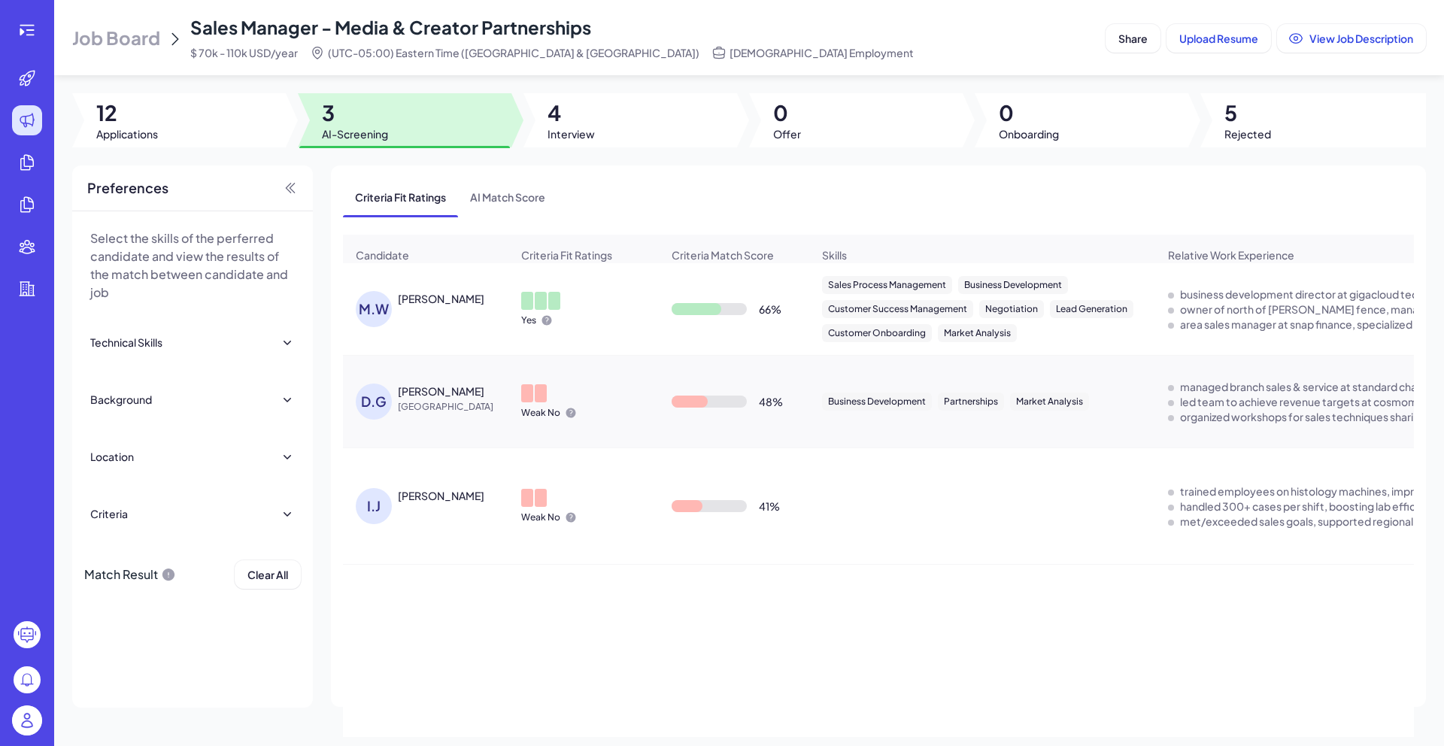
click at [415, 322] on div "[PERSON_NAME] [PERSON_NAME]" at bounding box center [433, 309] width 155 height 36
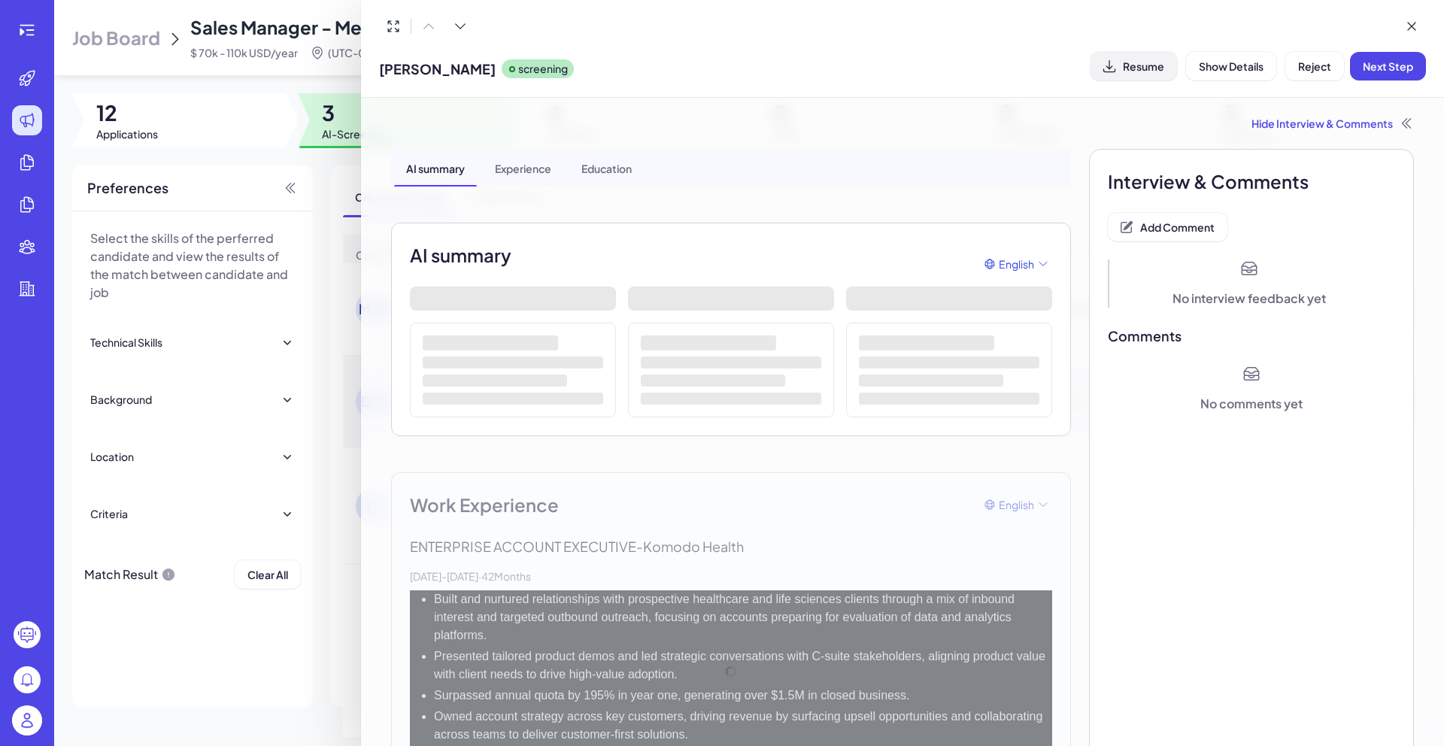
click at [1128, 74] on button "Resume" at bounding box center [1134, 66] width 87 height 29
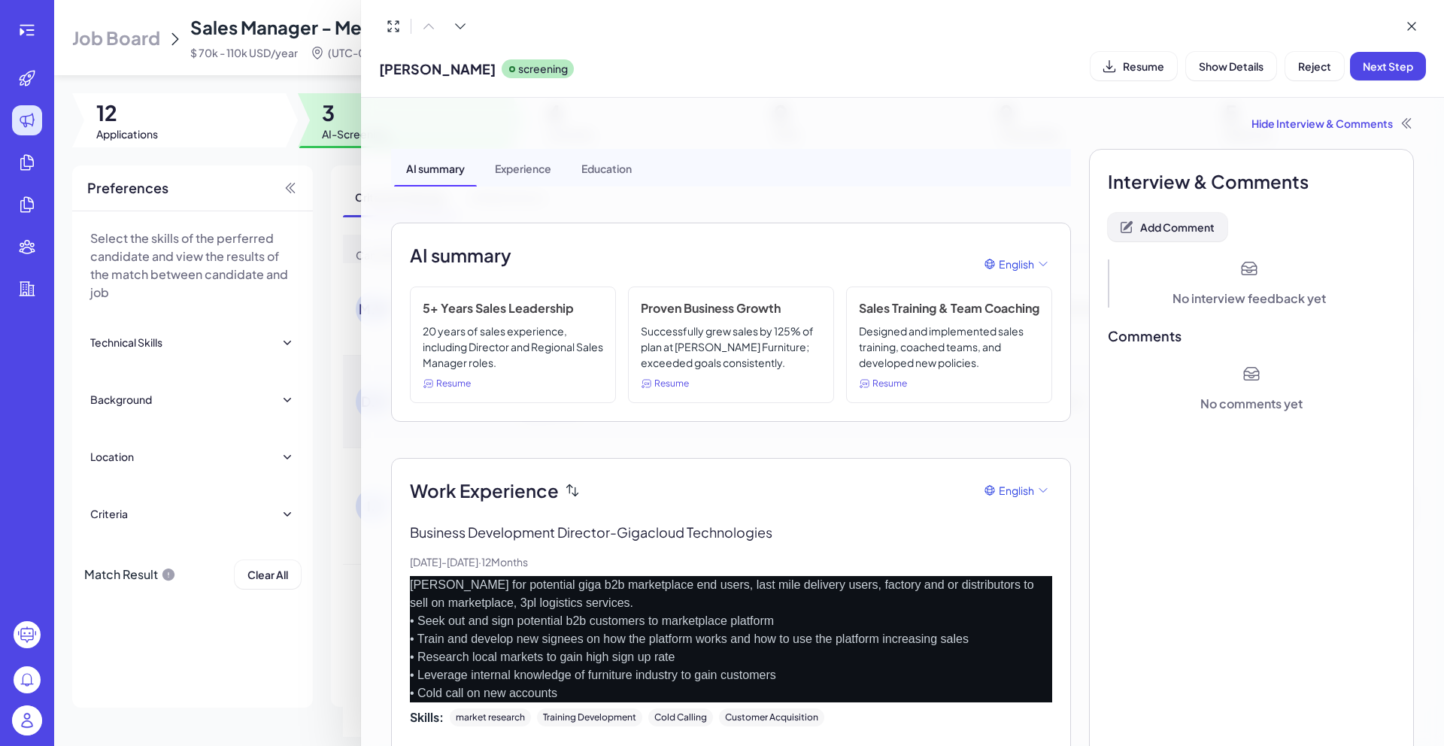
click at [1171, 221] on span "Add Comment" at bounding box center [1177, 227] width 74 height 14
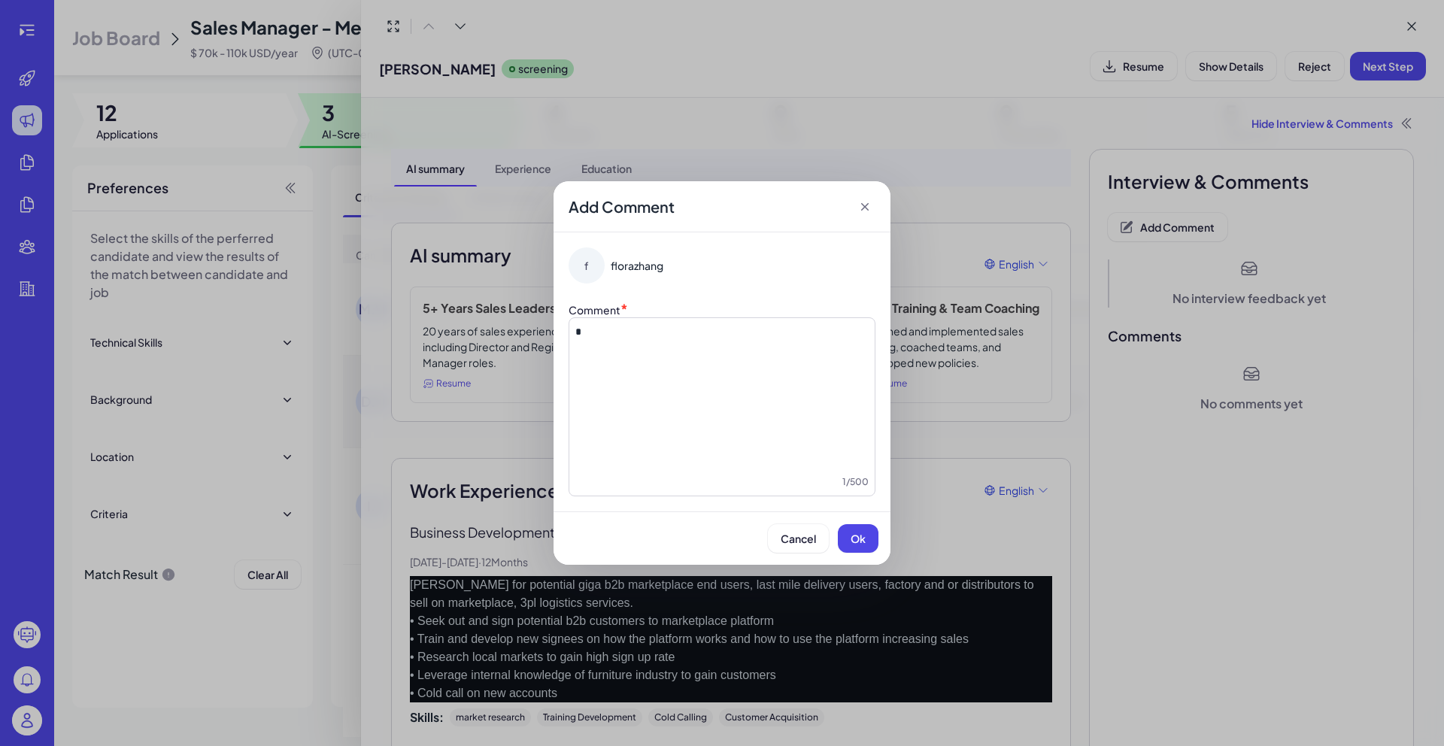
drag, startPoint x: 744, startPoint y: 374, endPoint x: 662, endPoint y: 348, distance: 86.1
click at [662, 348] on div "*" at bounding box center [721, 399] width 293 height 150
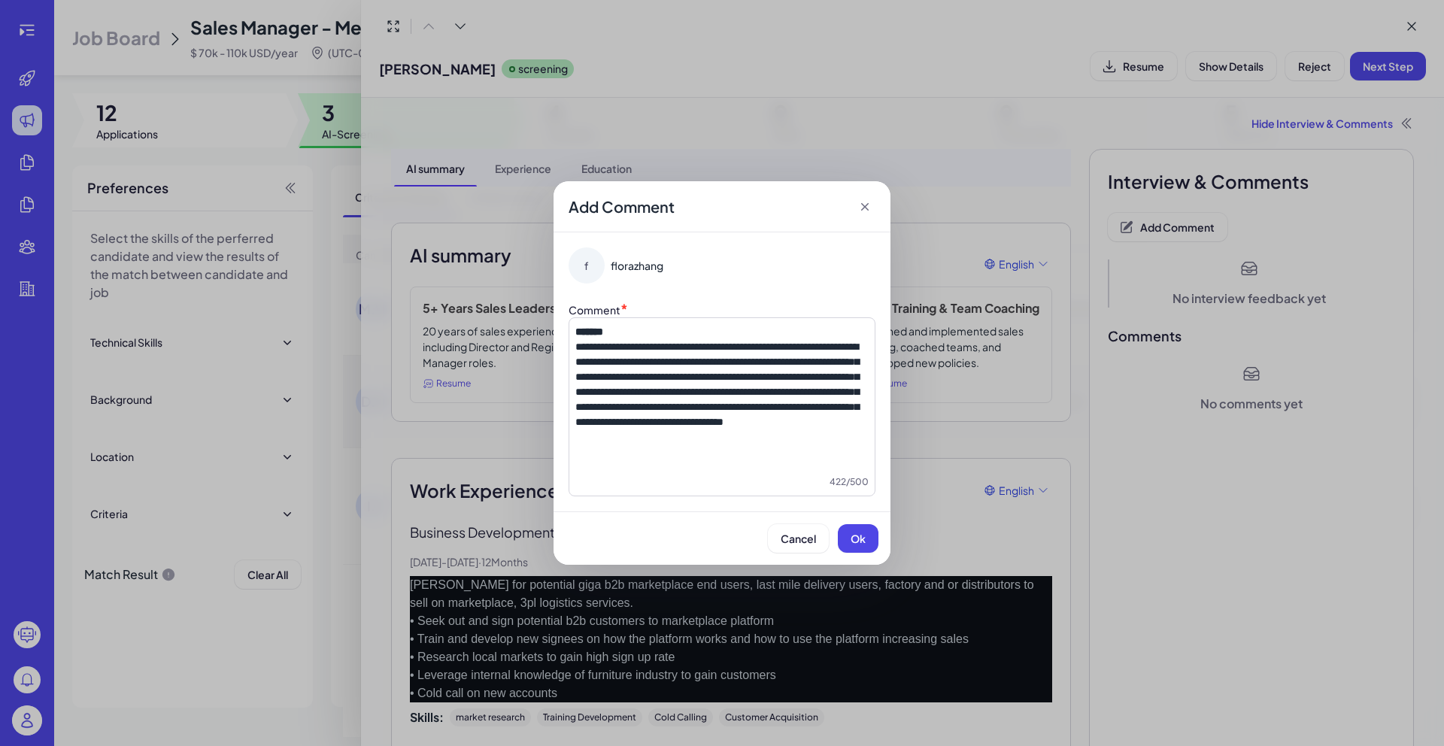
click at [583, 346] on span "**********" at bounding box center [717, 384] width 284 height 86
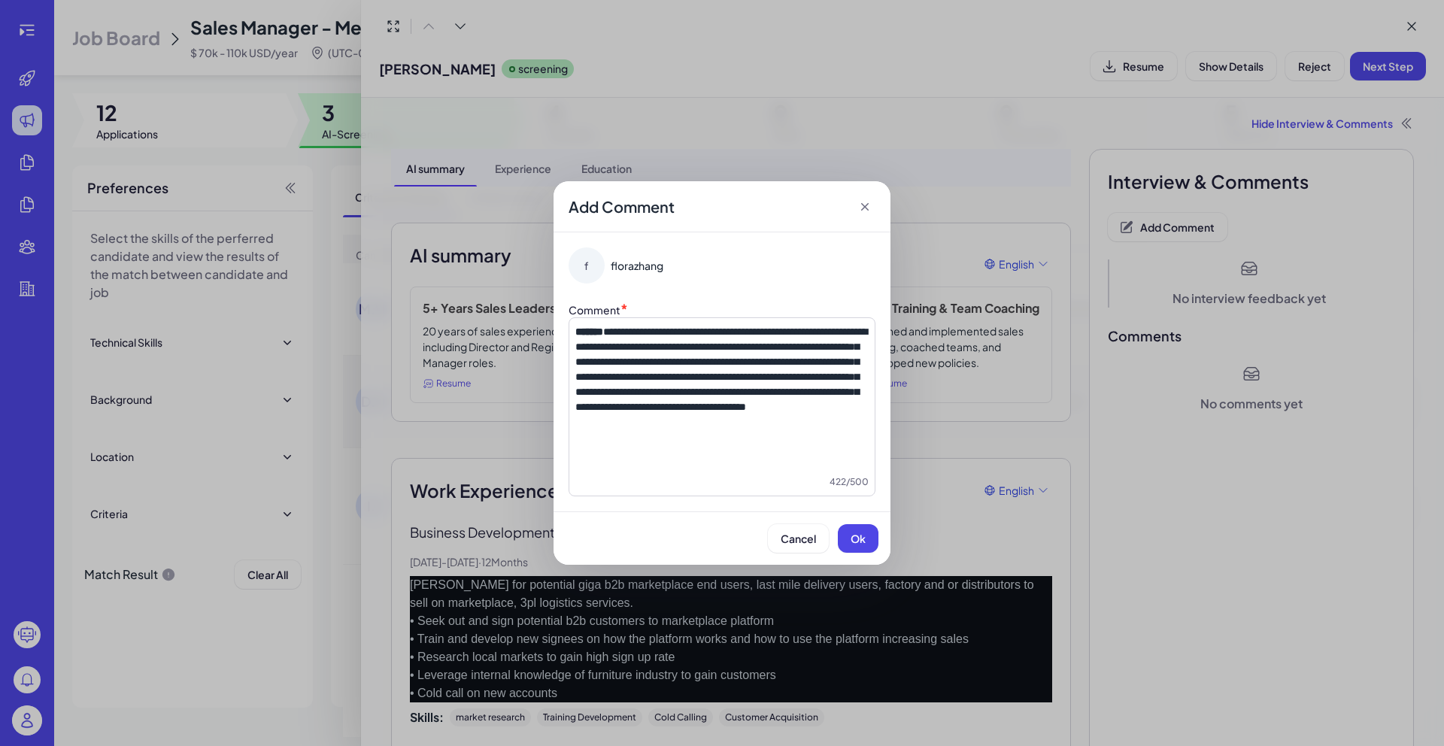
click at [710, 414] on p "**********" at bounding box center [721, 369] width 293 height 90
click at [854, 542] on span "Ok" at bounding box center [858, 539] width 15 height 14
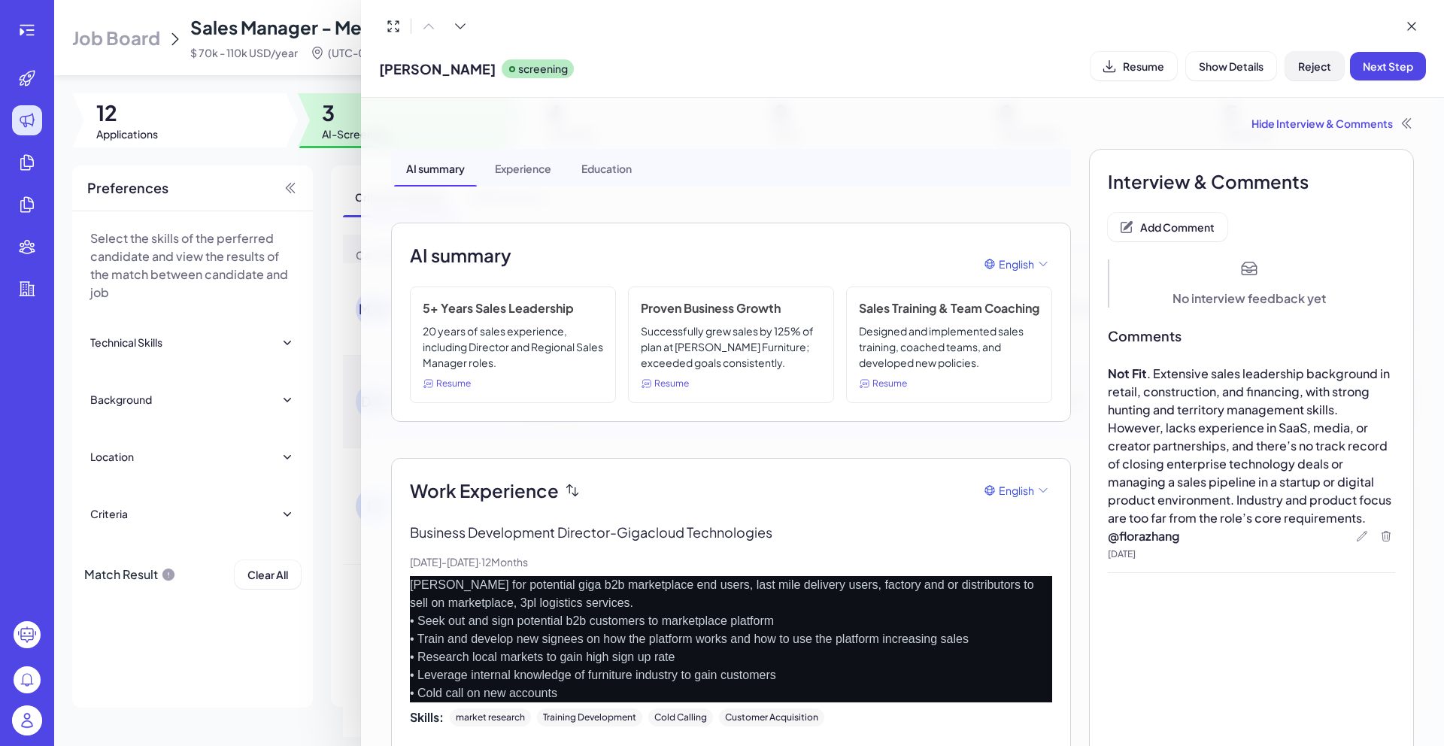
click at [1297, 79] on button "Reject" at bounding box center [1314, 66] width 59 height 29
click at [1391, 165] on span "Ok" at bounding box center [1397, 163] width 15 height 14
click at [308, 172] on div at bounding box center [722, 373] width 1444 height 746
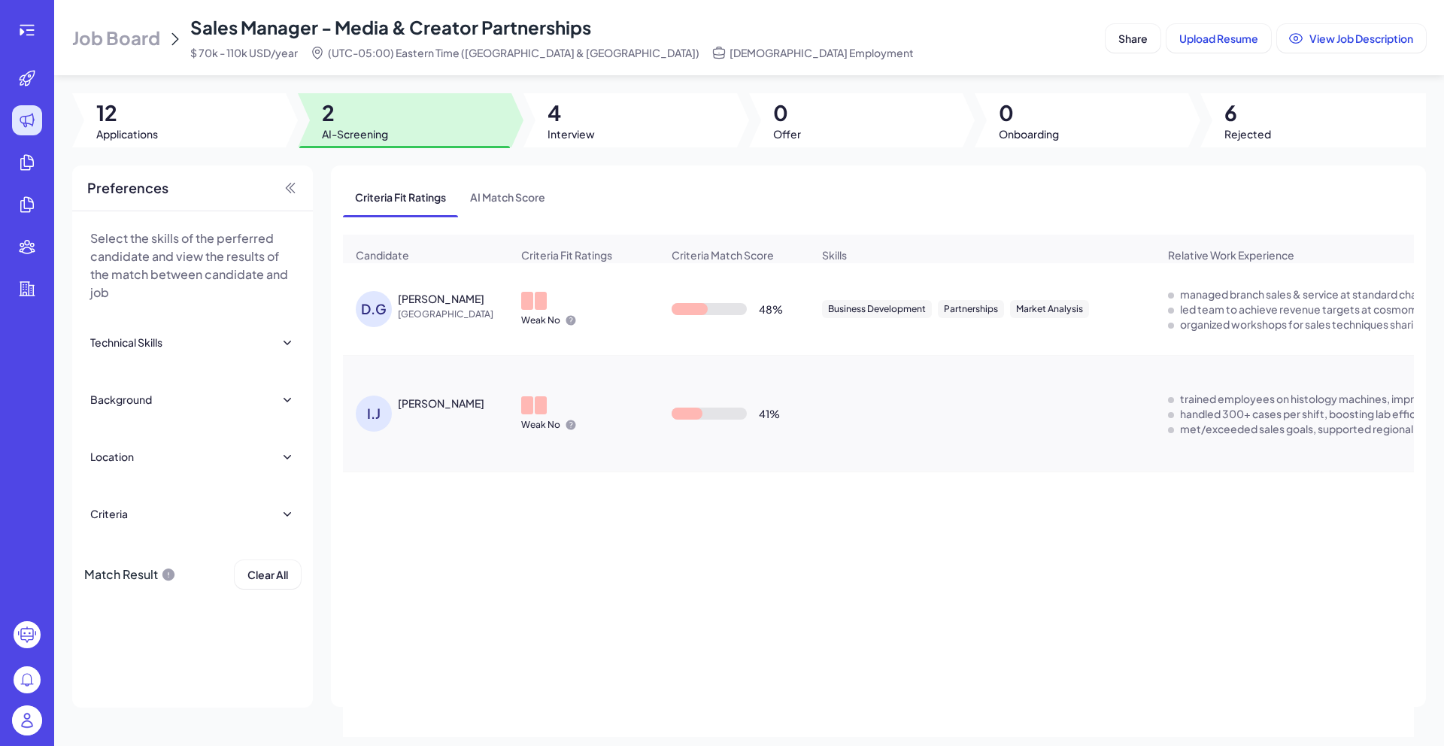
click at [403, 305] on div "[PERSON_NAME]" at bounding box center [441, 298] width 87 height 15
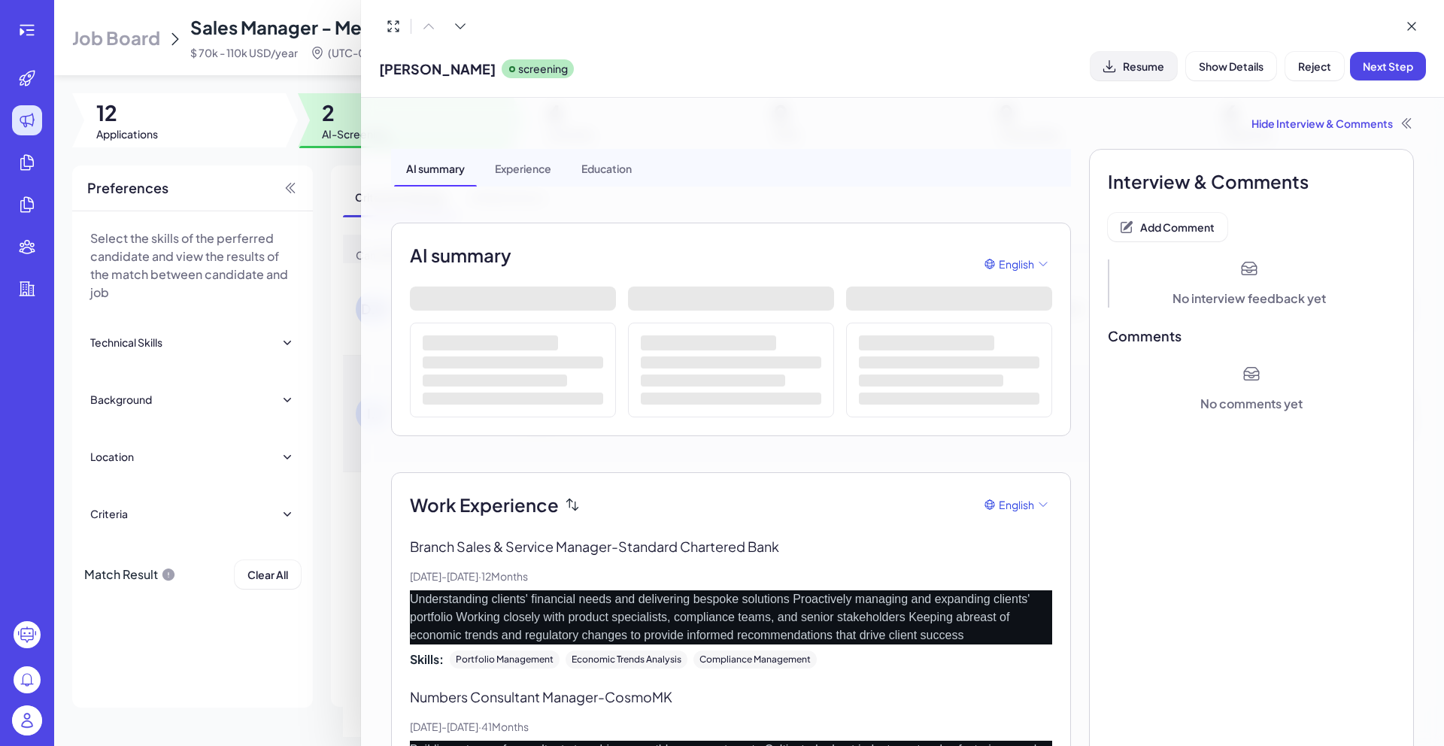
click at [1146, 80] on button "Resume" at bounding box center [1134, 66] width 87 height 29
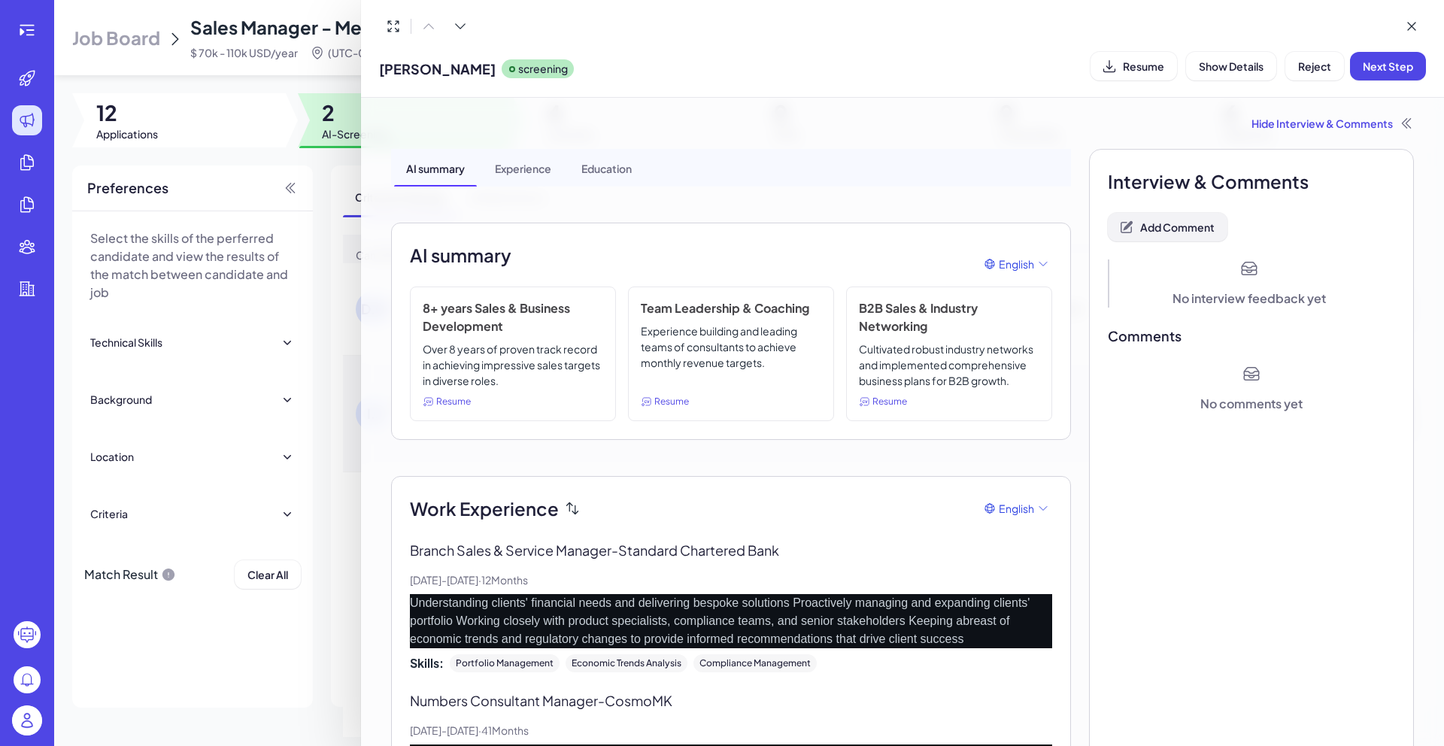
click at [1158, 218] on button "Add Comment" at bounding box center [1168, 227] width 120 height 29
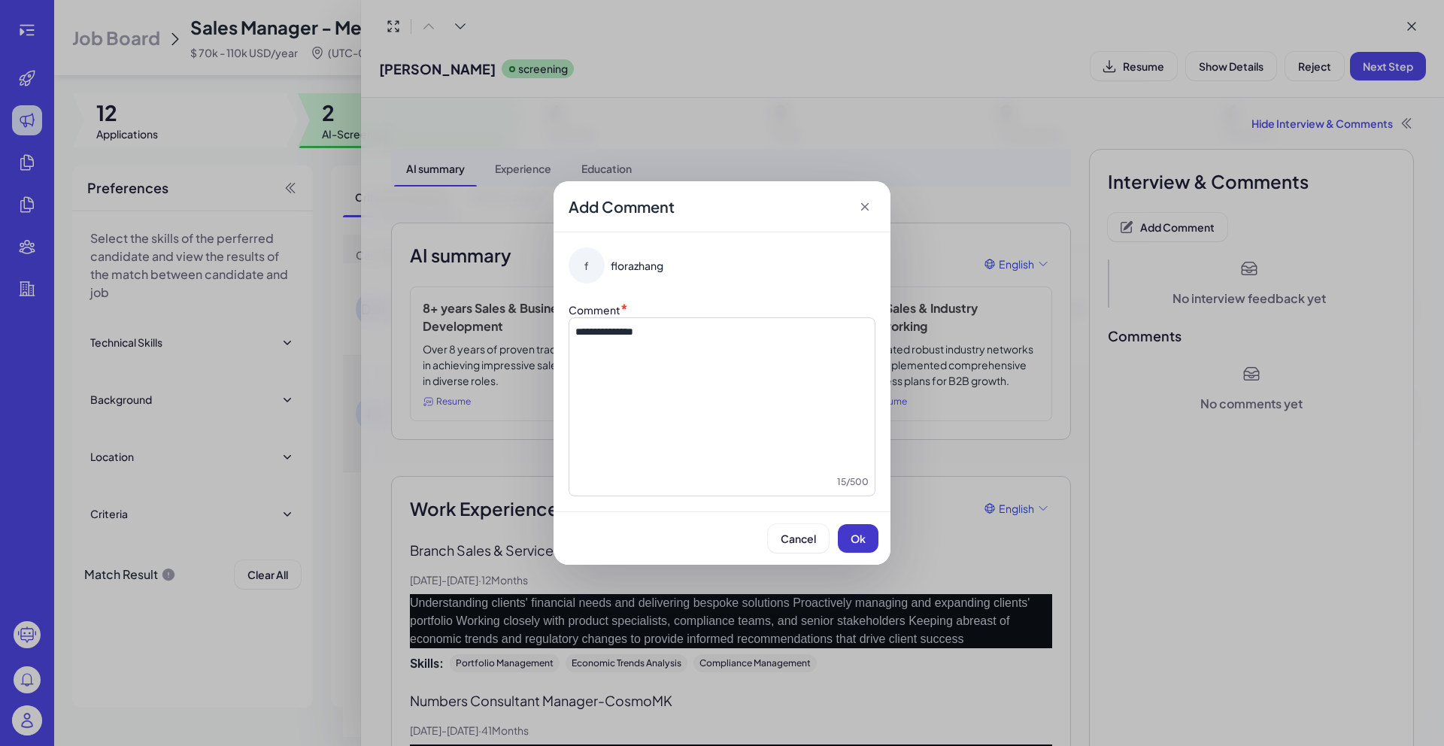
click at [852, 542] on span "Ok" at bounding box center [858, 539] width 15 height 14
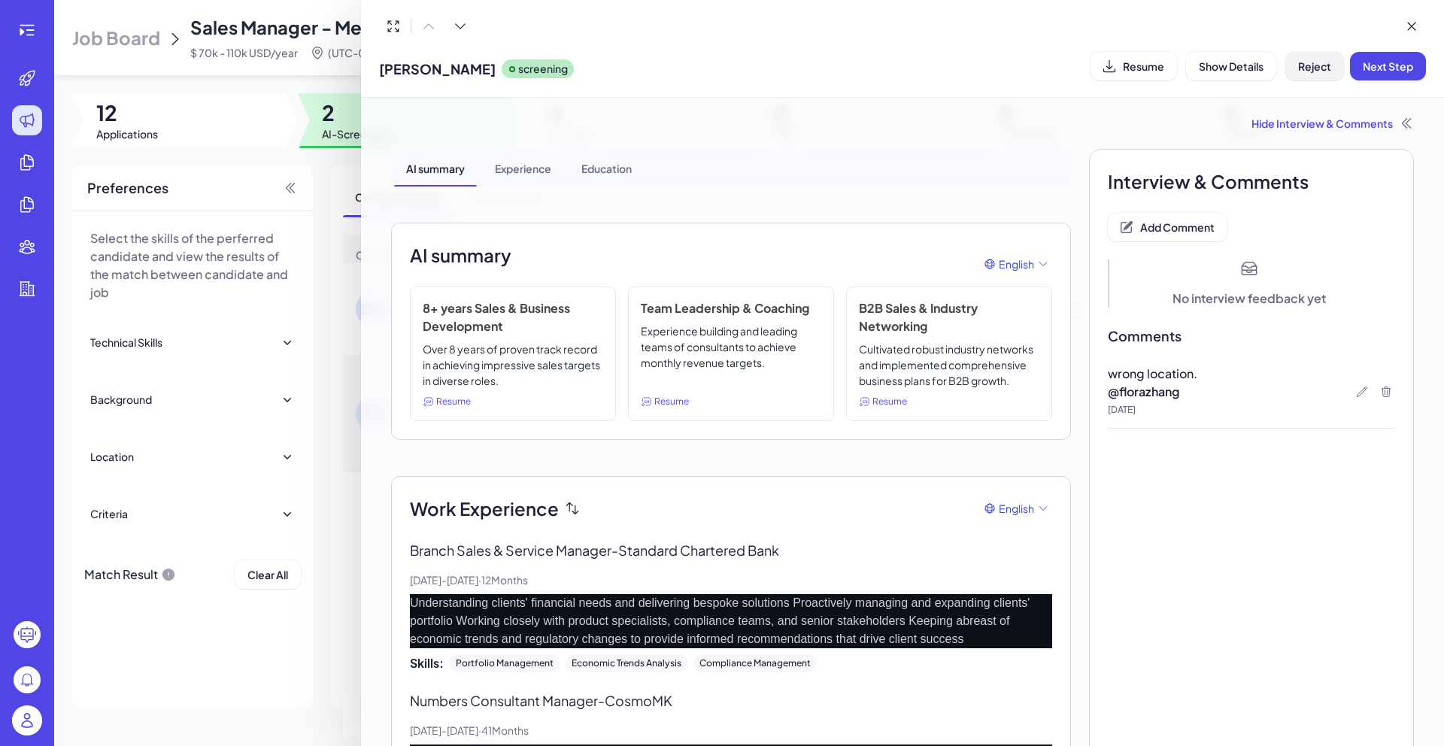
click at [1333, 78] on button "Reject" at bounding box center [1314, 66] width 59 height 29
click at [1382, 156] on button "Ok" at bounding box center [1397, 163] width 35 height 26
click at [335, 171] on div at bounding box center [722, 373] width 1444 height 746
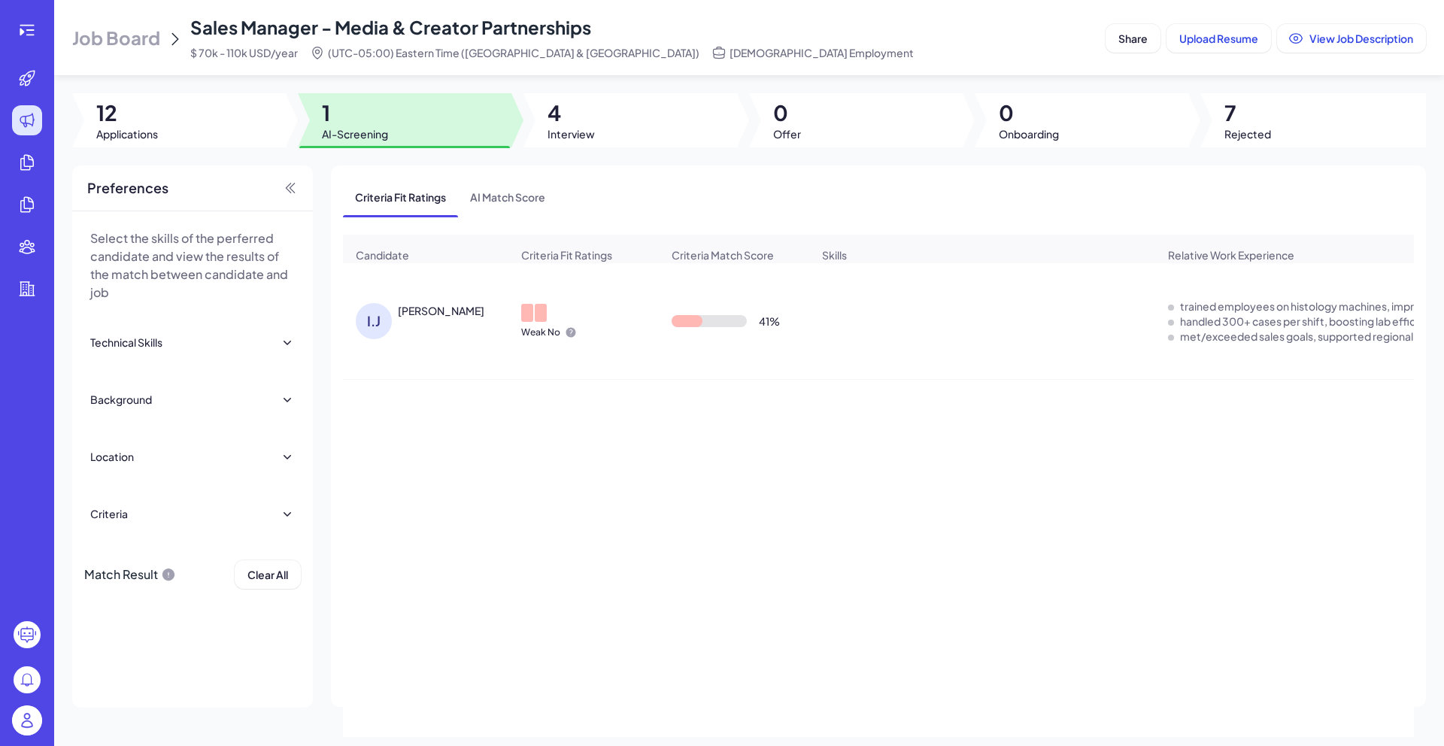
click at [449, 318] on div "[PERSON_NAME]" at bounding box center [441, 310] width 87 height 15
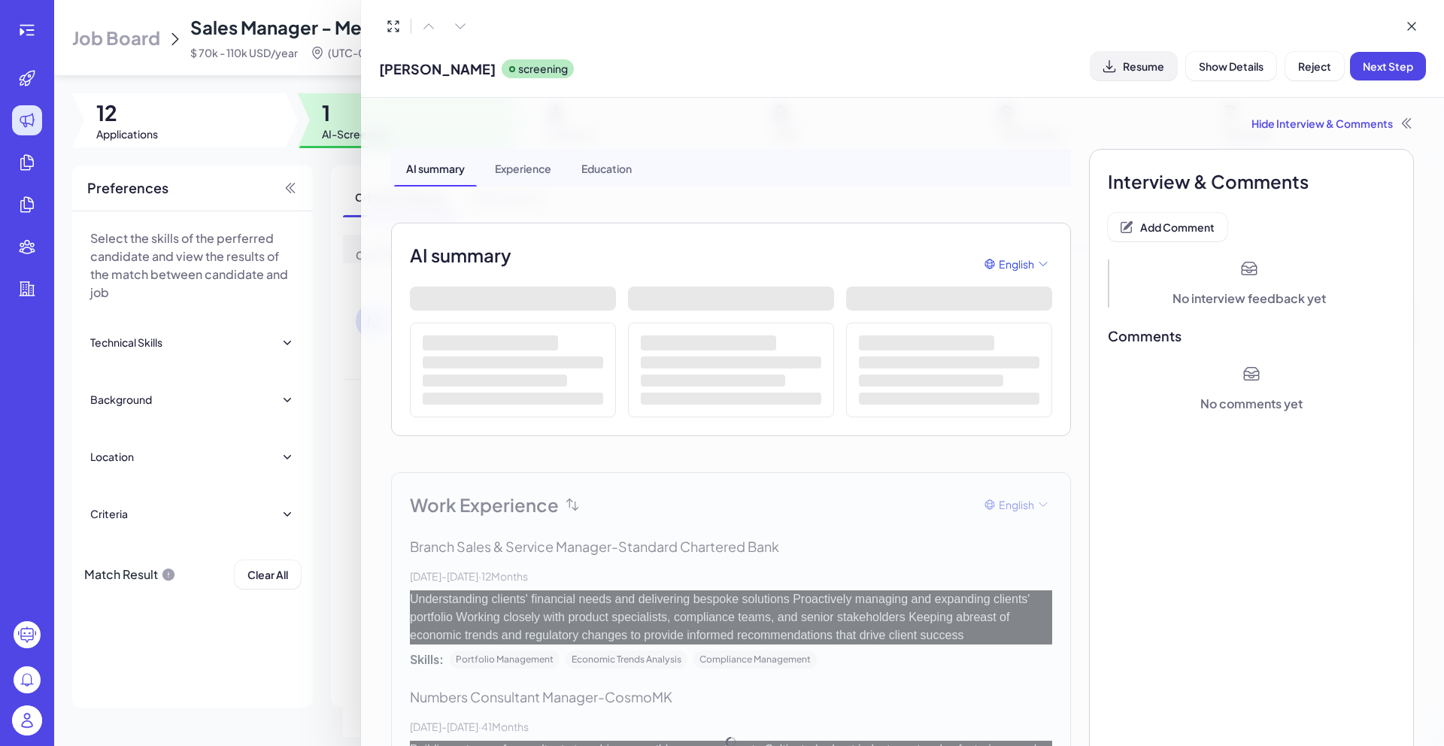
click at [1149, 77] on button "Resume" at bounding box center [1134, 66] width 87 height 29
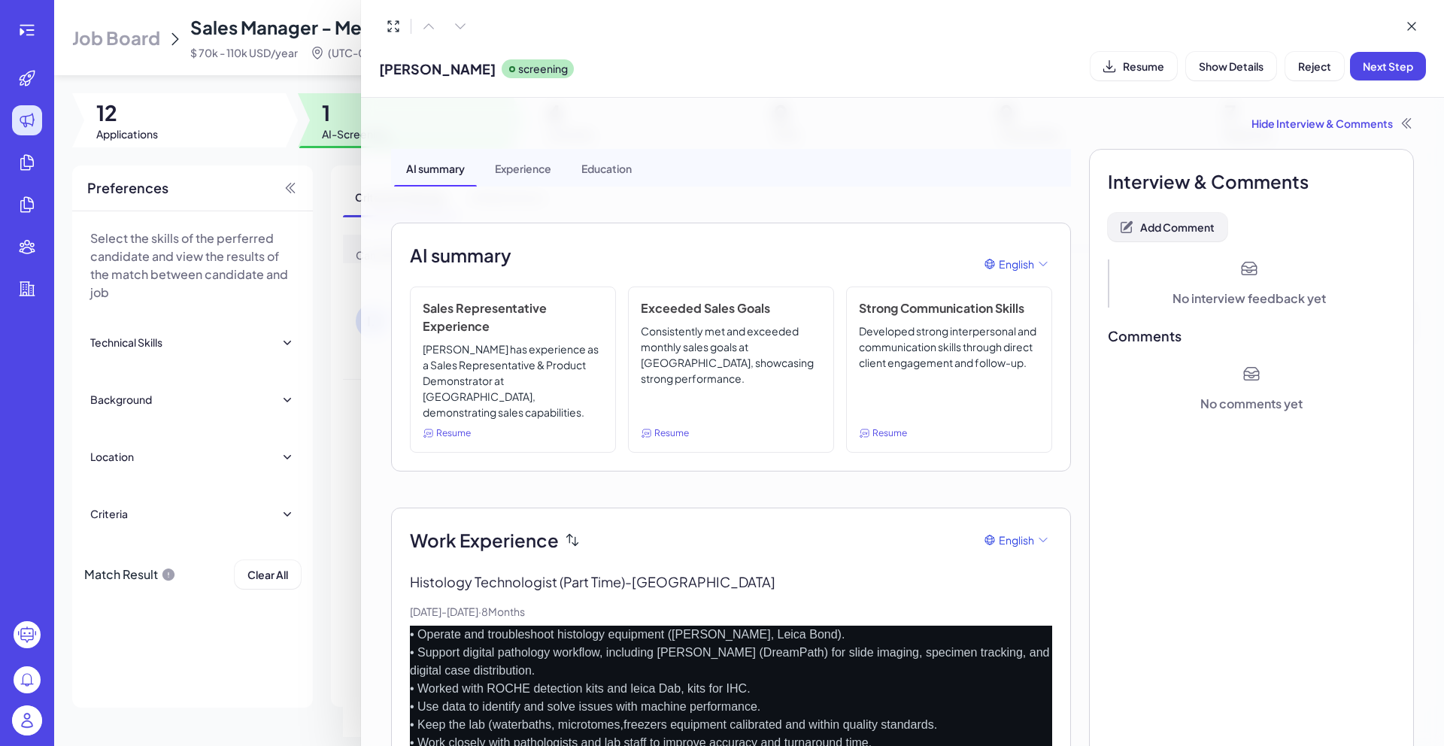
click at [1182, 229] on span "Add Comment" at bounding box center [1177, 227] width 74 height 14
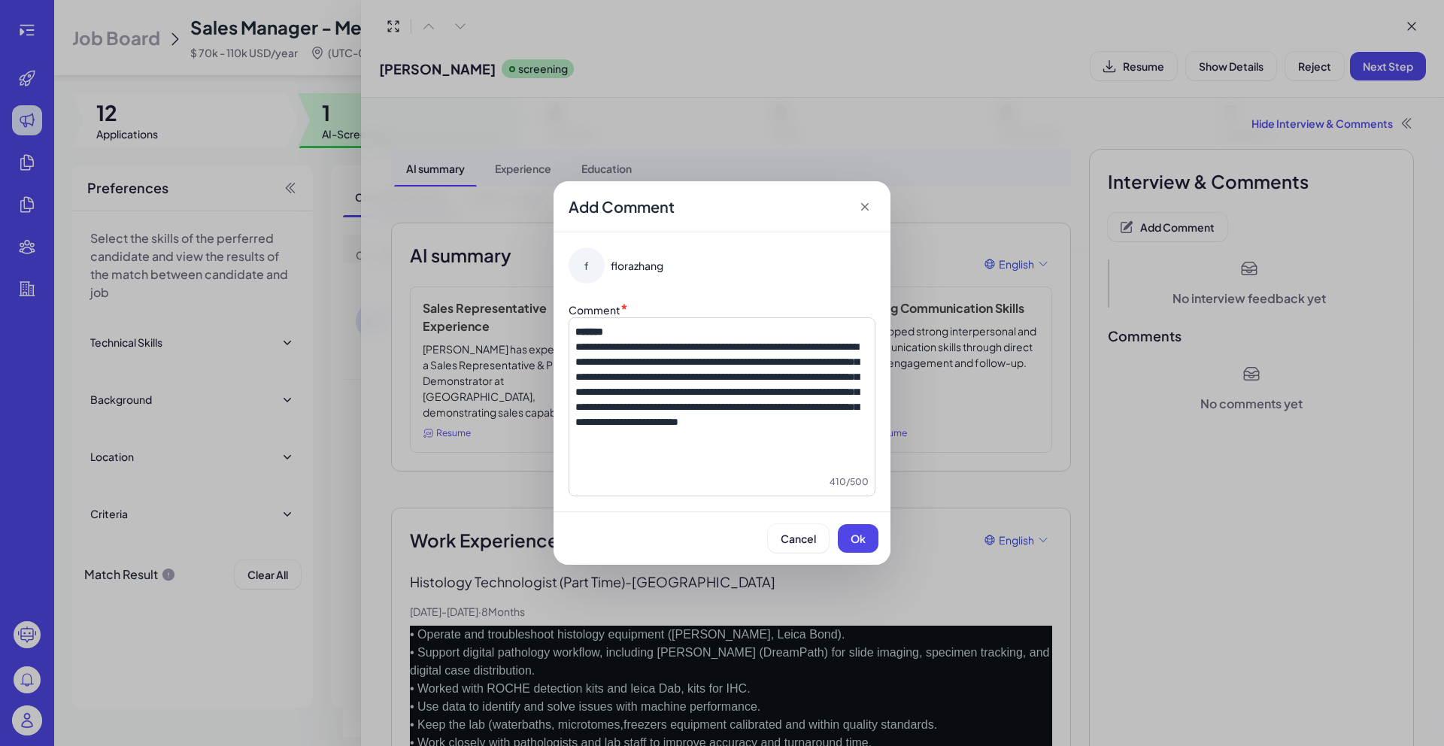
click at [581, 345] on span "**********" at bounding box center [717, 384] width 284 height 86
click at [728, 430] on p "**********" at bounding box center [721, 376] width 293 height 105
click at [858, 545] on button "Ok" at bounding box center [858, 538] width 41 height 29
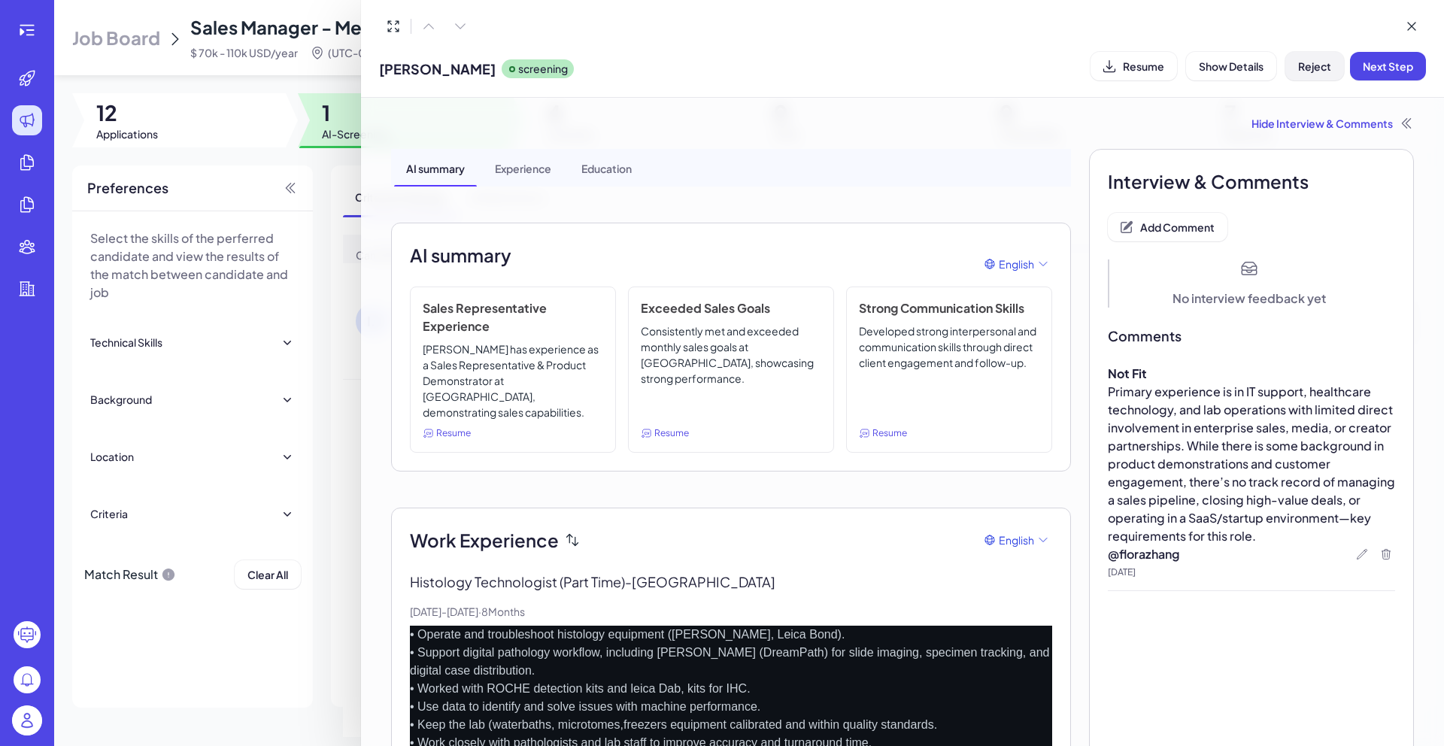
click at [1311, 73] on button "Reject" at bounding box center [1314, 66] width 59 height 29
click at [1379, 161] on div "Cancel Ok" at bounding box center [1315, 163] width 200 height 26
click at [1383, 161] on button "Ok" at bounding box center [1397, 163] width 35 height 26
click at [317, 83] on div at bounding box center [722, 373] width 1444 height 746
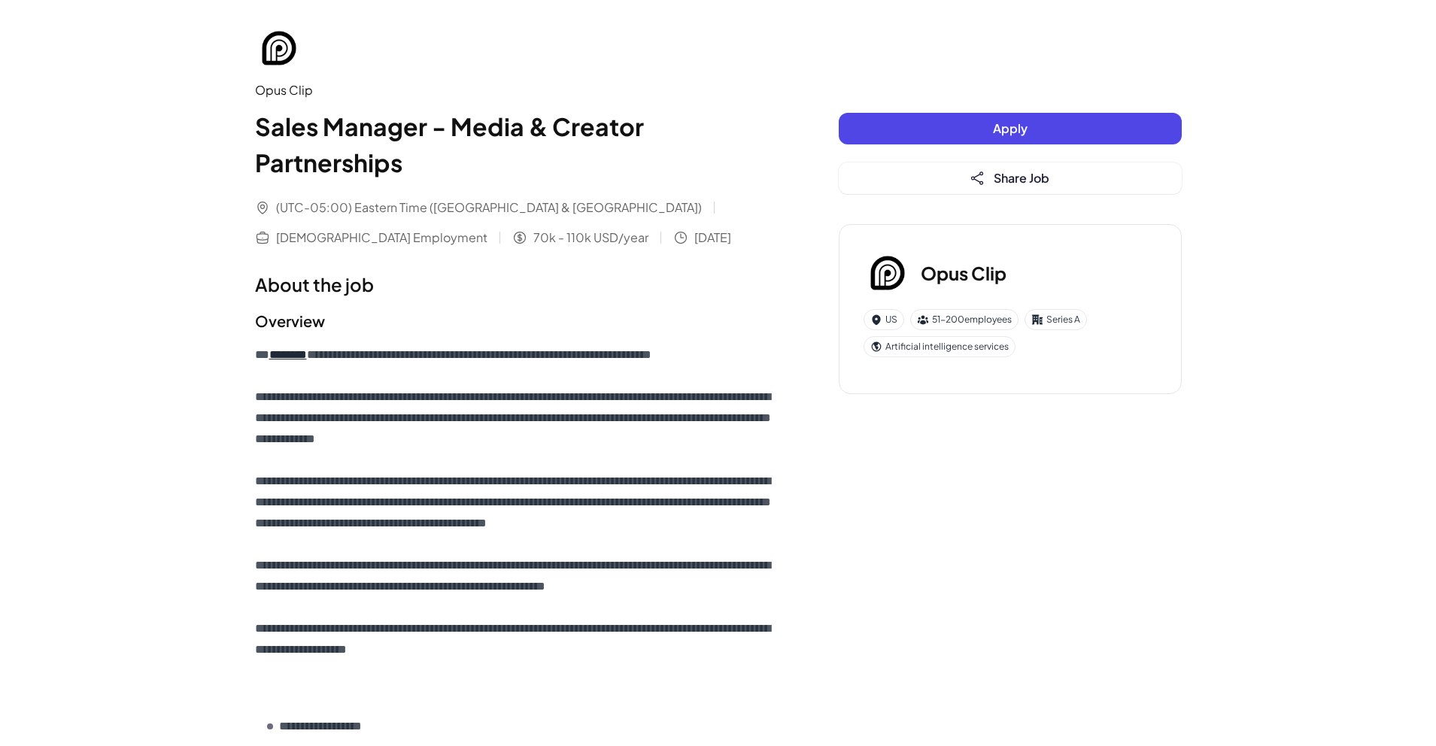
click at [390, 426] on p "**********" at bounding box center [517, 524] width 524 height 358
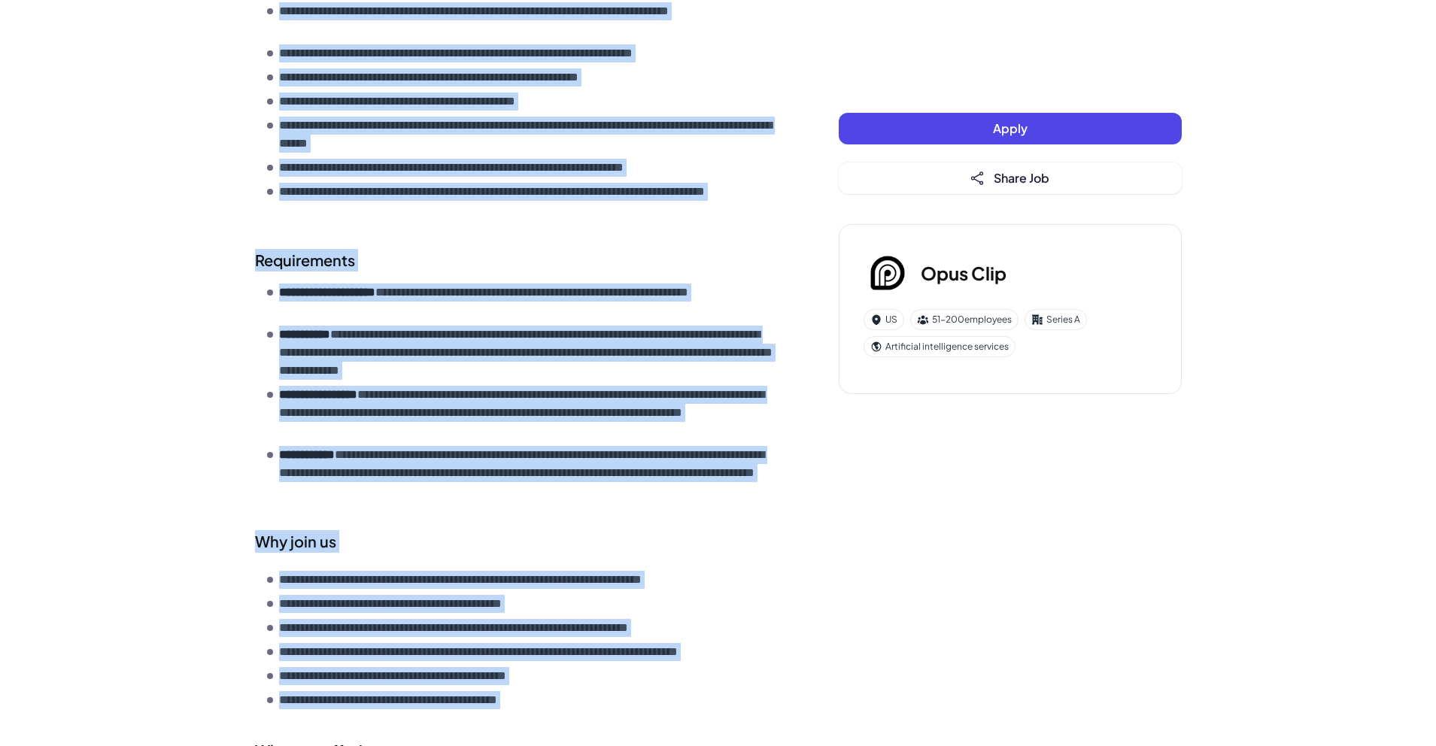
scroll to position [1462, 0]
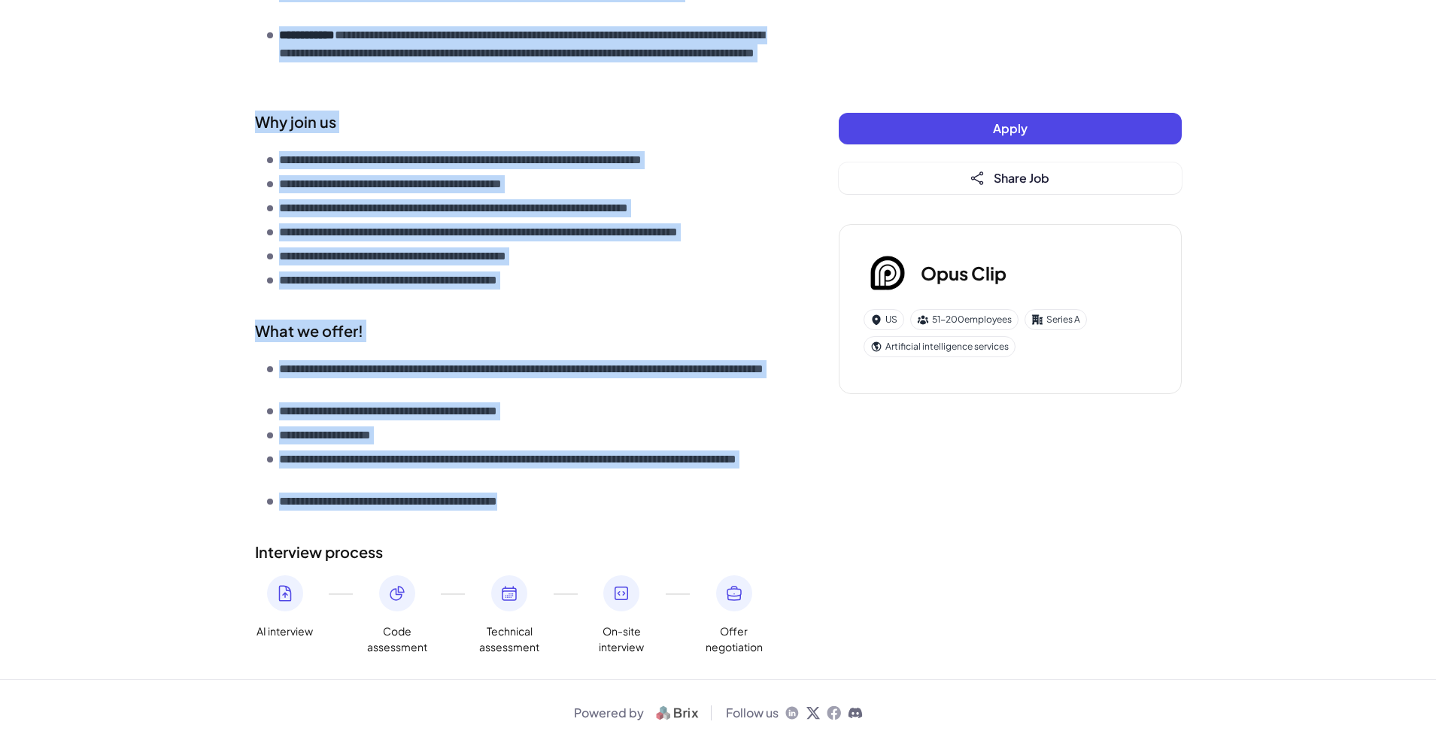
drag, startPoint x: 253, startPoint y: 129, endPoint x: 605, endPoint y: 517, distance: 523.5
copy div "**********"
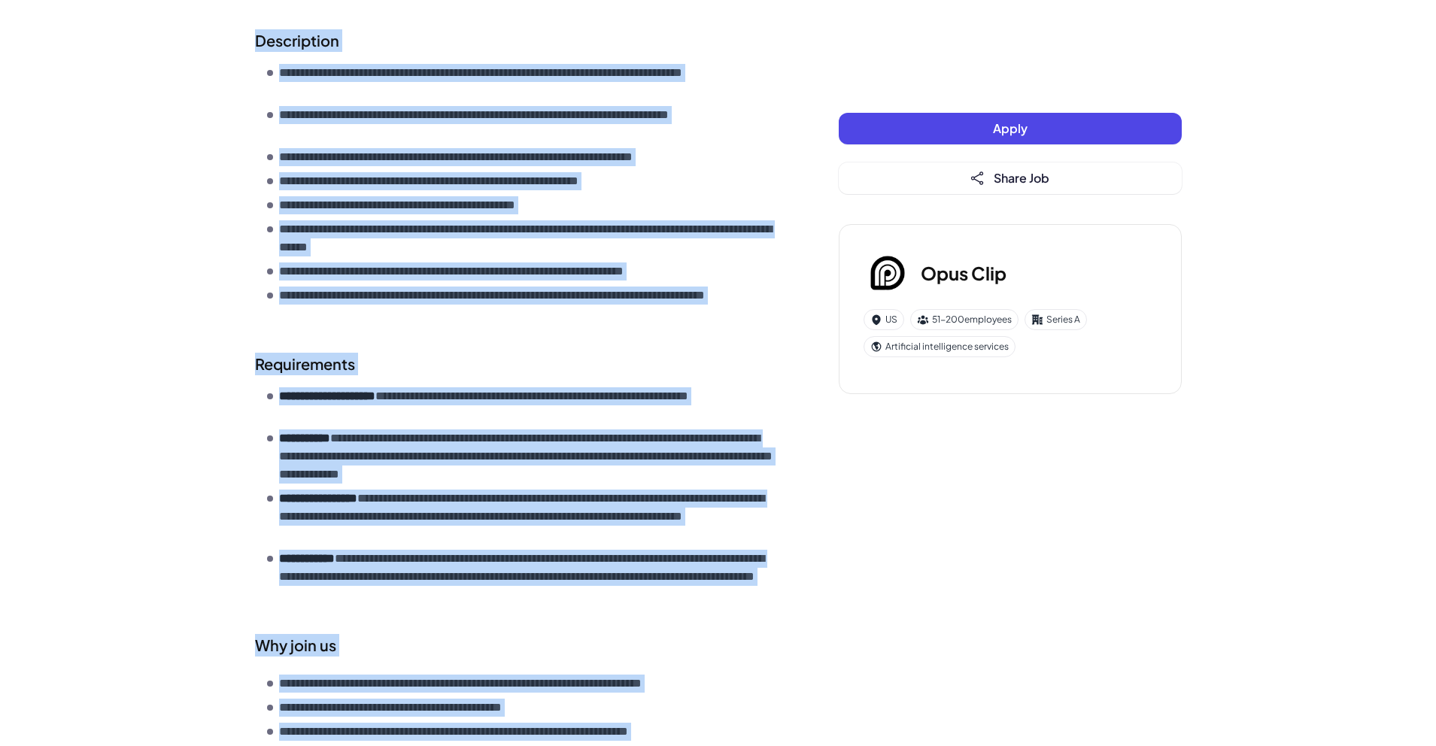
scroll to position [936, 0]
